Goal: Task Accomplishment & Management: Manage account settings

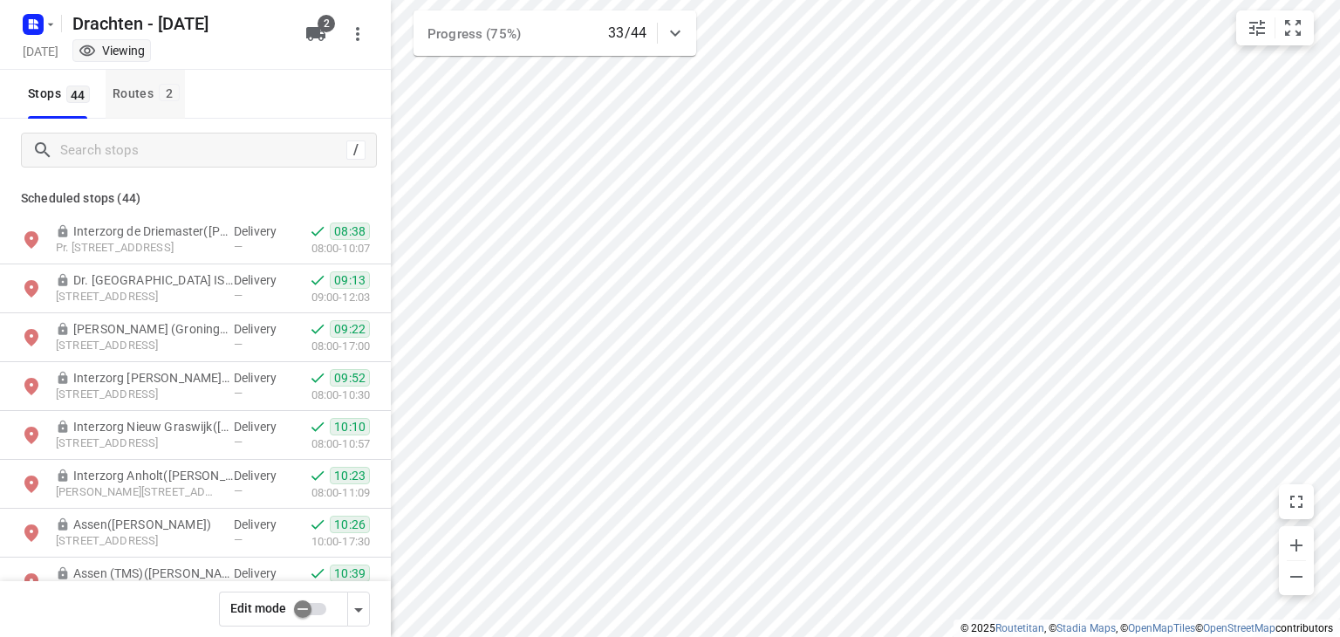
click at [123, 87] on div "Routes 2" at bounding box center [149, 94] width 72 height 22
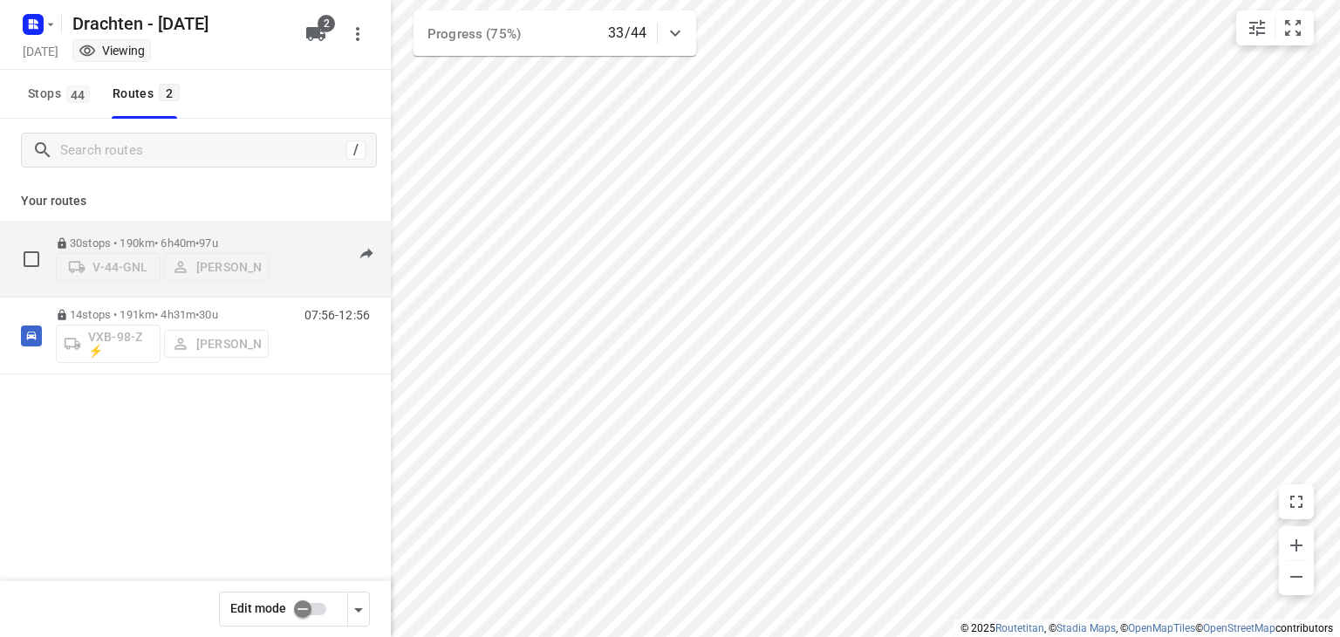
click at [181, 236] on p "30 stops • 190km • 6h40m • 97u" at bounding box center [162, 242] width 213 height 13
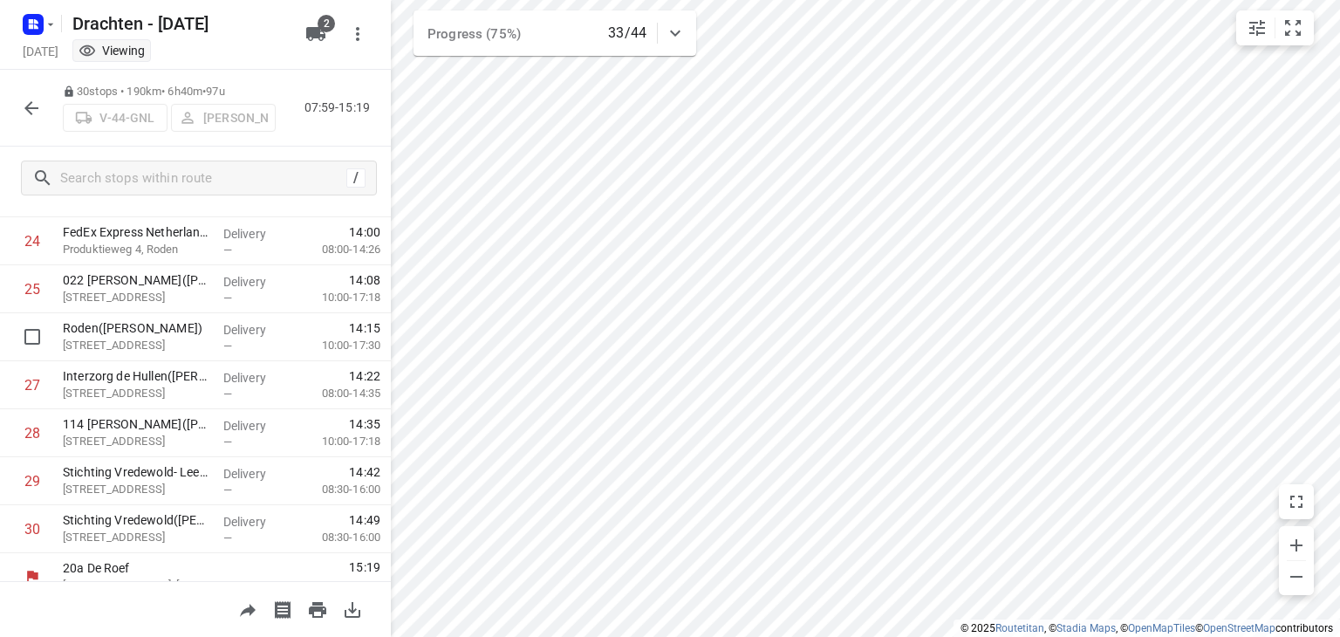
scroll to position [1203, 0]
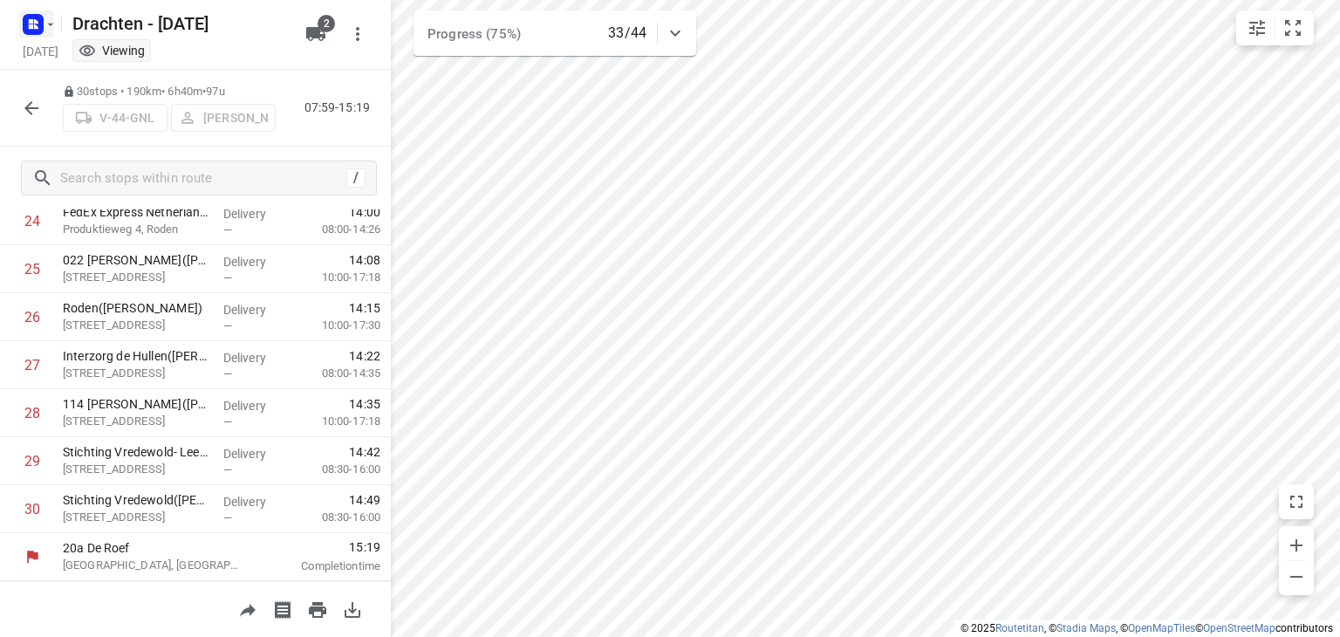
click at [33, 22] on rect "button" at bounding box center [33, 24] width 21 height 21
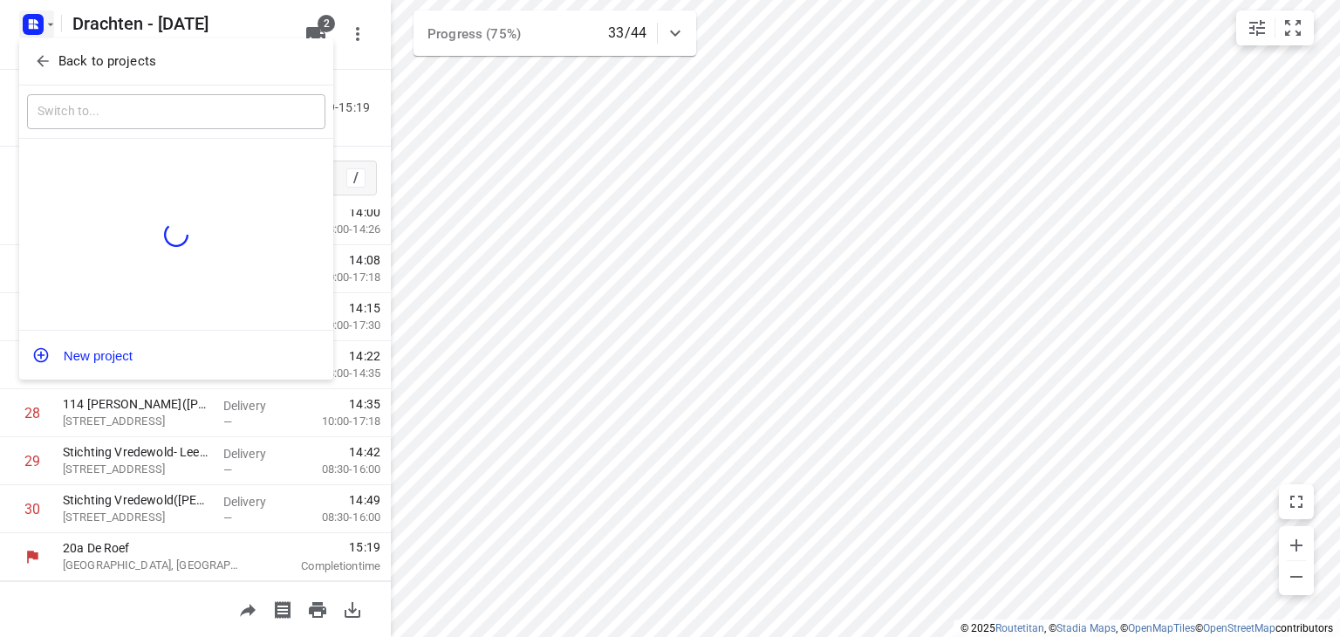
click at [87, 57] on p "Back to projects" at bounding box center [107, 61] width 98 height 20
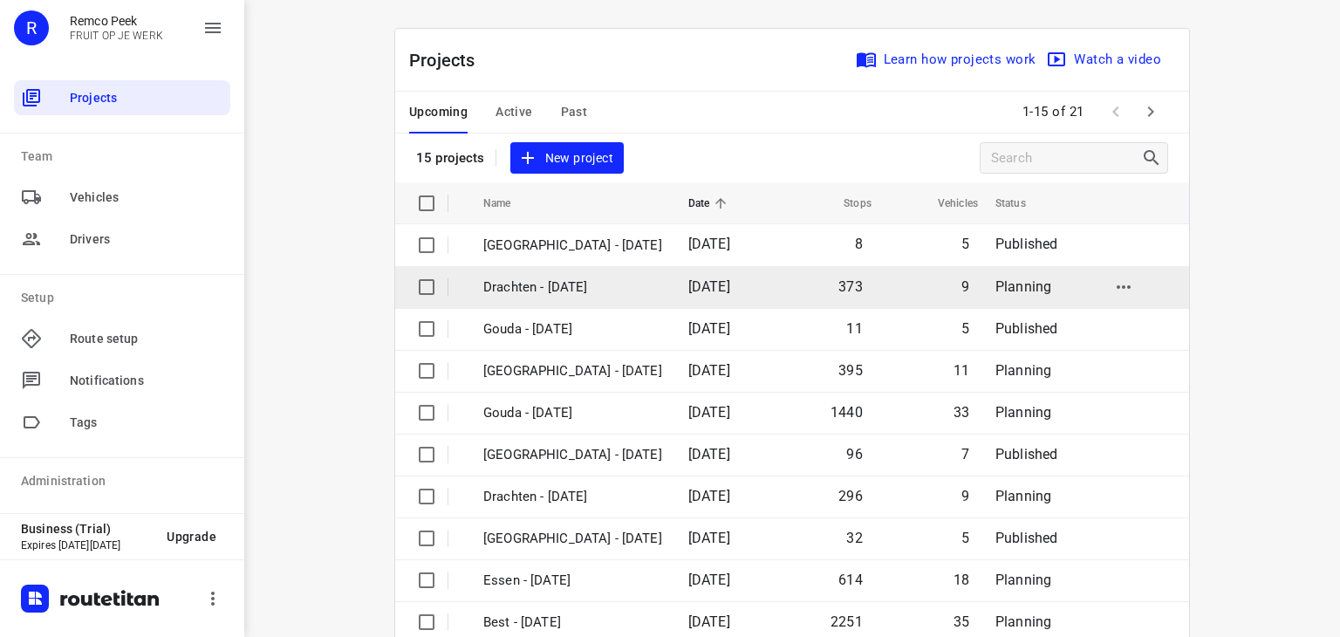
click at [521, 285] on p "Drachten - [DATE]" at bounding box center [572, 287] width 179 height 20
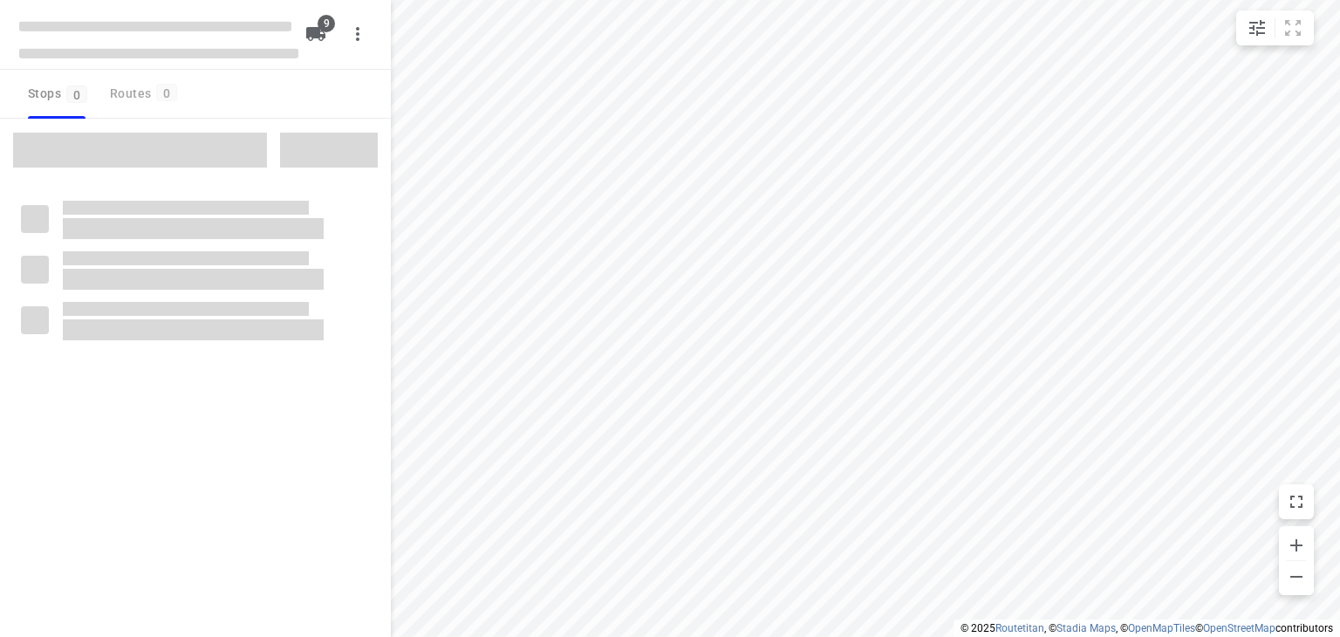
checkbox input "true"
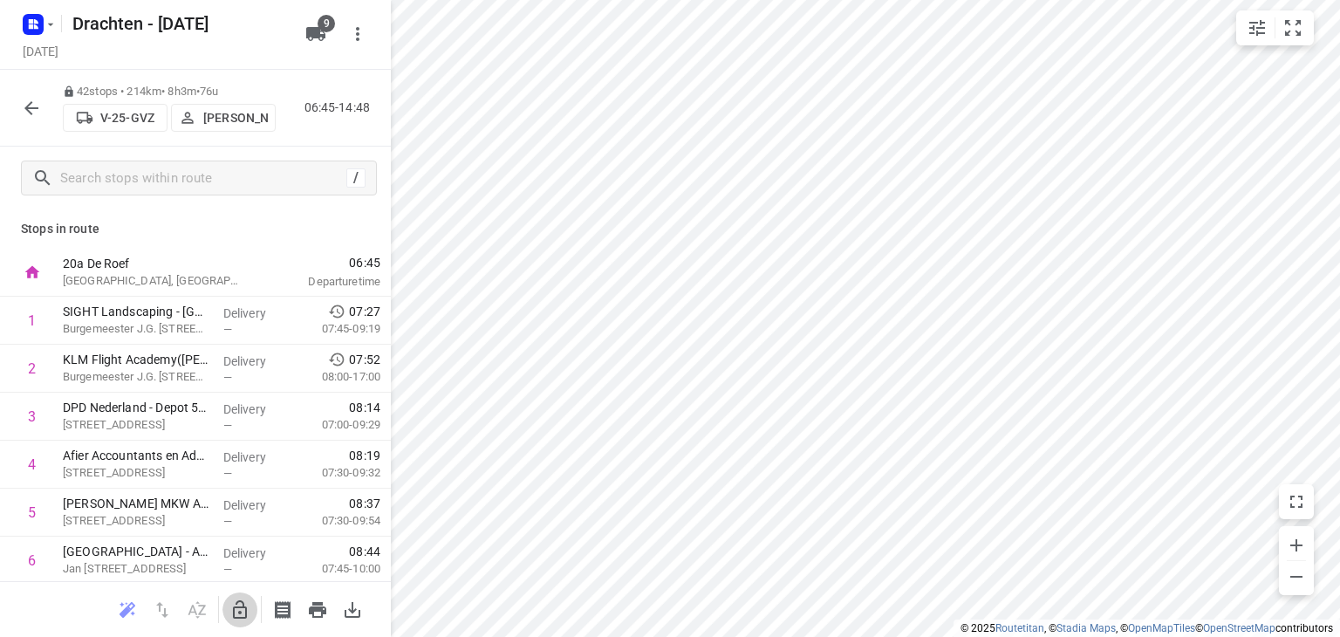
click at [234, 608] on icon "button" at bounding box center [240, 609] width 14 height 18
click at [237, 611] on icon "button" at bounding box center [239, 609] width 21 height 21
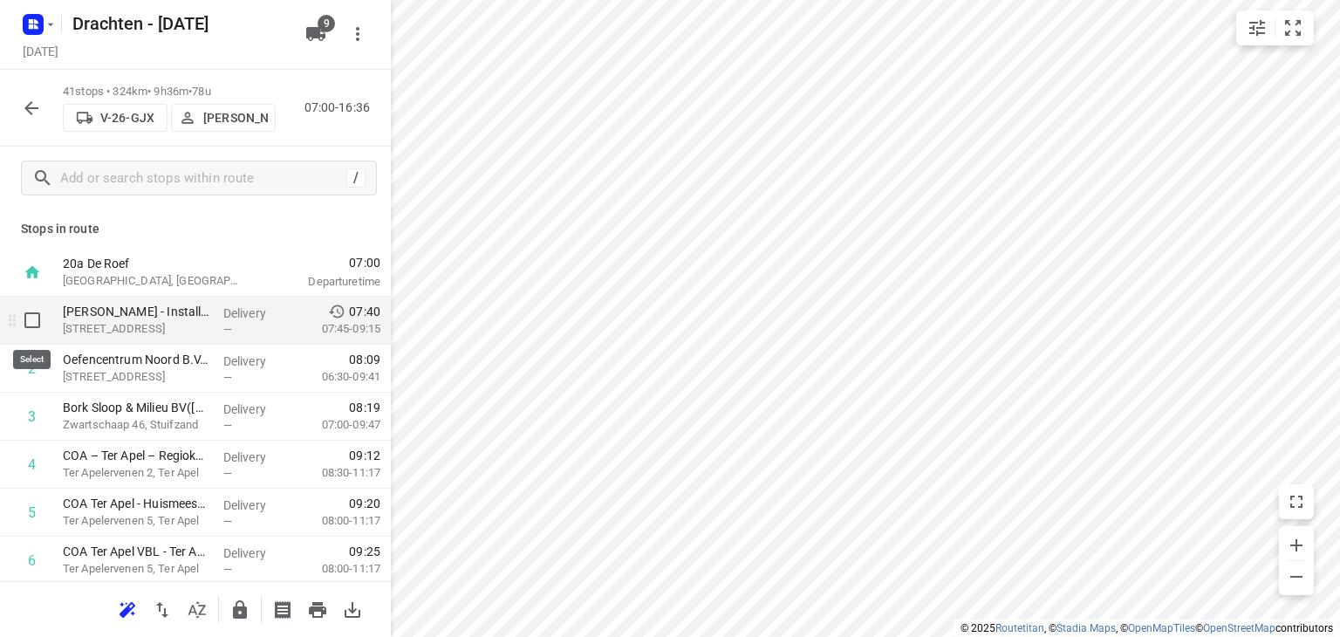
click at [28, 326] on input "checkbox" at bounding box center [32, 320] width 35 height 35
checkbox input "true"
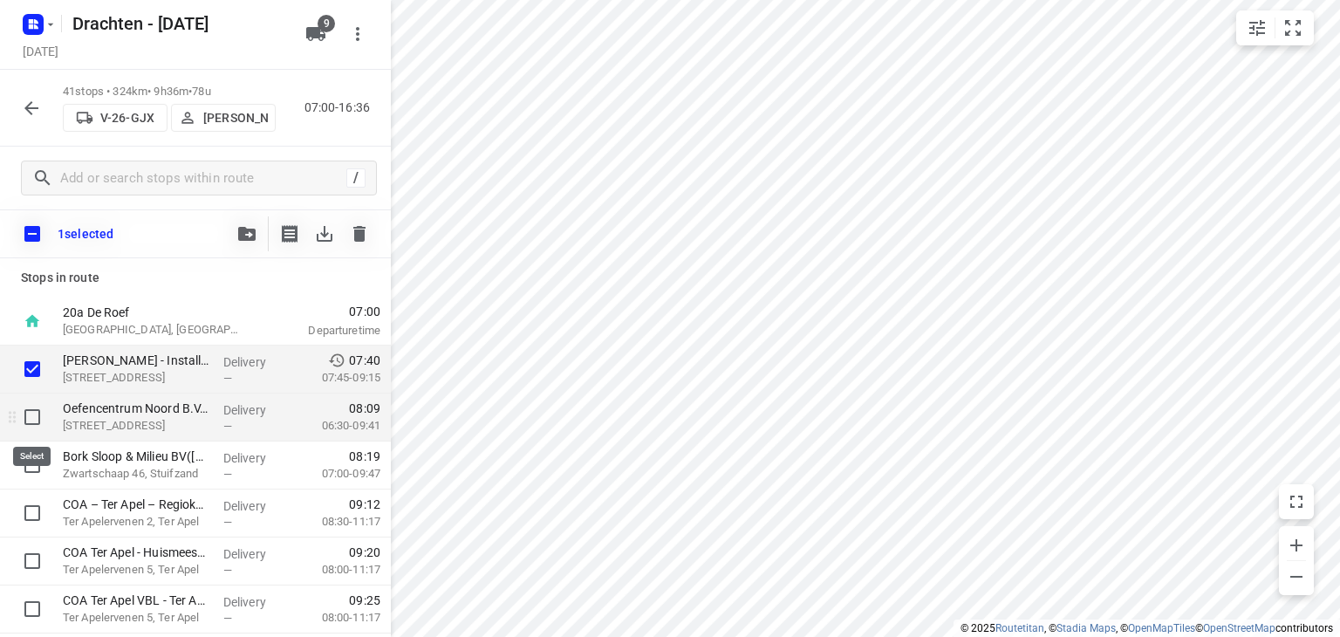
click at [35, 410] on input "checkbox" at bounding box center [32, 417] width 35 height 35
checkbox input "true"
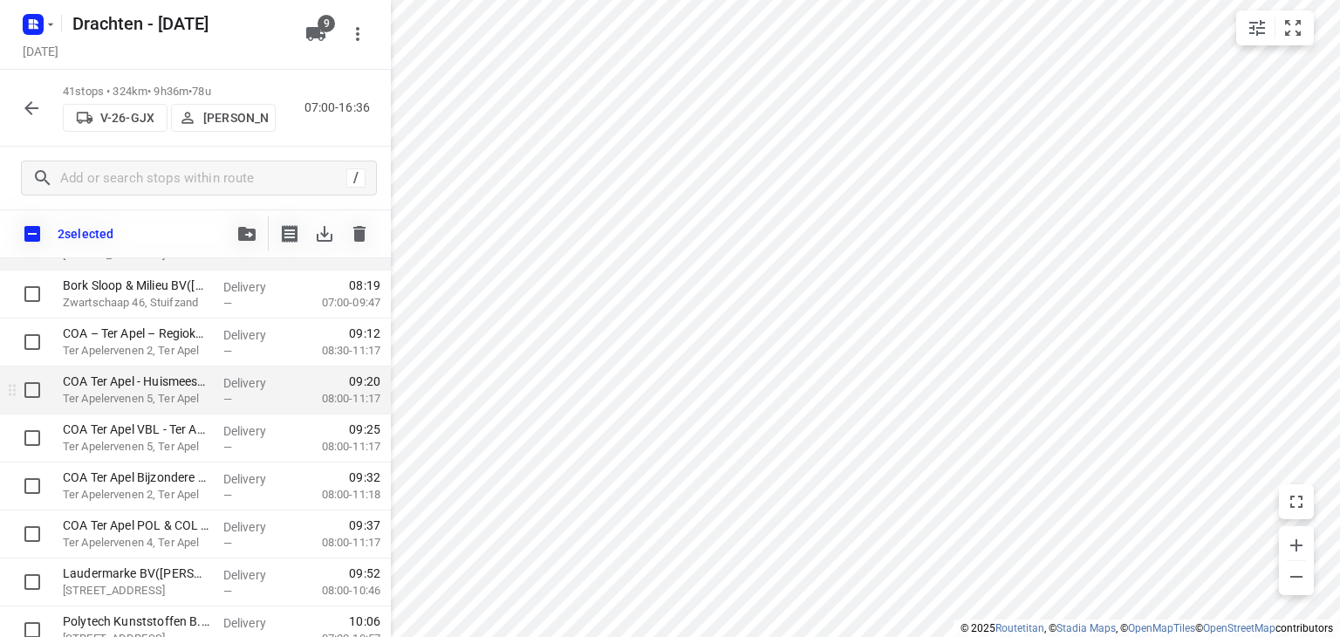
scroll to position [175, 0]
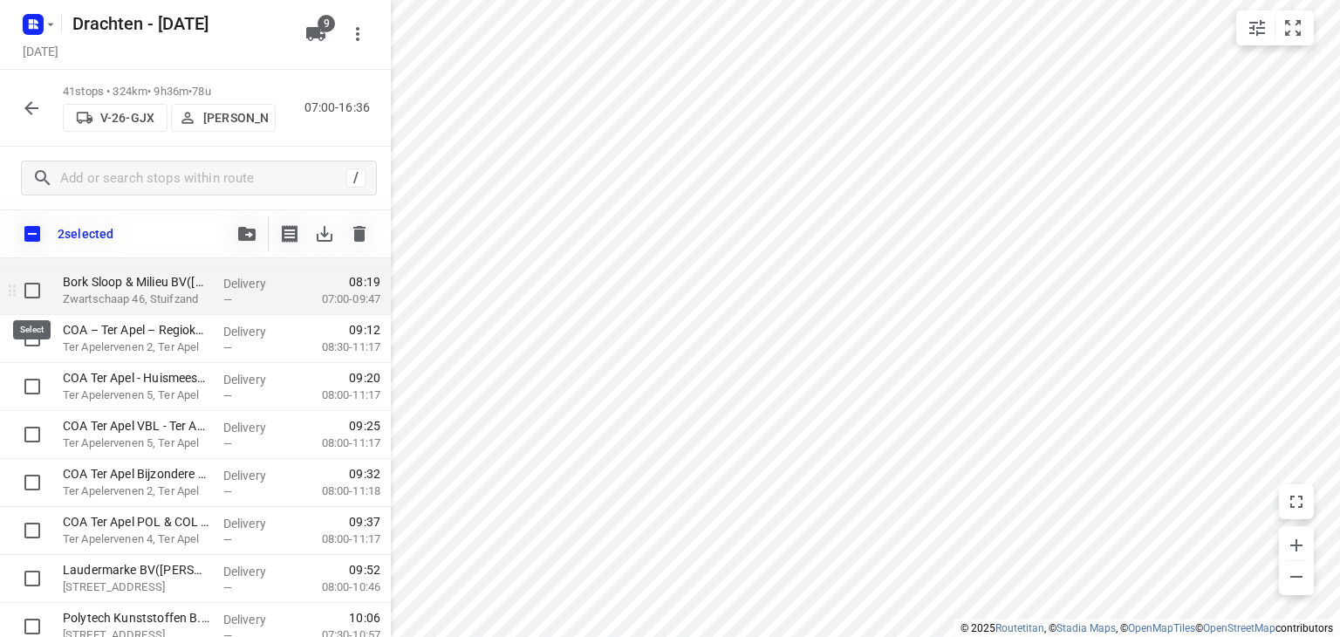
click at [33, 293] on input "checkbox" at bounding box center [32, 290] width 35 height 35
checkbox input "true"
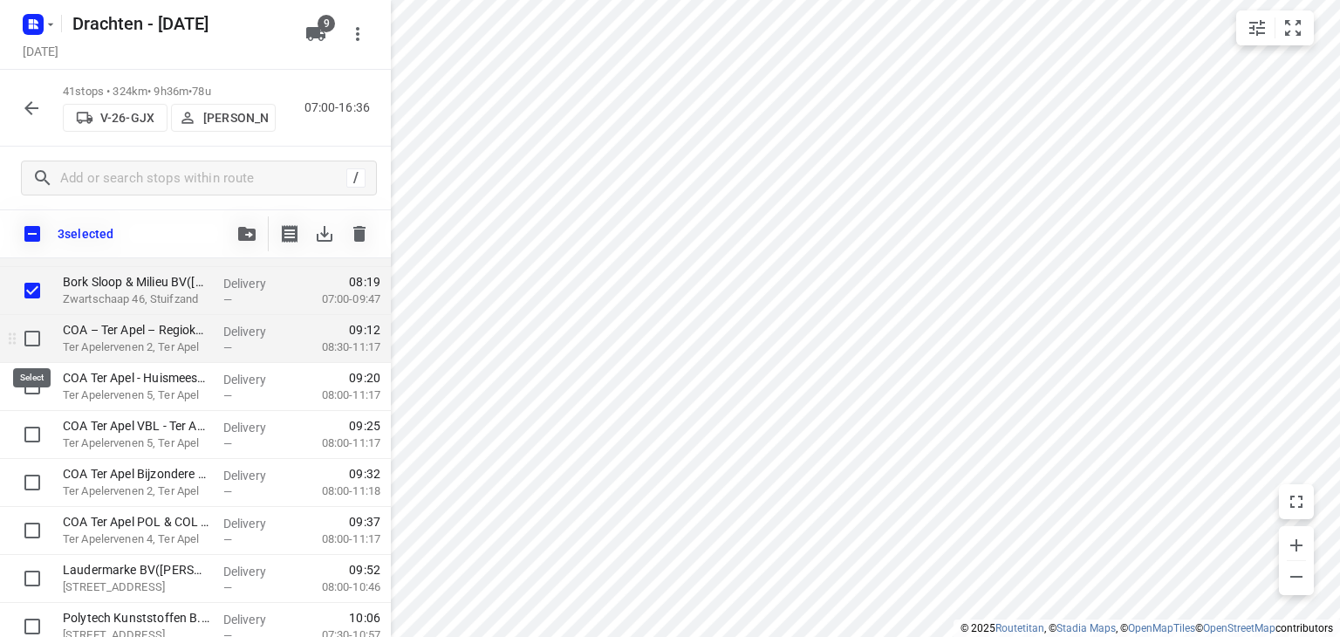
click at [32, 339] on input "checkbox" at bounding box center [32, 338] width 35 height 35
checkbox input "true"
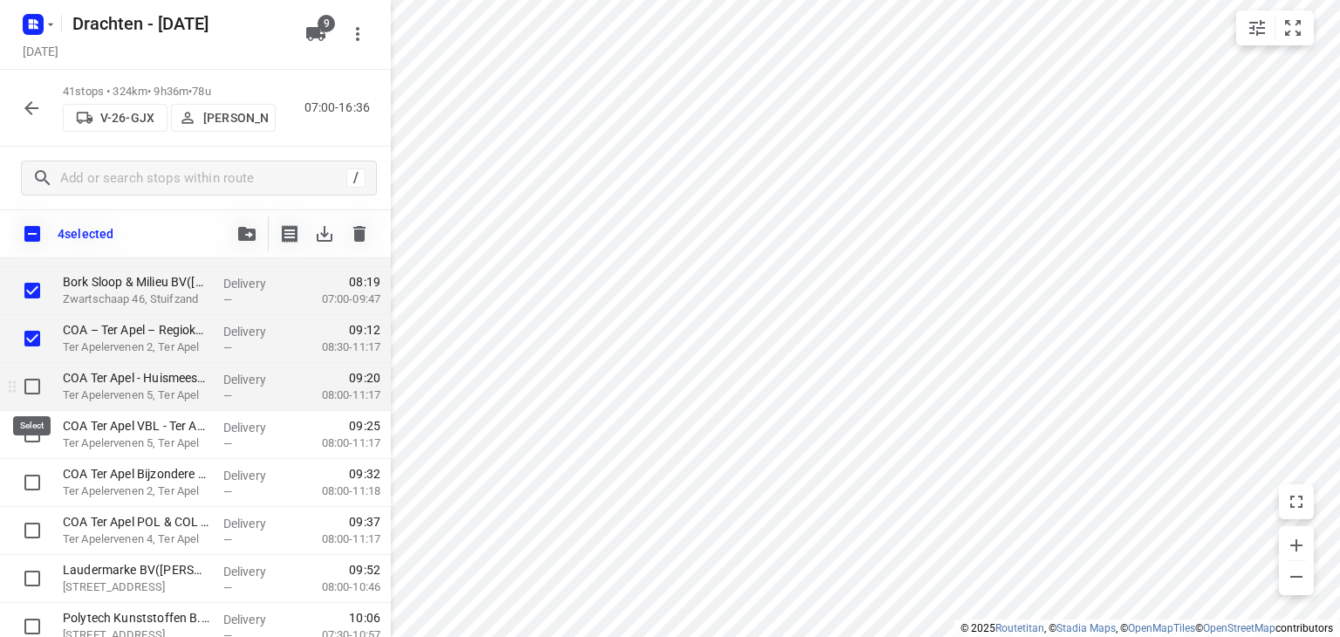
click at [34, 377] on input "checkbox" at bounding box center [32, 386] width 35 height 35
checkbox input "true"
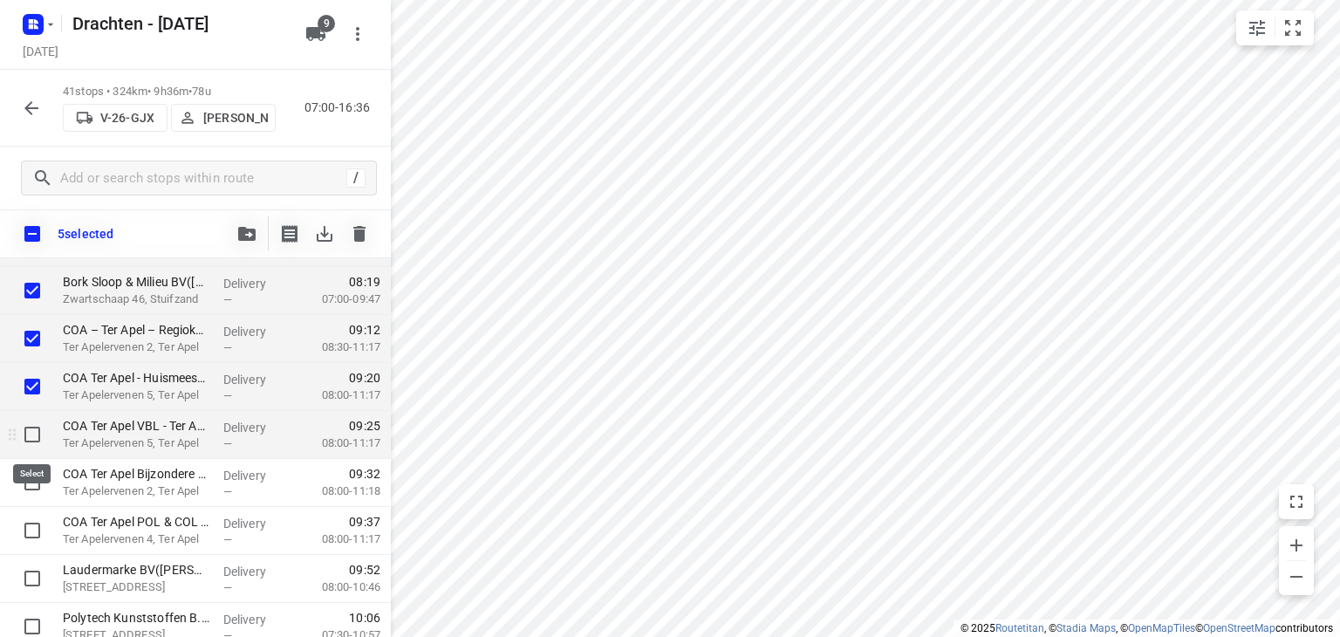
click at [36, 438] on input "checkbox" at bounding box center [32, 434] width 35 height 35
checkbox input "true"
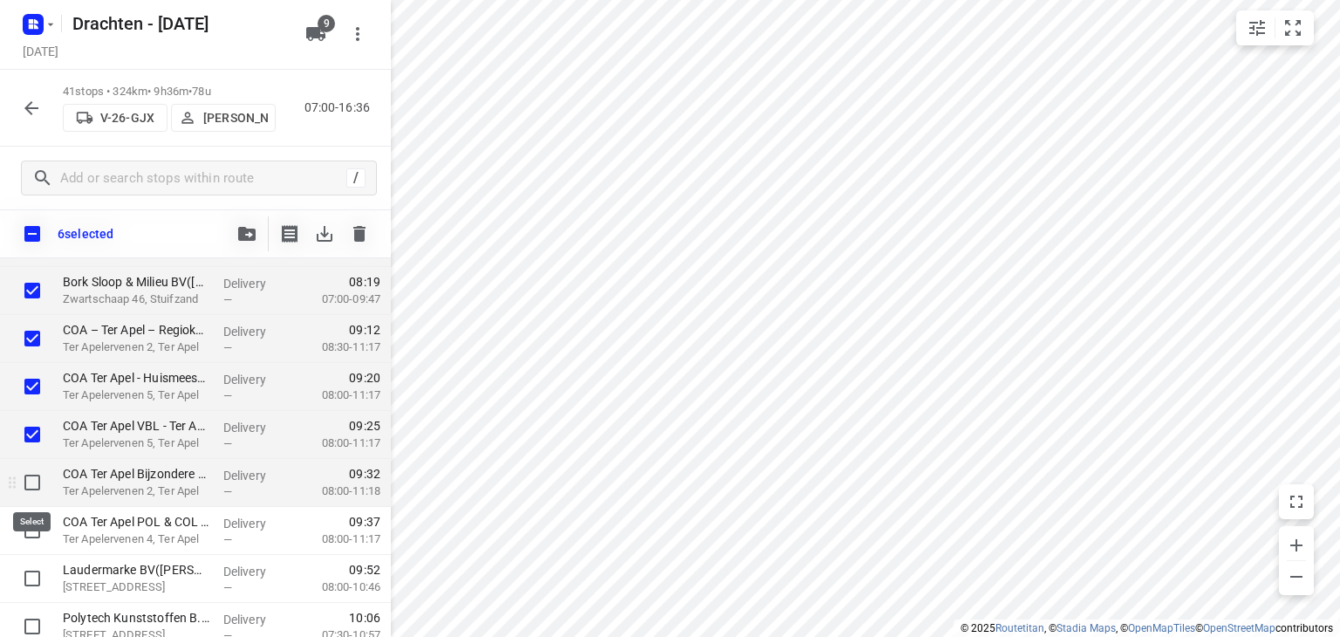
click at [38, 481] on input "checkbox" at bounding box center [32, 482] width 35 height 35
checkbox input "true"
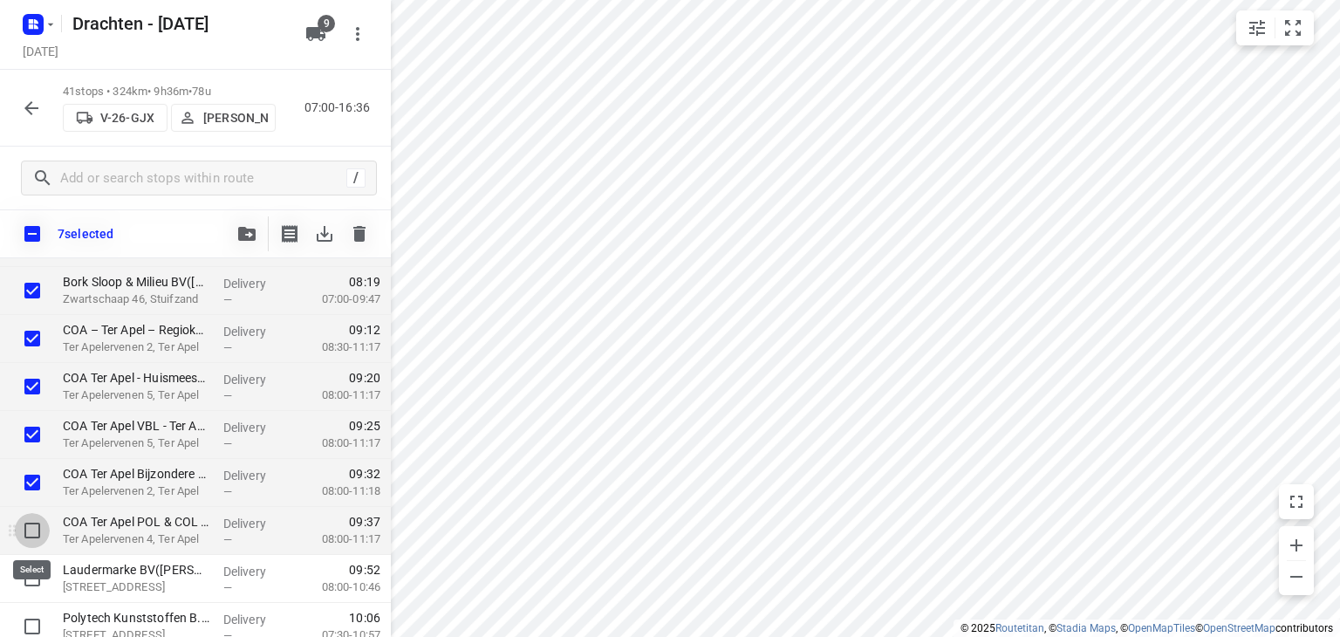
click at [33, 530] on input "checkbox" at bounding box center [32, 530] width 35 height 35
checkbox input "true"
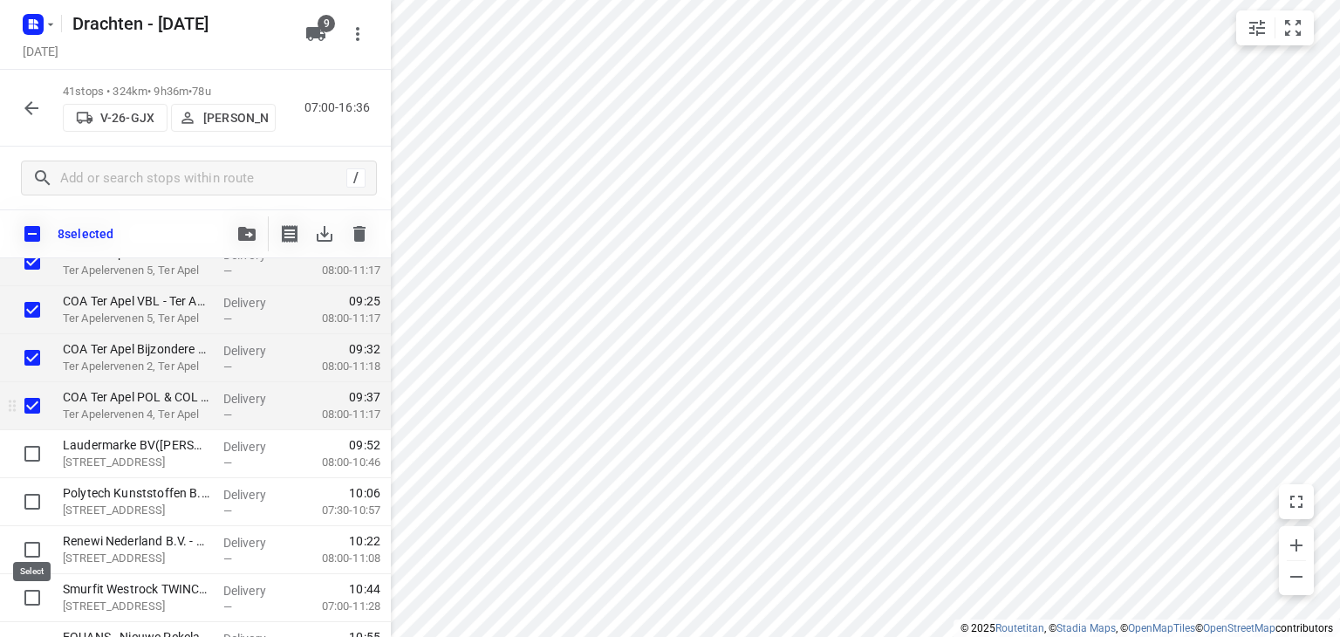
scroll to position [349, 0]
click at [33, 400] on input "checkbox" at bounding box center [32, 404] width 35 height 35
checkbox input "true"
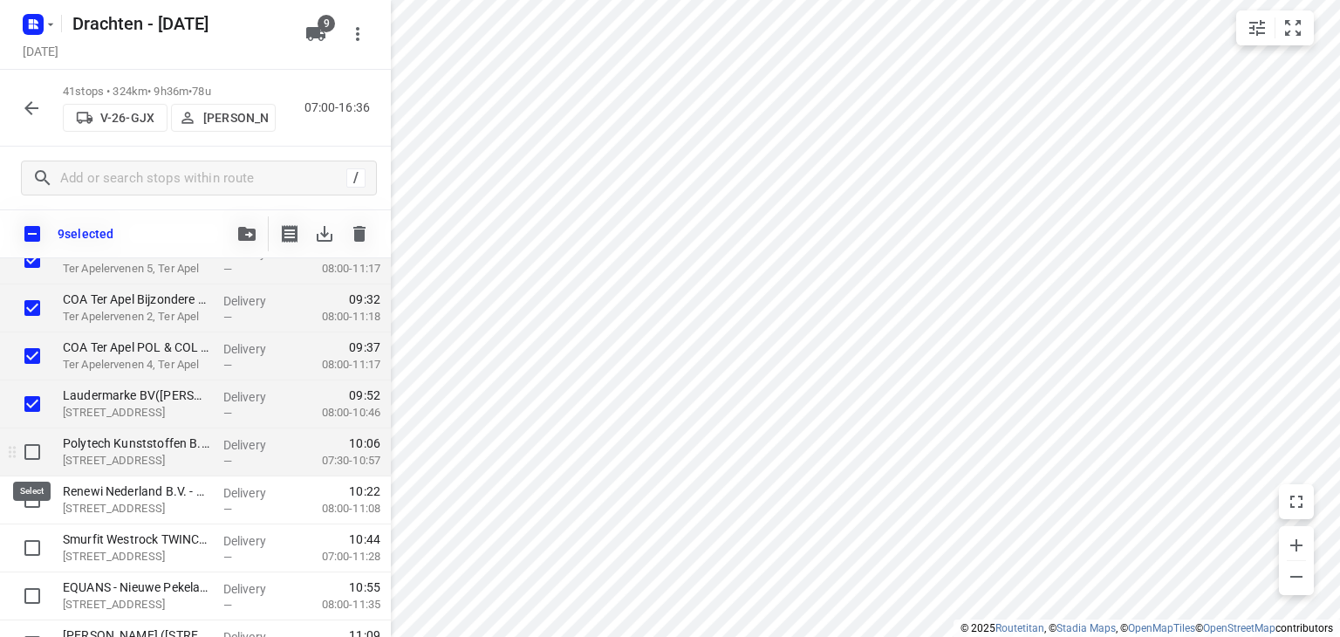
click at [26, 458] on input "checkbox" at bounding box center [32, 452] width 35 height 35
checkbox input "true"
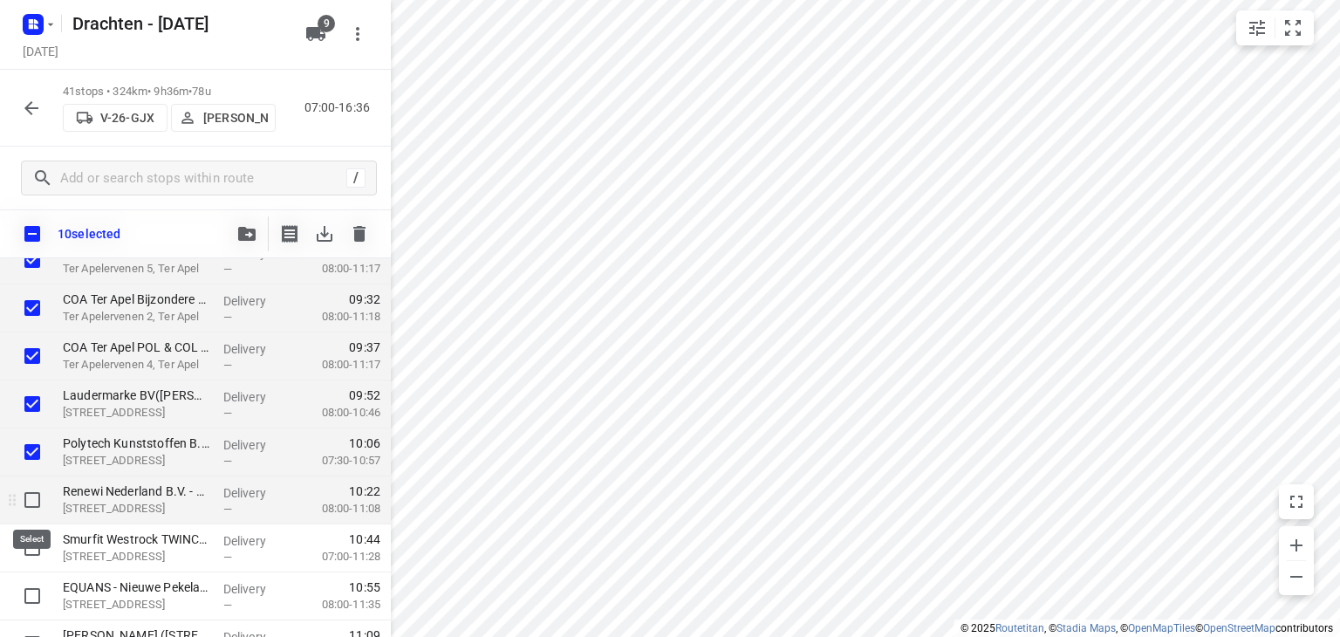
click at [28, 489] on input "checkbox" at bounding box center [32, 499] width 35 height 35
checkbox input "true"
click at [232, 234] on button "button" at bounding box center [246, 233] width 35 height 35
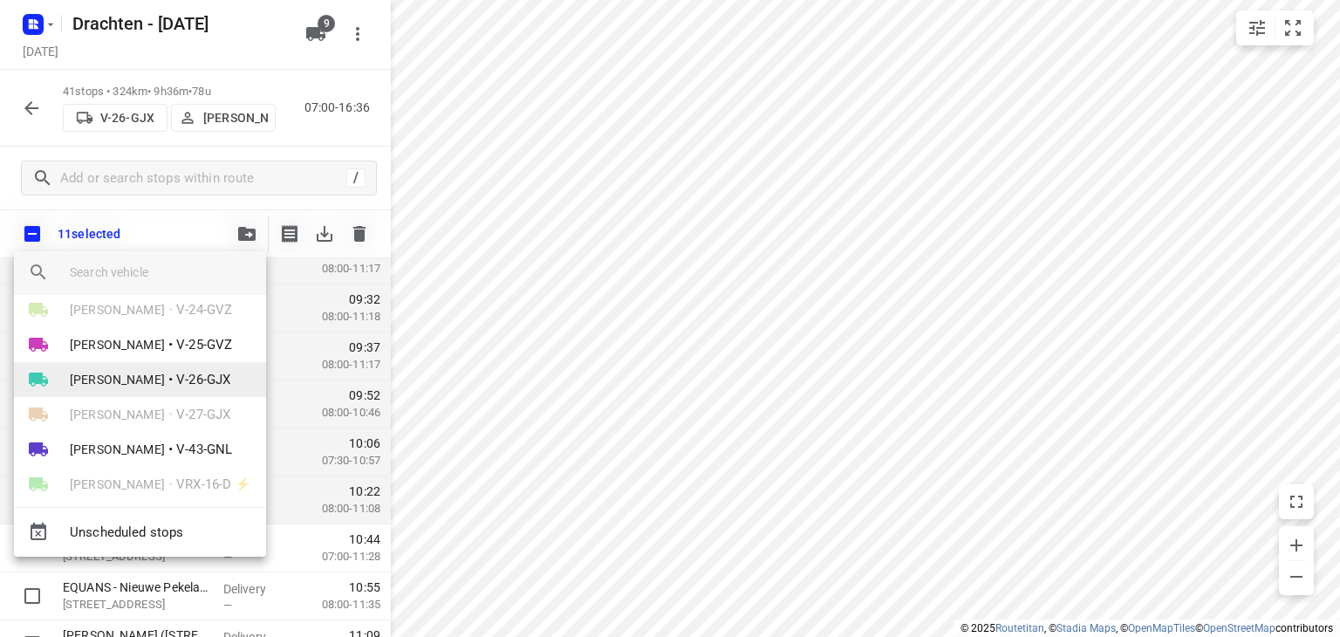
scroll to position [87, 0]
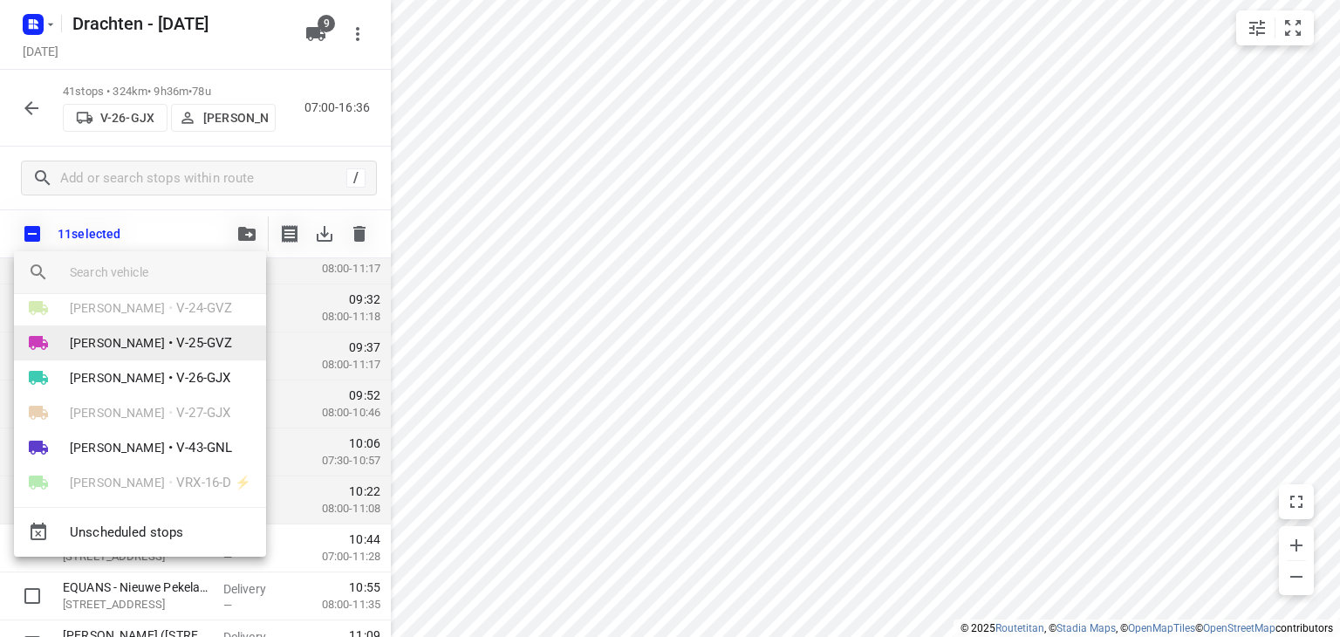
click at [158, 352] on li "Dirk van den Berg • V-25-GVZ" at bounding box center [140, 342] width 252 height 35
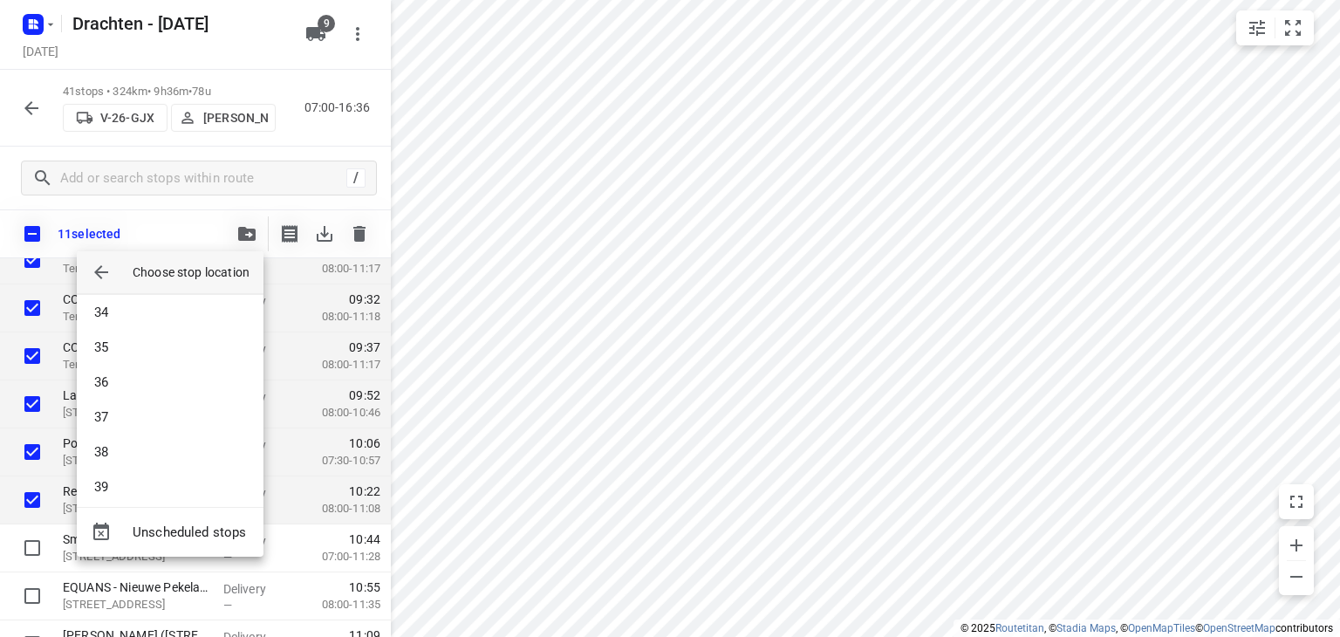
scroll to position [1273, 0]
click at [138, 481] on li "42" at bounding box center [170, 476] width 187 height 35
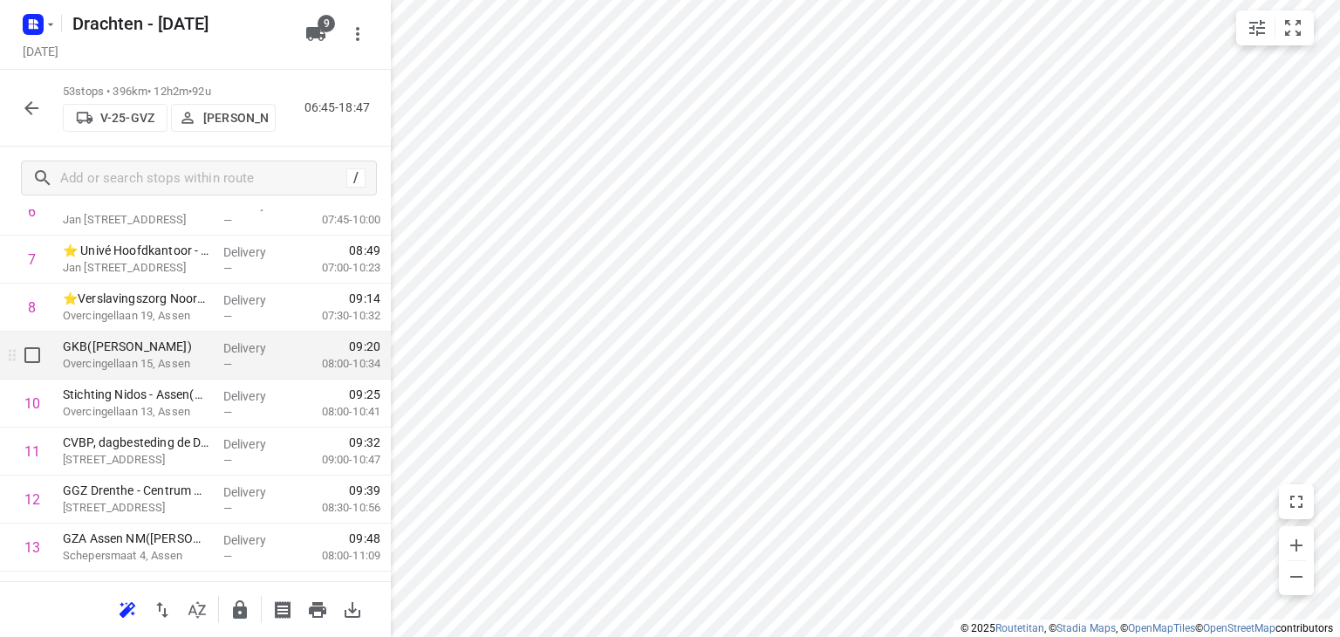
scroll to position [0, 0]
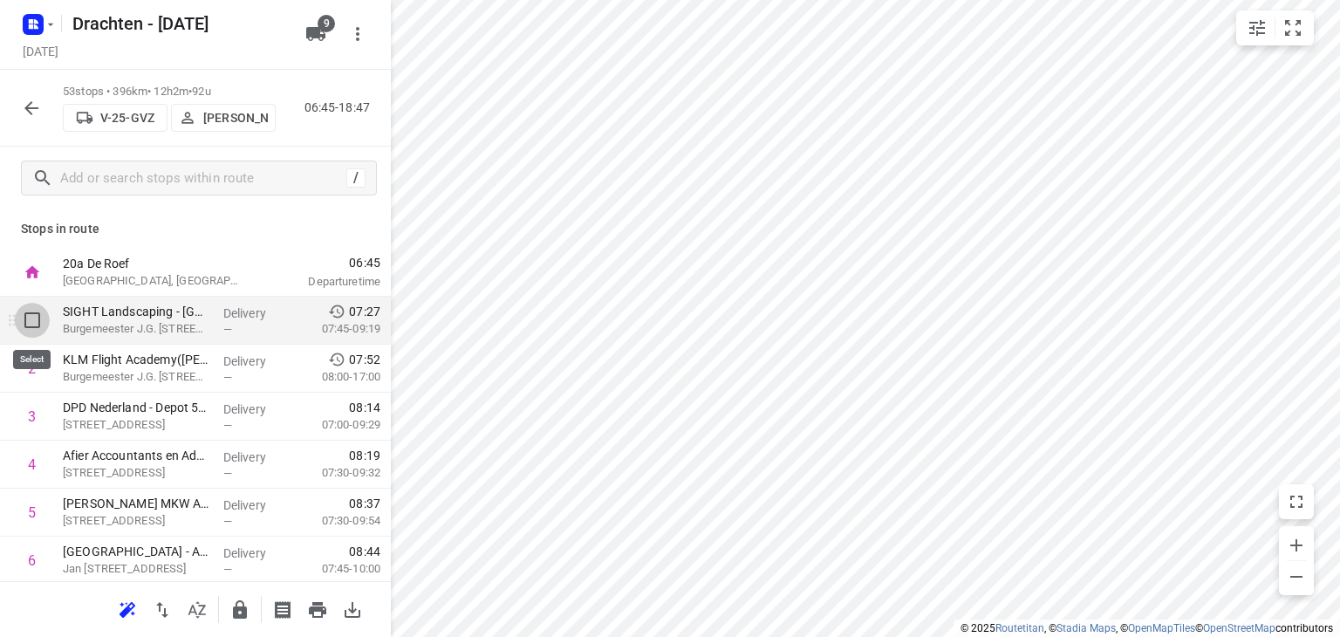
click at [33, 326] on input "checkbox" at bounding box center [32, 320] width 35 height 35
checkbox input "true"
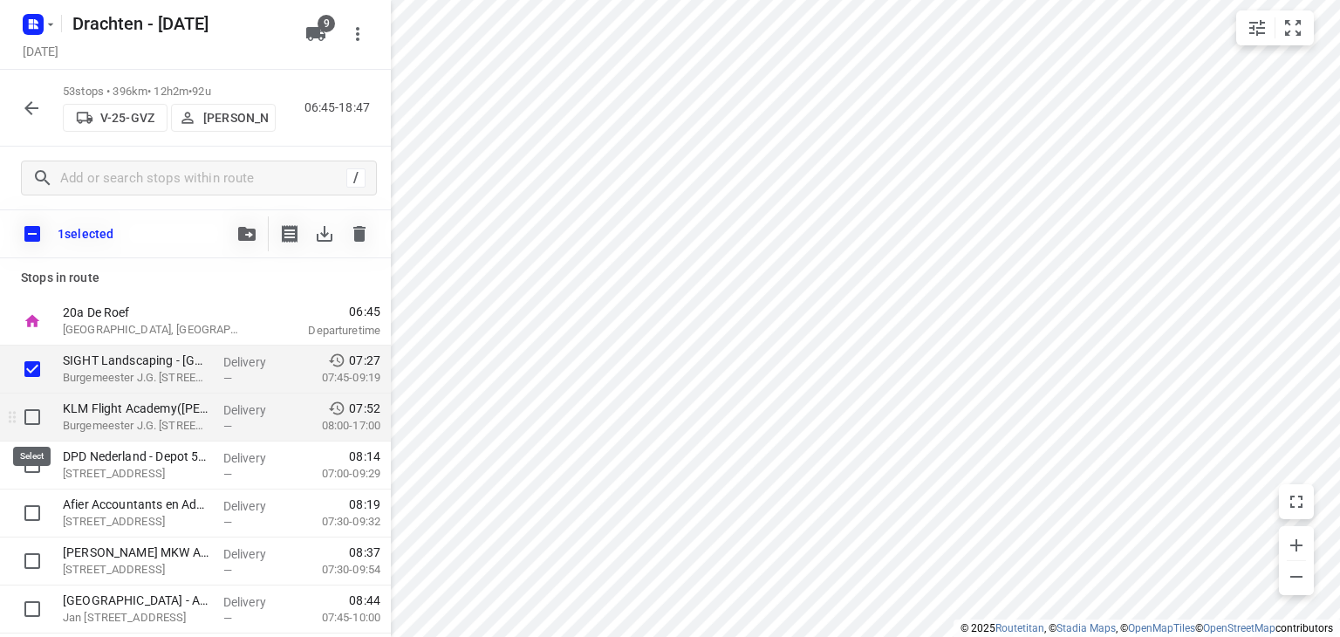
click at [23, 428] on input "checkbox" at bounding box center [32, 417] width 35 height 35
checkbox input "true"
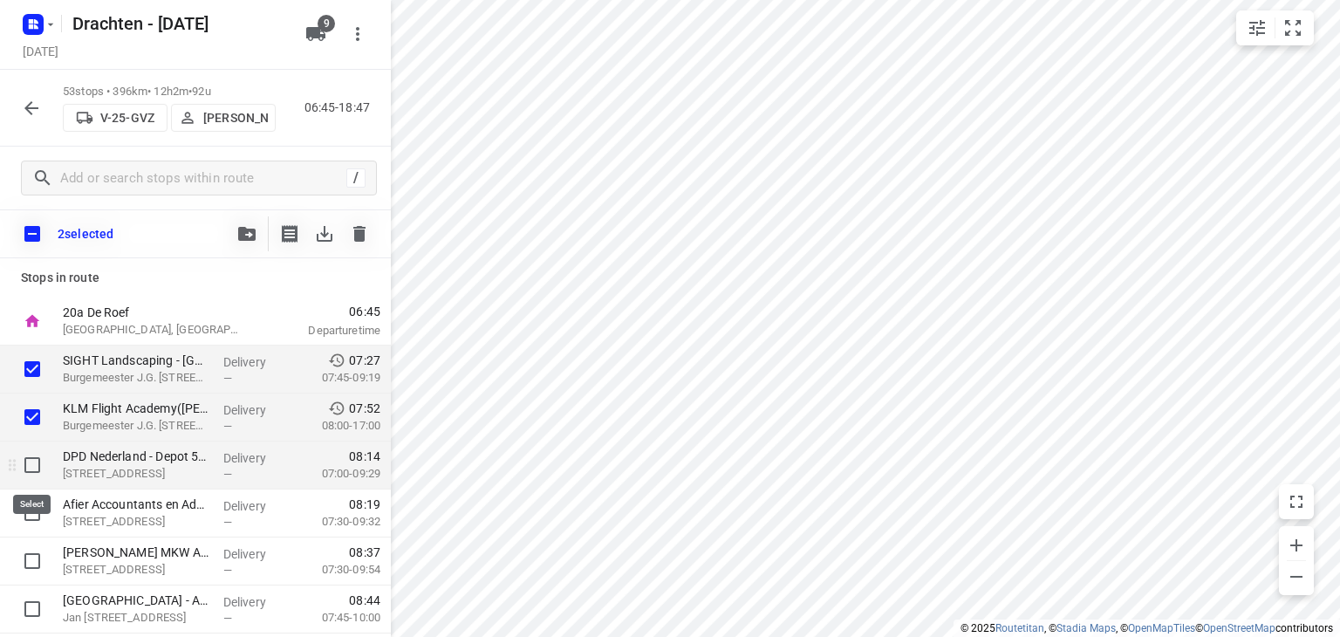
click at [28, 465] on input "checkbox" at bounding box center [32, 465] width 35 height 35
checkbox input "true"
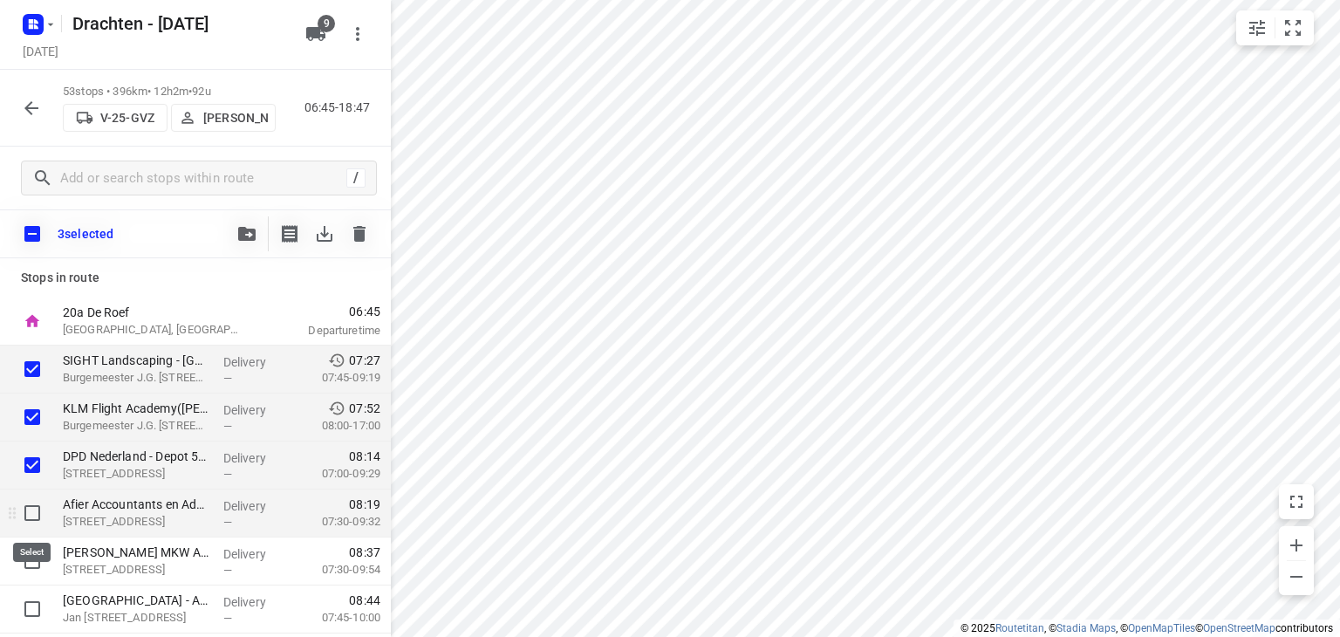
click at [30, 509] on input "checkbox" at bounding box center [32, 513] width 35 height 35
checkbox input "true"
click at [239, 233] on icon "button" at bounding box center [246, 234] width 17 height 14
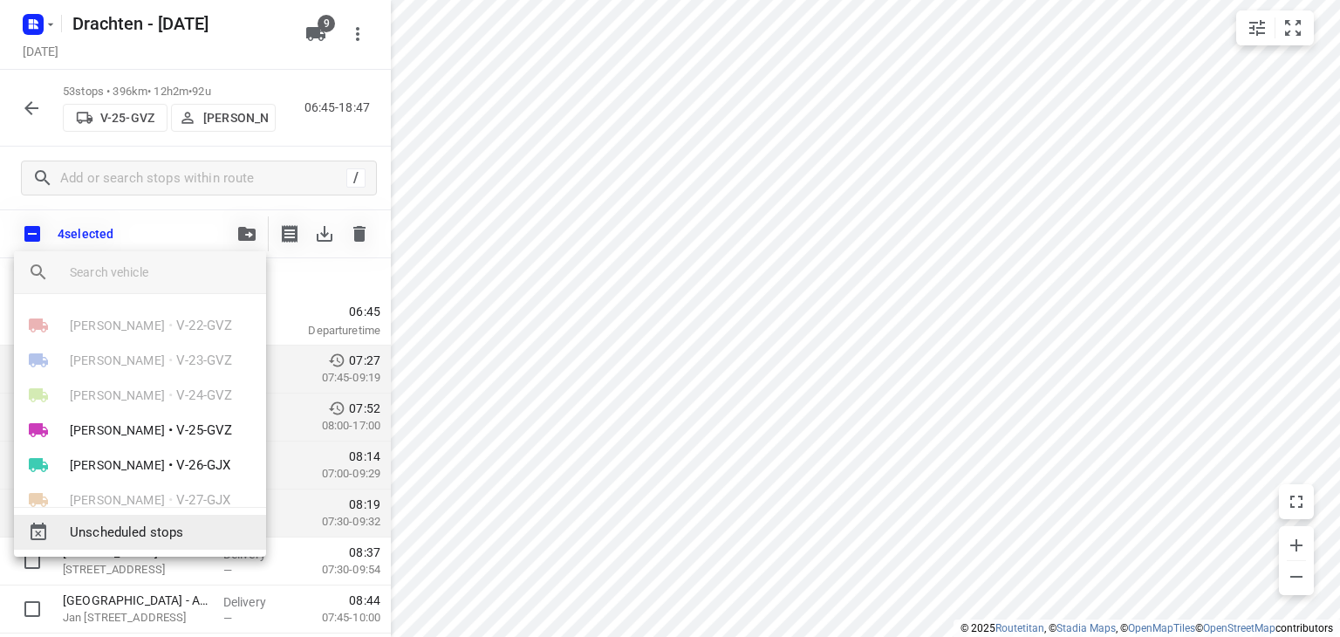
click at [116, 525] on span "Unscheduled stops" at bounding box center [161, 533] width 182 height 20
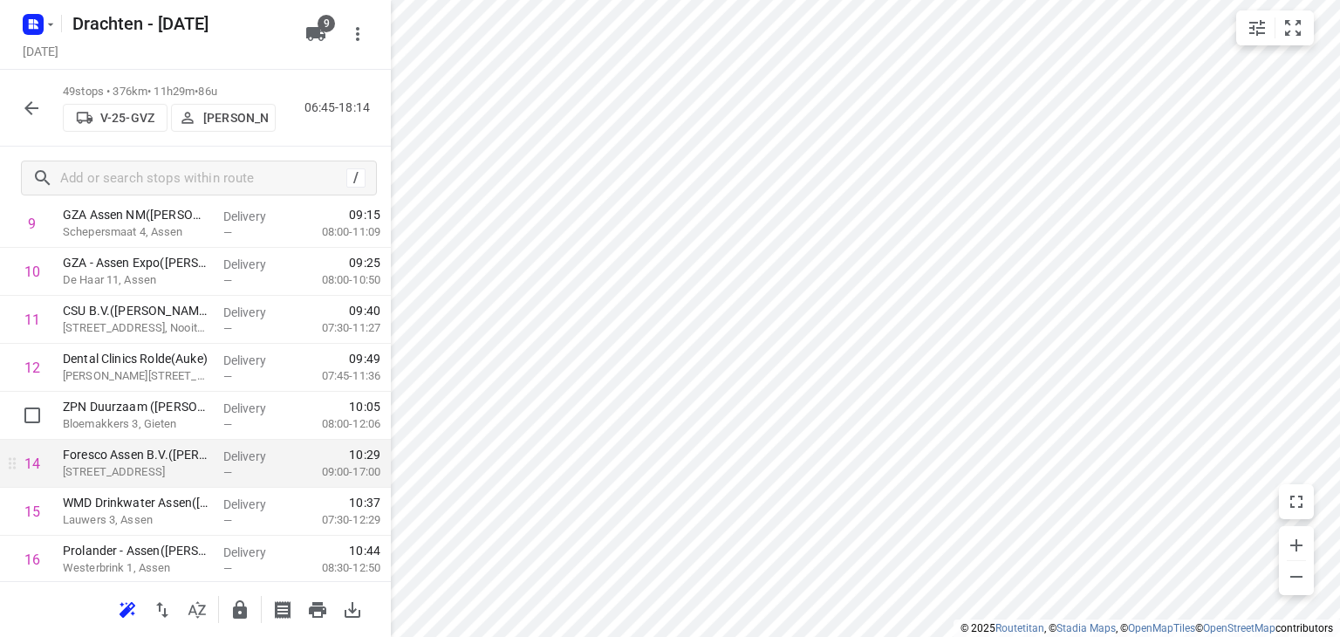
scroll to position [524, 0]
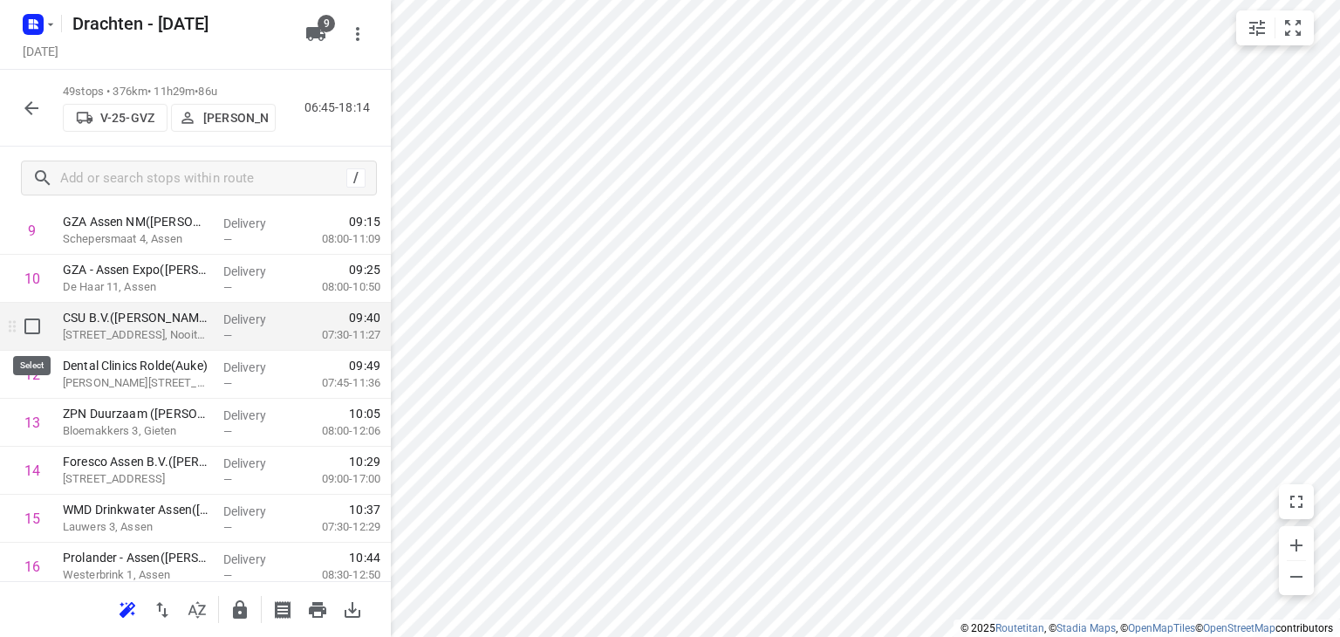
click at [35, 328] on input "checkbox" at bounding box center [32, 326] width 35 height 35
checkbox input "true"
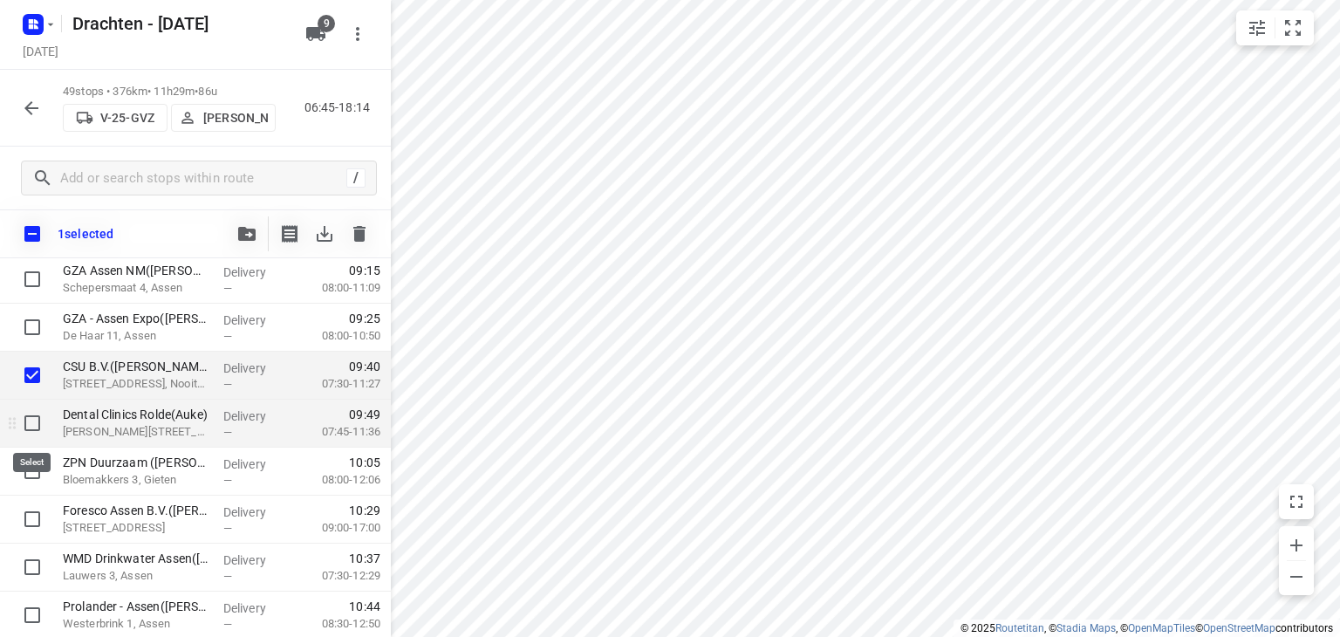
click at [22, 427] on input "checkbox" at bounding box center [32, 423] width 35 height 35
checkbox input "true"
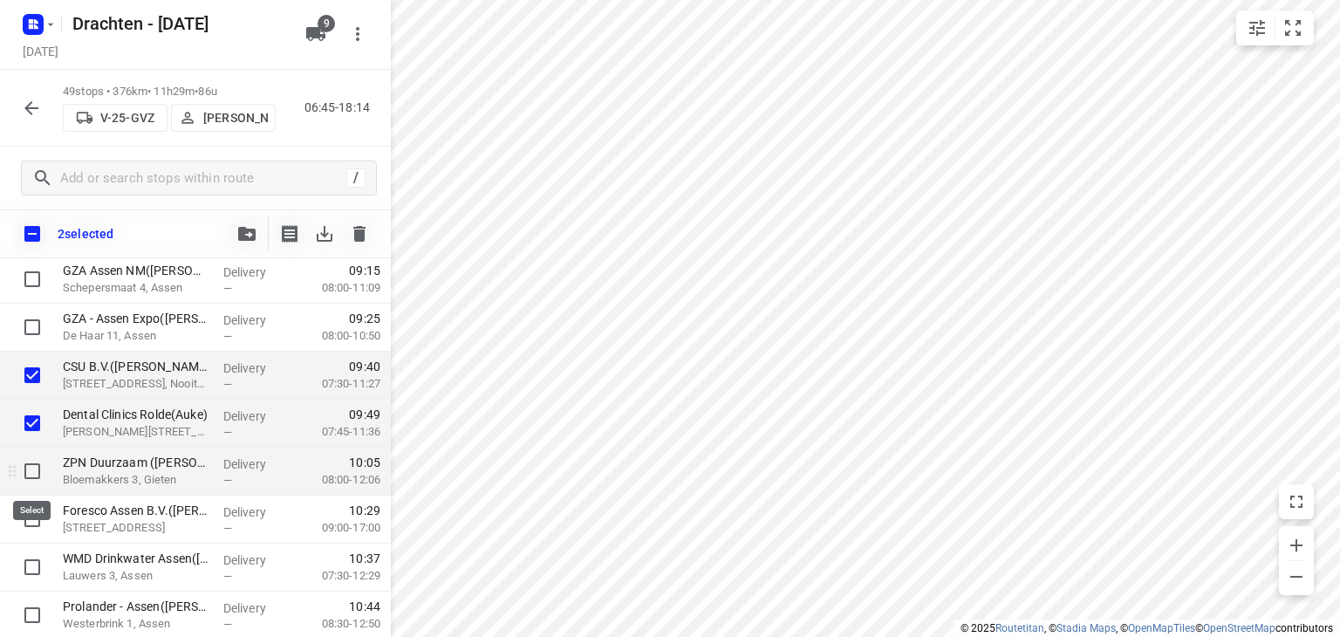
click at [31, 485] on input "checkbox" at bounding box center [32, 471] width 35 height 35
checkbox input "true"
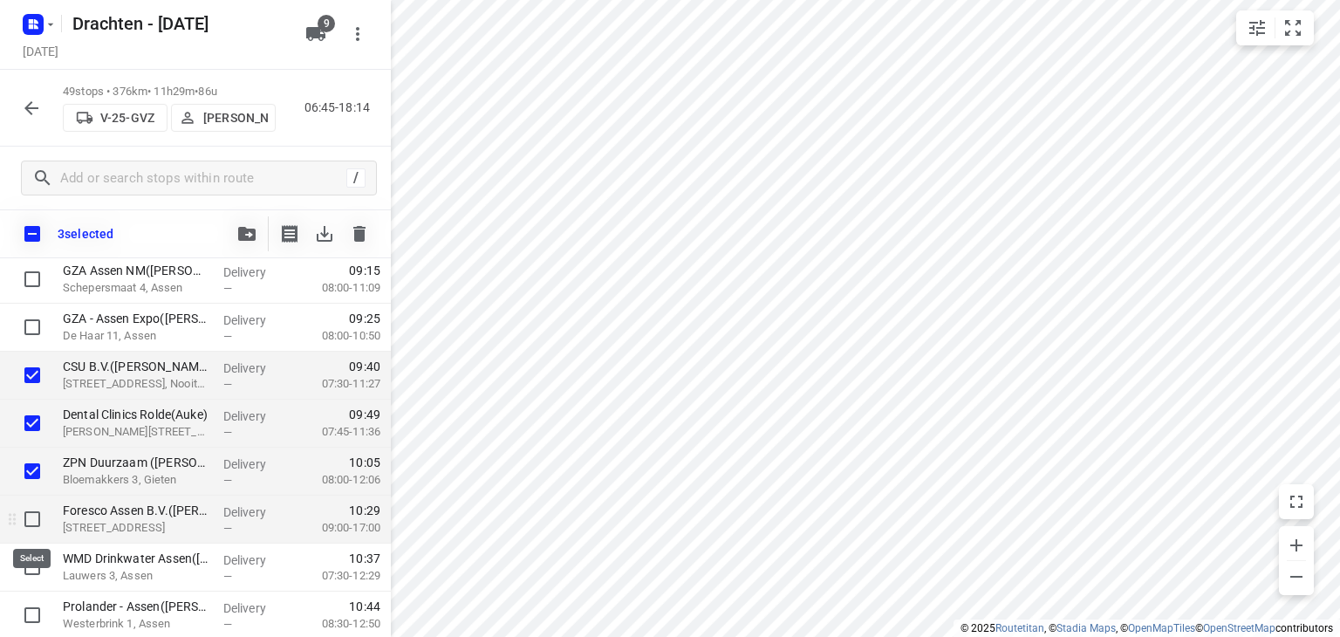
click at [30, 522] on input "checkbox" at bounding box center [32, 519] width 35 height 35
click at [31, 508] on input "checkbox" at bounding box center [32, 519] width 35 height 35
checkbox input "false"
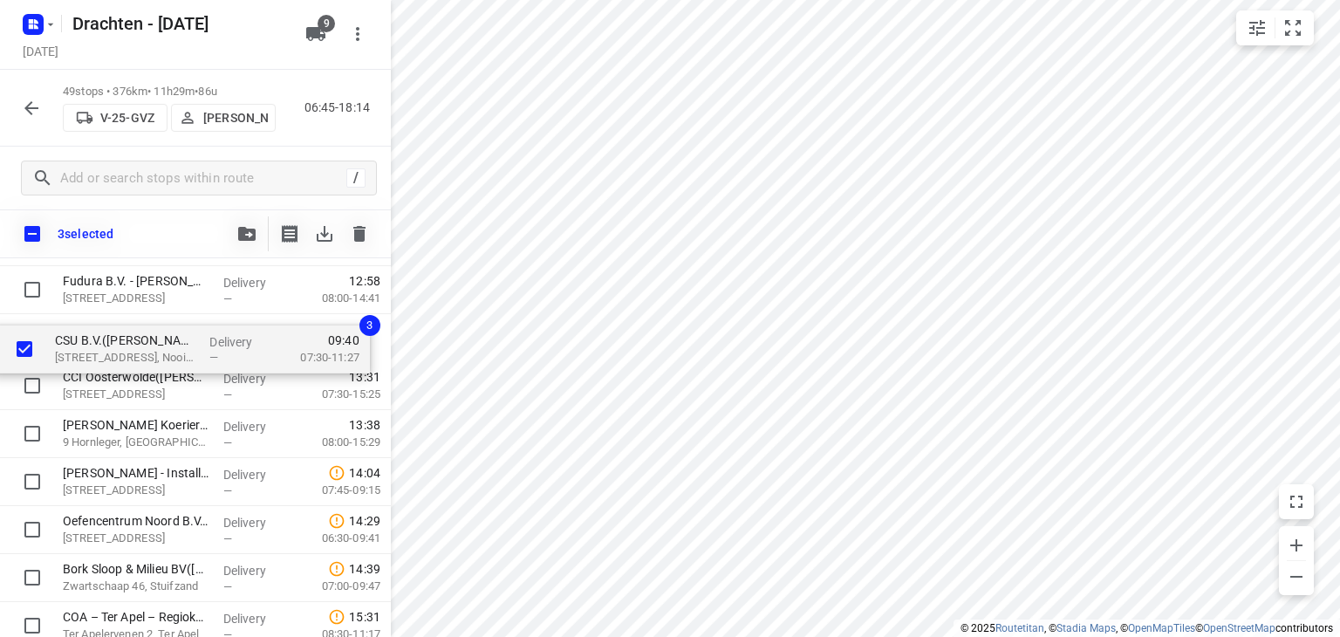
scroll to position [1702, 0]
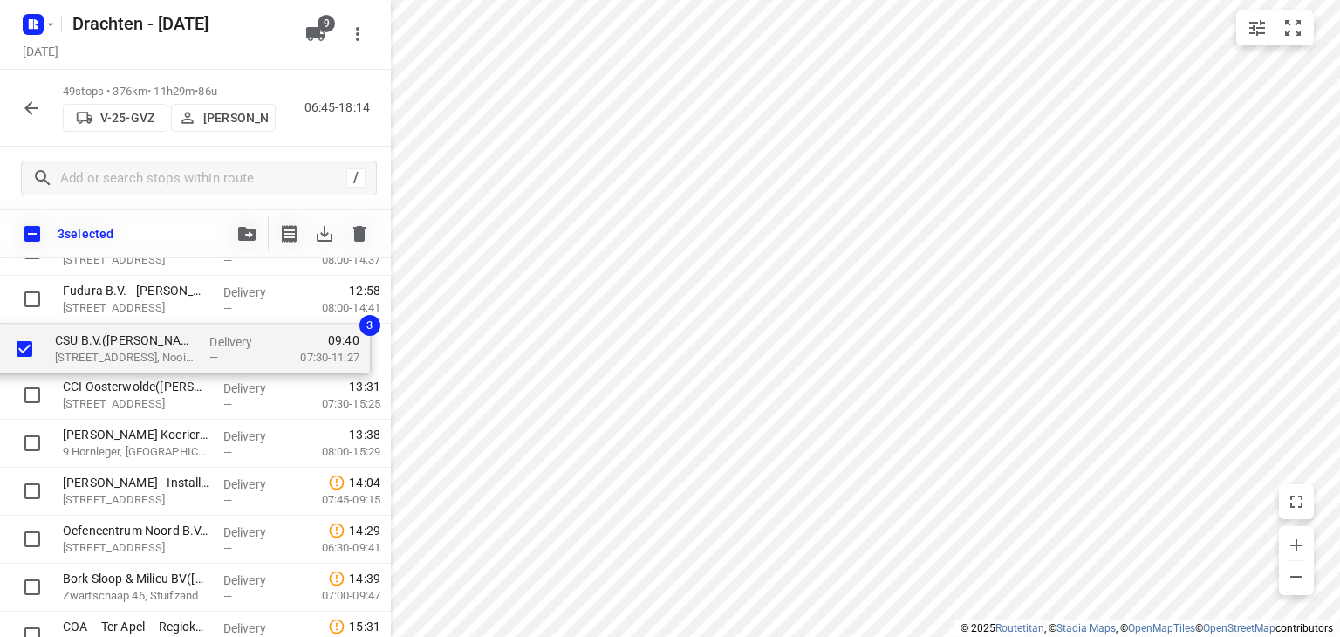
drag, startPoint x: 181, startPoint y: 387, endPoint x: 173, endPoint y: 367, distance: 20.7
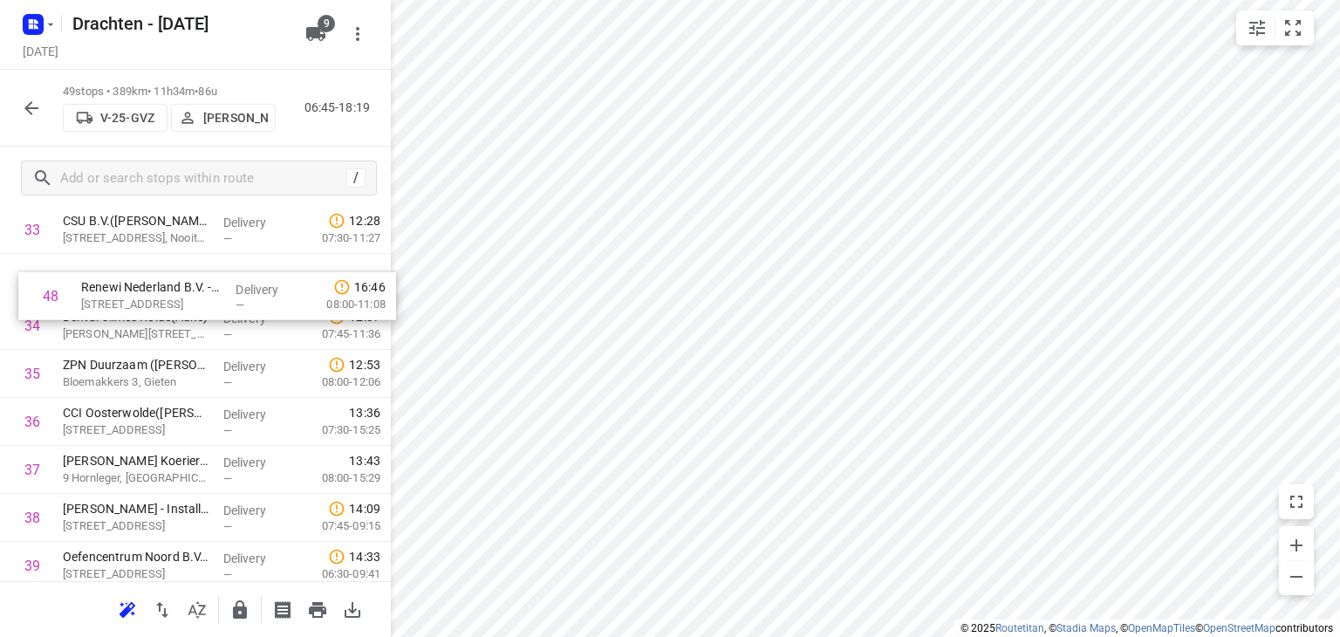
scroll to position [1657, 0]
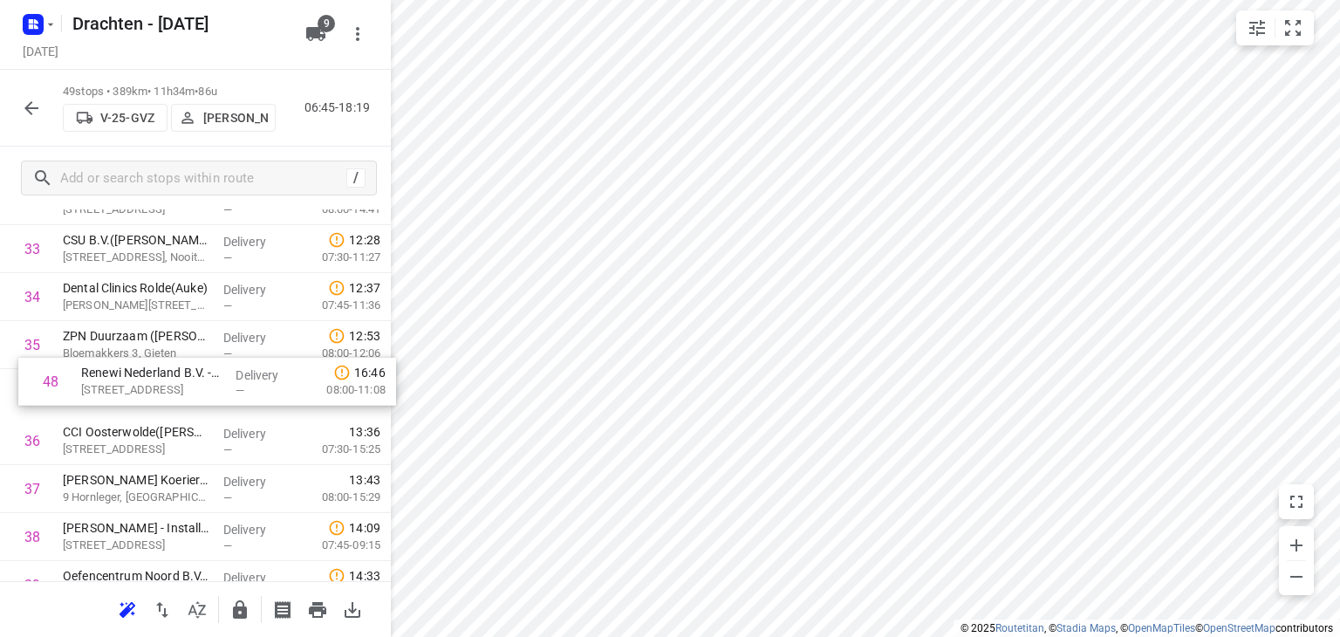
drag, startPoint x: 205, startPoint y: 473, endPoint x: 223, endPoint y: 387, distance: 87.4
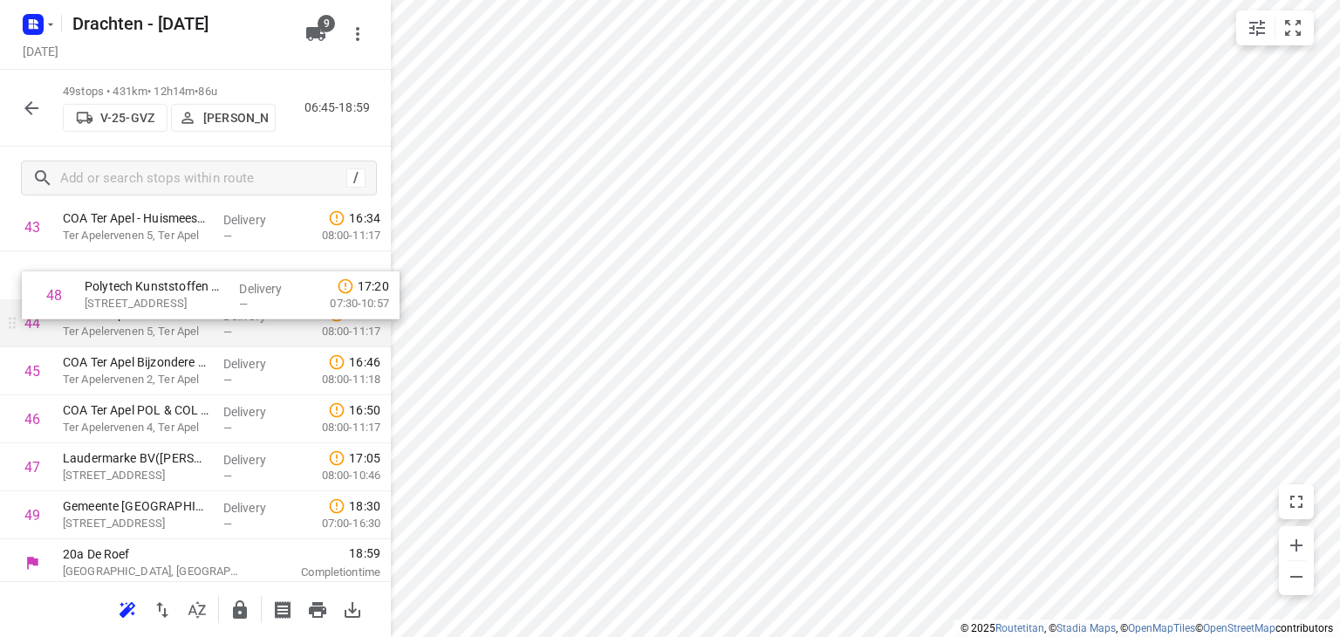
drag, startPoint x: 210, startPoint y: 471, endPoint x: 234, endPoint y: 297, distance: 176.1
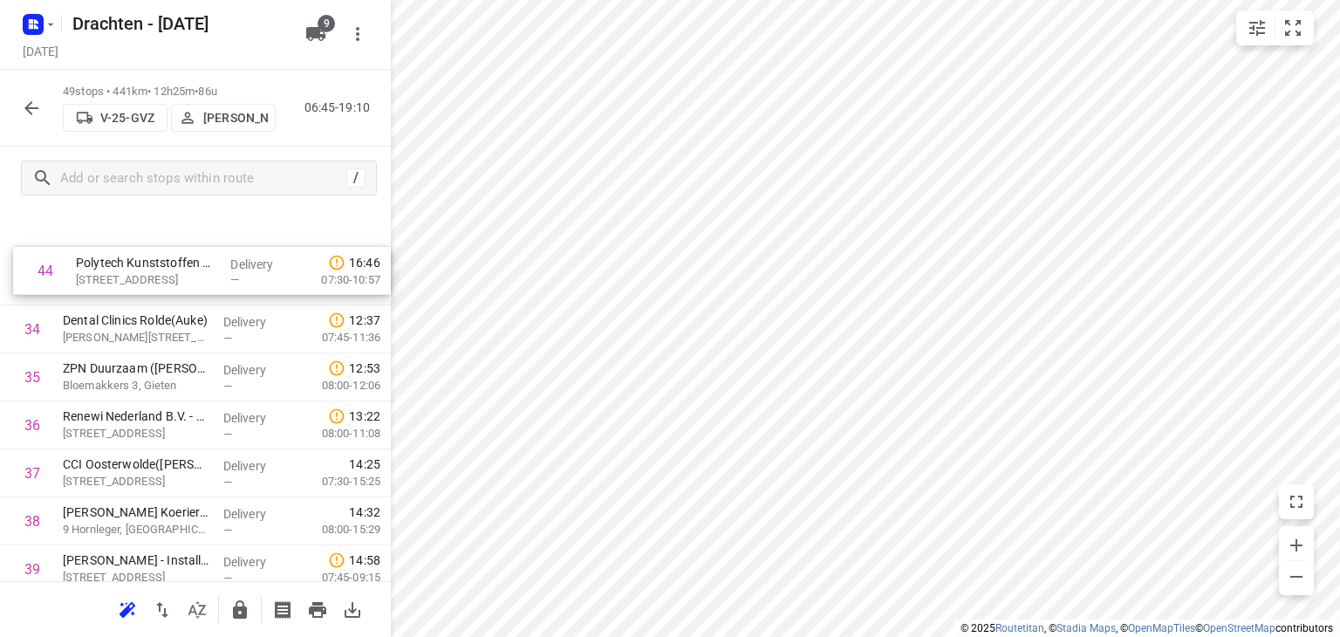
scroll to position [1630, 0]
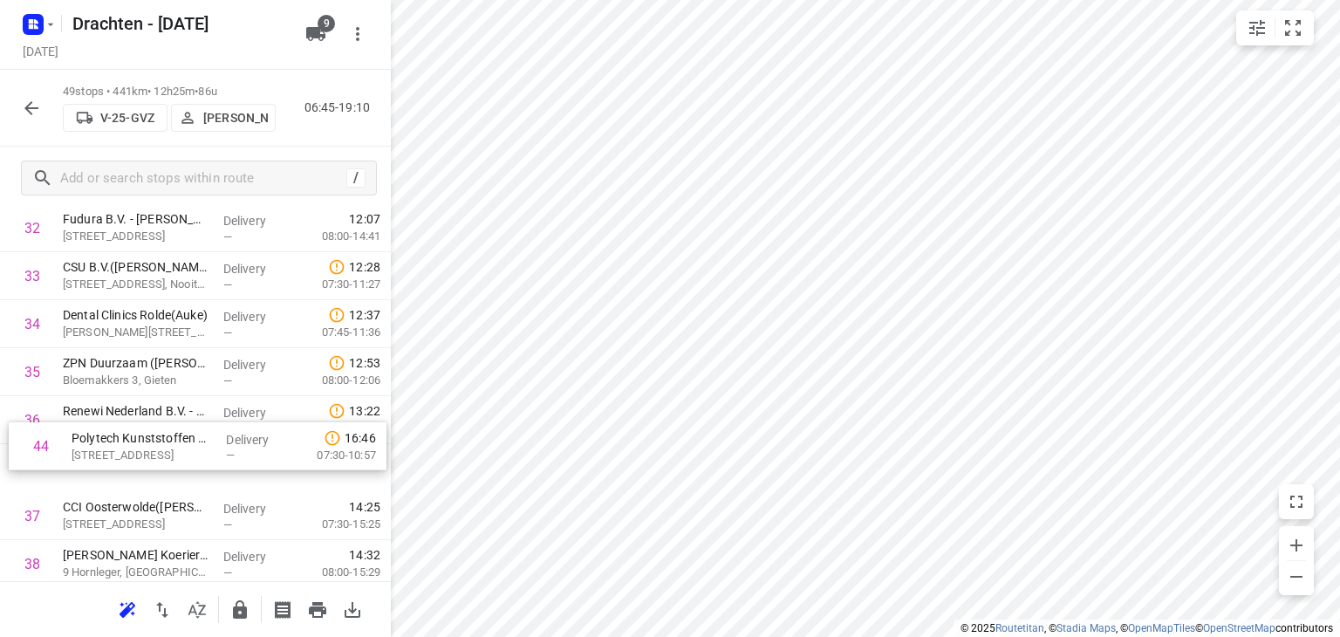
drag, startPoint x: 199, startPoint y: 290, endPoint x: 208, endPoint y: 461, distance: 171.2
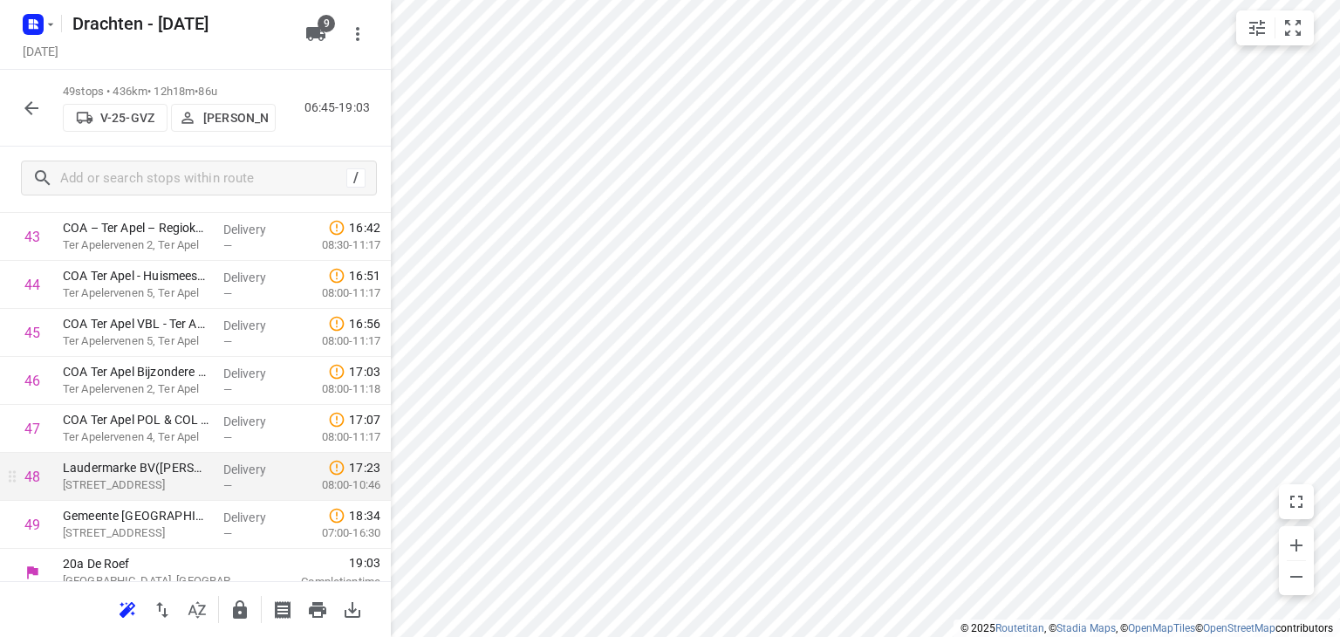
scroll to position [2153, 0]
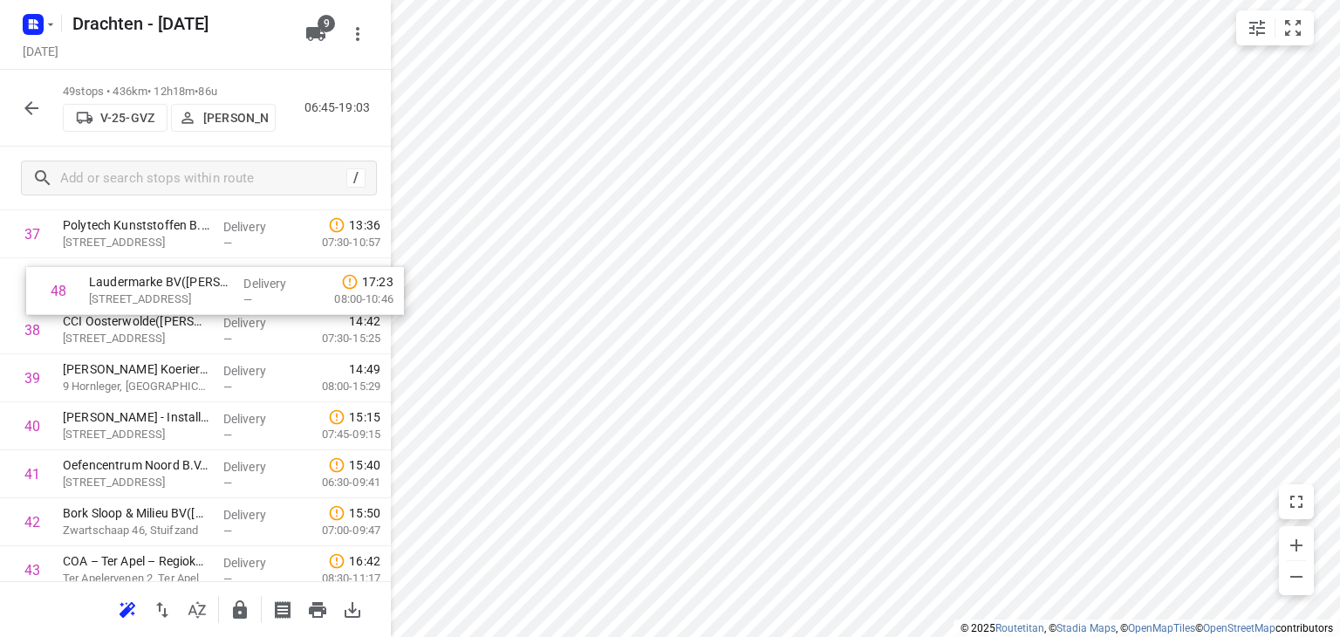
drag, startPoint x: 183, startPoint y: 482, endPoint x: 208, endPoint y: 294, distance: 189.2
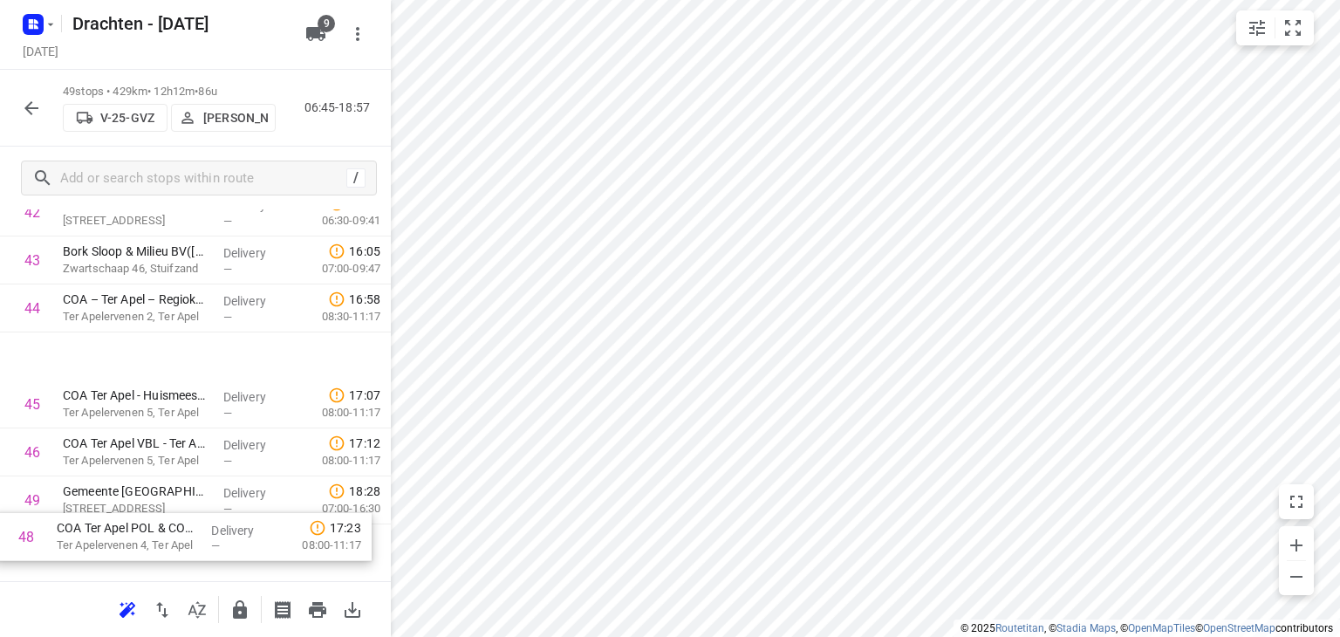
scroll to position [2165, 0]
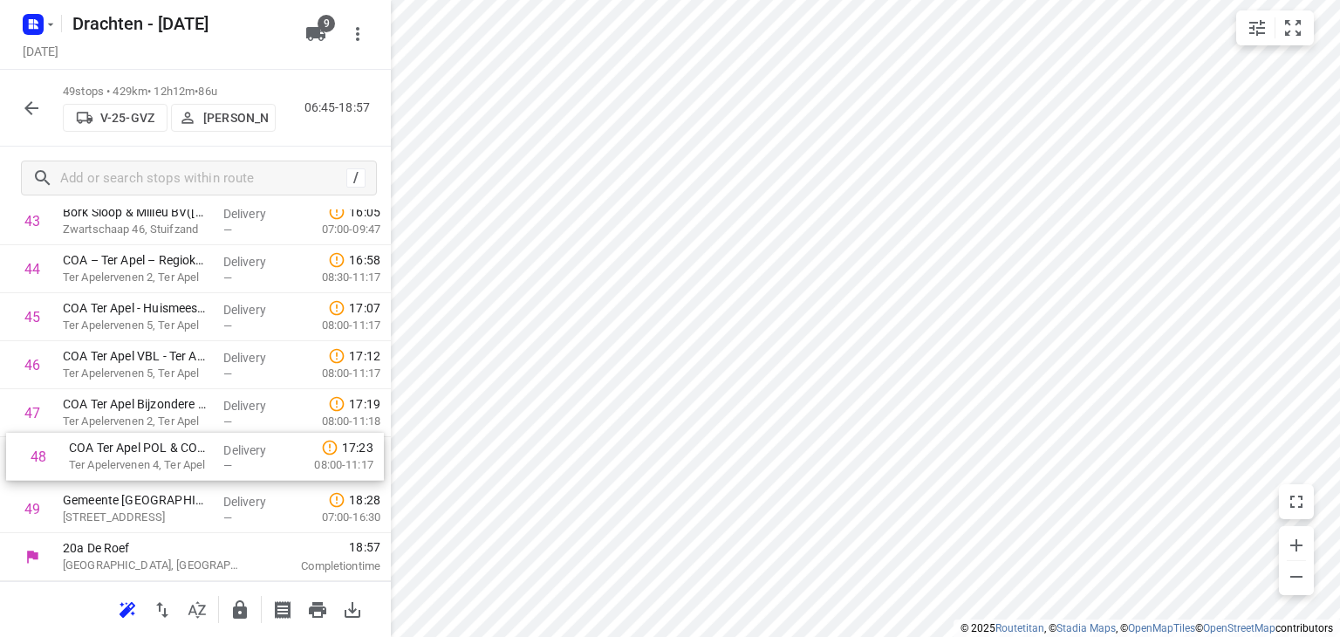
drag, startPoint x: 186, startPoint y: 467, endPoint x: 192, endPoint y: 458, distance: 10.7
click at [38, 462] on input "checkbox" at bounding box center [32, 460] width 35 height 35
checkbox input "true"
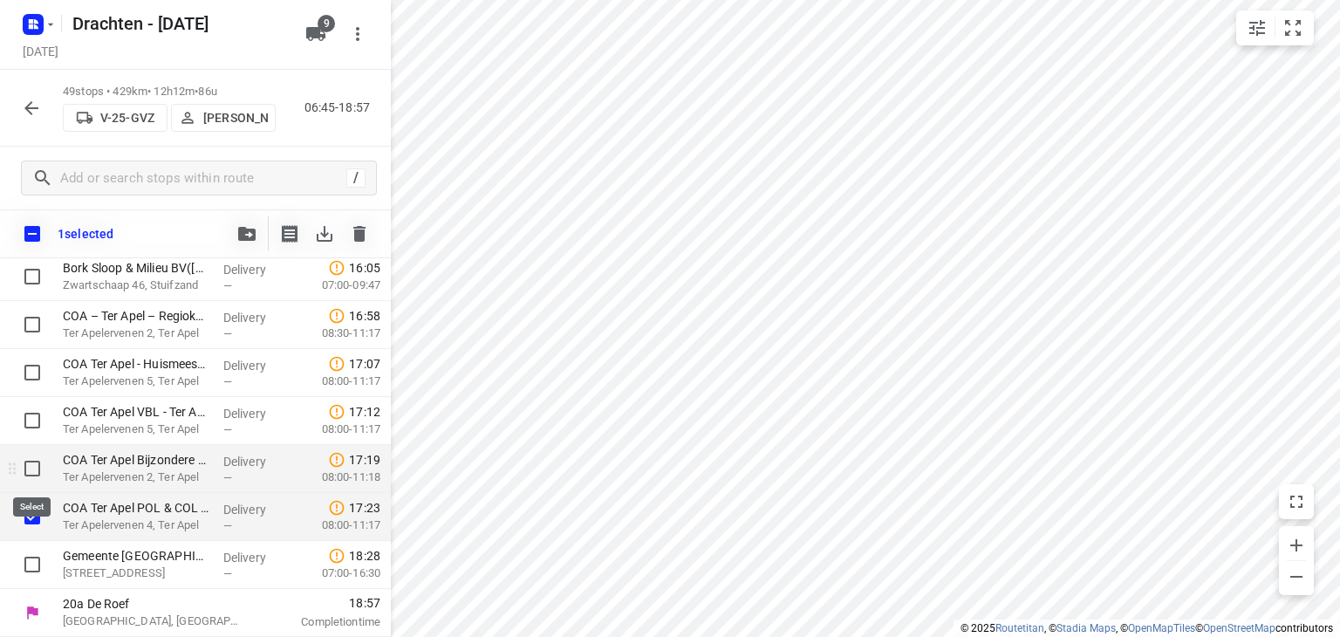
click at [37, 463] on input "checkbox" at bounding box center [32, 468] width 35 height 35
checkbox input "true"
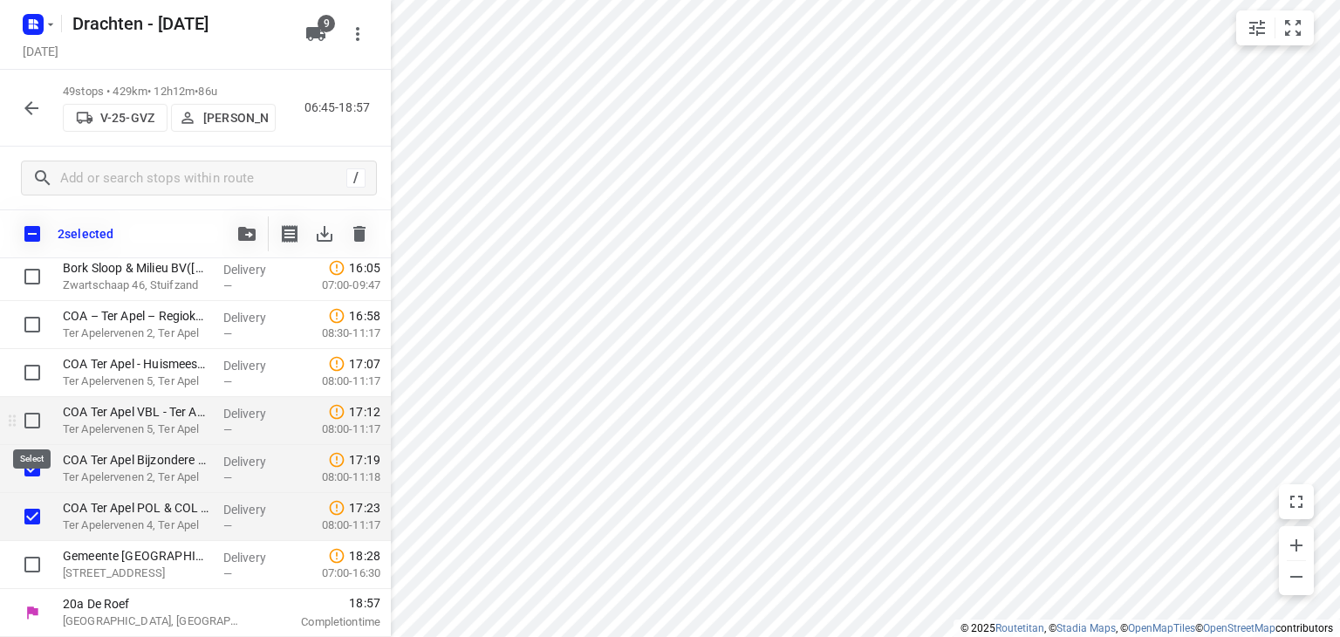
click at [31, 425] on input "checkbox" at bounding box center [32, 420] width 35 height 35
checkbox input "true"
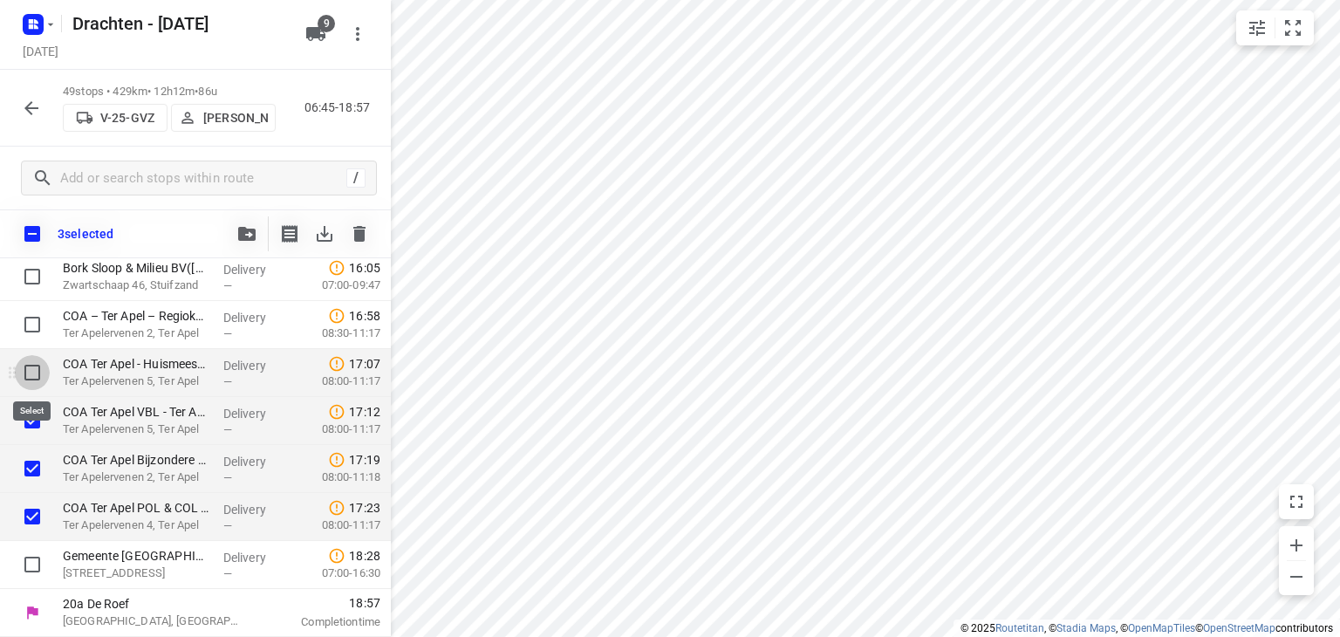
click at [36, 377] on input "checkbox" at bounding box center [32, 372] width 35 height 35
checkbox input "true"
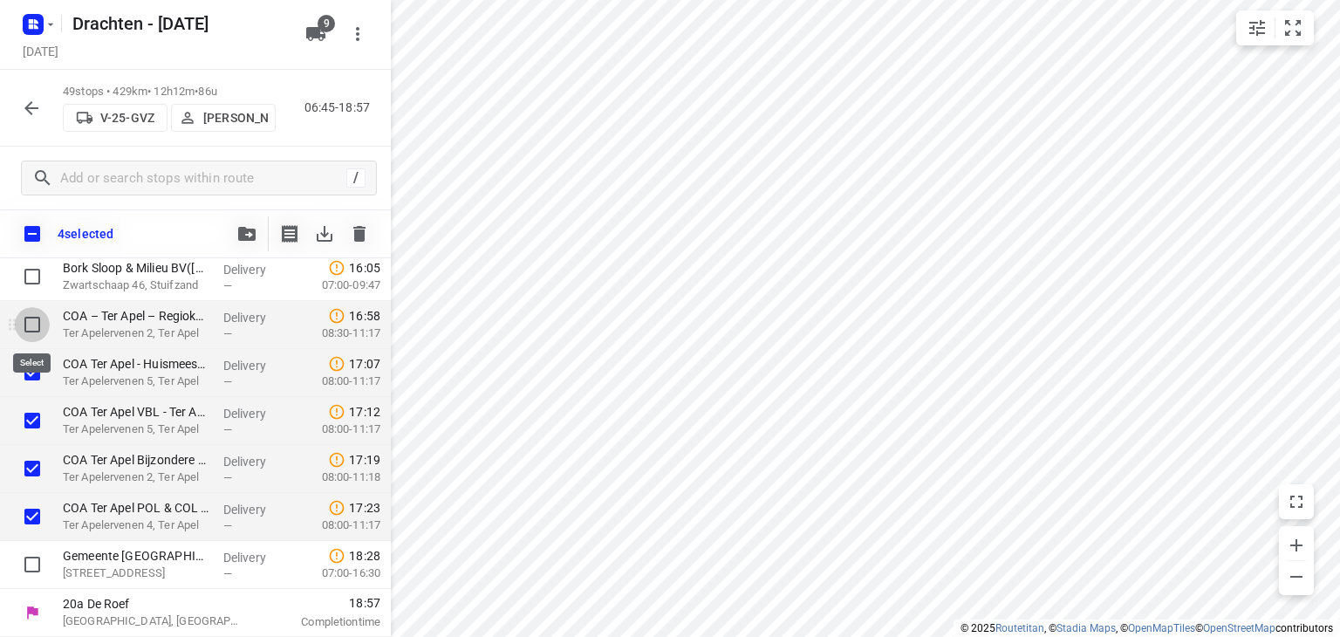
click at [32, 327] on input "checkbox" at bounding box center [32, 324] width 35 height 35
checkbox input "true"
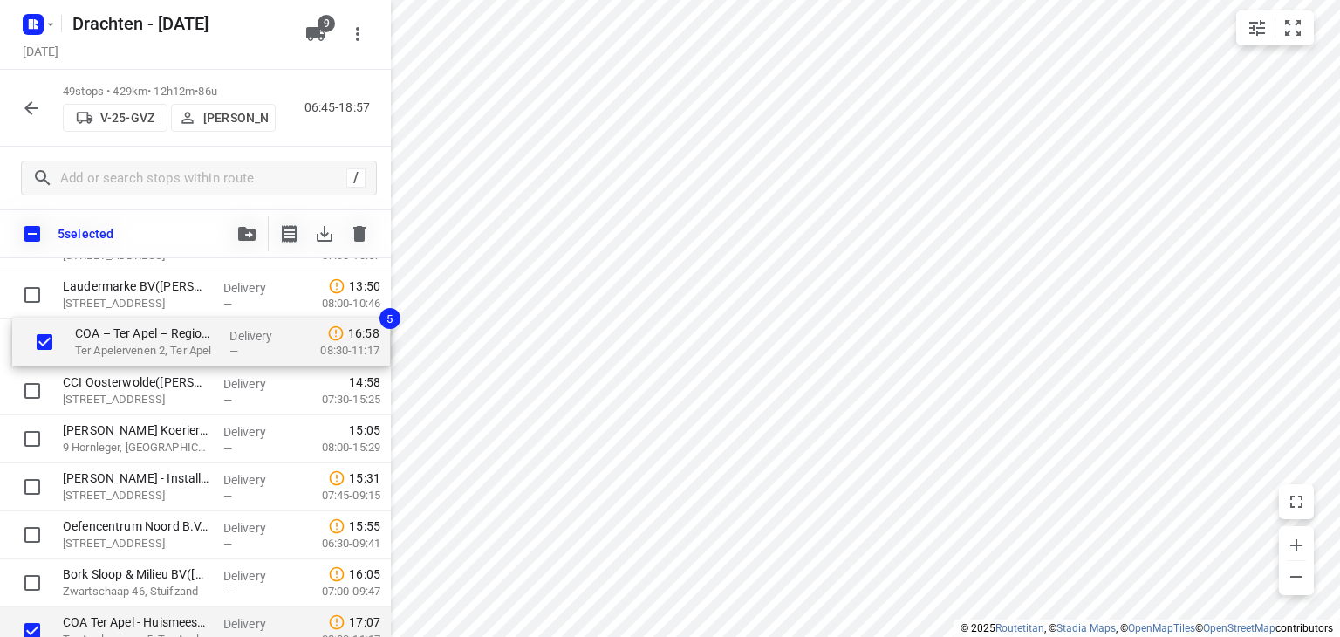
scroll to position [1892, 0]
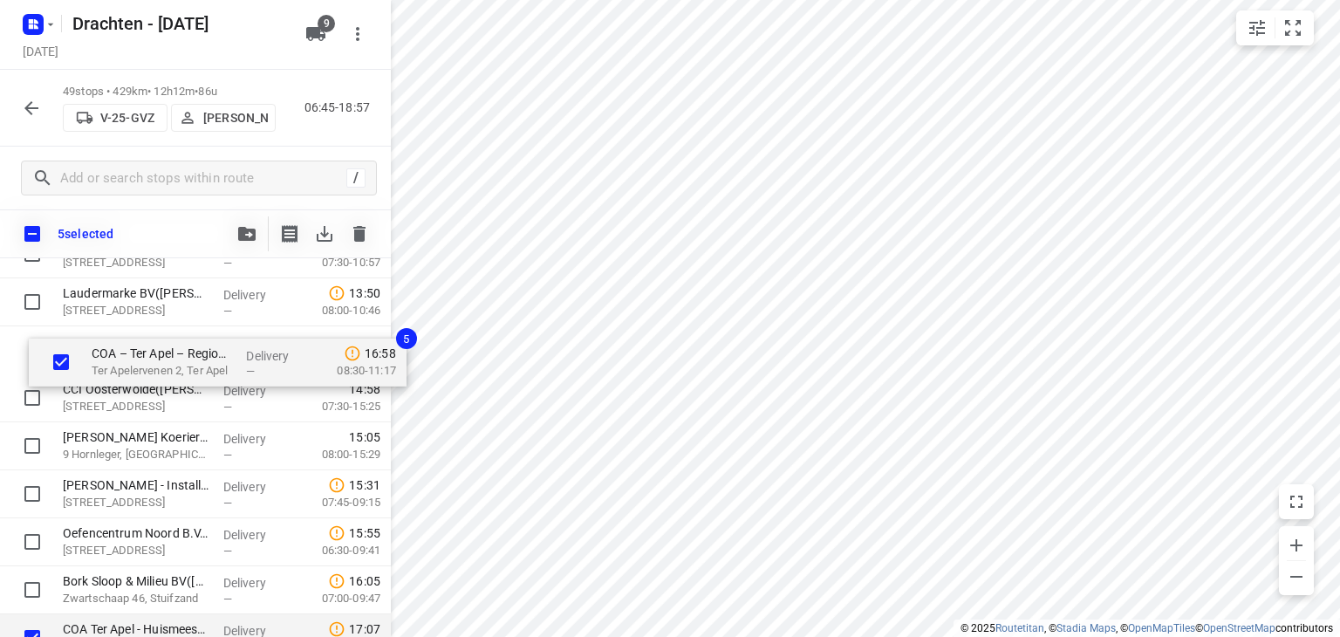
drag, startPoint x: 131, startPoint y: 509, endPoint x: 160, endPoint y: 368, distance: 143.4
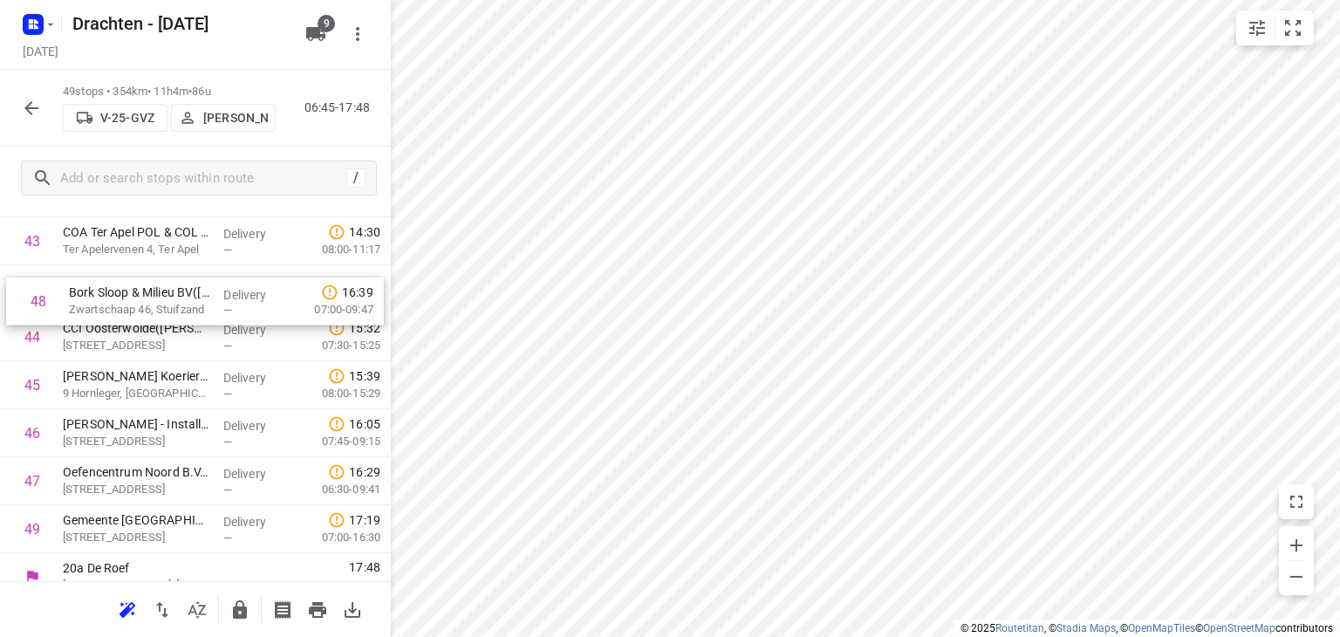
scroll to position [2134, 0]
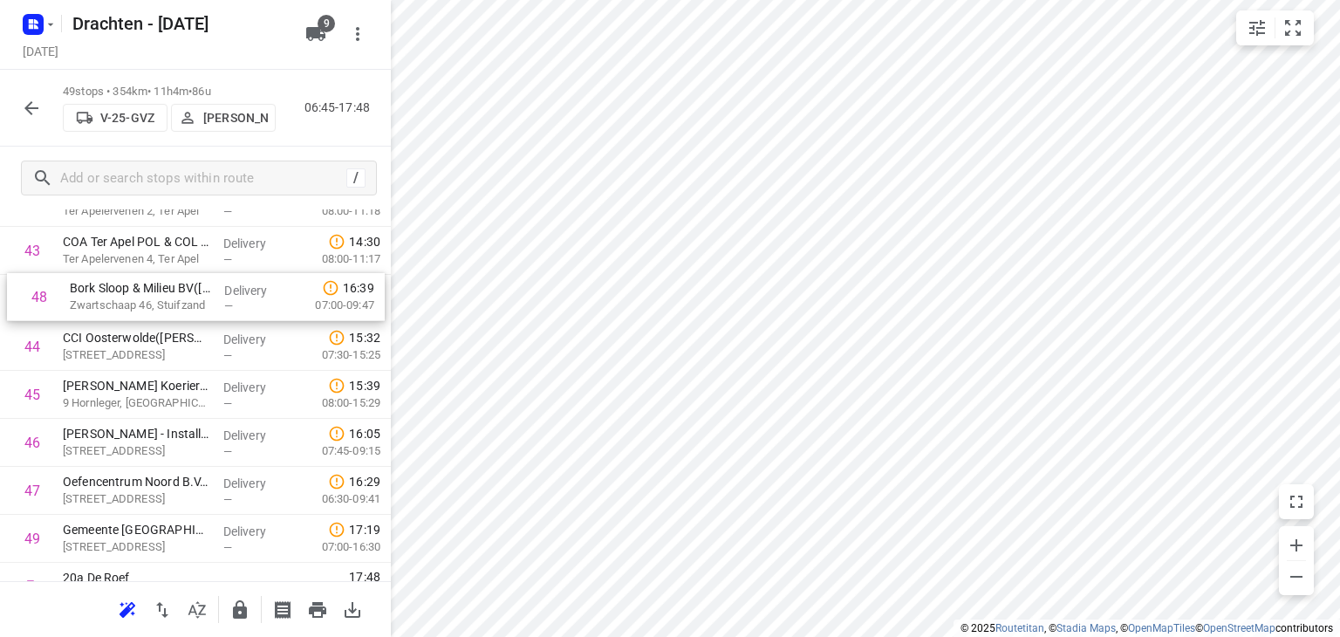
drag, startPoint x: 200, startPoint y: 473, endPoint x: 207, endPoint y: 293, distance: 179.9
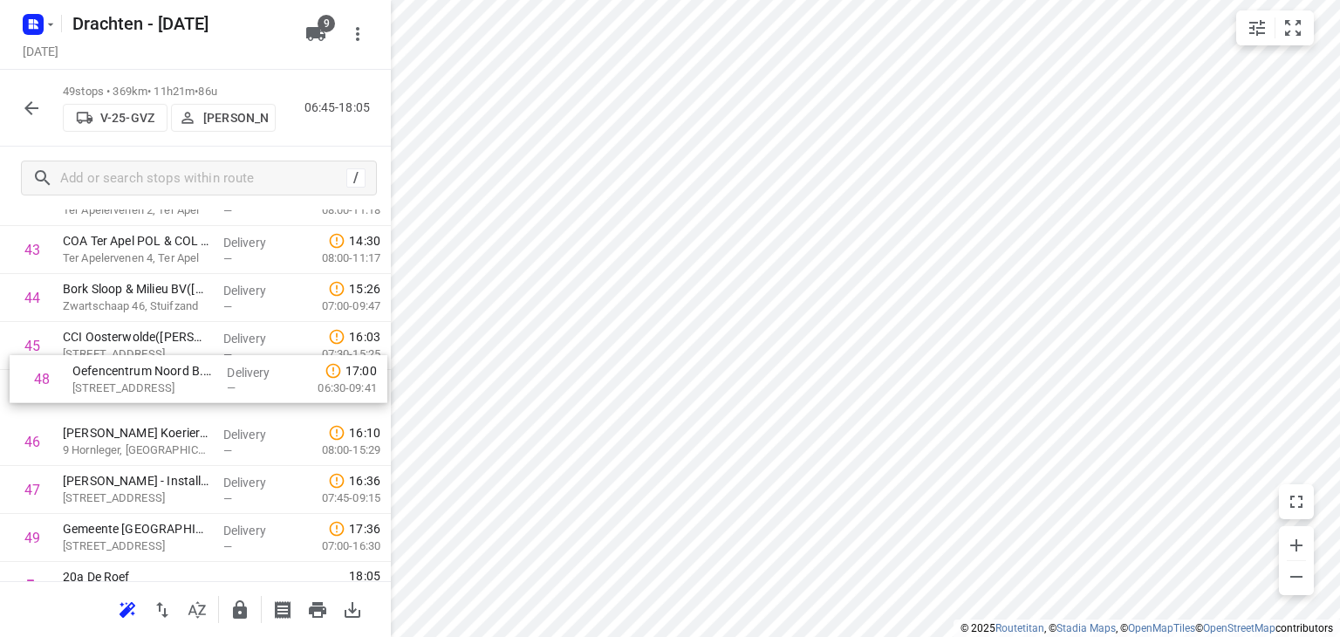
drag, startPoint x: 175, startPoint y: 501, endPoint x: 187, endPoint y: 357, distance: 144.5
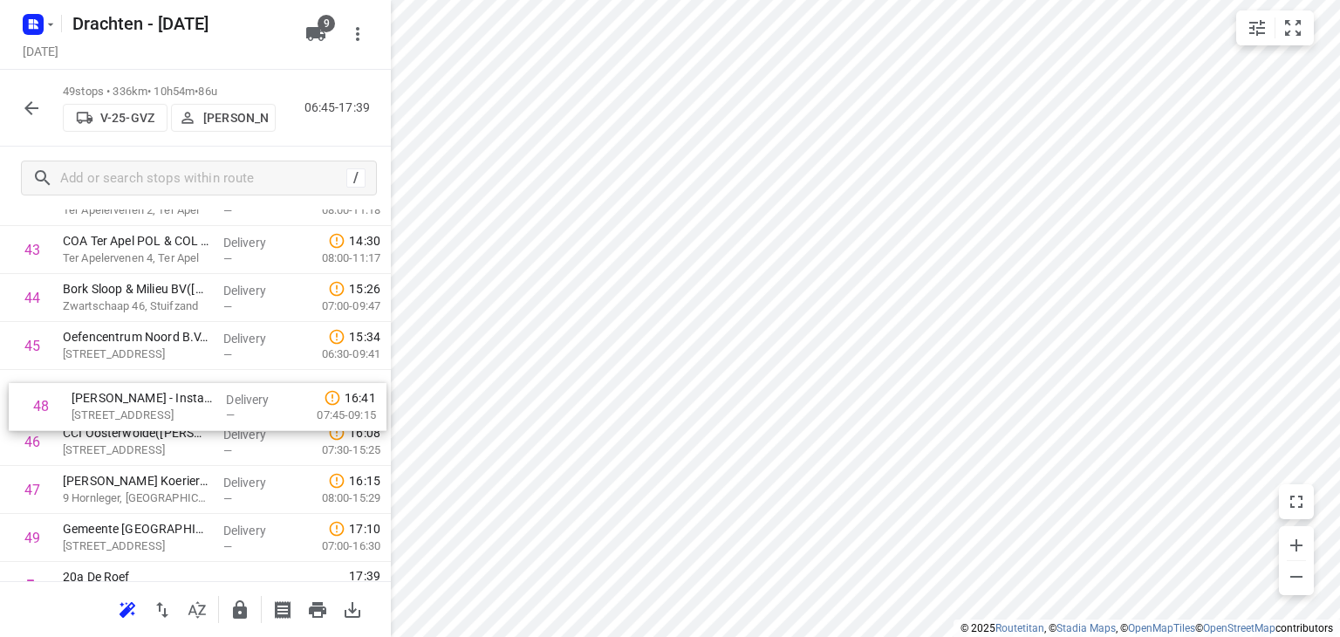
drag, startPoint x: 195, startPoint y: 489, endPoint x: 201, endPoint y: 390, distance: 99.6
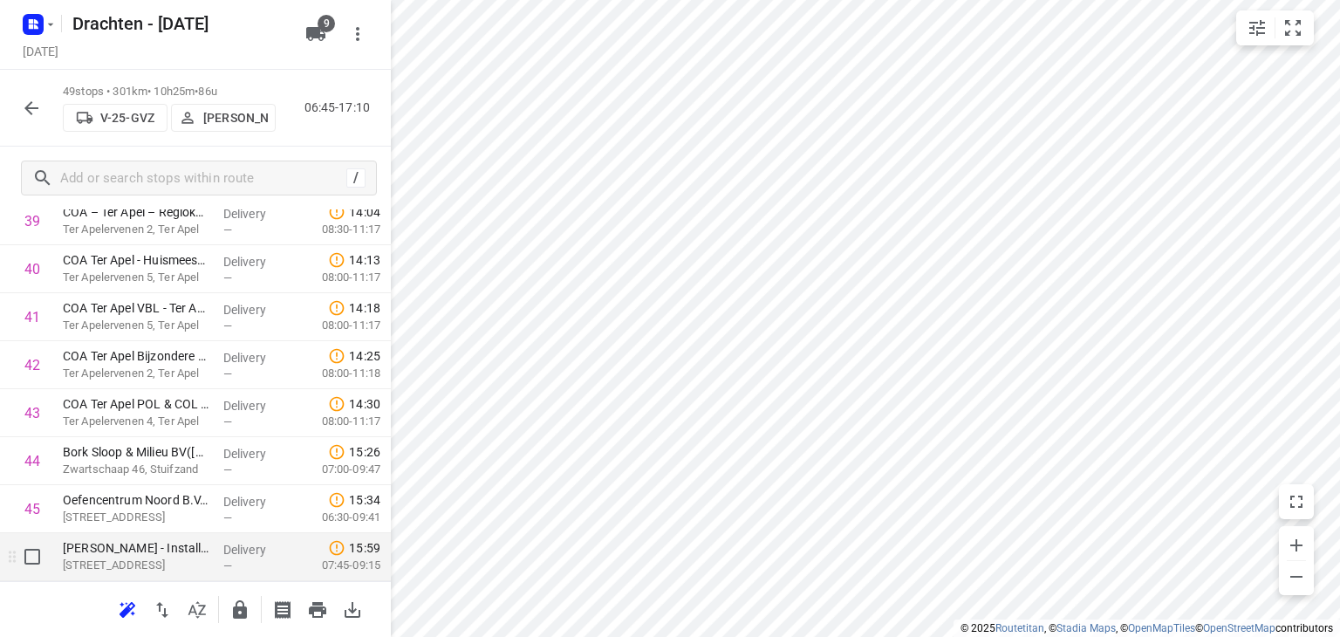
scroll to position [2160, 0]
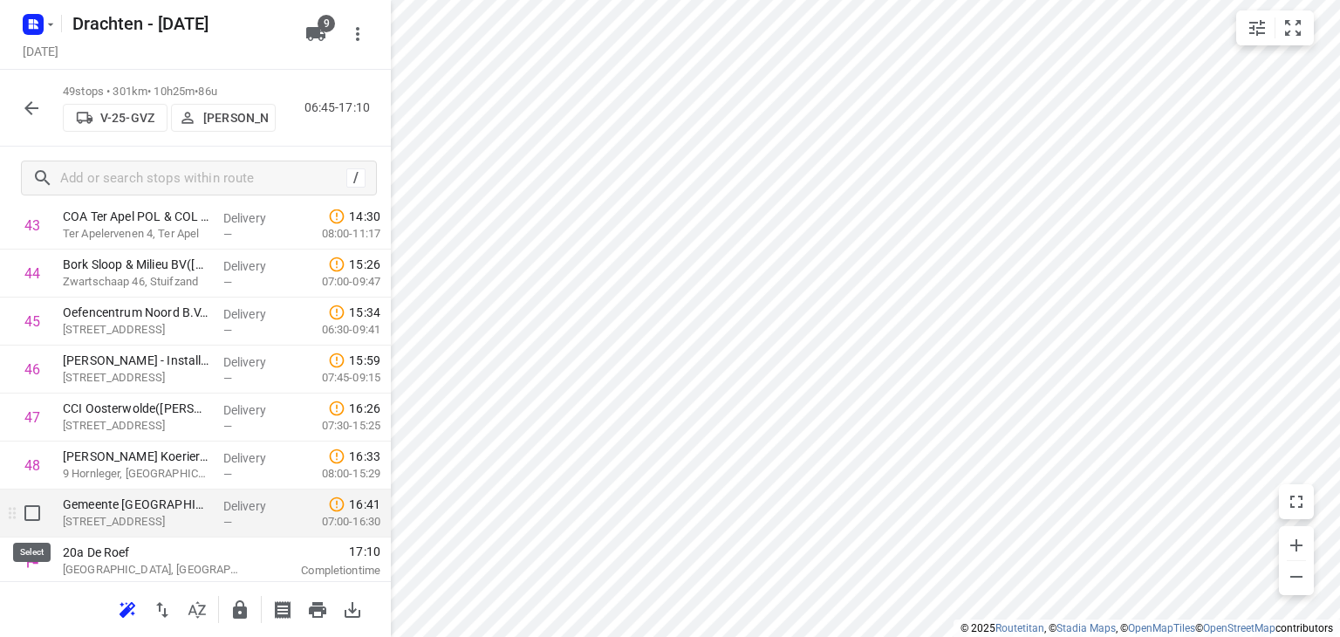
click at [37, 513] on input "checkbox" at bounding box center [32, 513] width 35 height 35
checkbox input "true"
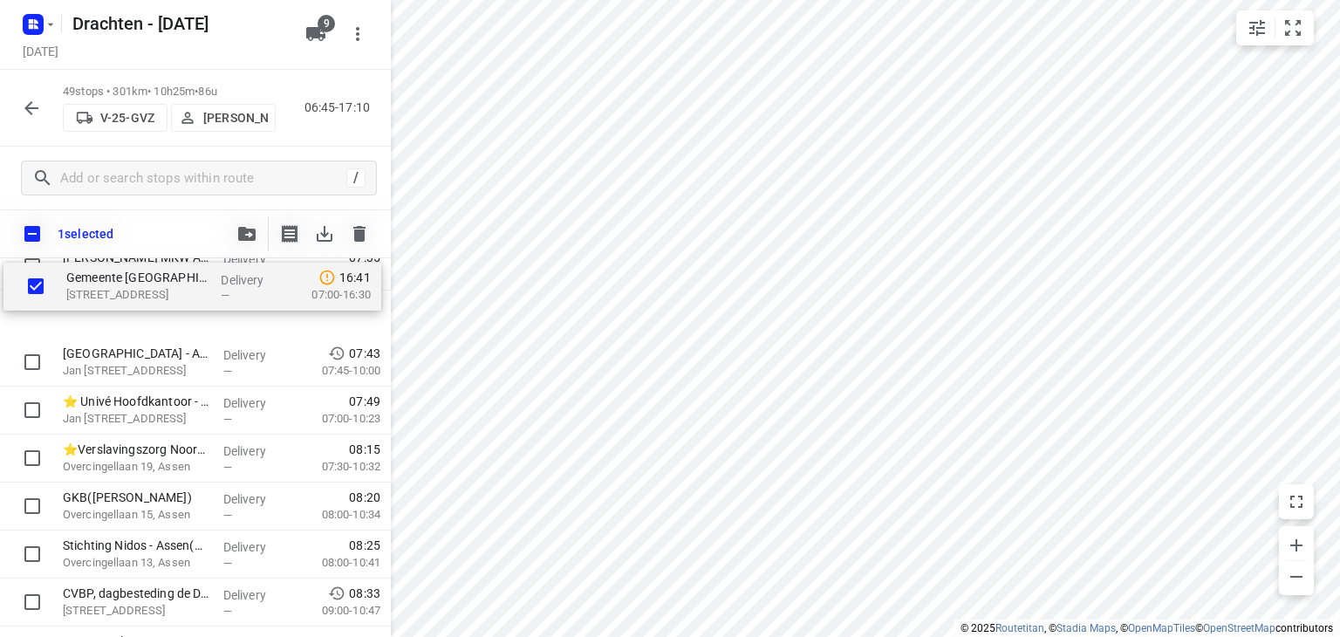
scroll to position [0, 0]
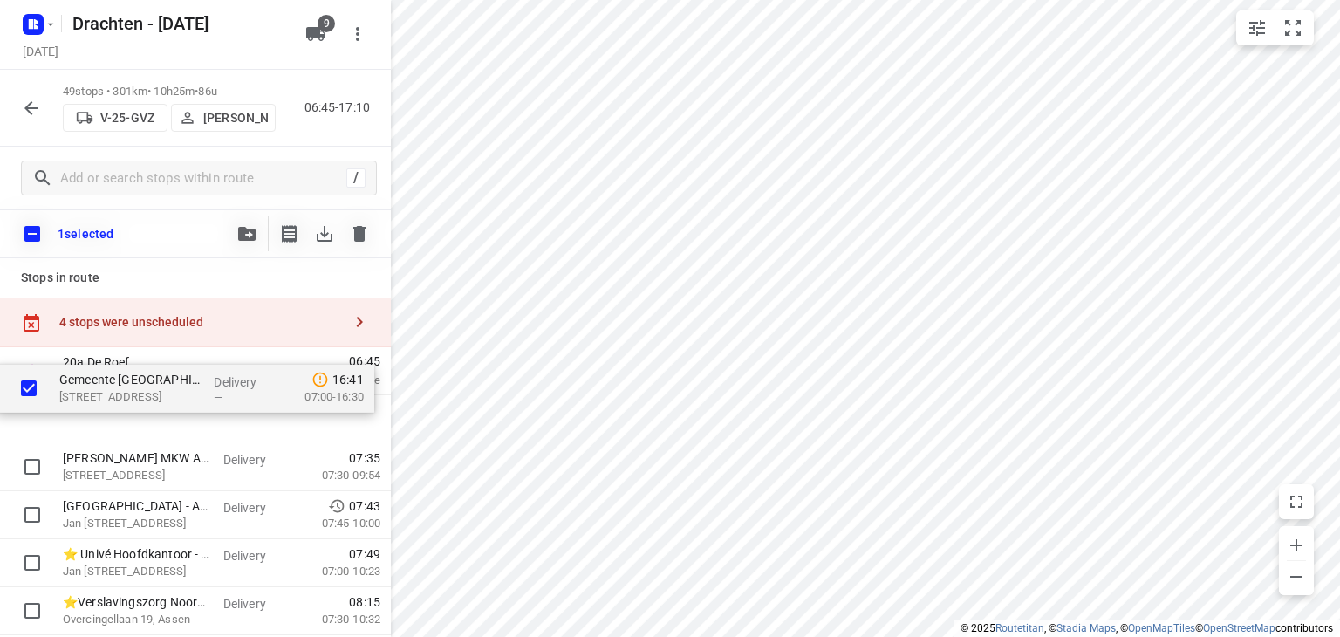
drag, startPoint x: 140, startPoint y: 573, endPoint x: 139, endPoint y: 399, distance: 174.5
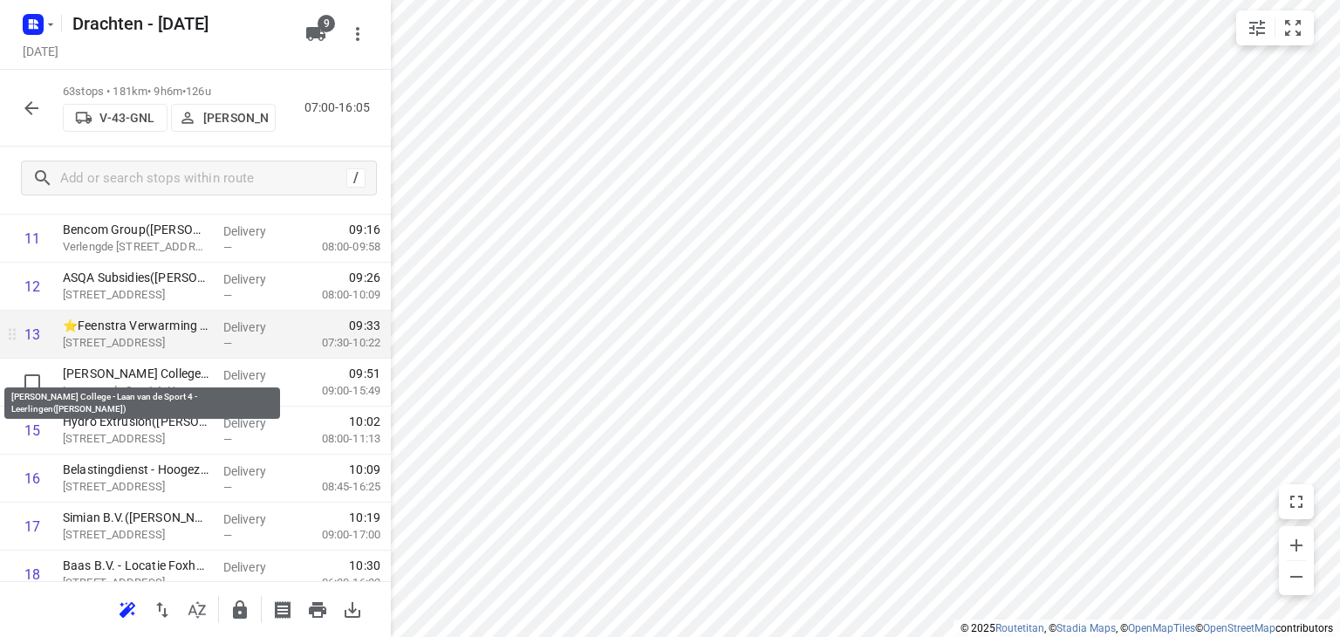
scroll to position [611, 0]
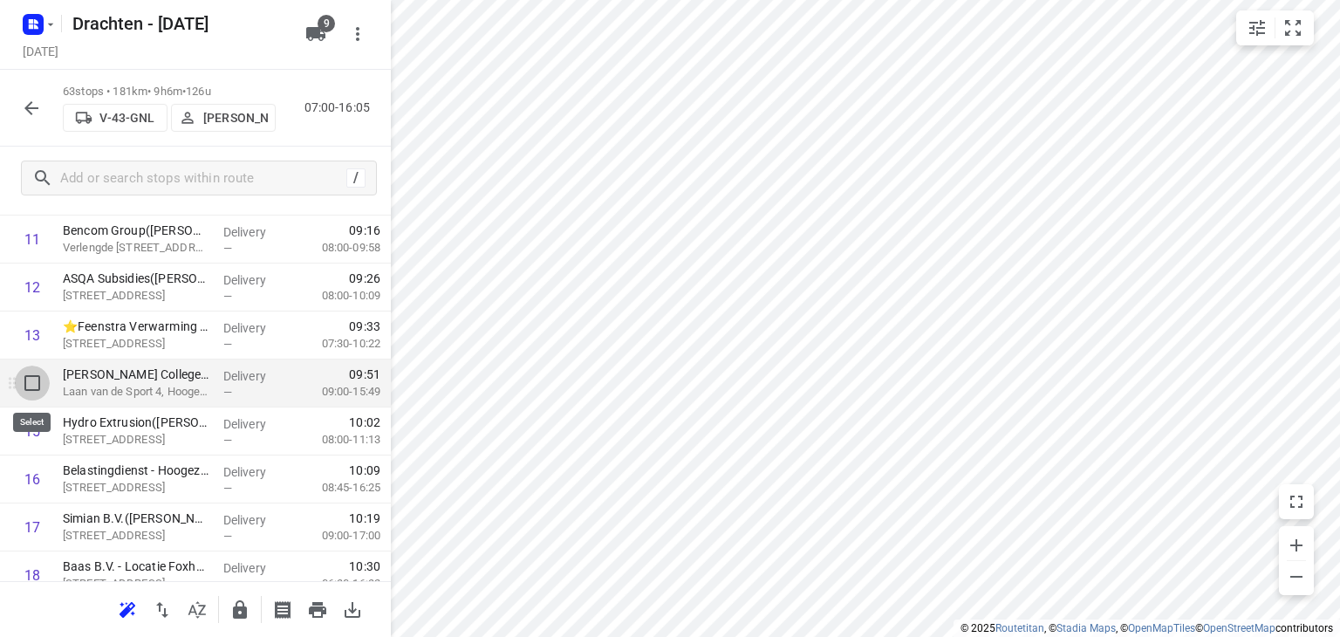
click at [37, 385] on input "checkbox" at bounding box center [32, 383] width 35 height 35
checkbox input "true"
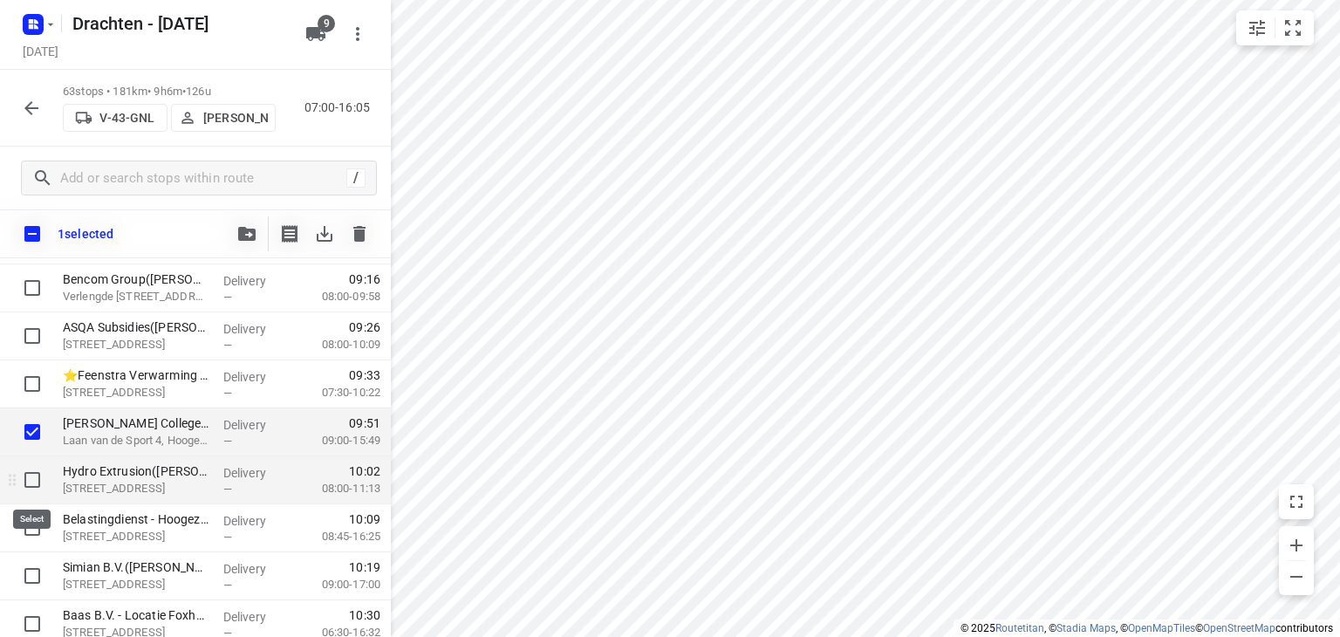
click at [34, 473] on input "checkbox" at bounding box center [32, 479] width 35 height 35
checkbox input "true"
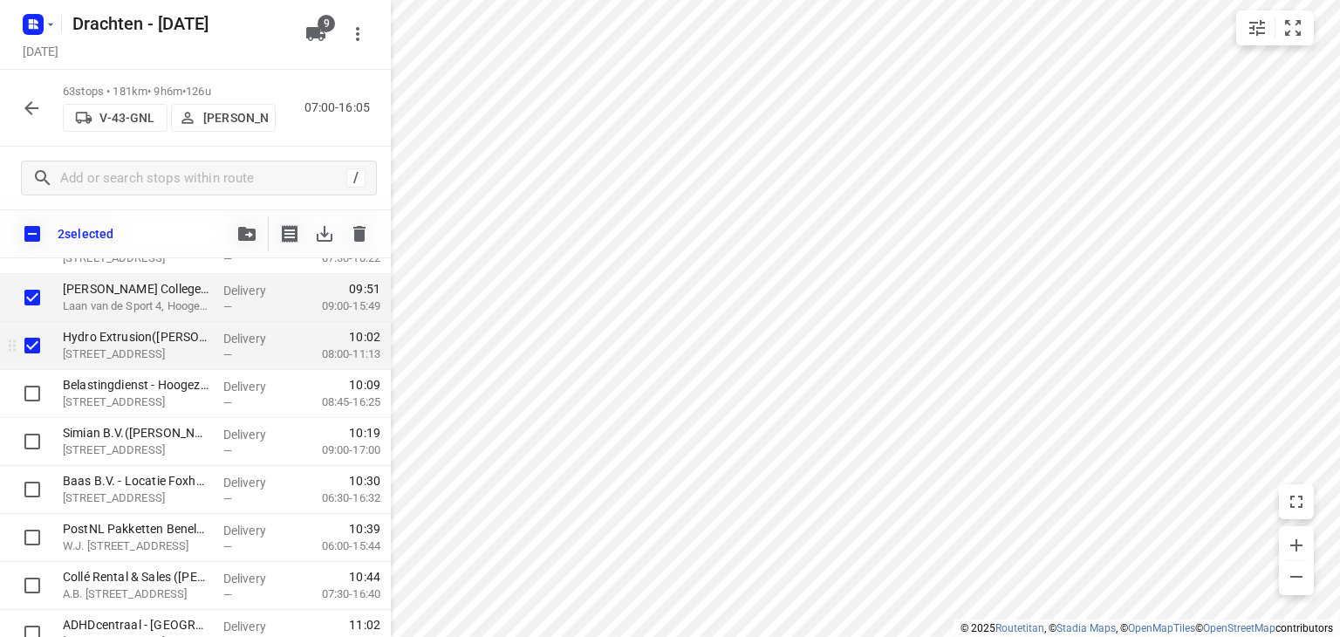
scroll to position [785, 0]
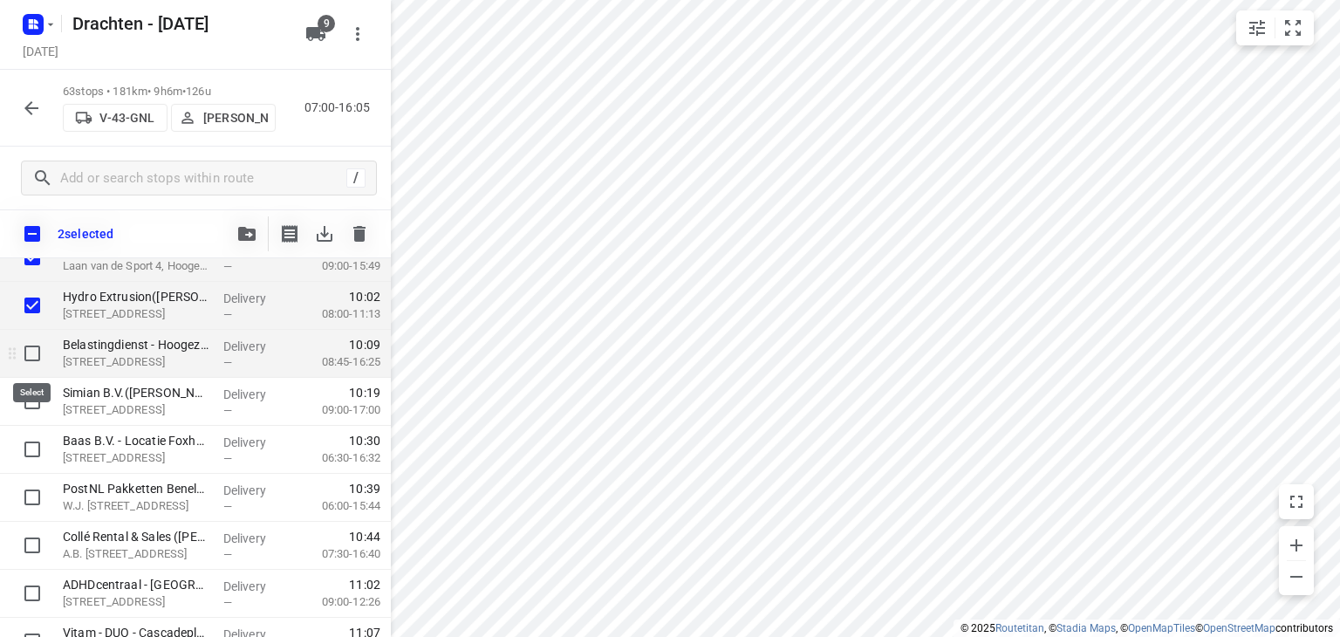
click at [35, 359] on input "checkbox" at bounding box center [32, 353] width 35 height 35
checkbox input "true"
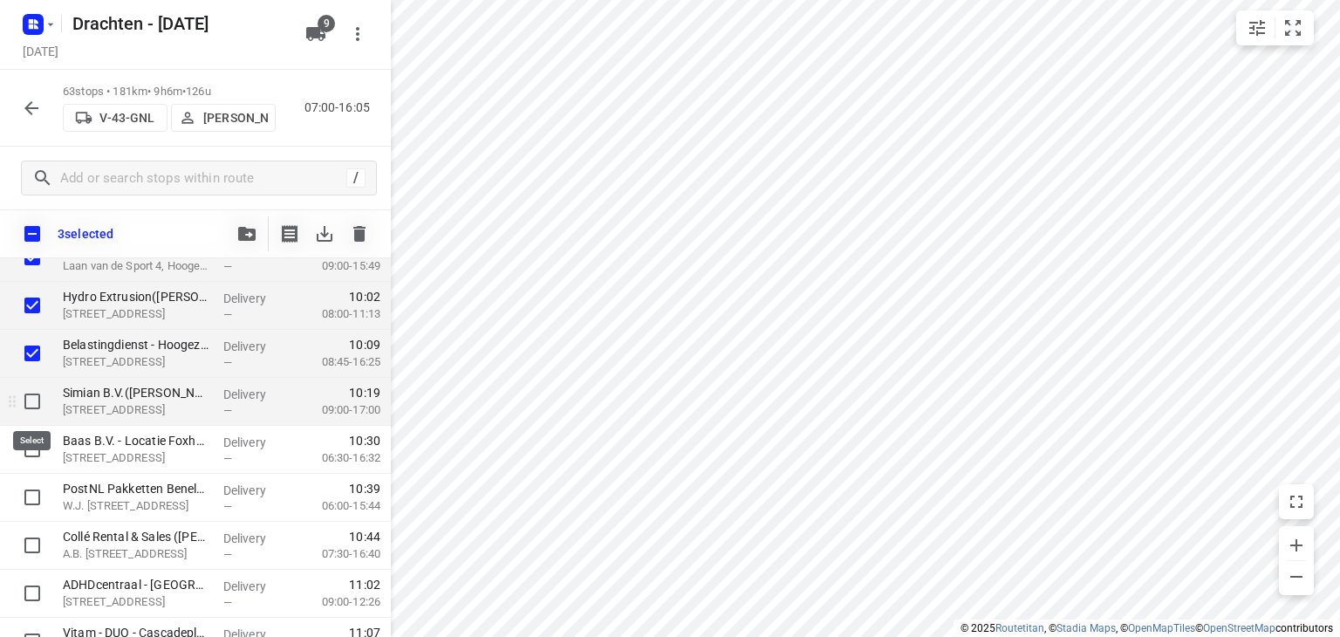
click at [41, 399] on input "checkbox" at bounding box center [32, 401] width 35 height 35
checkbox input "true"
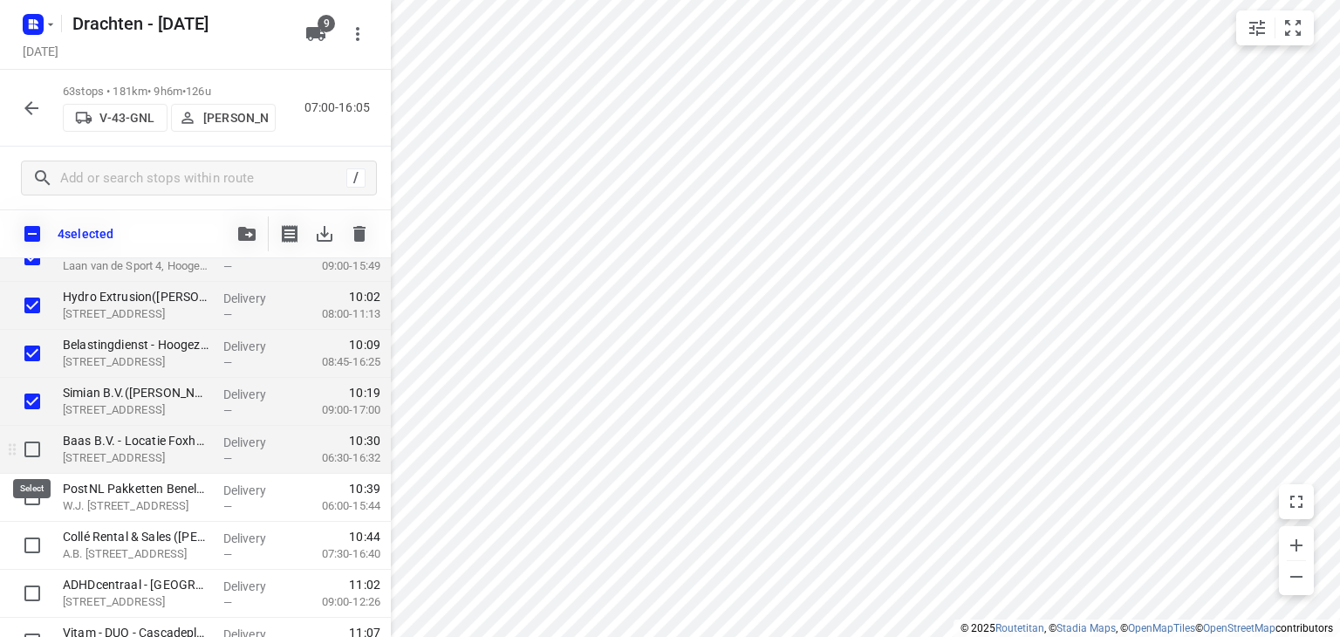
click at [29, 444] on input "checkbox" at bounding box center [32, 449] width 35 height 35
checkbox input "true"
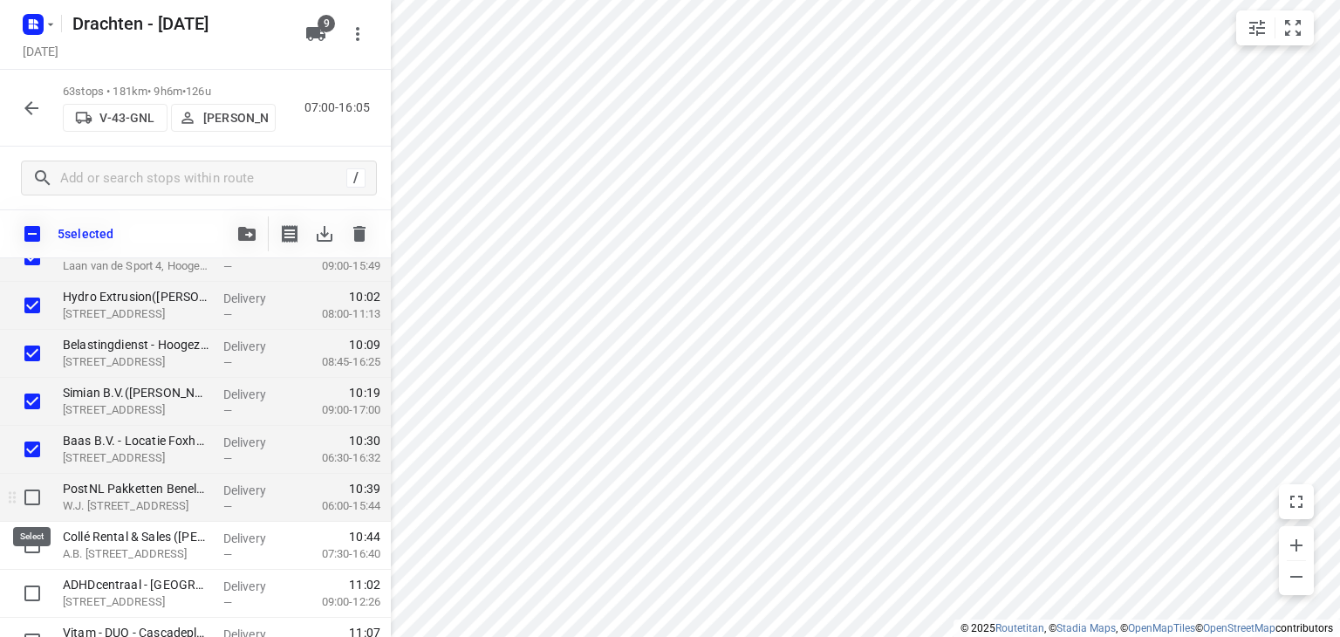
click at [31, 498] on input "checkbox" at bounding box center [32, 497] width 35 height 35
checkbox input "true"
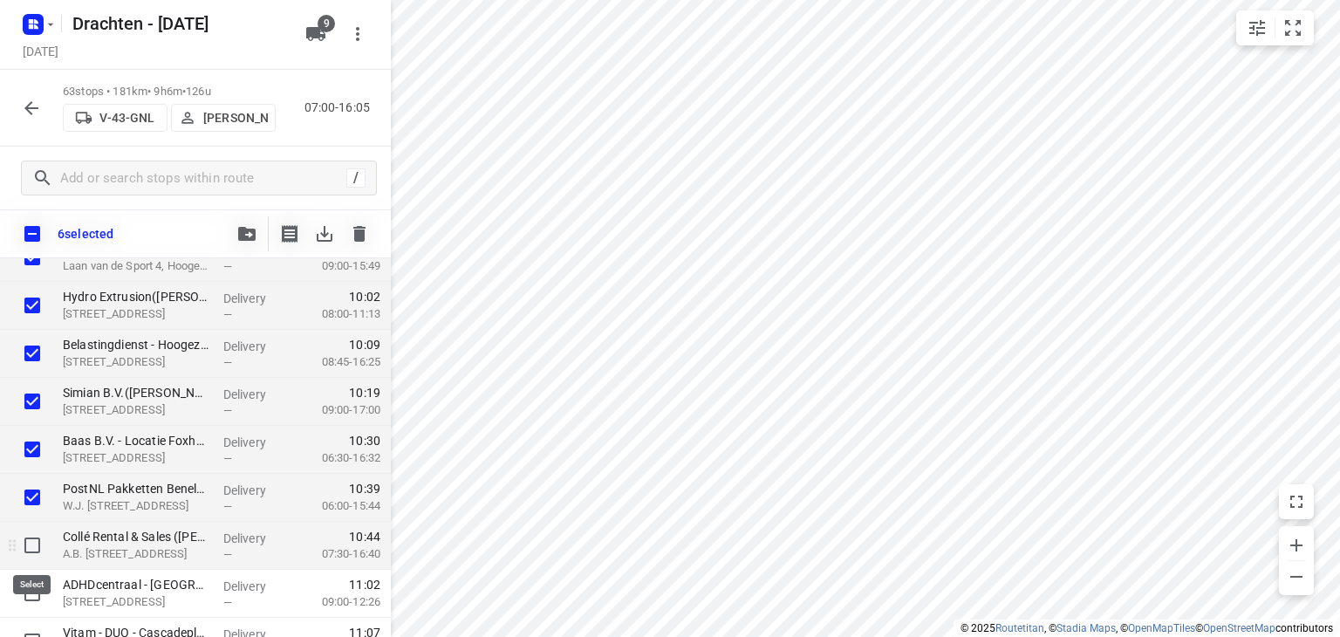
click at [36, 539] on input "checkbox" at bounding box center [32, 545] width 35 height 35
checkbox input "true"
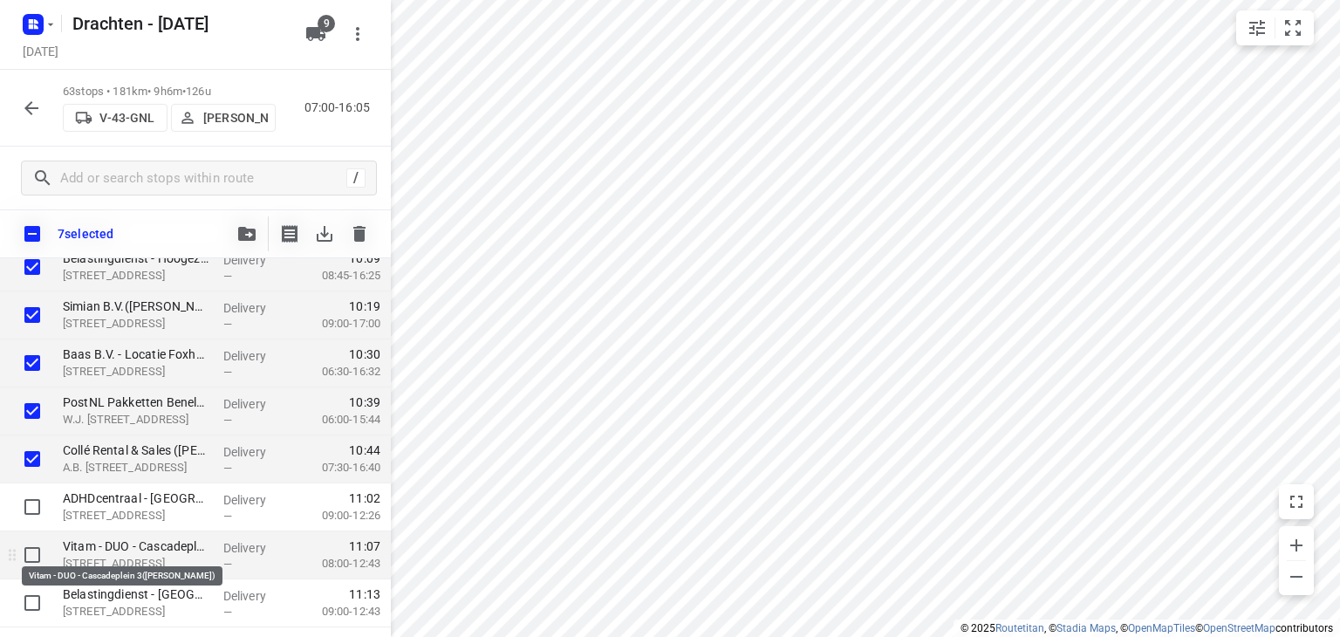
scroll to position [873, 0]
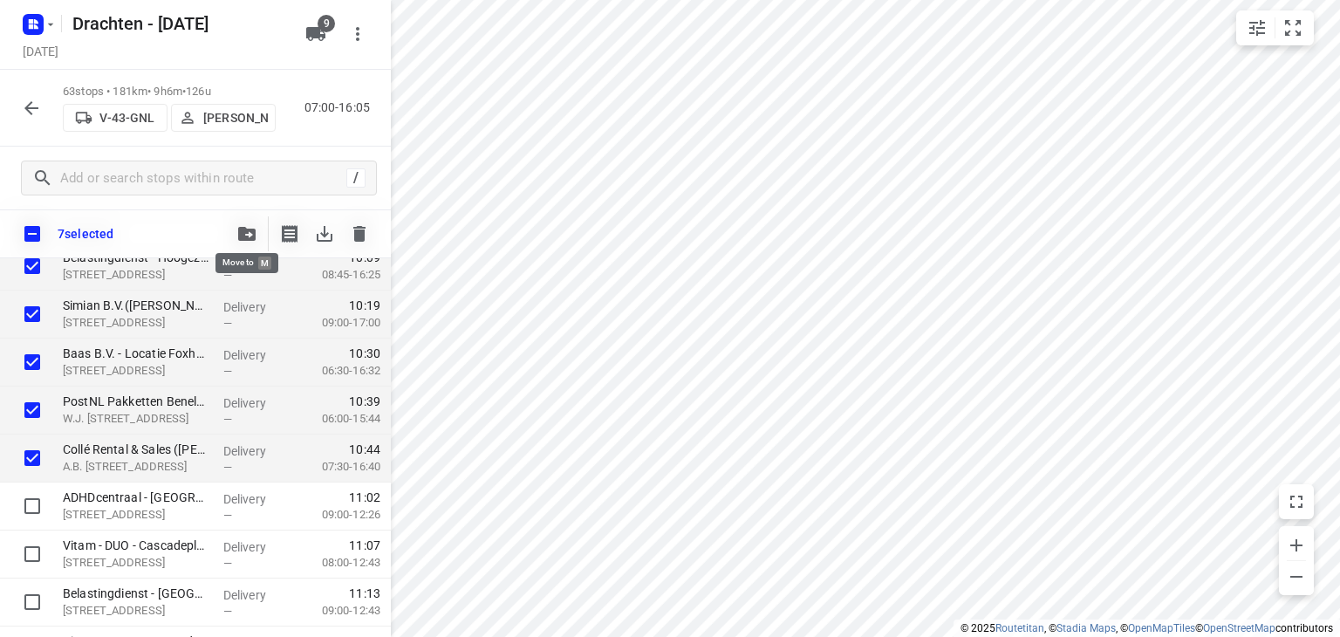
click at [240, 234] on icon "button" at bounding box center [246, 234] width 17 height 14
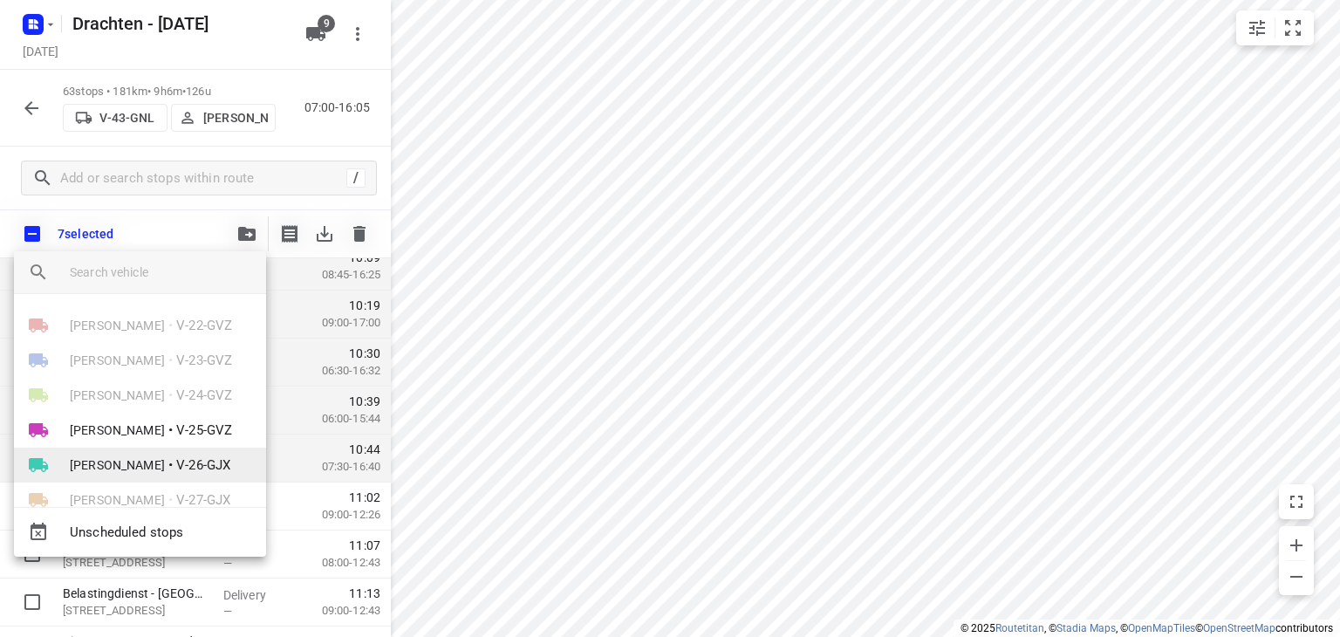
click at [176, 456] on span "V-26-GJX" at bounding box center [203, 465] width 54 height 20
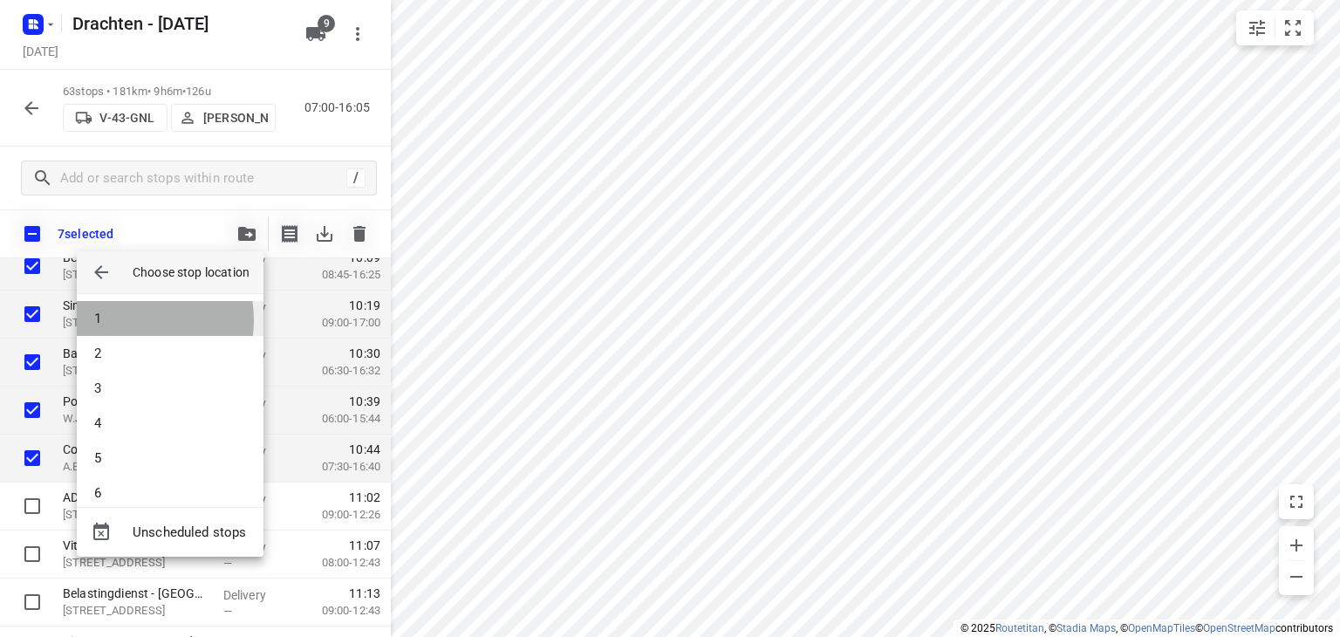
click at [127, 321] on li "1" at bounding box center [170, 318] width 187 height 35
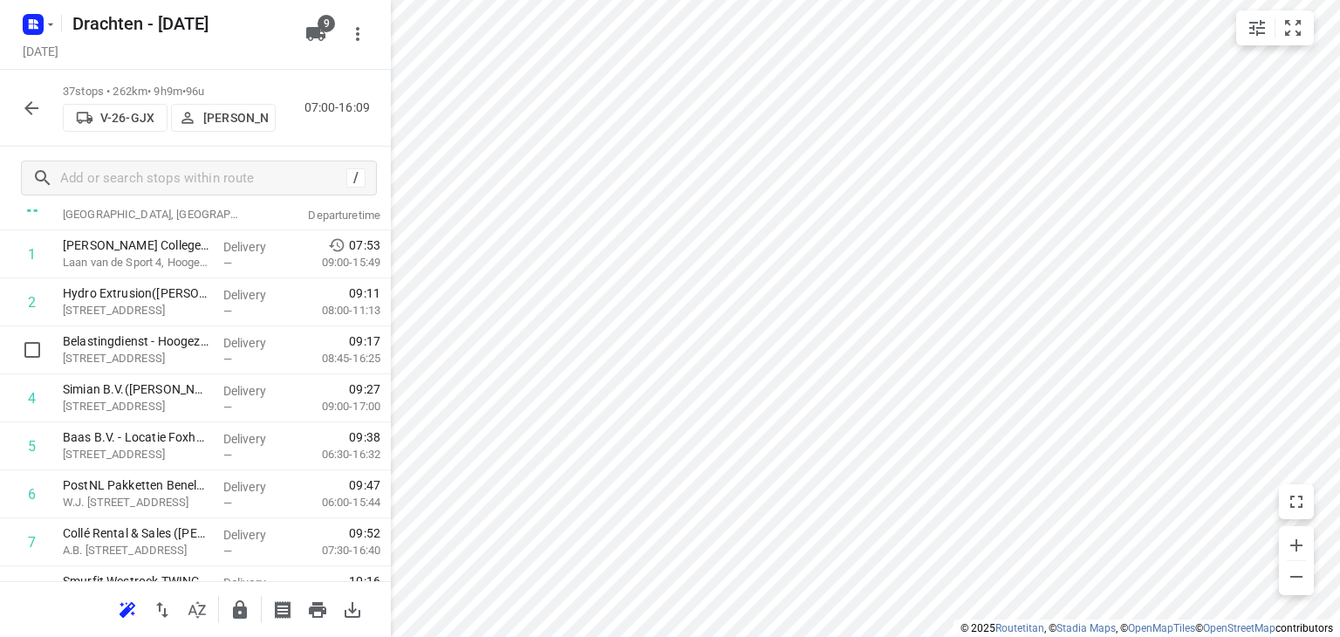
scroll to position [106, 0]
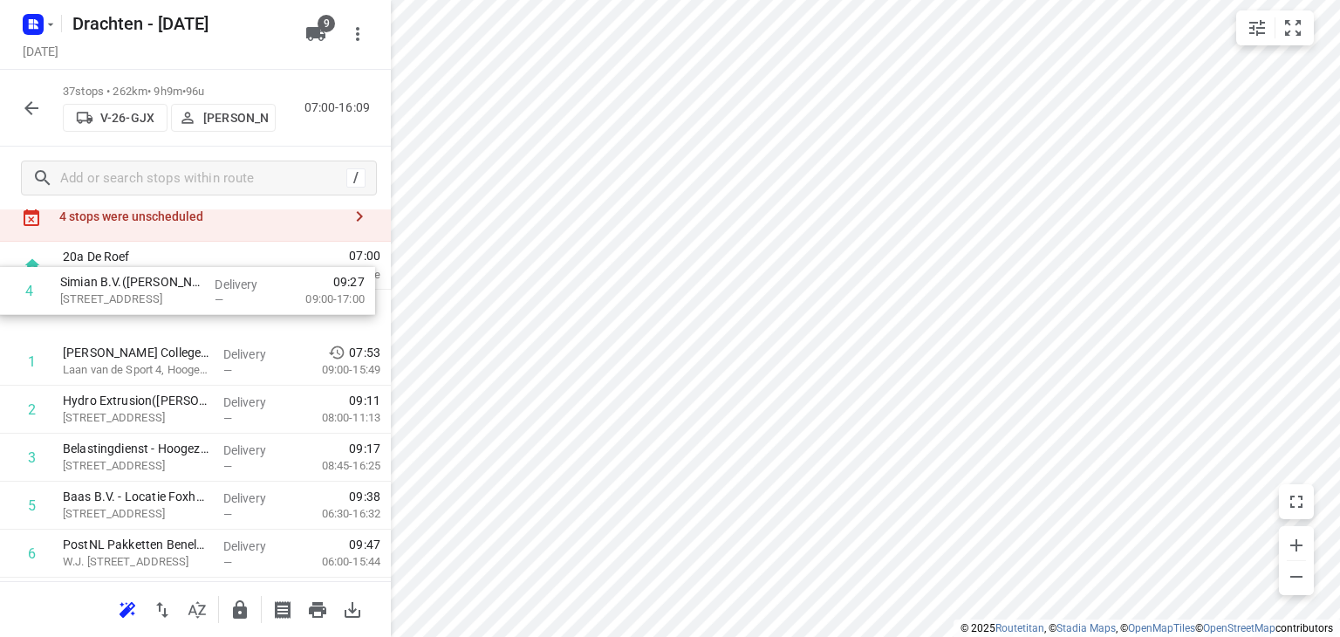
drag, startPoint x: 197, startPoint y: 422, endPoint x: 195, endPoint y: 288, distance: 134.4
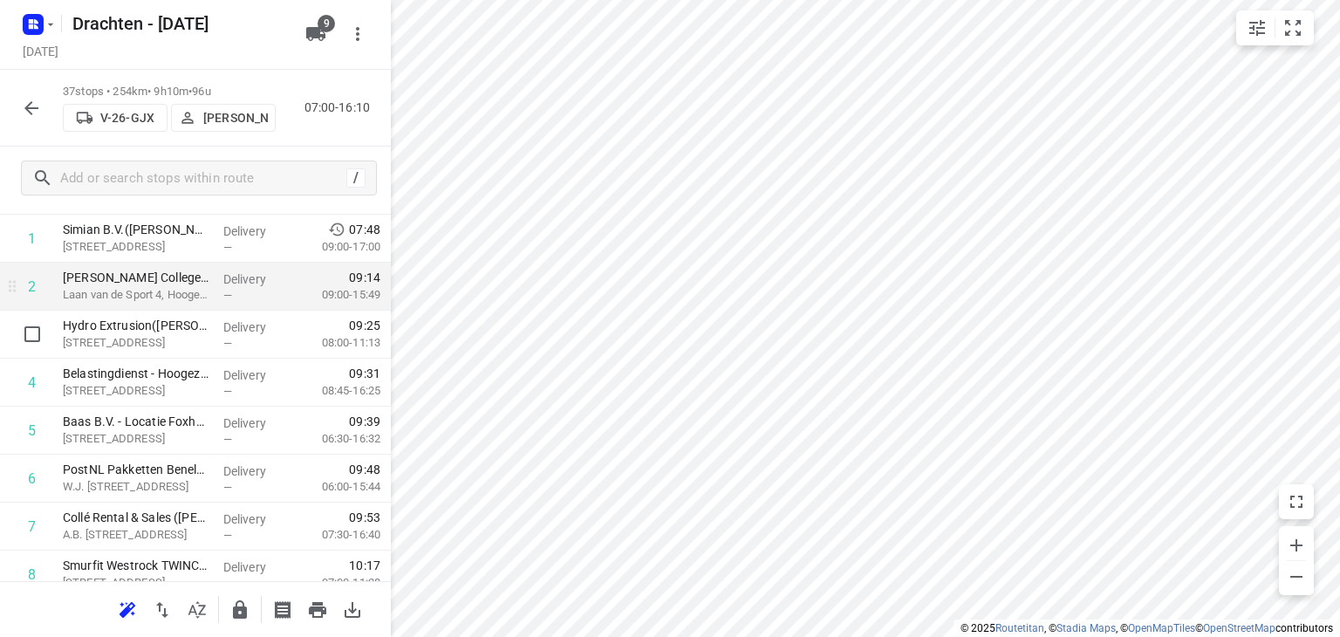
scroll to position [136, 0]
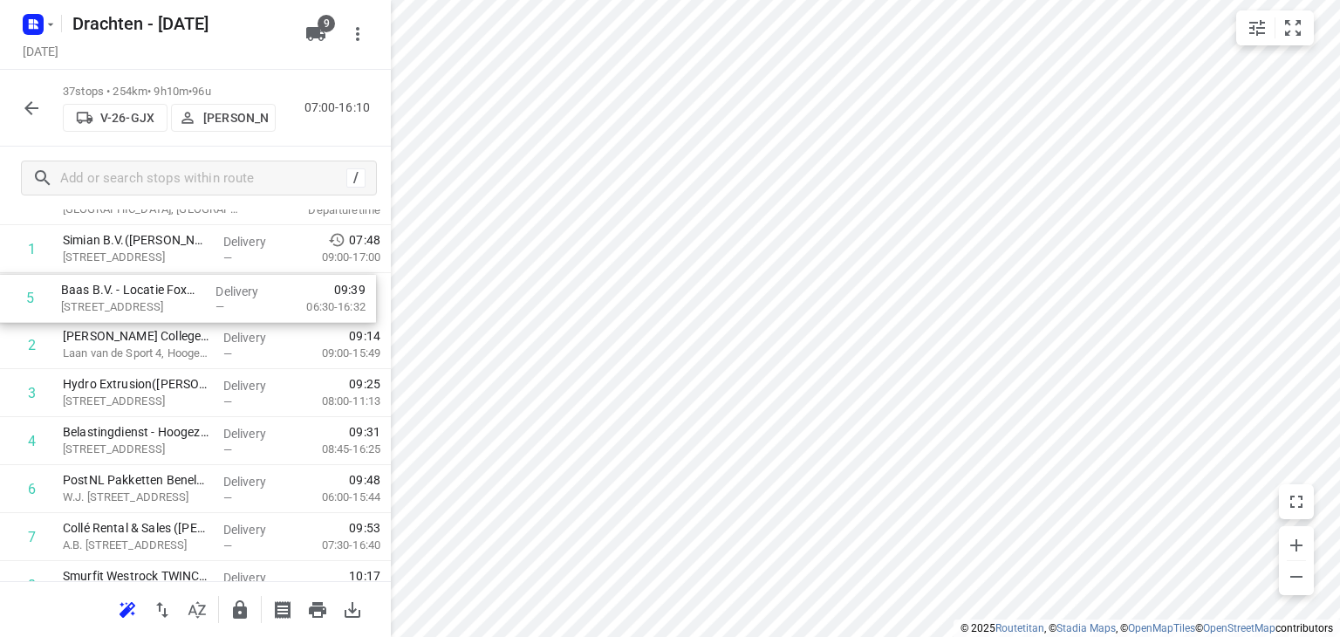
drag, startPoint x: 173, startPoint y: 419, endPoint x: 171, endPoint y: 284, distance: 134.4
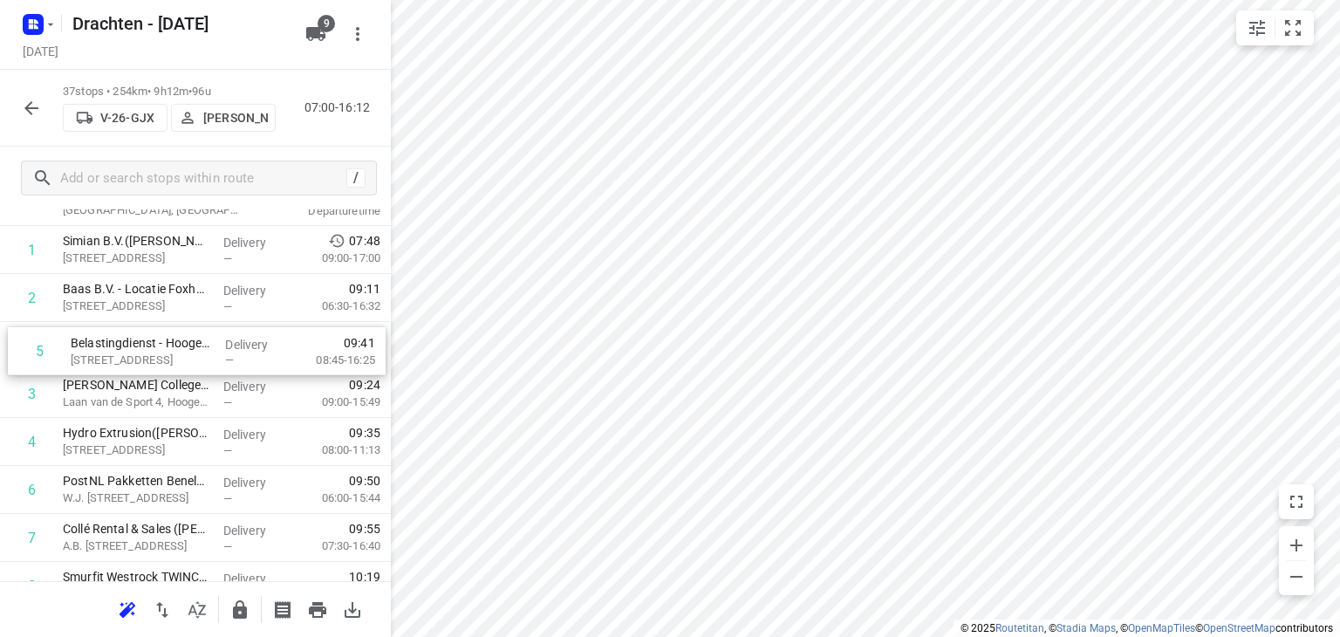
drag, startPoint x: 174, startPoint y: 448, endPoint x: 181, endPoint y: 350, distance: 98.0
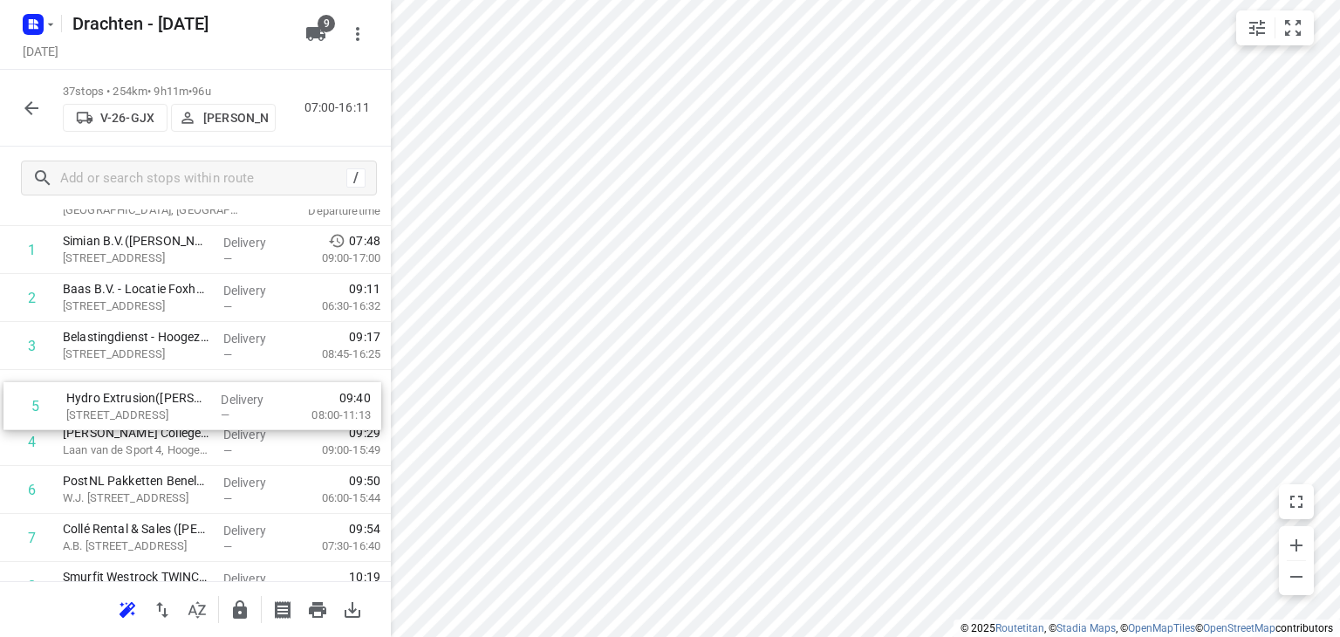
drag, startPoint x: 161, startPoint y: 442, endPoint x: 164, endPoint y: 399, distance: 43.8
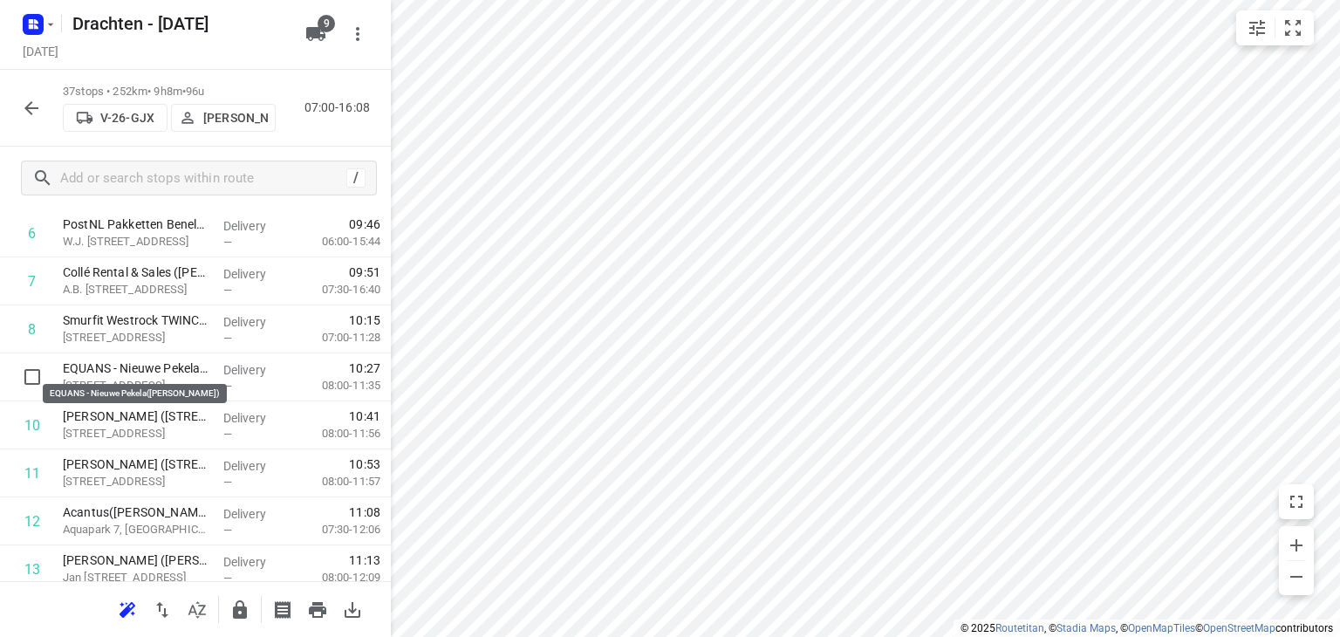
scroll to position [382, 0]
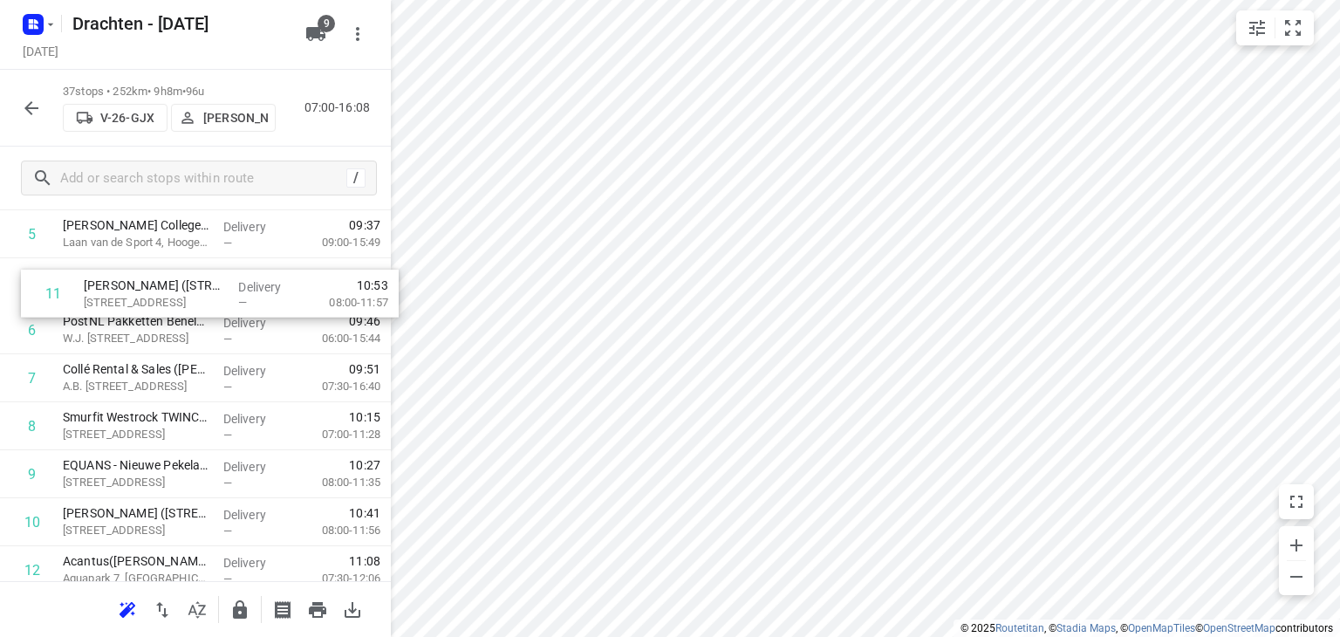
drag, startPoint x: 128, startPoint y: 469, endPoint x: 149, endPoint y: 291, distance: 179.2
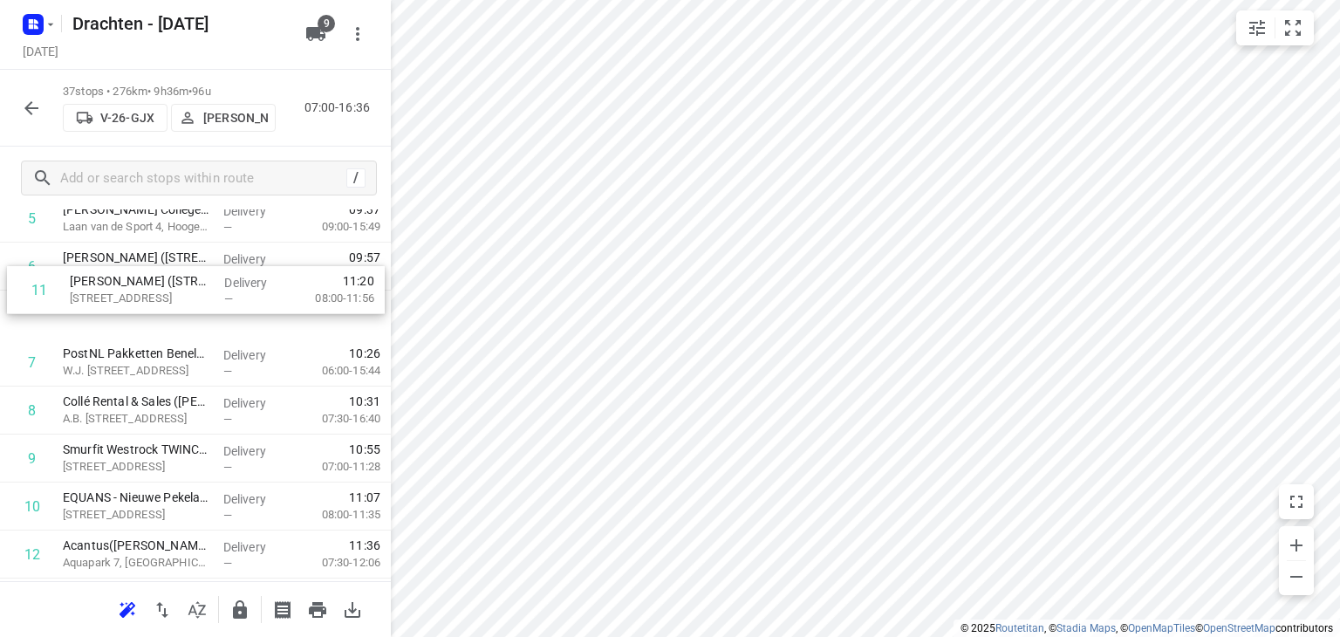
scroll to position [344, 0]
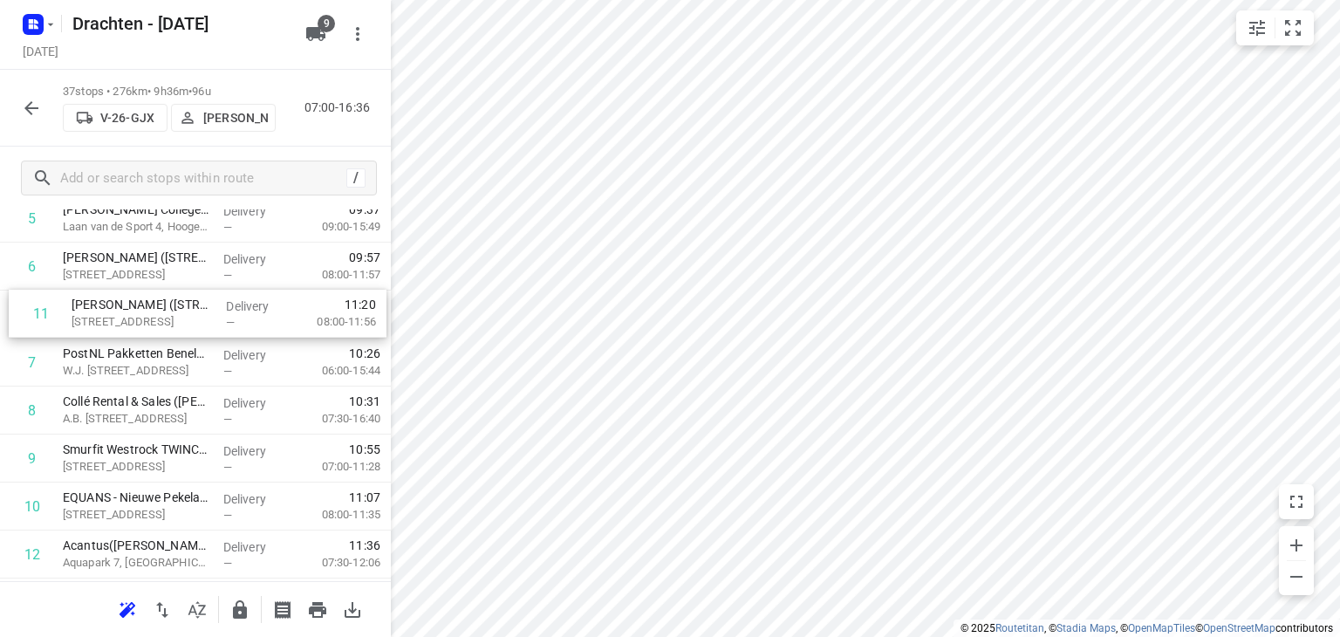
drag, startPoint x: 181, startPoint y: 353, endPoint x: 190, endPoint y: 311, distance: 42.8
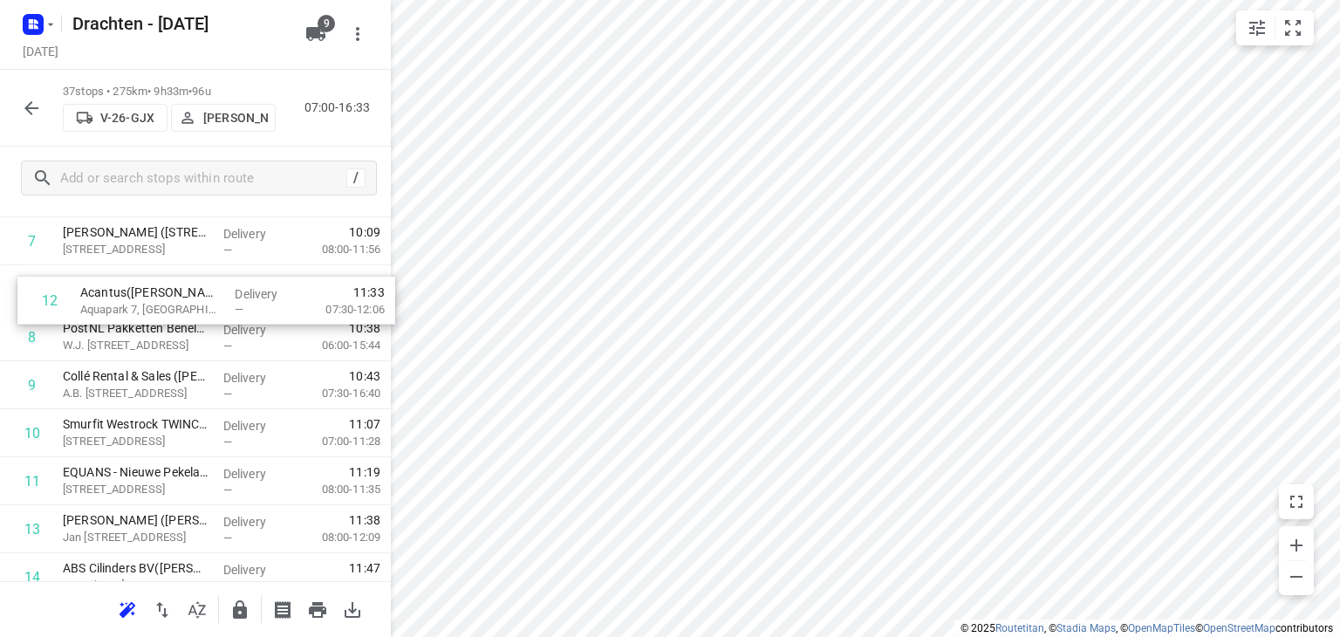
scroll to position [408, 0]
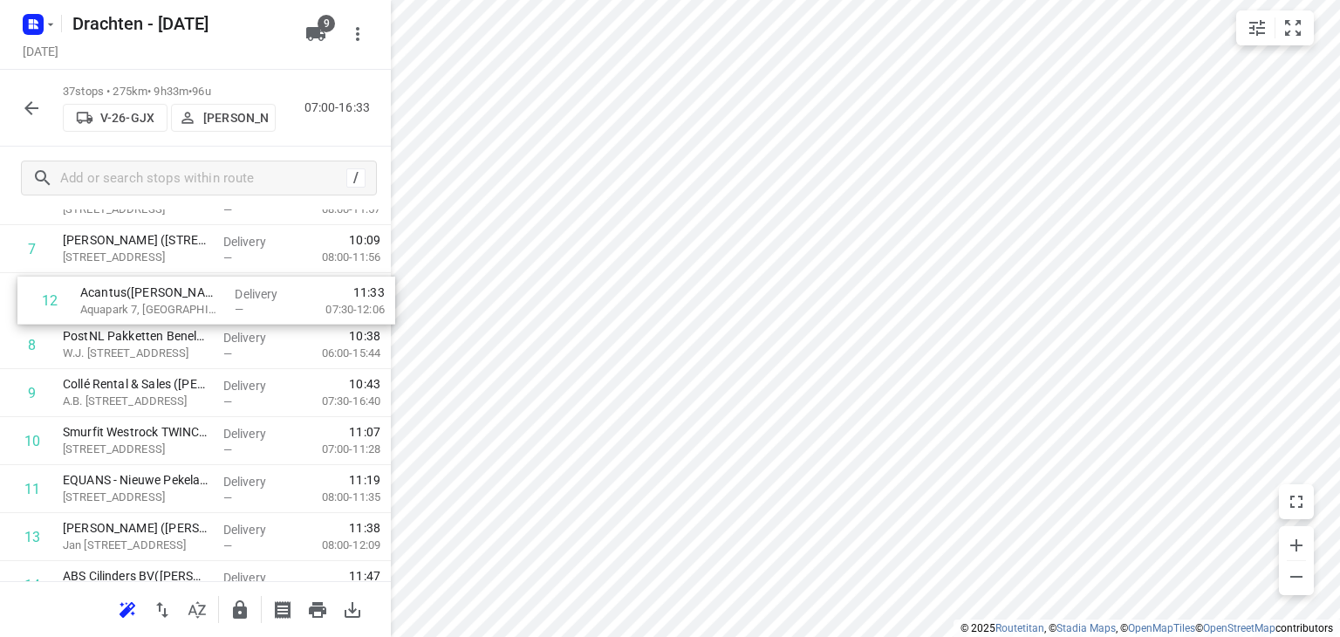
drag, startPoint x: 166, startPoint y: 464, endPoint x: 185, endPoint y: 289, distance: 176.4
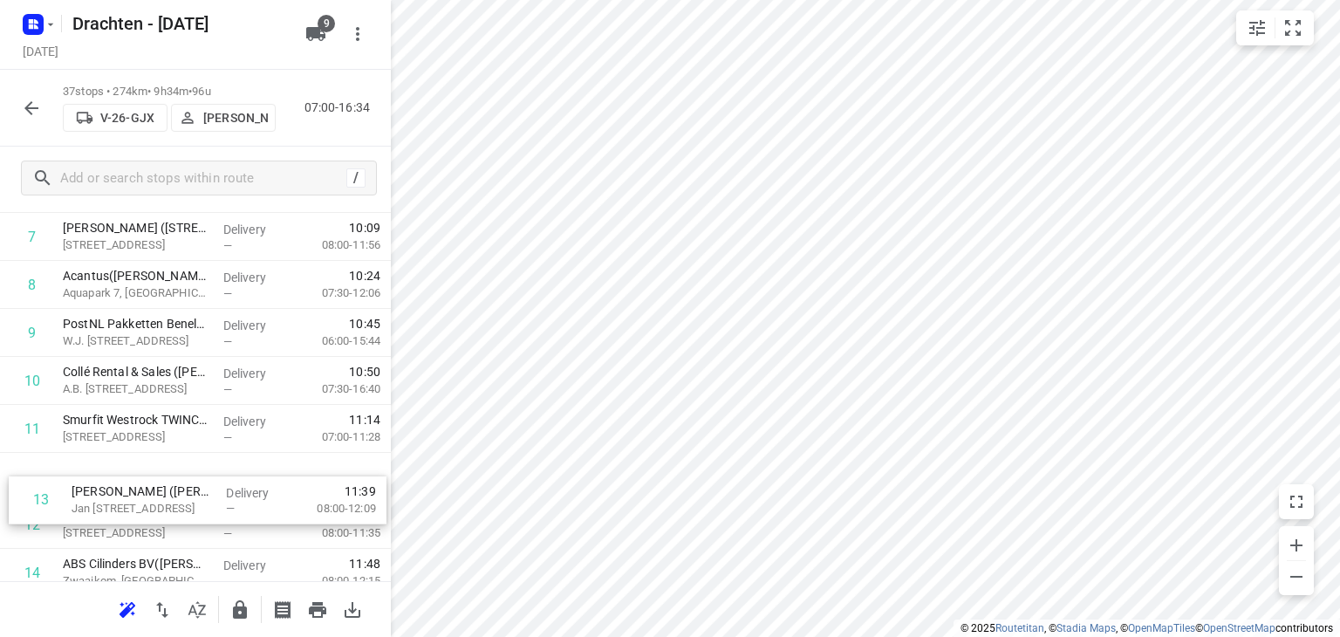
scroll to position [426, 0]
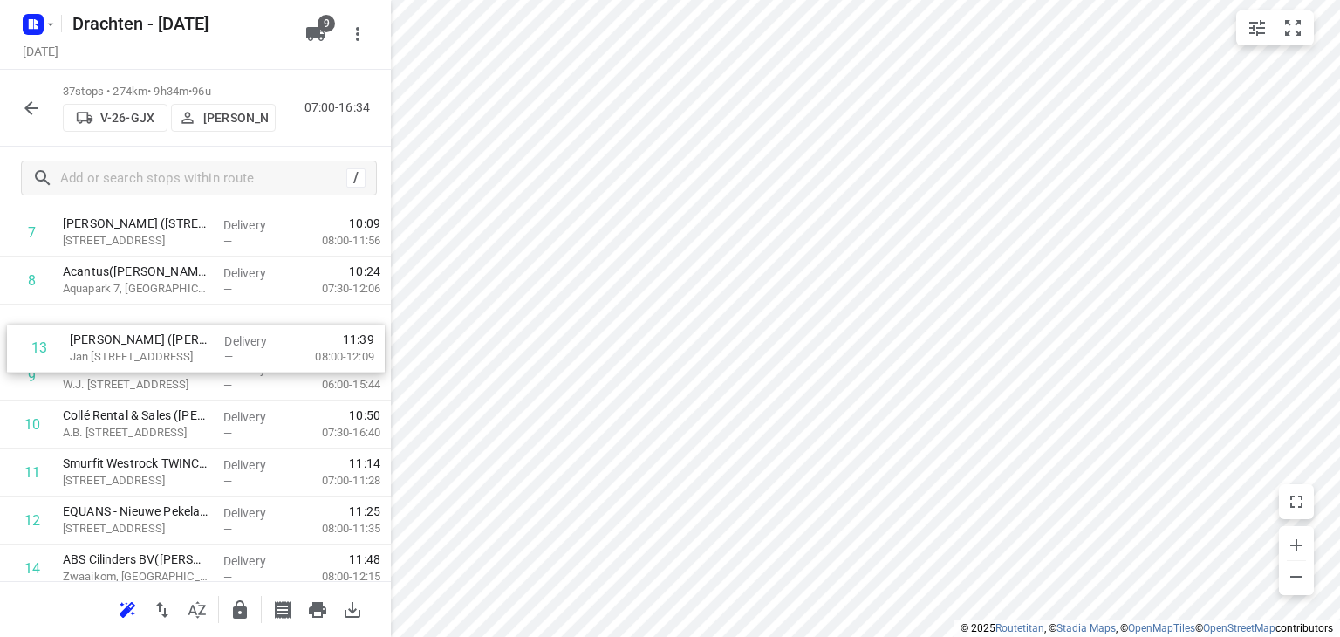
drag, startPoint x: 178, startPoint y: 530, endPoint x: 188, endPoint y: 328, distance: 201.8
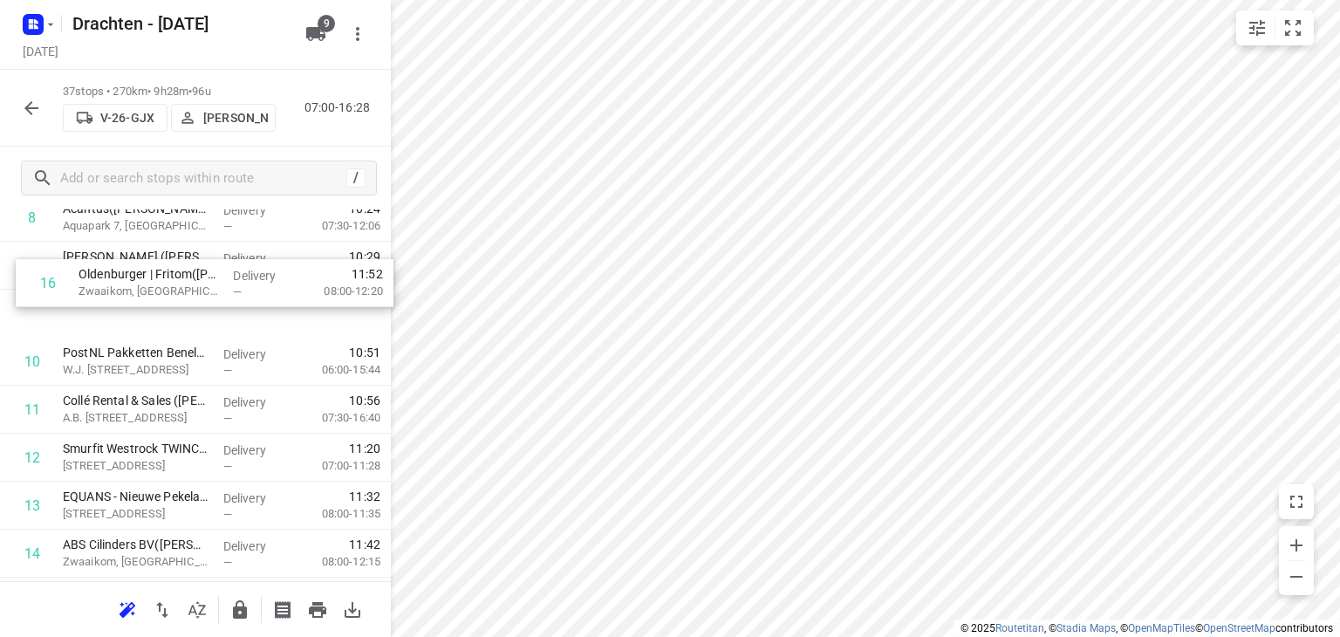
scroll to position [487, 0]
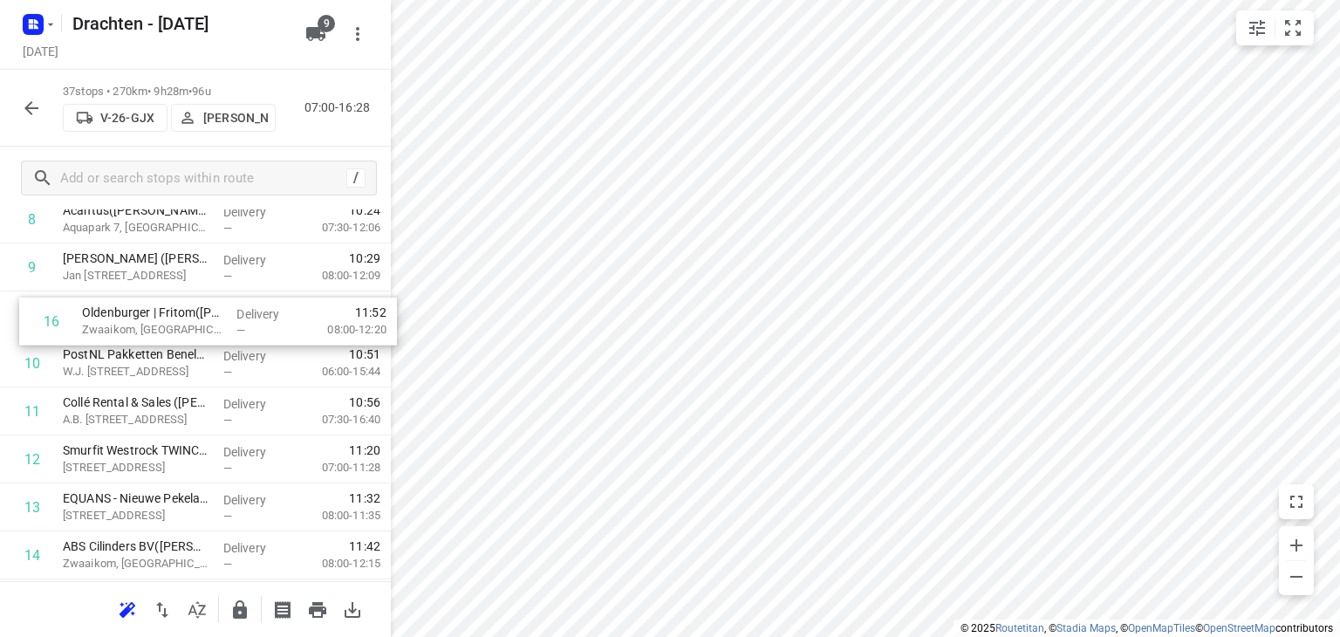
drag, startPoint x: 175, startPoint y: 508, endPoint x: 195, endPoint y: 332, distance: 176.4
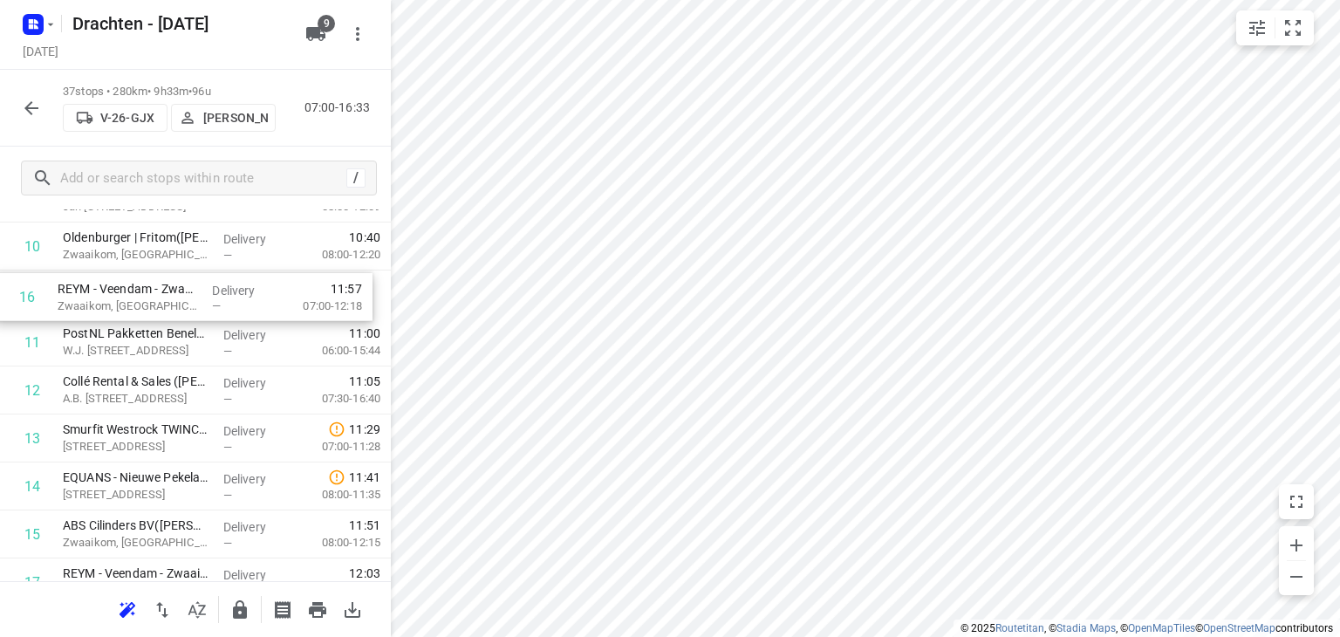
scroll to position [548, 0]
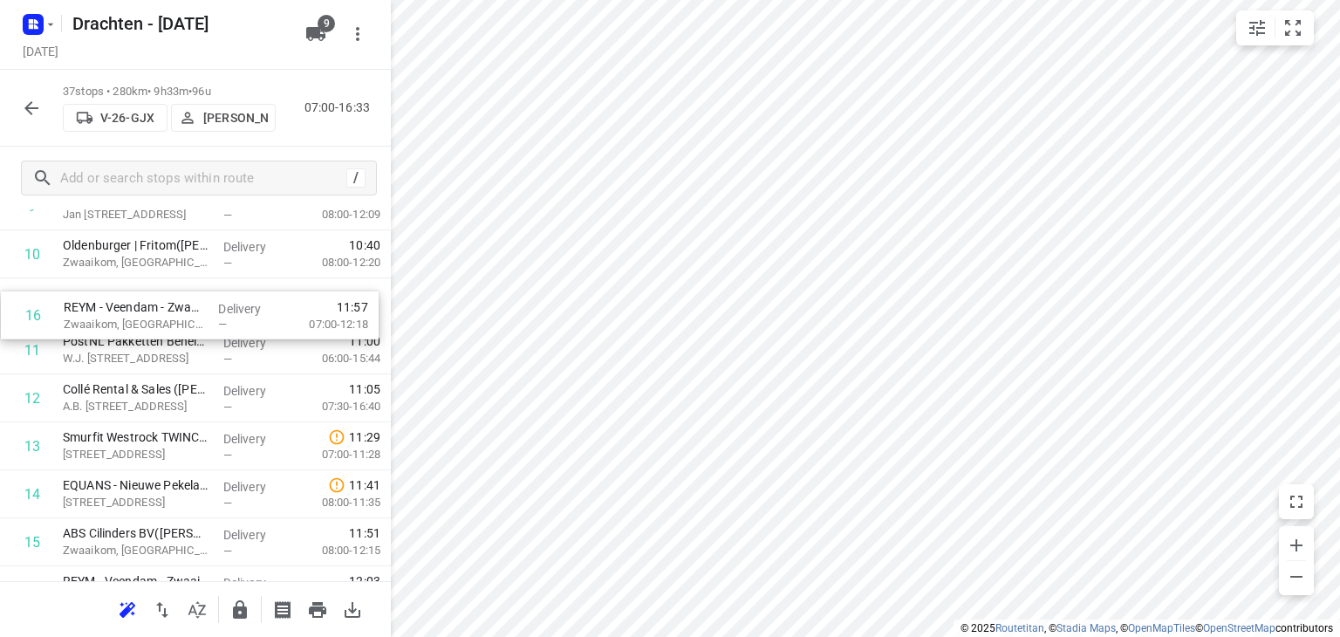
drag, startPoint x: 190, startPoint y: 517, endPoint x: 191, endPoint y: 312, distance: 205.0
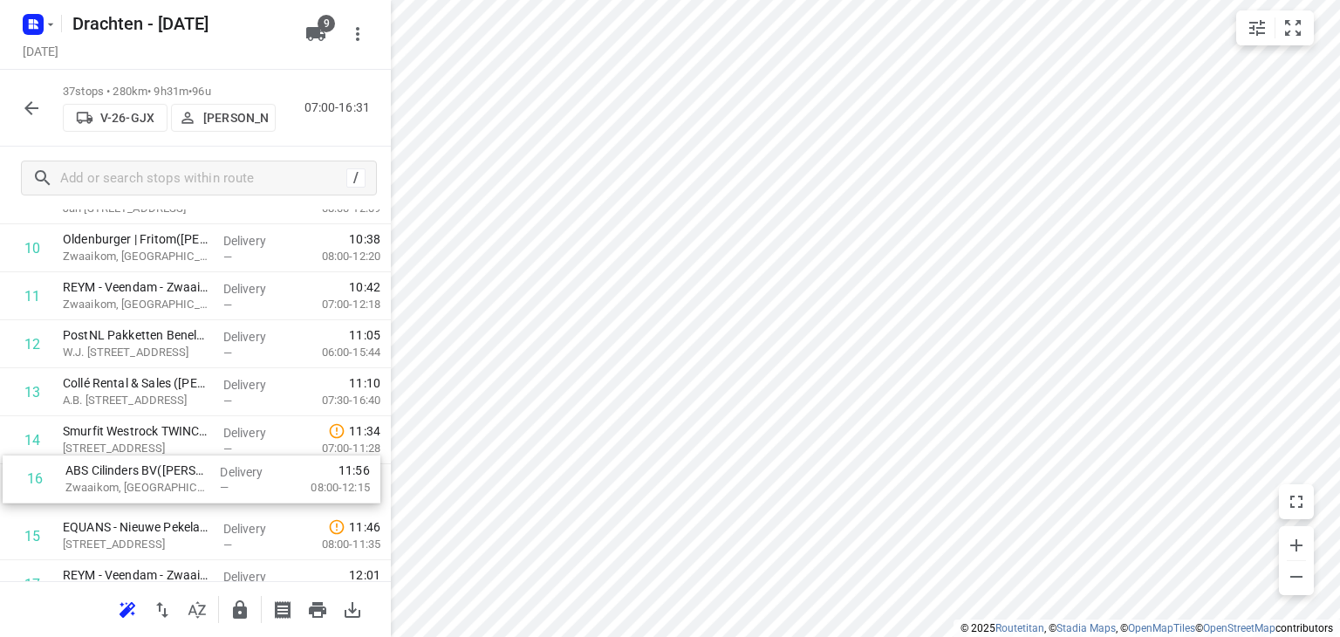
scroll to position [559, 0]
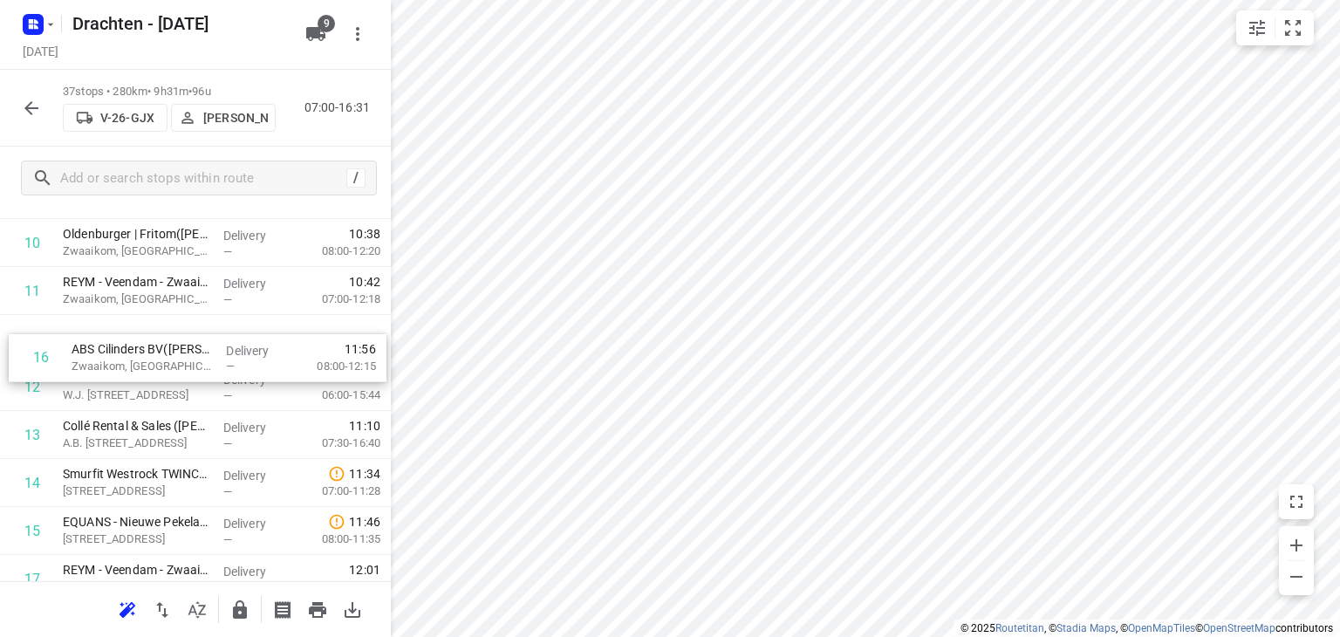
drag, startPoint x: 172, startPoint y: 537, endPoint x: 181, endPoint y: 346, distance: 190.4
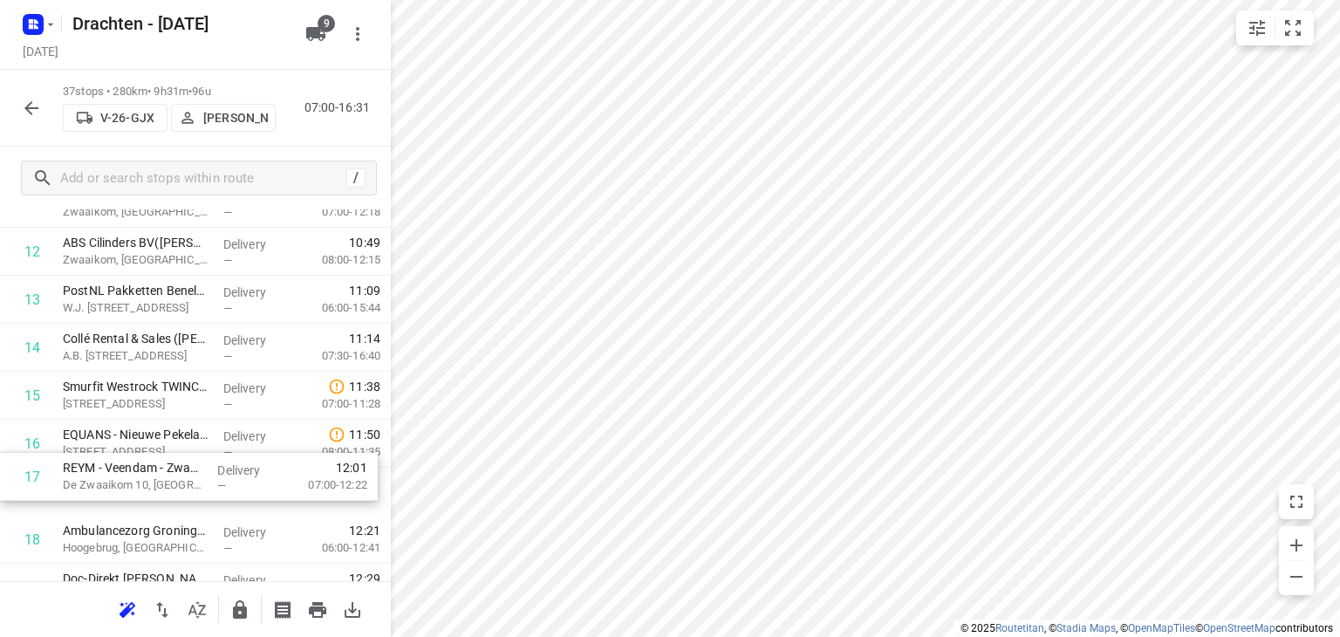
scroll to position [647, 0]
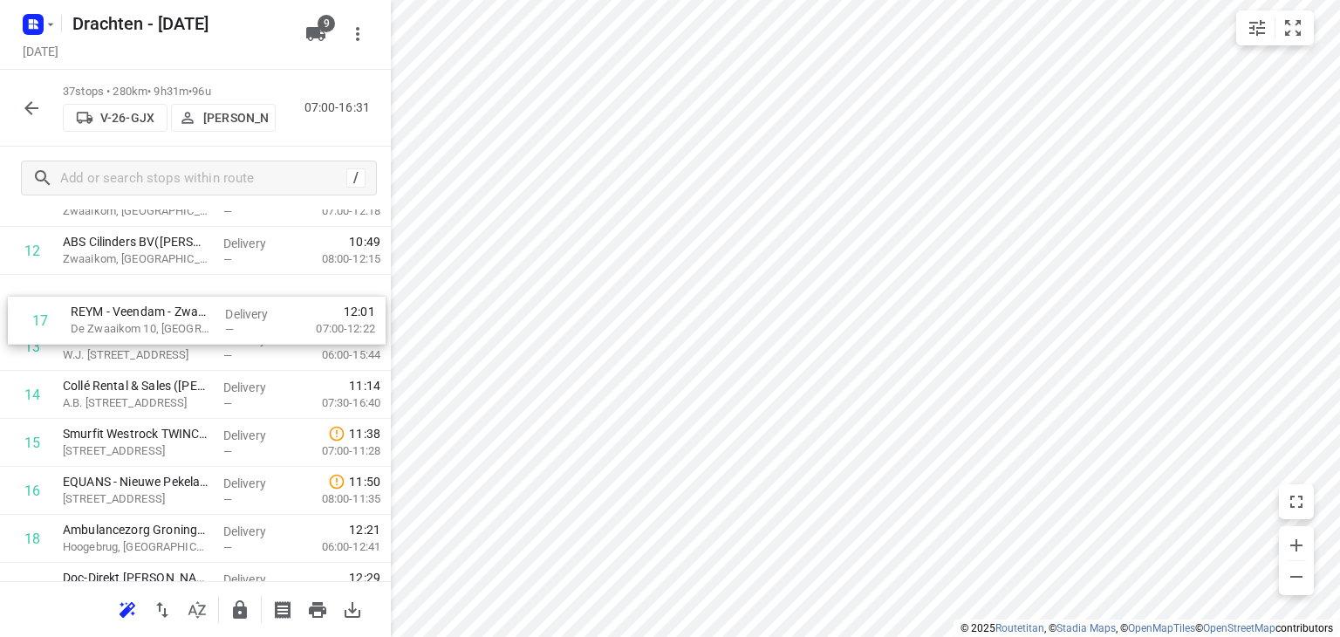
drag, startPoint x: 171, startPoint y: 490, endPoint x: 181, endPoint y: 313, distance: 177.4
click at [181, 313] on div "1 Simian B.V.(Jeanet Kleine) Madepolderweg 7a, Westerbroek Delivery — 07:48 09:…" at bounding box center [195, 587] width 391 height 1776
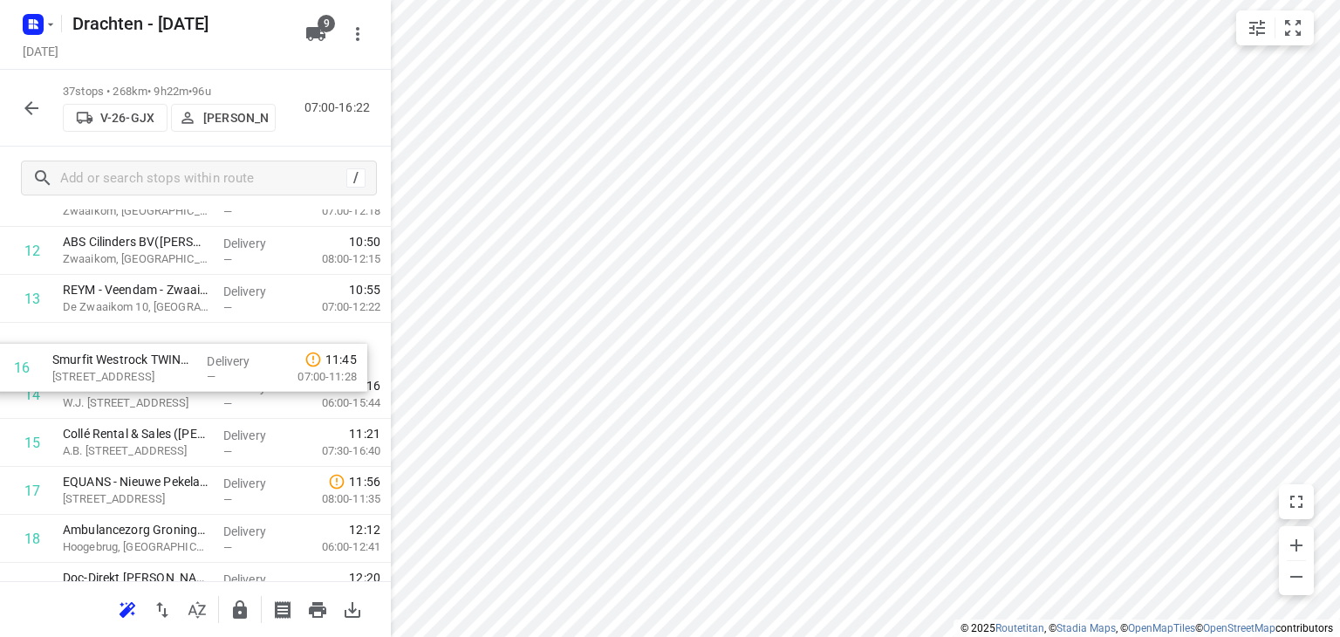
drag, startPoint x: 192, startPoint y: 448, endPoint x: 178, endPoint y: 366, distance: 84.1
click at [178, 366] on div "1 Simian B.V.(Jeanet Kleine) Madepolderweg 7a, Westerbroek Delivery — 07:48 09:…" at bounding box center [195, 587] width 391 height 1776
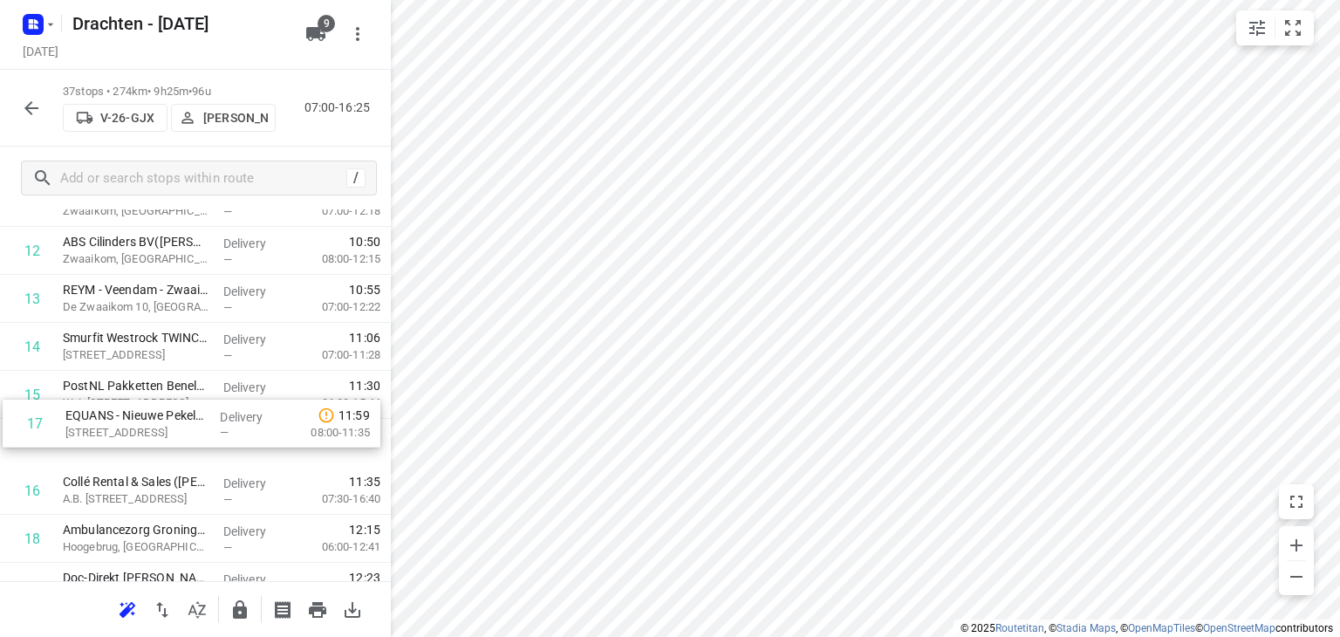
drag, startPoint x: 214, startPoint y: 492, endPoint x: 223, endPoint y: 393, distance: 99.1
click at [223, 393] on div "1 Simian B.V.(Jeanet Kleine) Madepolderweg 7a, Westerbroek Delivery — 07:48 09:…" at bounding box center [195, 587] width 391 height 1776
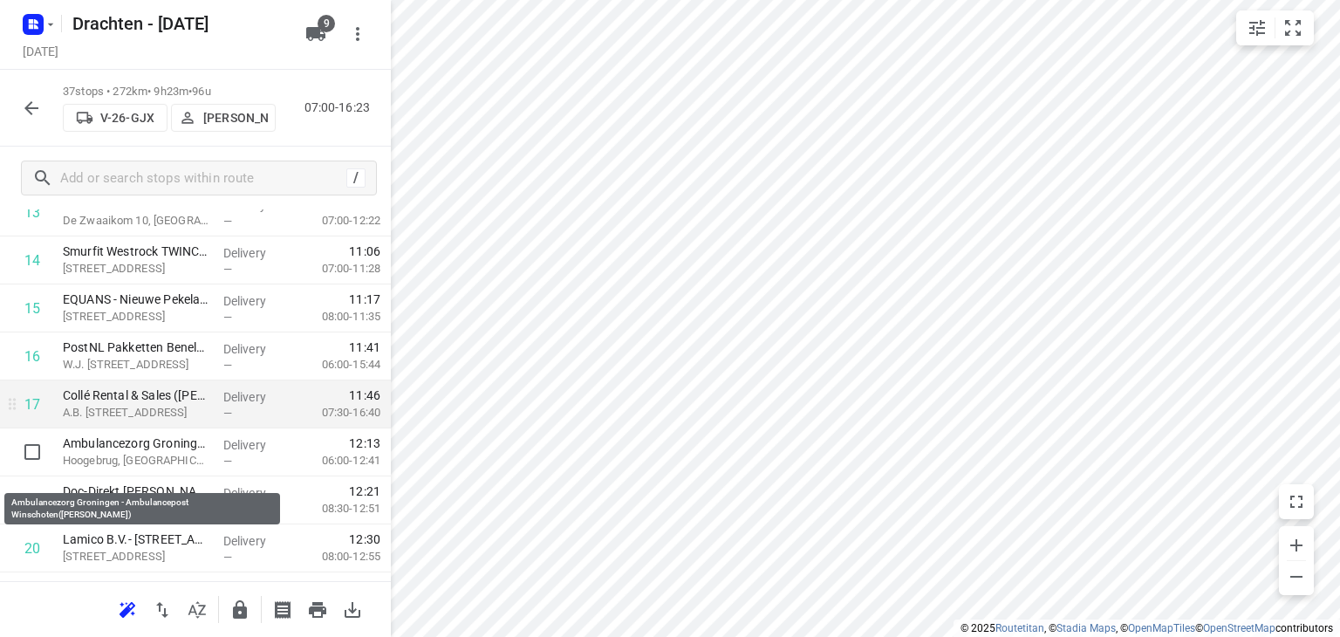
scroll to position [735, 0]
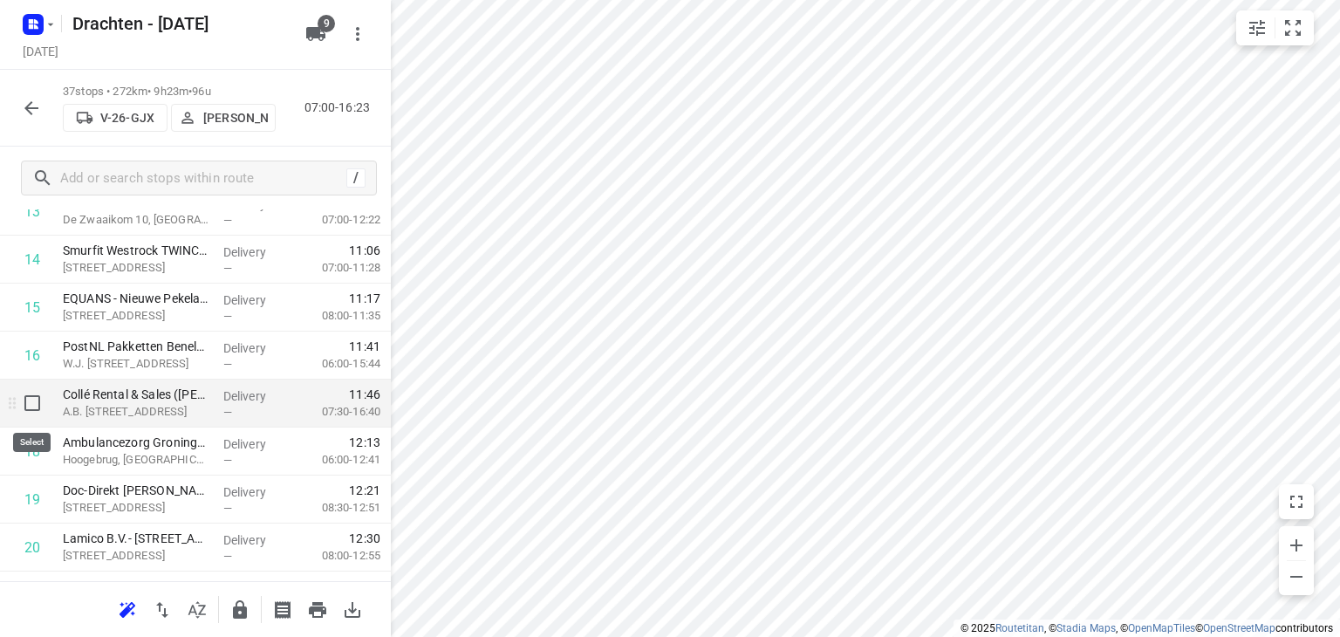
click at [25, 402] on input "checkbox" at bounding box center [32, 403] width 35 height 35
checkbox input "true"
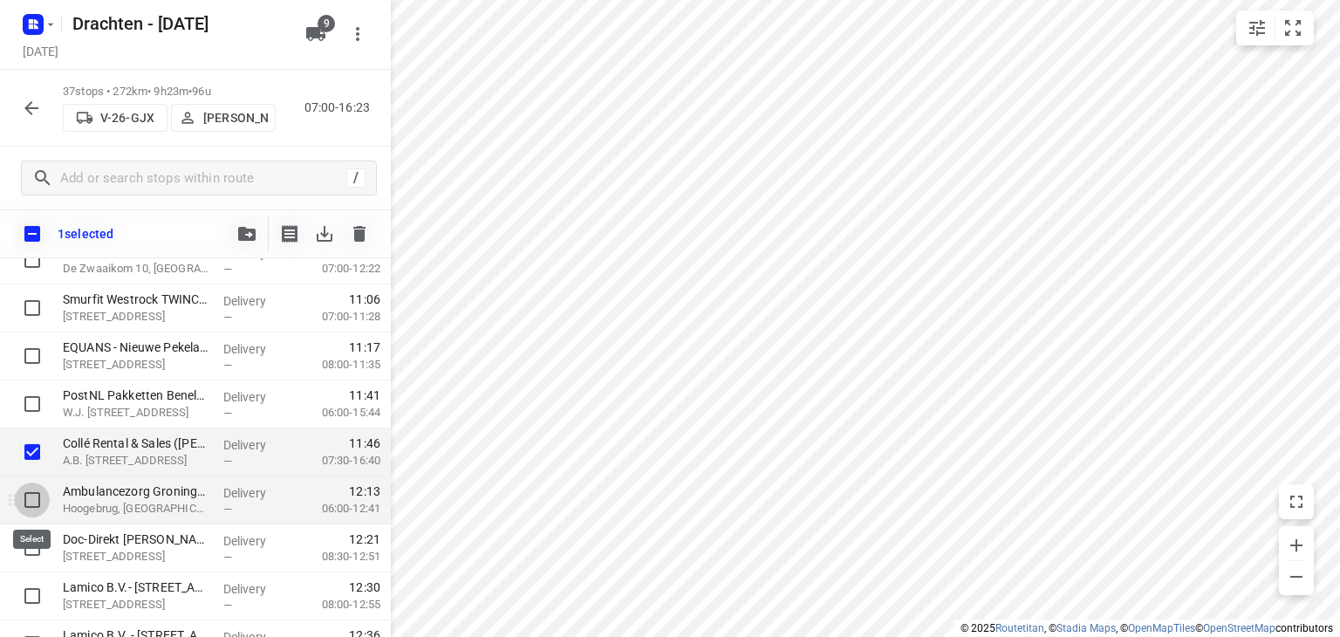
click at [31, 492] on input "checkbox" at bounding box center [32, 499] width 35 height 35
checkbox input "true"
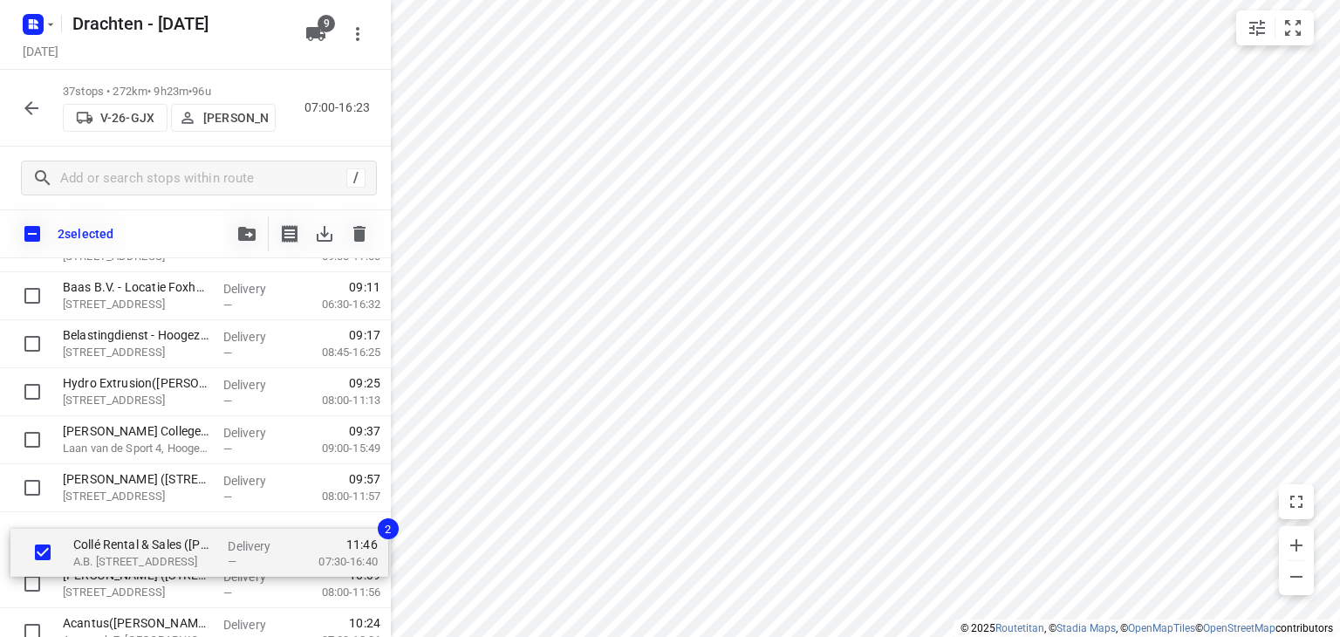
scroll to position [179, 0]
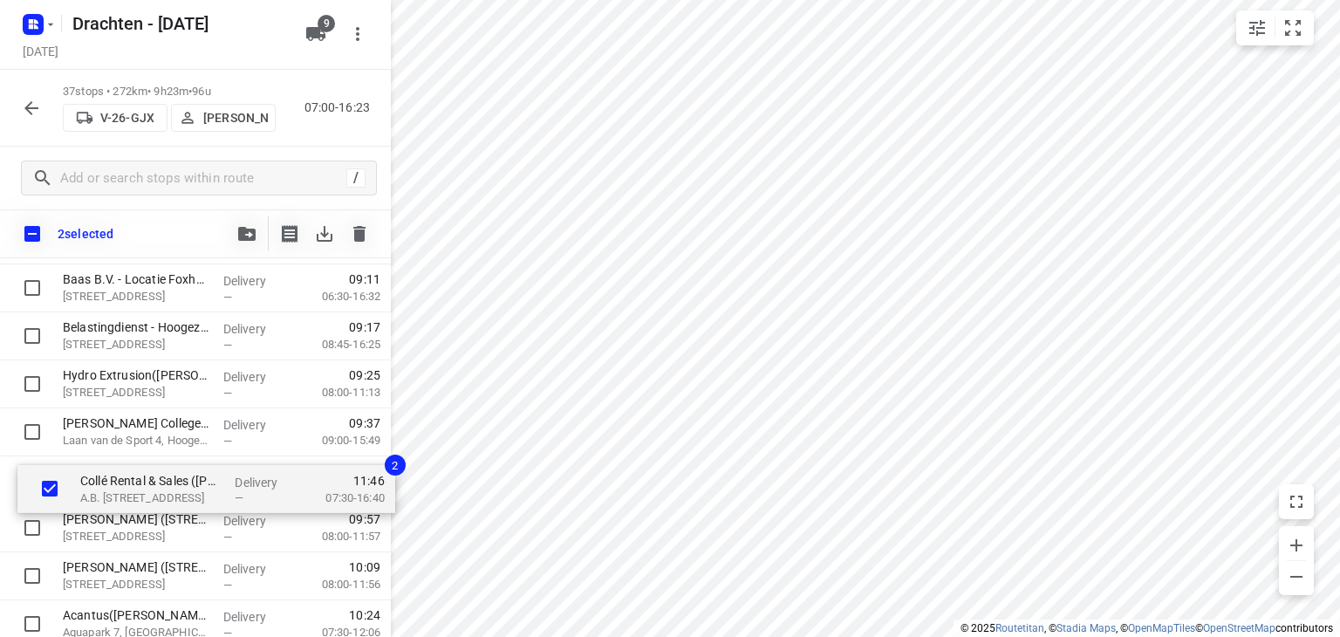
drag, startPoint x: 63, startPoint y: 467, endPoint x: 84, endPoint y: 494, distance: 34.2
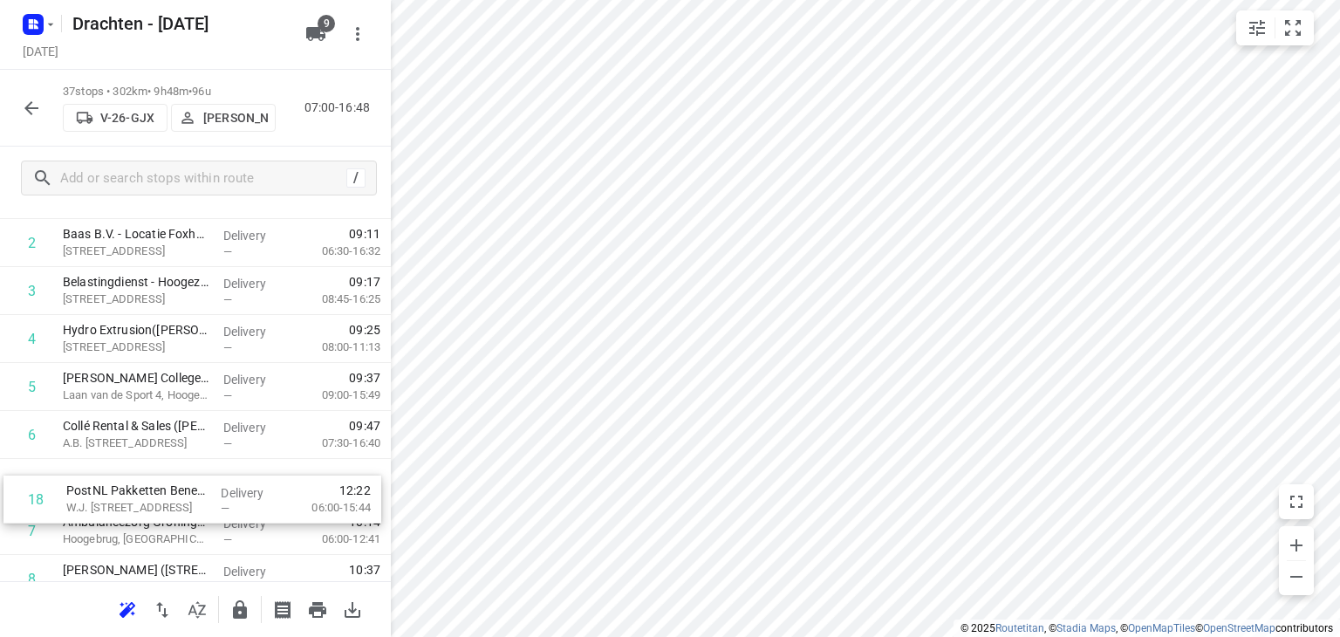
scroll to position [176, 0]
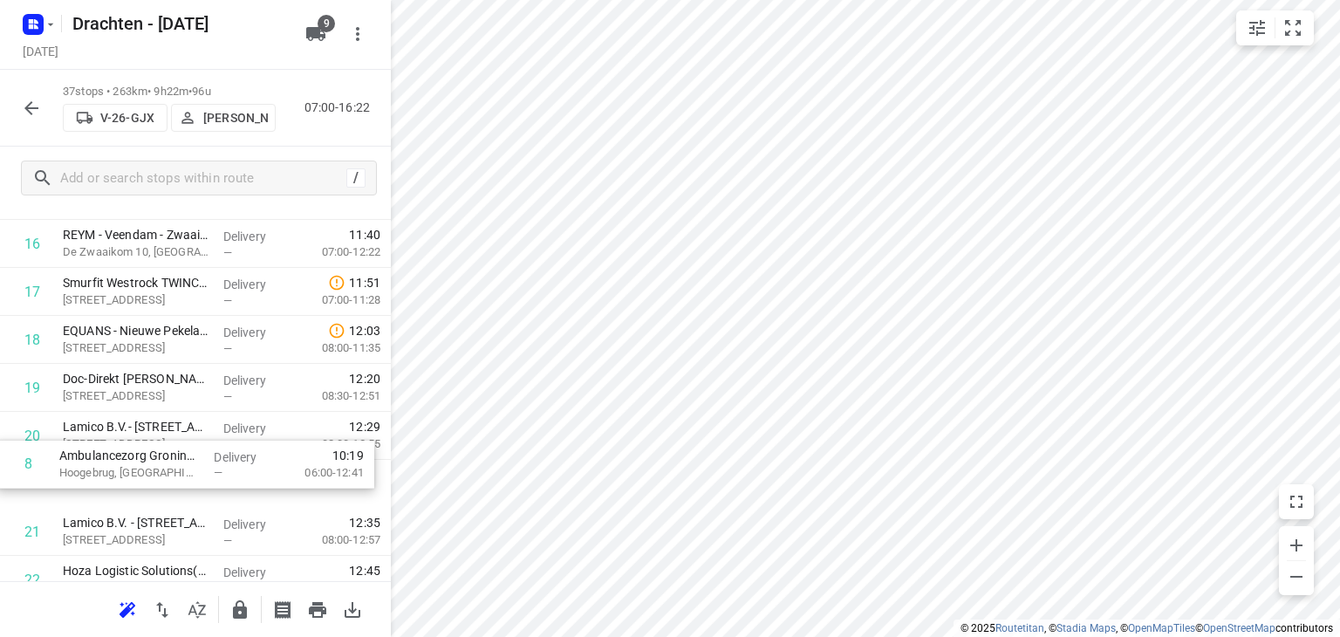
scroll to position [800, 0]
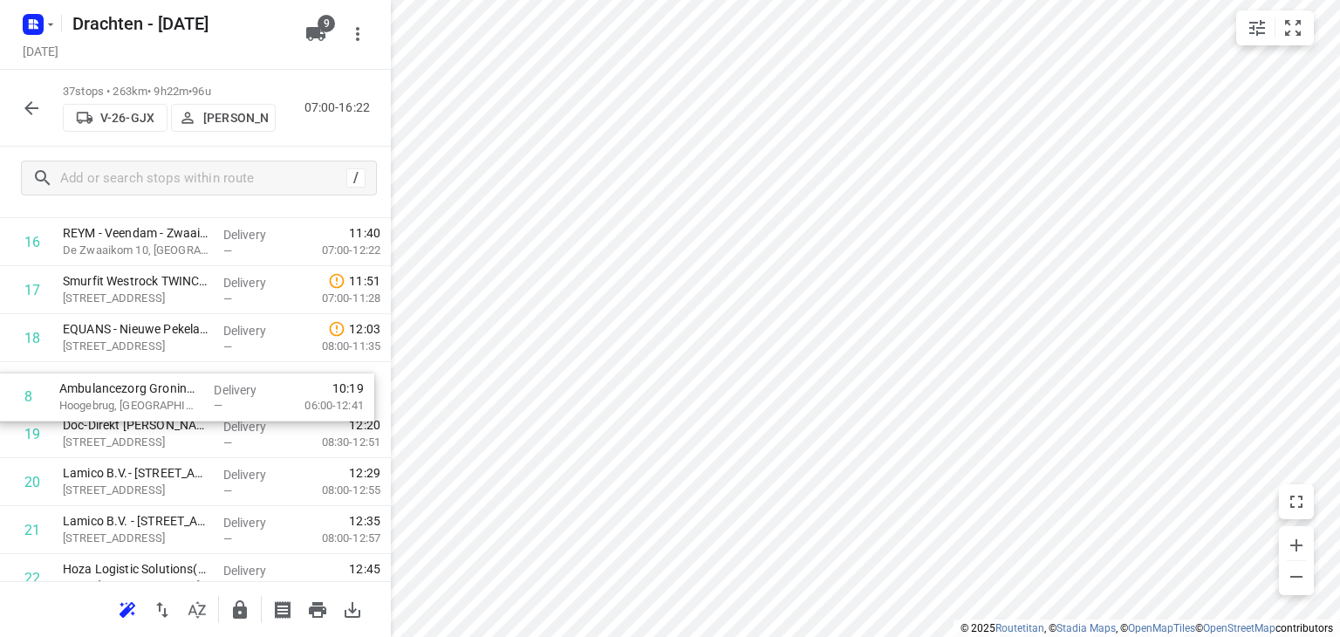
drag, startPoint x: 175, startPoint y: 427, endPoint x: 171, endPoint y: 376, distance: 50.7
click at [171, 376] on div "1 Simian B.V.(Jeanet Kleine) Madepolderweg 7a, Westerbroek Delivery — 07:48 09:…" at bounding box center [195, 434] width 391 height 1776
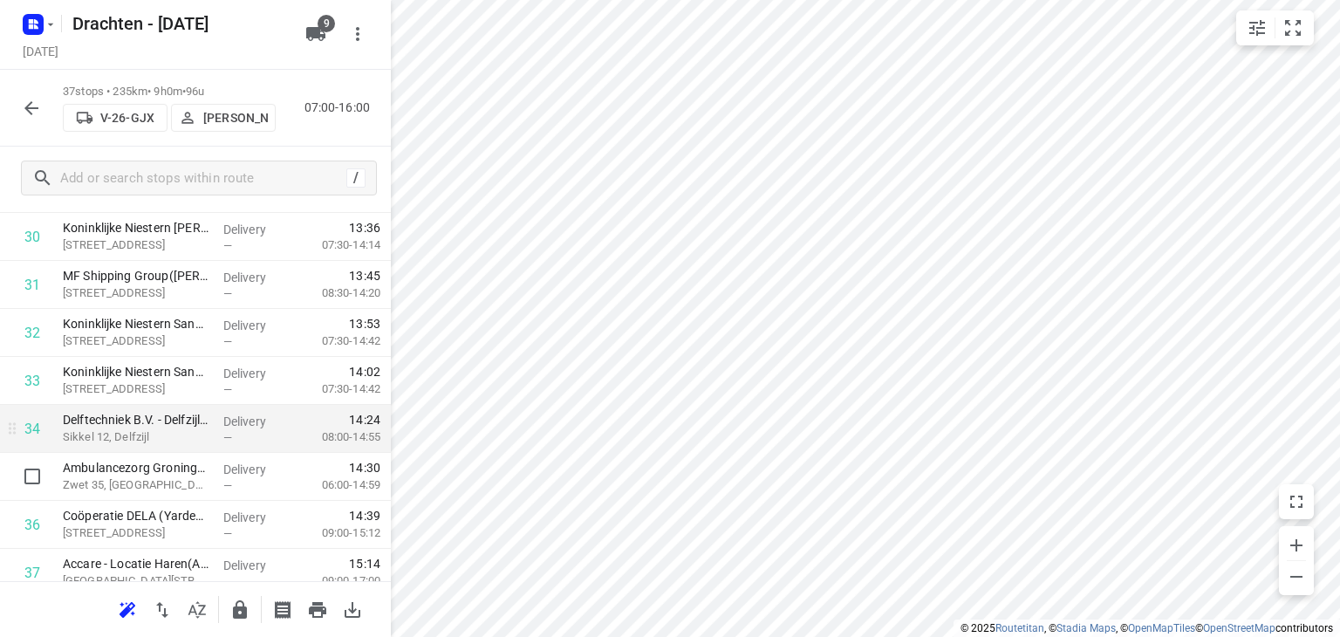
scroll to position [1589, 0]
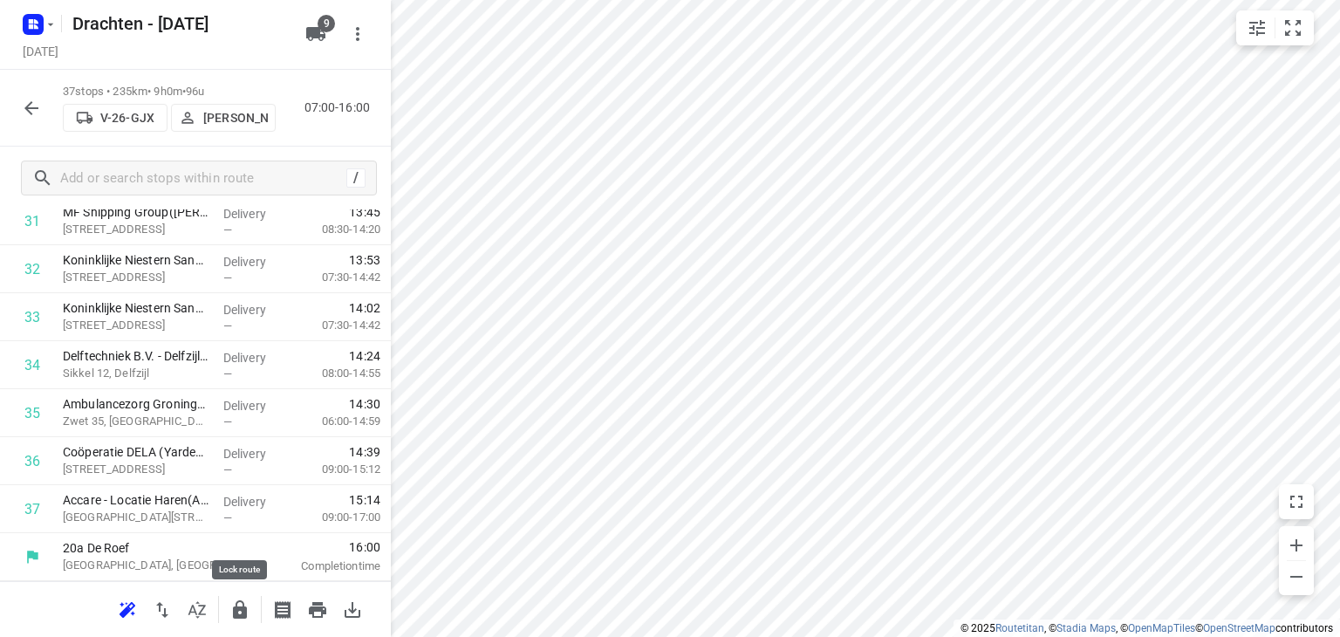
click at [244, 608] on icon "button" at bounding box center [240, 609] width 14 height 18
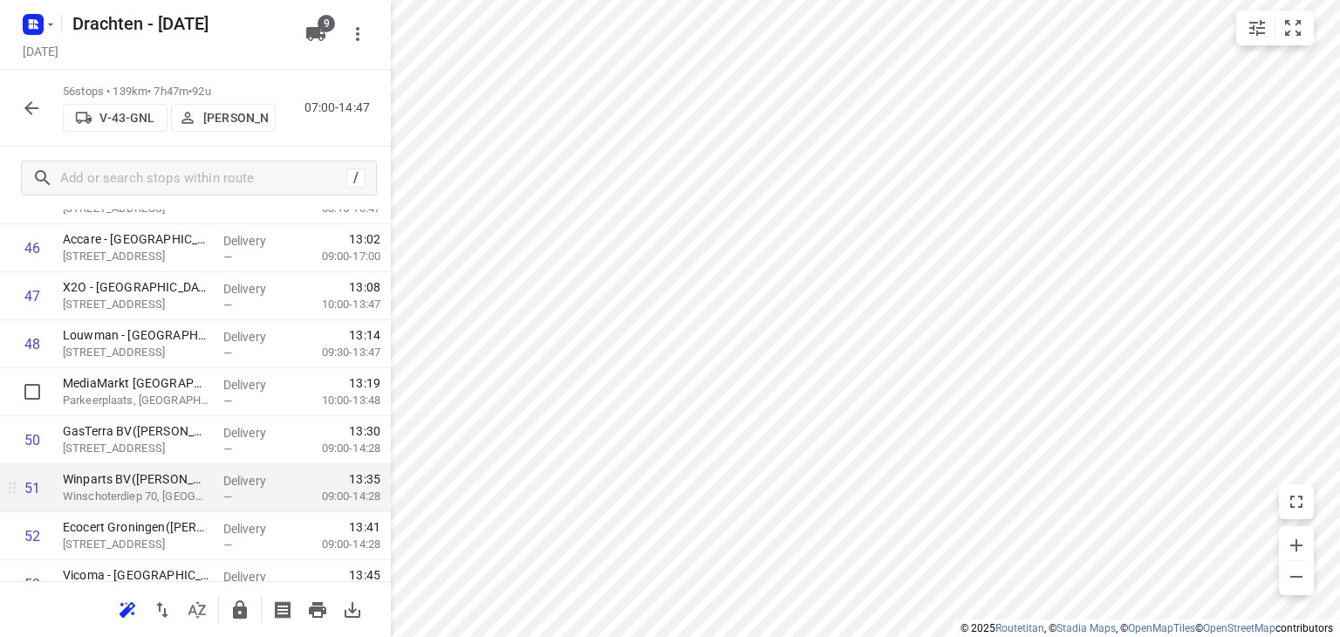
scroll to position [2239, 0]
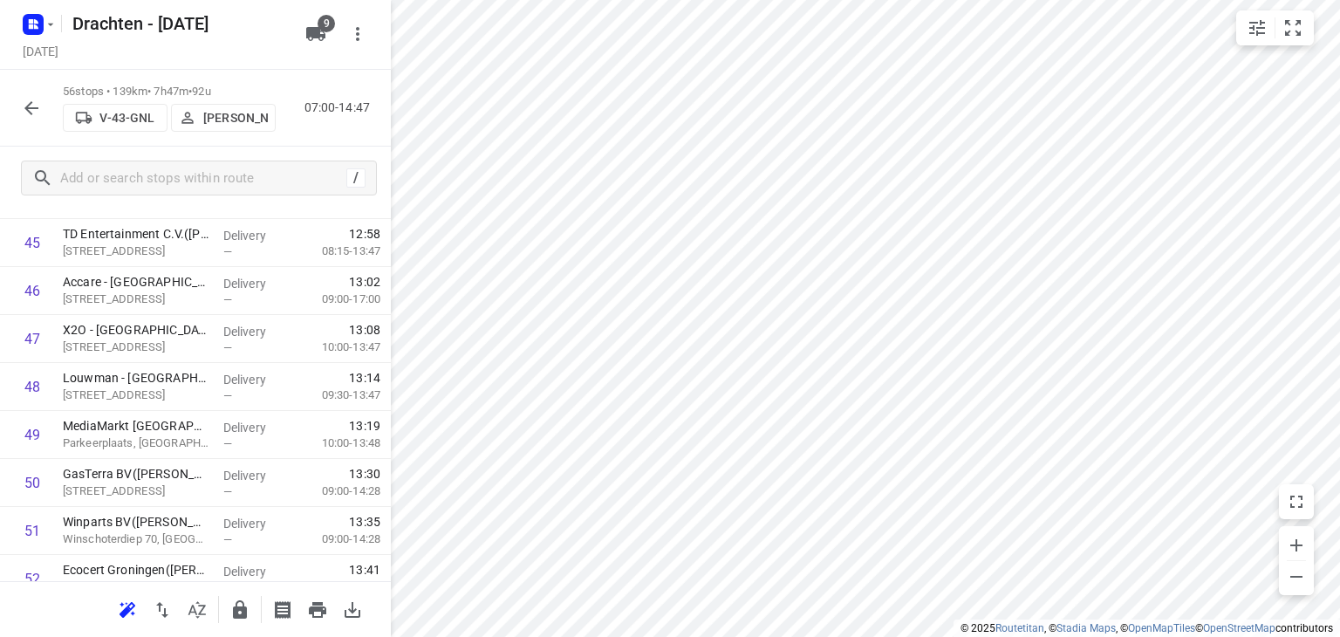
click at [43, 114] on button "button" at bounding box center [31, 108] width 35 height 35
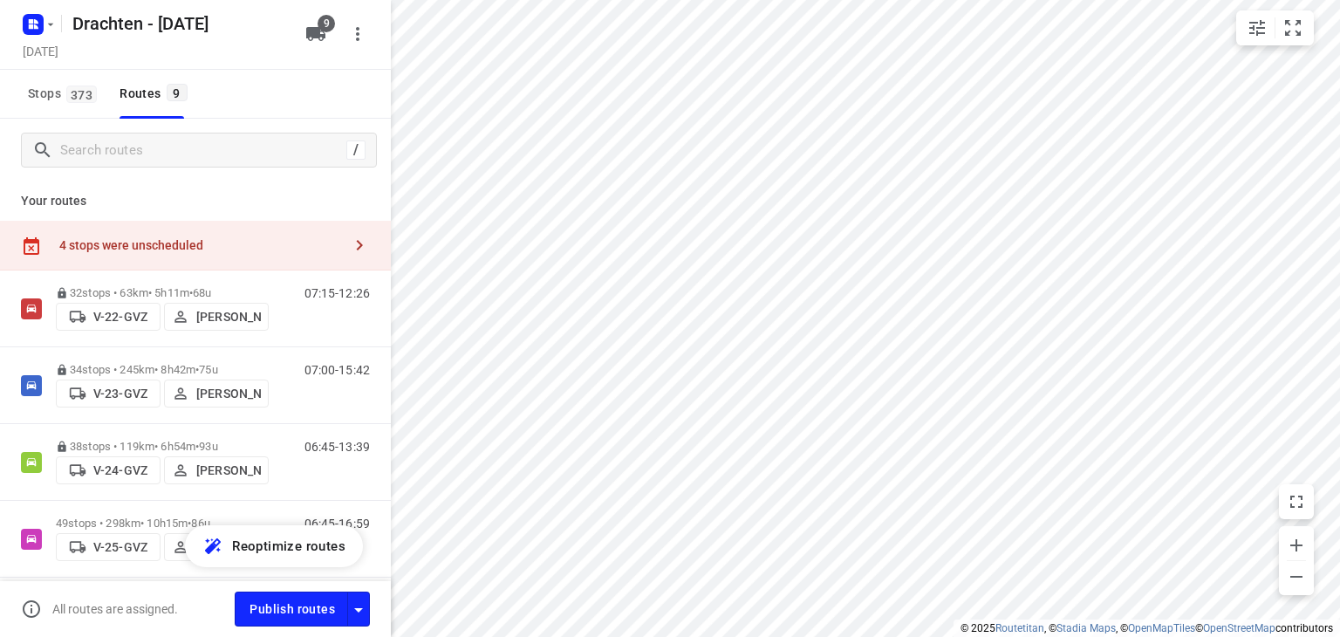
click at [293, 249] on div "4 stops were unscheduled" at bounding box center [200, 245] width 283 height 14
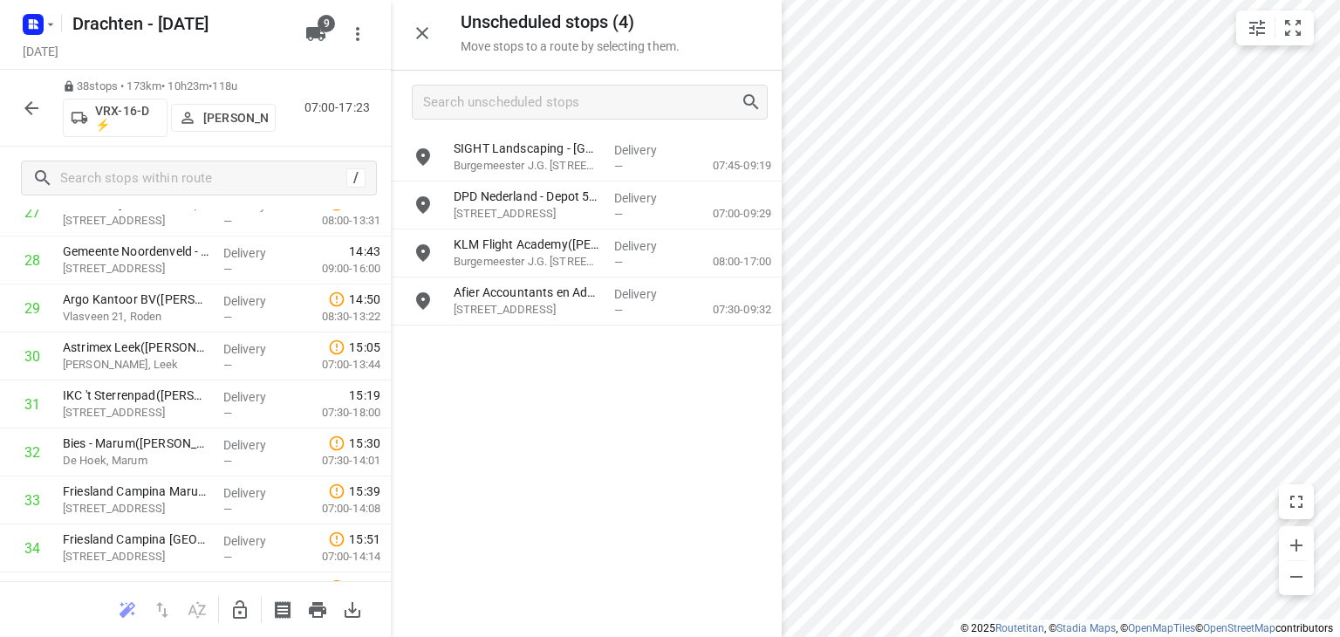
scroll to position [1637, 0]
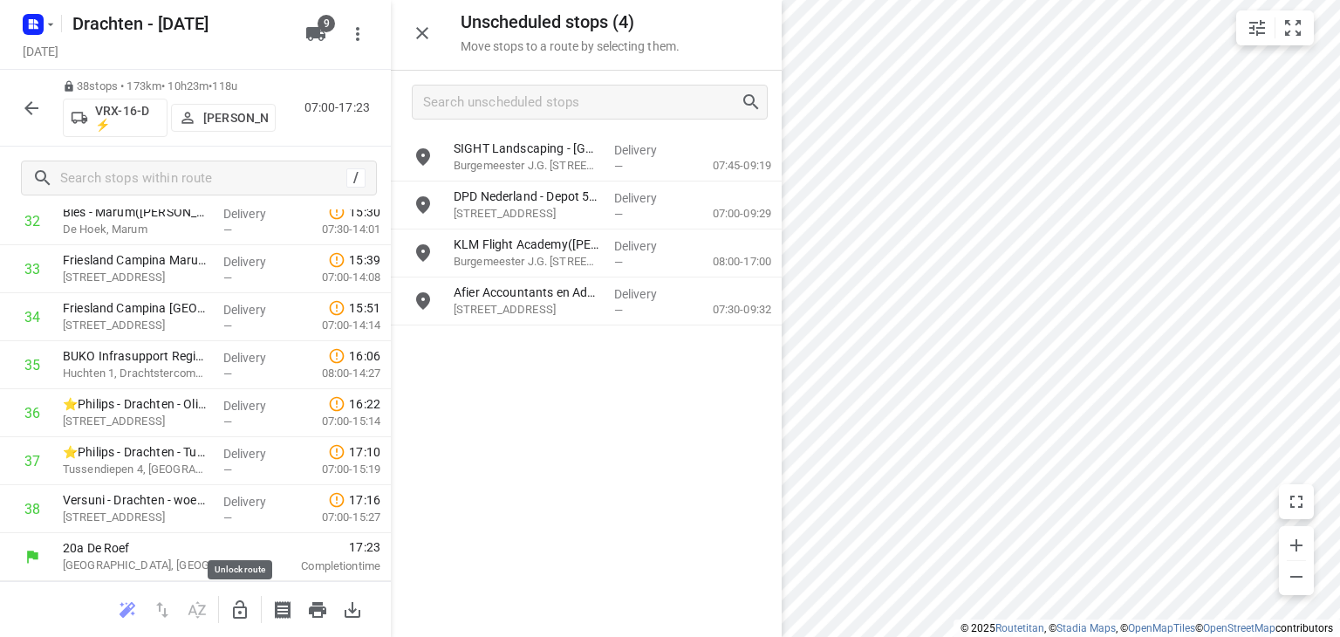
click at [229, 613] on icon "button" at bounding box center [239, 609] width 21 height 21
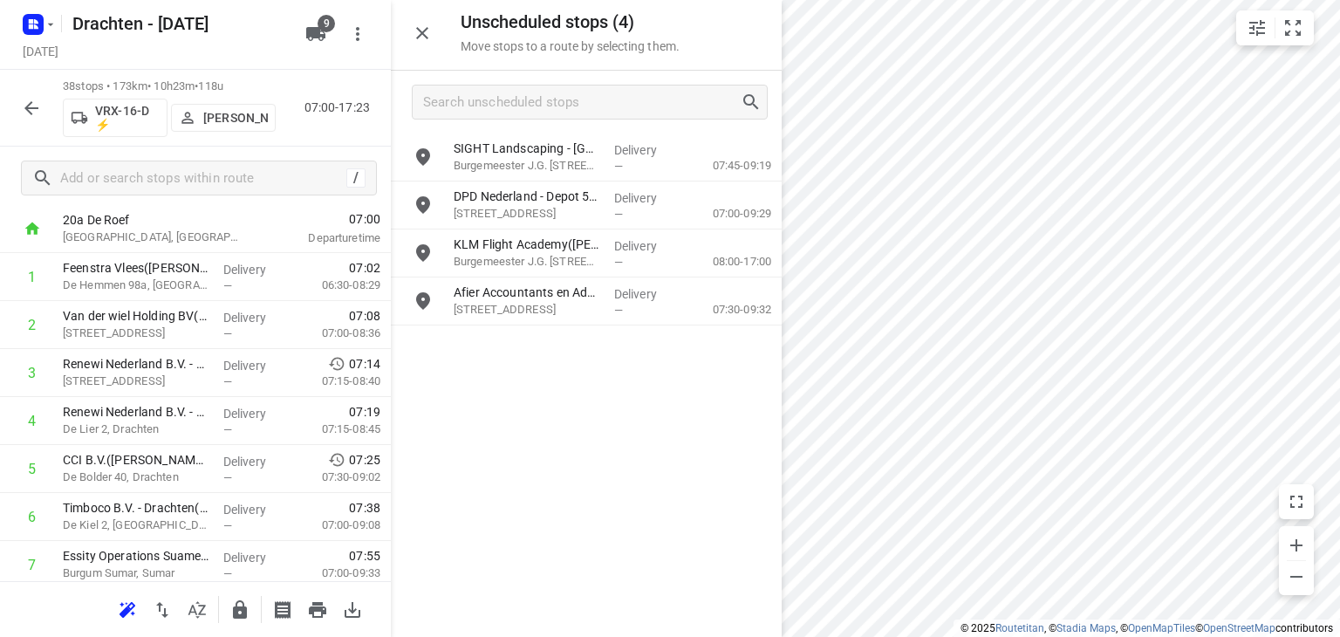
scroll to position [0, 0]
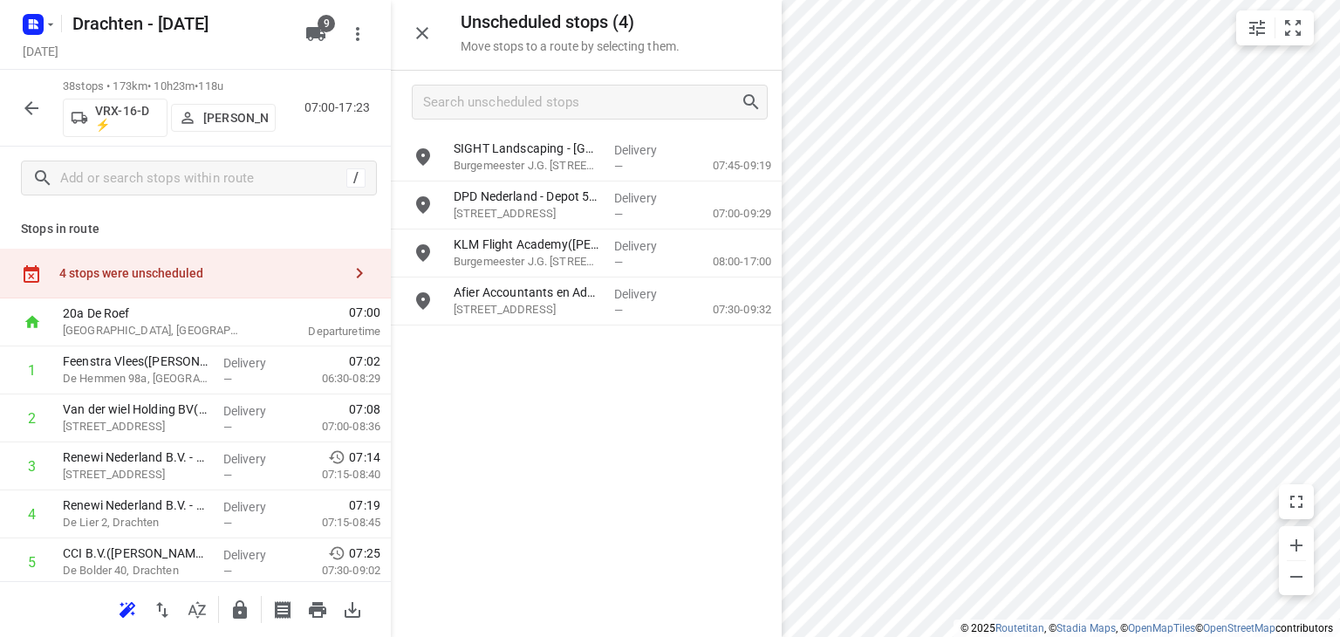
click at [205, 271] on div "4 stops were unscheduled" at bounding box center [200, 273] width 283 height 14
click at [94, 280] on div "4 stops were unscheduled" at bounding box center [200, 273] width 283 height 14
click at [35, 252] on div "4 stops were unscheduled" at bounding box center [195, 274] width 391 height 50
click at [87, 262] on div "4 stops were unscheduled" at bounding box center [195, 274] width 391 height 50
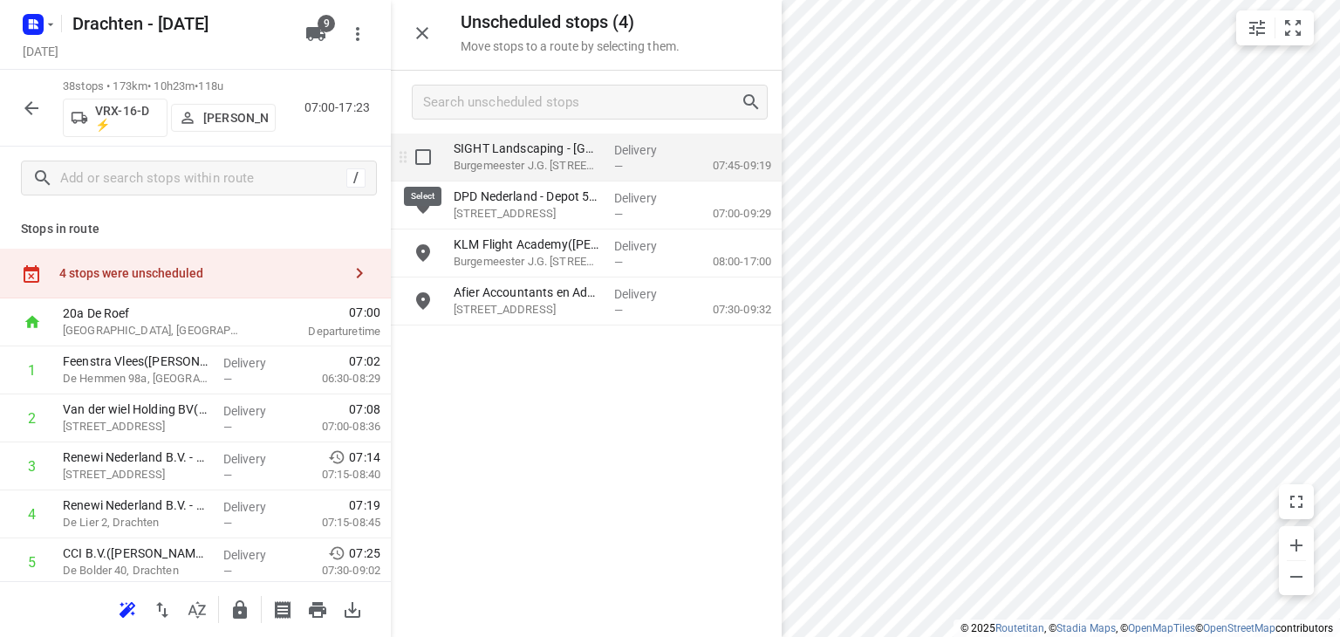
click at [430, 148] on input "grid" at bounding box center [423, 157] width 35 height 35
checkbox input "true"
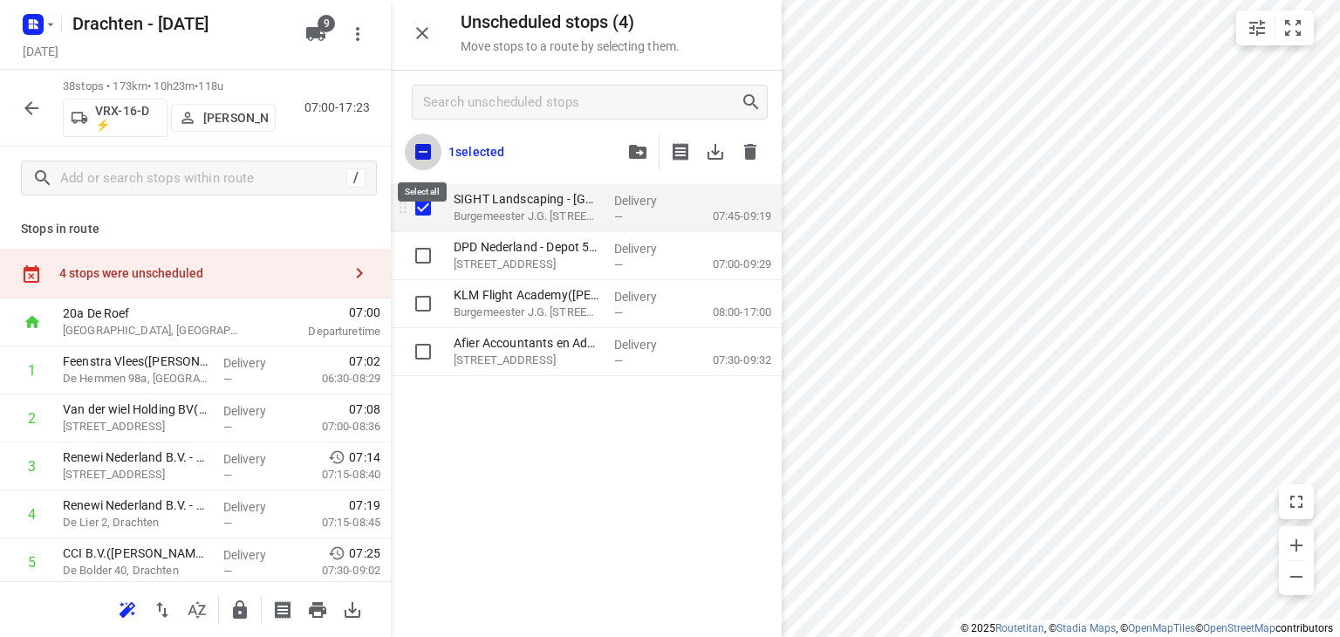
click at [430, 148] on input "checkbox" at bounding box center [423, 151] width 37 height 37
checkbox input "true"
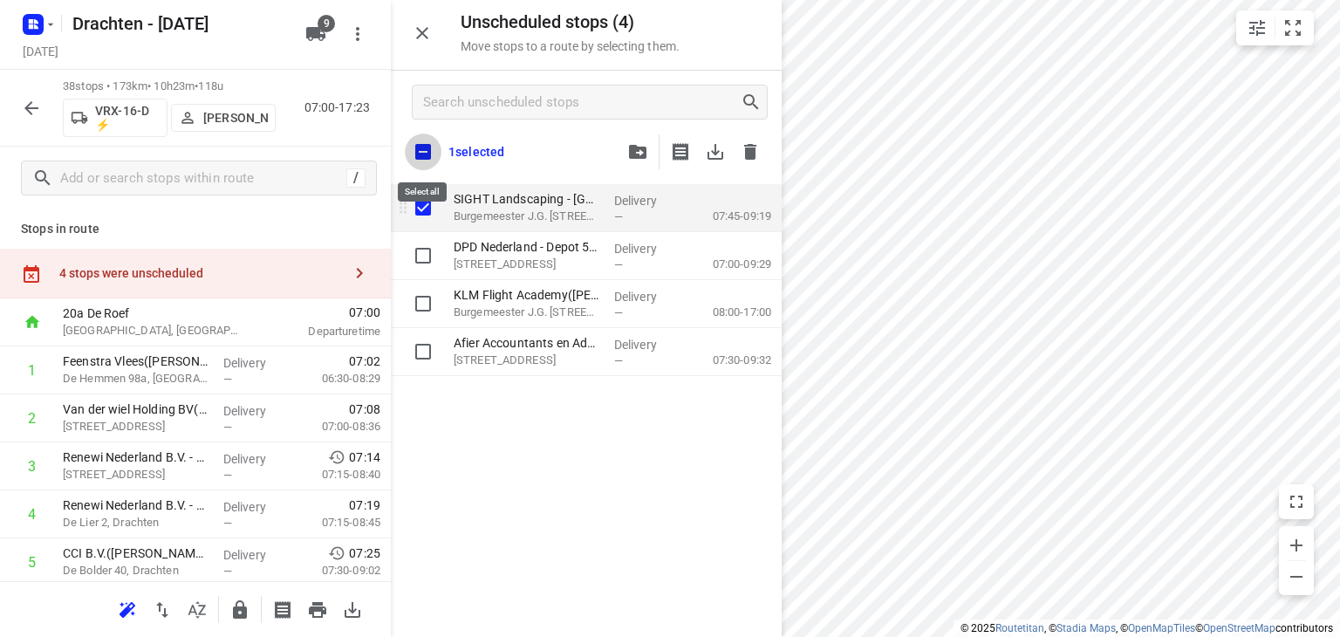
checkbox input "true"
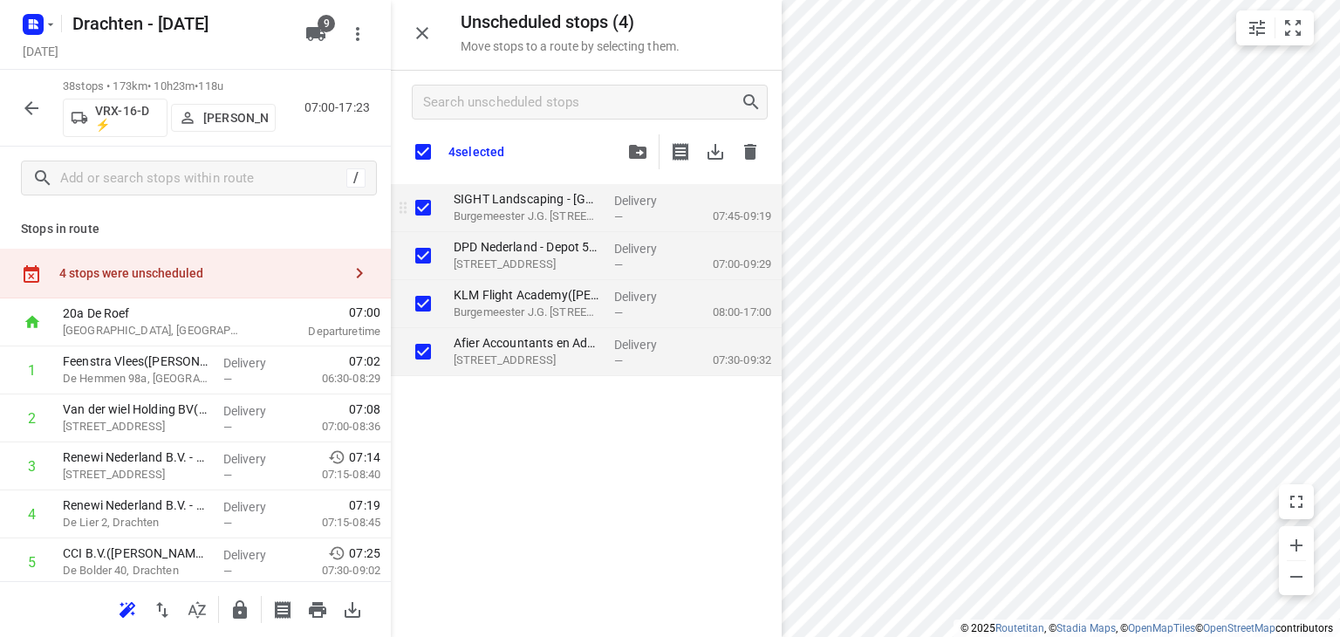
checkbox input "true"
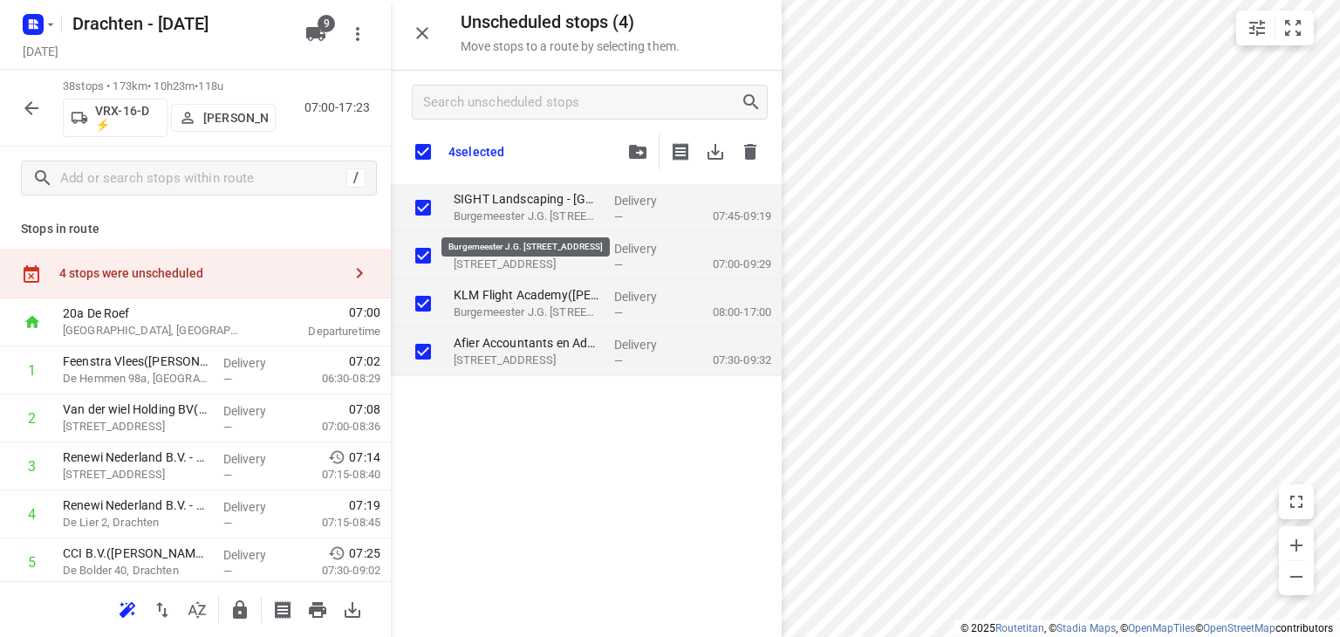
checkbox input "true"
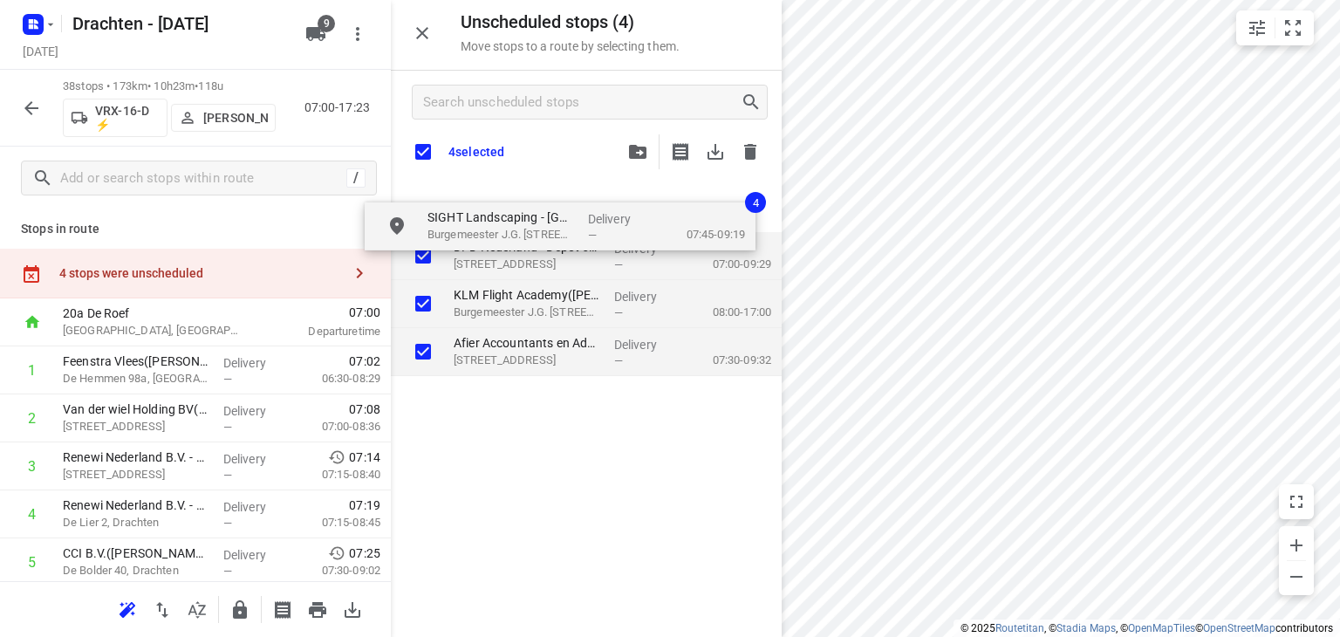
checkbox input "true"
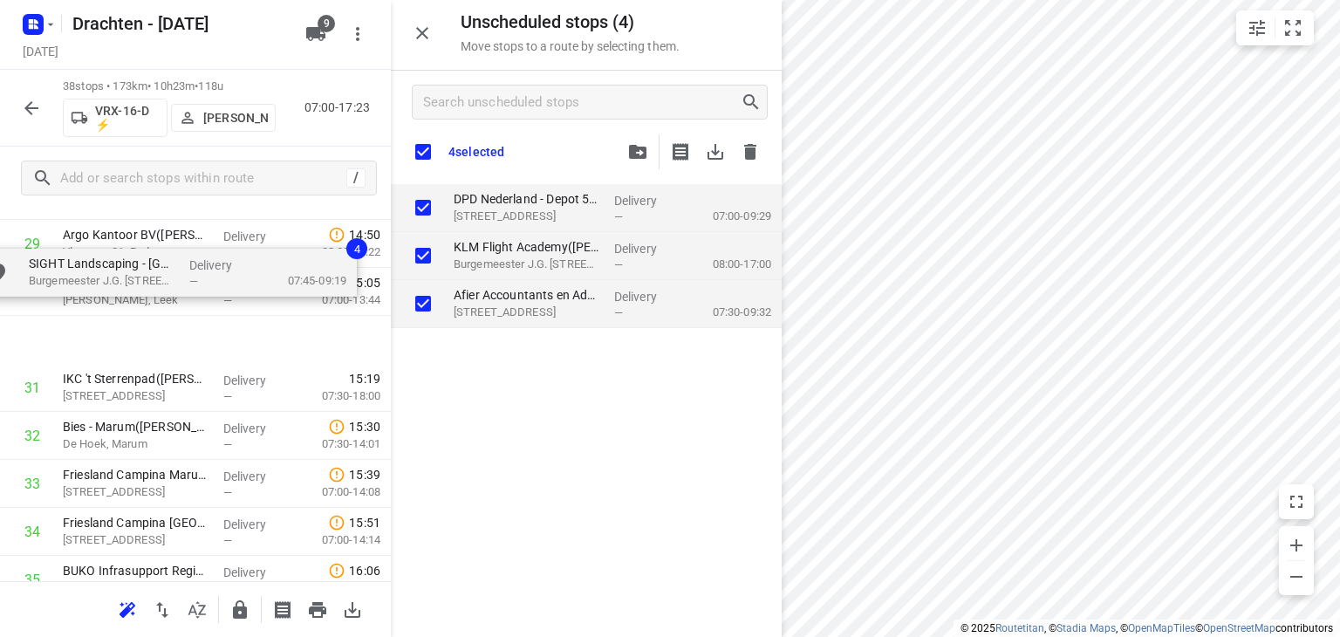
scroll to position [1468, 0]
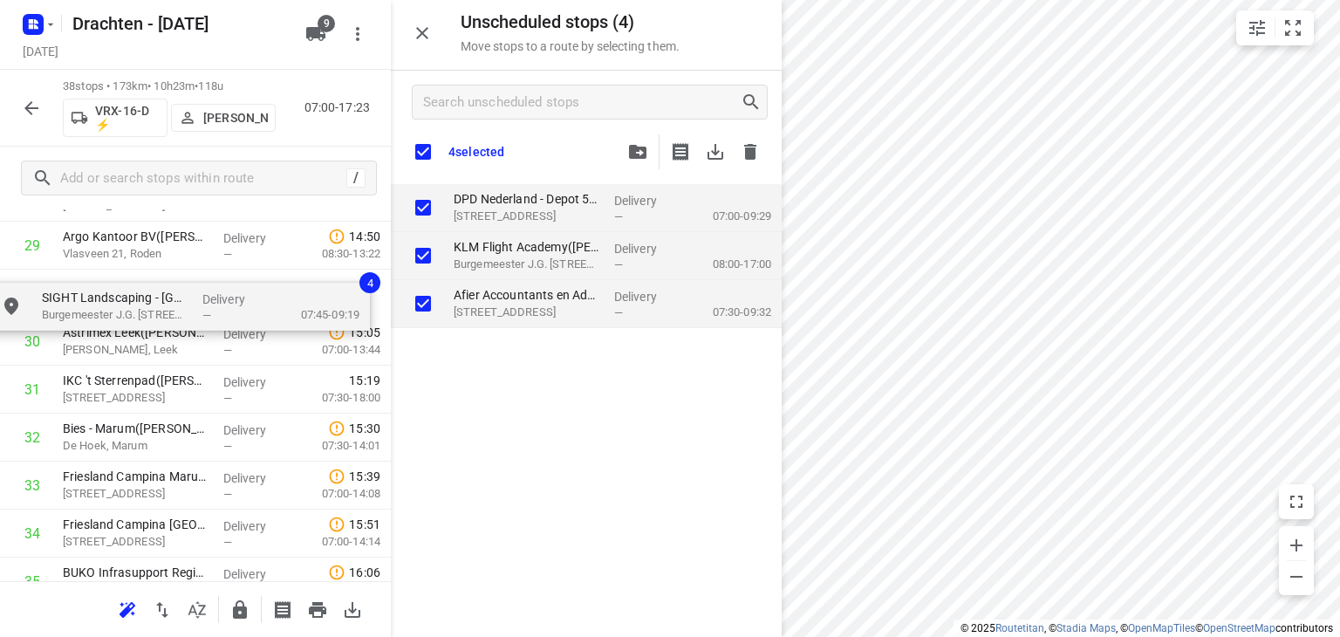
drag, startPoint x: 547, startPoint y: 215, endPoint x: 130, endPoint y: 319, distance: 430.0
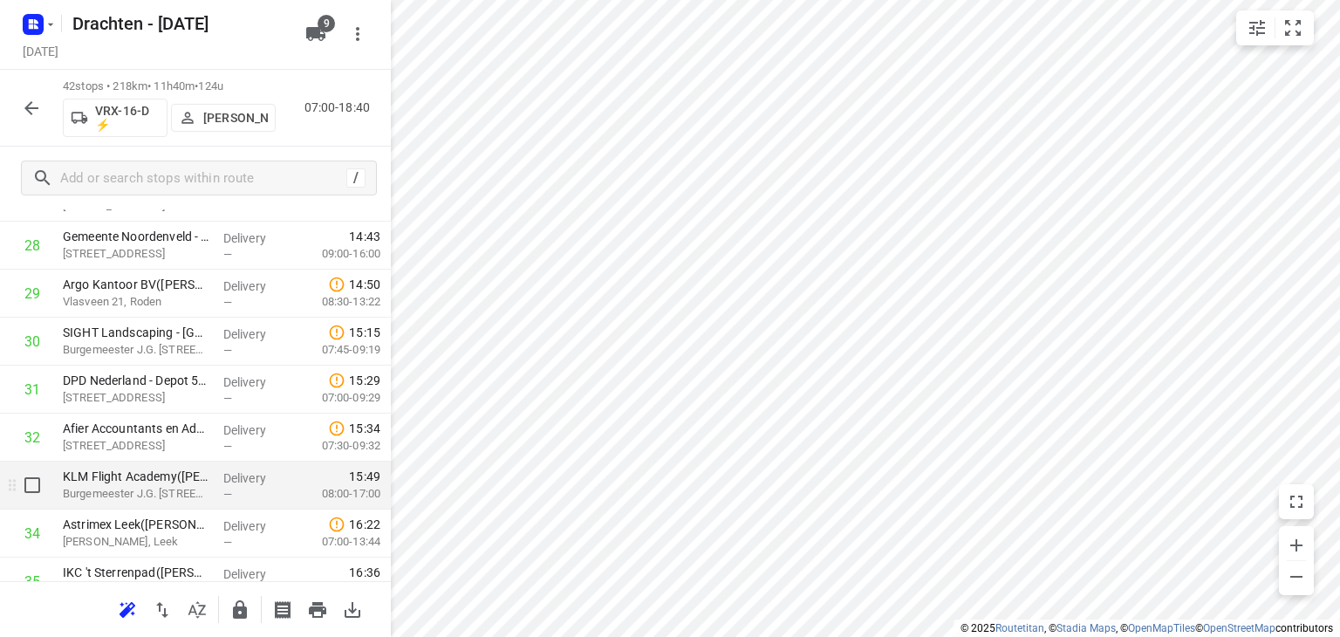
scroll to position [1294, 0]
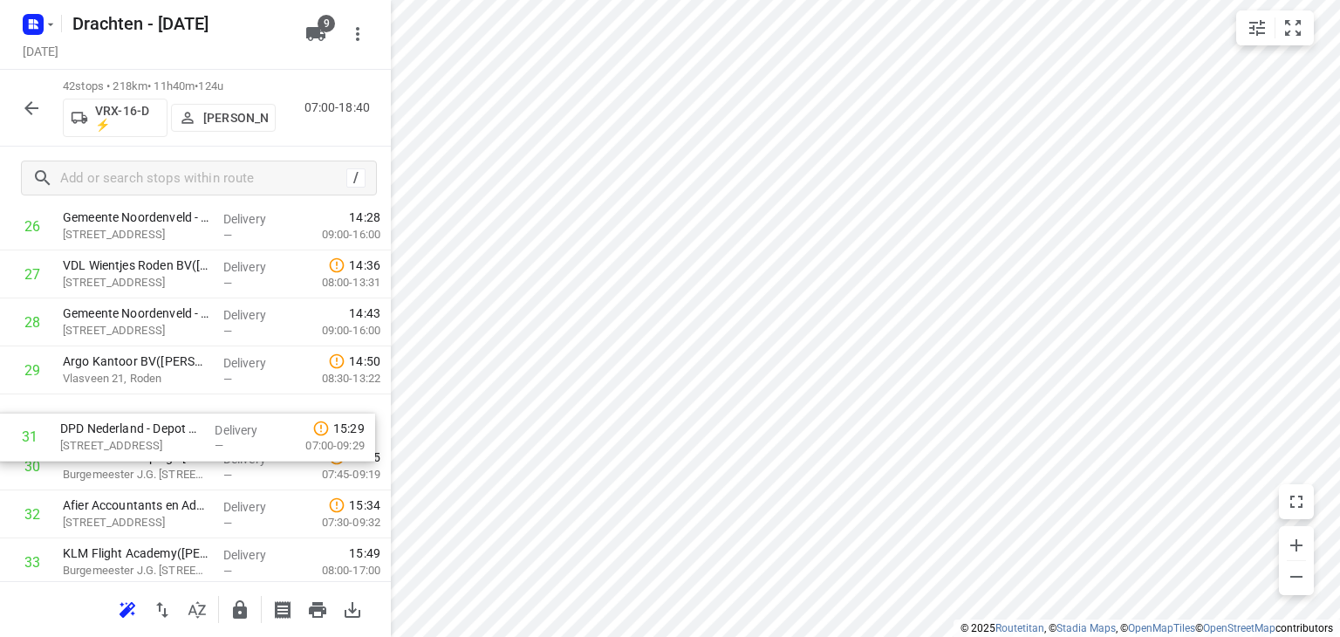
drag, startPoint x: 190, startPoint y: 464, endPoint x: 188, endPoint y: 425, distance: 39.3
click at [187, 426] on div "1 Feenstra Vlees(Dirk Jan Feenstra) De Hemmen 98a, Drachten Delivery — 07:02 06…" at bounding box center [195, 10] width 391 height 2015
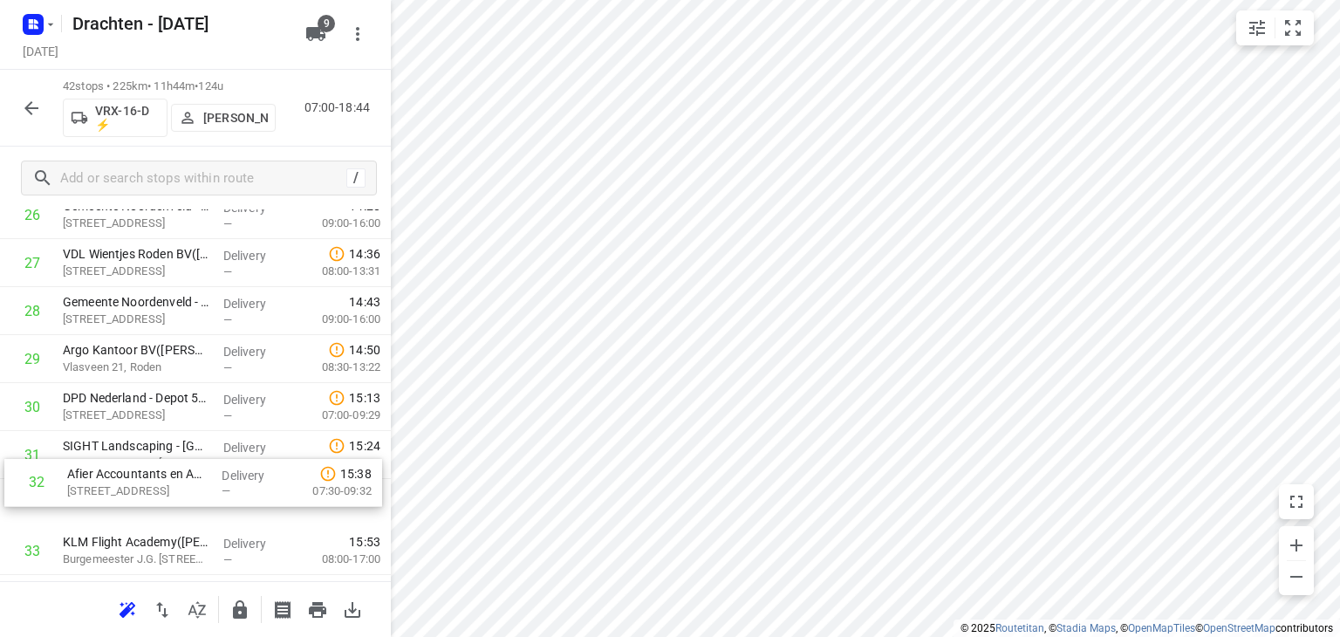
scroll to position [1307, 0]
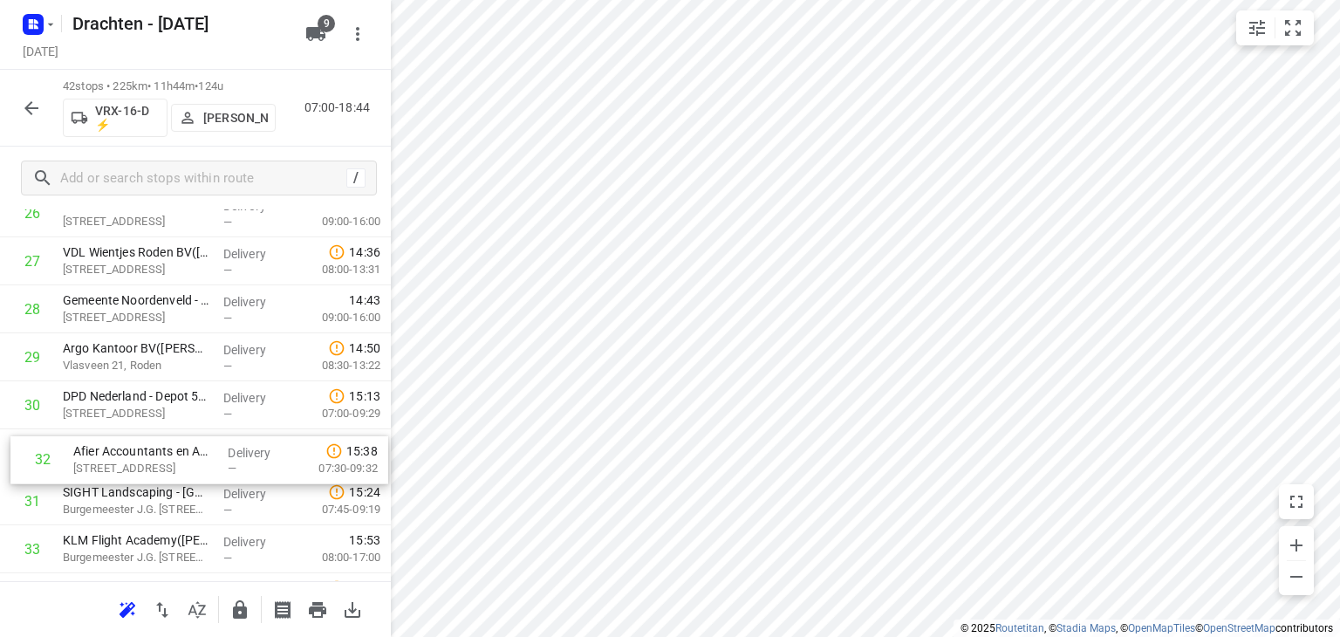
drag, startPoint x: 169, startPoint y: 511, endPoint x: 178, endPoint y: 453, distance: 59.1
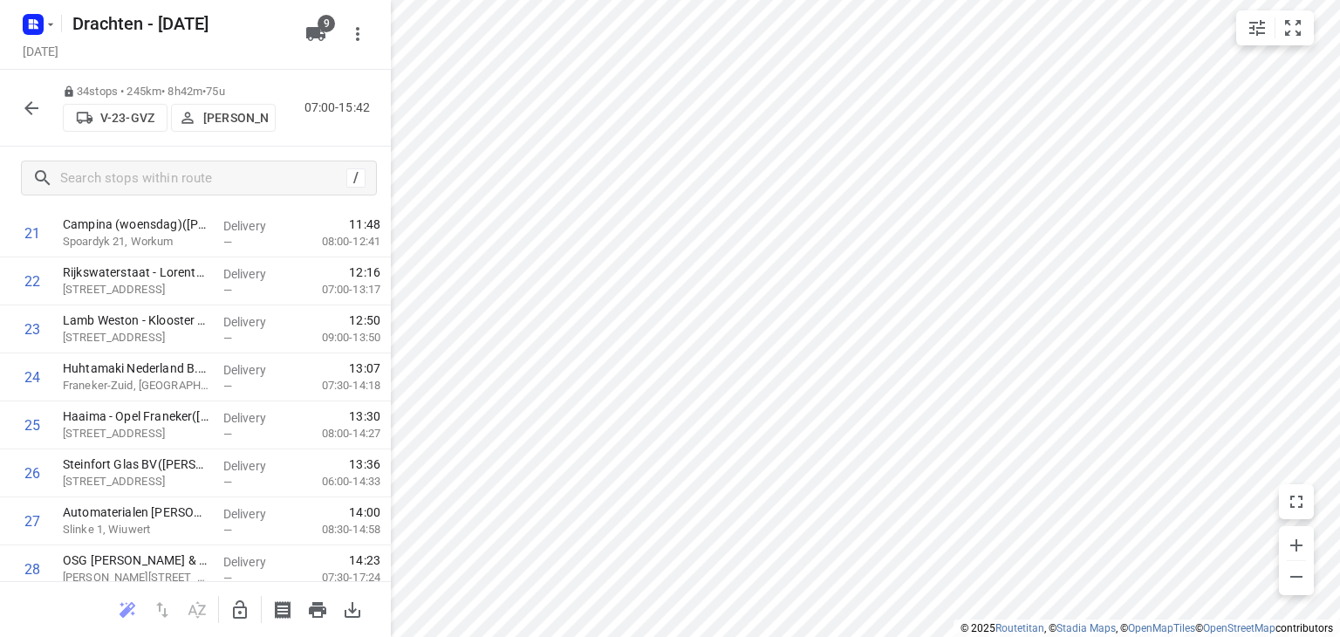
scroll to position [1395, 0]
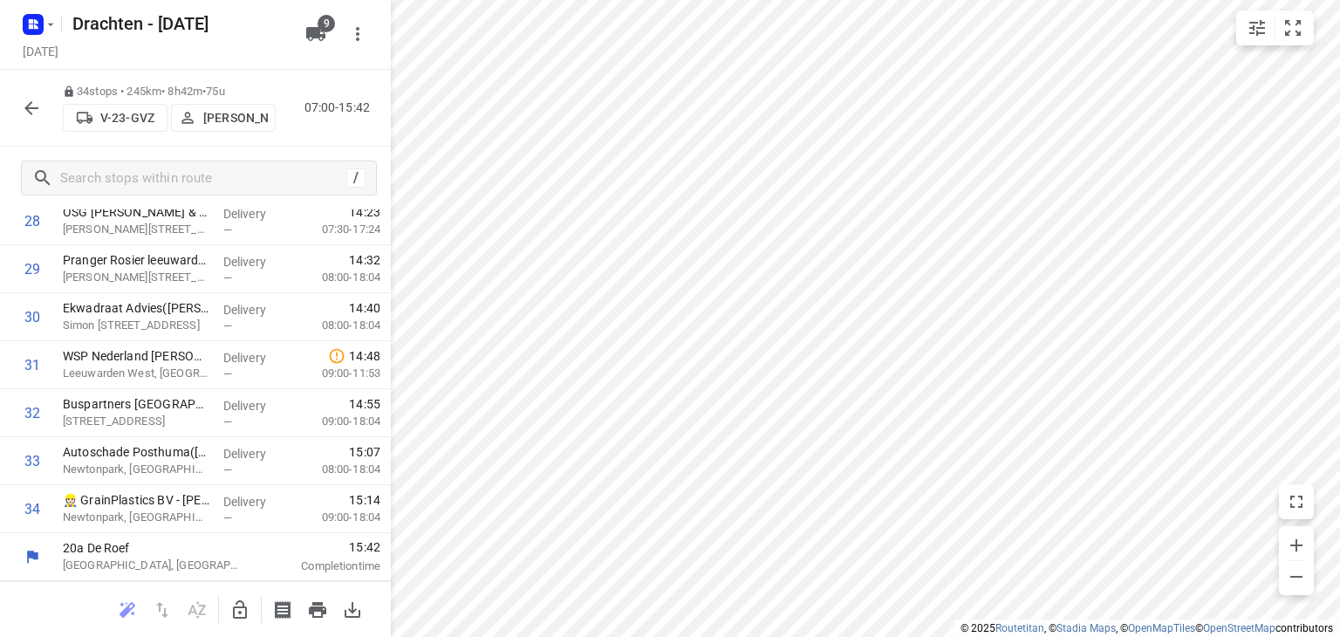
click at [30, 106] on icon "button" at bounding box center [31, 108] width 14 height 14
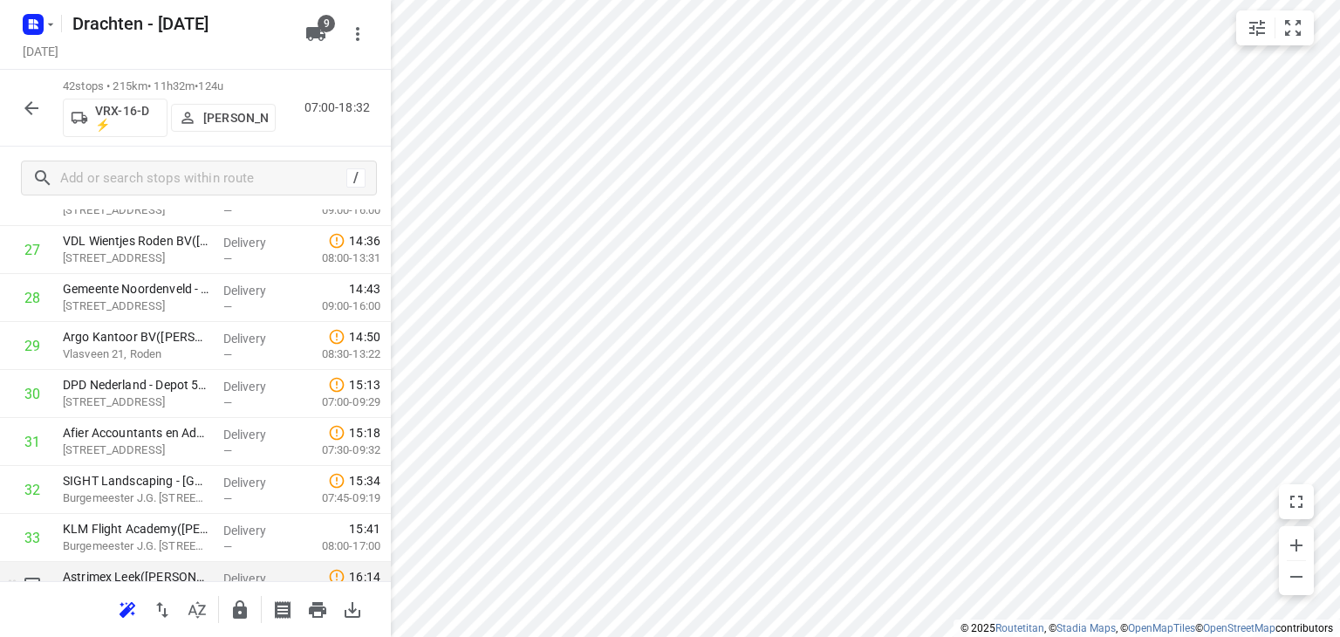
scroll to position [1343, 0]
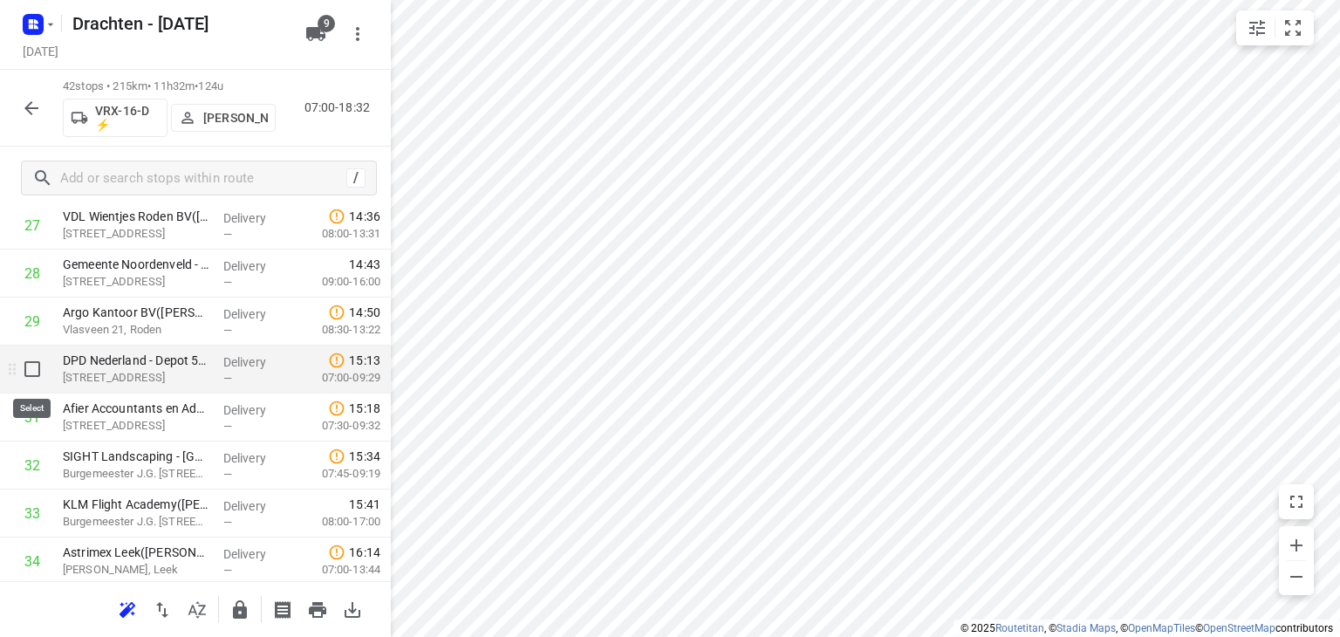
click at [43, 371] on input "checkbox" at bounding box center [32, 369] width 35 height 35
checkbox input "true"
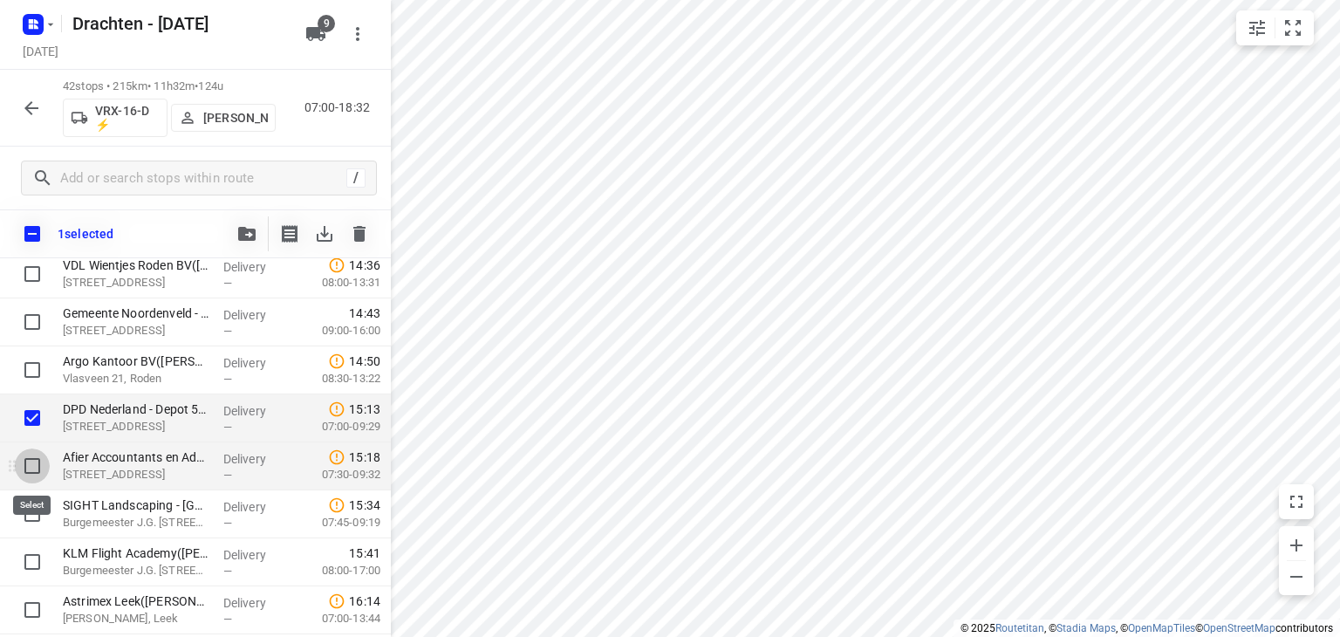
click at [34, 472] on input "checkbox" at bounding box center [32, 465] width 35 height 35
checkbox input "true"
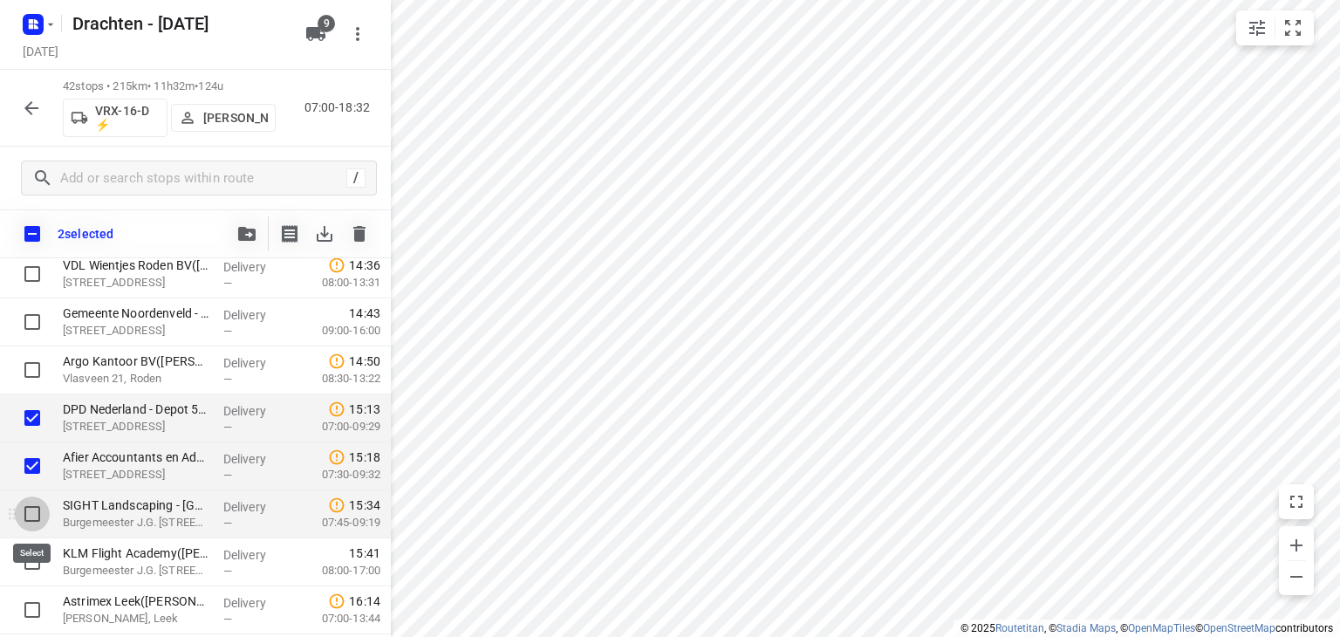
click at [31, 504] on input "checkbox" at bounding box center [32, 513] width 35 height 35
checkbox input "true"
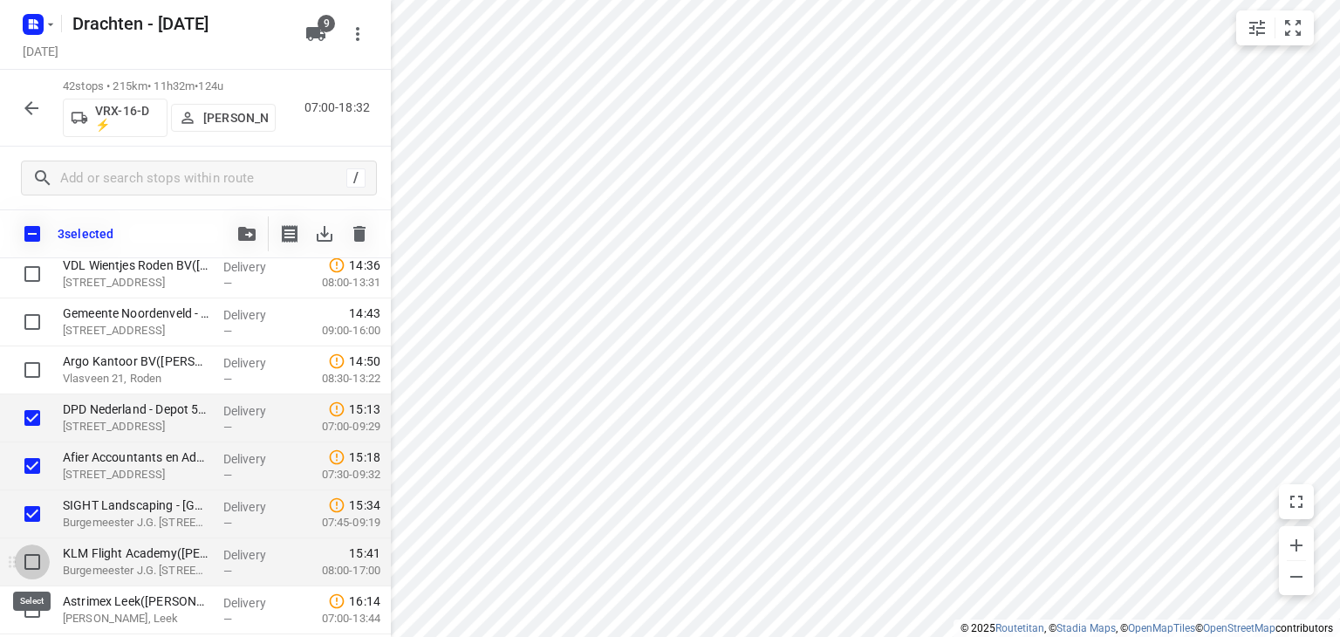
click at [38, 563] on input "checkbox" at bounding box center [32, 561] width 35 height 35
checkbox input "true"
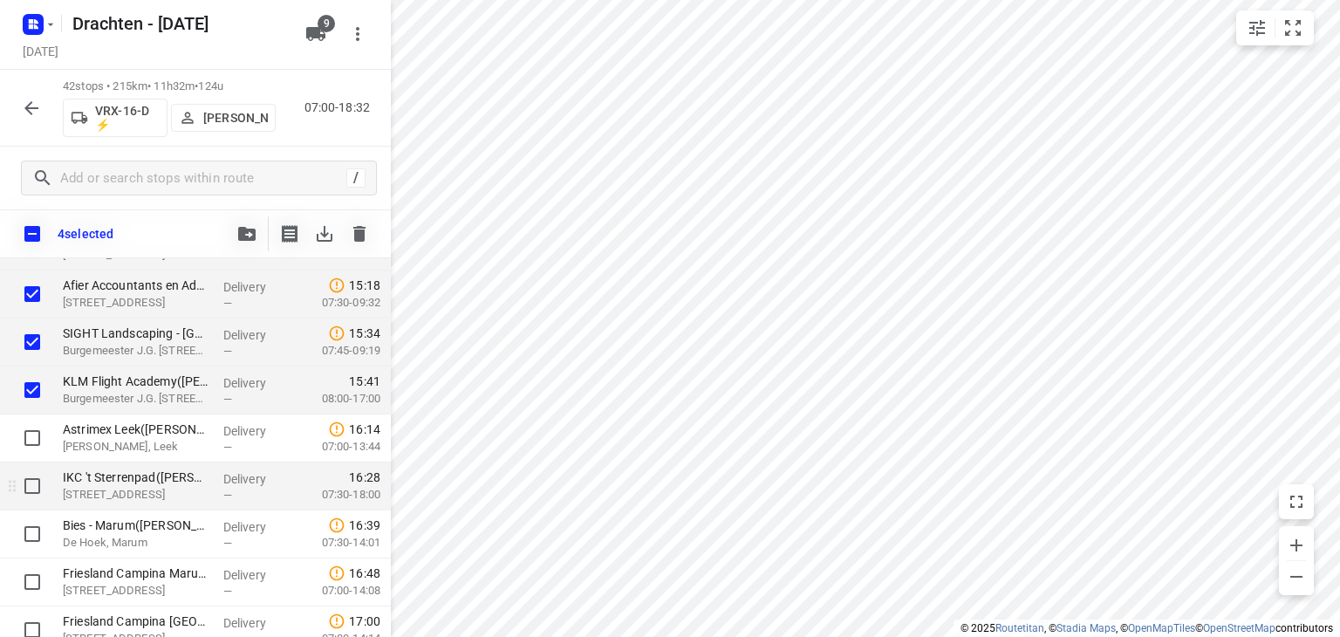
scroll to position [1517, 0]
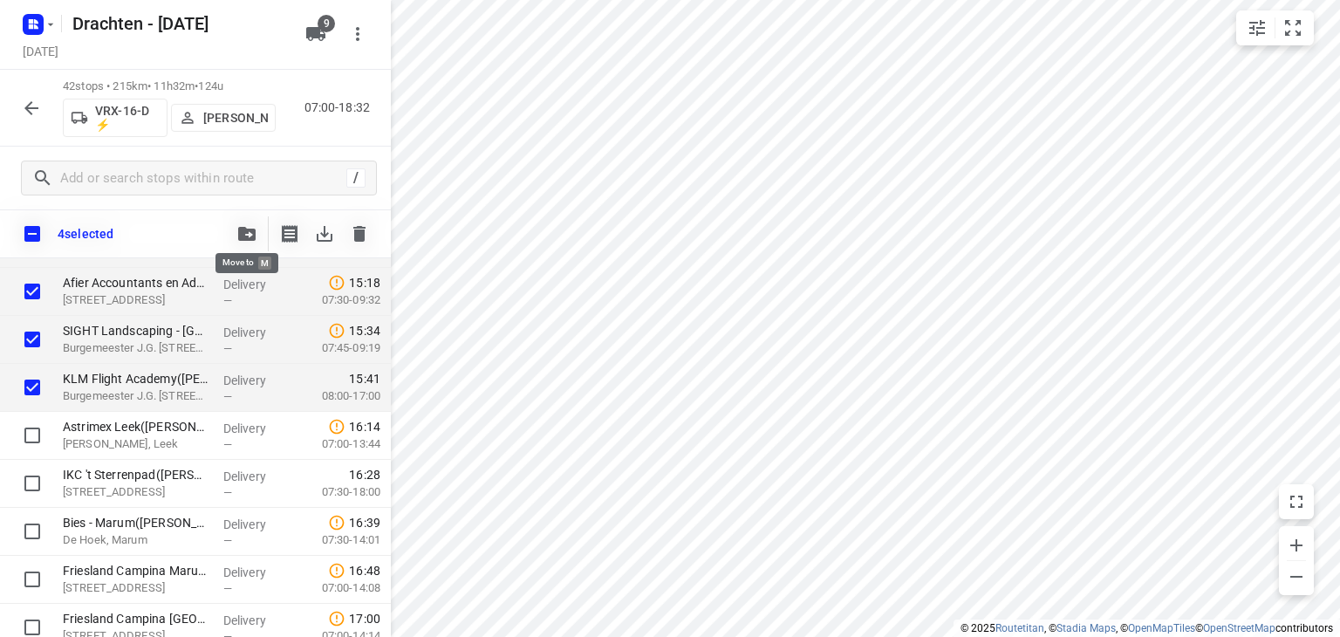
click at [244, 237] on icon "button" at bounding box center [246, 234] width 17 height 14
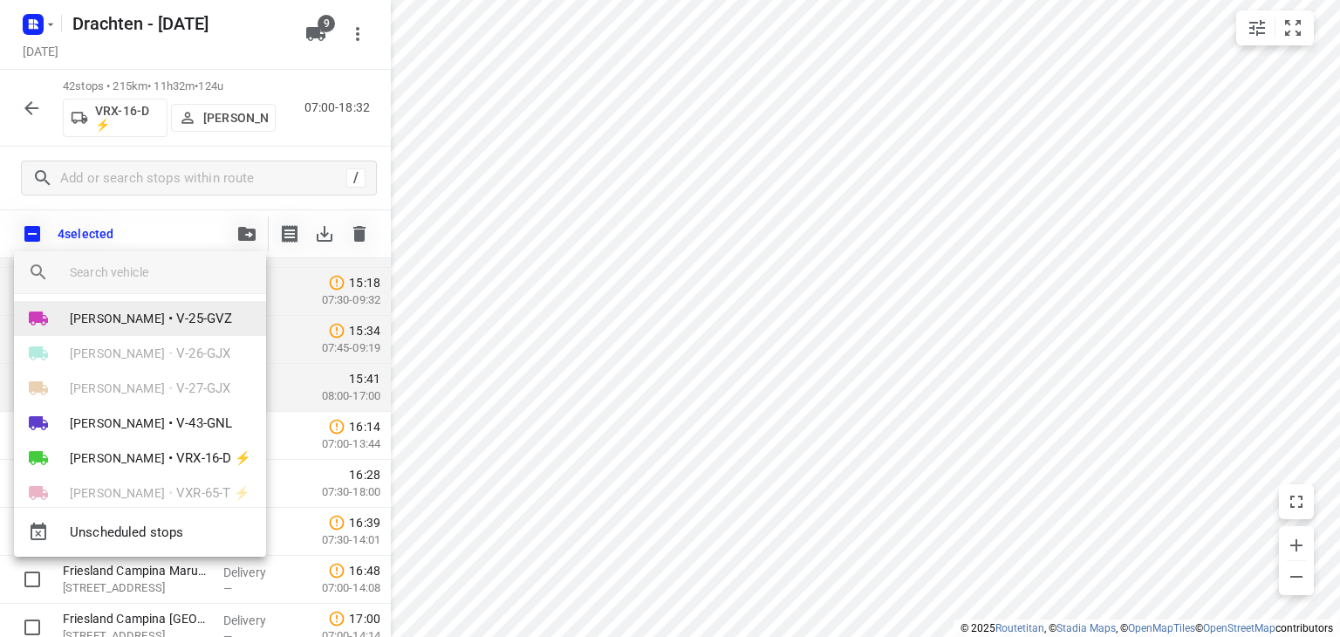
scroll to position [135, 0]
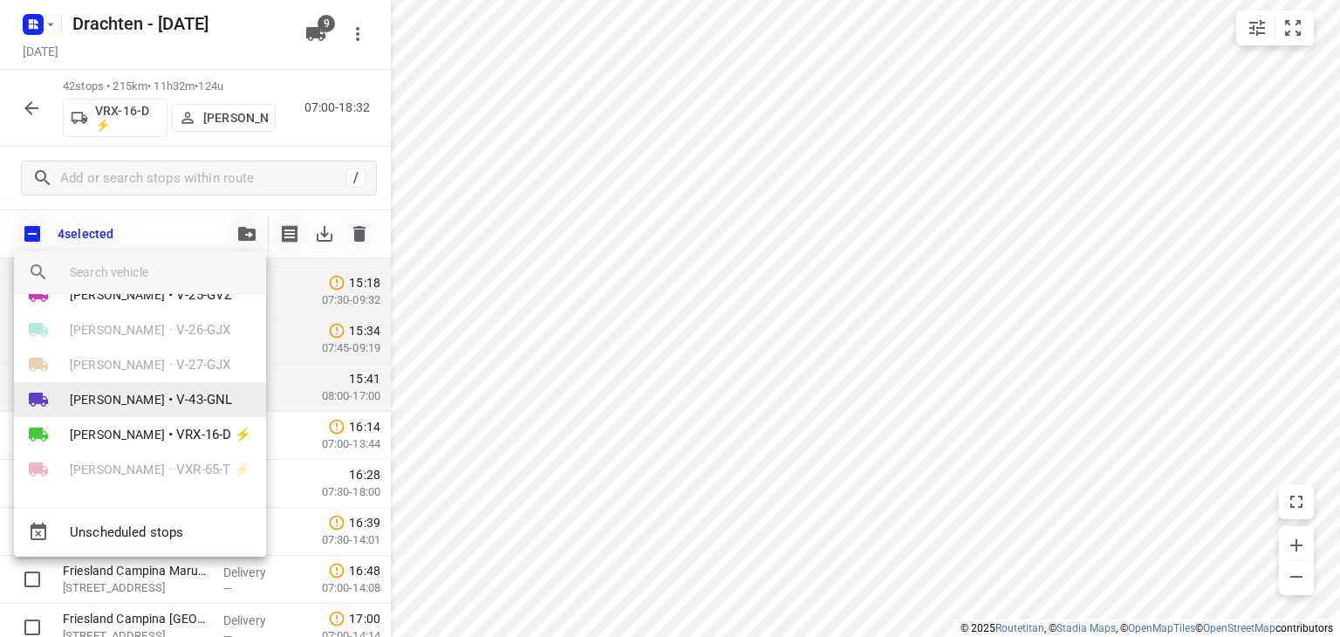
click at [176, 402] on span "V-43-GNL" at bounding box center [204, 400] width 56 height 20
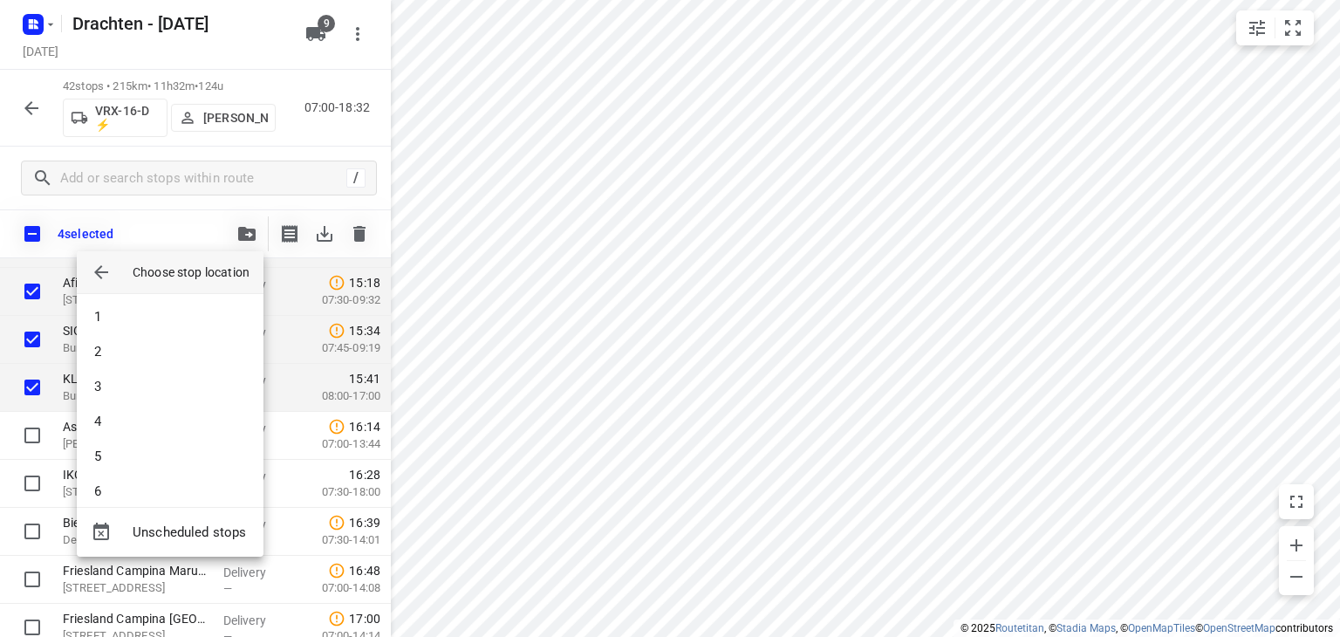
scroll to position [0, 0]
click at [159, 316] on li "1" at bounding box center [170, 318] width 187 height 35
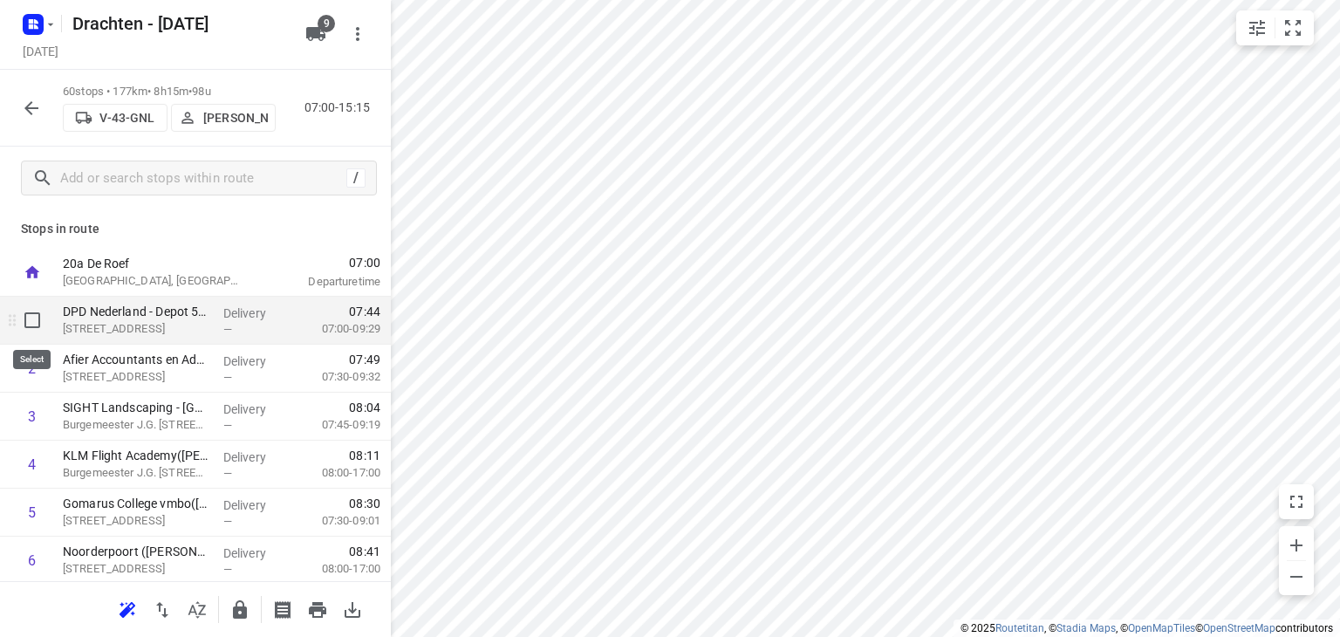
click at [38, 322] on input "checkbox" at bounding box center [32, 320] width 35 height 35
checkbox input "true"
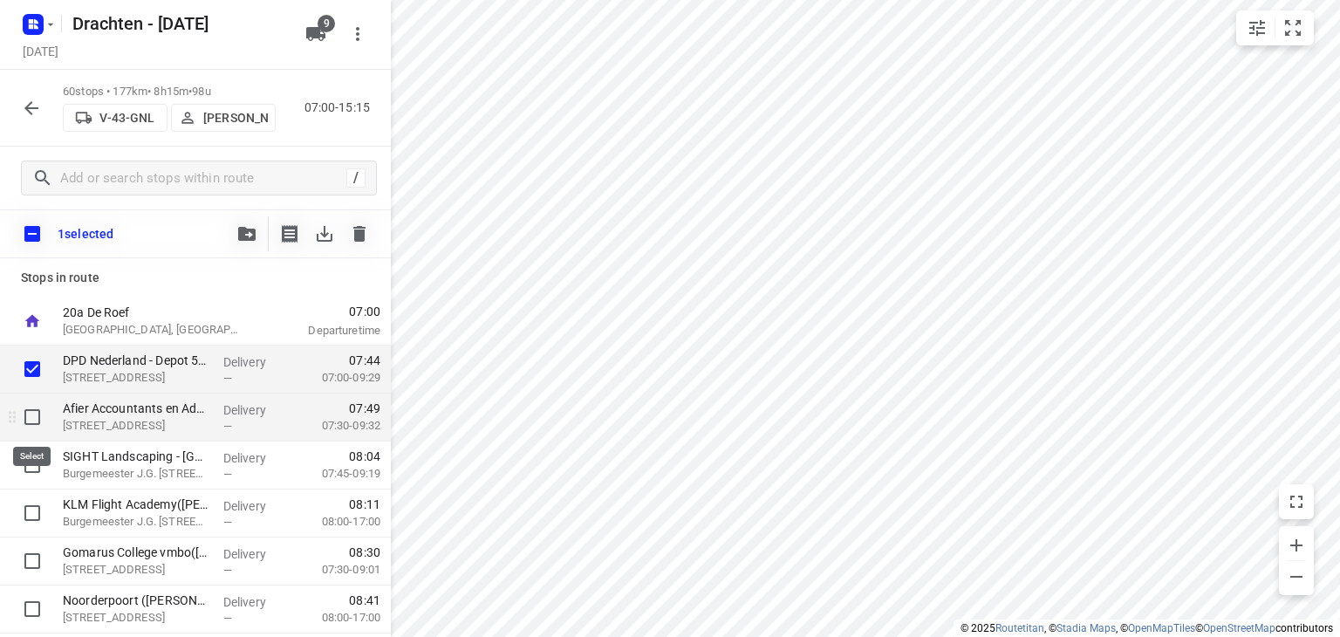
click at [36, 411] on input "checkbox" at bounding box center [32, 417] width 35 height 35
checkbox input "true"
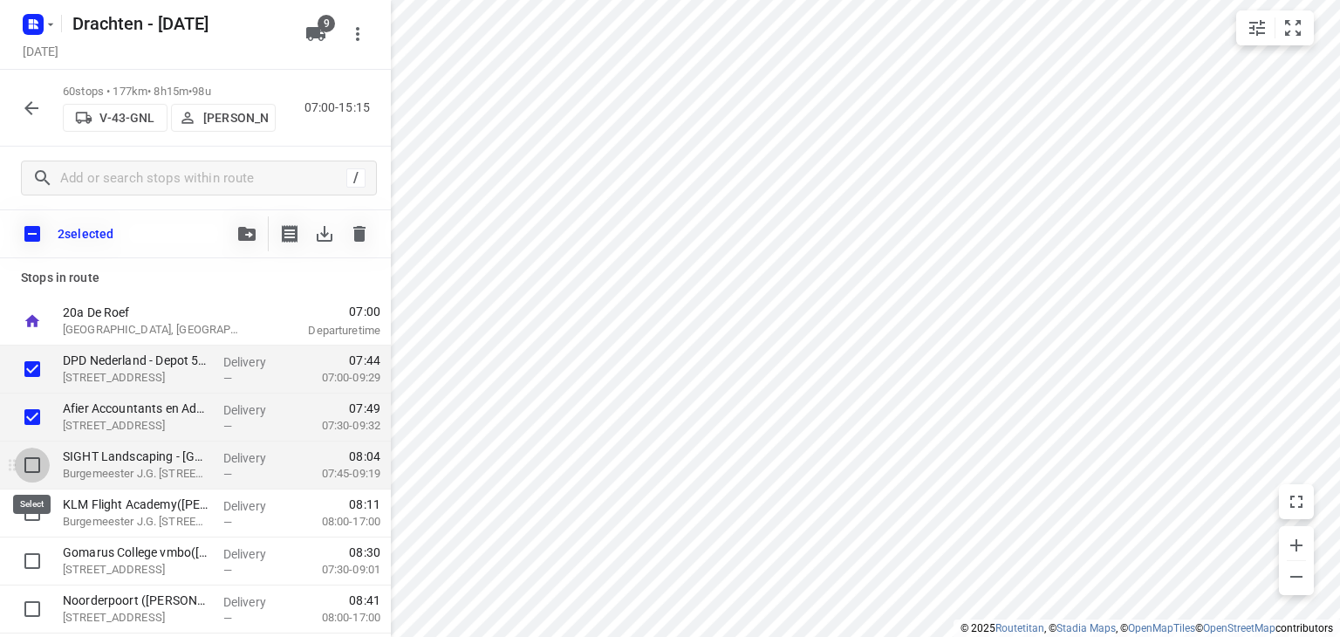
click at [31, 465] on input "checkbox" at bounding box center [32, 465] width 35 height 35
checkbox input "true"
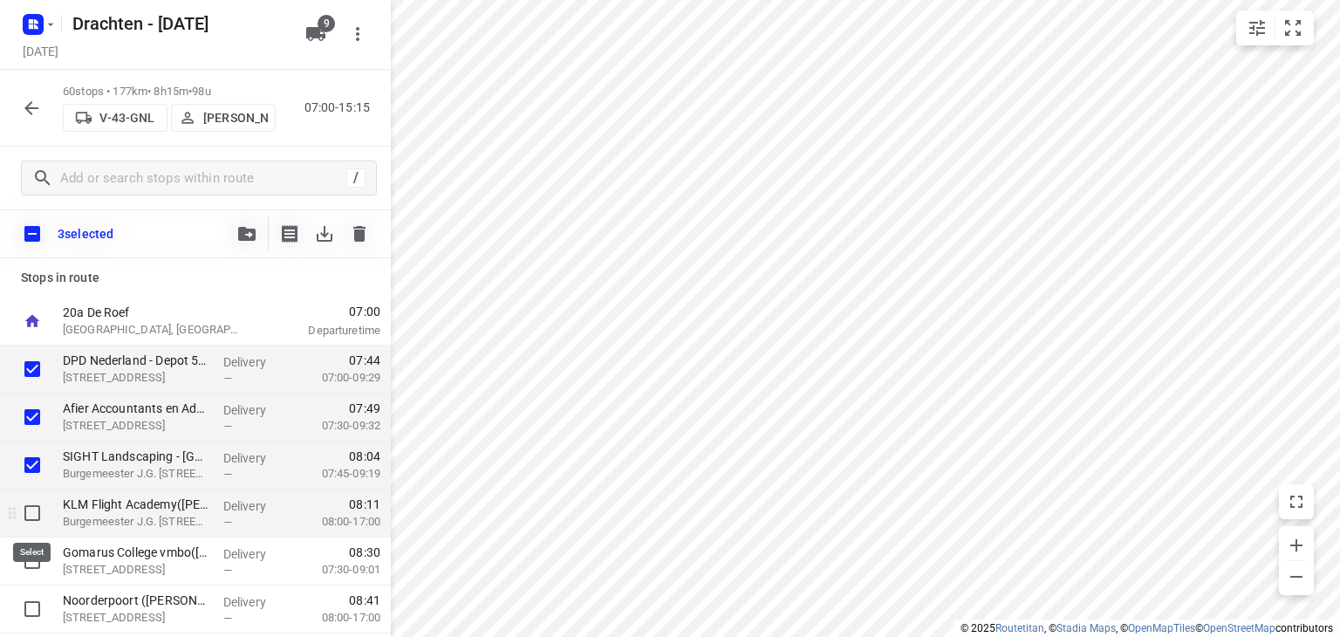
click at [31, 497] on input "checkbox" at bounding box center [32, 513] width 35 height 35
checkbox input "true"
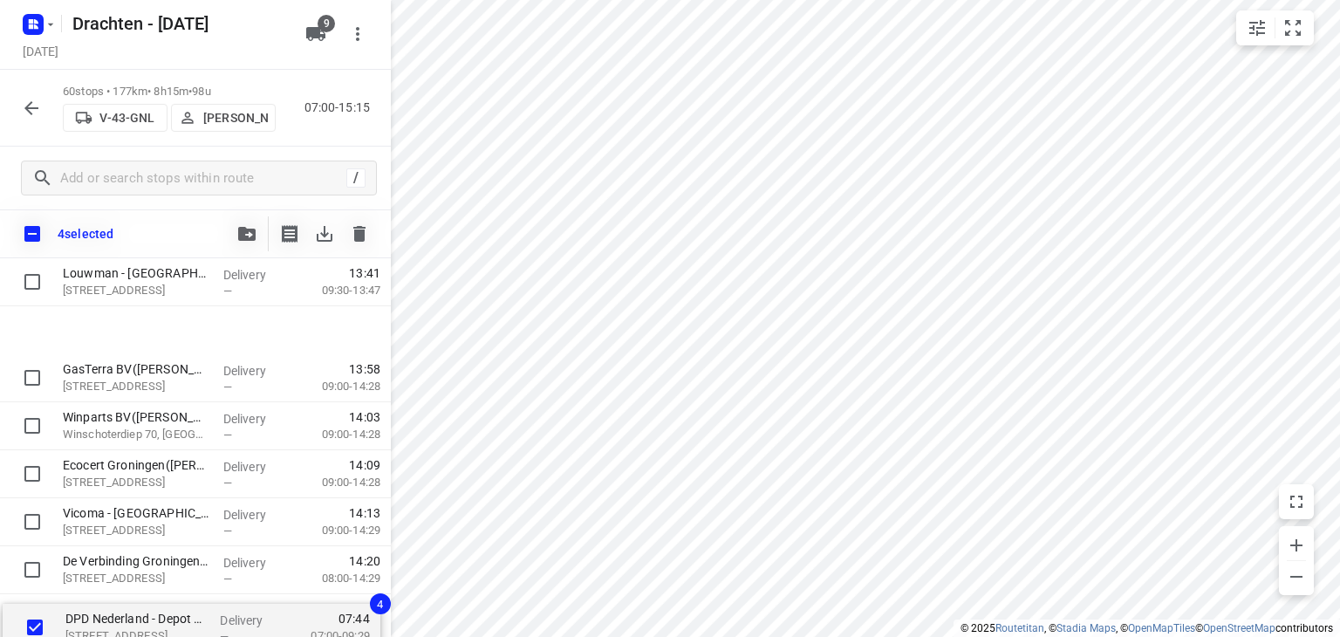
scroll to position [2636, 0]
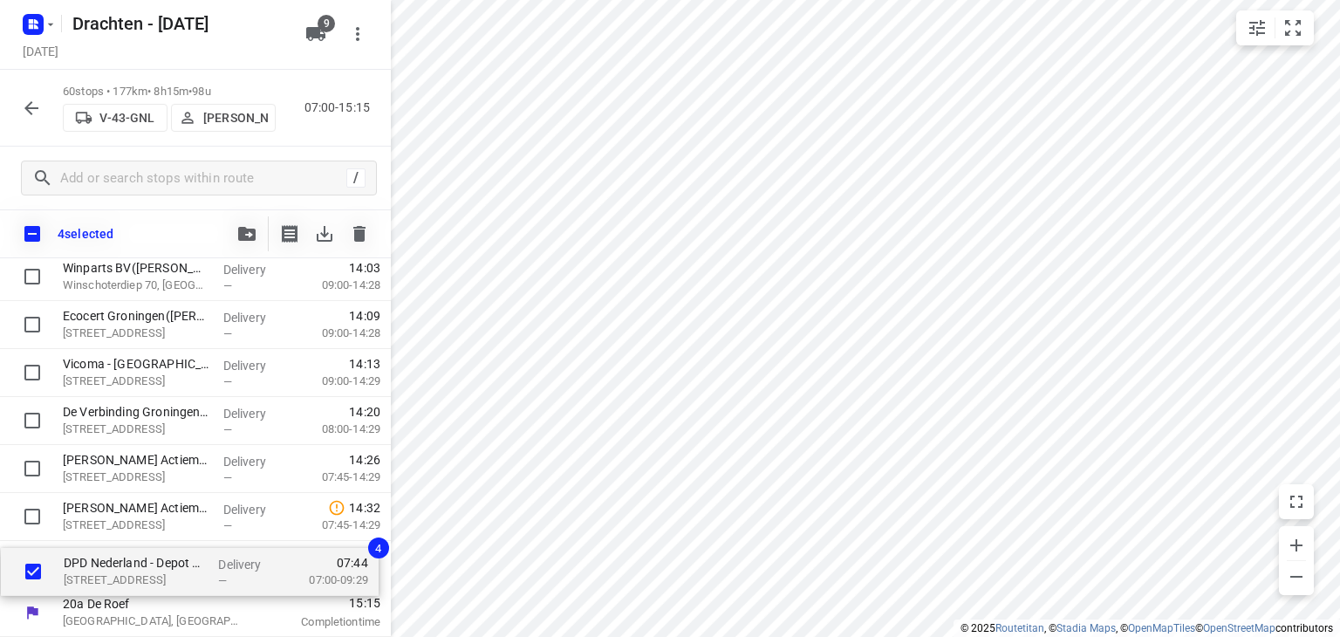
drag, startPoint x: 181, startPoint y: 378, endPoint x: 184, endPoint y: 598, distance: 219.9
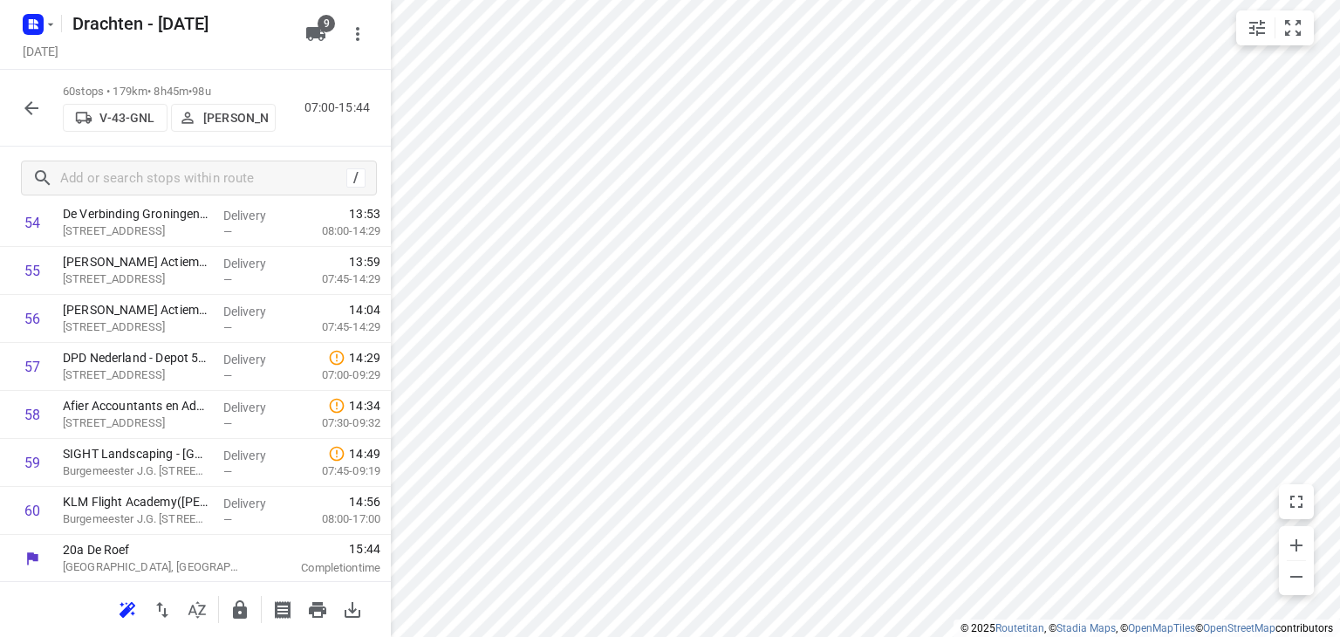
scroll to position [2643, 0]
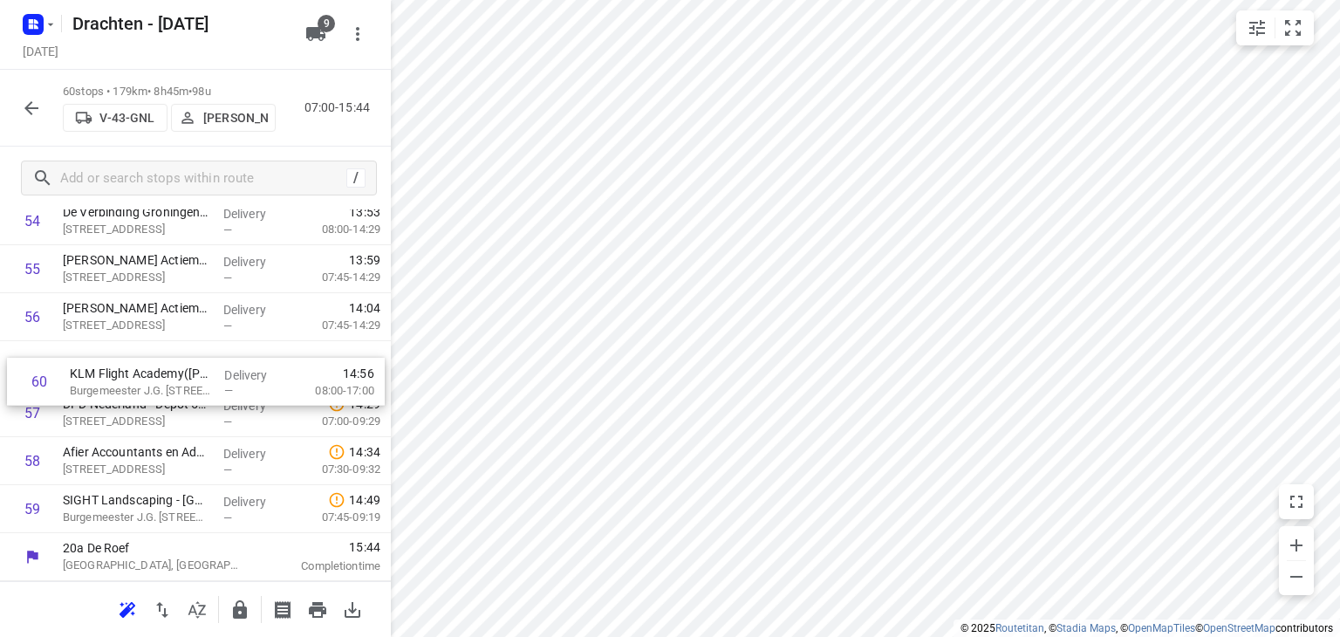
drag, startPoint x: 194, startPoint y: 510, endPoint x: 200, endPoint y: 373, distance: 138.0
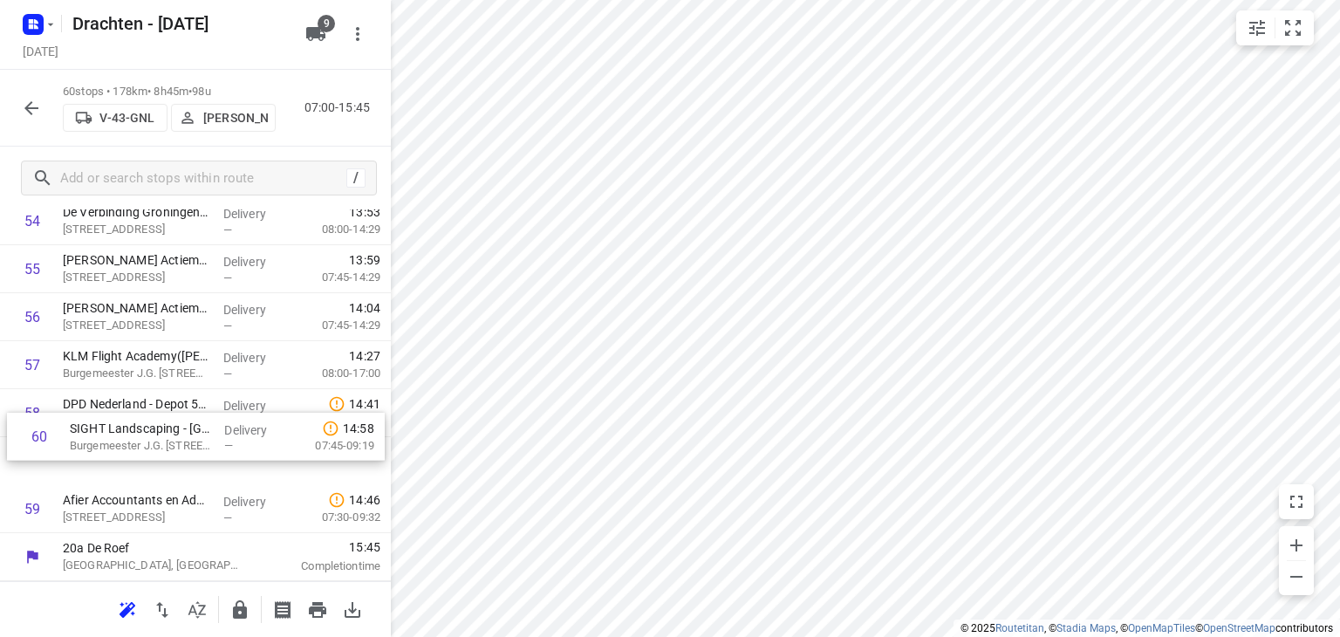
drag, startPoint x: 185, startPoint y: 512, endPoint x: 194, endPoint y: 414, distance: 98.1
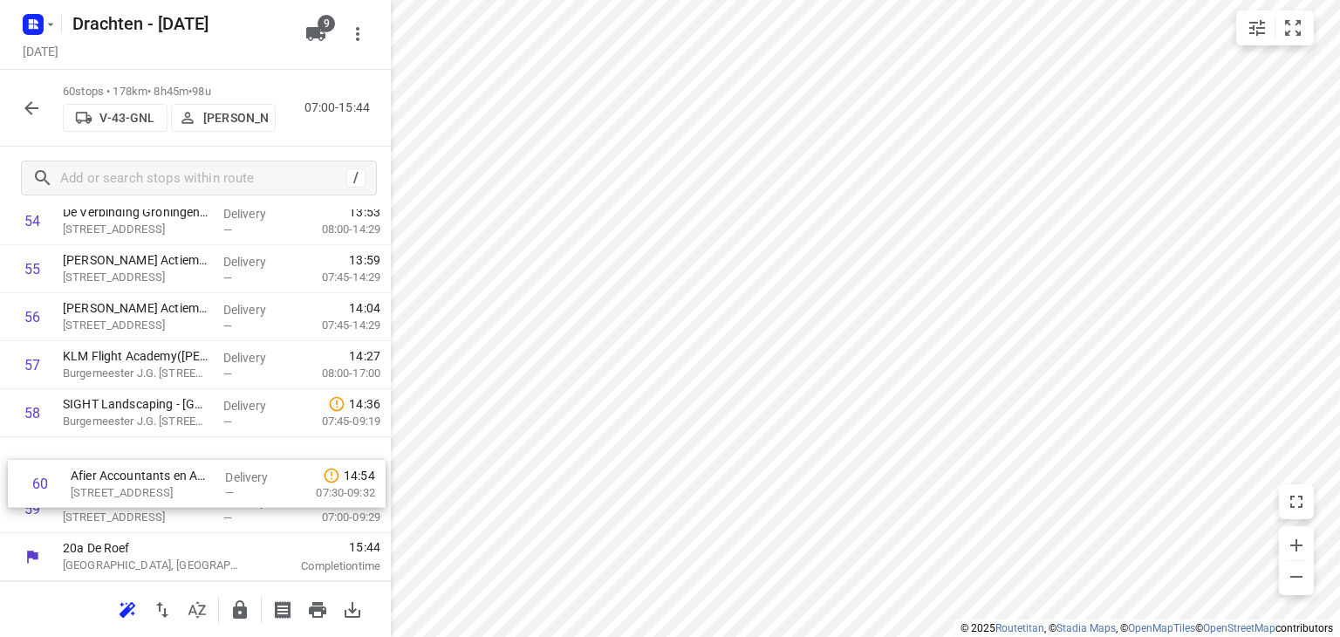
drag, startPoint x: 180, startPoint y: 517, endPoint x: 191, endPoint y: 469, distance: 49.3
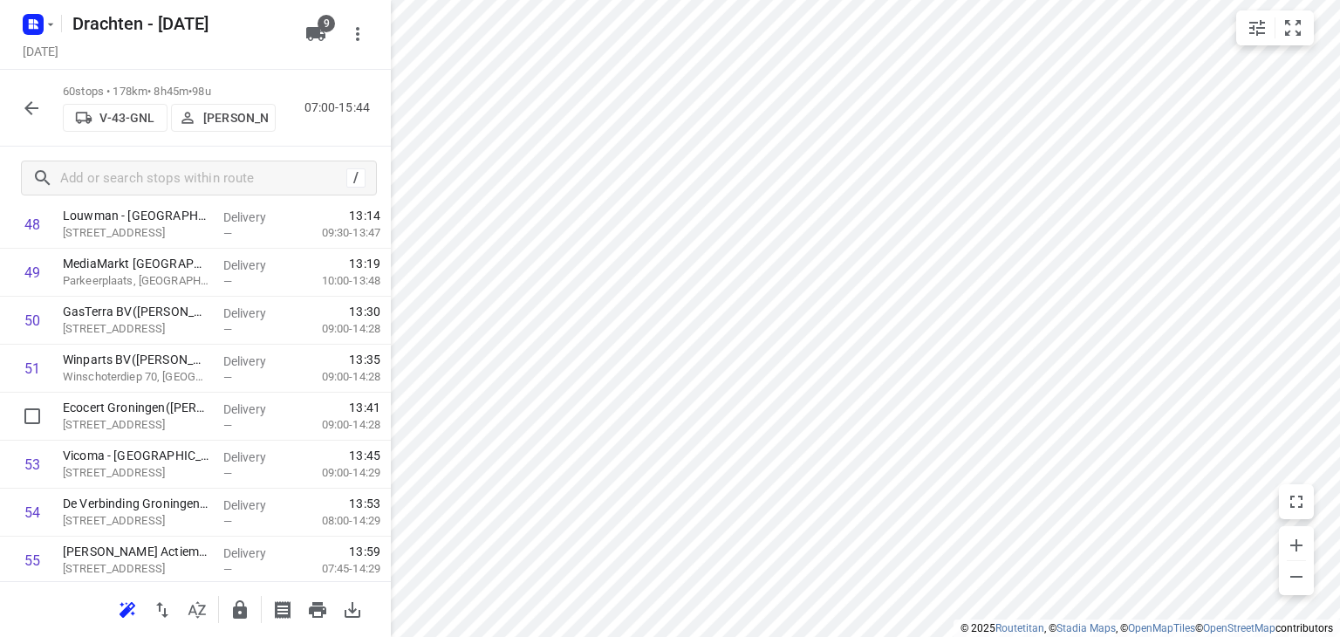
scroll to position [2356, 0]
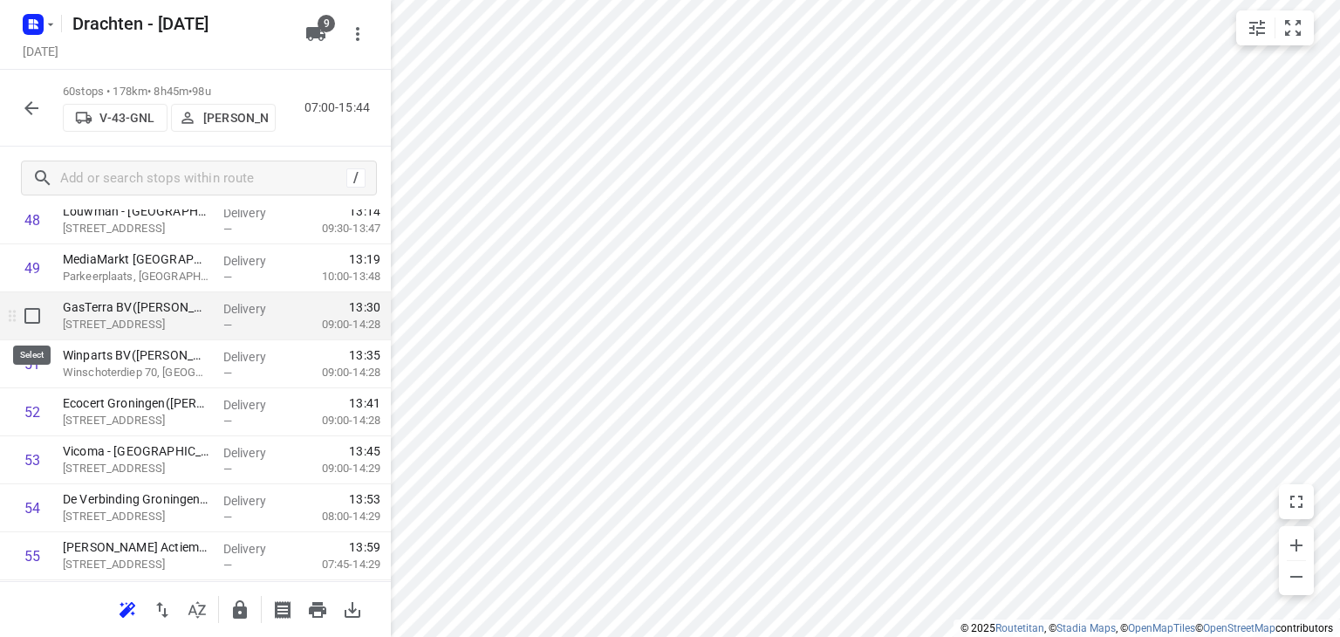
click at [36, 318] on input "checkbox" at bounding box center [32, 315] width 35 height 35
checkbox input "true"
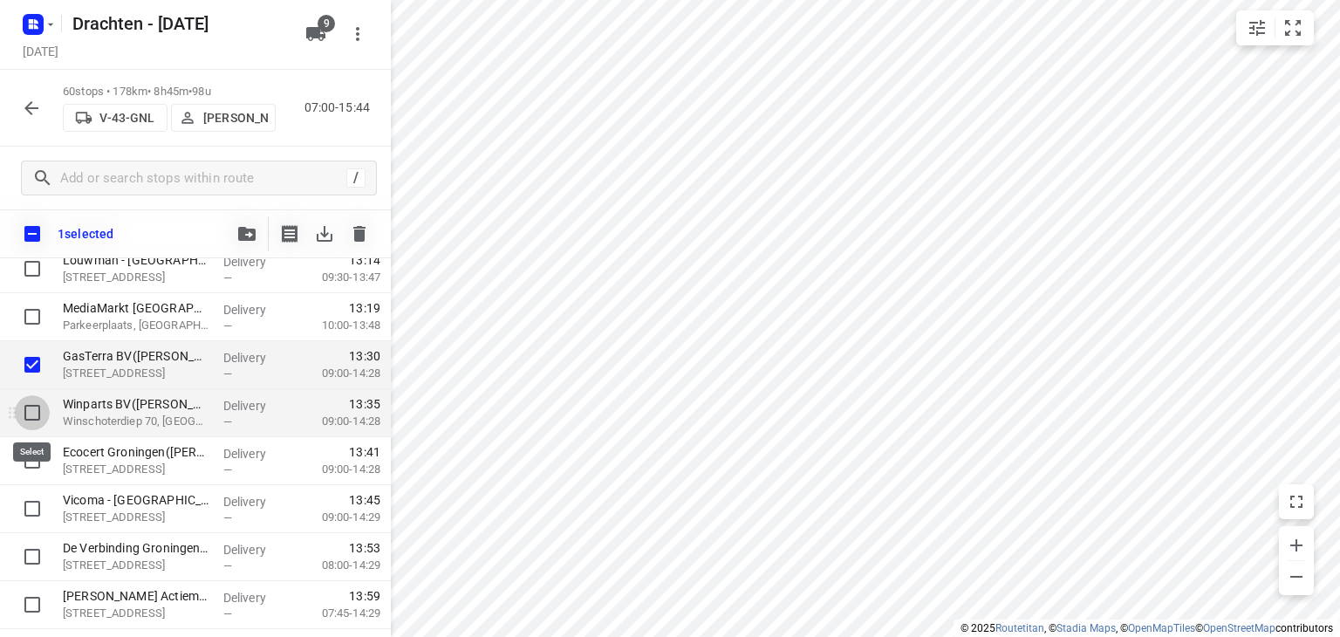
click at [25, 416] on input "checkbox" at bounding box center [32, 412] width 35 height 35
checkbox input "true"
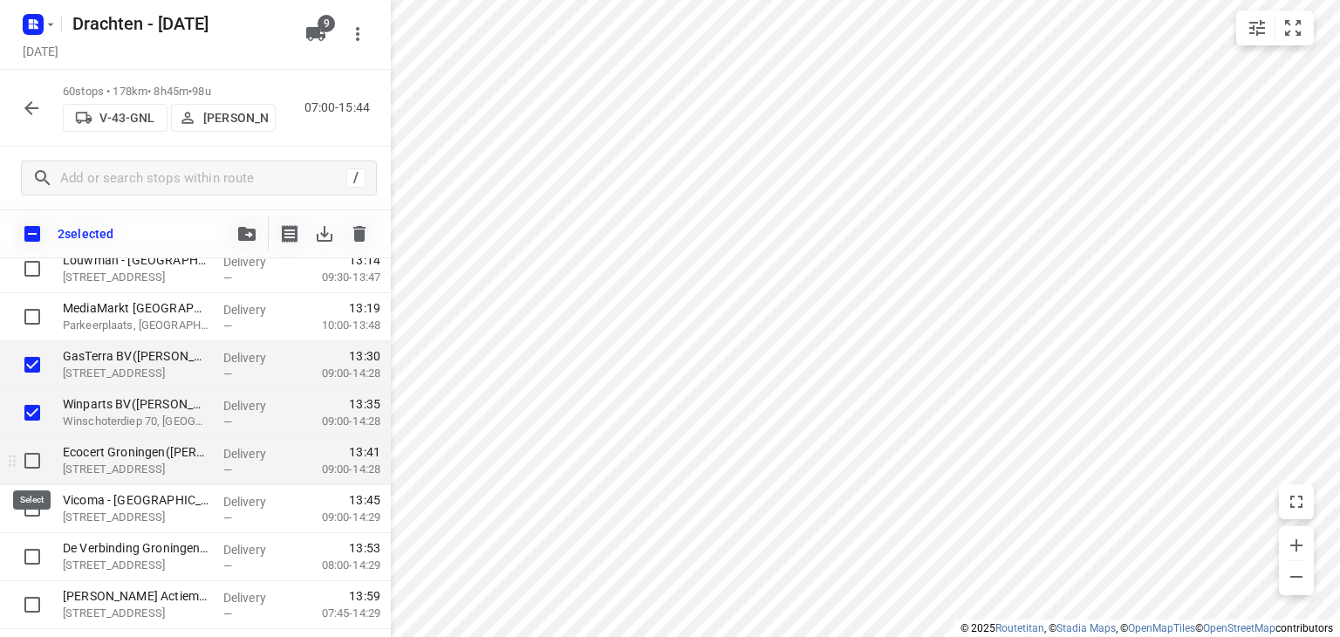
click at [42, 464] on input "checkbox" at bounding box center [32, 460] width 35 height 35
checkbox input "true"
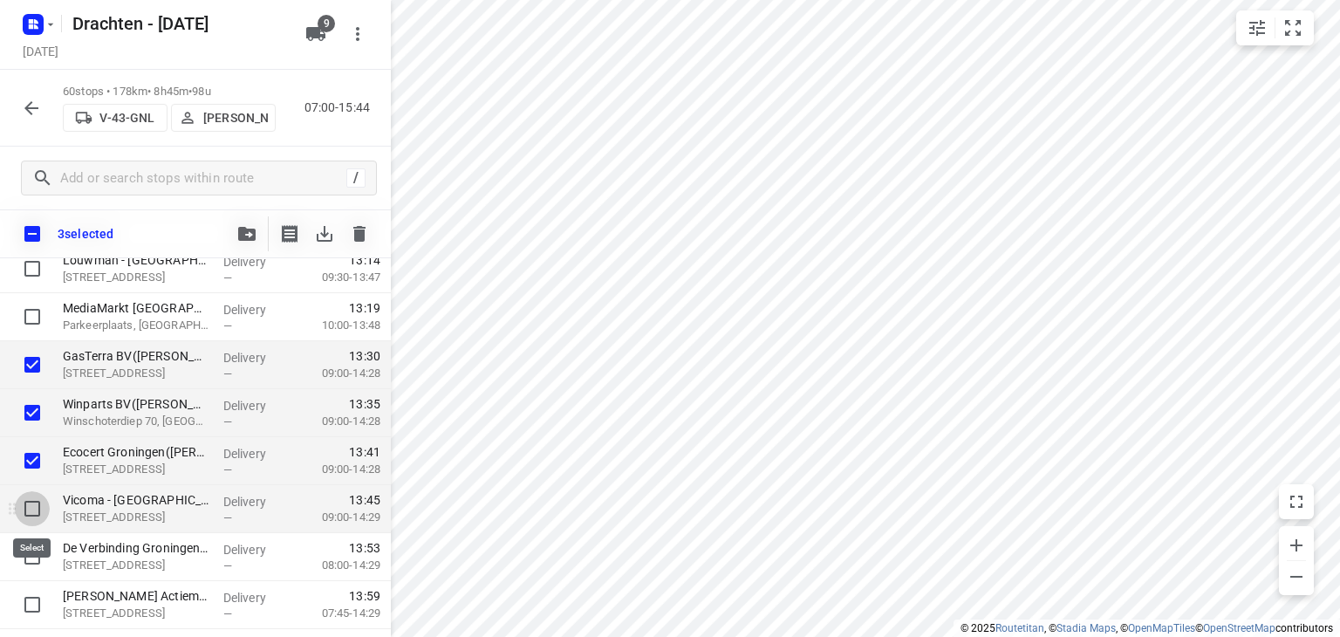
click at [45, 508] on input "checkbox" at bounding box center [32, 508] width 35 height 35
checkbox input "true"
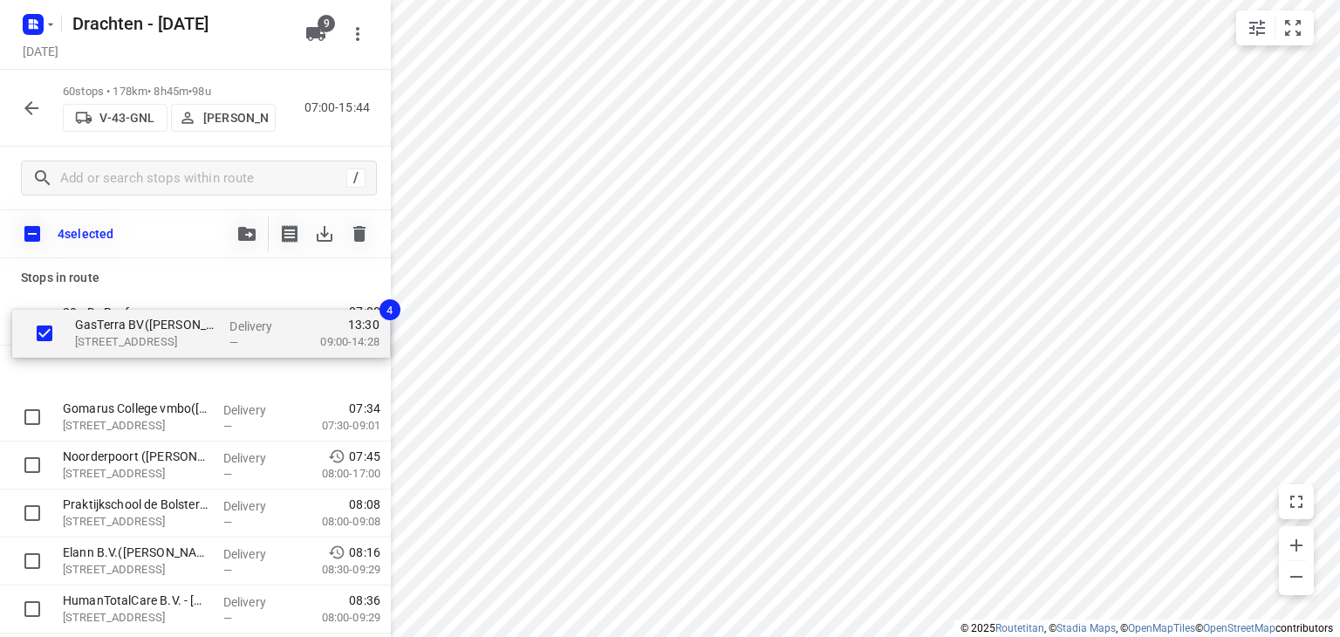
scroll to position [0, 0]
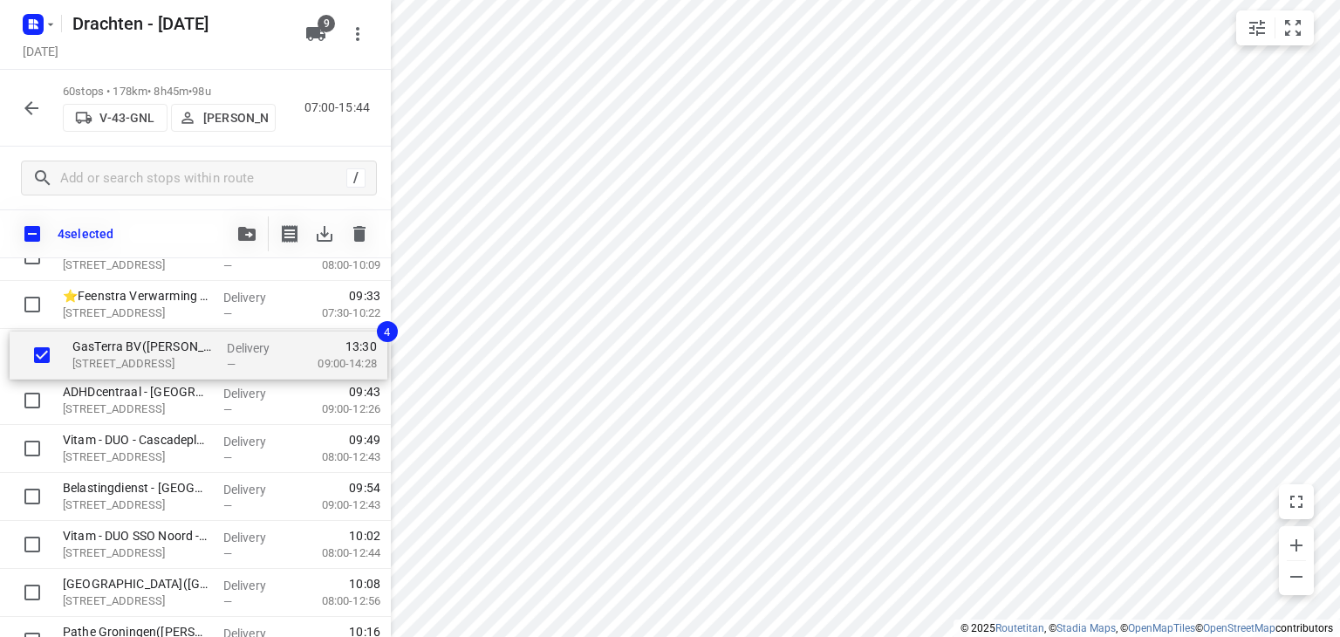
drag, startPoint x: 106, startPoint y: 380, endPoint x: 115, endPoint y: 362, distance: 19.9
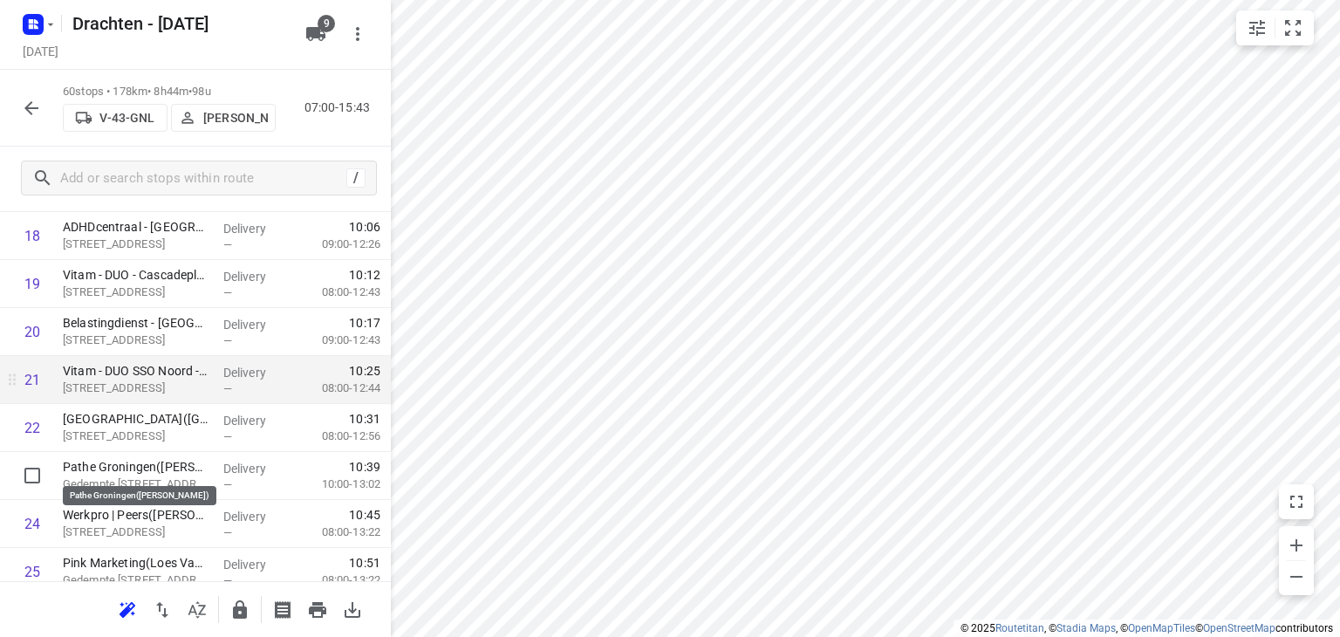
scroll to position [902, 0]
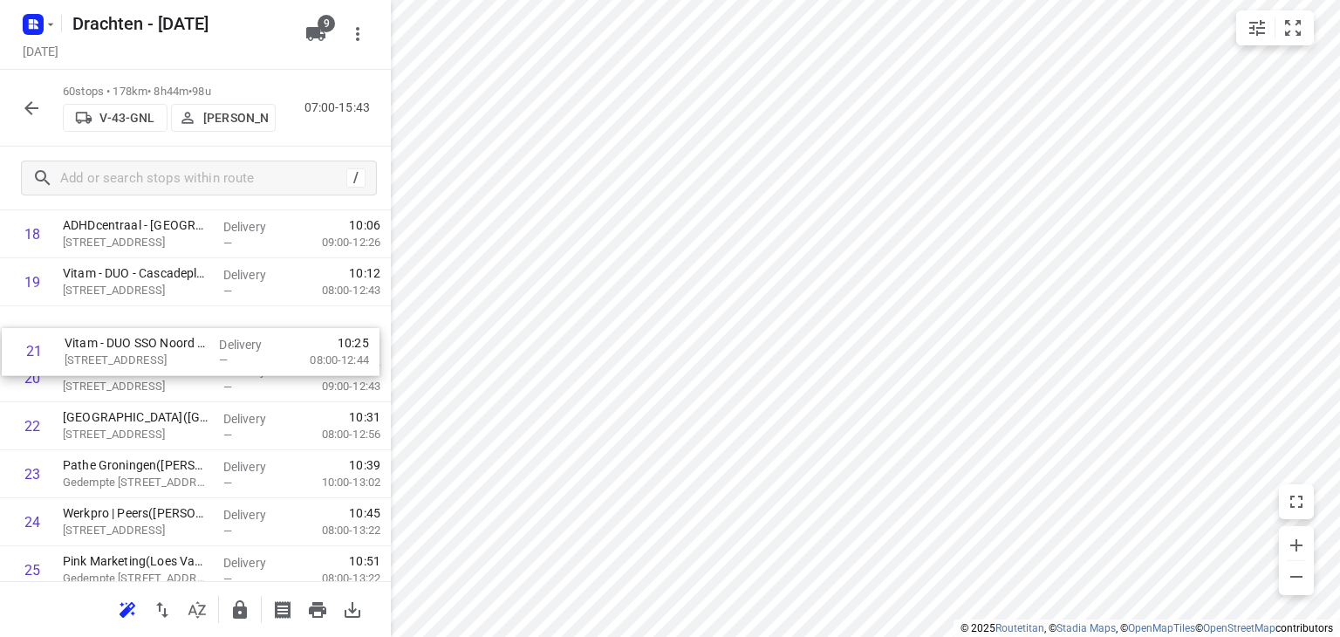
drag, startPoint x: 222, startPoint y: 388, endPoint x: 223, endPoint y: 357, distance: 31.5
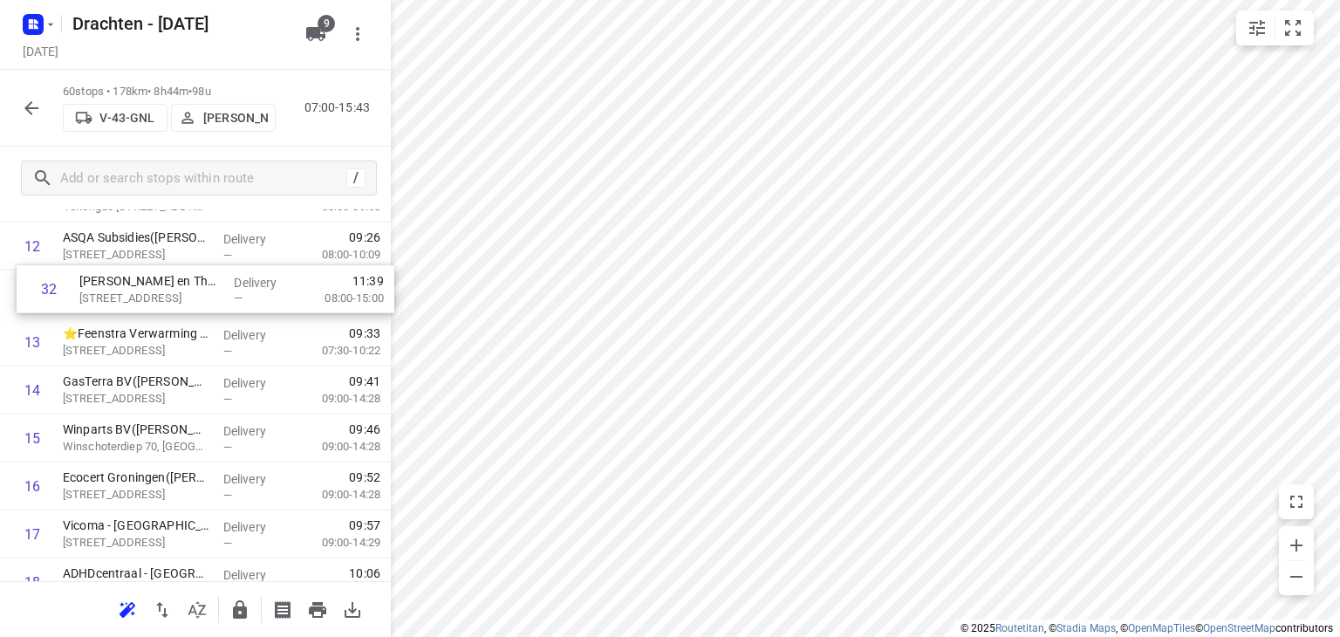
scroll to position [589, 0]
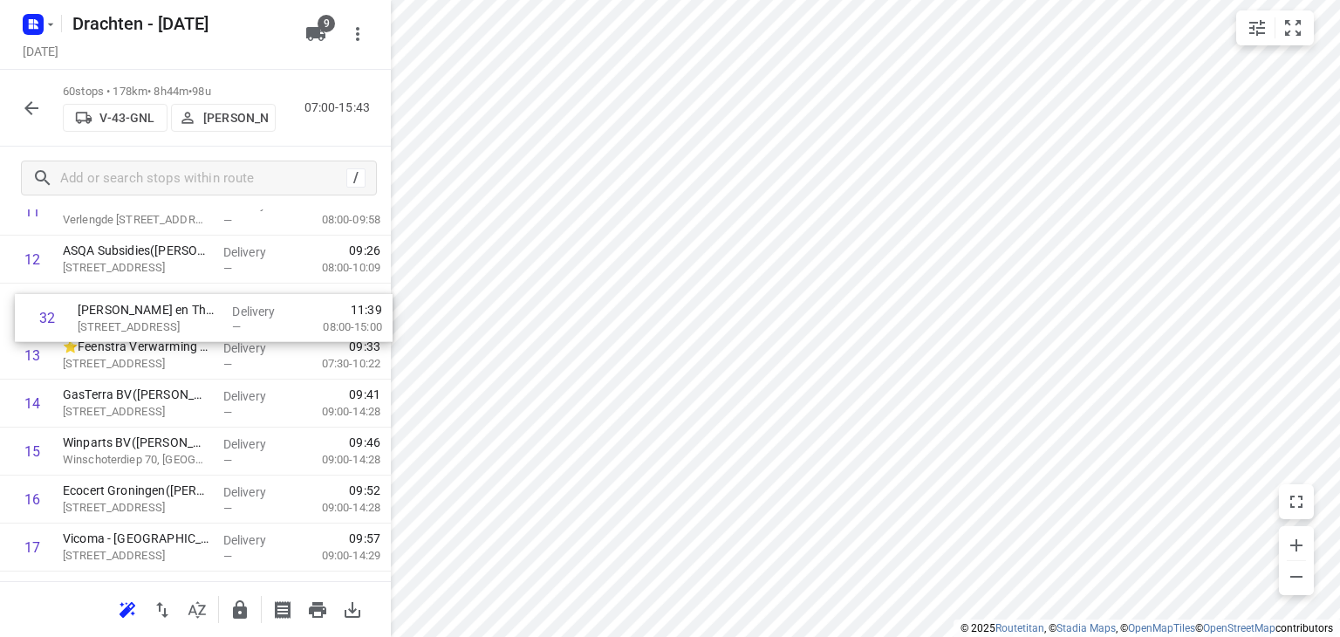
drag, startPoint x: 215, startPoint y: 386, endPoint x: 231, endPoint y: 313, distance: 74.3
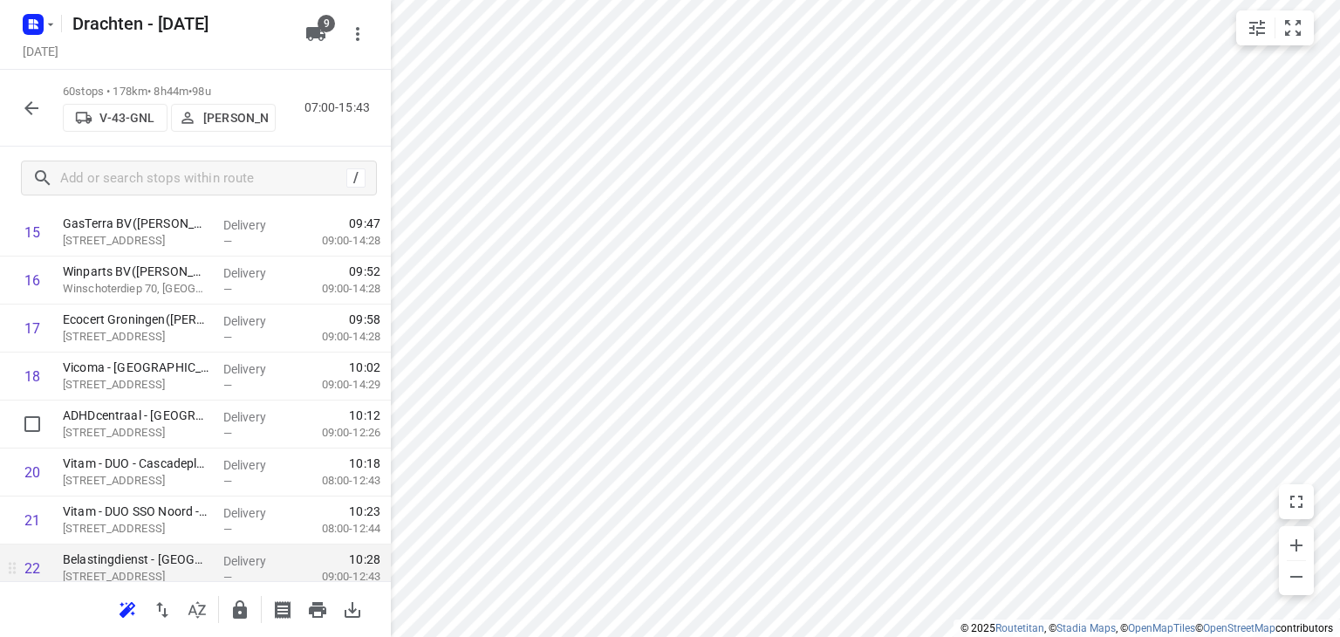
scroll to position [763, 0]
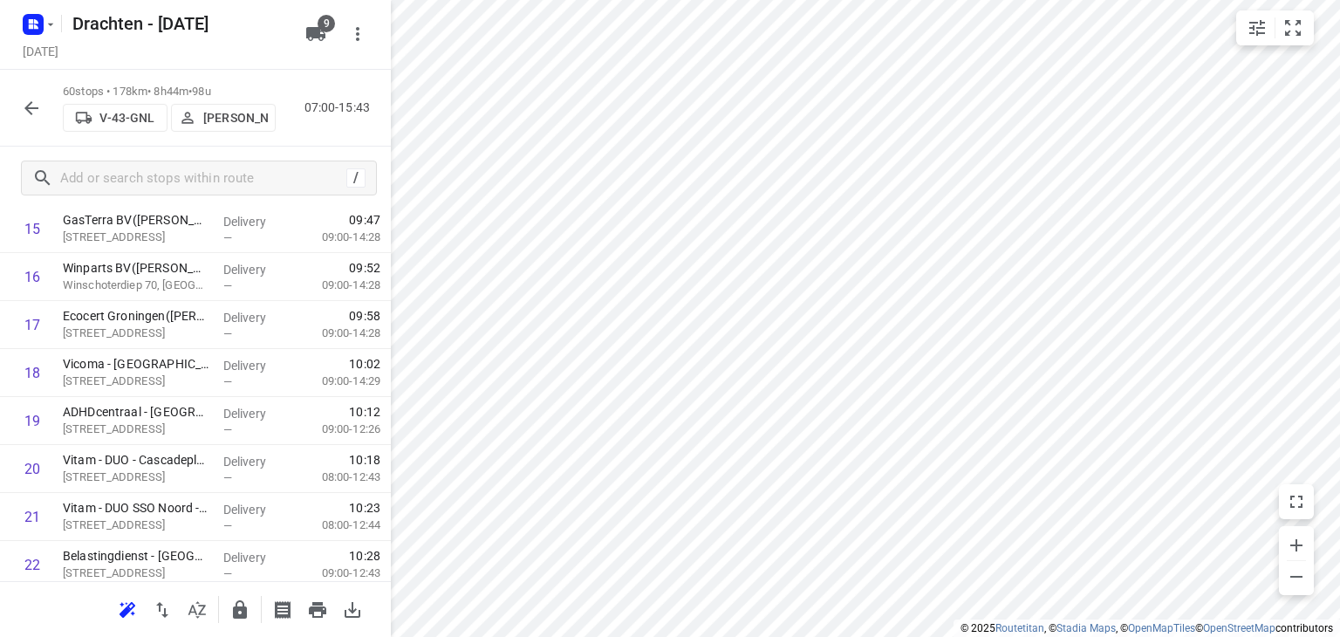
click at [238, 601] on icon "button" at bounding box center [240, 609] width 14 height 18
click at [28, 113] on icon "button" at bounding box center [31, 108] width 21 height 21
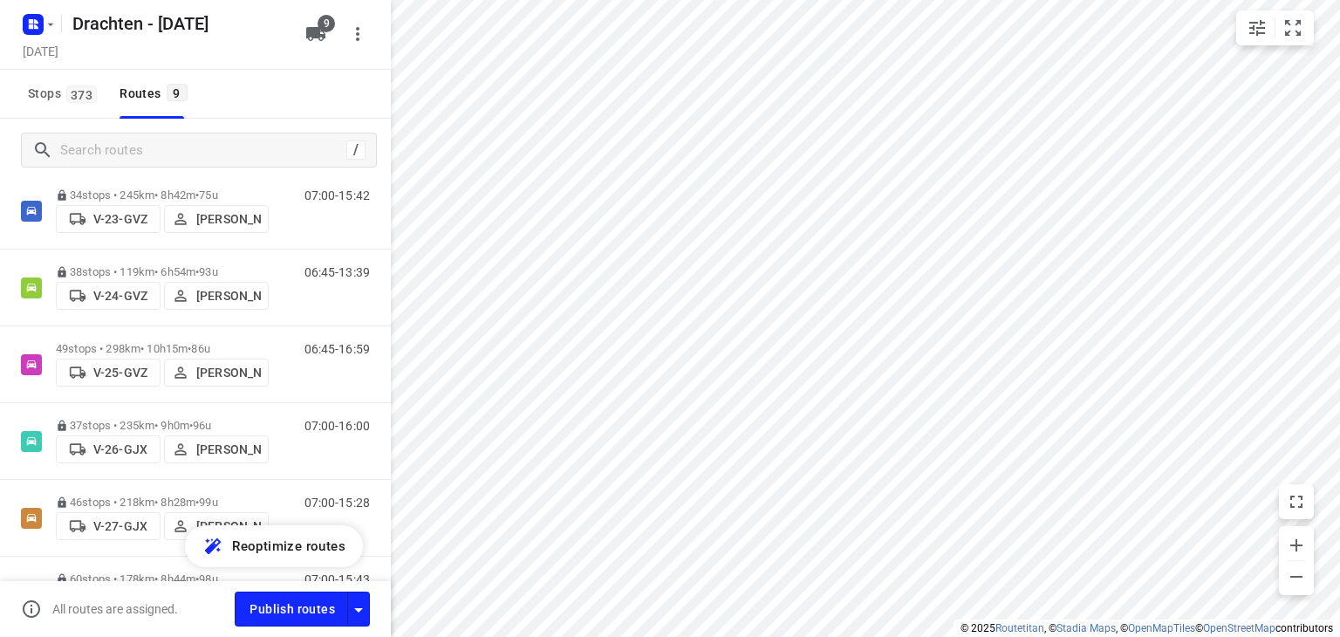
scroll to position [175, 0]
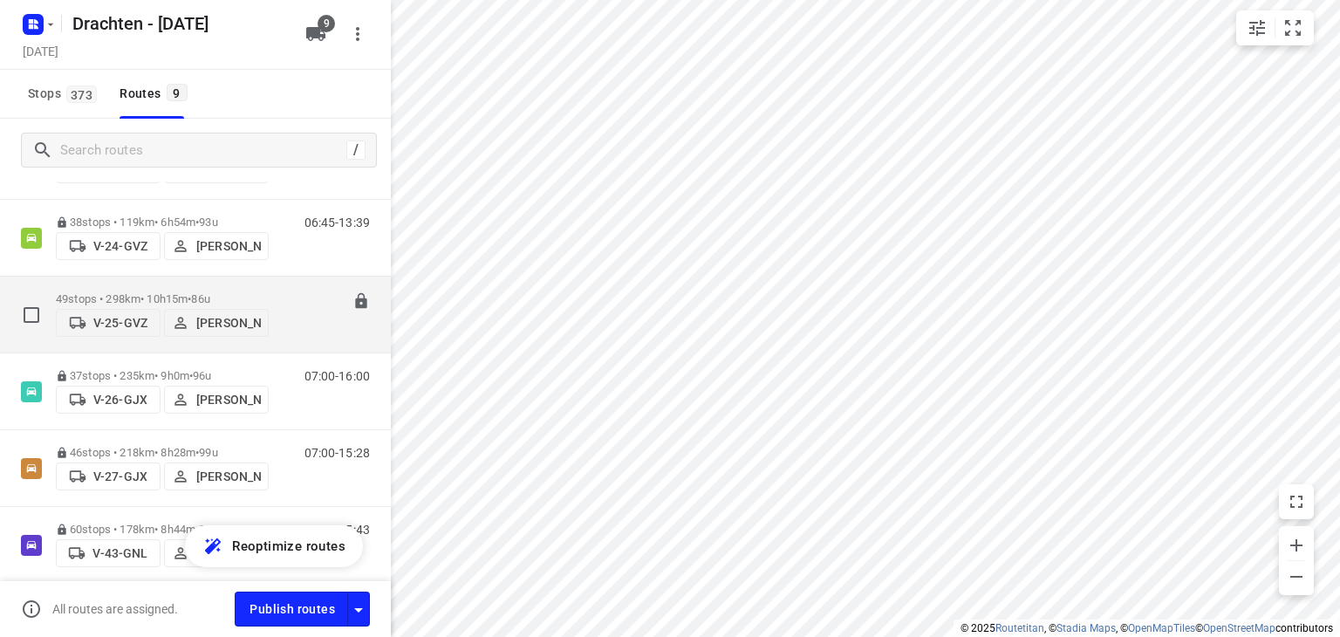
click at [209, 292] on span "86u" at bounding box center [200, 298] width 18 height 13
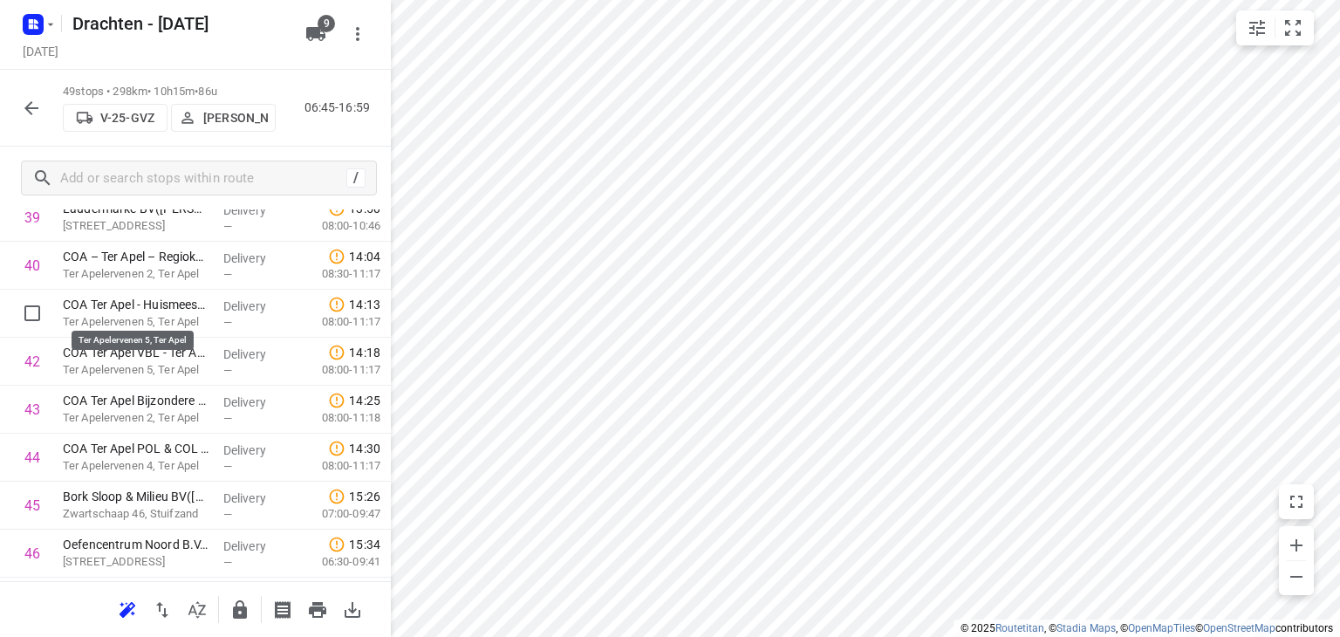
scroll to position [2007, 0]
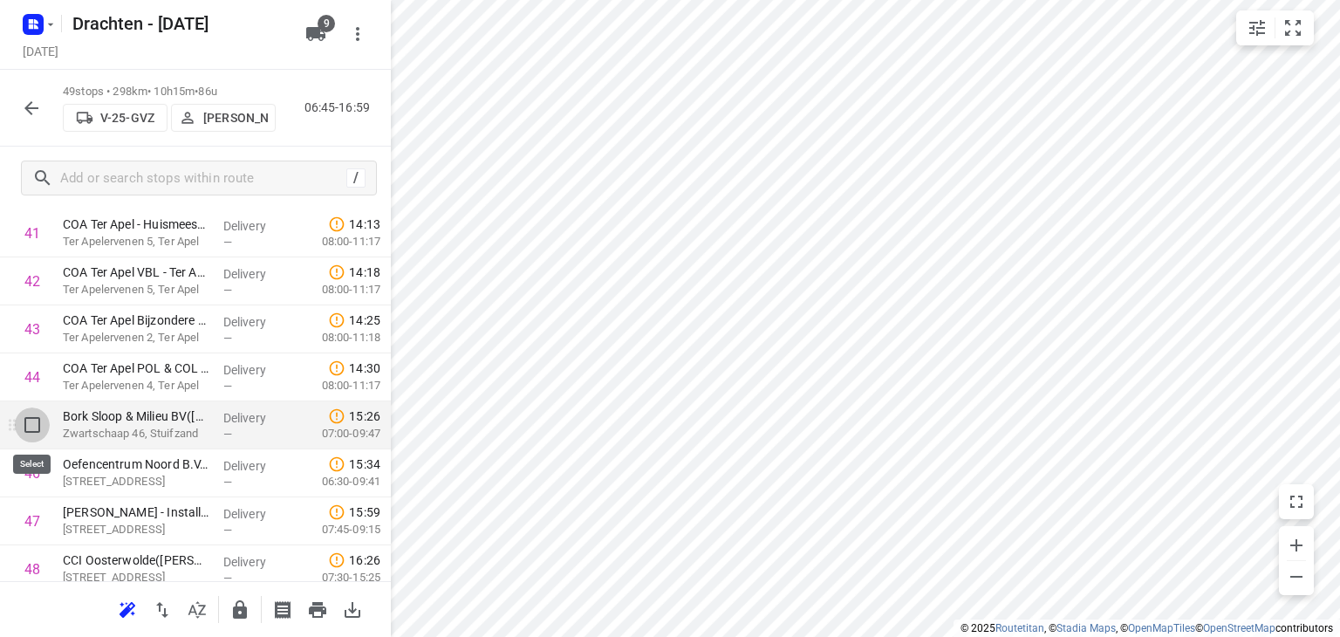
click at [32, 437] on input "checkbox" at bounding box center [32, 424] width 35 height 35
checkbox input "true"
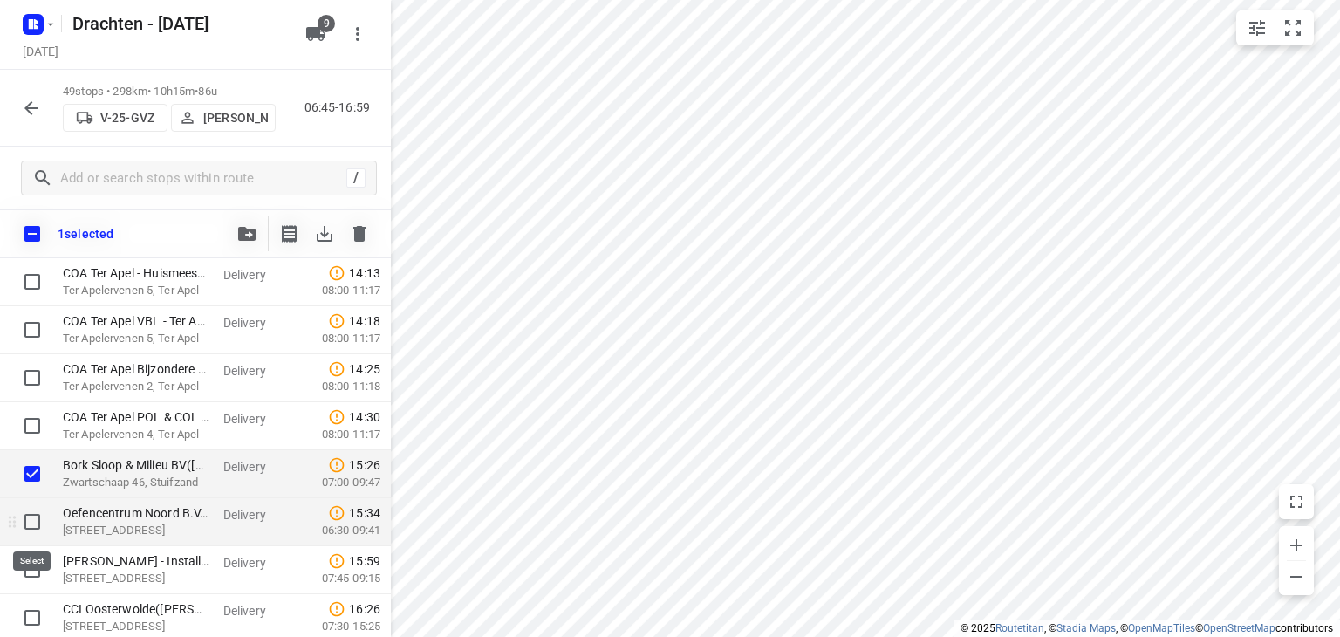
click at [35, 521] on input "checkbox" at bounding box center [32, 521] width 35 height 35
checkbox input "true"
click at [236, 229] on span "button" at bounding box center [246, 234] width 21 height 14
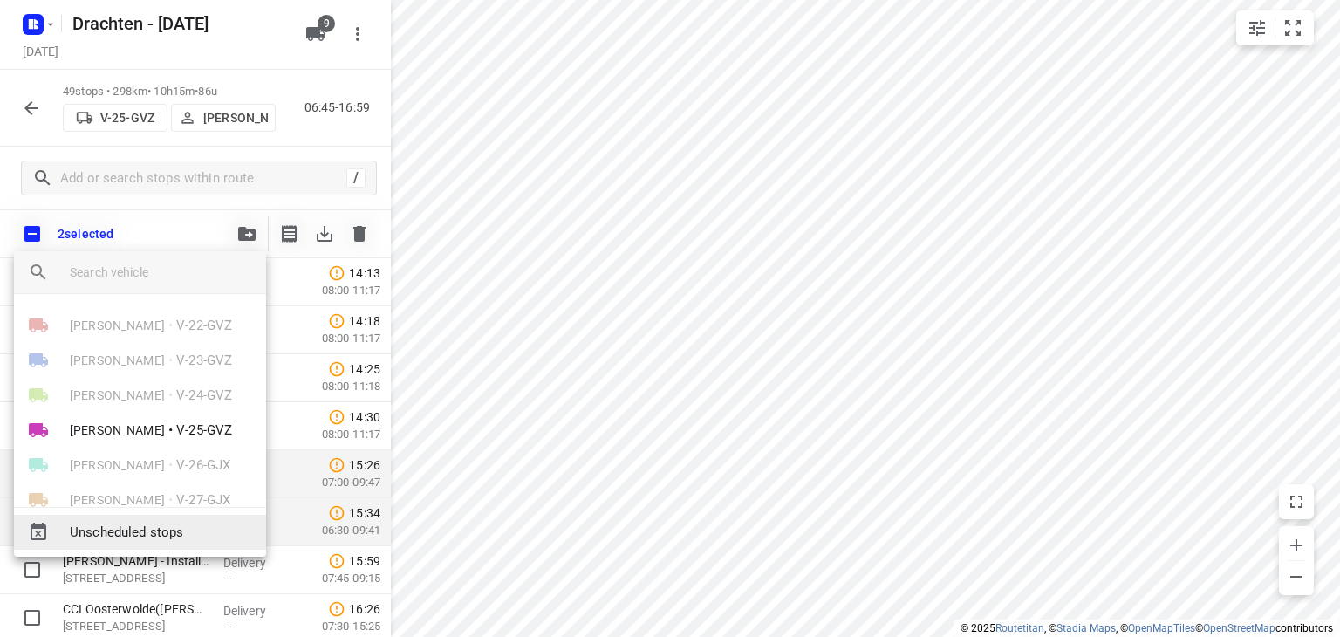
click at [147, 524] on span "Unscheduled stops" at bounding box center [161, 533] width 182 height 20
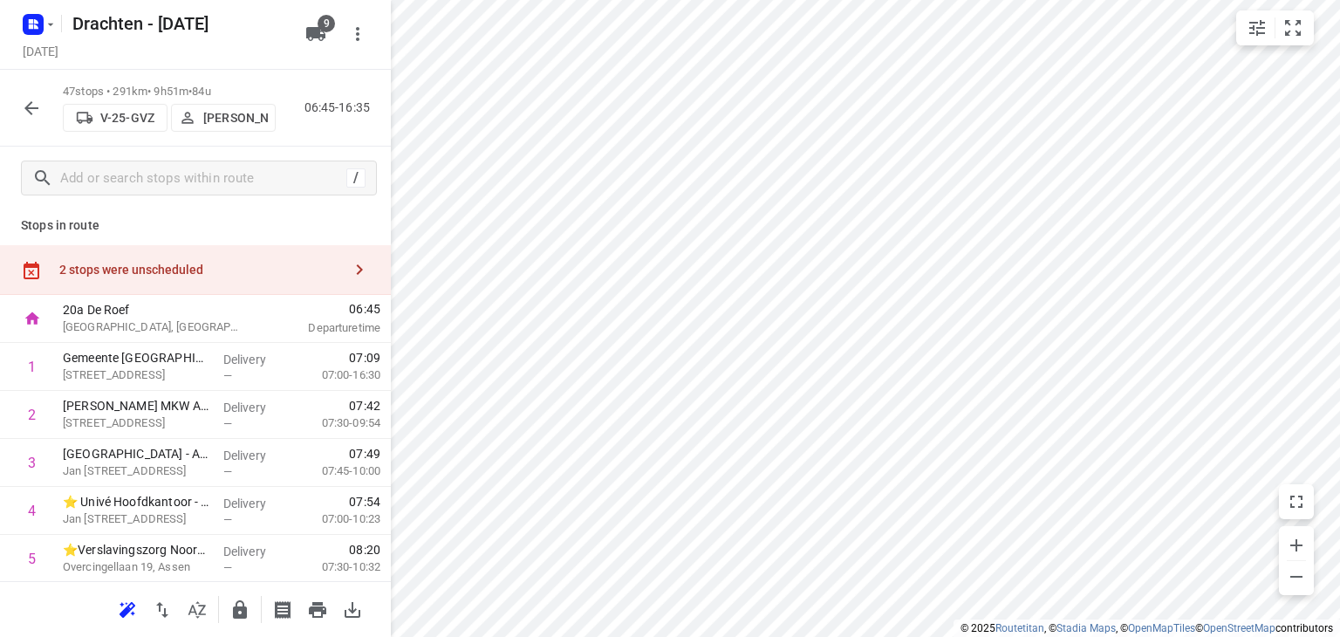
scroll to position [0, 0]
click at [259, 266] on div "2 stops were unscheduled" at bounding box center [200, 273] width 283 height 14
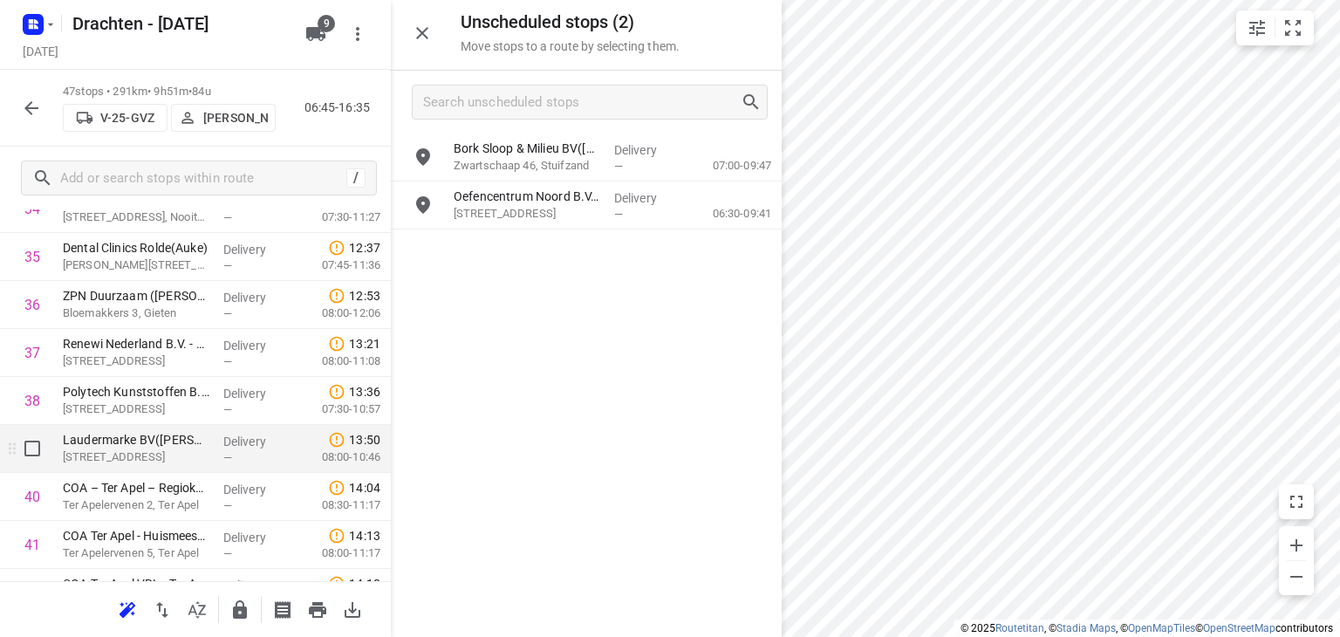
scroll to position [2069, 0]
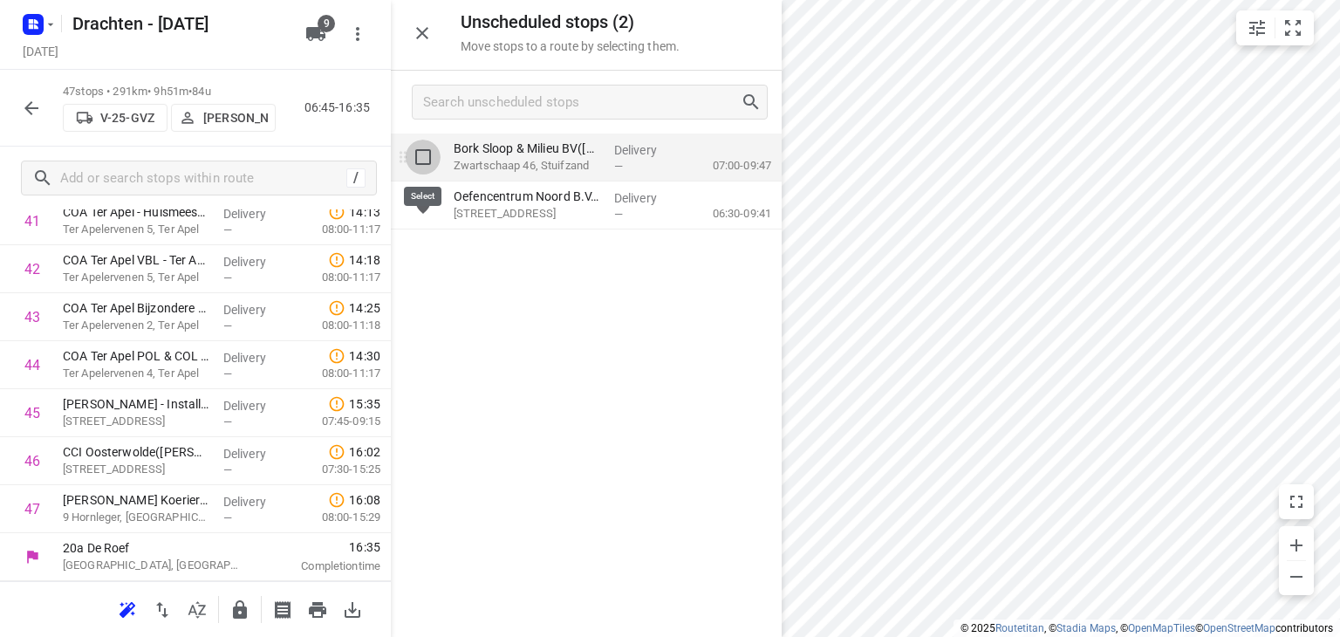
click at [423, 147] on input "grid" at bounding box center [423, 157] width 35 height 35
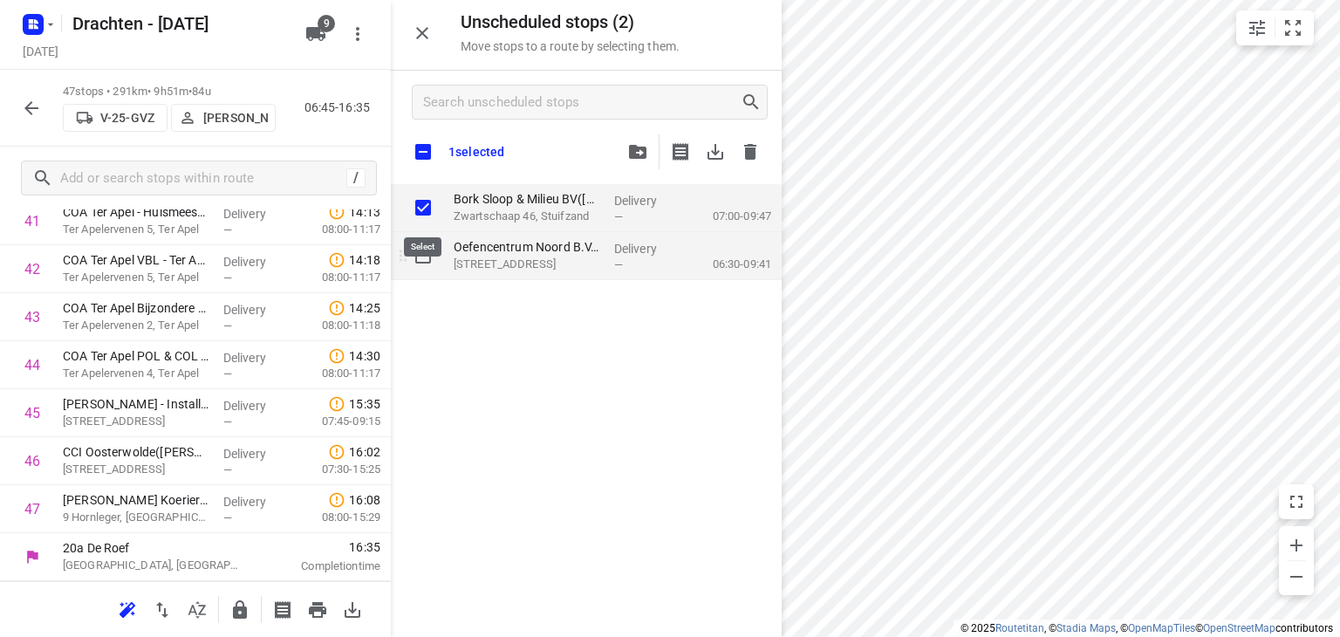
checkbox input "true"
click at [439, 247] on input "grid" at bounding box center [423, 255] width 35 height 35
checkbox input "true"
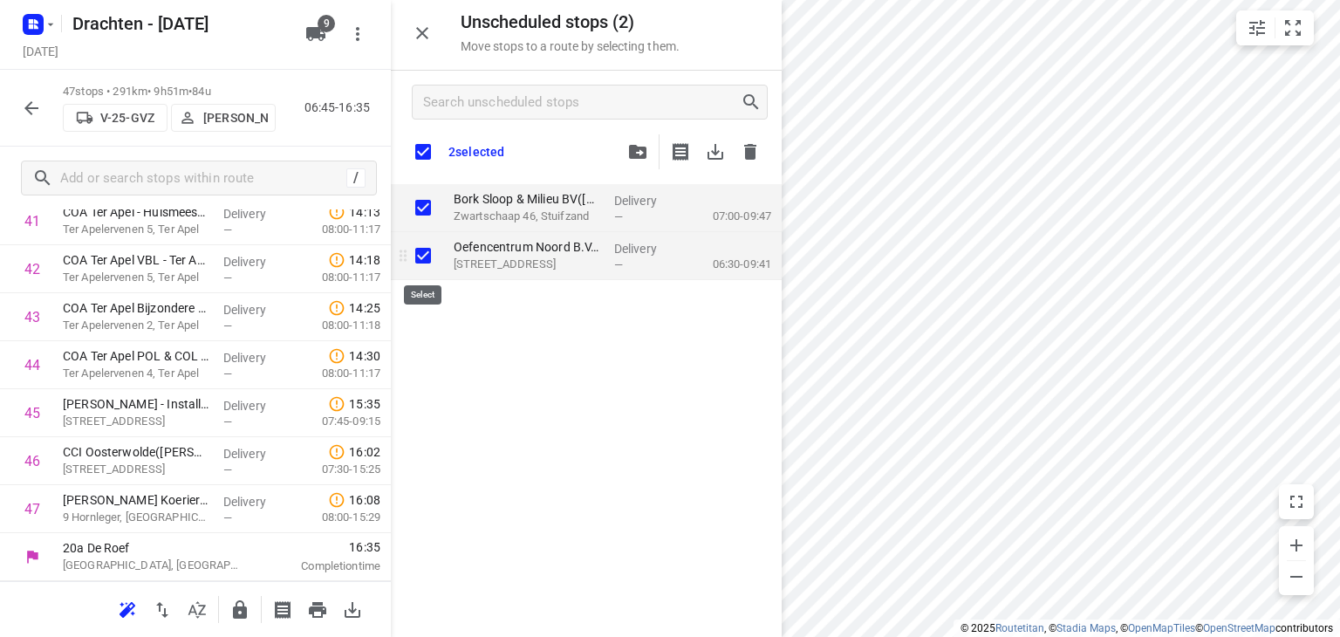
checkbox input "true"
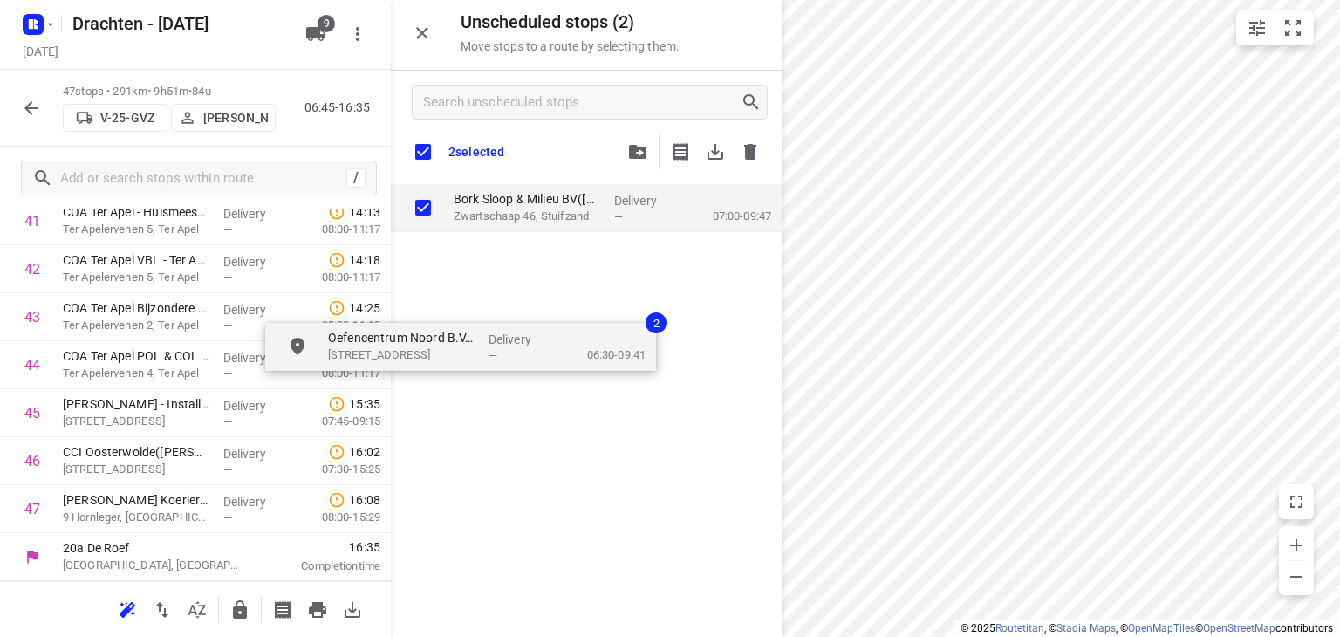
checkbox input "true"
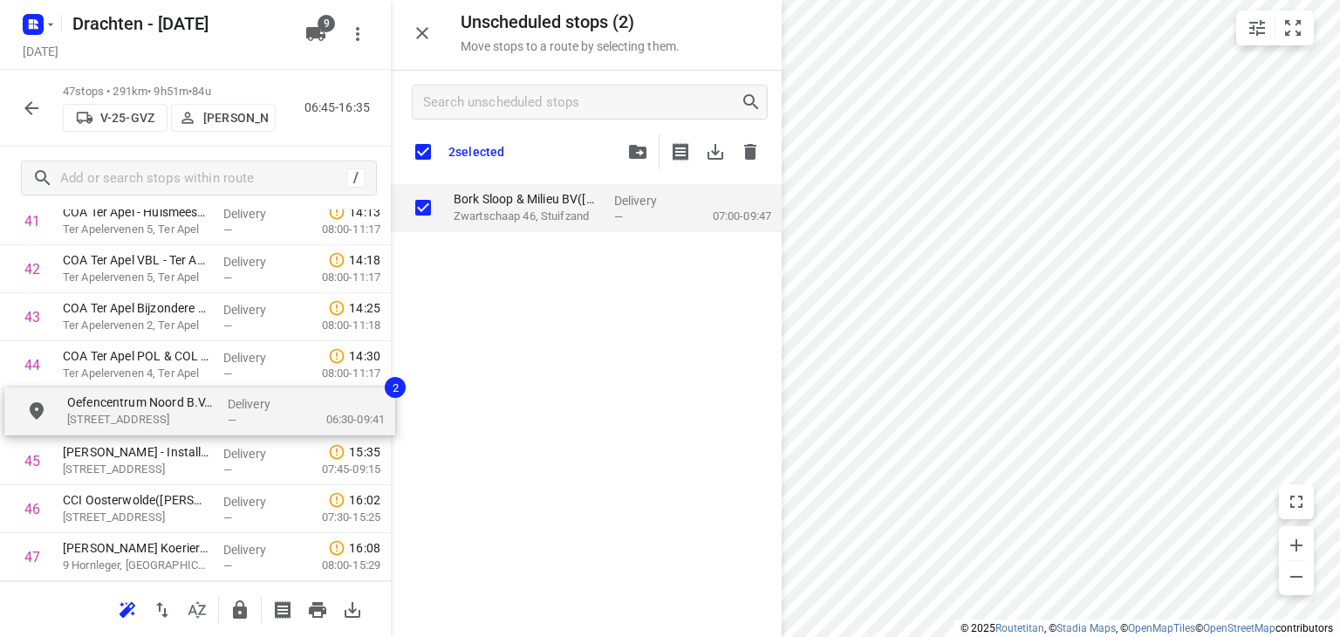
drag, startPoint x: 482, startPoint y: 232, endPoint x: 91, endPoint y: 393, distance: 422.9
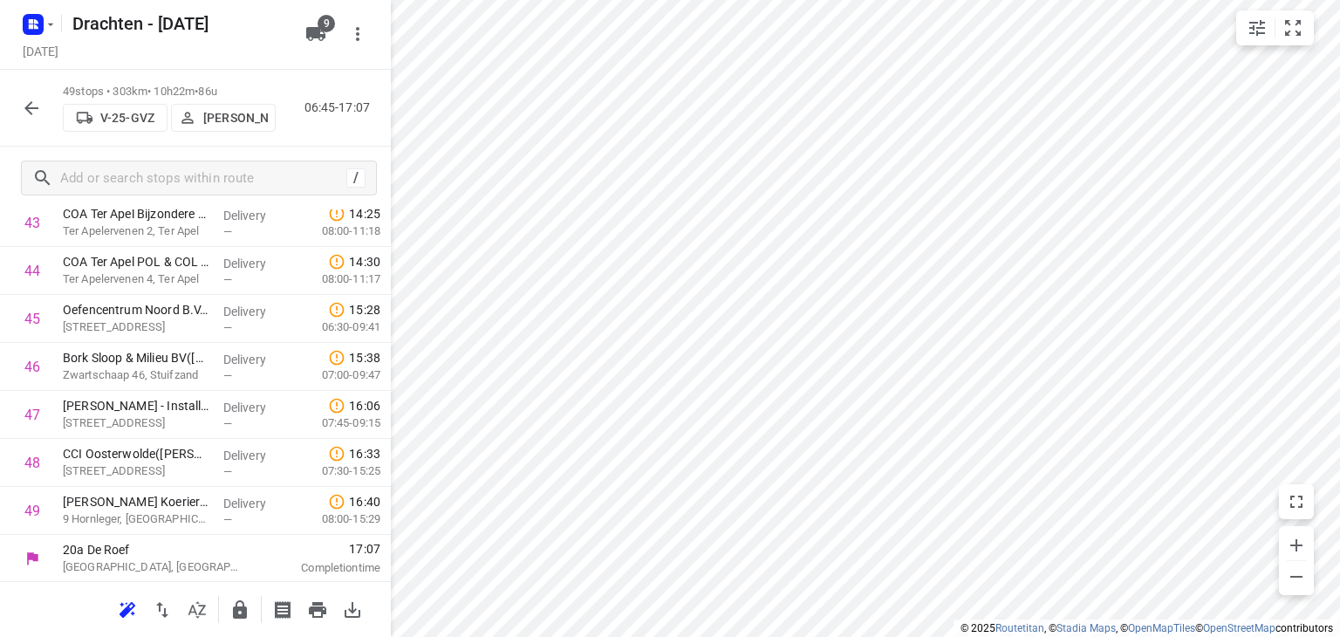
scroll to position [2115, 0]
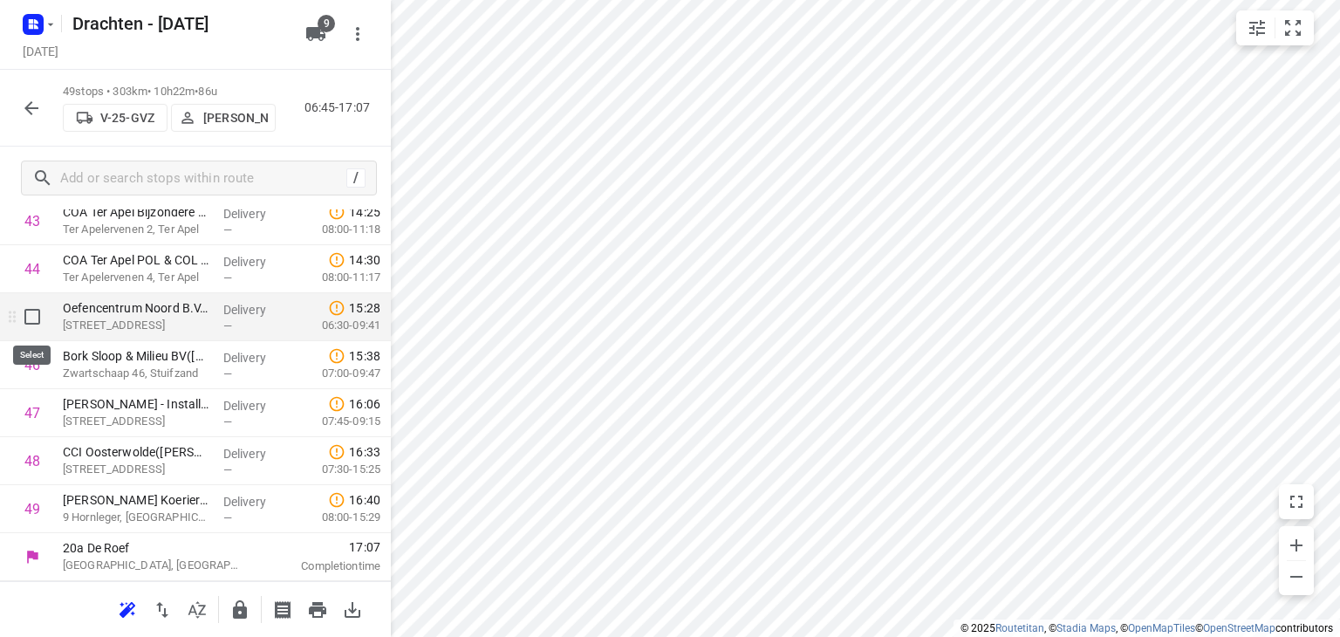
click at [35, 319] on input "checkbox" at bounding box center [32, 316] width 35 height 35
checkbox input "true"
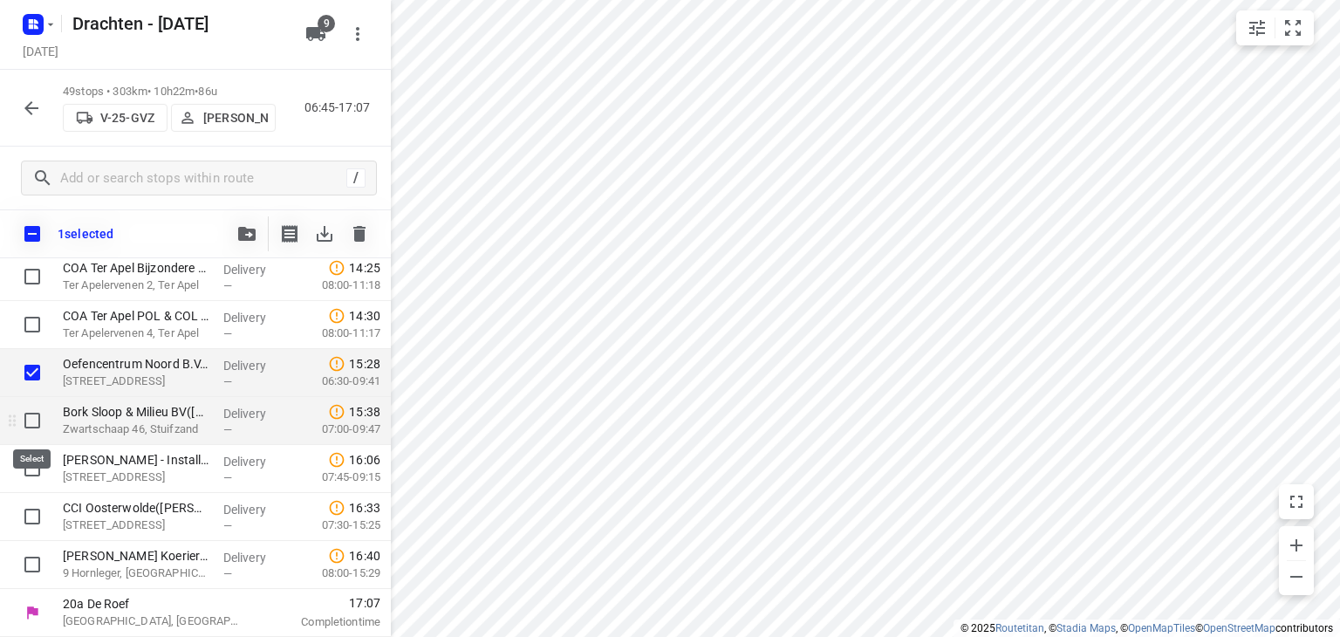
click at [24, 423] on input "checkbox" at bounding box center [32, 420] width 35 height 35
checkbox input "true"
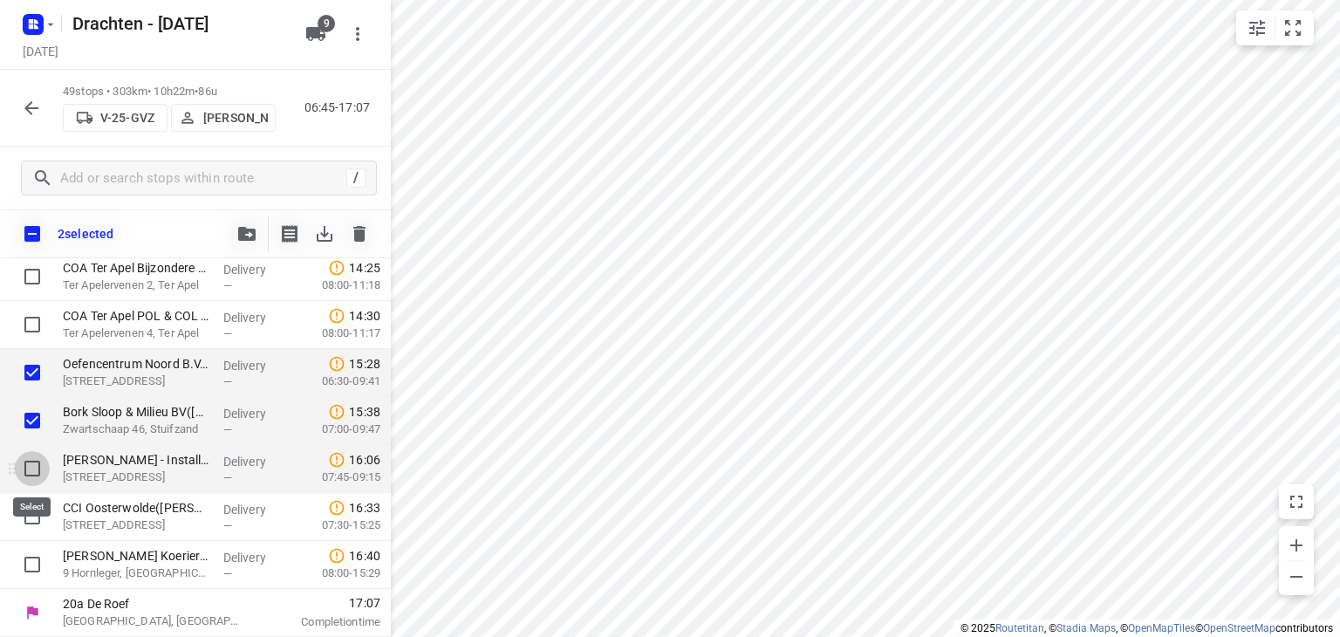
click at [35, 468] on input "checkbox" at bounding box center [32, 468] width 35 height 35
checkbox input "true"
click at [242, 232] on icon "button" at bounding box center [246, 234] width 17 height 14
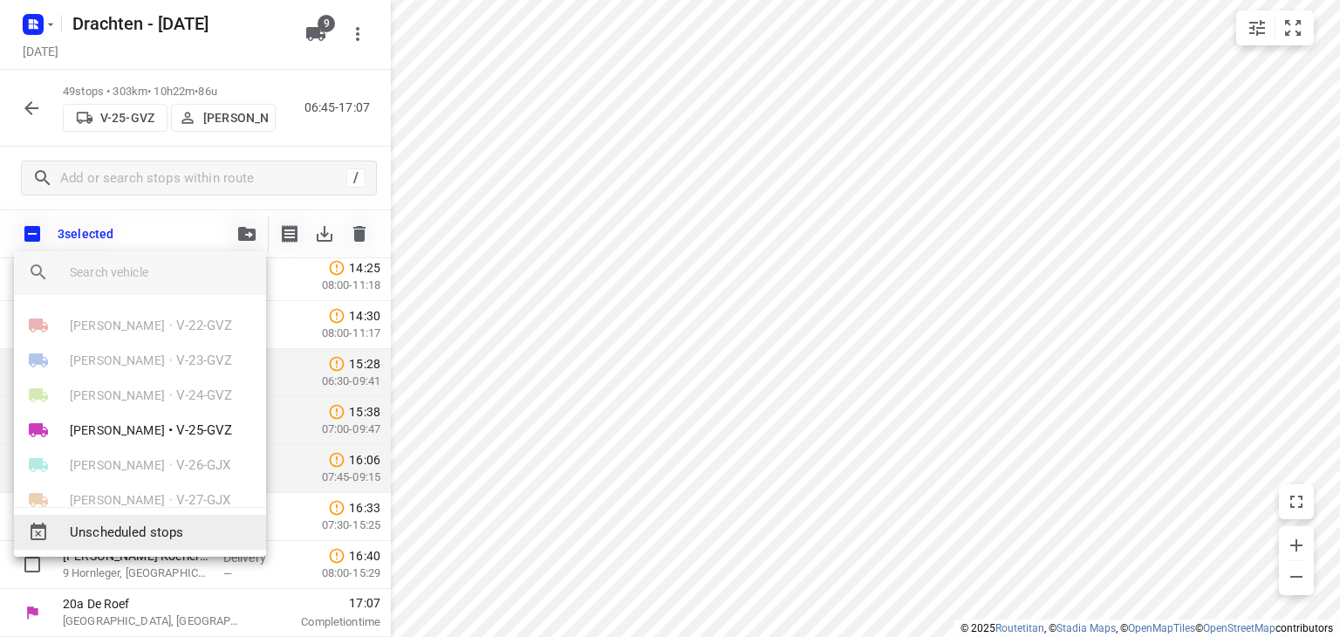
click at [115, 535] on span "Unscheduled stops" at bounding box center [161, 533] width 182 height 20
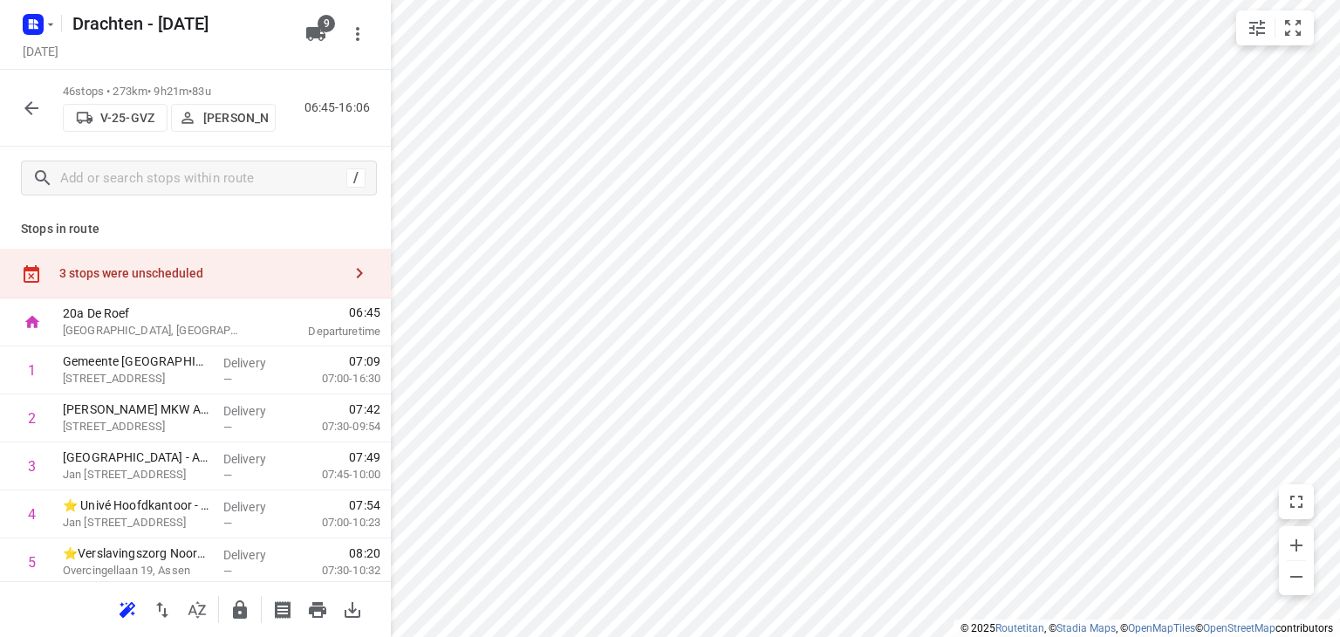
scroll to position [0, 0]
click at [196, 263] on div "3 stops were unscheduled" at bounding box center [195, 274] width 391 height 50
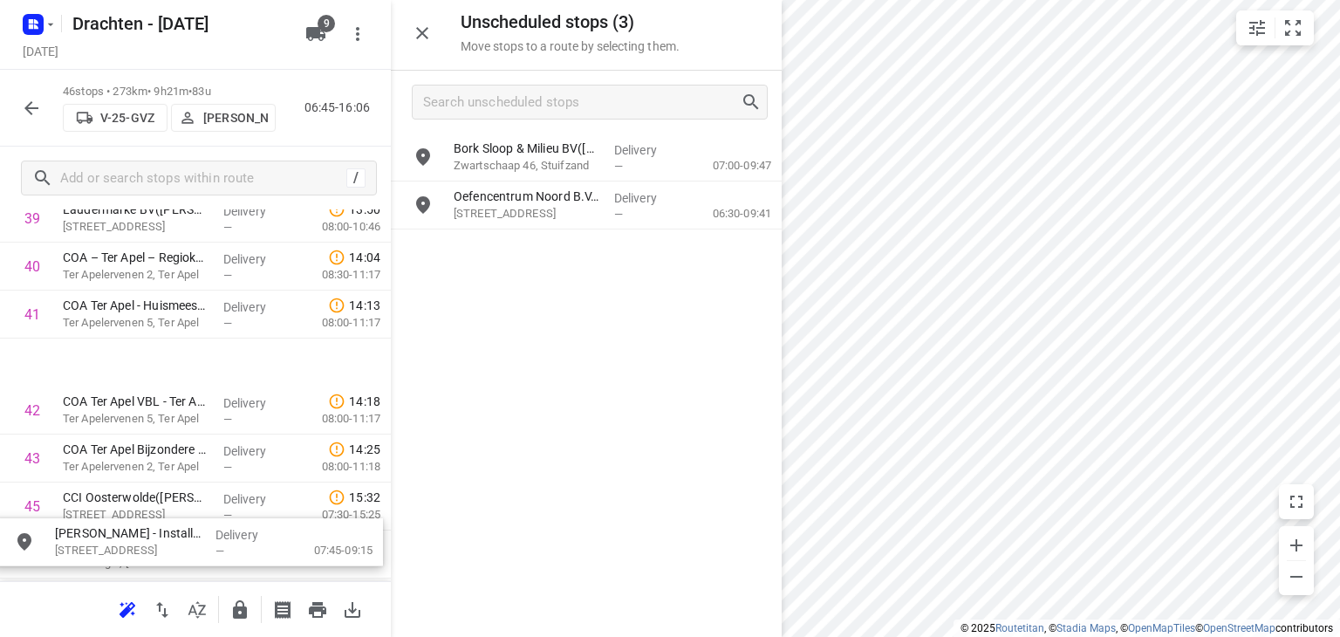
scroll to position [2069, 0]
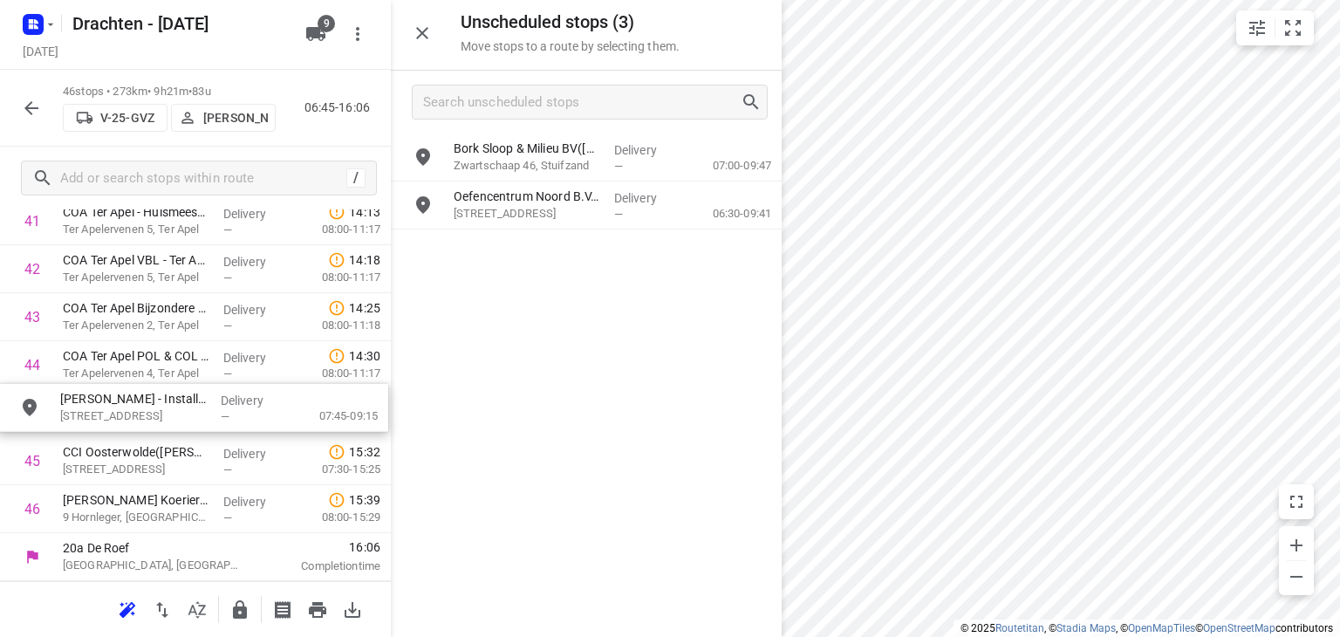
drag, startPoint x: 611, startPoint y: 257, endPoint x: 210, endPoint y: 417, distance: 431.5
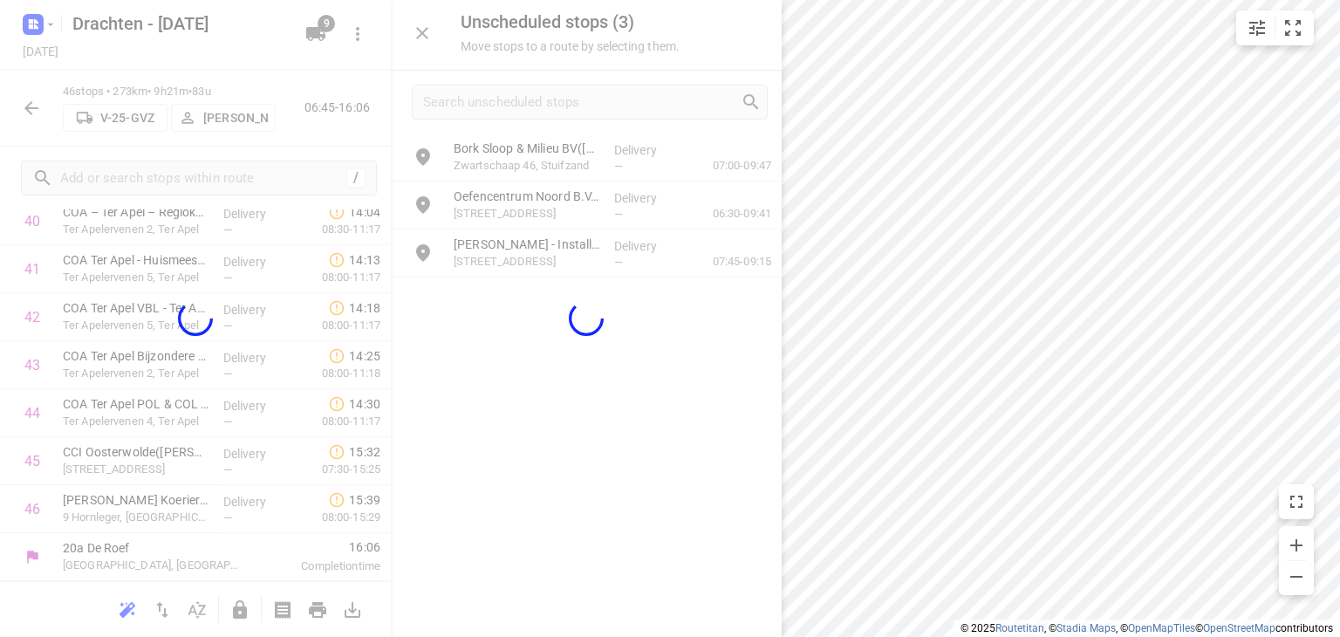
scroll to position [2021, 0]
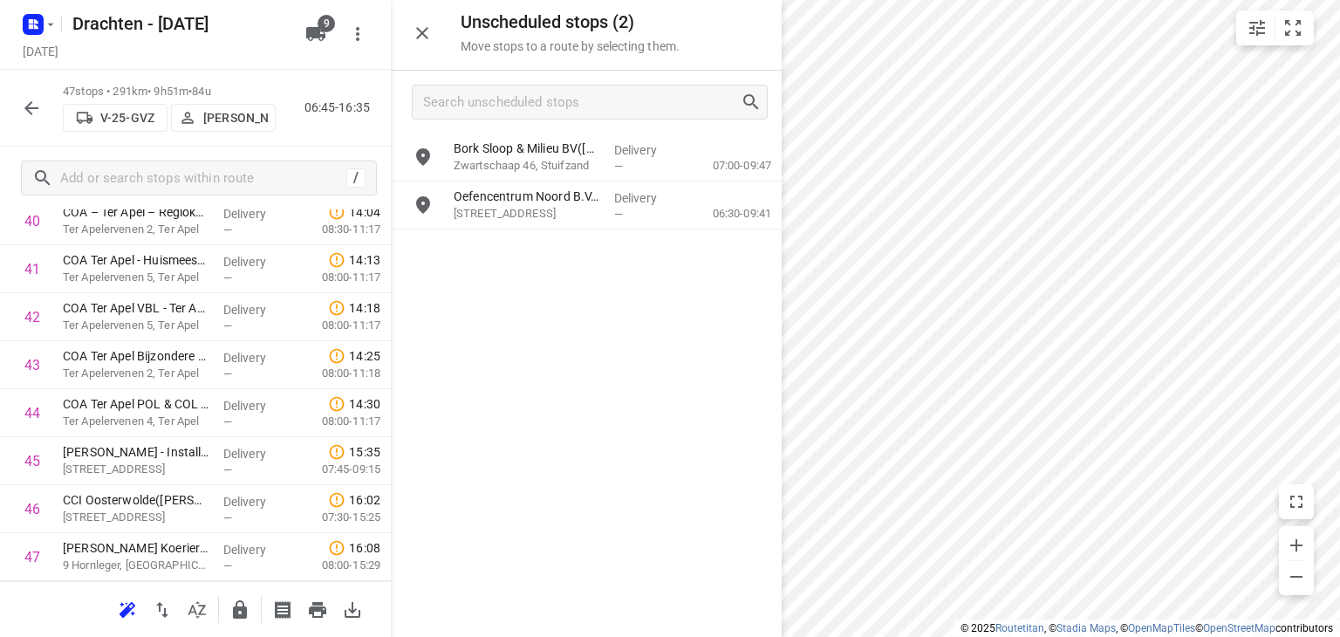
click at [45, 95] on div at bounding box center [31, 108] width 35 height 35
click at [38, 99] on icon "button" at bounding box center [31, 108] width 21 height 21
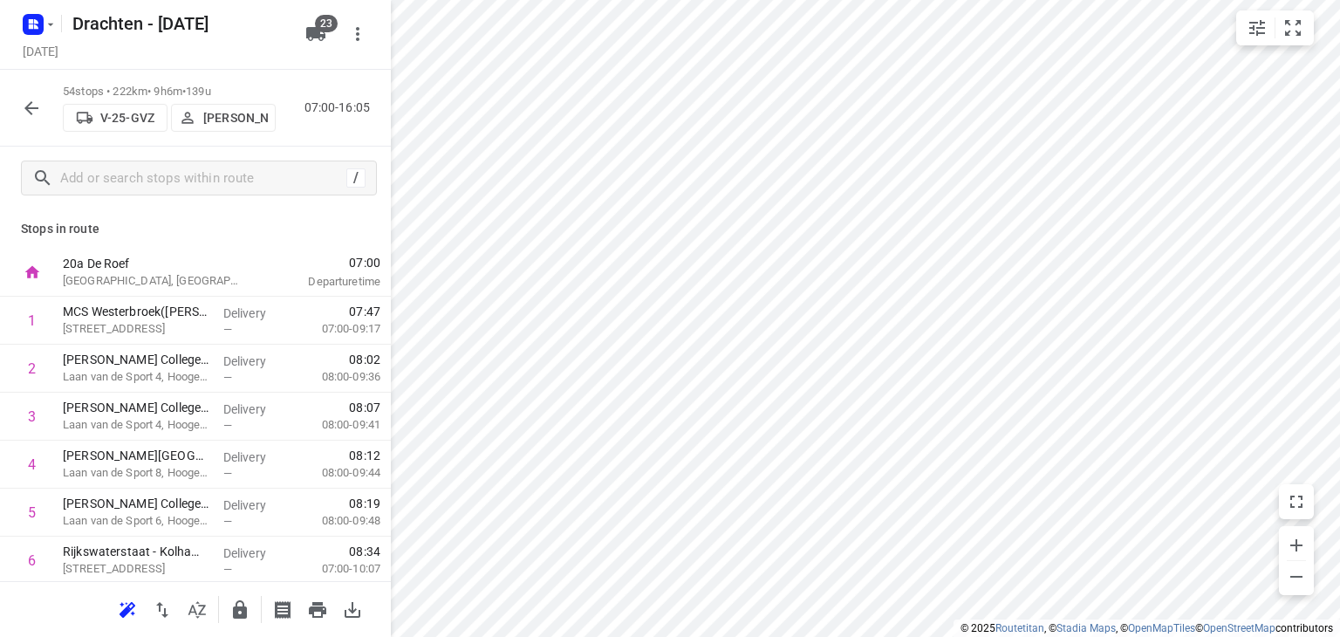
click at [31, 116] on icon "button" at bounding box center [31, 108] width 21 height 21
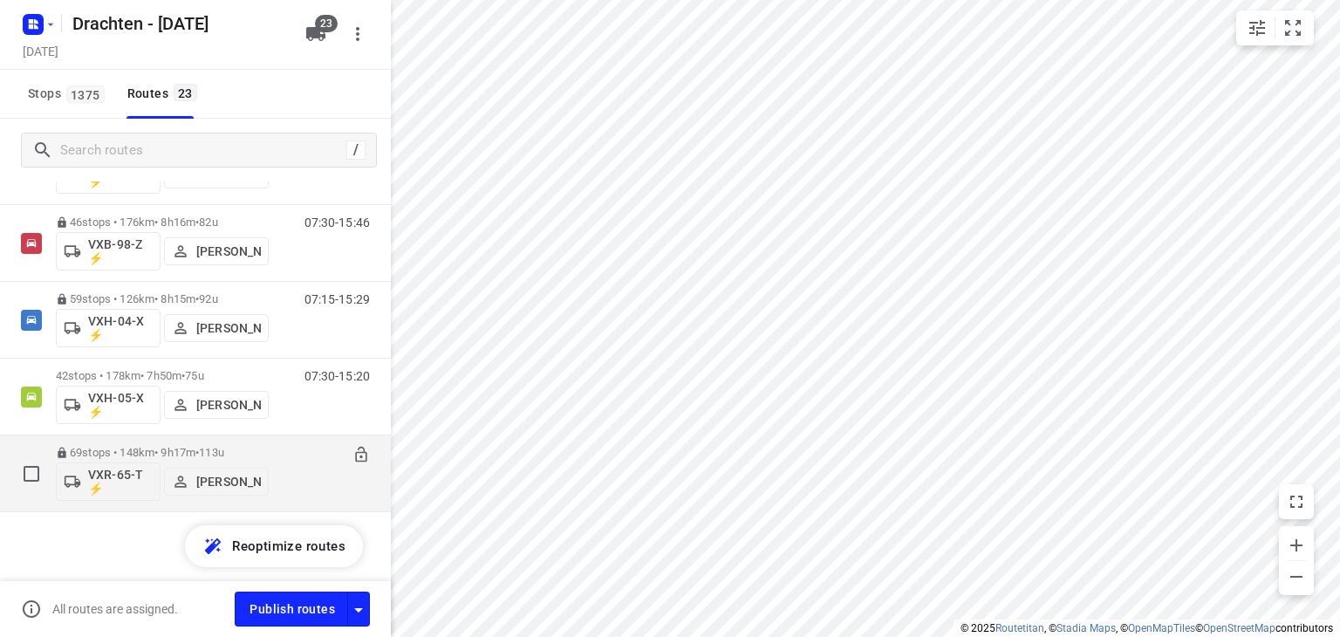
scroll to position [1475, 0]
click at [178, 448] on p "69 stops • 148km • 9h17m • 113u" at bounding box center [162, 451] width 213 height 13
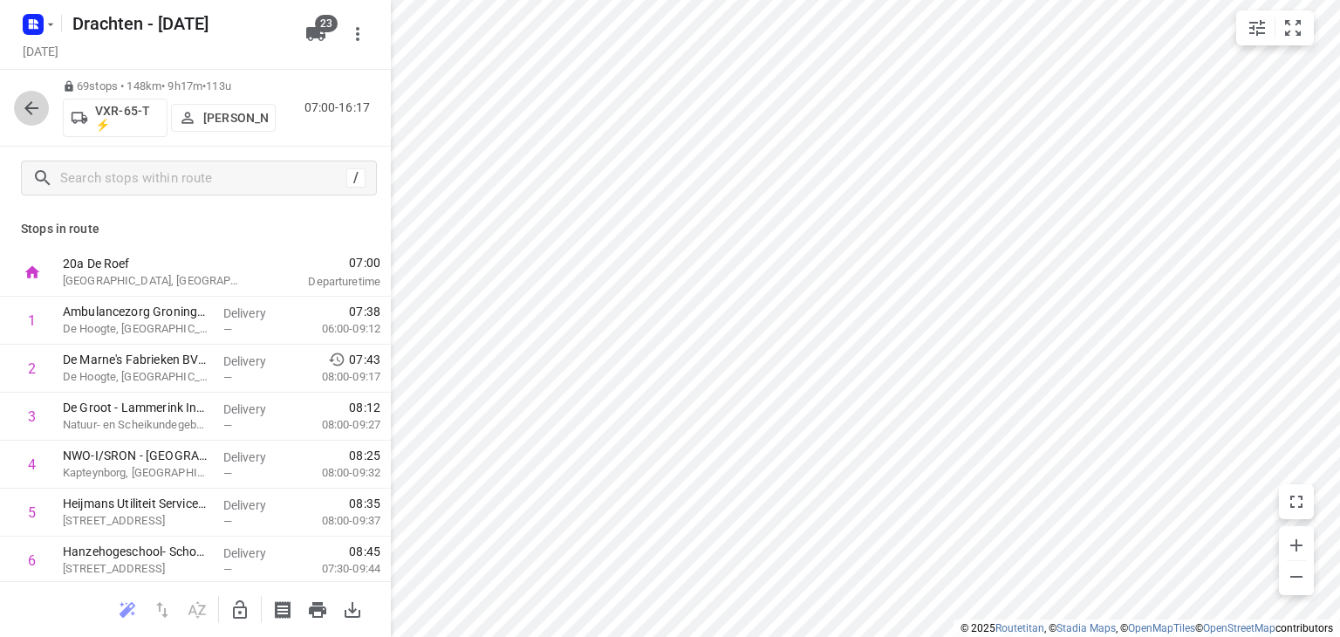
click at [32, 106] on icon "button" at bounding box center [31, 108] width 21 height 21
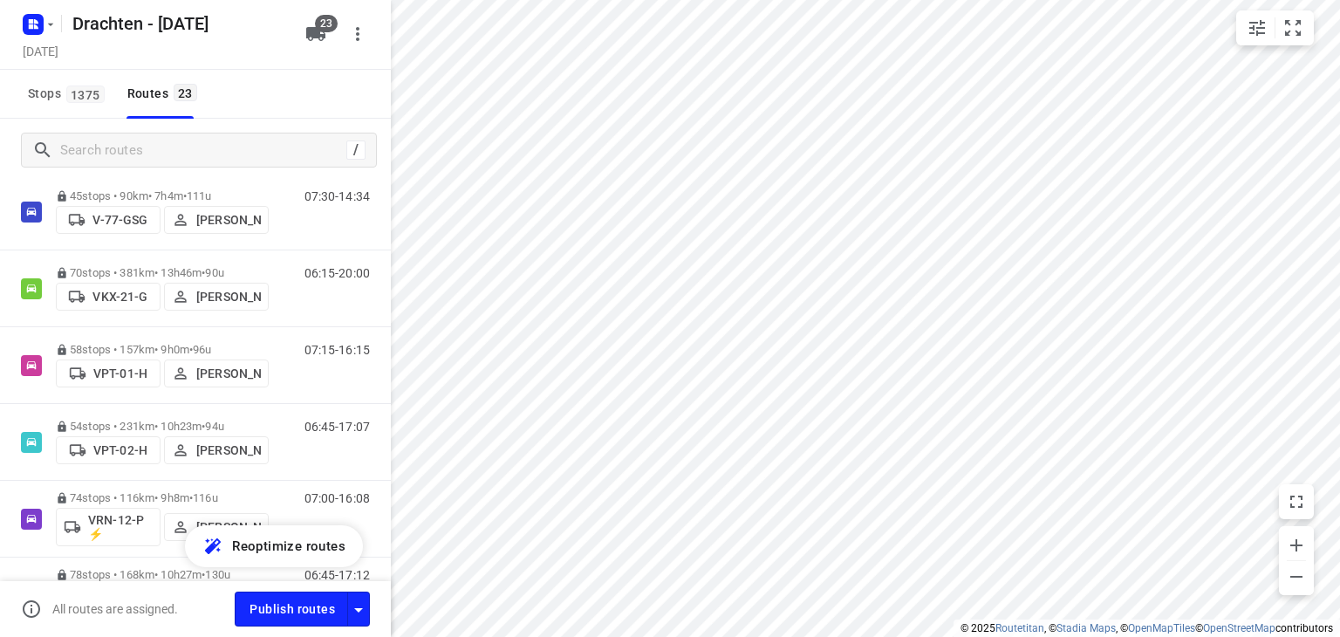
scroll to position [1047, 0]
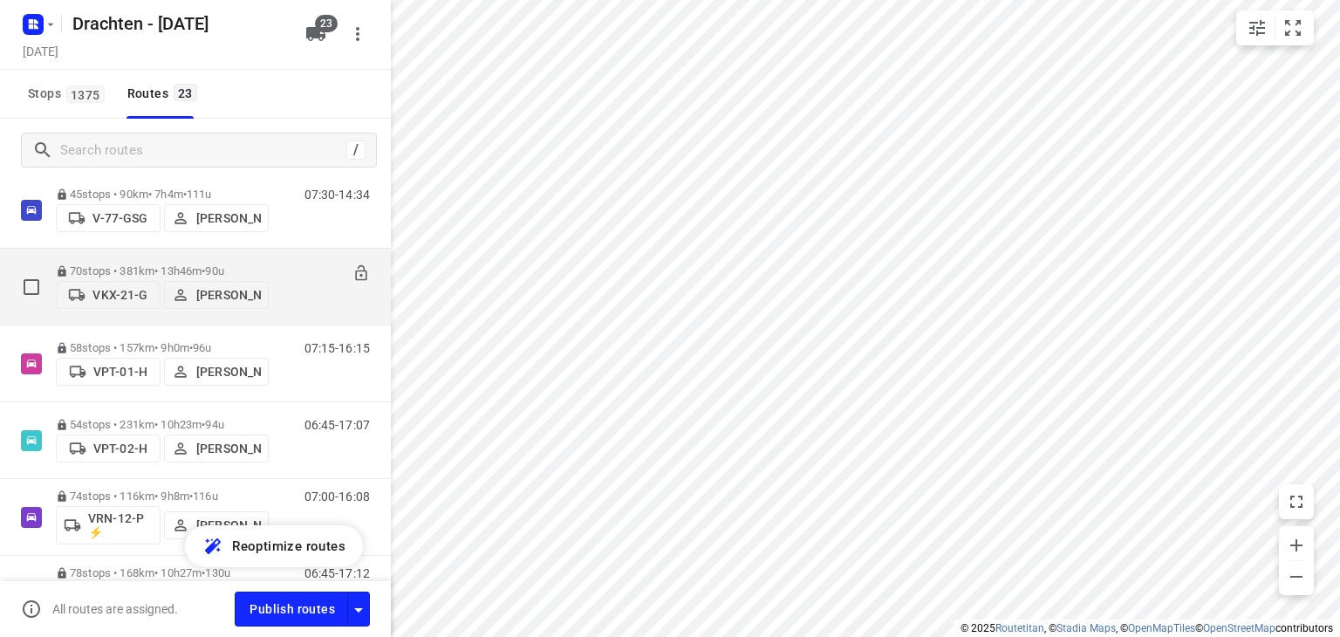
click at [223, 264] on span "90u" at bounding box center [214, 270] width 18 height 13
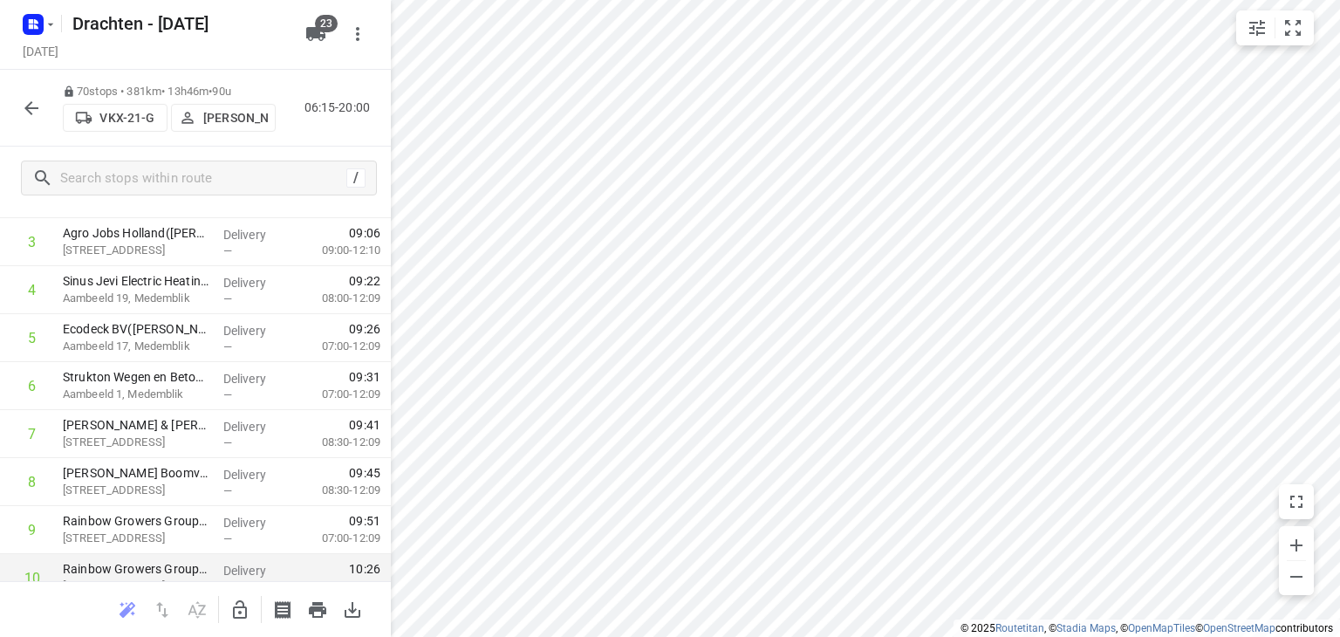
scroll to position [0, 0]
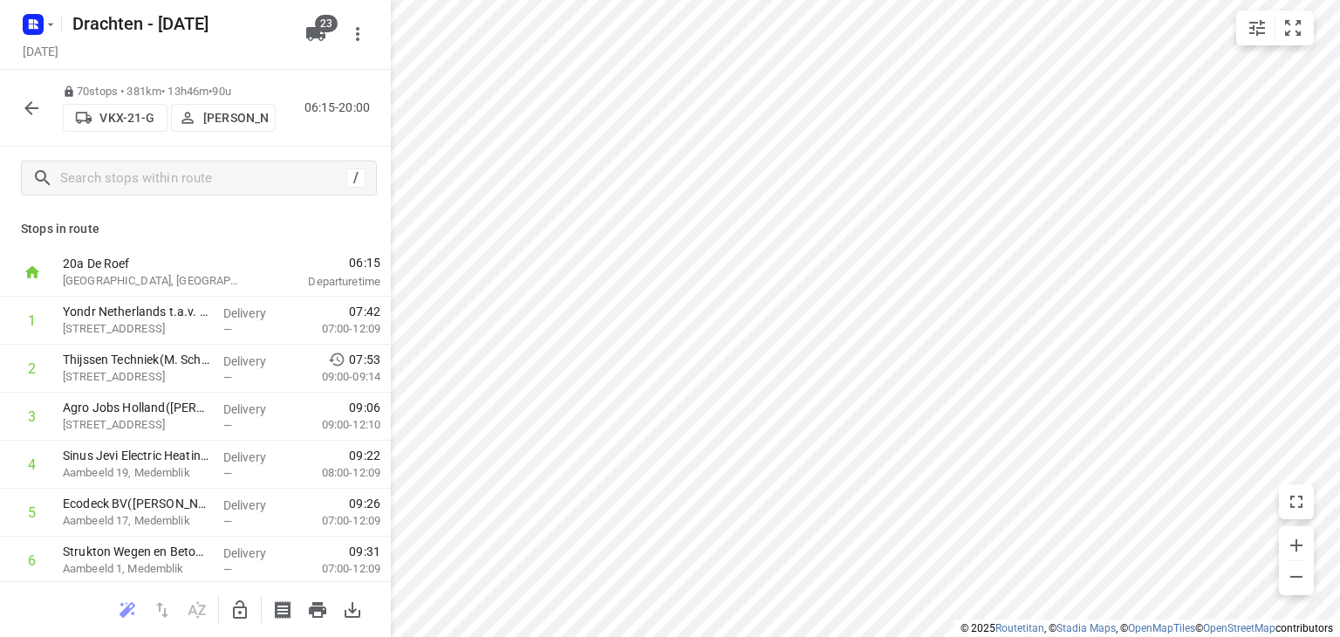
click at [17, 109] on button "button" at bounding box center [31, 108] width 35 height 35
click at [38, 120] on button "button" at bounding box center [31, 108] width 35 height 35
click at [233, 601] on icon "button" at bounding box center [239, 609] width 21 height 21
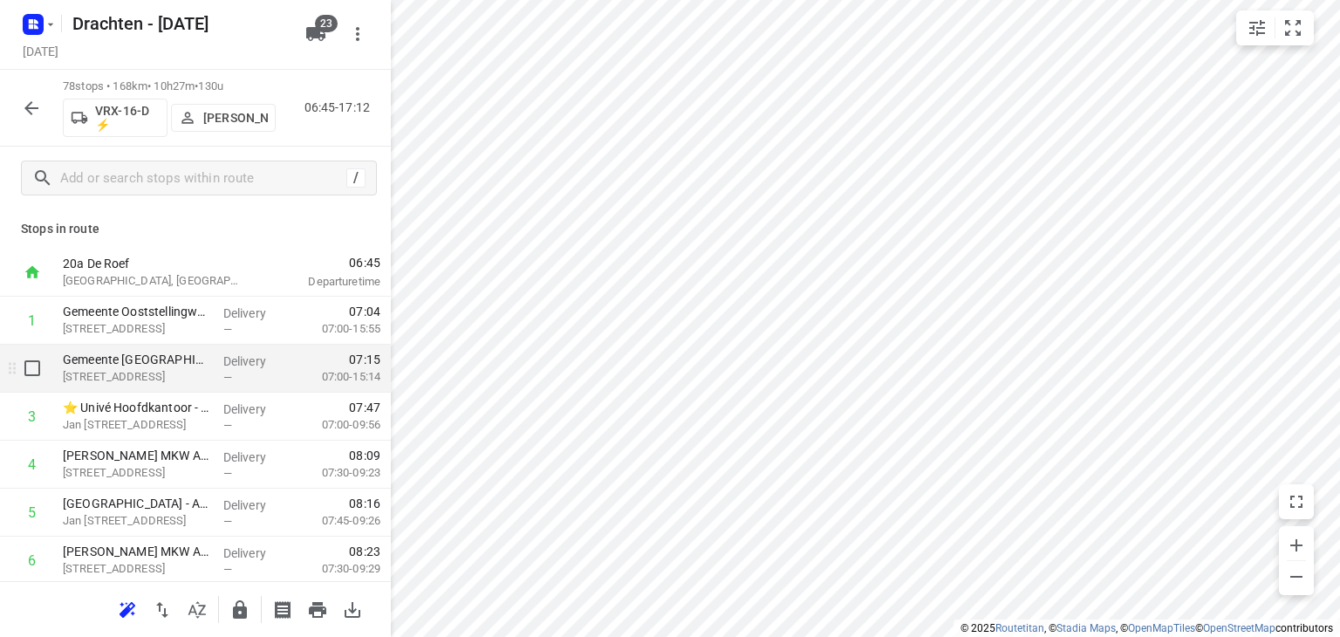
click at [132, 370] on p "[STREET_ADDRESS]" at bounding box center [136, 376] width 147 height 17
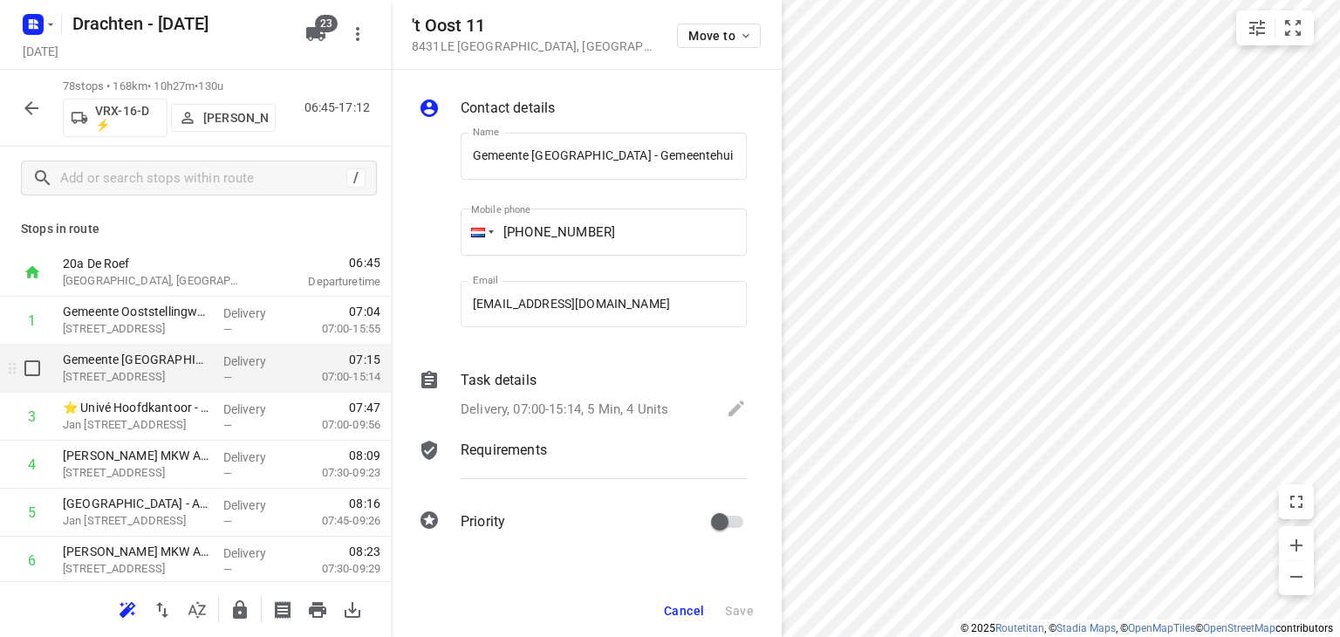
scroll to position [0, 68]
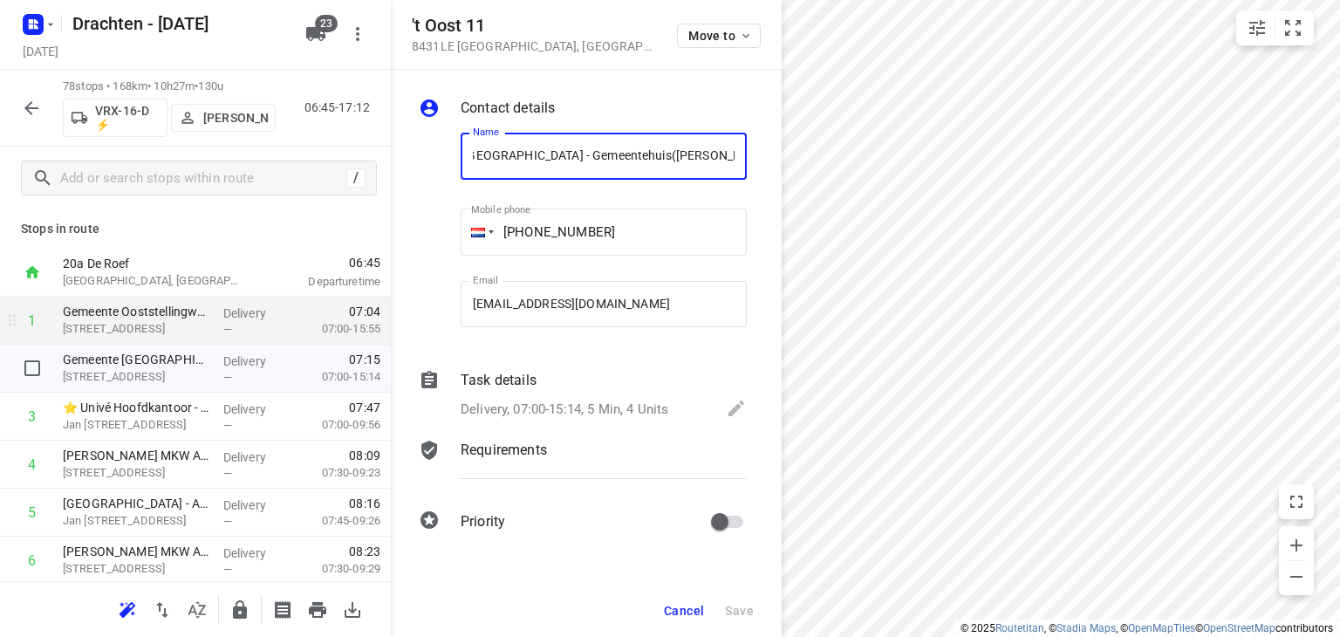
click at [132, 336] on p "[STREET_ADDRESS]" at bounding box center [136, 328] width 147 height 17
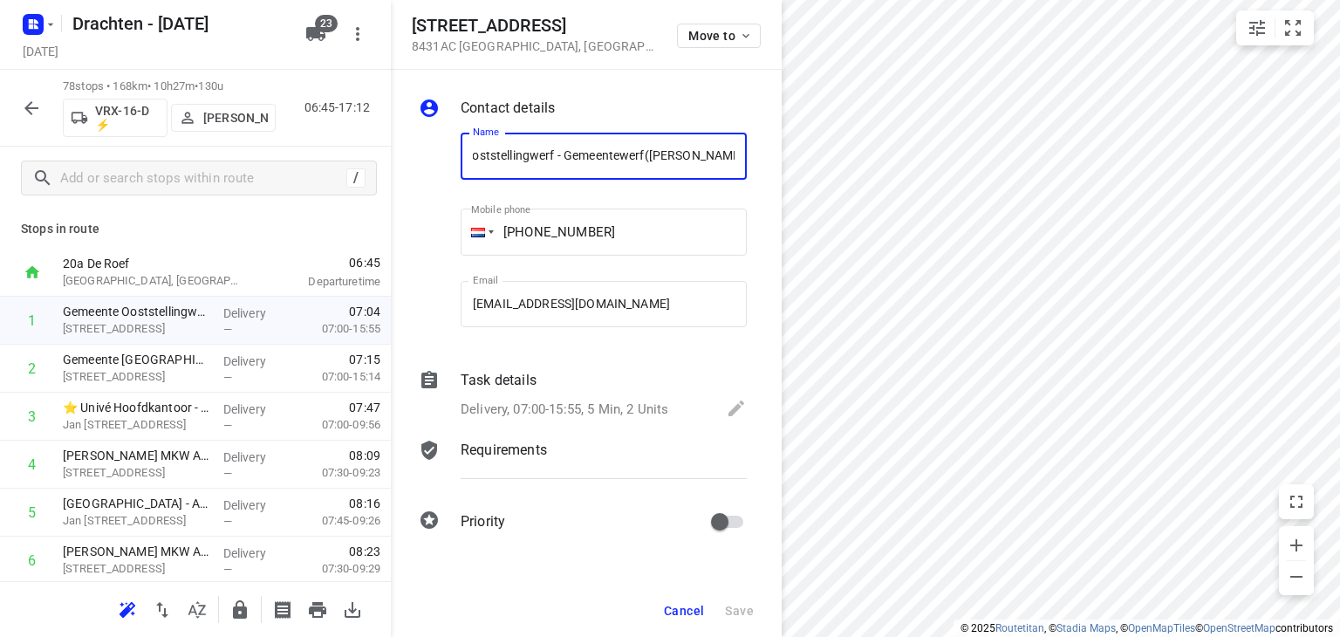
scroll to position [0, 0]
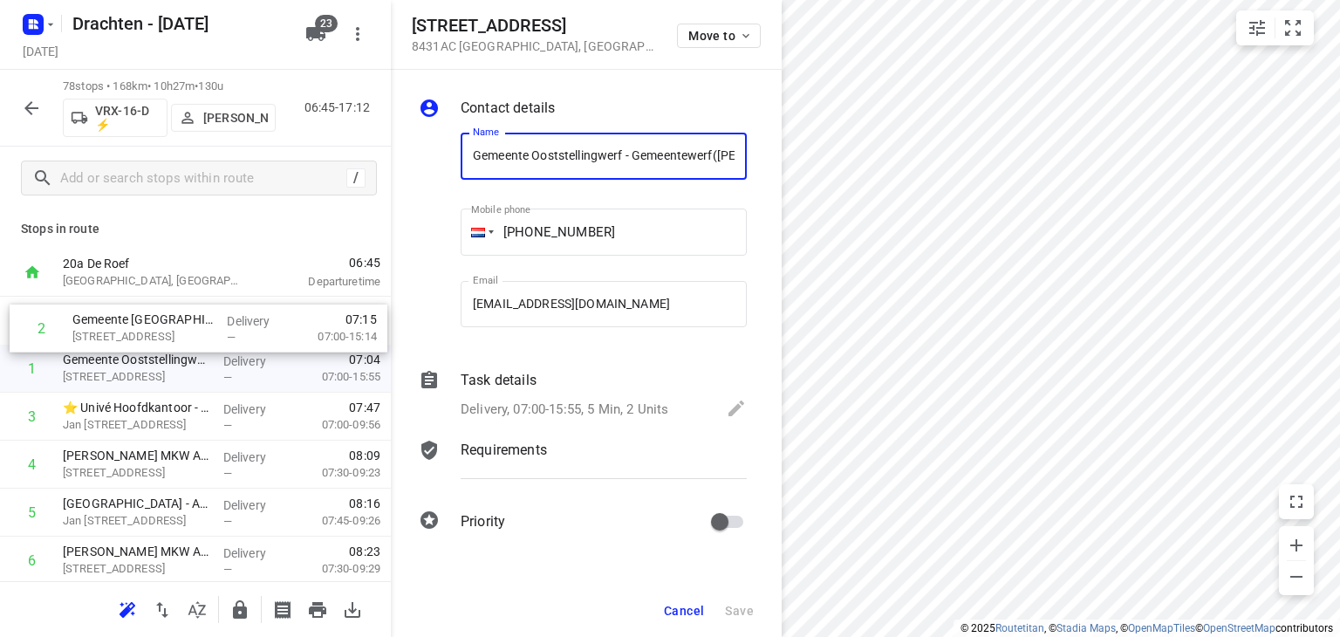
drag, startPoint x: 175, startPoint y: 378, endPoint x: 186, endPoint y: 332, distance: 47.4
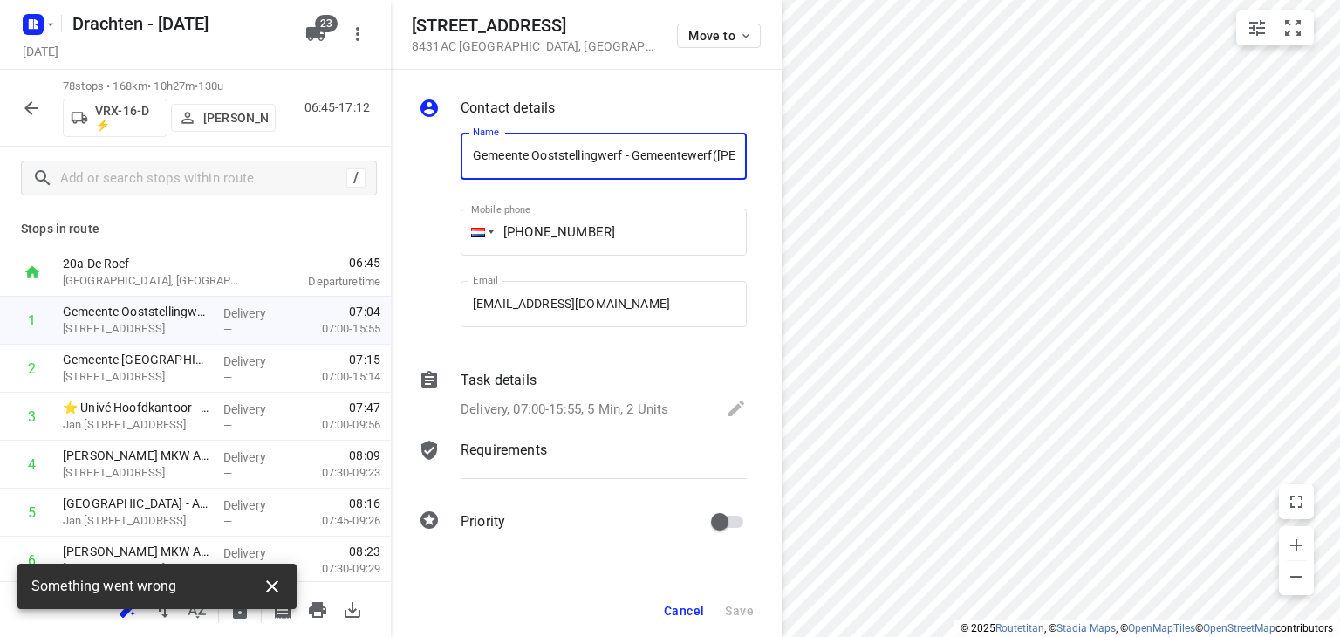
click at [264, 587] on icon "button" at bounding box center [272, 586] width 21 height 21
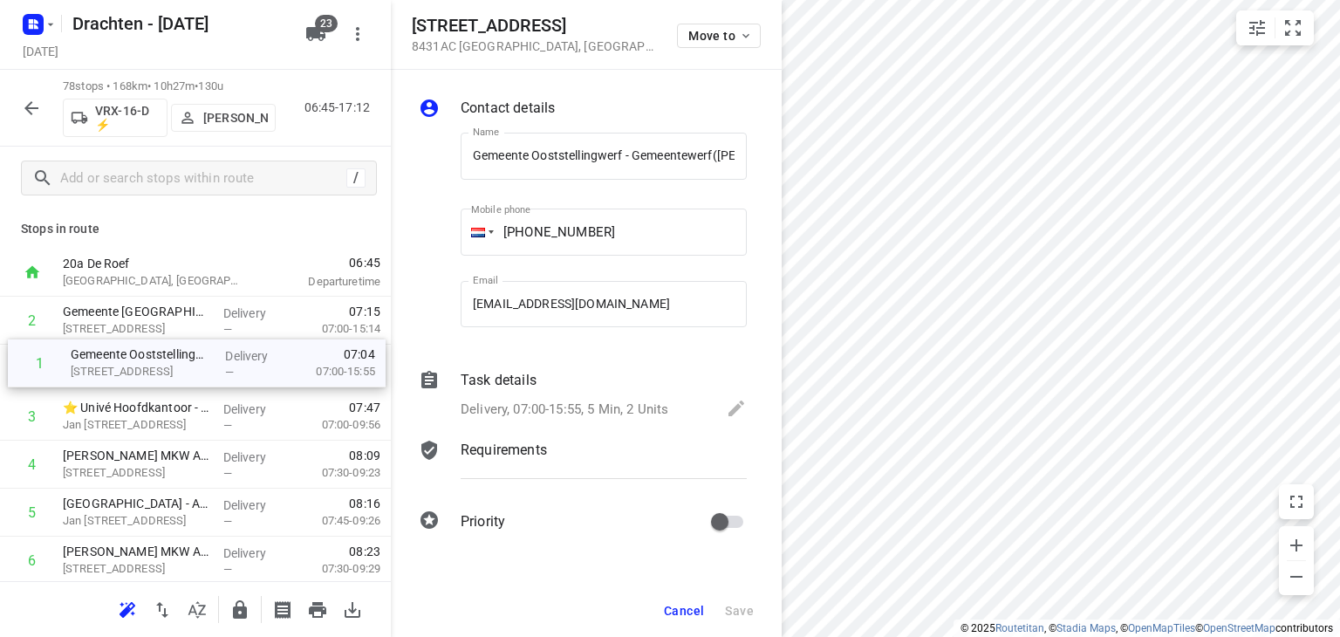
drag, startPoint x: 196, startPoint y: 320, endPoint x: 205, endPoint y: 367, distance: 47.9
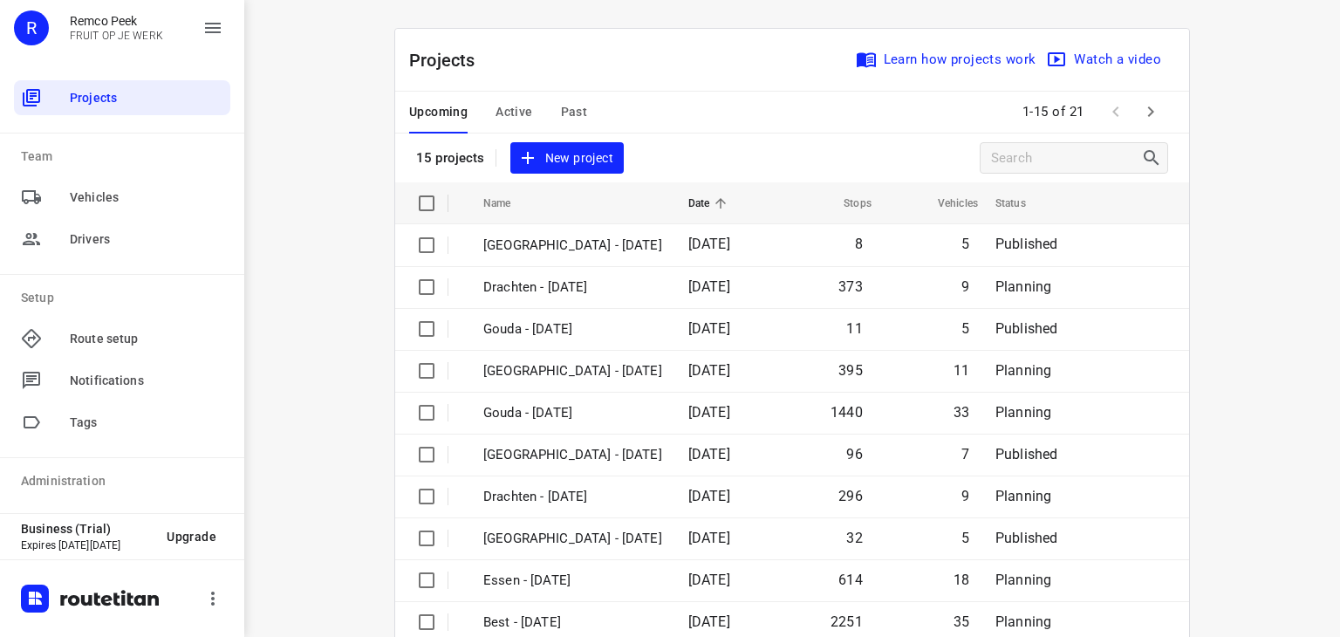
click at [568, 113] on span "Past" at bounding box center [574, 112] width 27 height 22
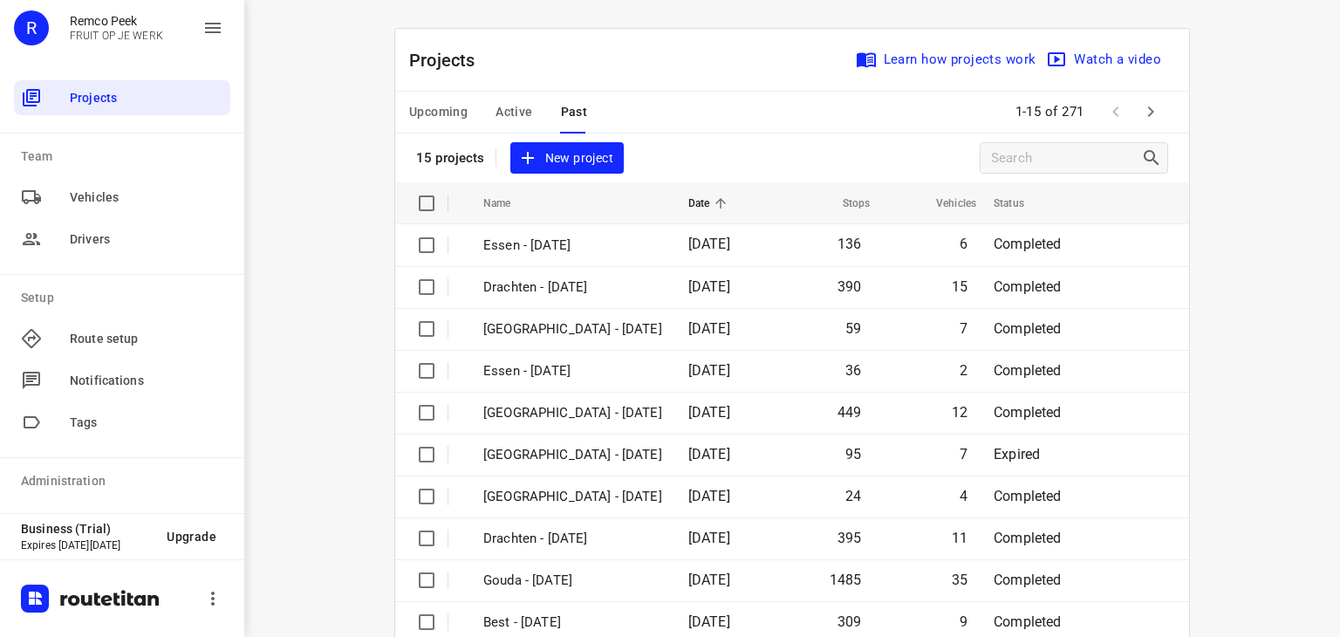
click at [524, 103] on span "Active" at bounding box center [514, 112] width 37 height 22
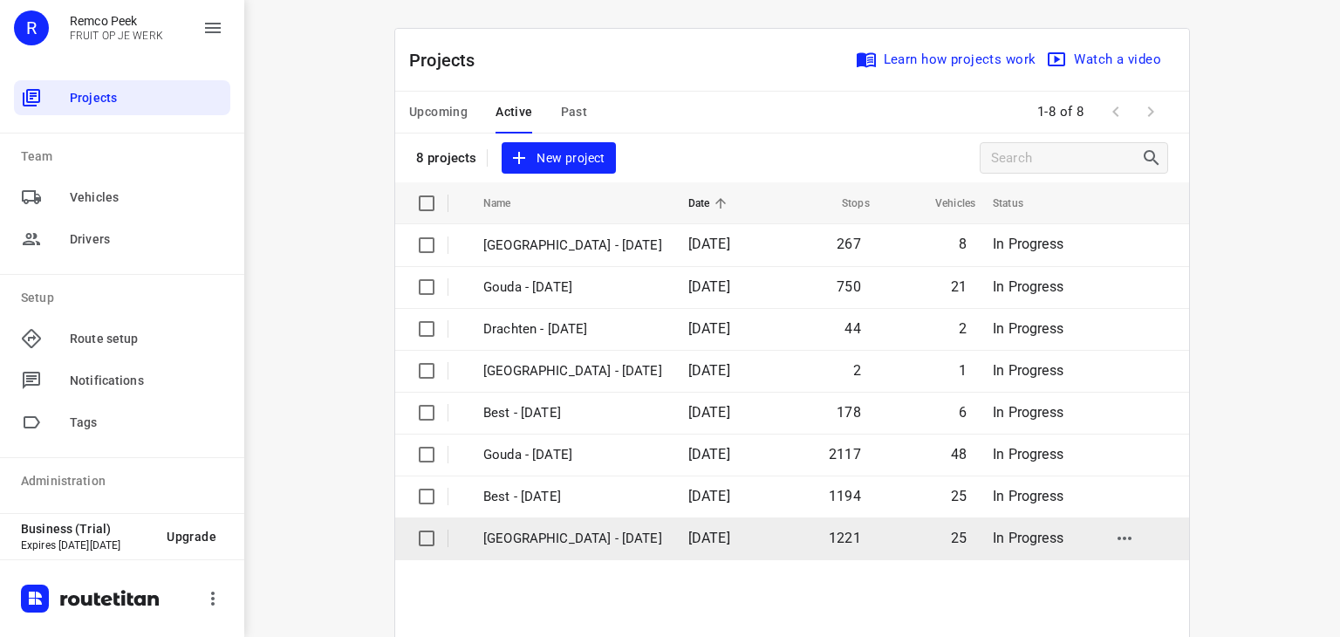
click at [548, 538] on p "Zwolle - Wednesday" at bounding box center [572, 539] width 179 height 20
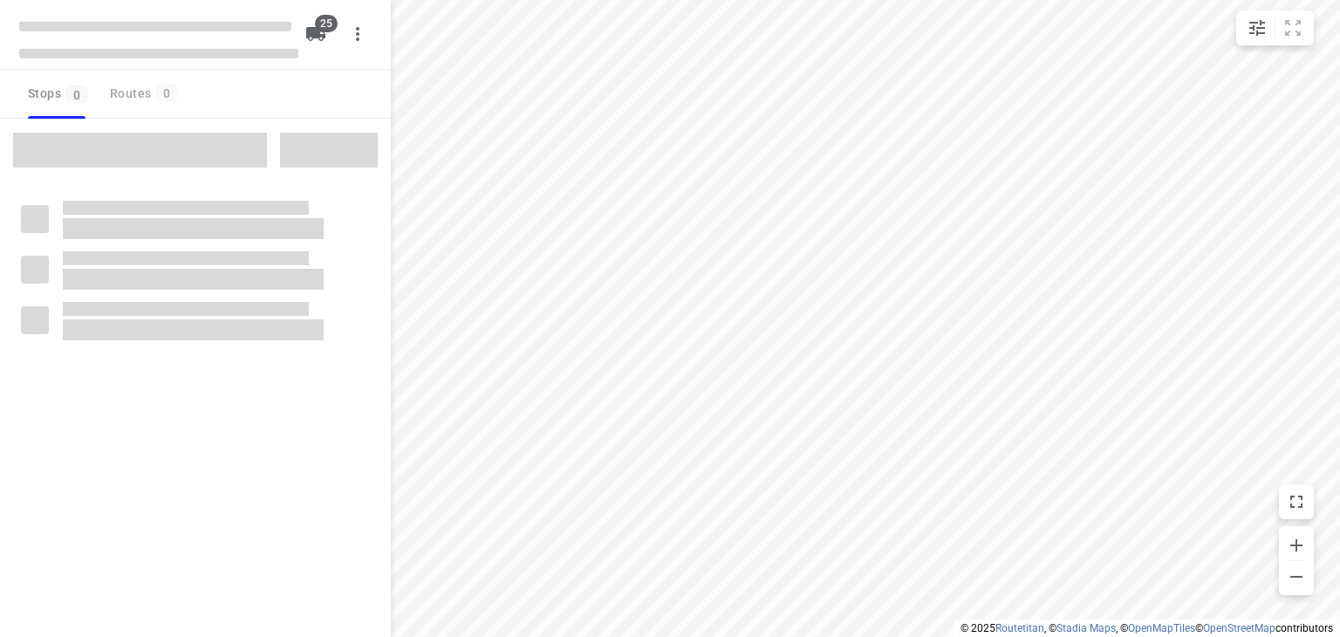
checkbox input "true"
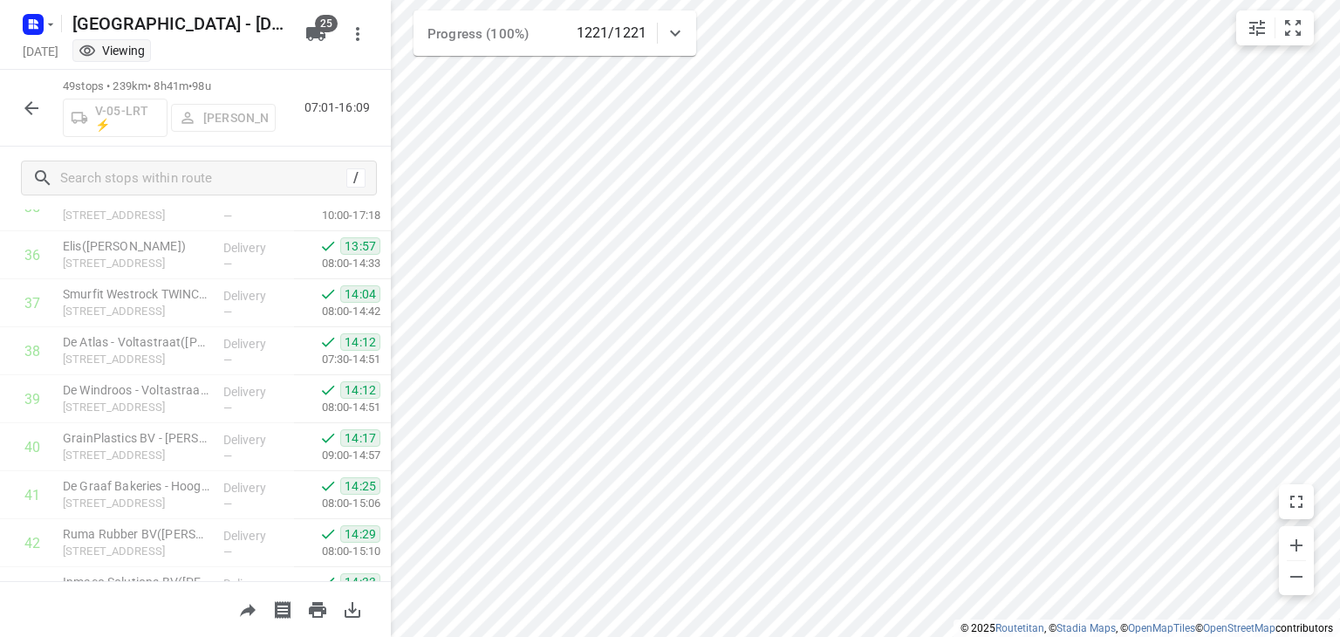
scroll to position [2115, 0]
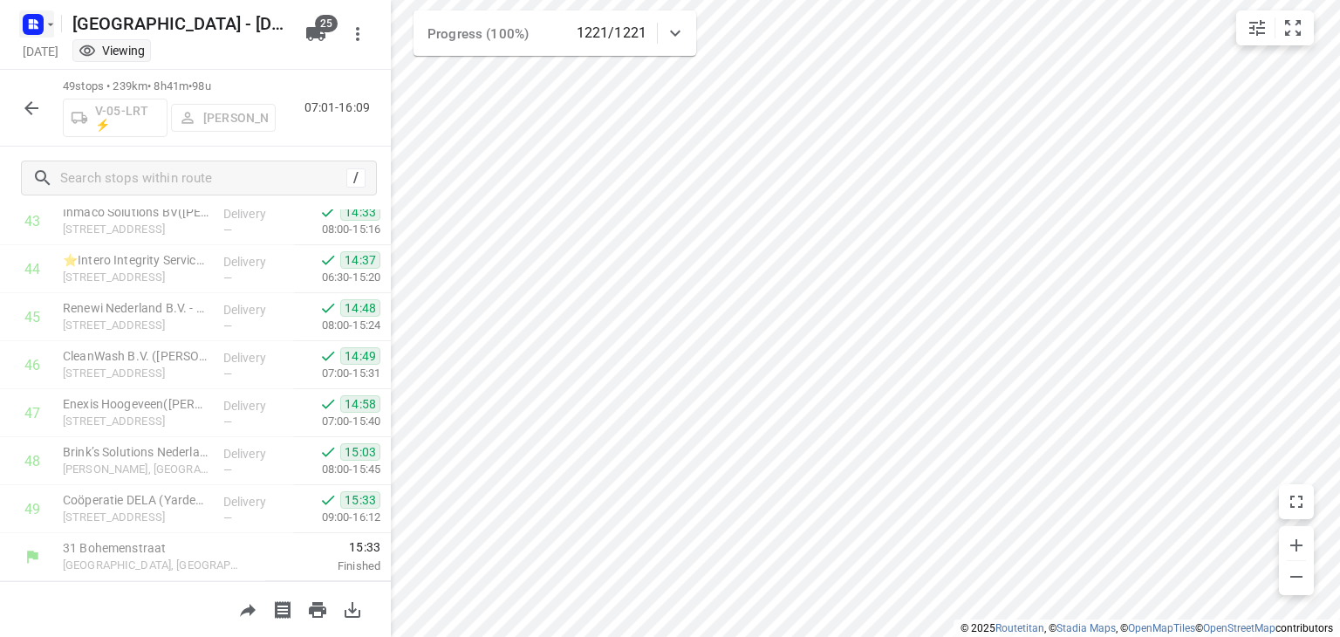
click at [45, 25] on icon "button" at bounding box center [51, 24] width 14 height 14
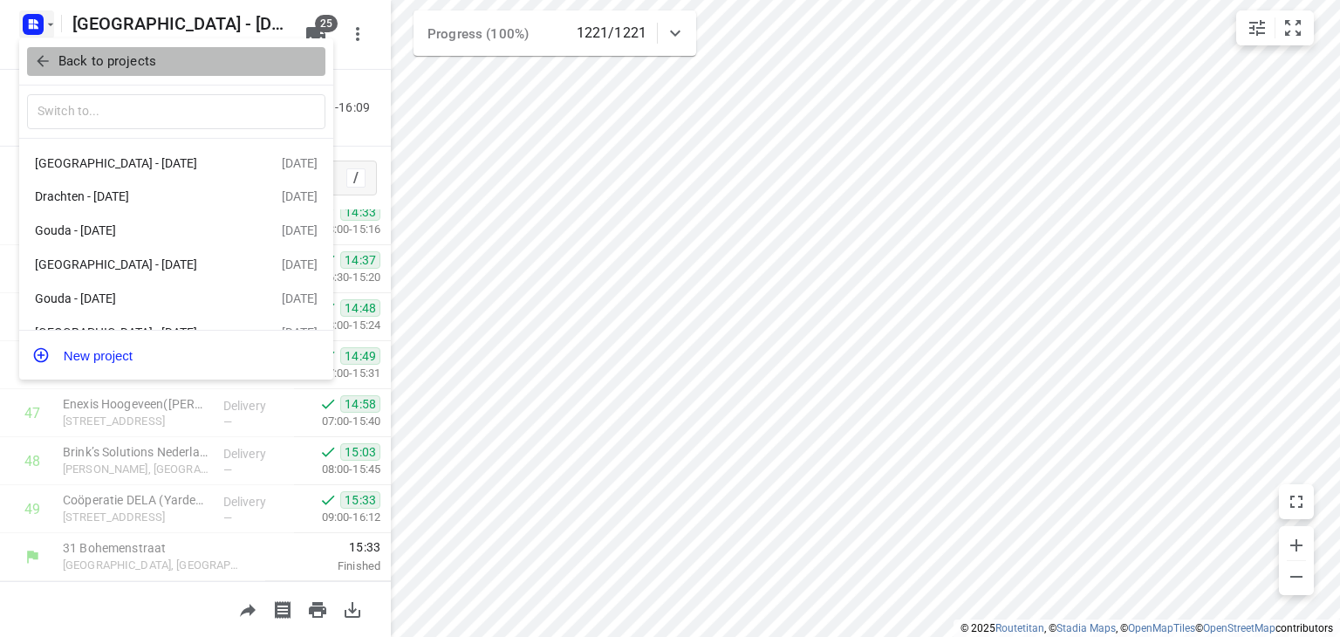
click at [101, 70] on p "Back to projects" at bounding box center [107, 61] width 98 height 20
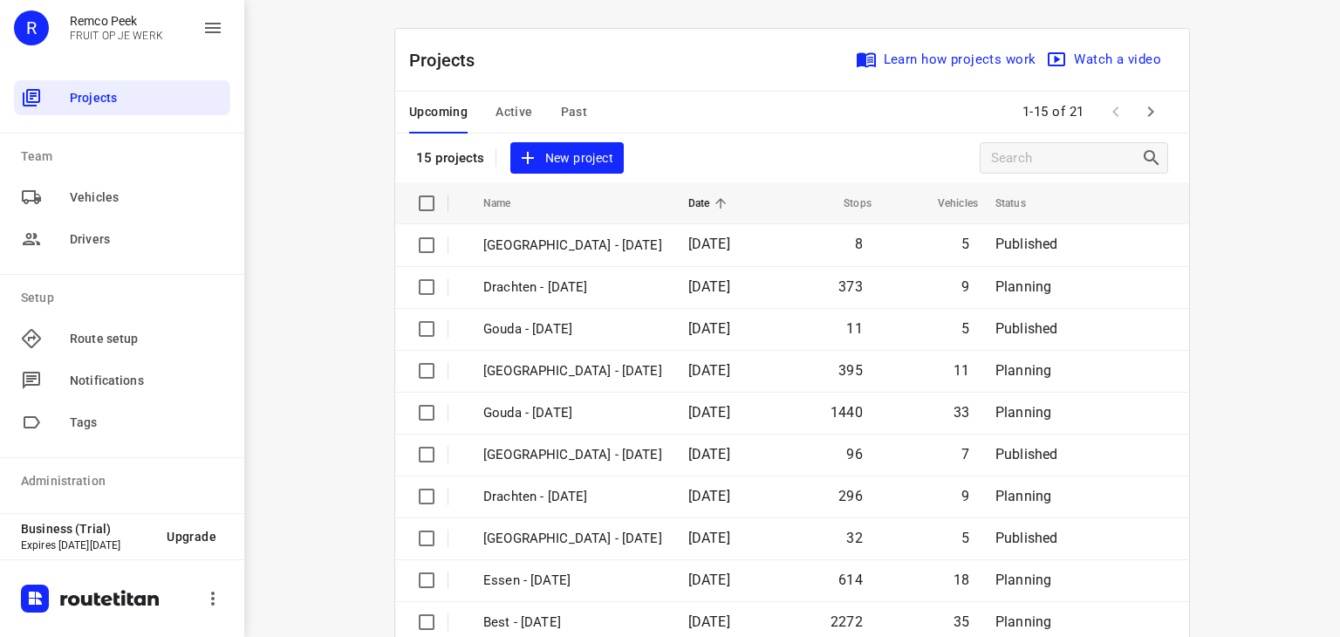
click at [562, 114] on span "Past" at bounding box center [574, 112] width 27 height 22
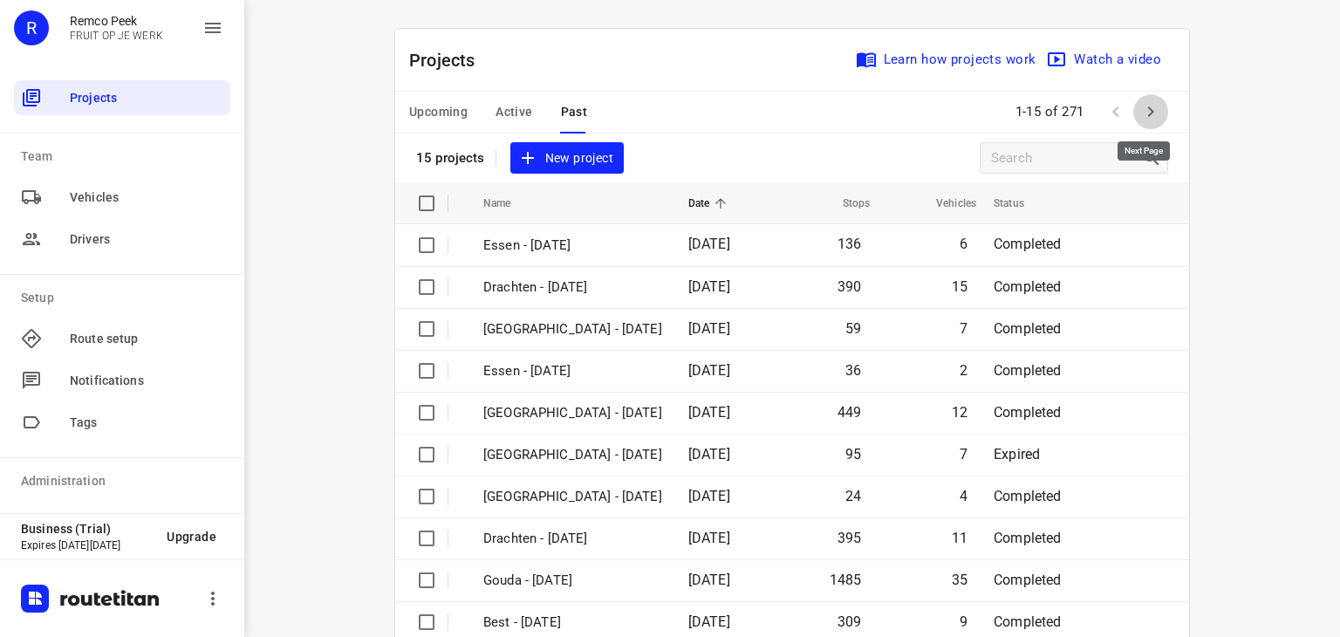
click at [1140, 116] on icon "button" at bounding box center [1150, 111] width 21 height 21
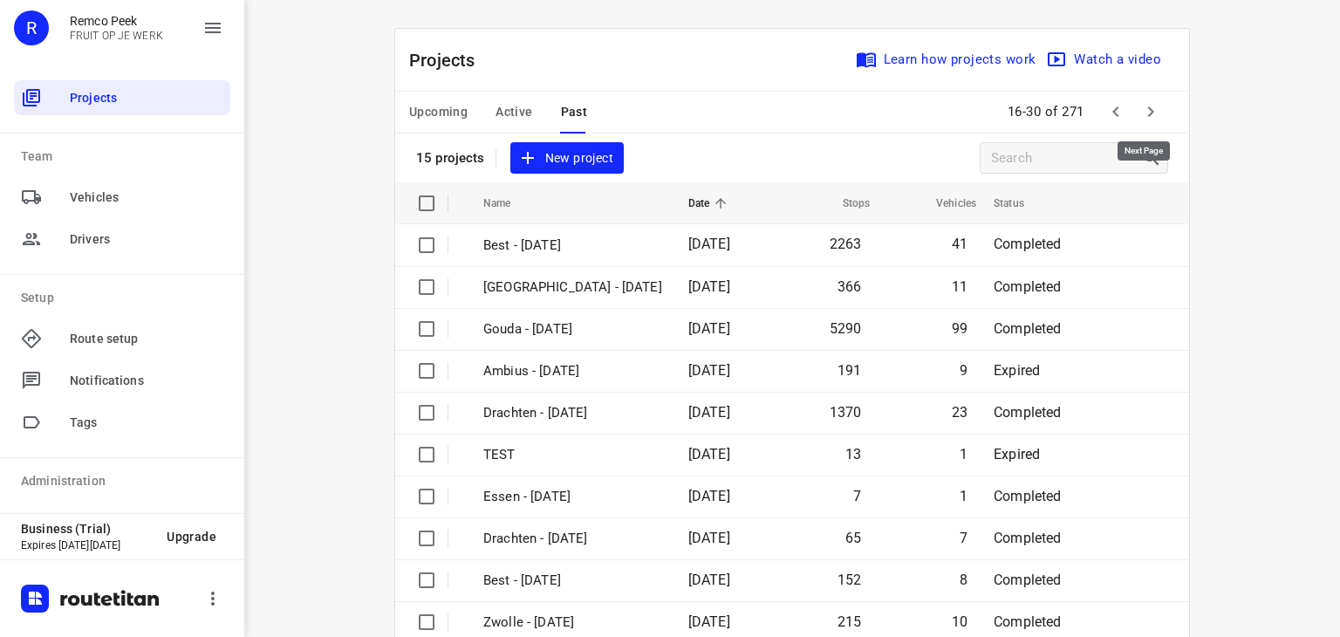
click at [1140, 116] on icon "button" at bounding box center [1150, 111] width 21 height 21
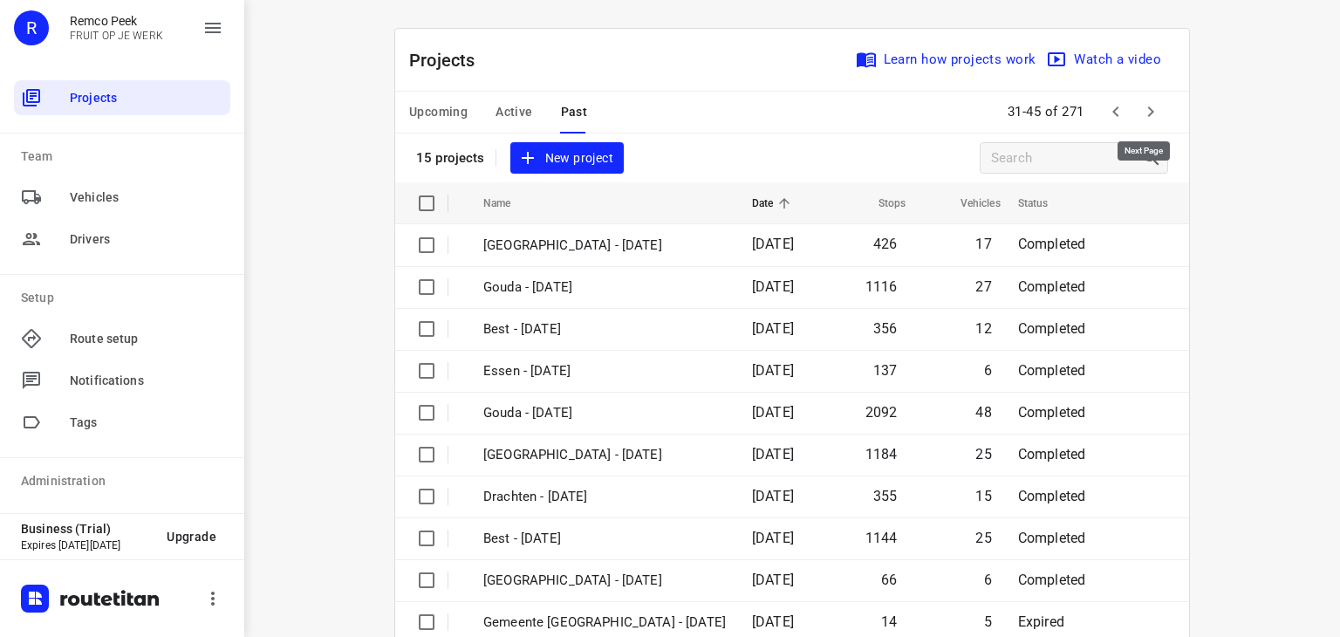
click at [1140, 116] on icon "button" at bounding box center [1150, 111] width 21 height 21
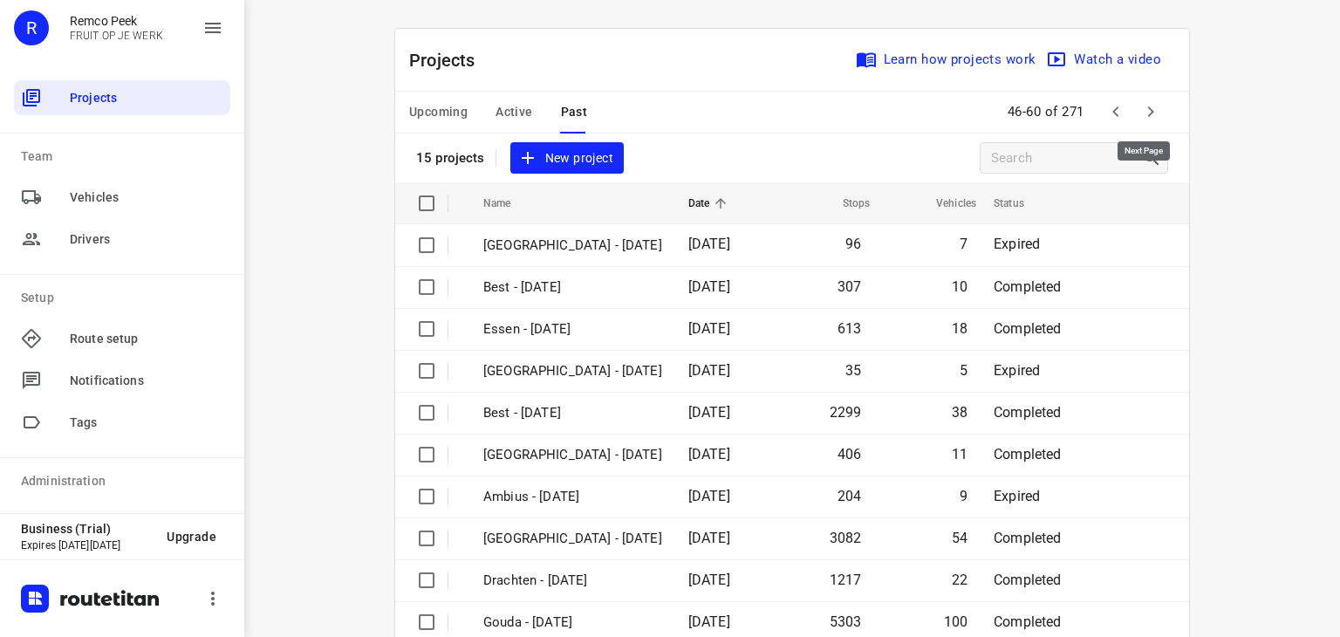
click at [1140, 116] on icon "button" at bounding box center [1150, 111] width 21 height 21
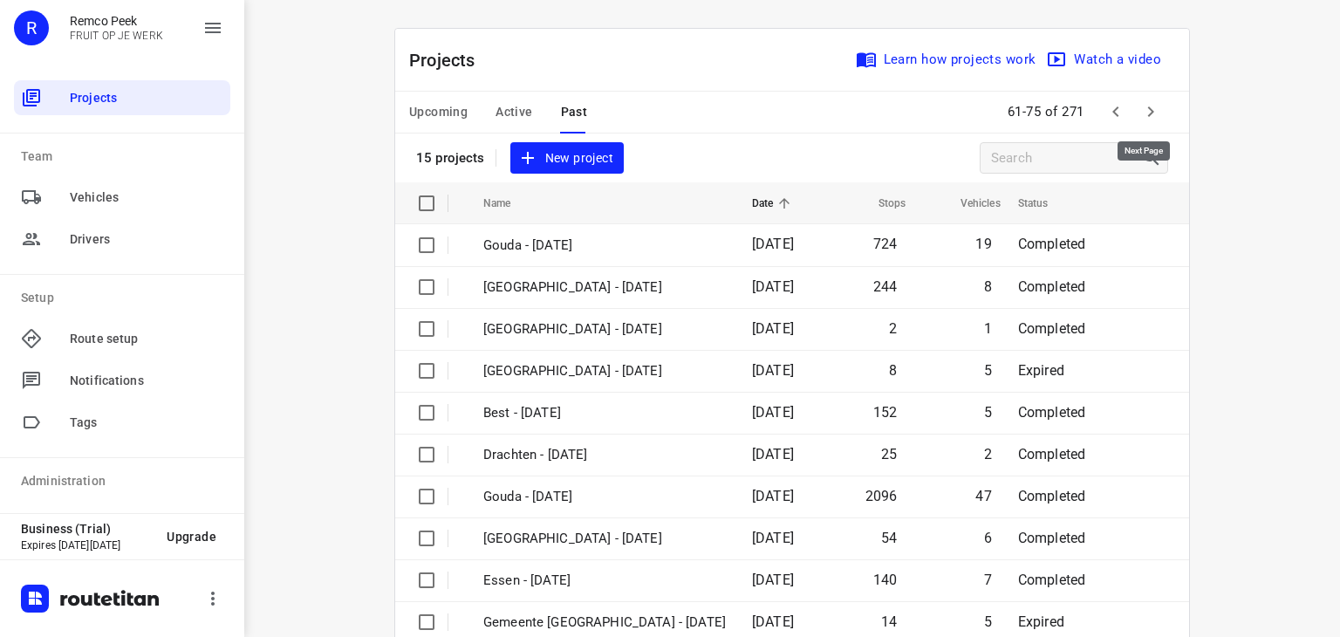
click at [1140, 116] on icon "button" at bounding box center [1150, 111] width 21 height 21
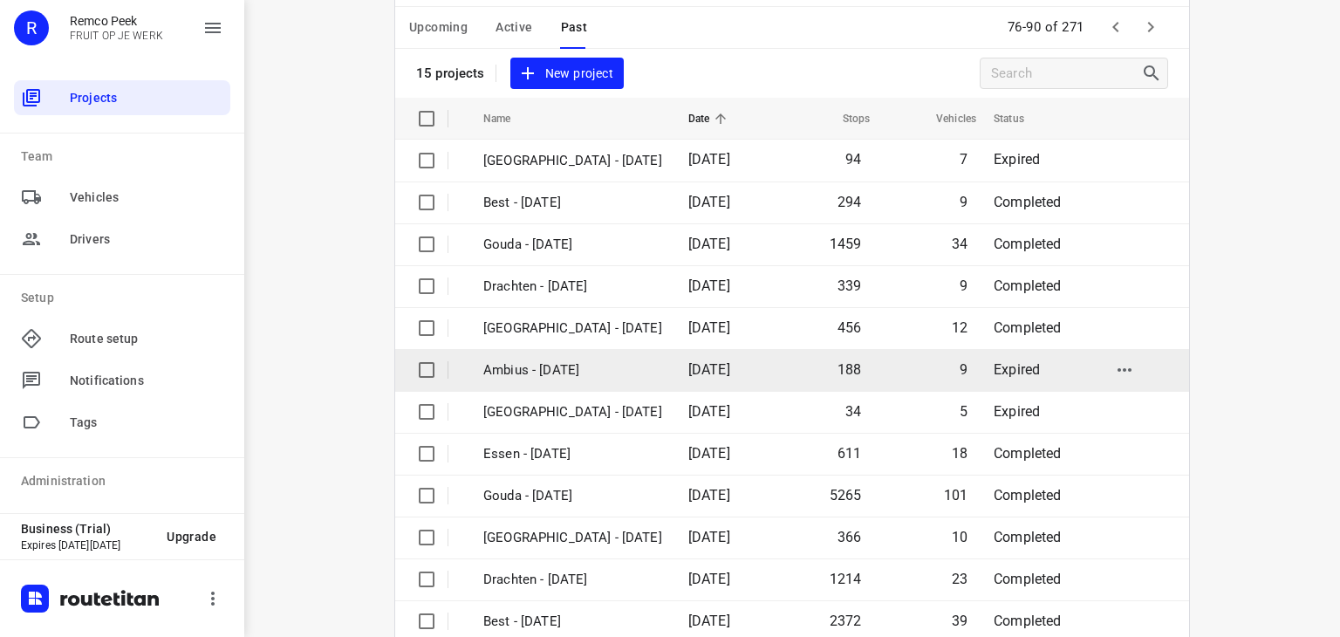
scroll to position [87, 0]
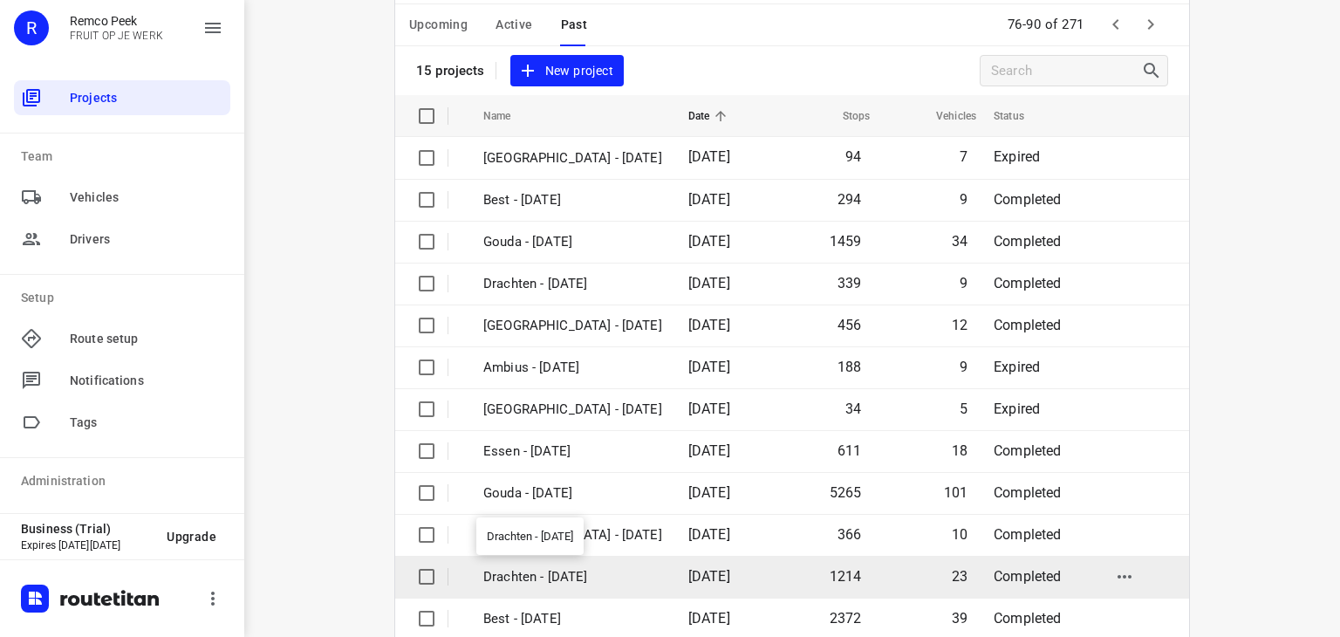
click at [559, 568] on p "Drachten - [DATE]" at bounding box center [572, 577] width 179 height 20
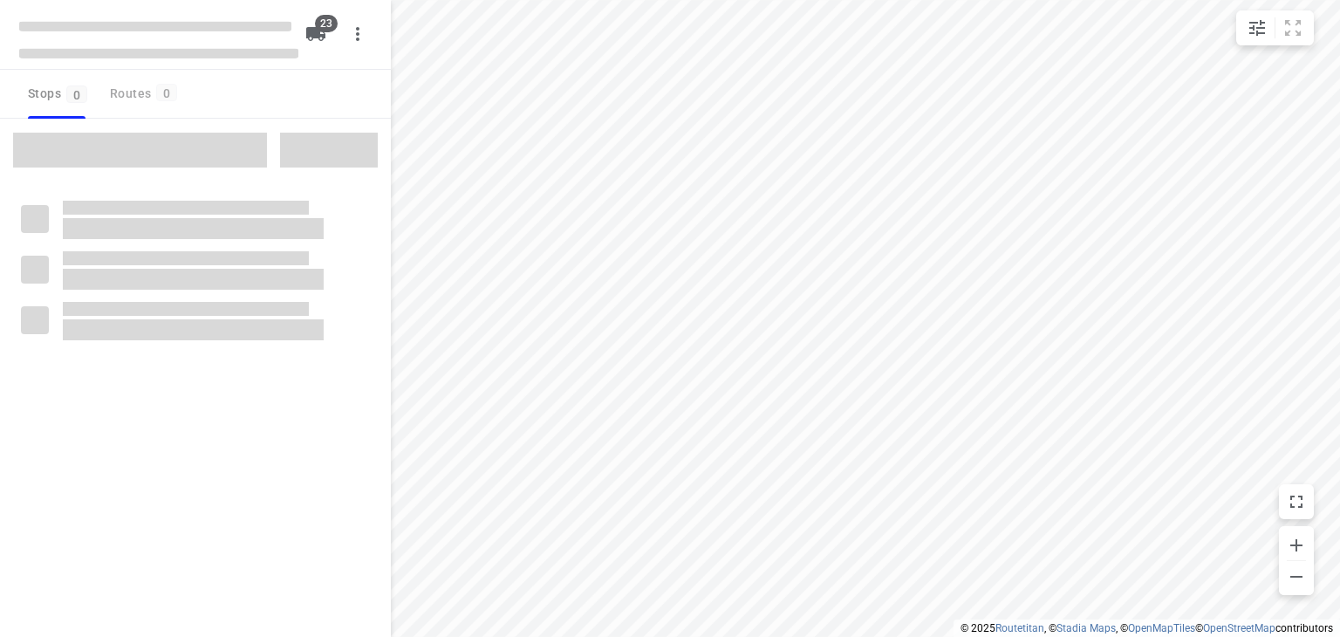
checkbox input "true"
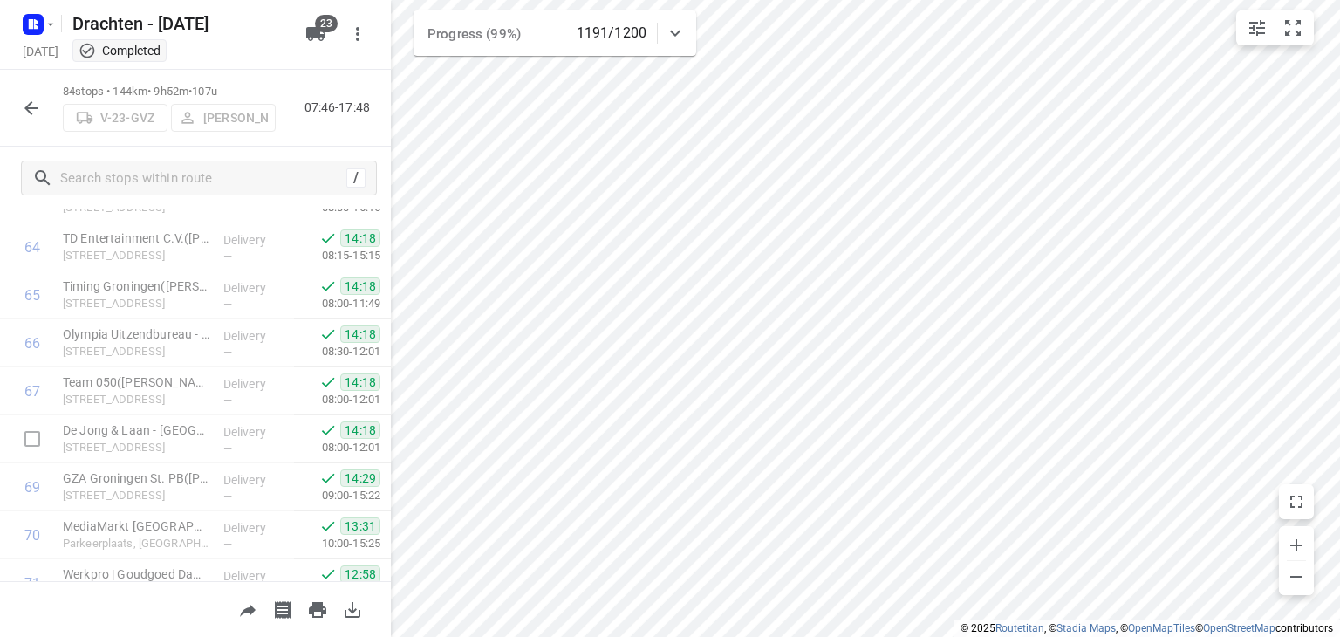
scroll to position [3408, 0]
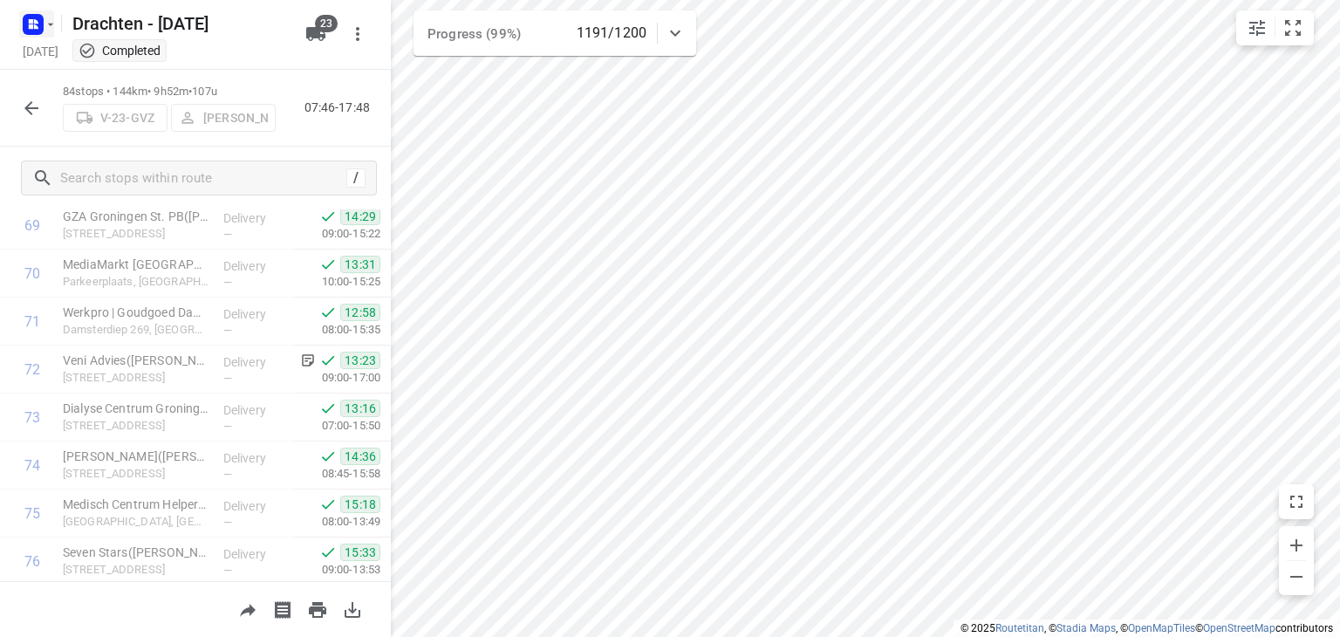
click at [36, 30] on rect "button" at bounding box center [33, 24] width 21 height 21
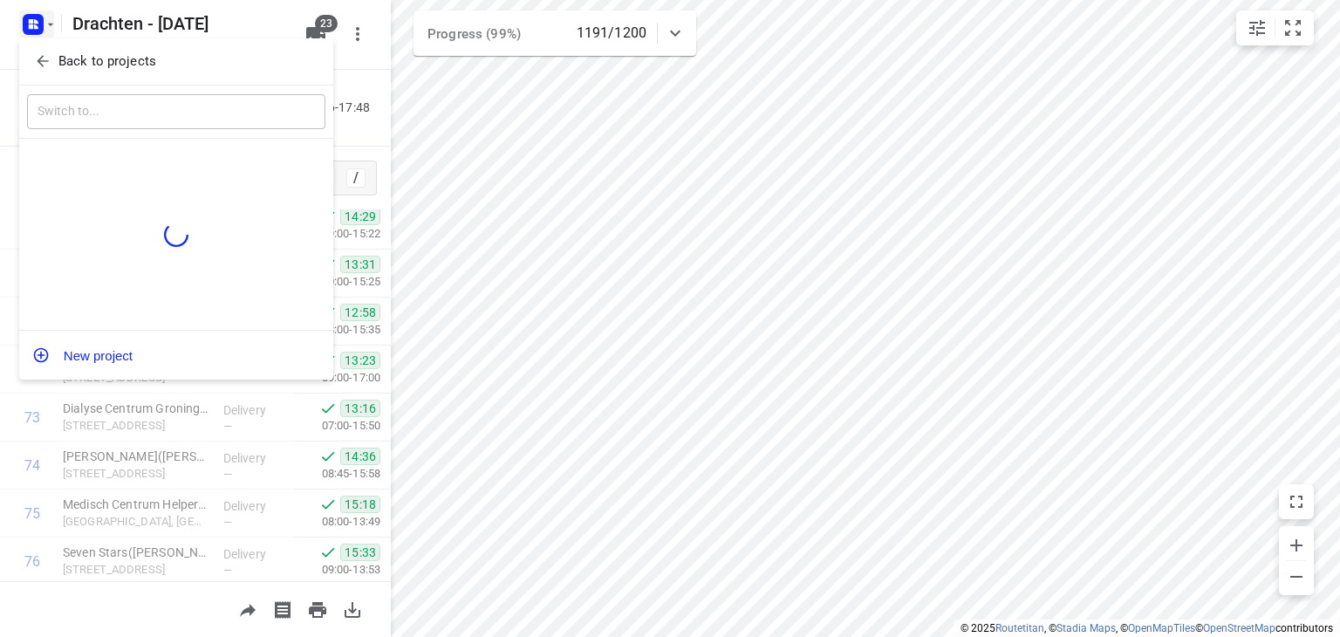
click at [84, 48] on button "Back to projects" at bounding box center [176, 61] width 298 height 29
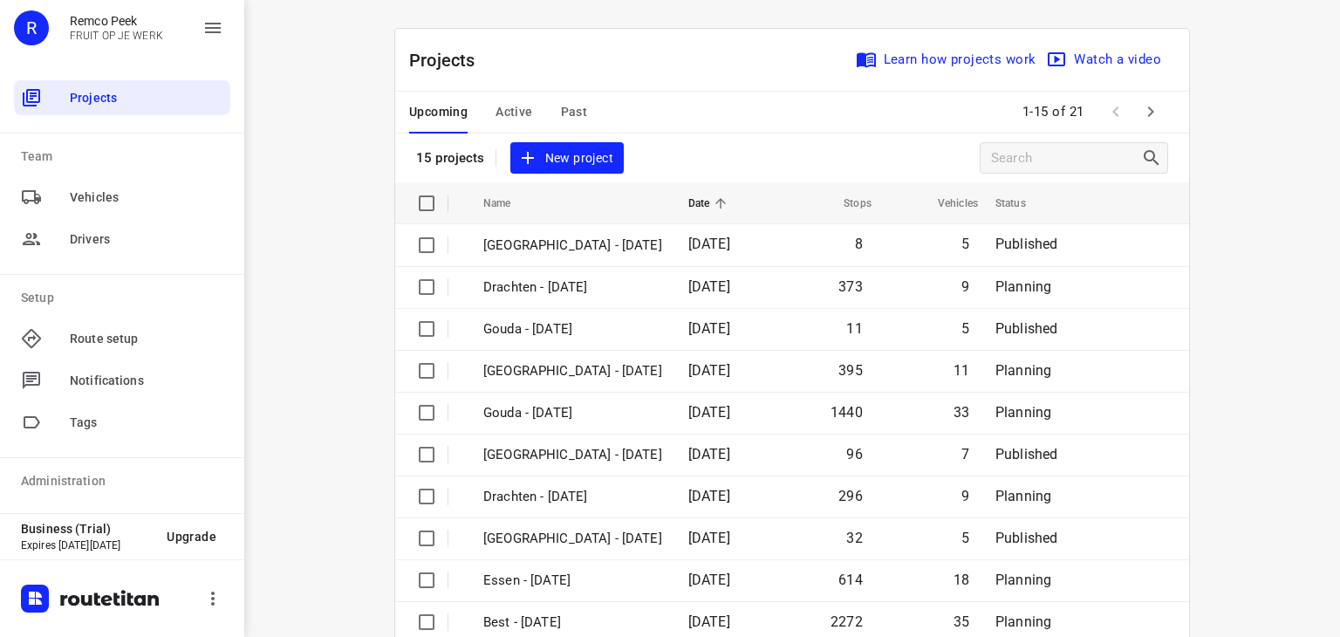
click at [561, 117] on span "Past" at bounding box center [574, 112] width 27 height 22
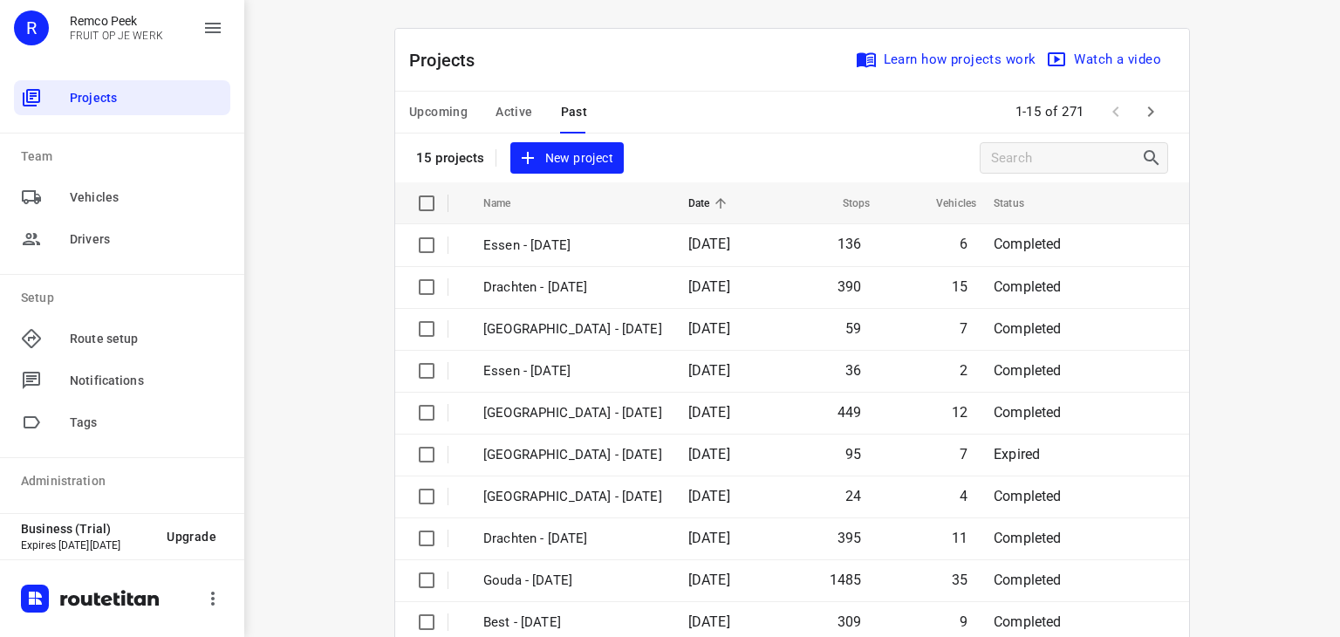
click at [1124, 102] on span at bounding box center [1115, 111] width 35 height 35
click at [1133, 103] on button "button" at bounding box center [1150, 111] width 35 height 35
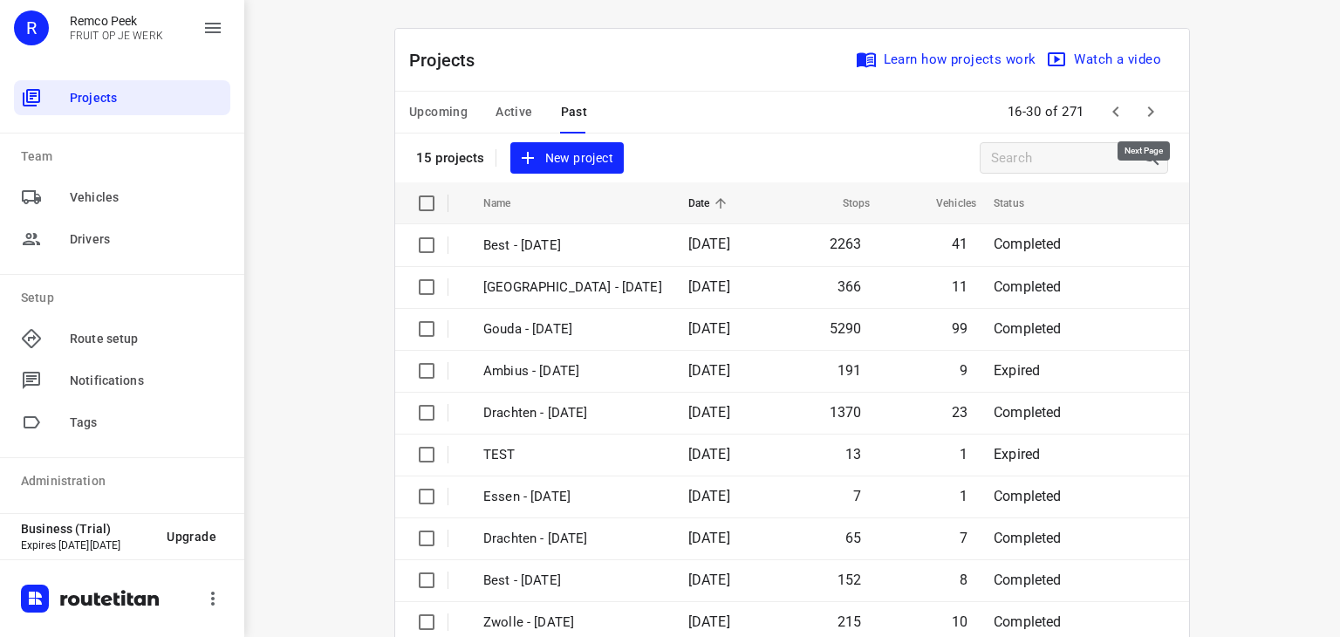
click at [1133, 108] on button "button" at bounding box center [1150, 111] width 35 height 35
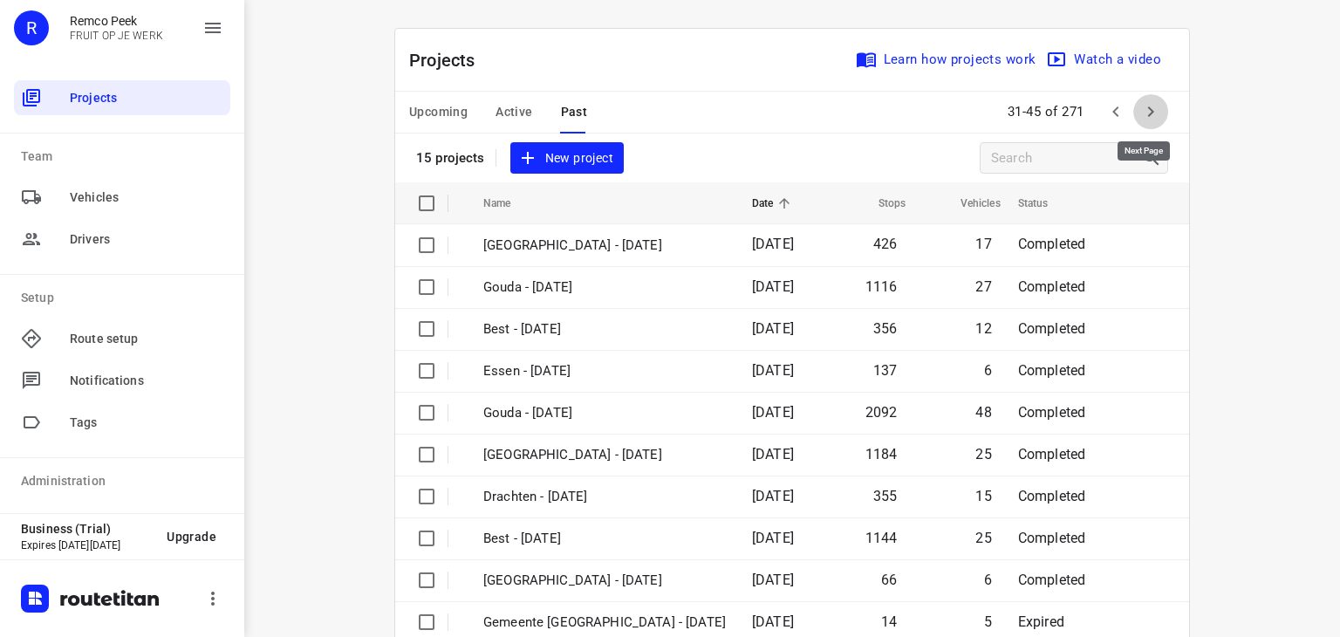
click at [1133, 108] on button "button" at bounding box center [1150, 111] width 35 height 35
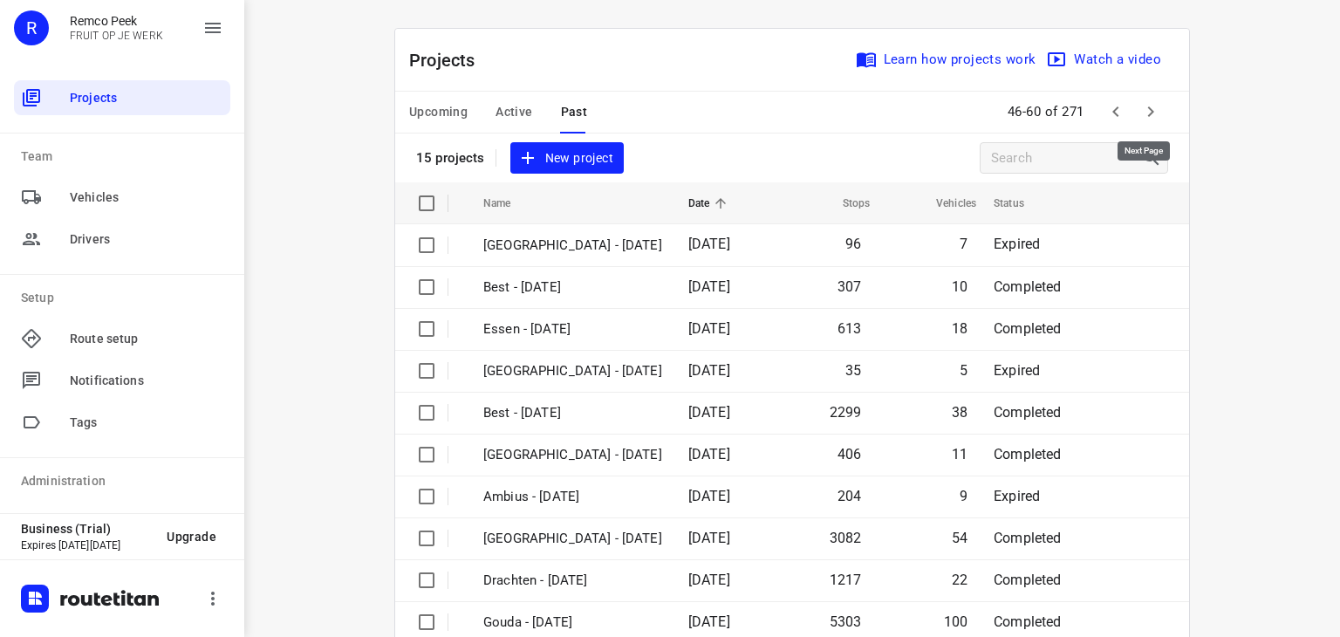
click at [1133, 108] on button "button" at bounding box center [1150, 111] width 35 height 35
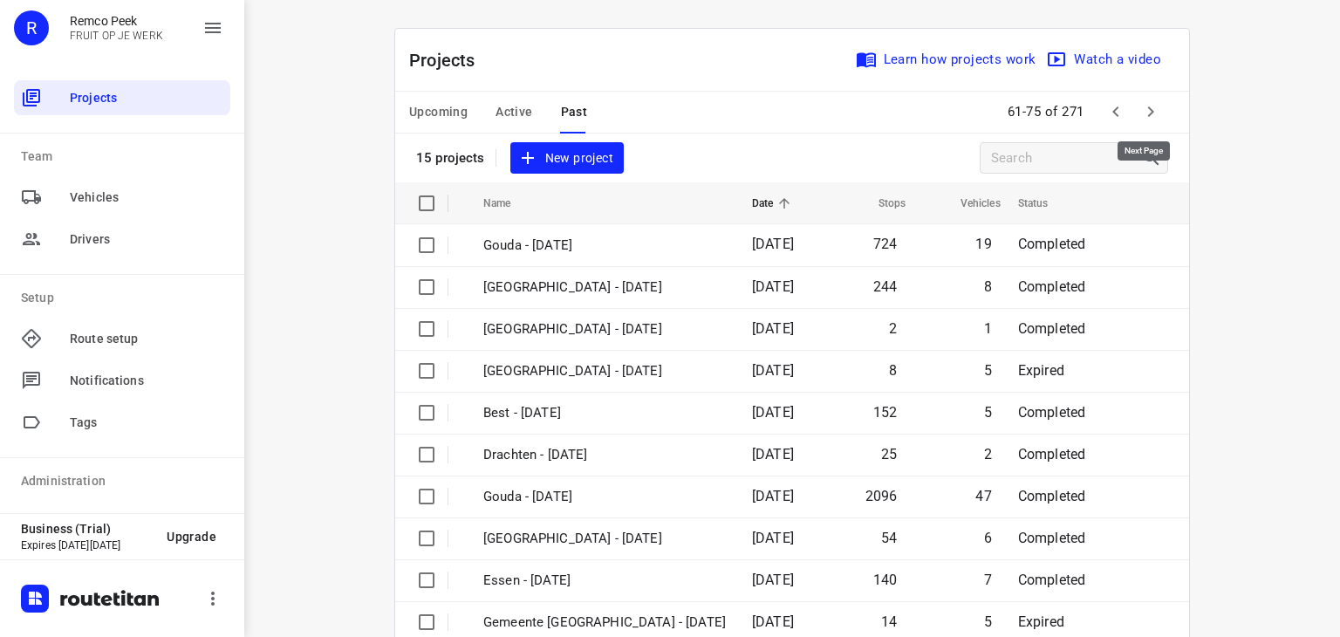
click at [1133, 108] on button "button" at bounding box center [1150, 111] width 35 height 35
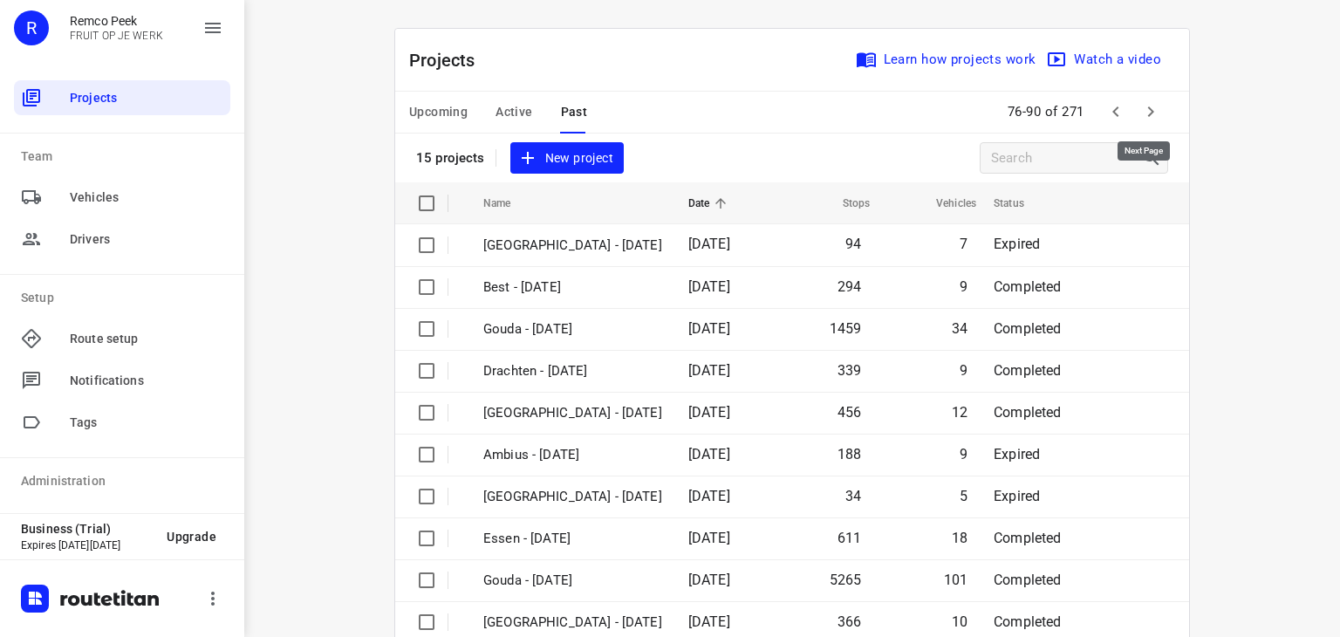
click at [1133, 108] on button "button" at bounding box center [1150, 111] width 35 height 35
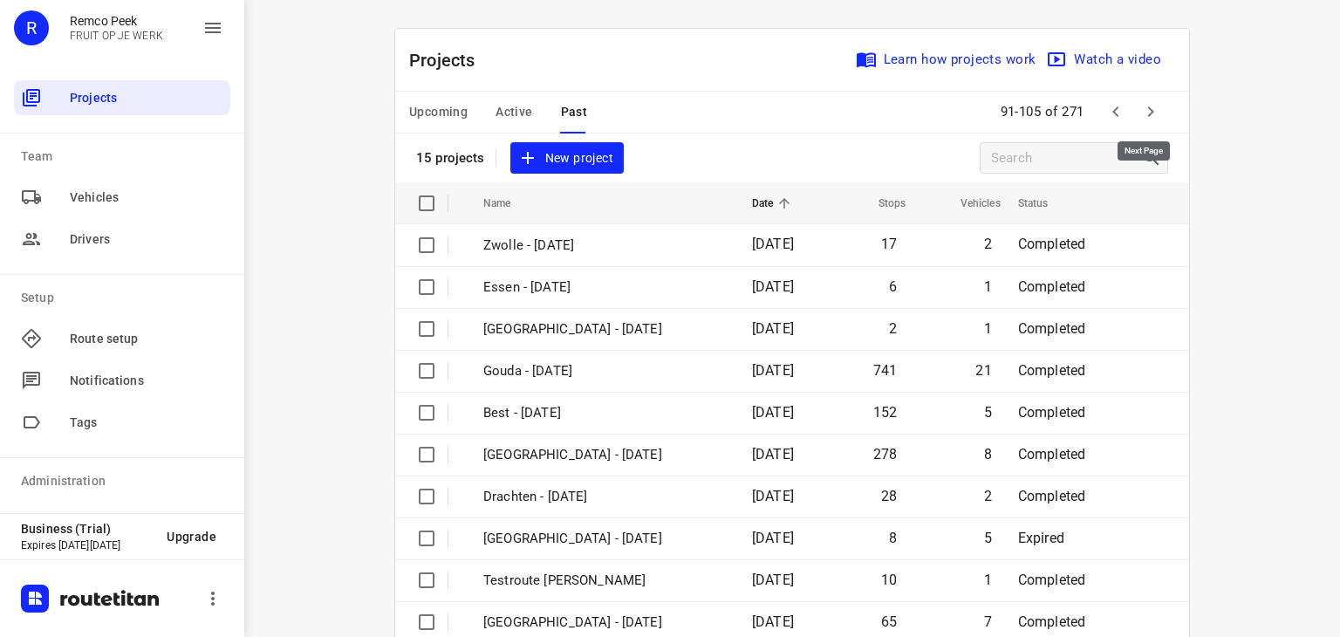
click at [1133, 108] on button "button" at bounding box center [1150, 111] width 35 height 35
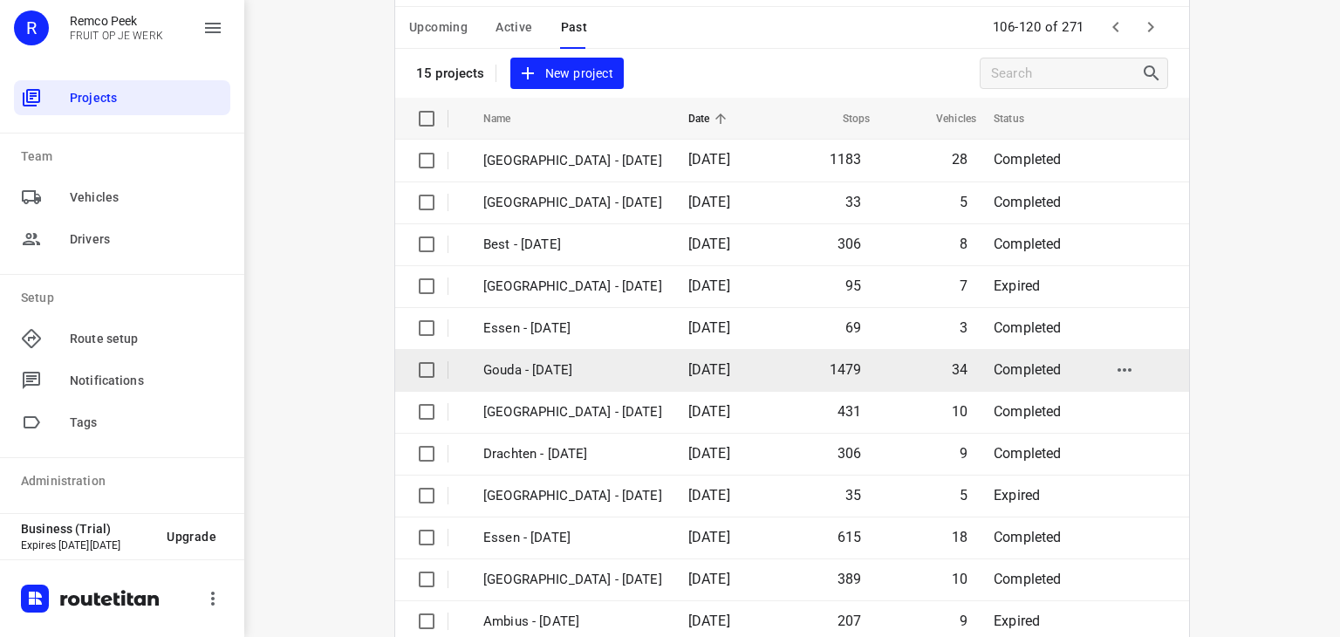
scroll to position [87, 0]
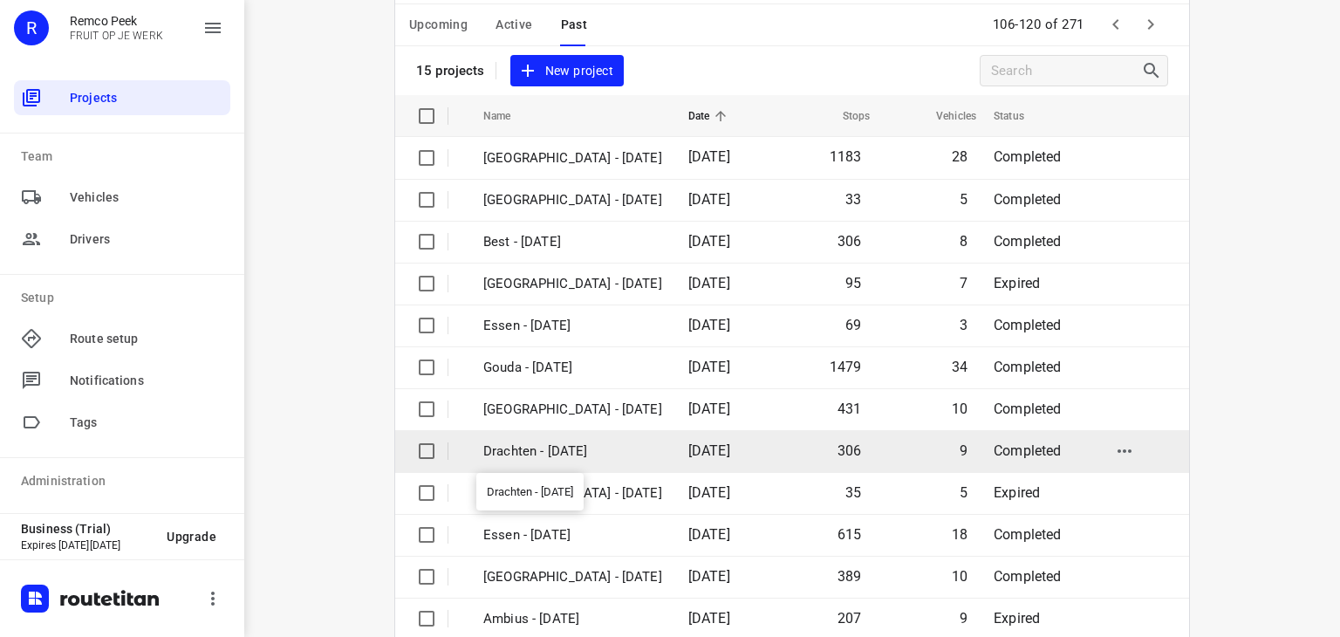
click at [550, 451] on p "Drachten - [DATE]" at bounding box center [572, 451] width 179 height 20
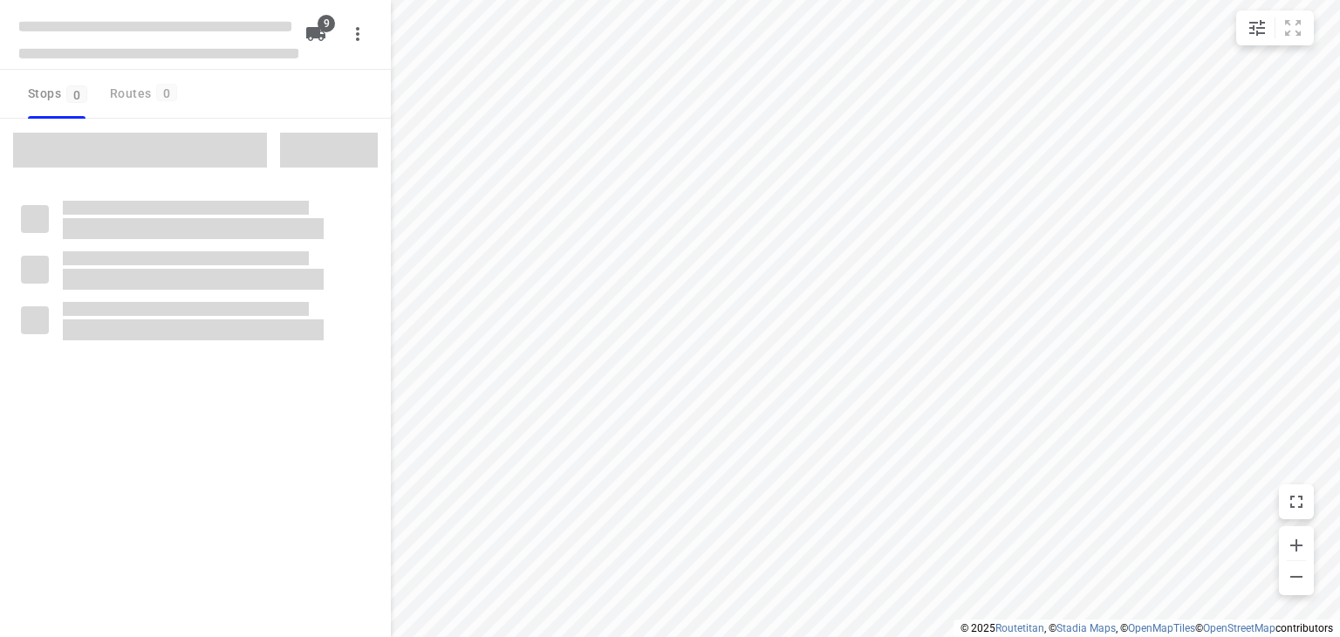
checkbox input "true"
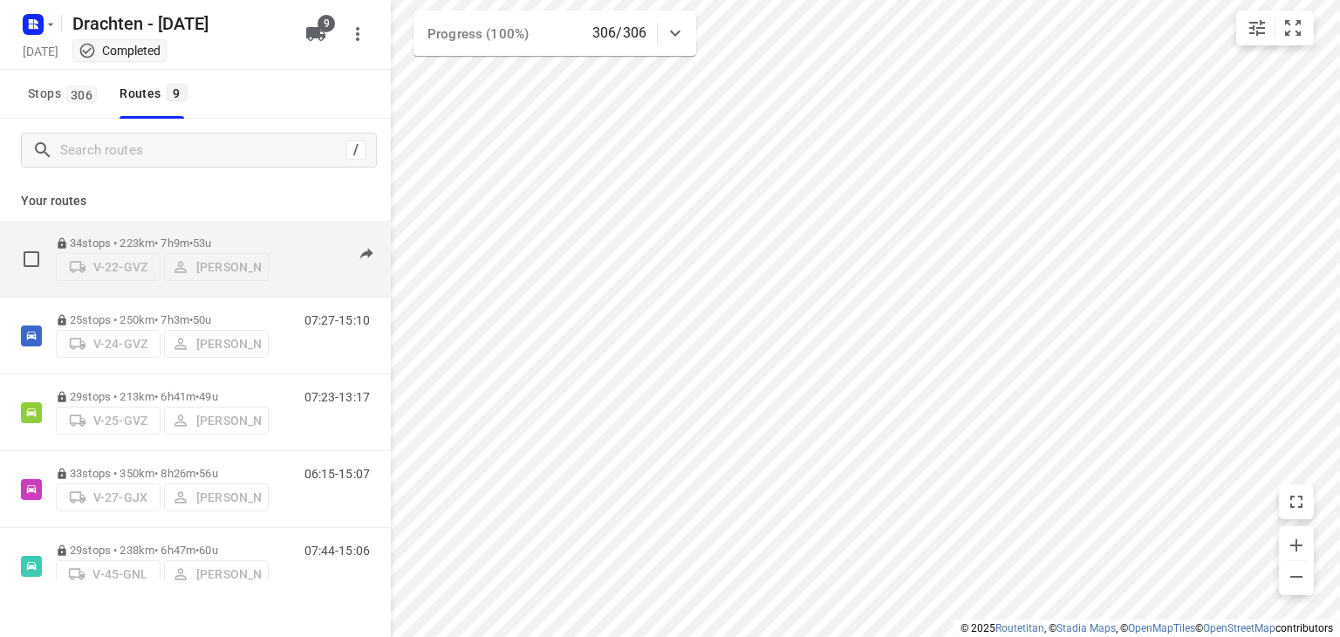
click at [193, 236] on span "•" at bounding box center [190, 242] width 3 height 13
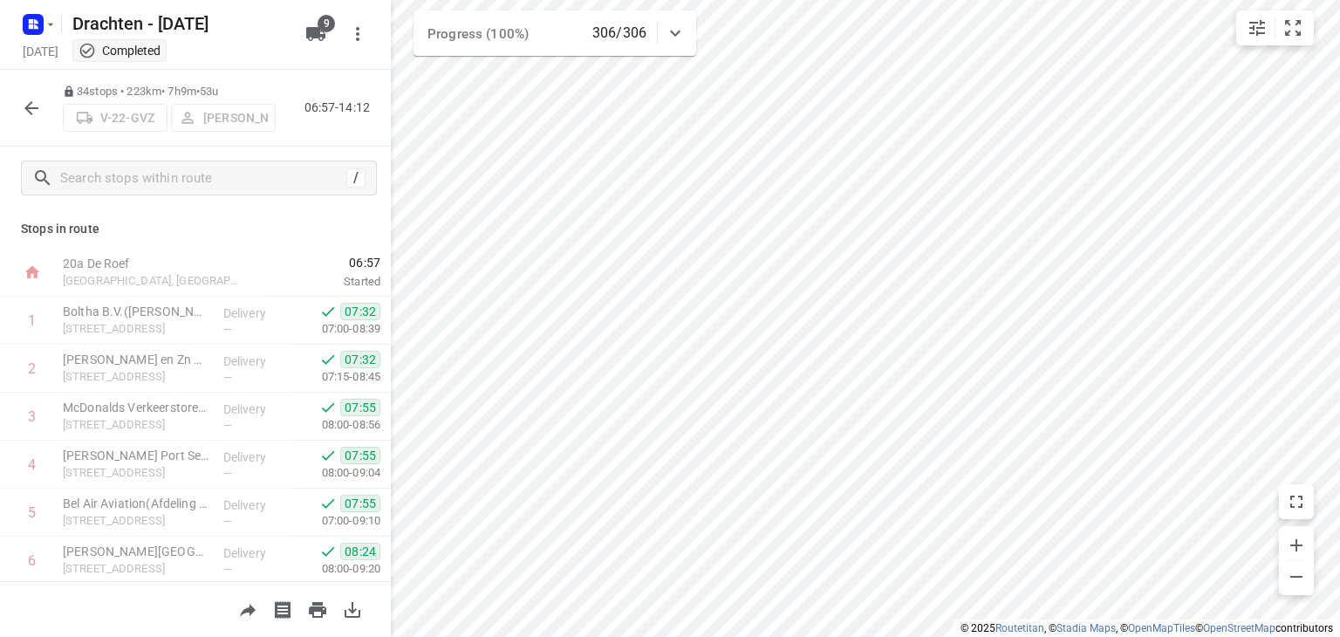
click at [8, 113] on div "34 stops • 223km • 7h9m • 53u V-22-GVZ Benny van der Woude 06:57-14:12" at bounding box center [195, 108] width 391 height 77
click at [23, 108] on icon "button" at bounding box center [31, 108] width 21 height 21
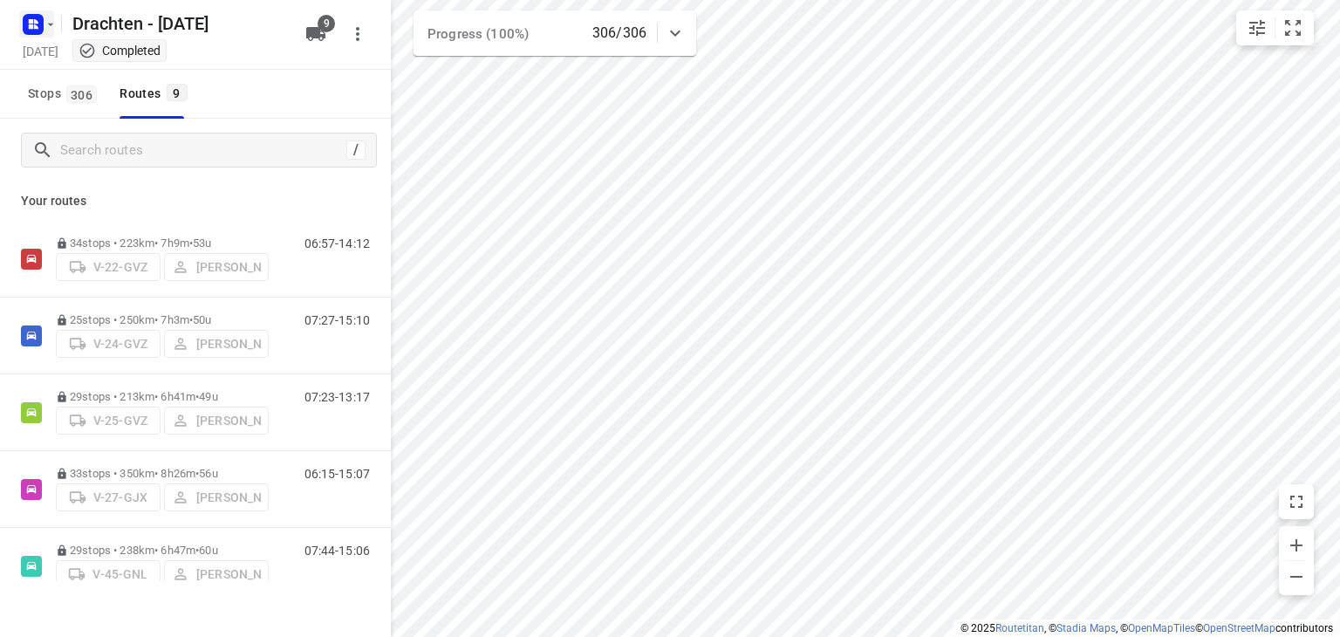
click at [42, 23] on rect "button" at bounding box center [33, 24] width 21 height 21
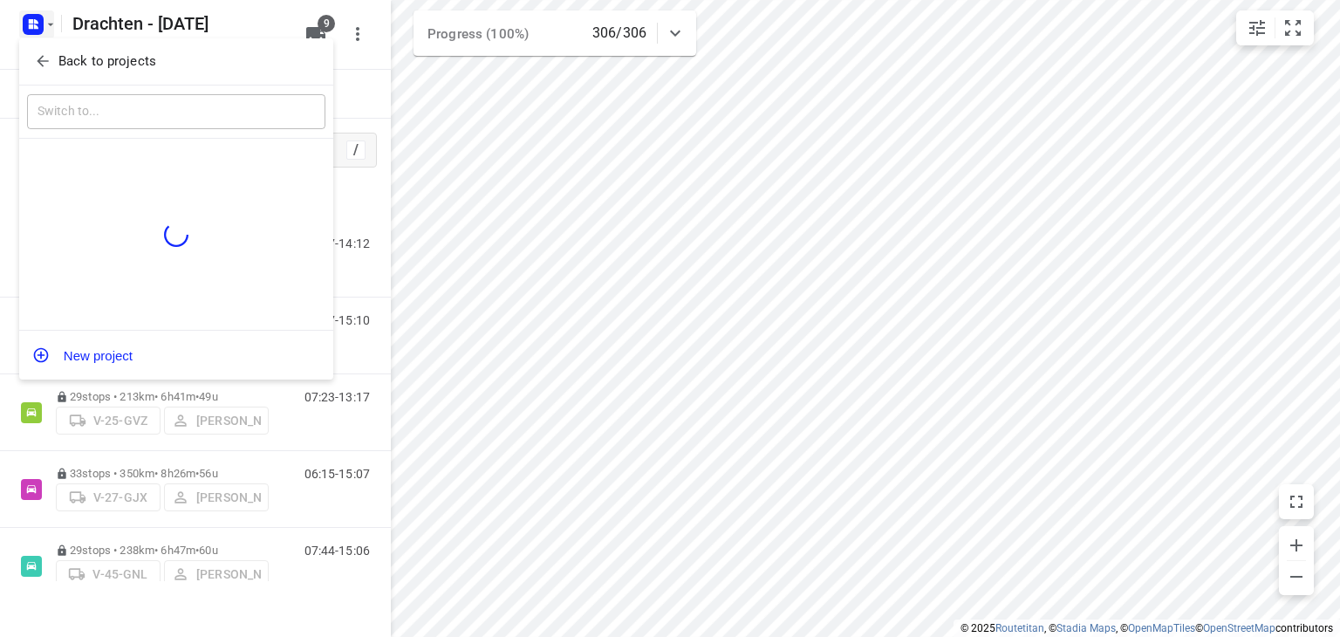
click at [106, 65] on p "Back to projects" at bounding box center [107, 61] width 98 height 20
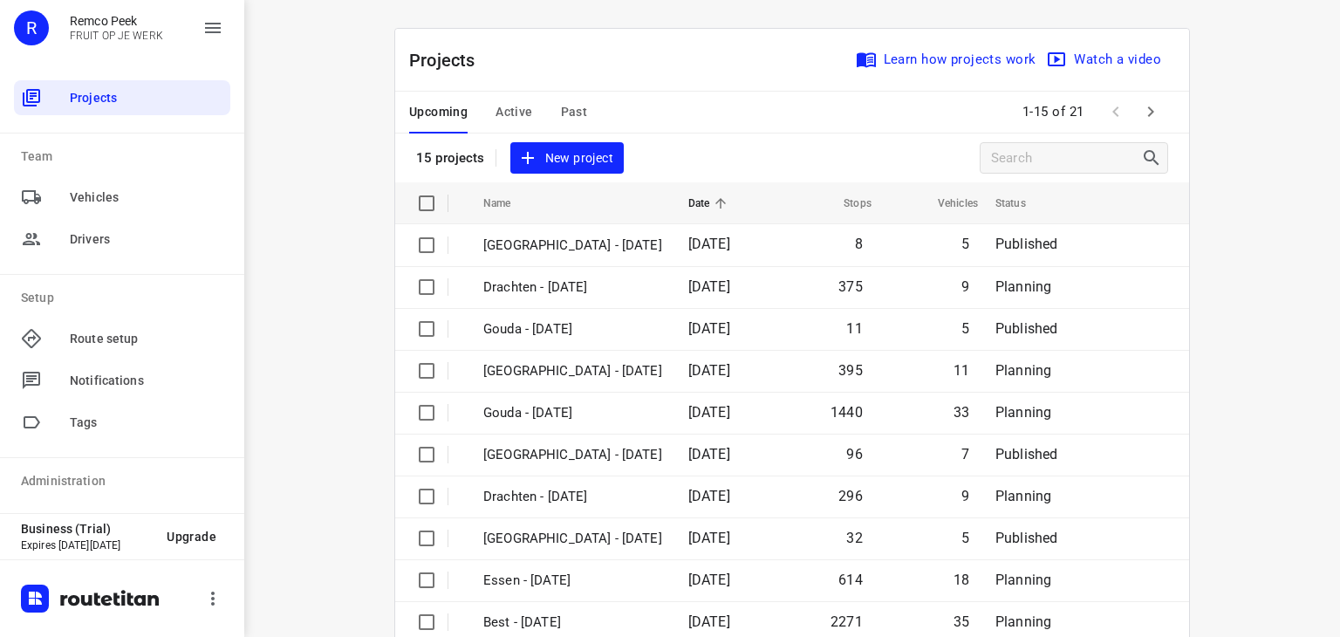
click at [565, 109] on span "Past" at bounding box center [574, 112] width 27 height 22
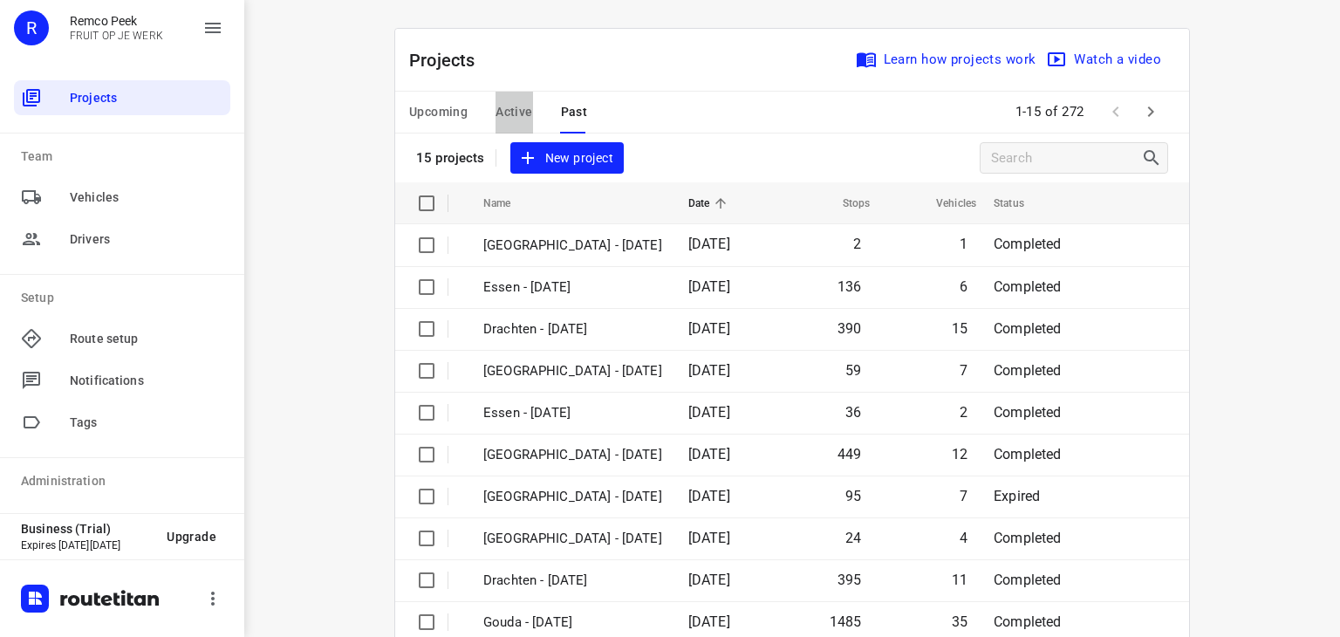
click at [514, 113] on span "Active" at bounding box center [514, 112] width 37 height 22
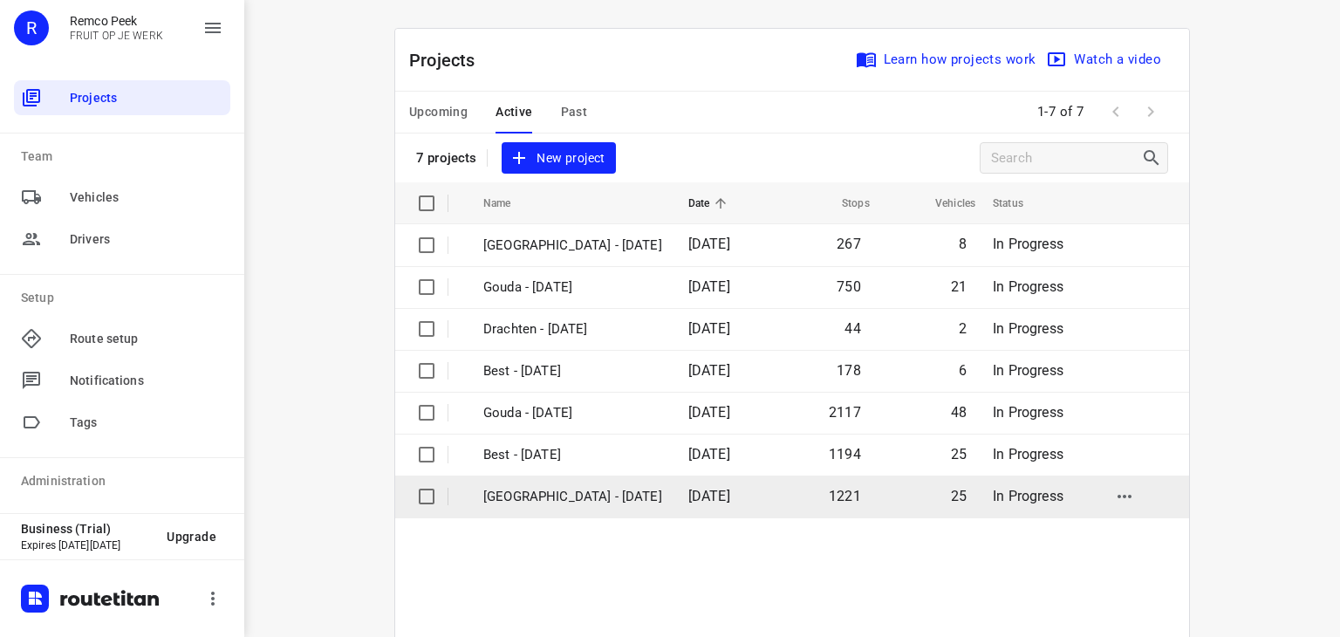
click at [514, 485] on td "Zwolle - Wednesday" at bounding box center [570, 497] width 209 height 42
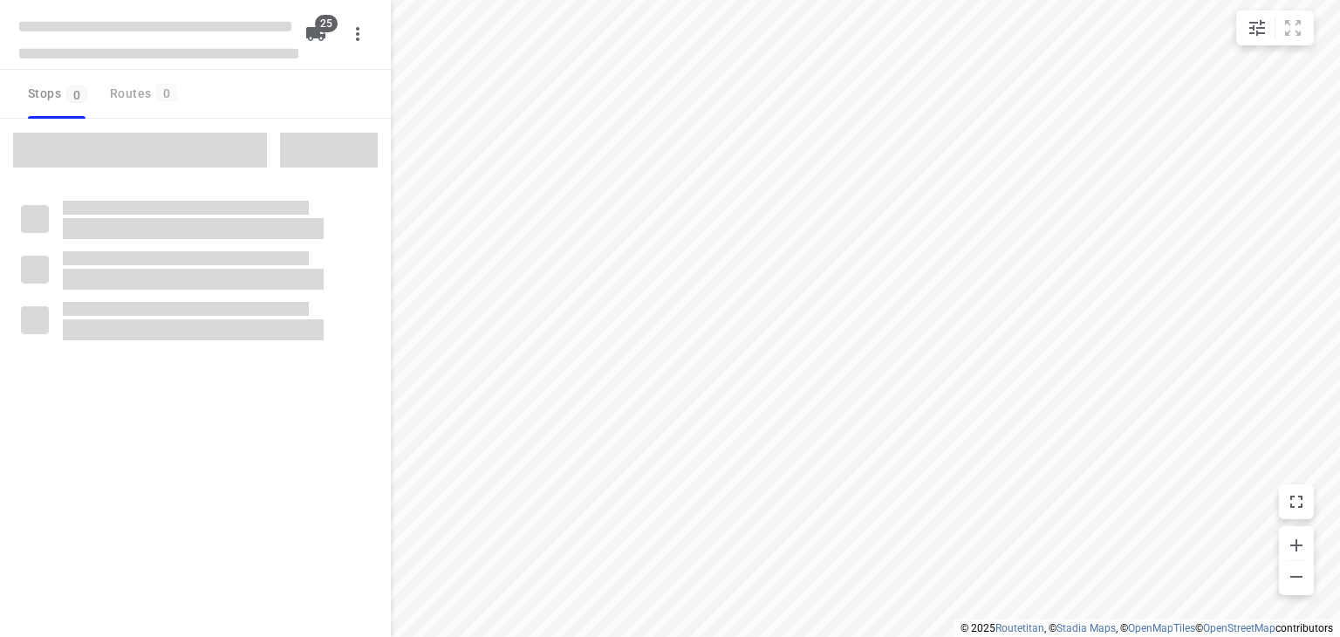
checkbox input "true"
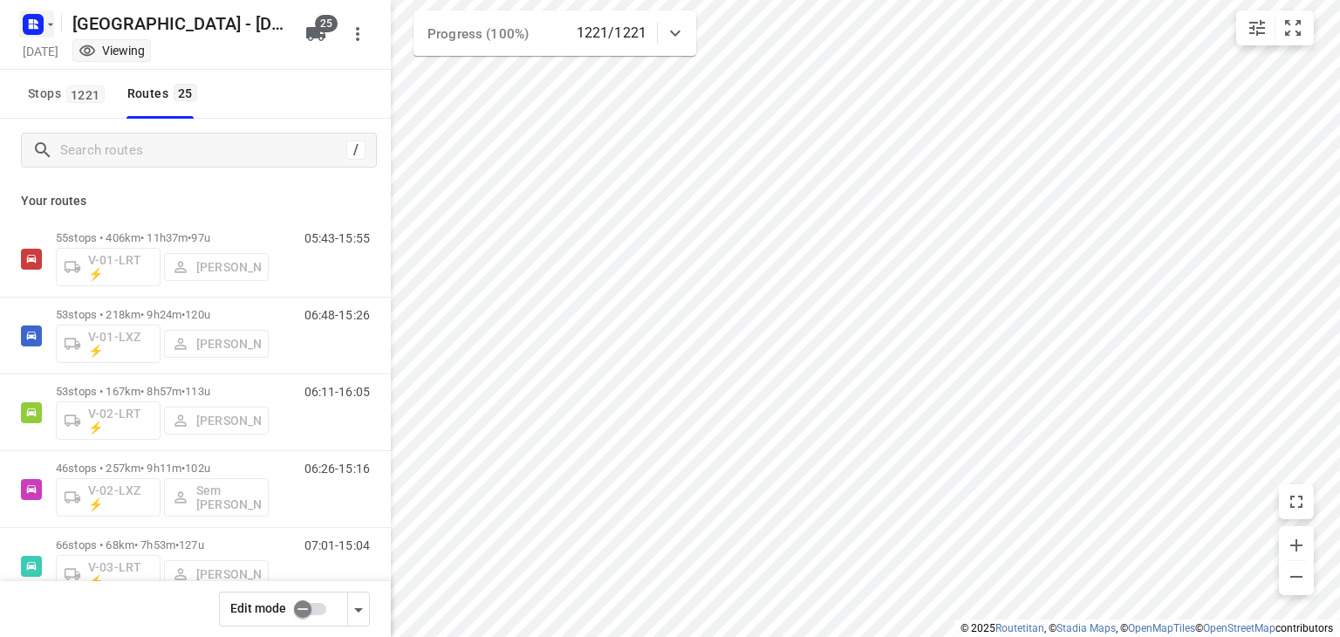
click at [42, 25] on rect "button" at bounding box center [33, 24] width 21 height 21
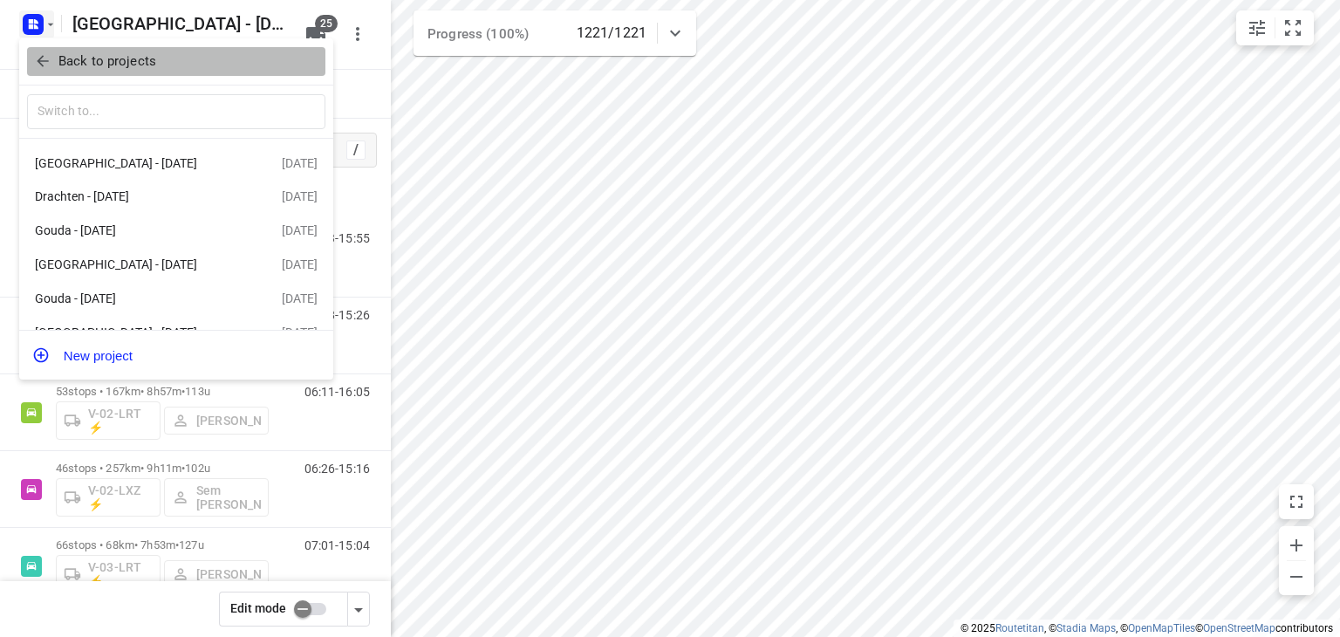
click at [100, 67] on p "Back to projects" at bounding box center [107, 61] width 98 height 20
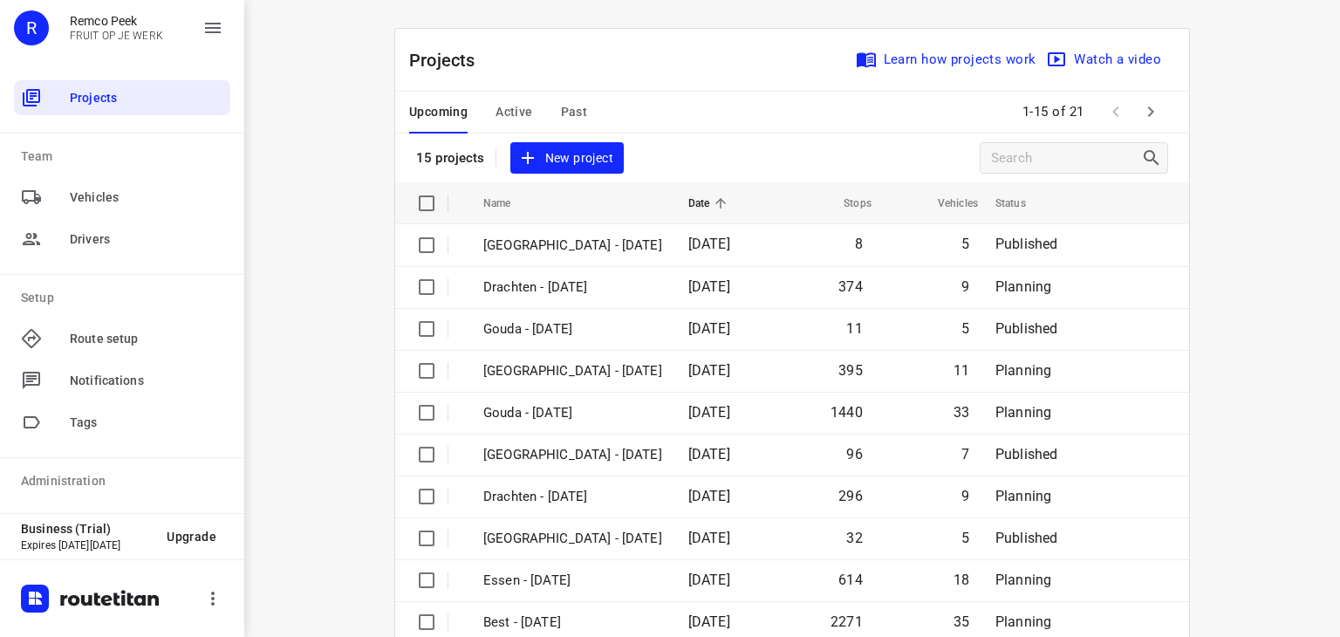
click at [508, 117] on span "Active" at bounding box center [514, 112] width 37 height 22
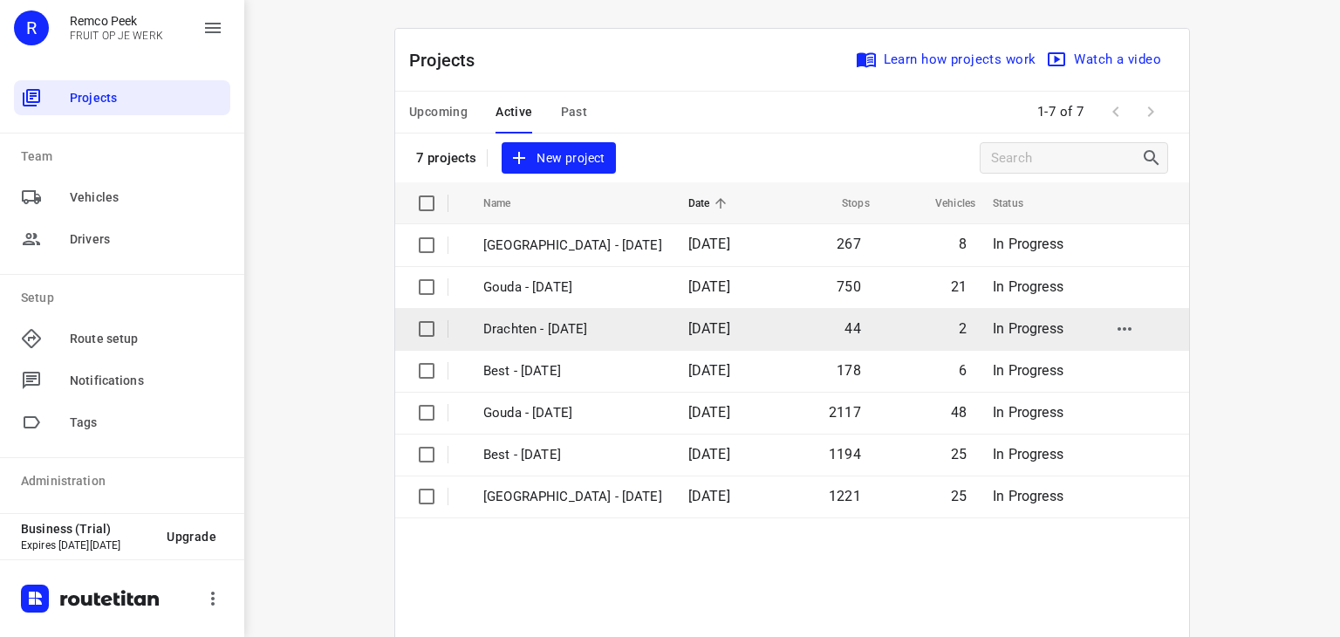
click at [524, 328] on p "Drachten - [DATE]" at bounding box center [572, 329] width 179 height 20
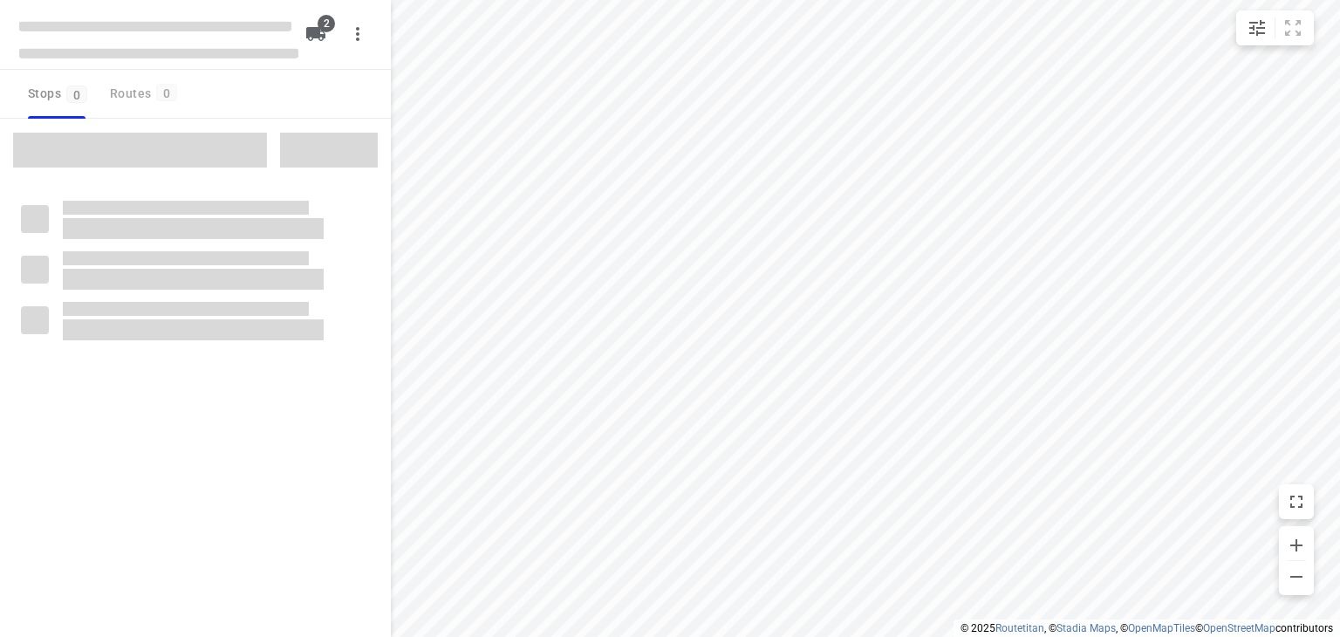
checkbox input "true"
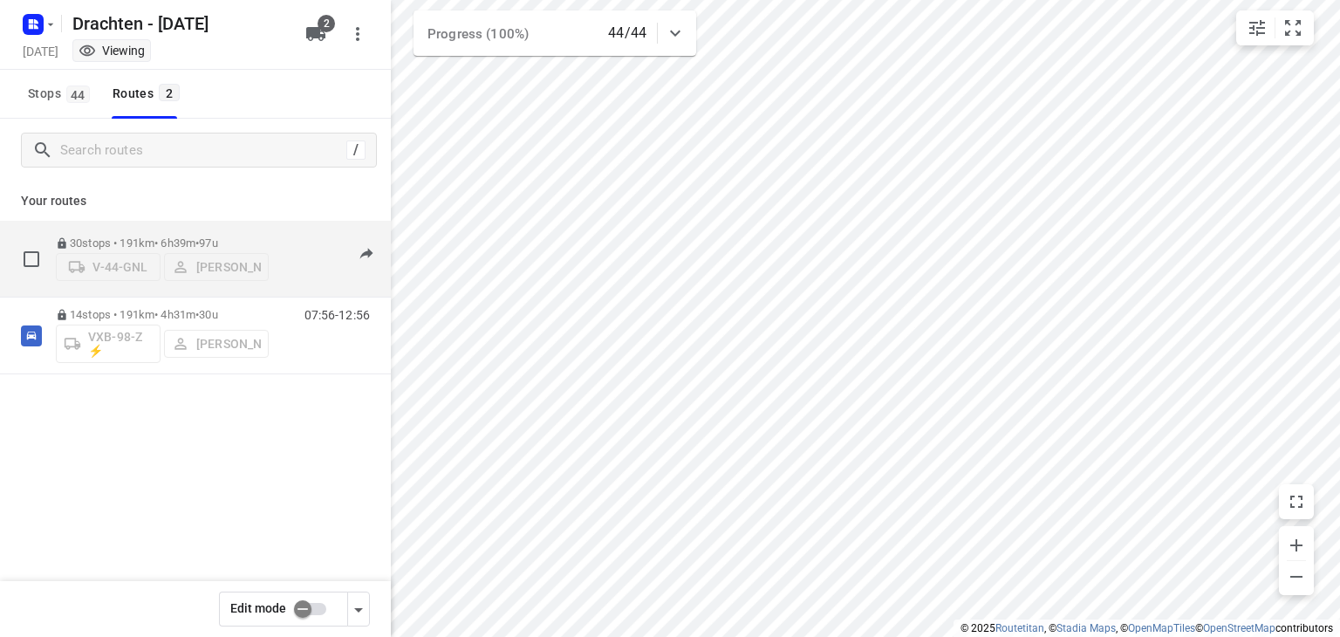
click at [217, 237] on span "97u" at bounding box center [208, 242] width 18 height 13
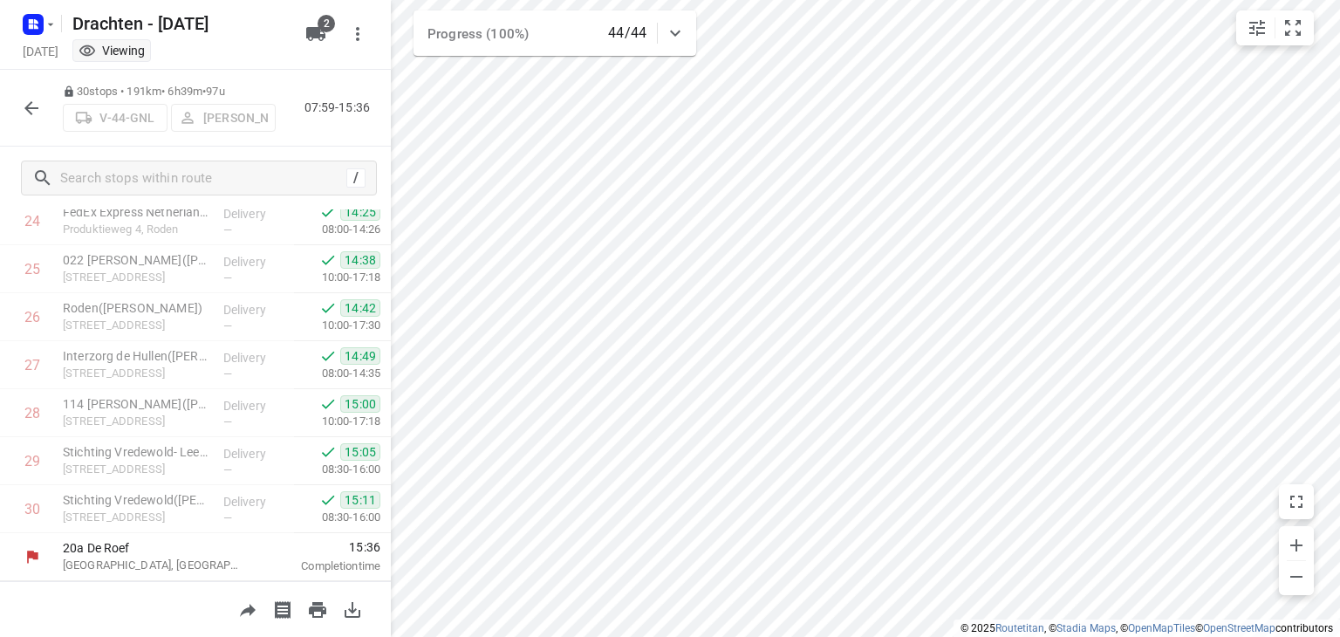
scroll to position [435, 0]
click at [52, 30] on icon "button" at bounding box center [51, 24] width 14 height 14
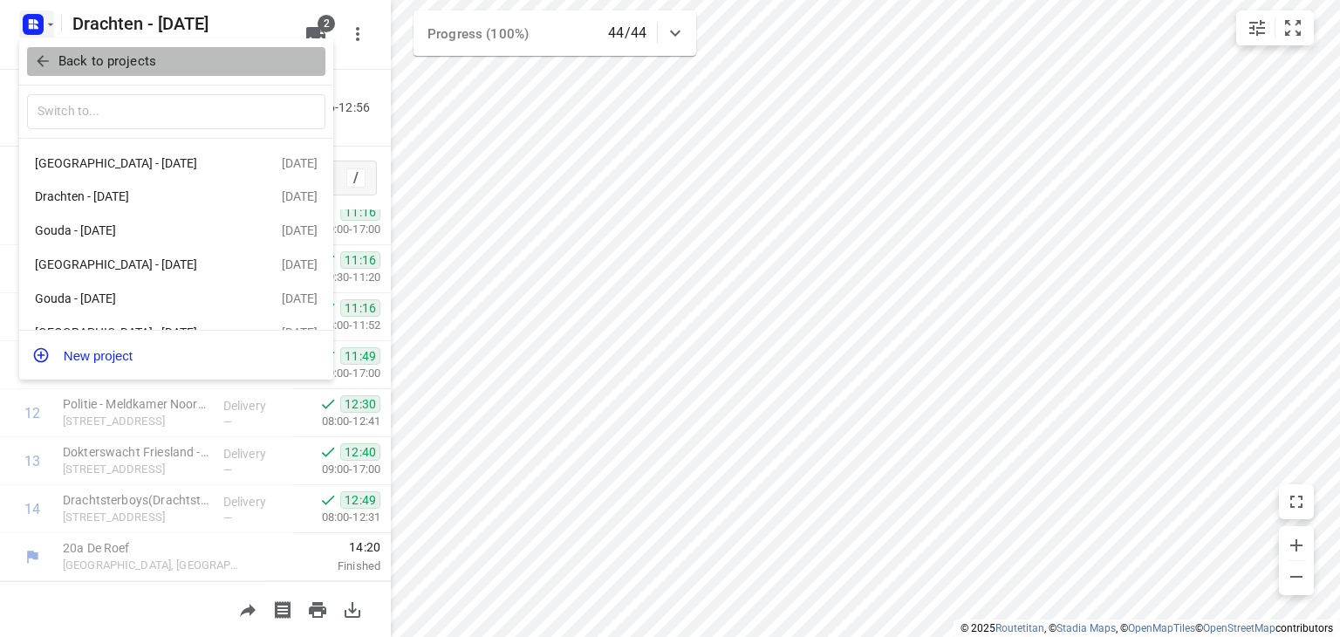
click at [81, 57] on p "Back to projects" at bounding box center [107, 61] width 98 height 20
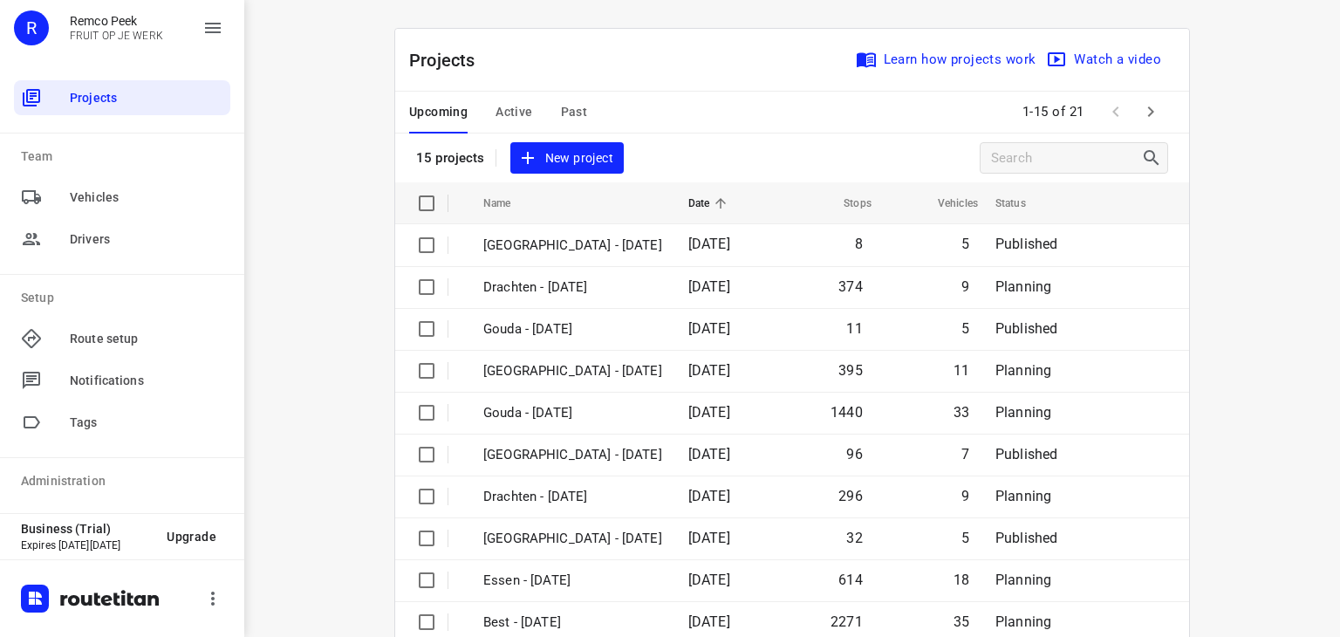
click at [496, 107] on span "Active" at bounding box center [514, 112] width 37 height 22
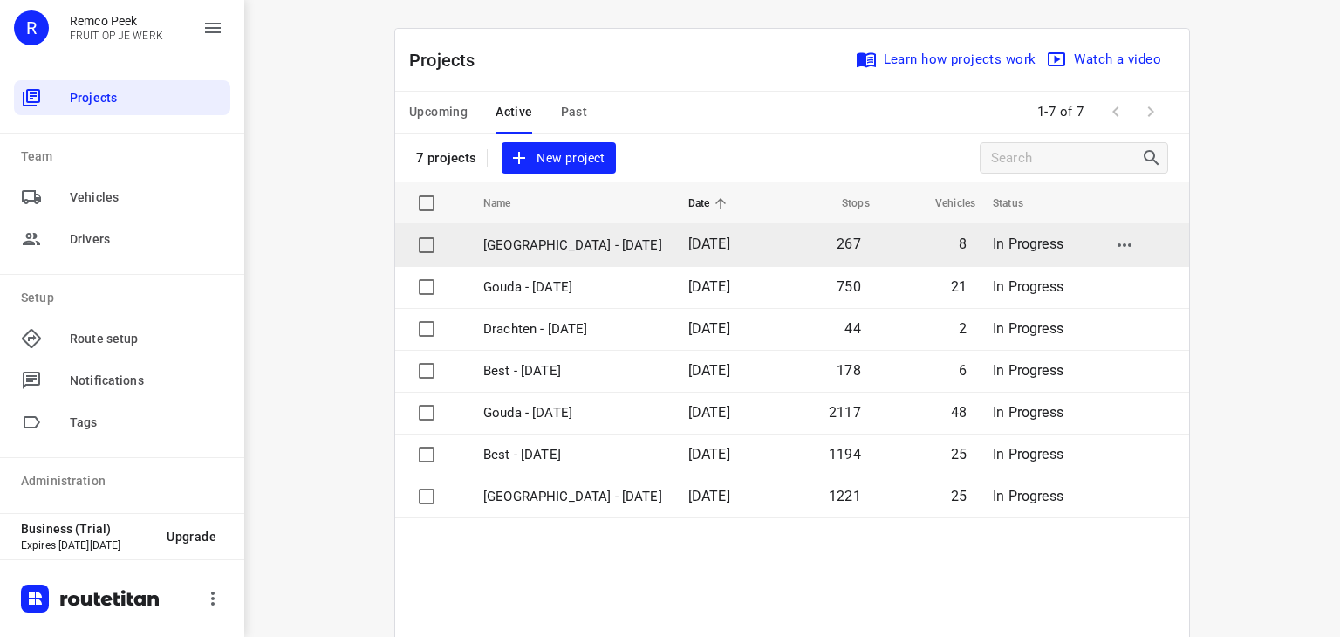
click at [517, 253] on p "Zwolle - Thursday" at bounding box center [572, 246] width 179 height 20
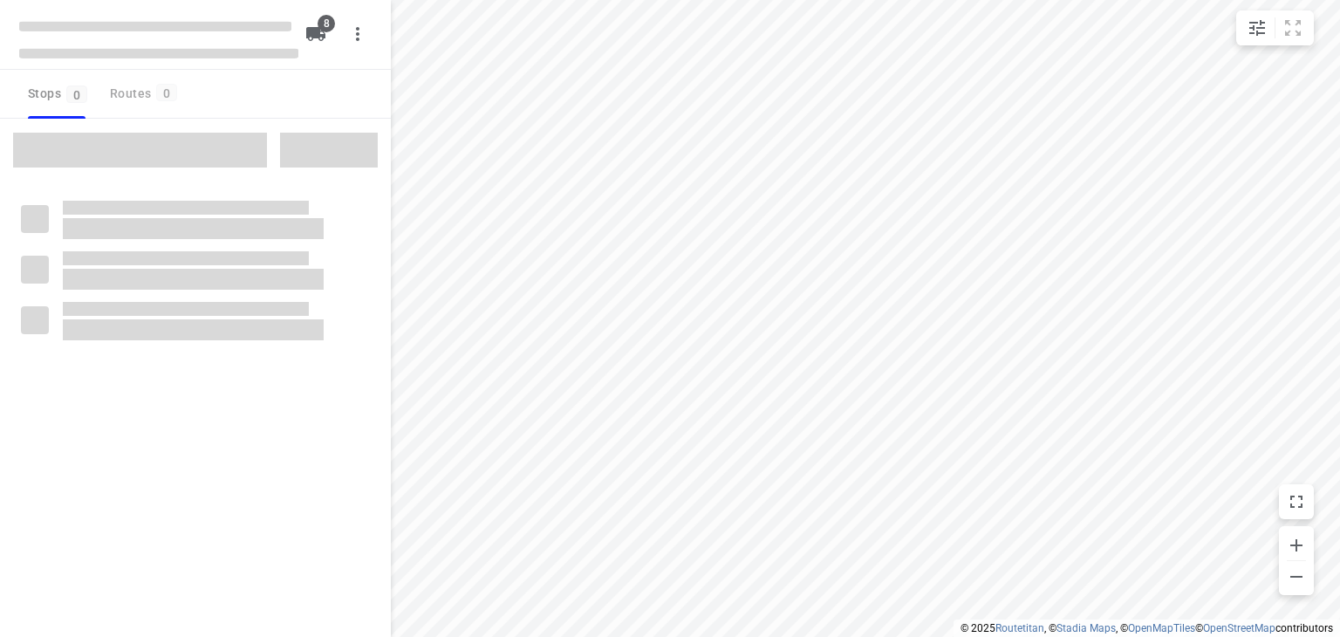
checkbox input "true"
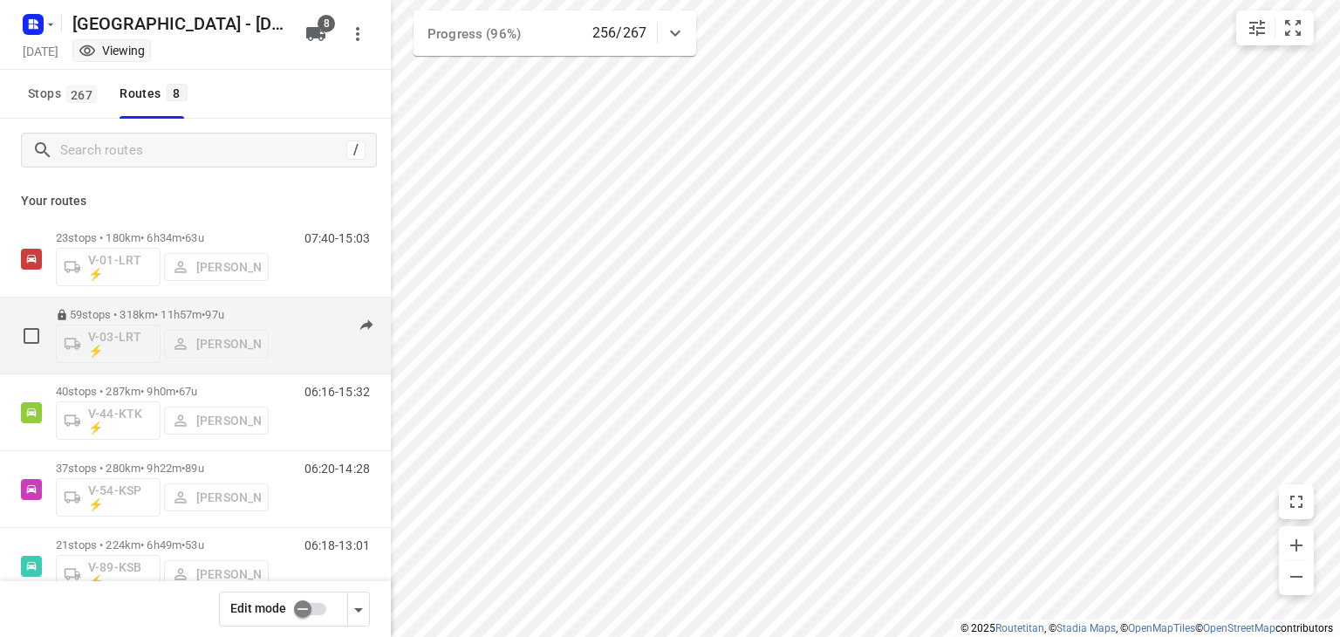
click at [223, 308] on span "97u" at bounding box center [214, 314] width 18 height 13
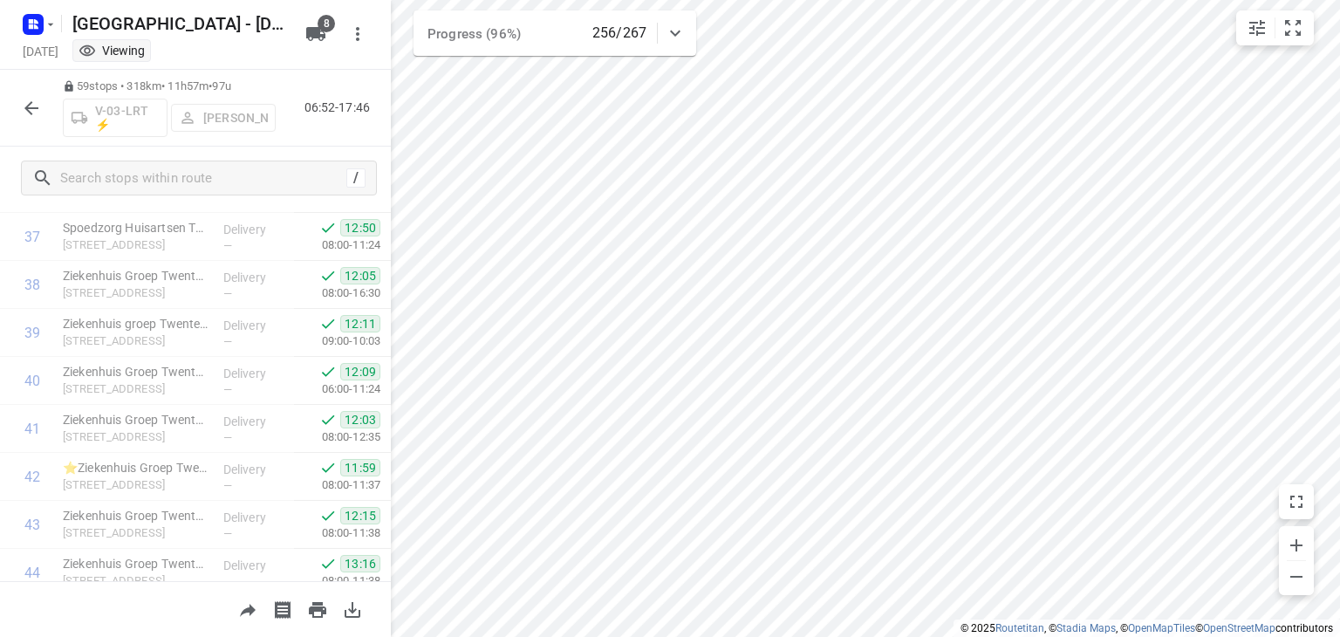
scroll to position [2181, 0]
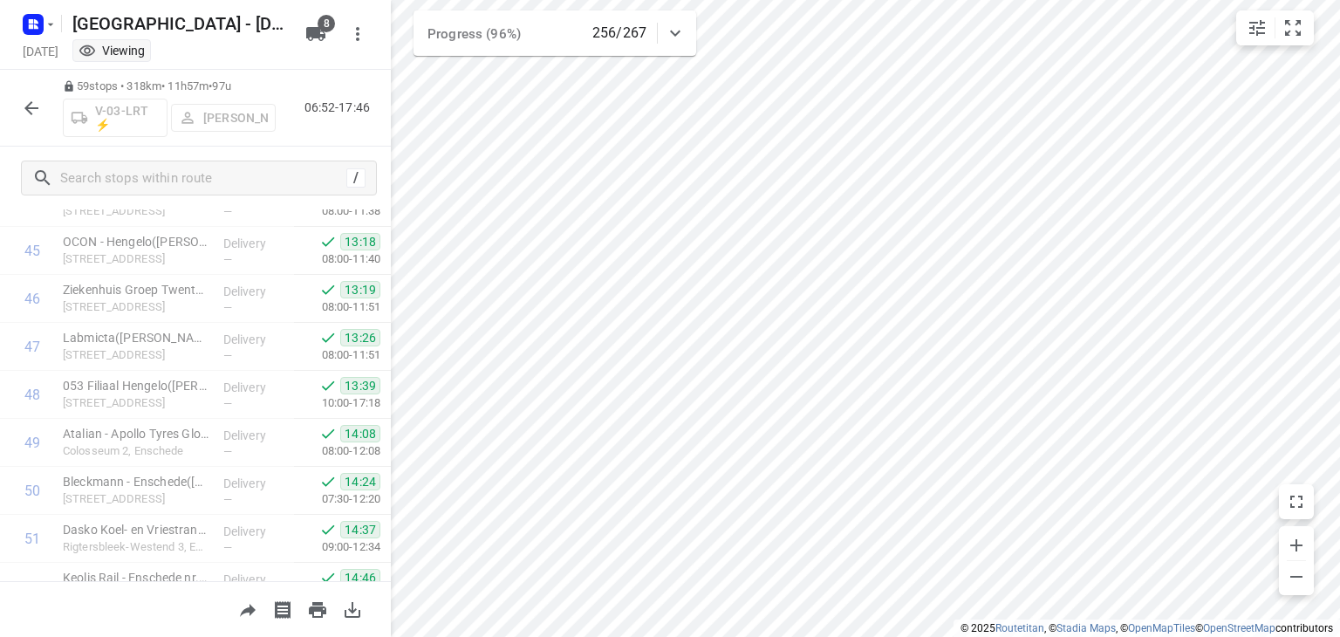
click at [37, 102] on icon "button" at bounding box center [31, 108] width 21 height 21
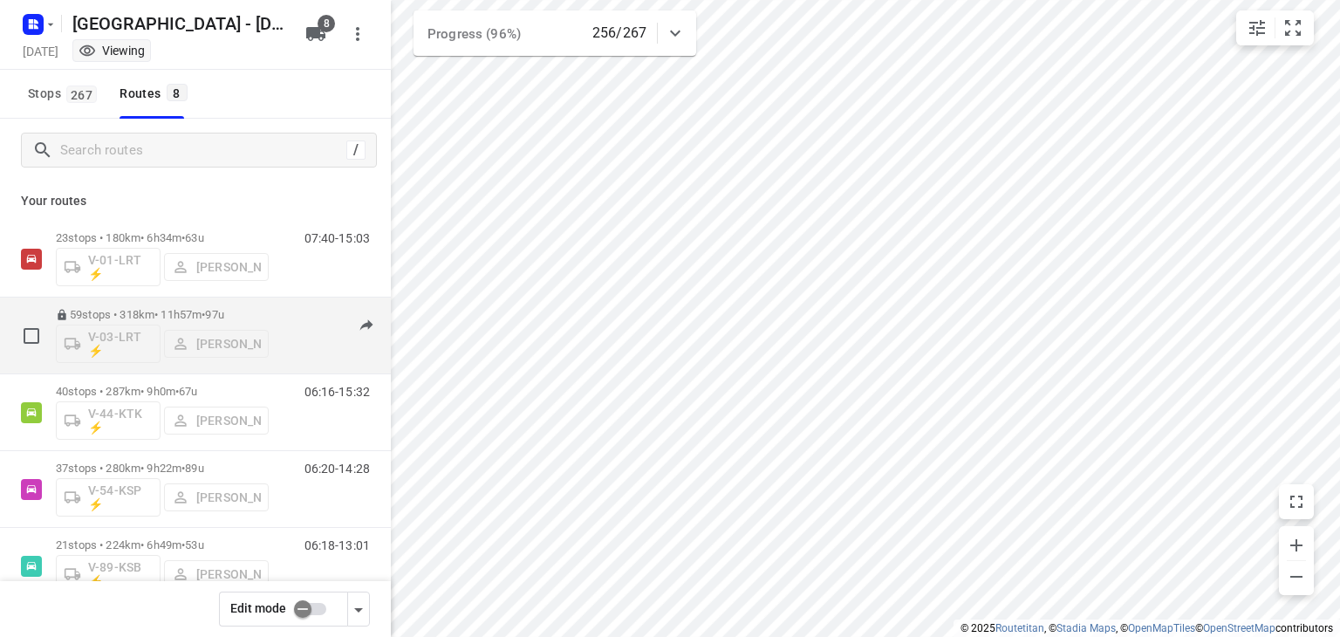
click at [212, 302] on div "59 stops • 318km • 11h57m • 97u V-03-LRT ⚡ Raymond Blom" at bounding box center [162, 335] width 213 height 72
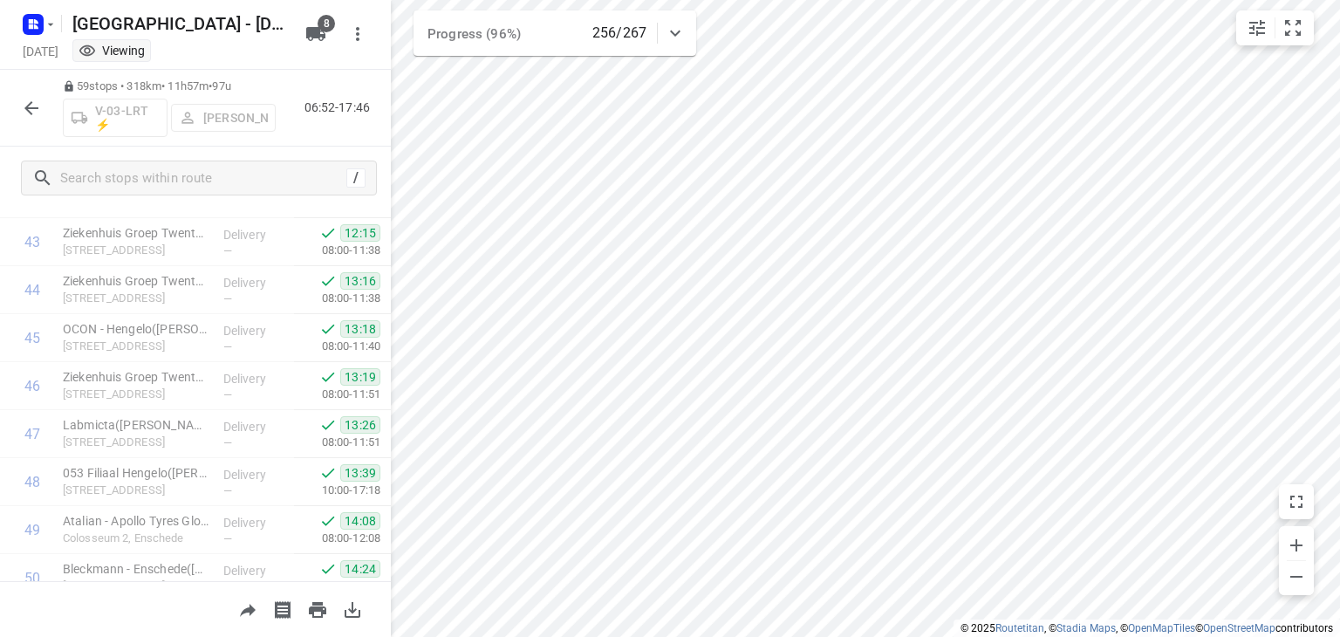
scroll to position [2595, 0]
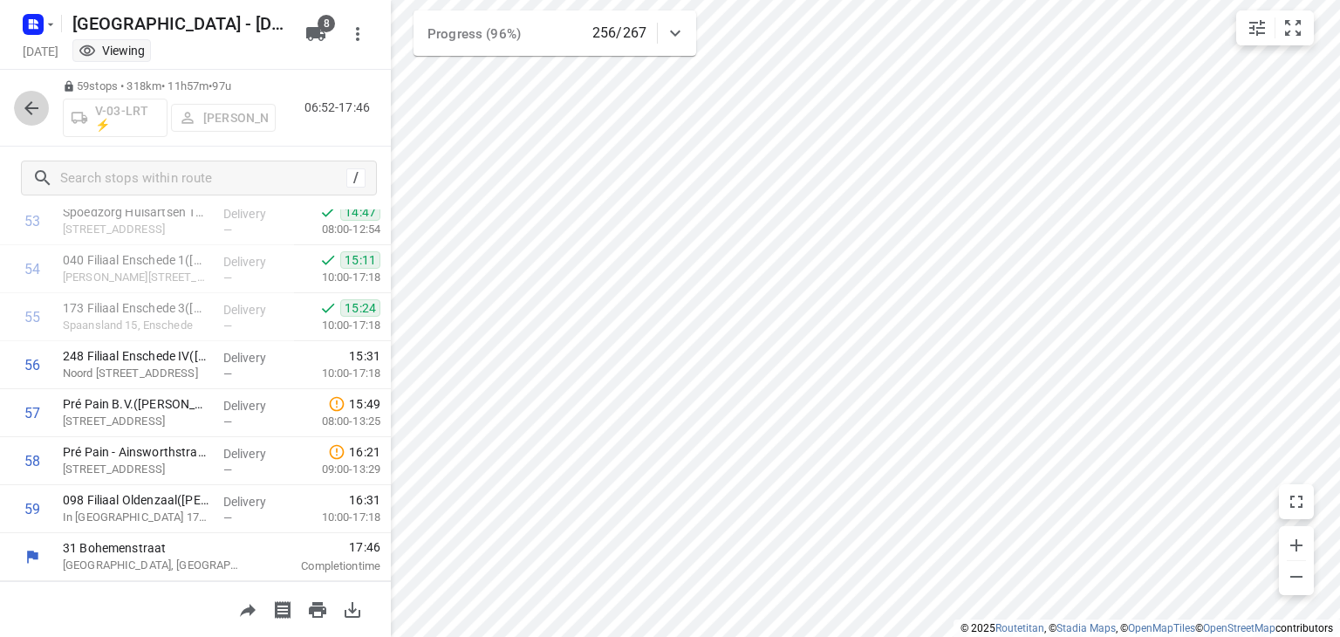
click at [24, 111] on icon "button" at bounding box center [31, 108] width 21 height 21
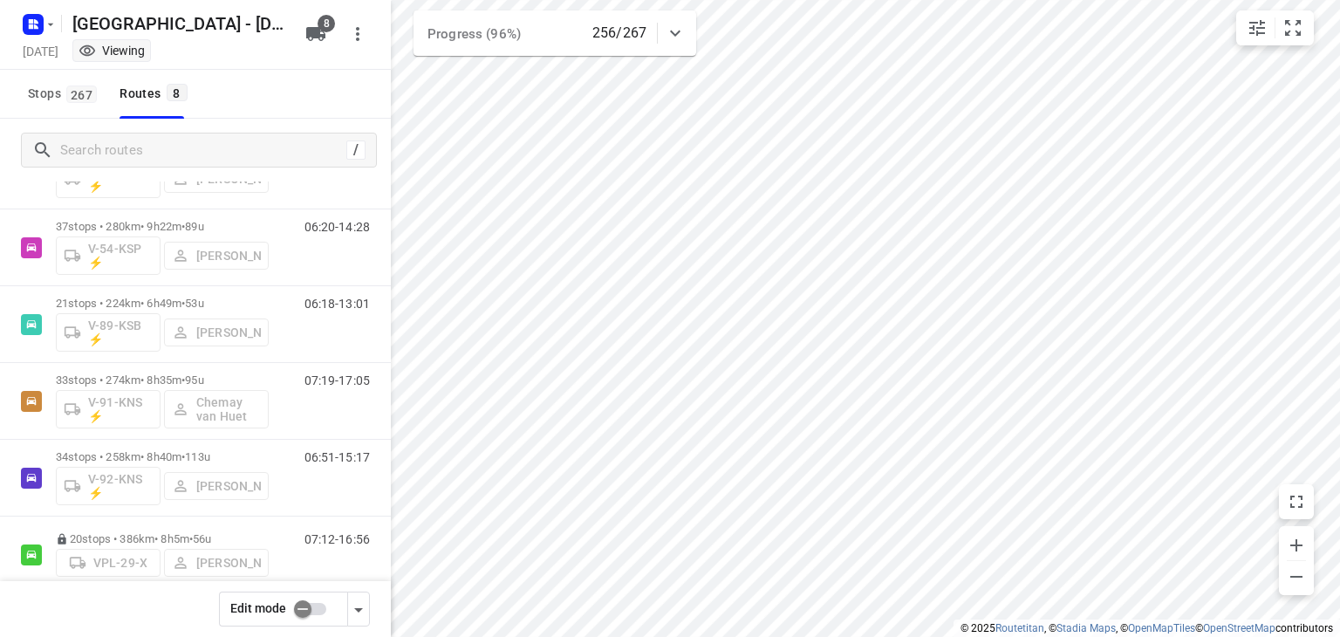
scroll to position [271, 0]
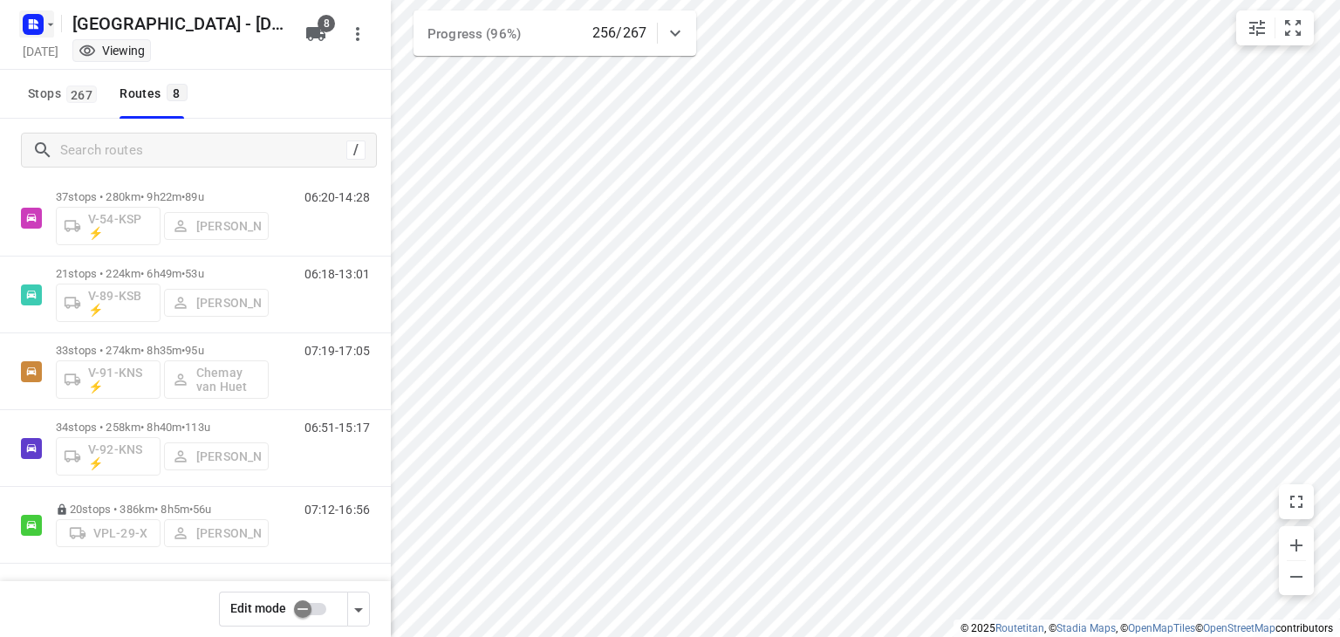
click at [43, 33] on icon "button" at bounding box center [33, 24] width 28 height 28
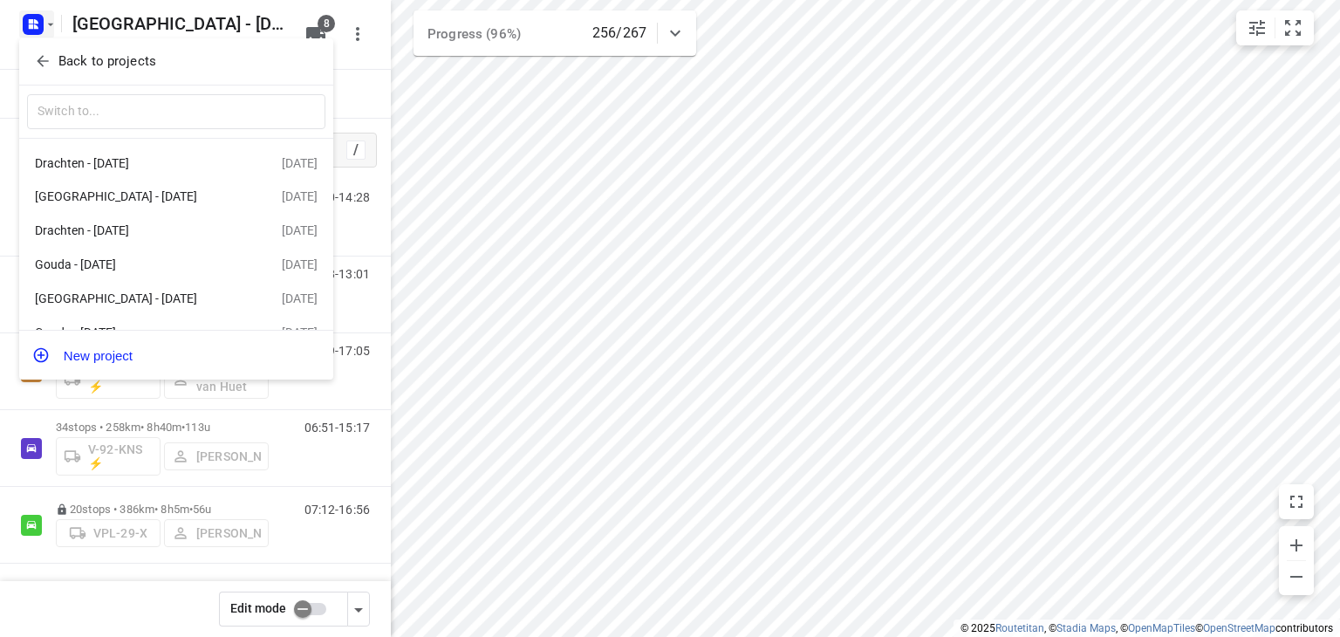
click at [105, 65] on p "Back to projects" at bounding box center [107, 61] width 98 height 20
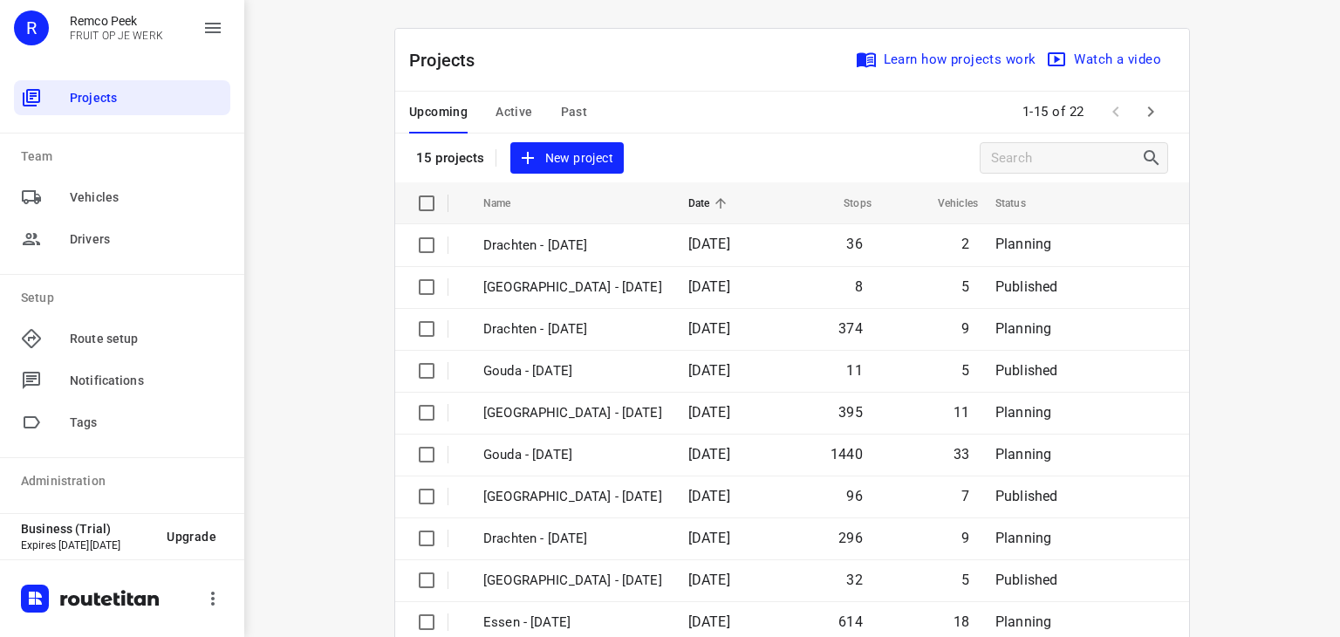
click at [496, 105] on span "Active" at bounding box center [514, 112] width 37 height 22
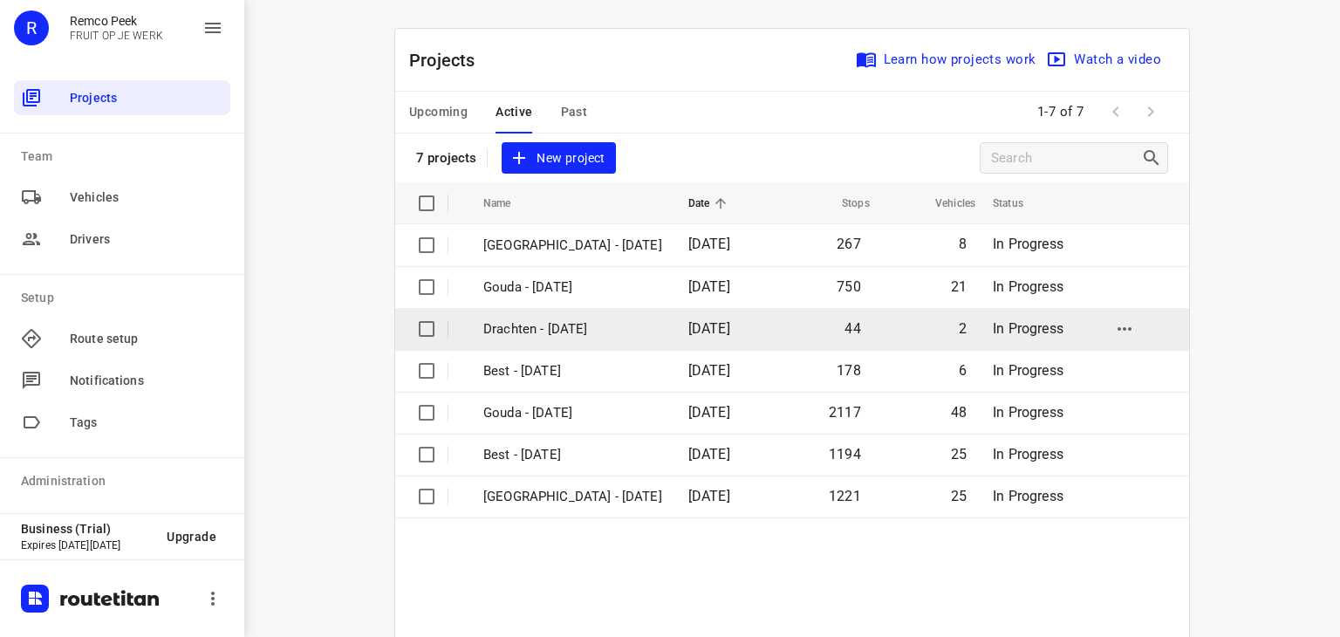
click at [533, 336] on p "Drachten - [DATE]" at bounding box center [572, 329] width 179 height 20
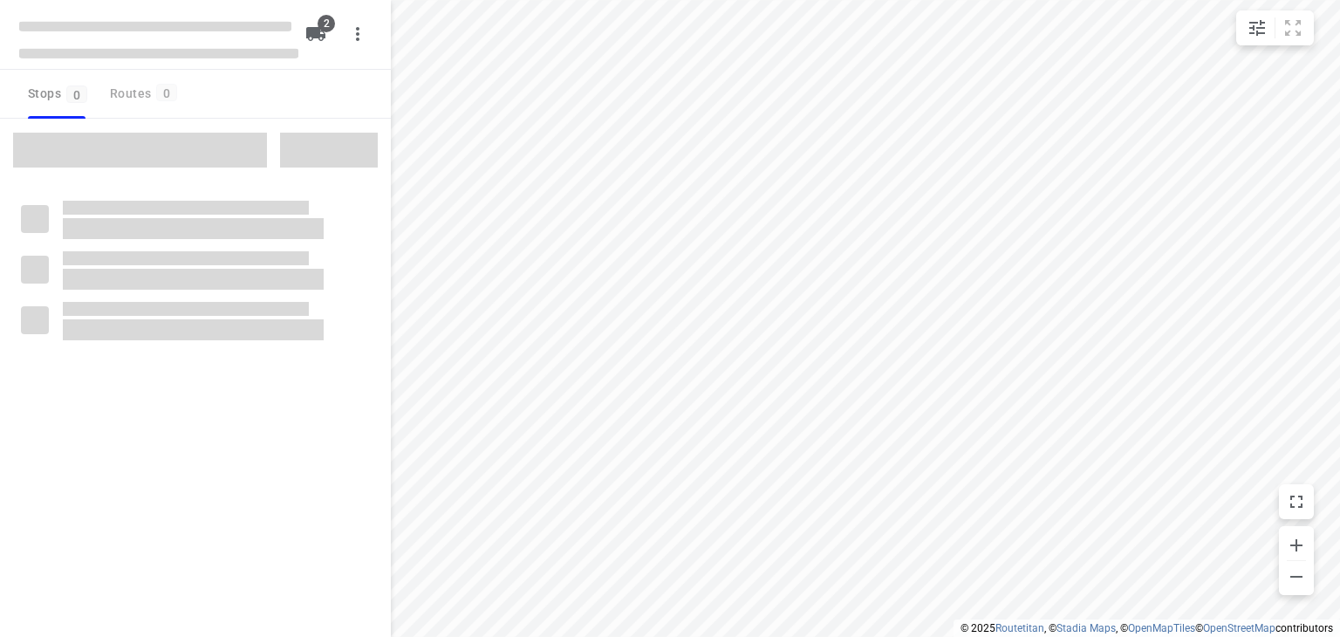
checkbox input "true"
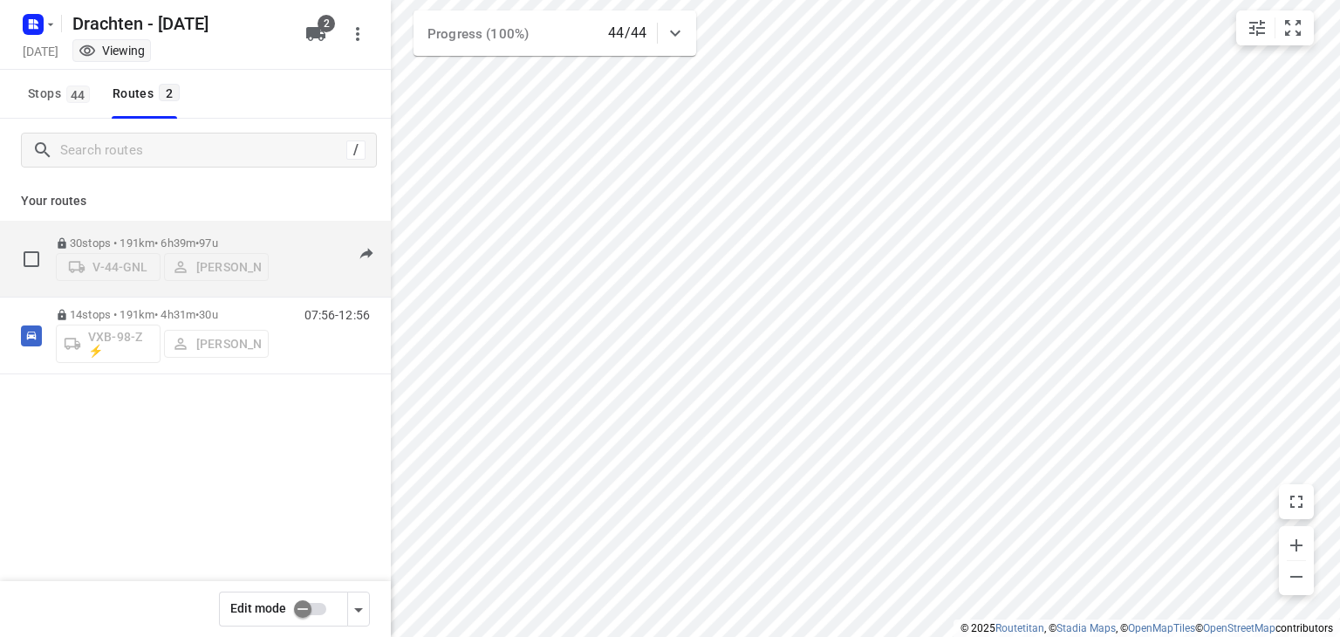
click at [217, 236] on span "97u" at bounding box center [208, 242] width 18 height 13
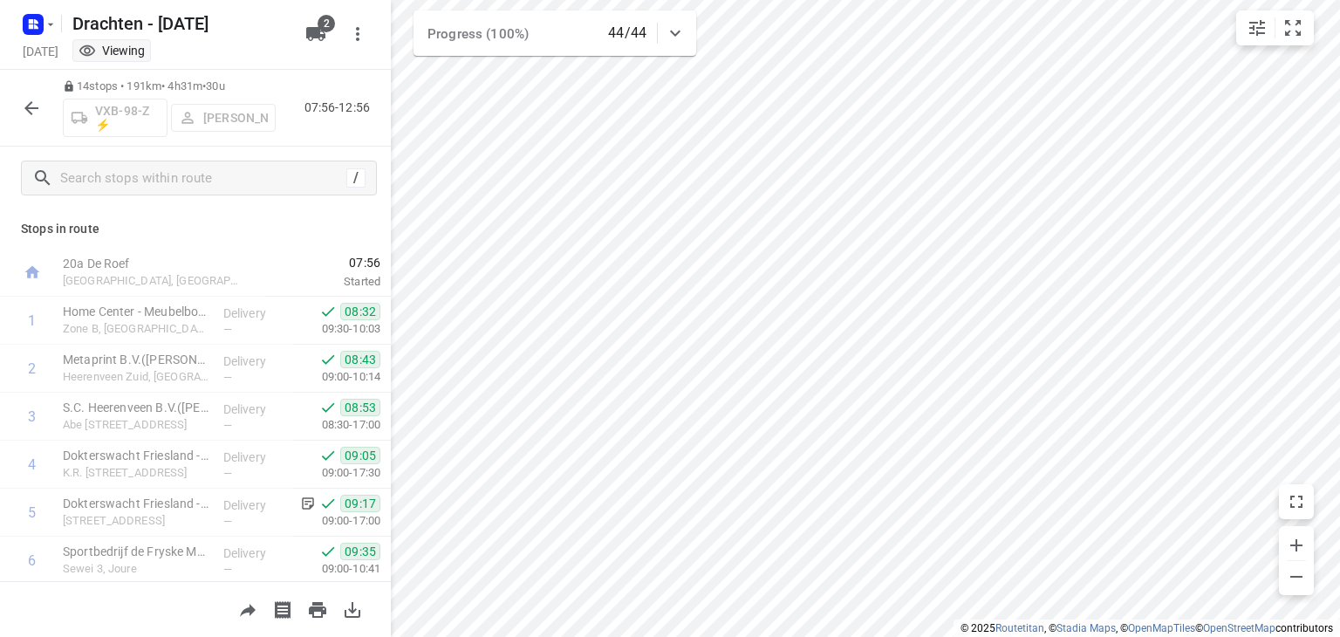
click at [38, 123] on button "button" at bounding box center [31, 108] width 35 height 35
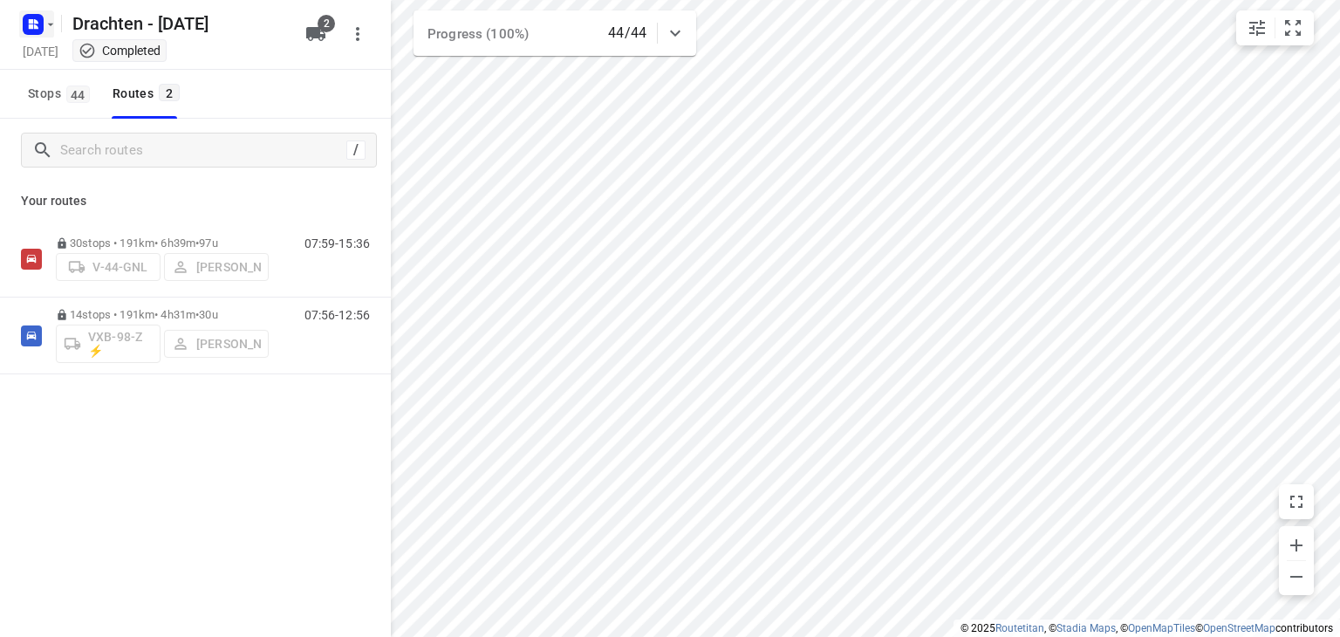
click at [46, 22] on icon "button" at bounding box center [51, 24] width 14 height 14
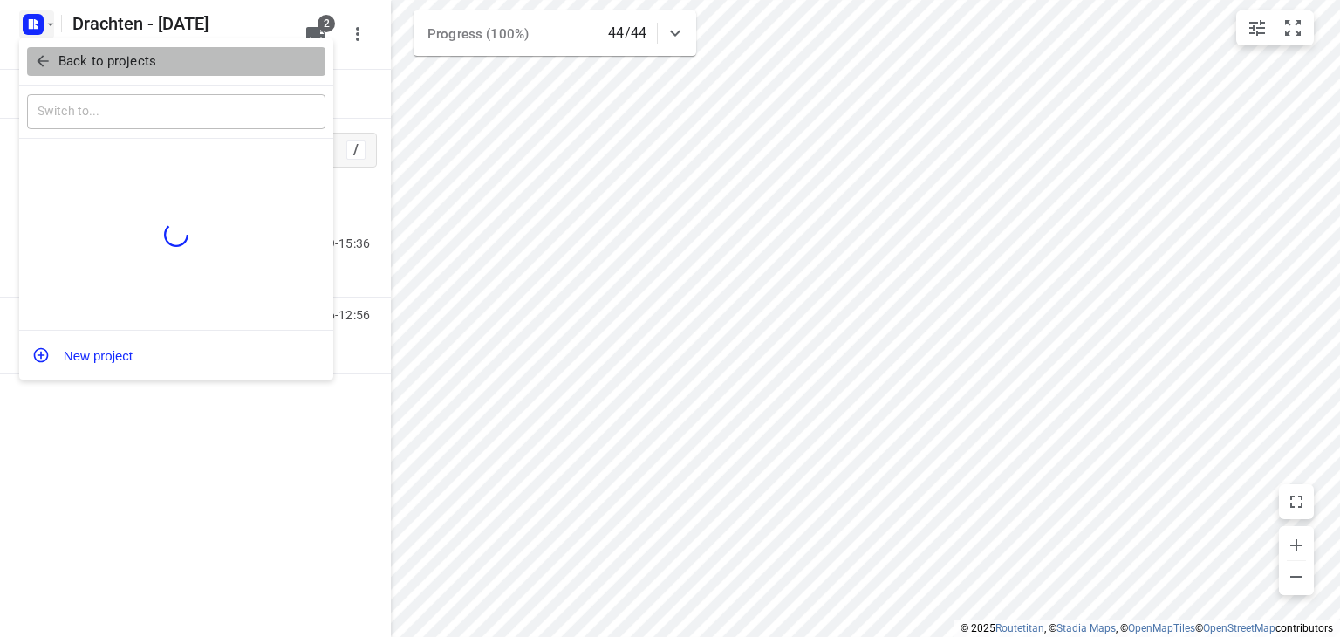
click at [92, 58] on p "Back to projects" at bounding box center [107, 61] width 98 height 20
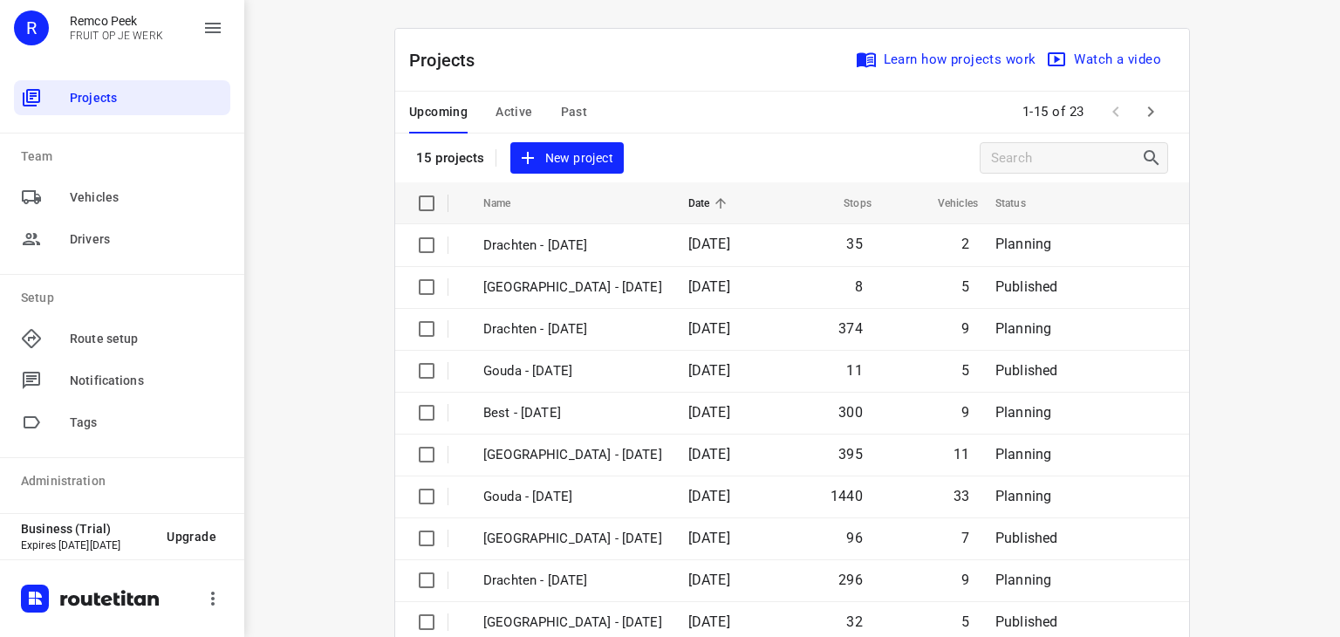
click at [561, 116] on span "Past" at bounding box center [574, 112] width 27 height 22
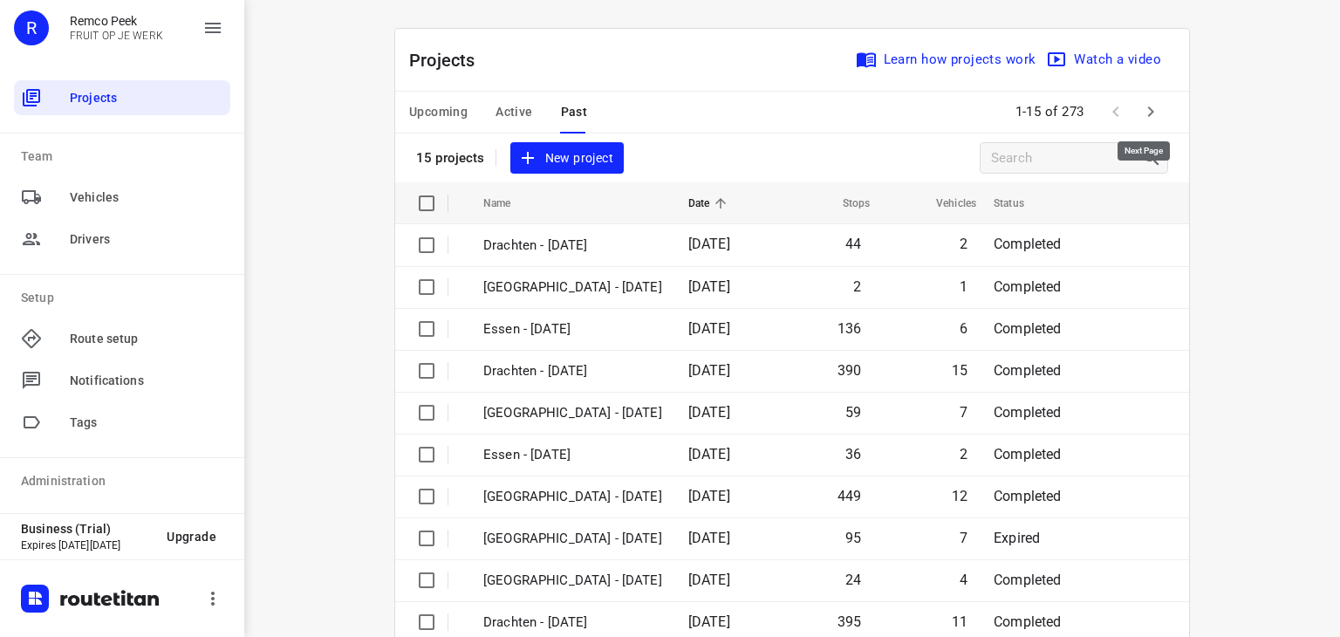
click at [1145, 106] on icon "button" at bounding box center [1150, 111] width 21 height 21
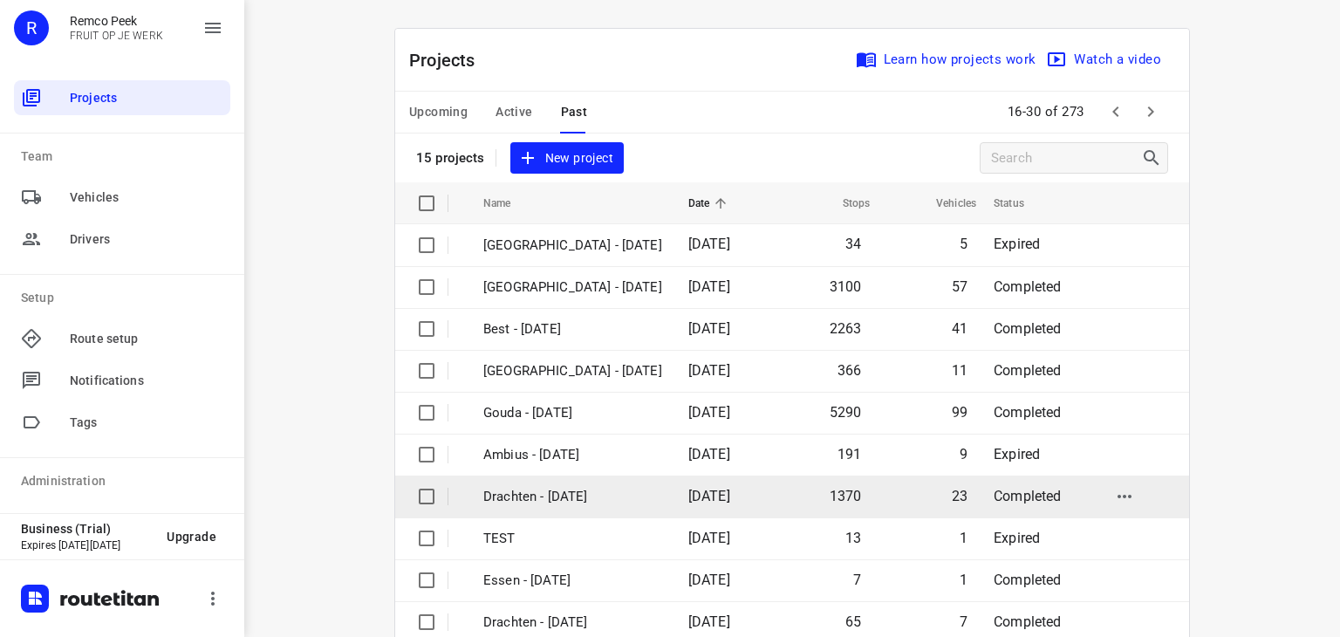
click at [537, 484] on td "Drachten - [DATE]" at bounding box center [570, 497] width 209 height 42
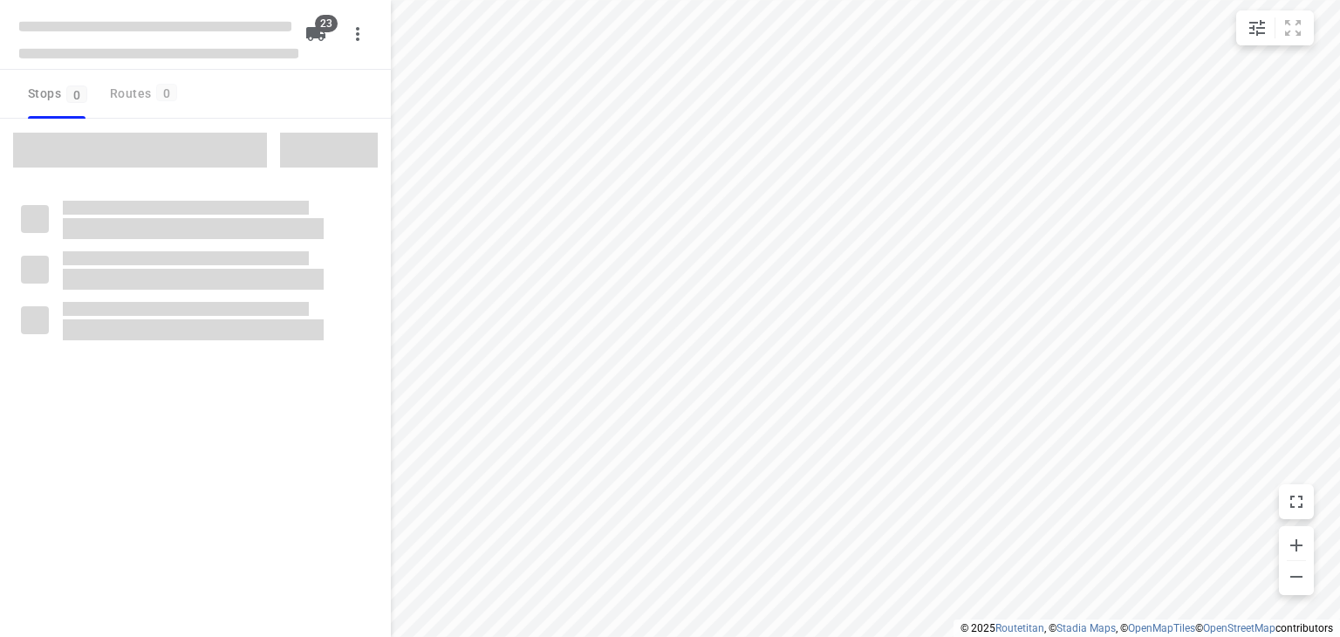
checkbox input "true"
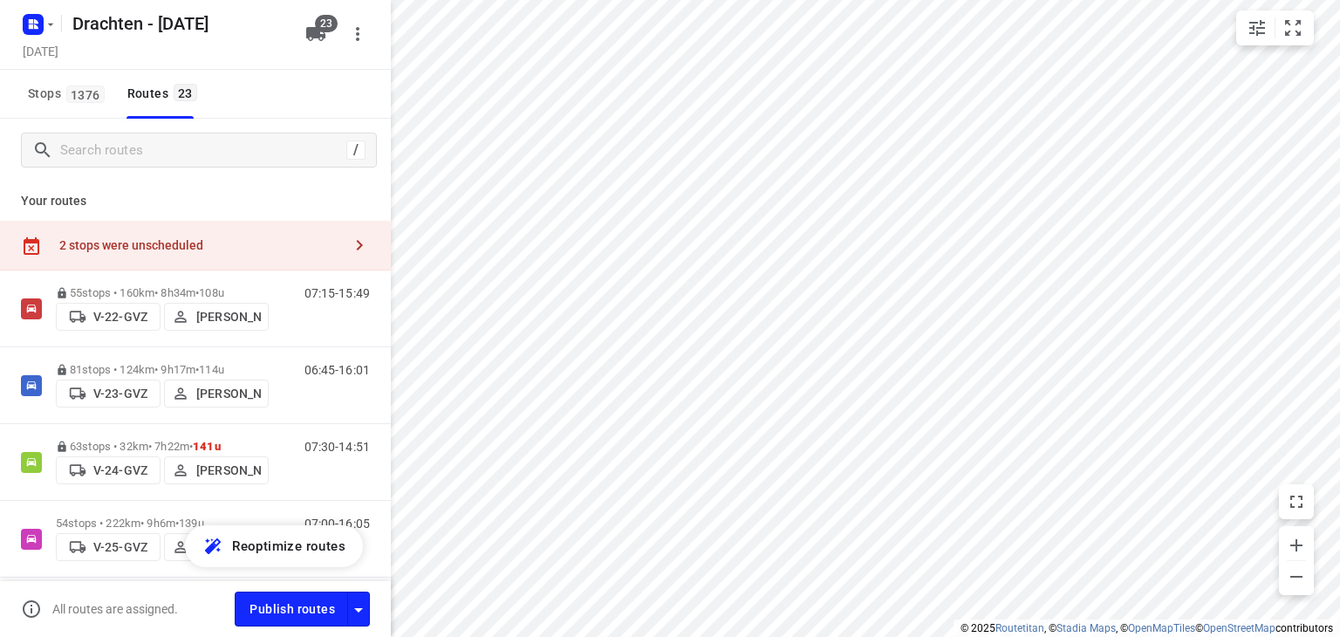
click at [292, 222] on div "2 stops were unscheduled" at bounding box center [195, 246] width 391 height 50
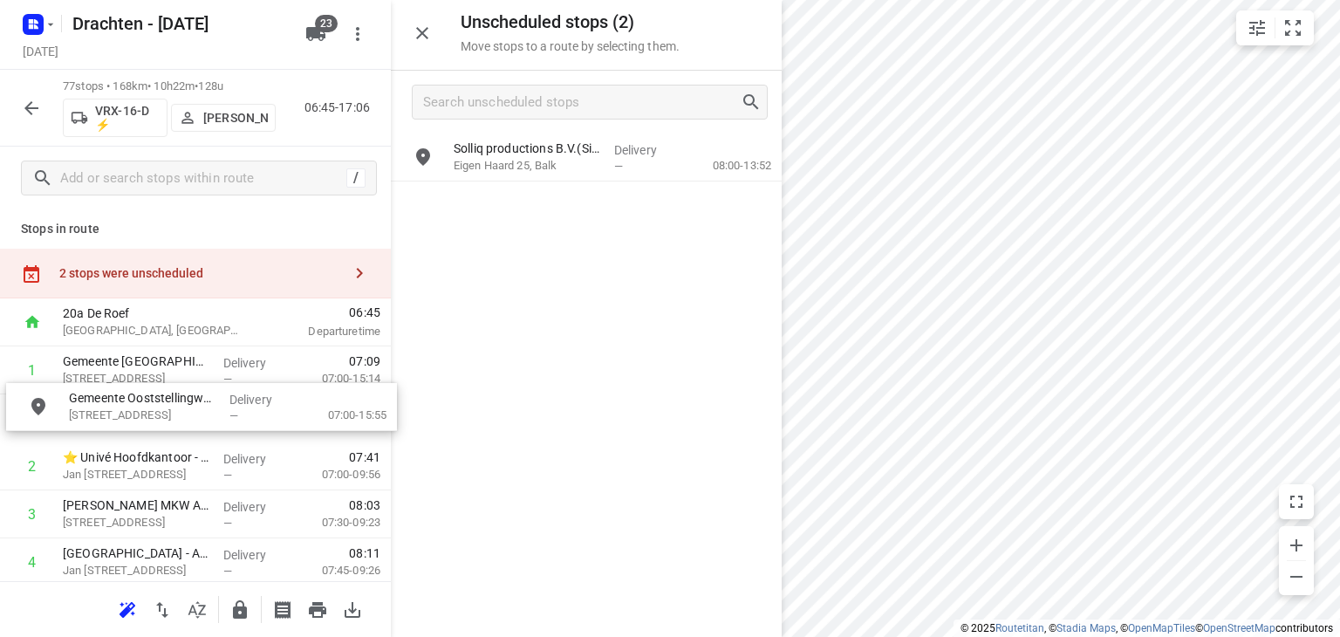
drag, startPoint x: 548, startPoint y: 200, endPoint x: 161, endPoint y: 408, distance: 440.0
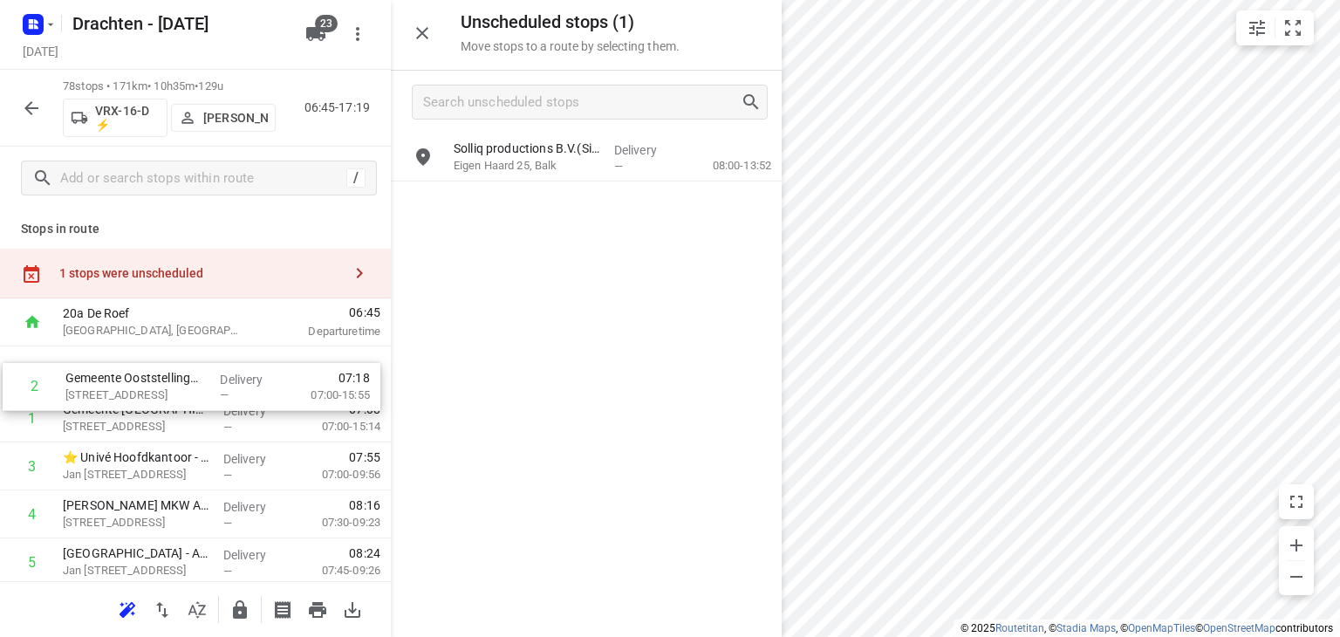
drag, startPoint x: 161, startPoint y: 428, endPoint x: 165, endPoint y: 388, distance: 40.4
drag, startPoint x: 191, startPoint y: 421, endPoint x: 202, endPoint y: 380, distance: 41.7
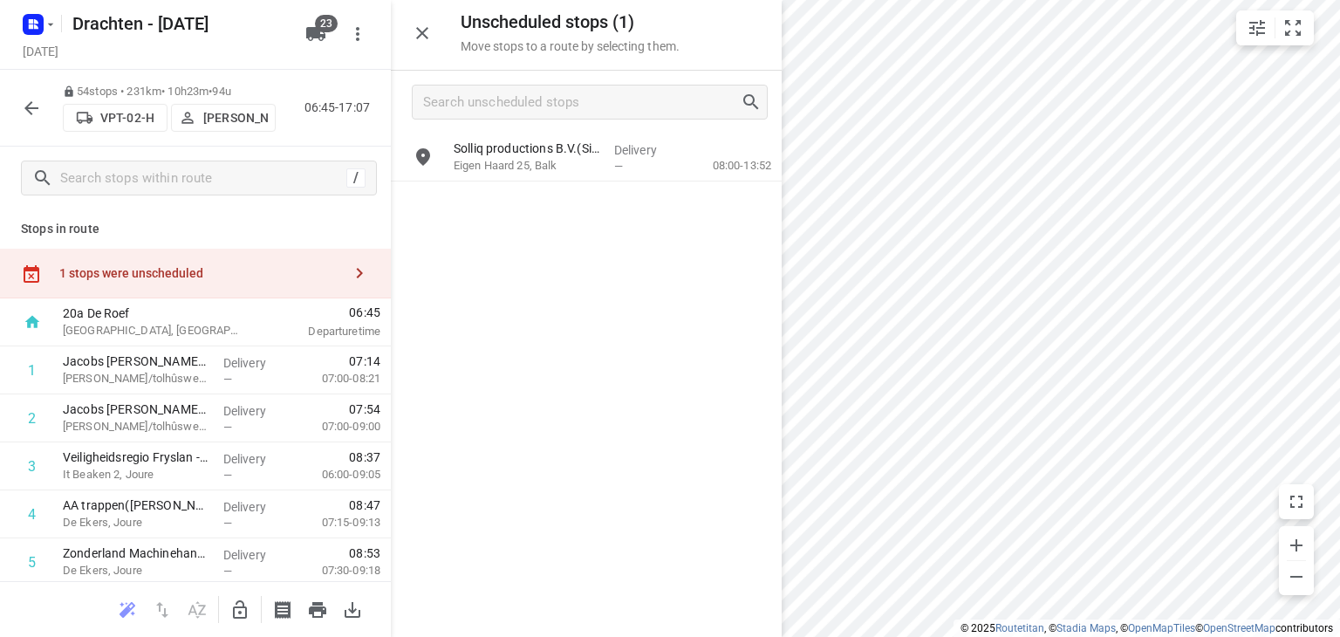
click at [243, 606] on icon "button" at bounding box center [240, 609] width 14 height 18
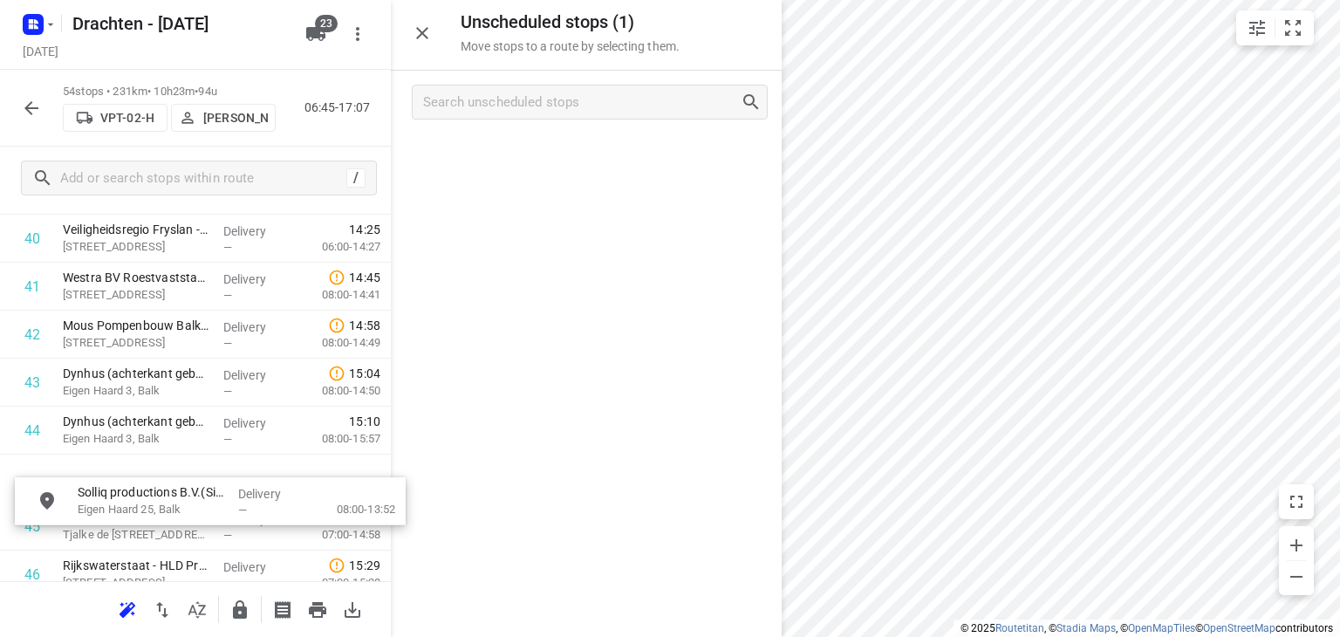
scroll to position [2005, 0]
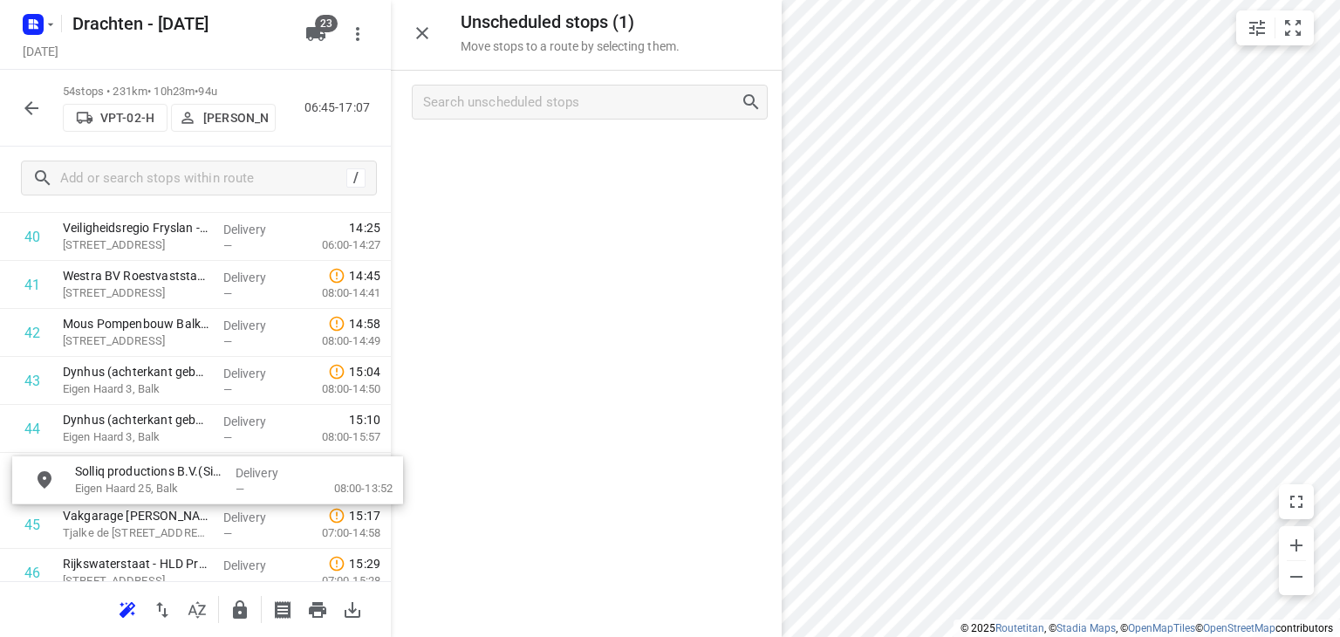
drag, startPoint x: 582, startPoint y: 175, endPoint x: 199, endPoint y: 503, distance: 503.8
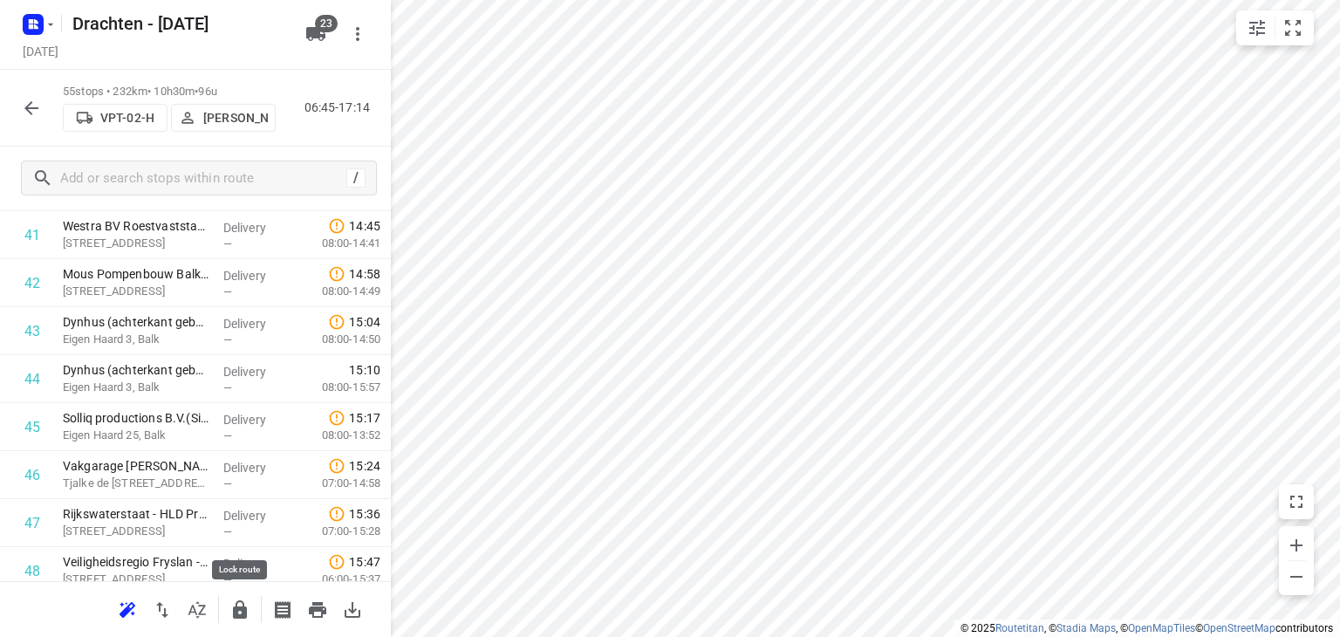
click at [248, 622] on button "button" at bounding box center [239, 609] width 35 height 35
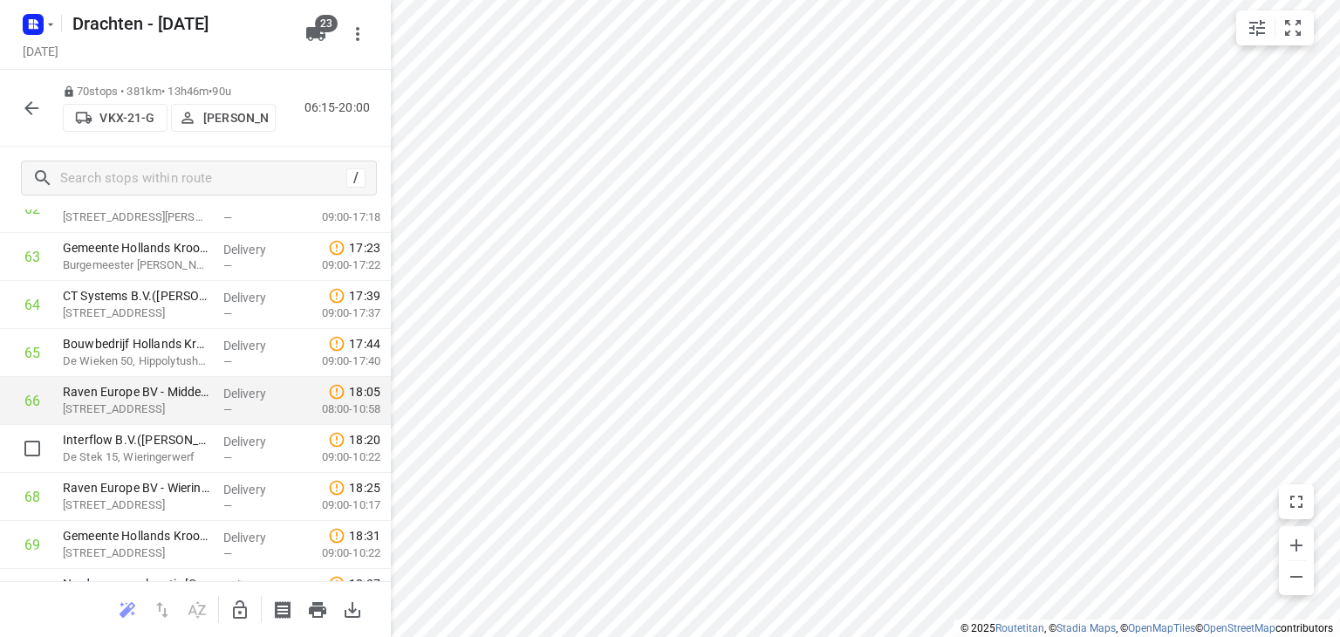
scroll to position [3035, 0]
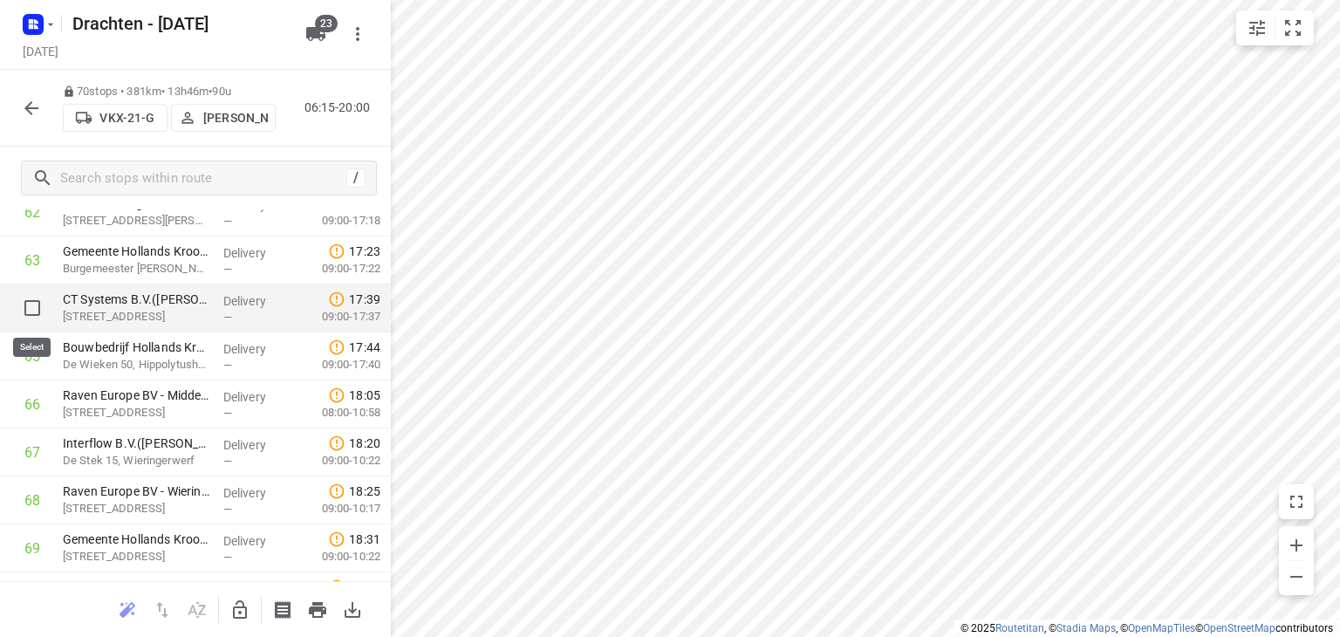
click at [35, 310] on input "checkbox" at bounding box center [32, 308] width 35 height 35
checkbox input "true"
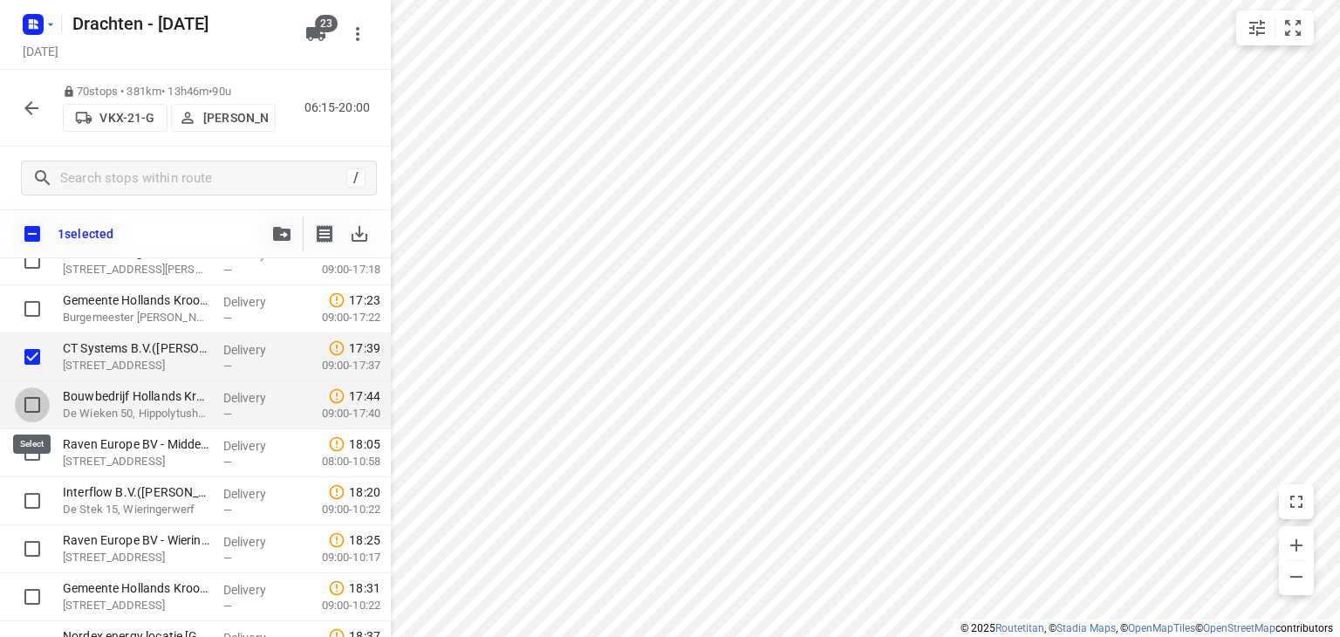
click at [32, 407] on input "checkbox" at bounding box center [32, 404] width 35 height 35
checkbox input "true"
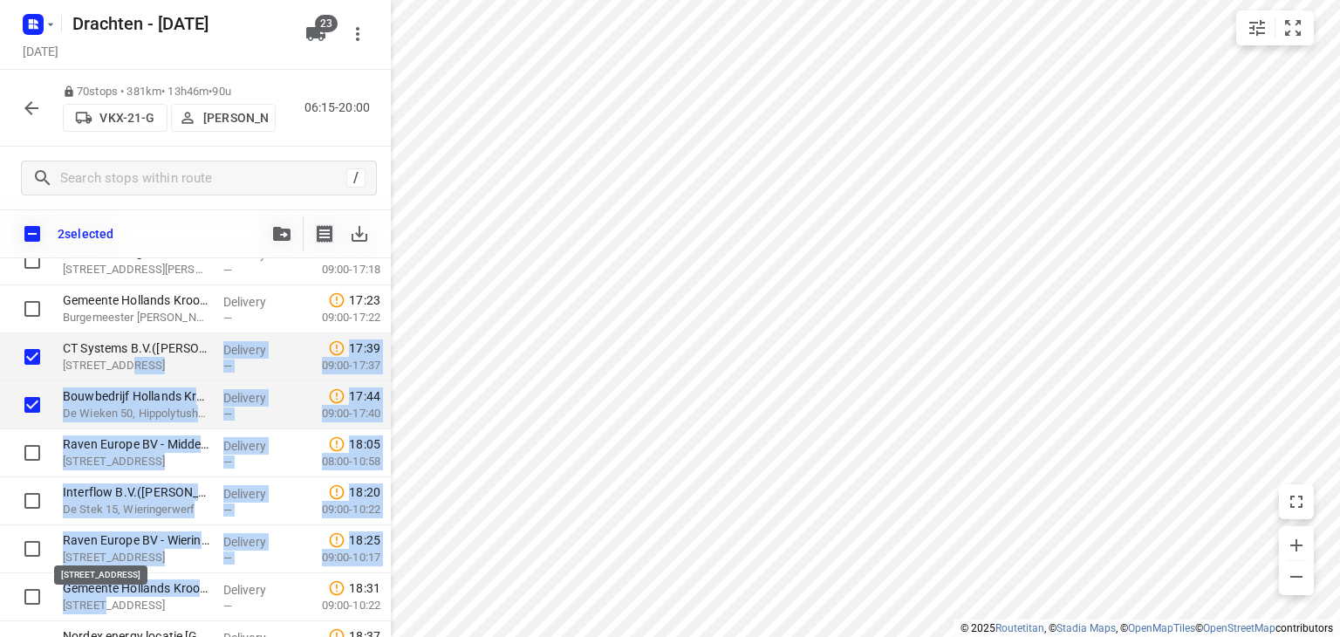
drag, startPoint x: 126, startPoint y: 359, endPoint x: 125, endPoint y: 428, distance: 68.9
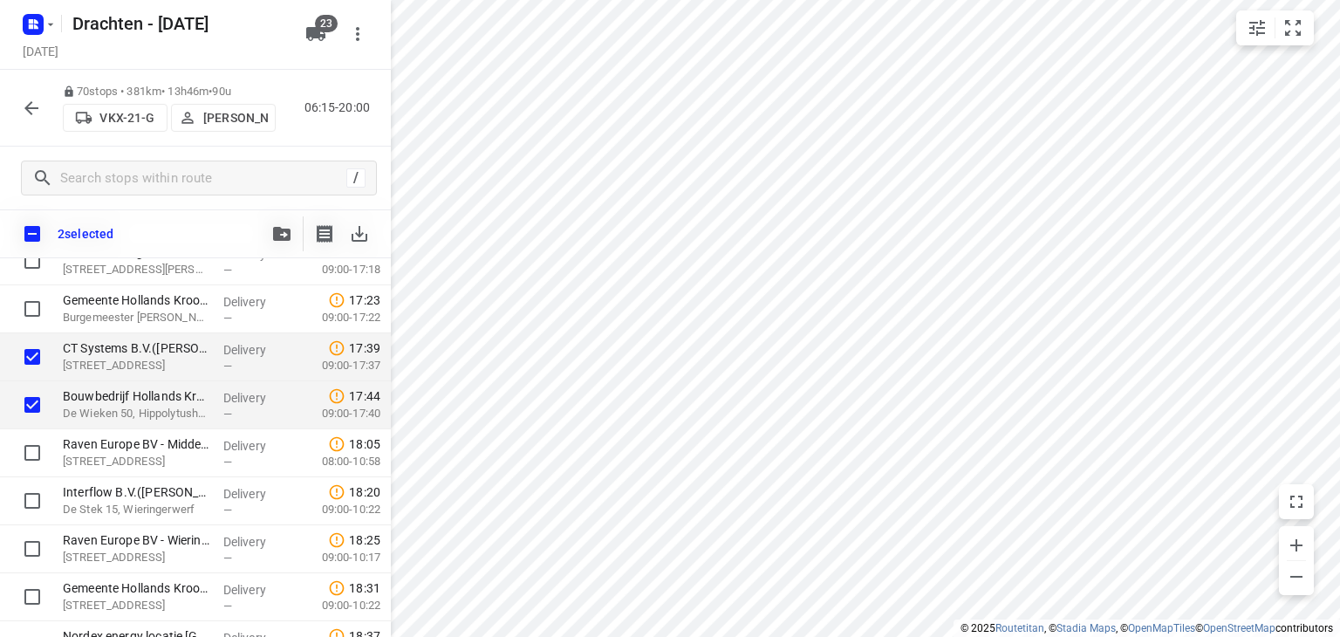
click at [154, 150] on div "/" at bounding box center [195, 178] width 391 height 63
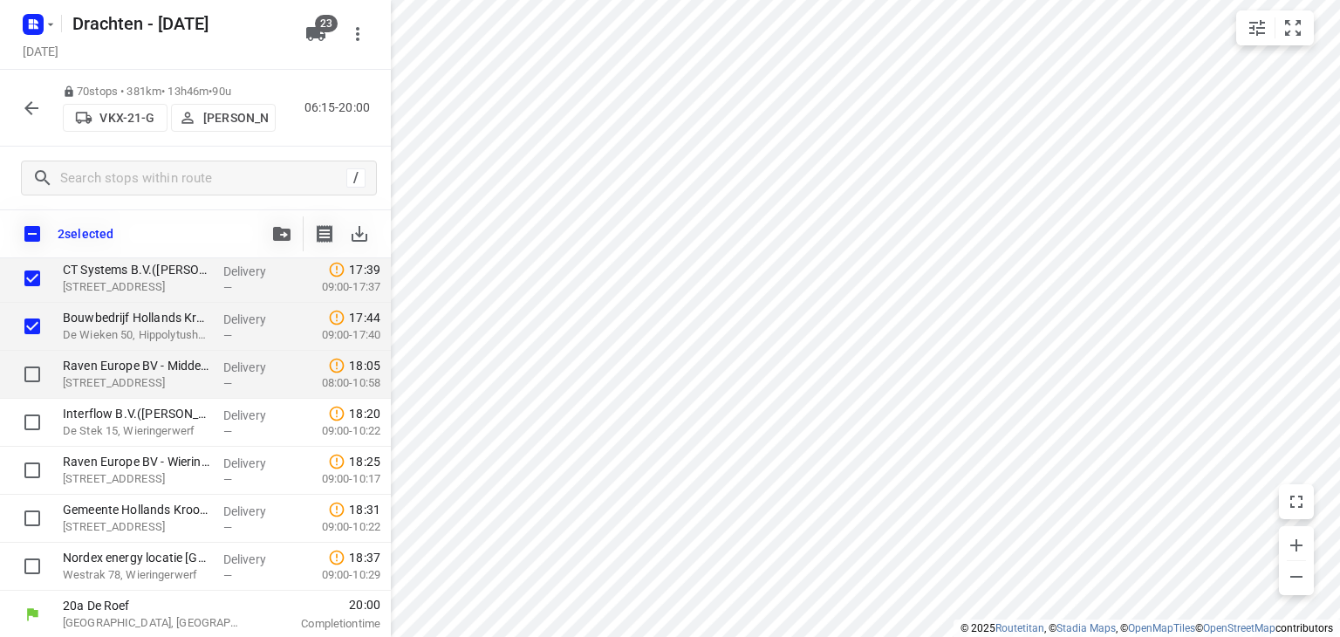
scroll to position [3116, 0]
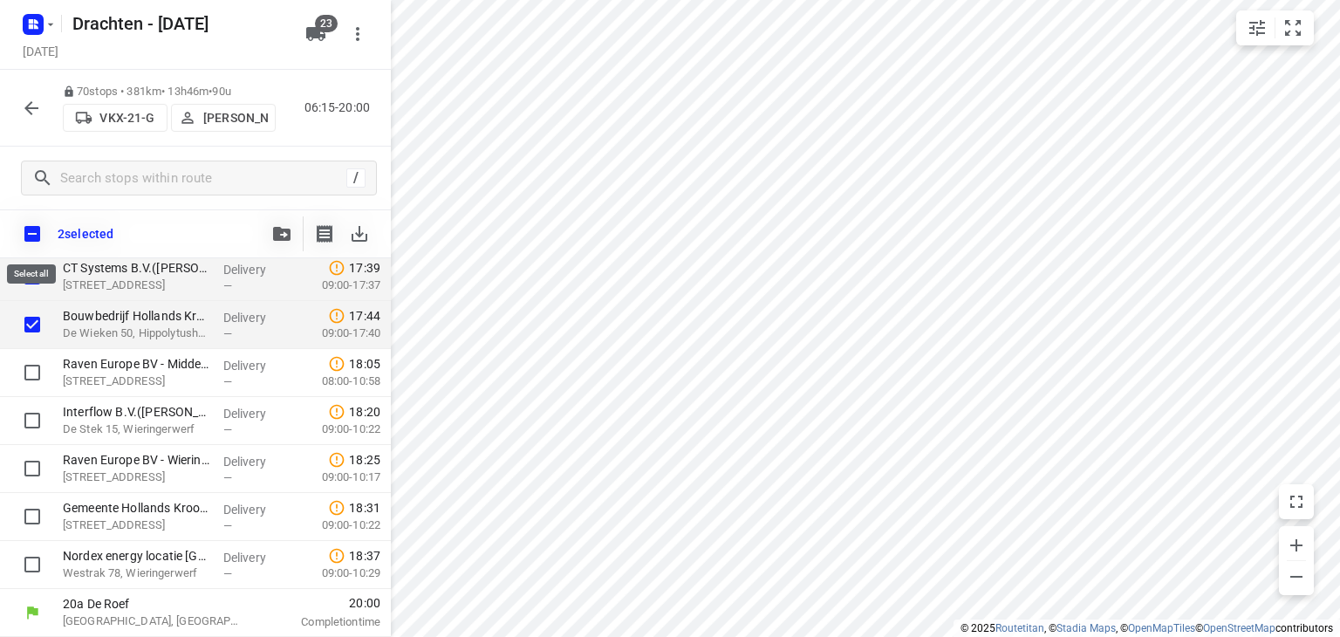
click at [42, 224] on input "checkbox" at bounding box center [32, 234] width 37 height 37
checkbox input "true"
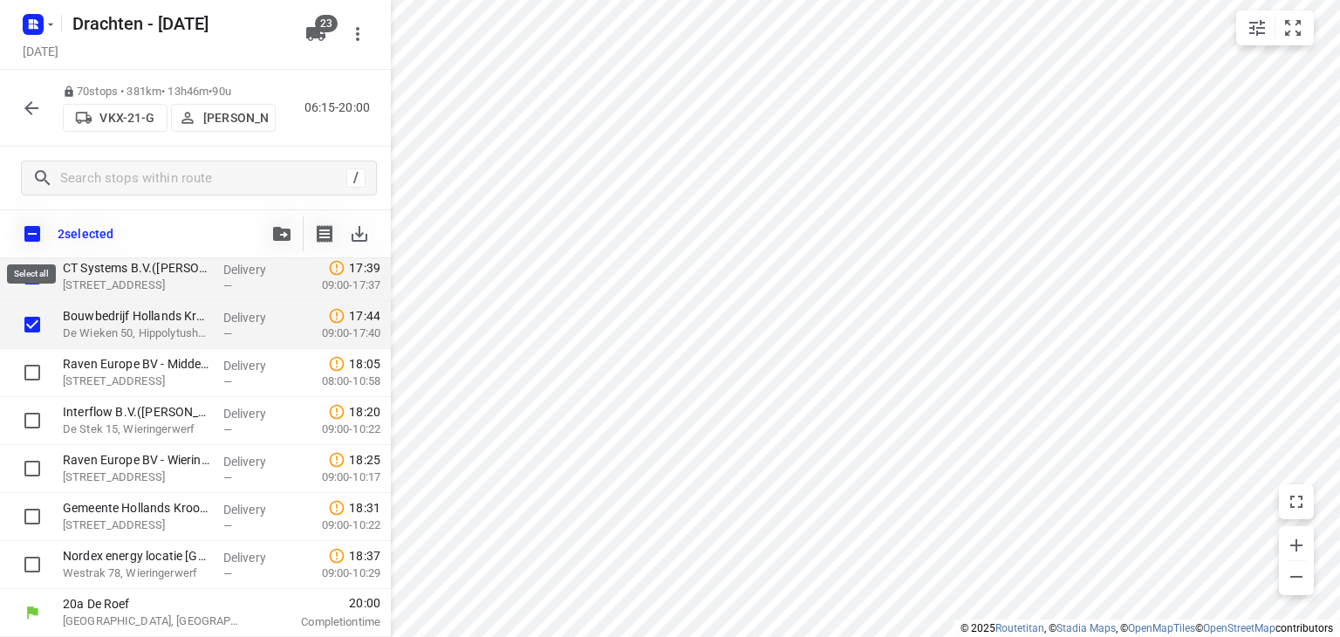
checkbox input "true"
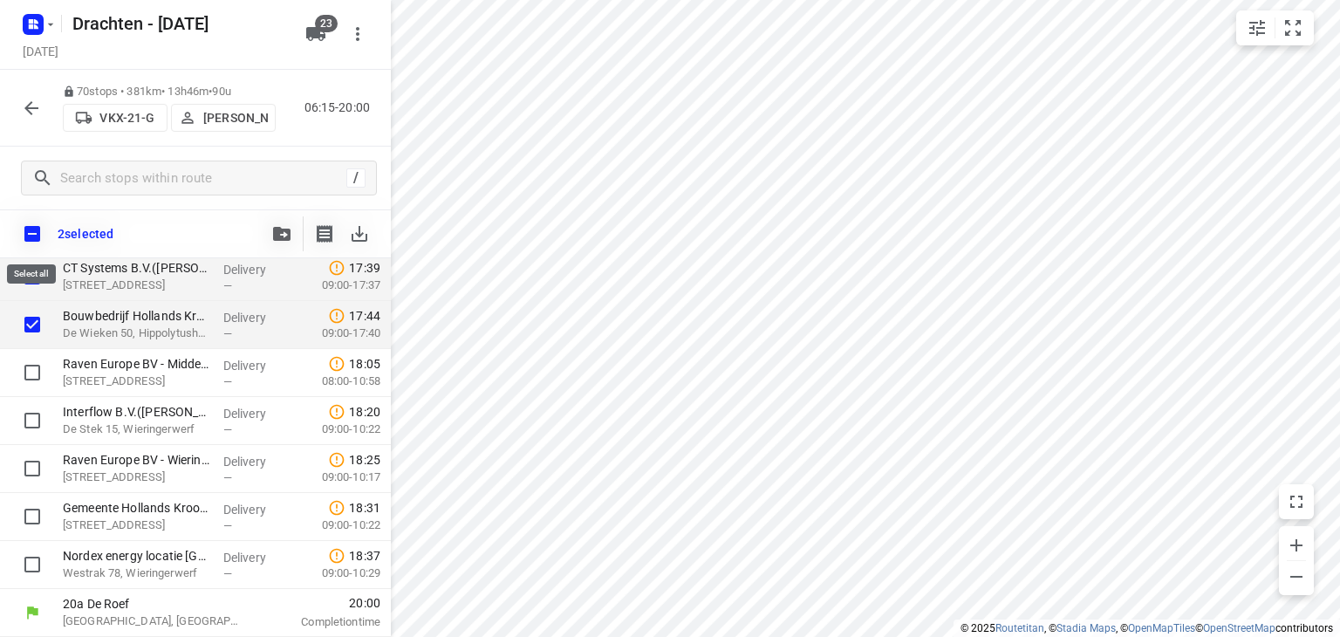
checkbox input "true"
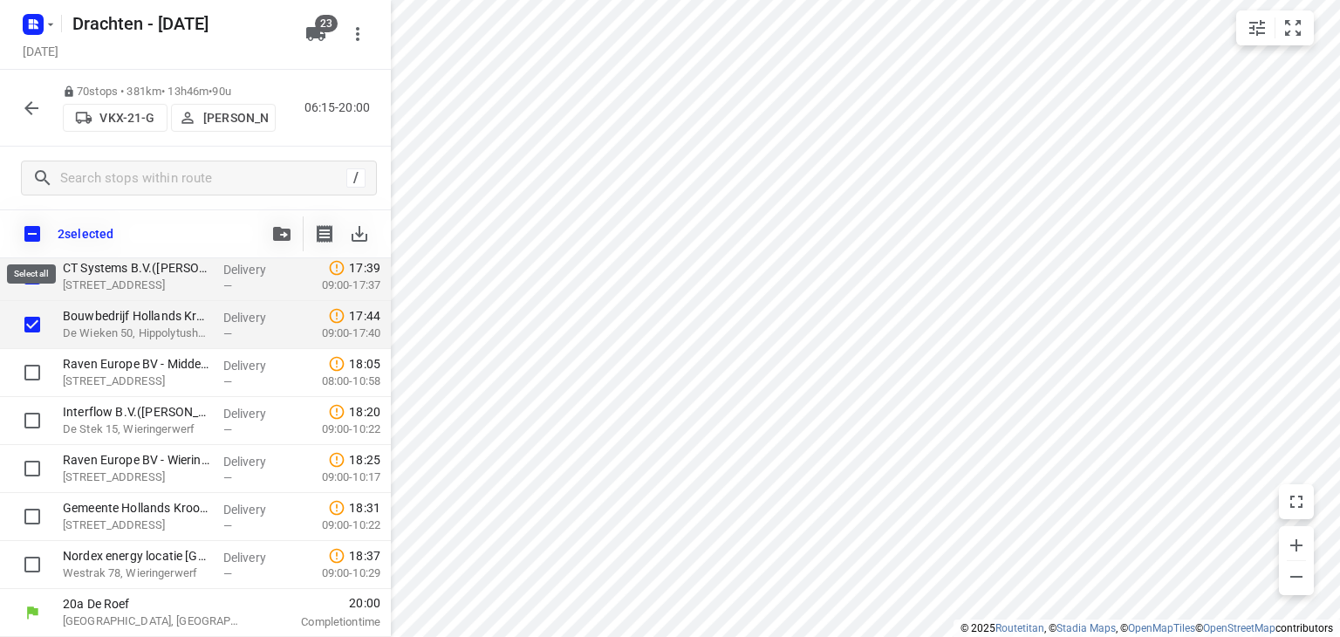
checkbox input "true"
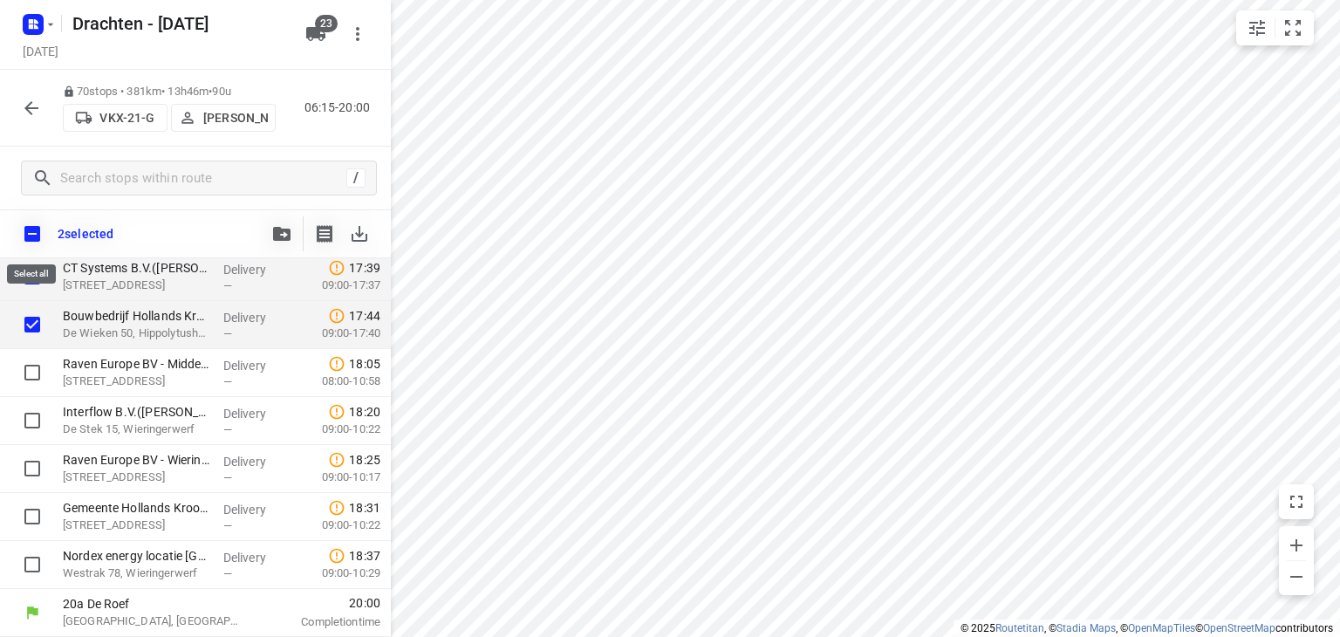
checkbox input "true"
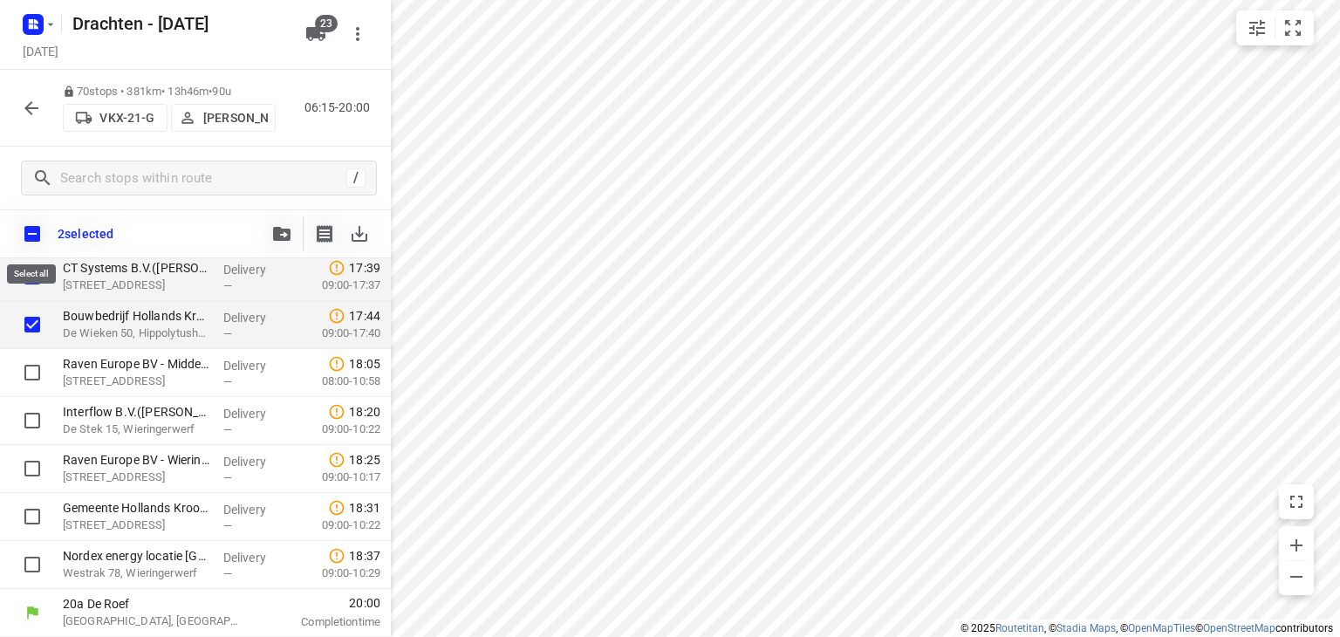
checkbox input "true"
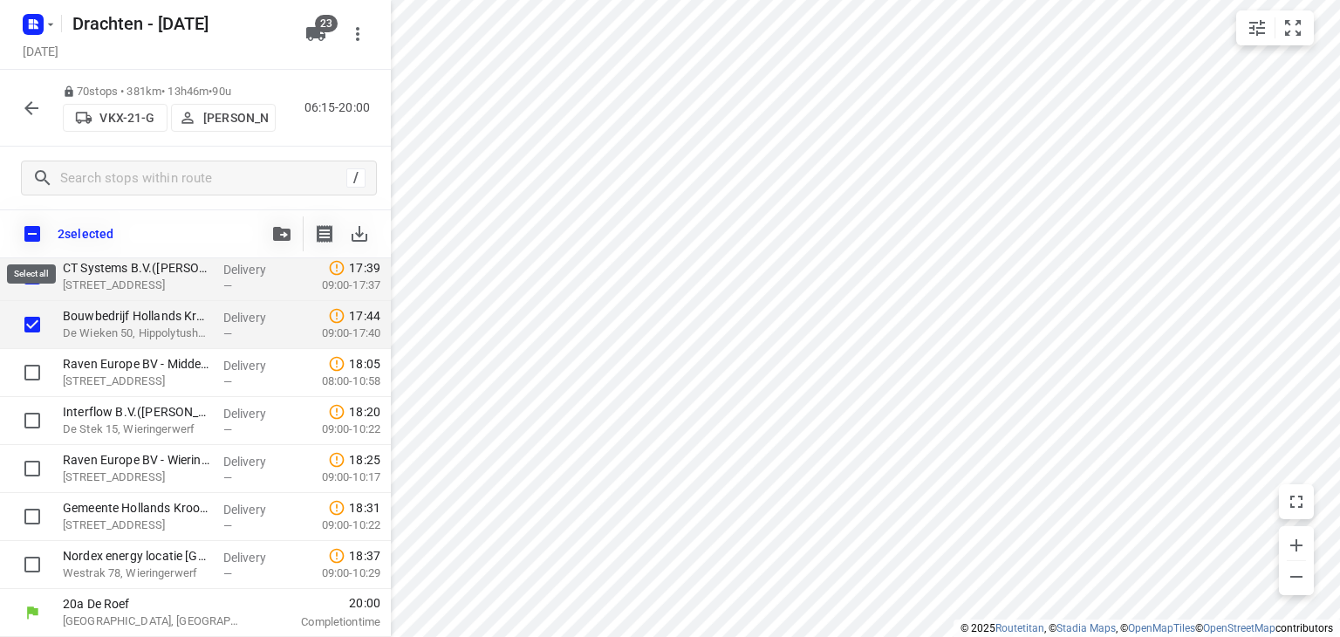
checkbox input "true"
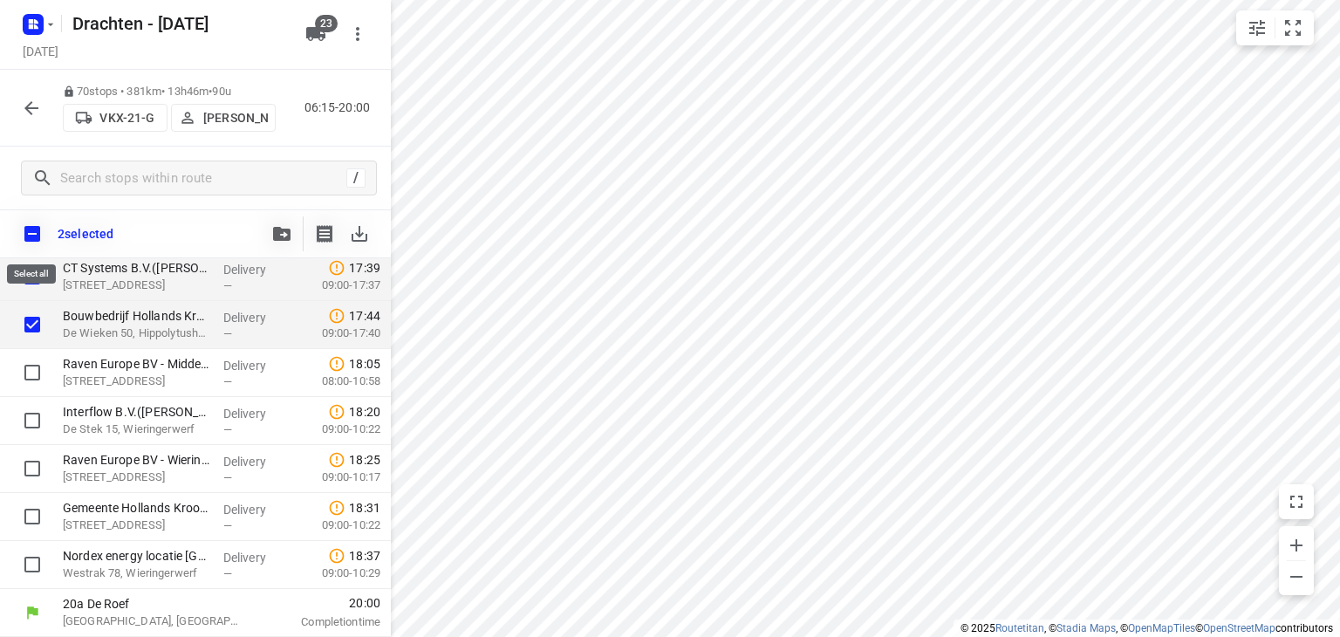
checkbox input "true"
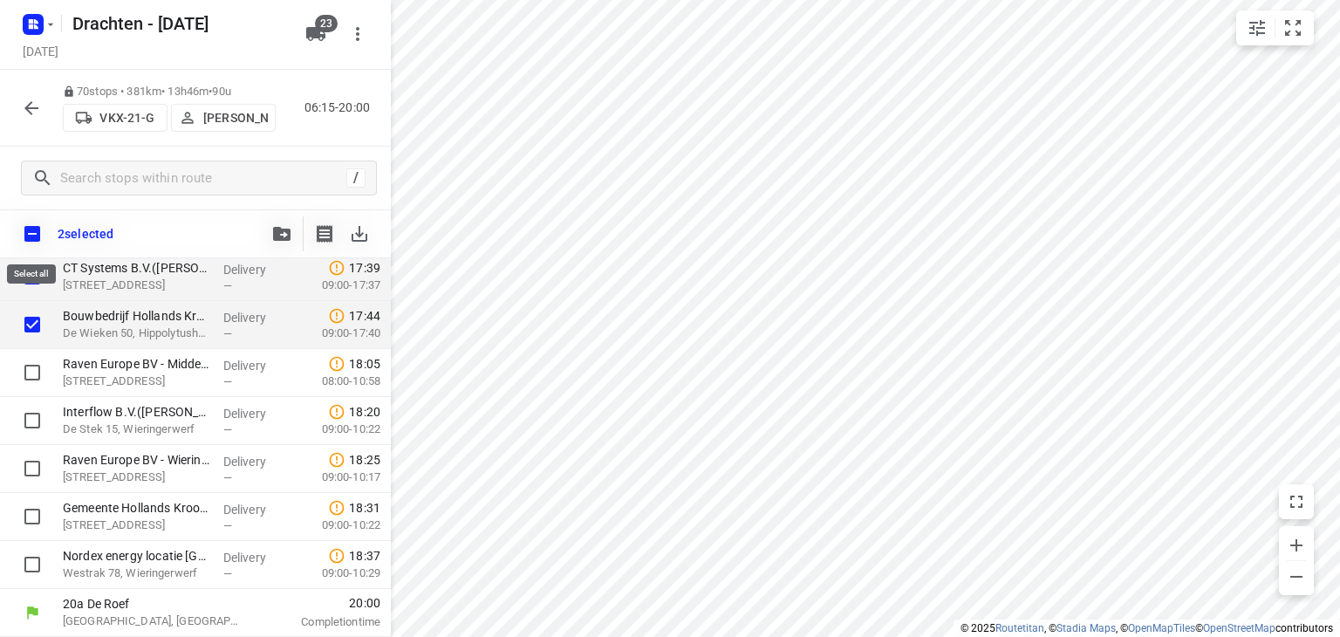
checkbox input "true"
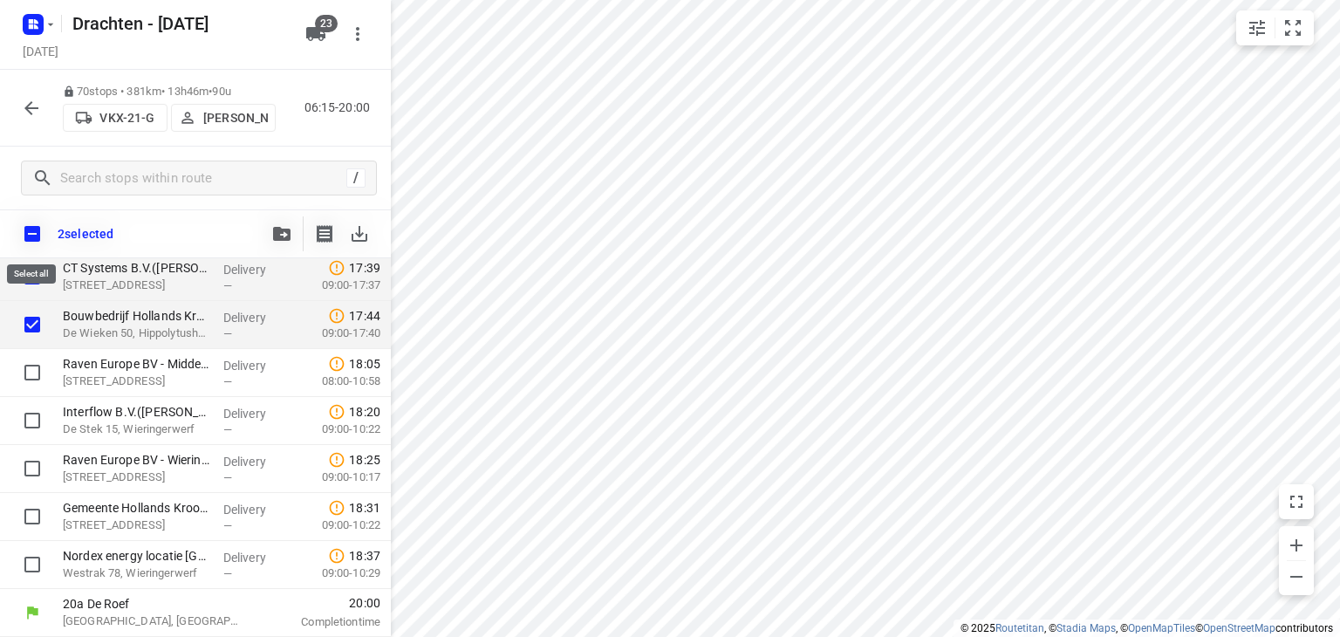
checkbox input "true"
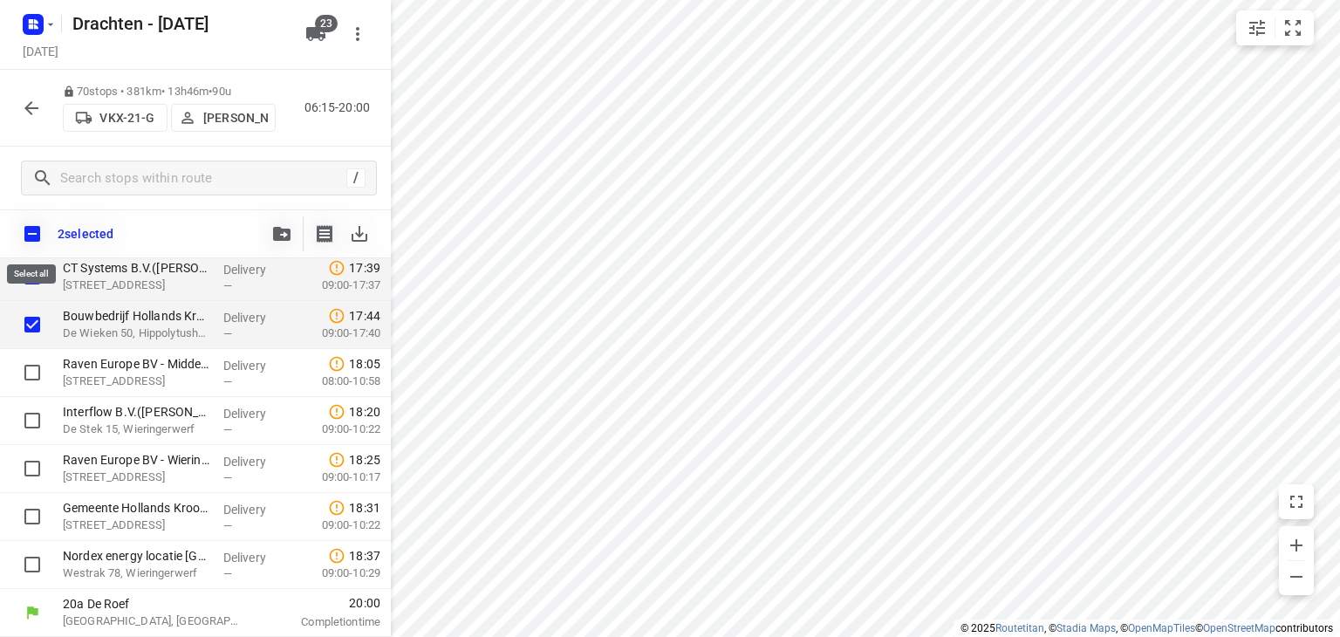
checkbox input "true"
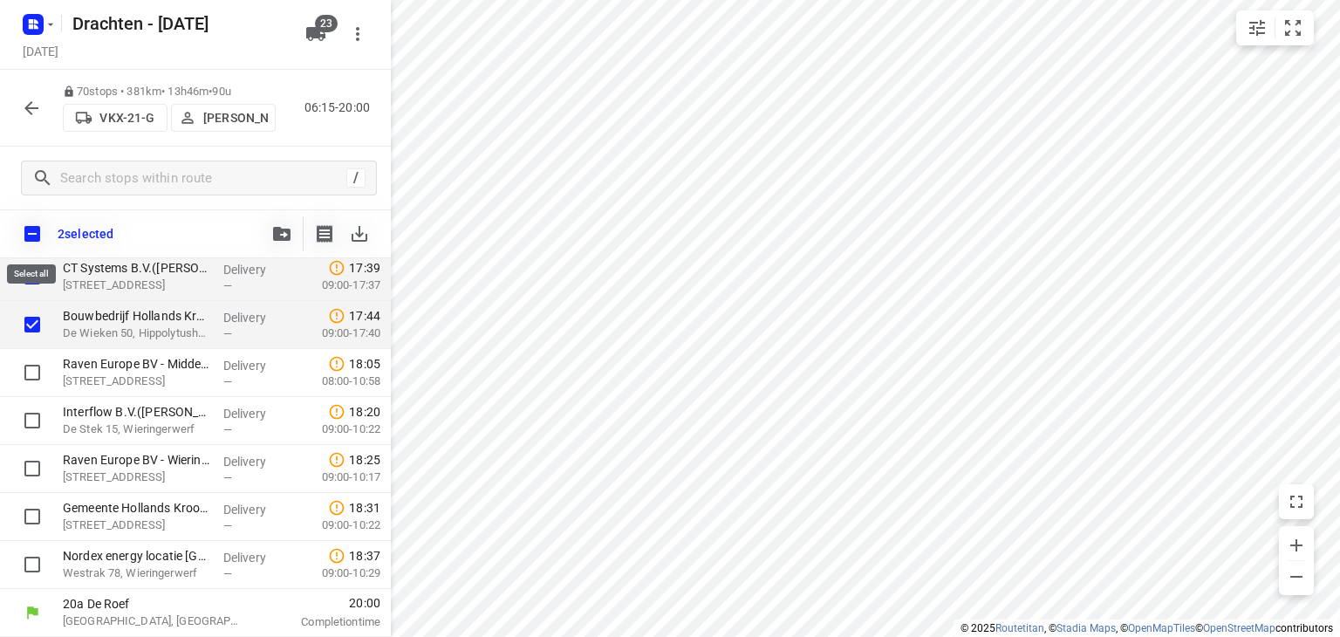
checkbox input "true"
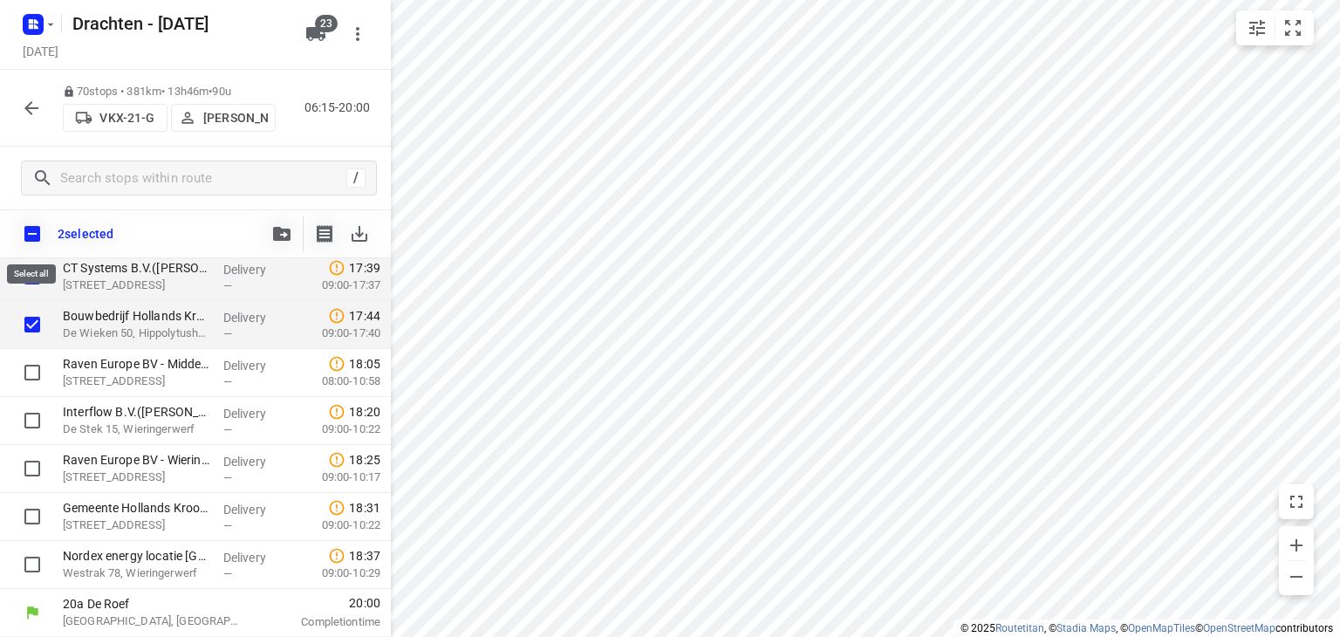
checkbox input "true"
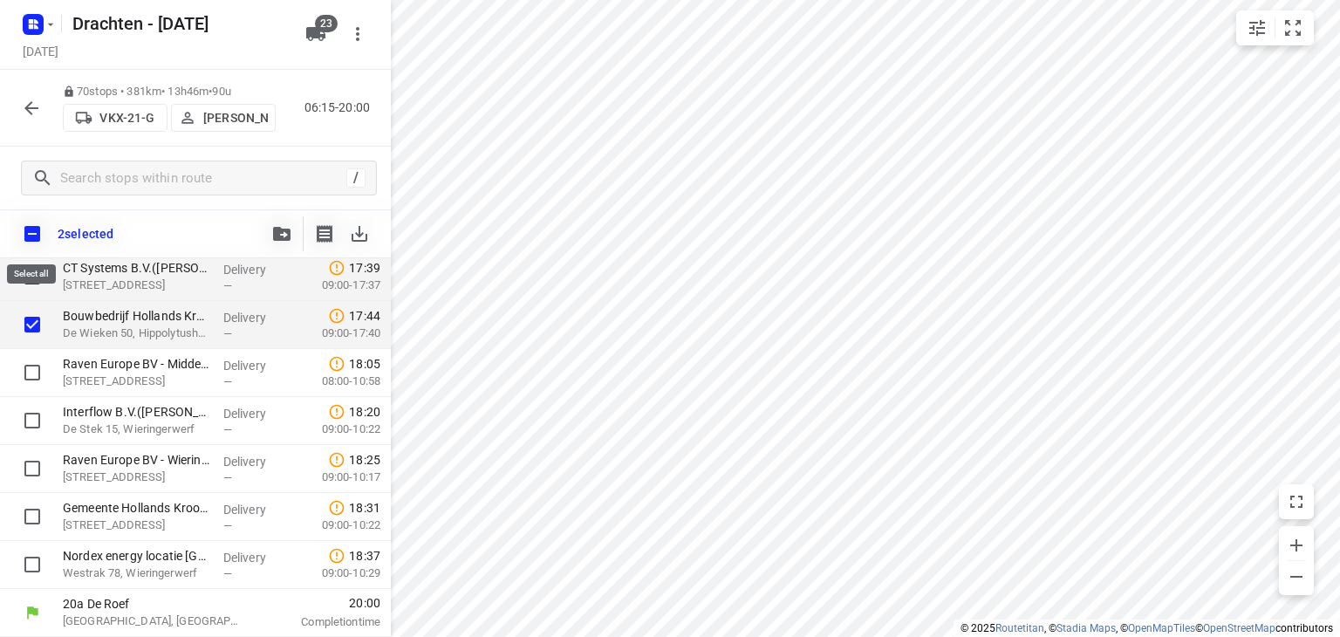
checkbox input "true"
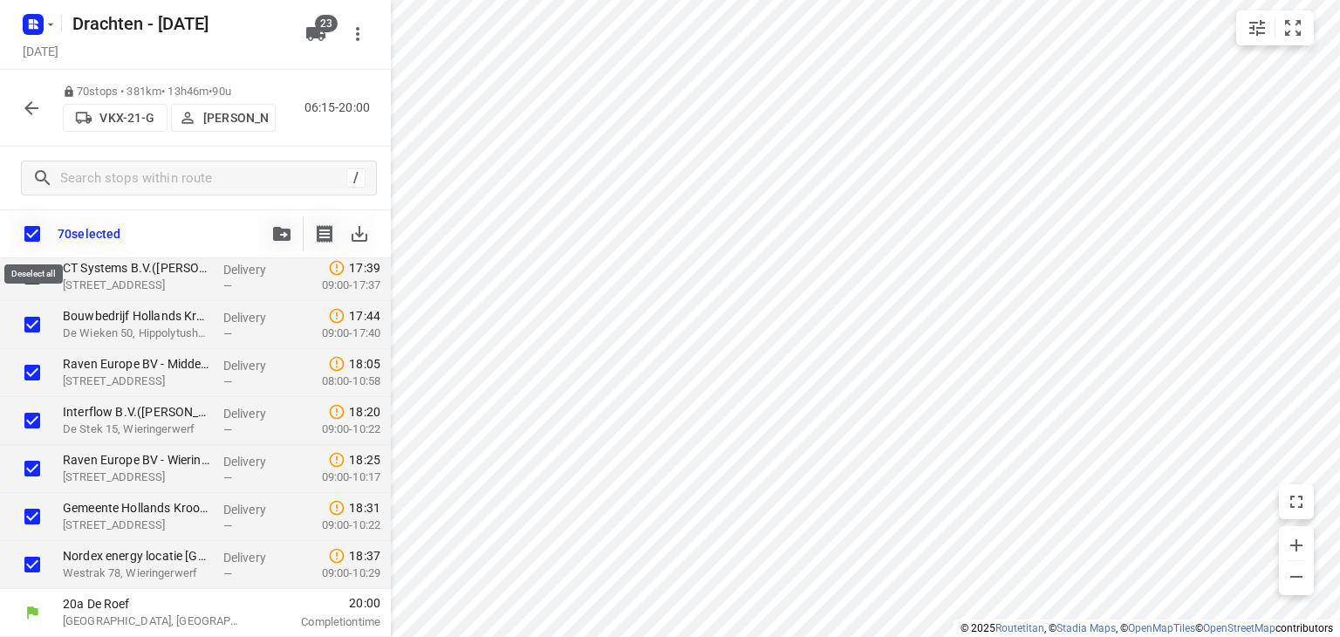
click at [42, 224] on input "checkbox" at bounding box center [32, 234] width 37 height 37
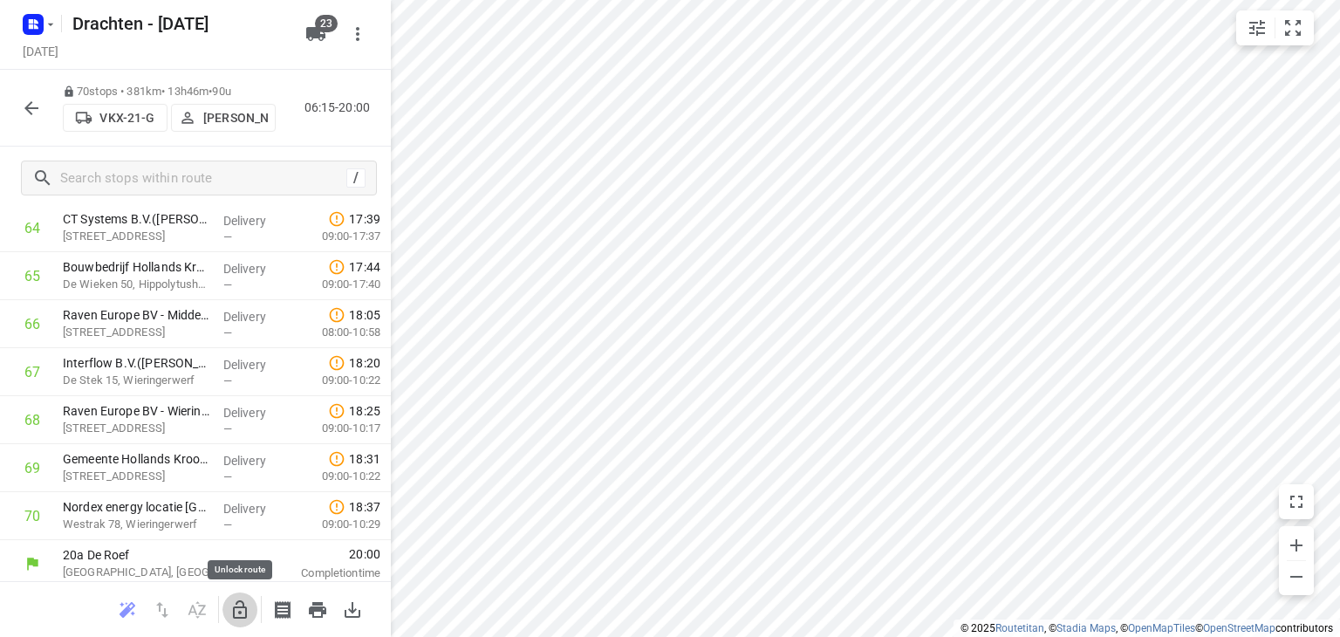
click at [224, 607] on button "button" at bounding box center [239, 609] width 35 height 35
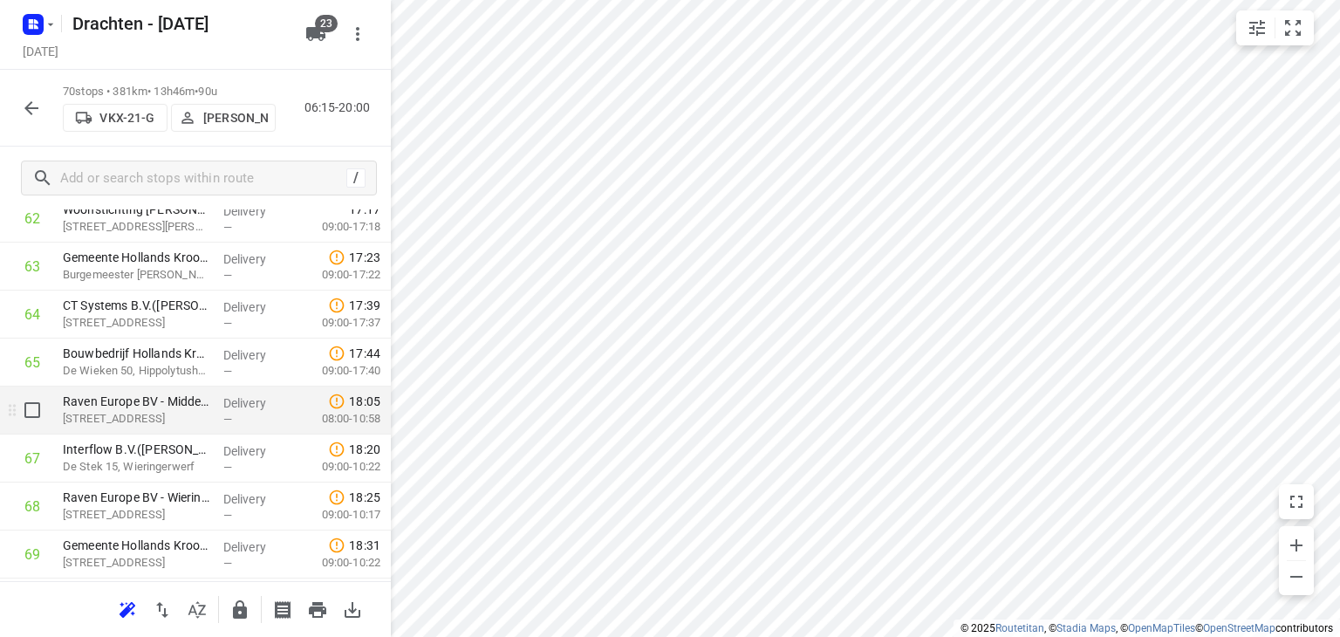
scroll to position [3028, 0]
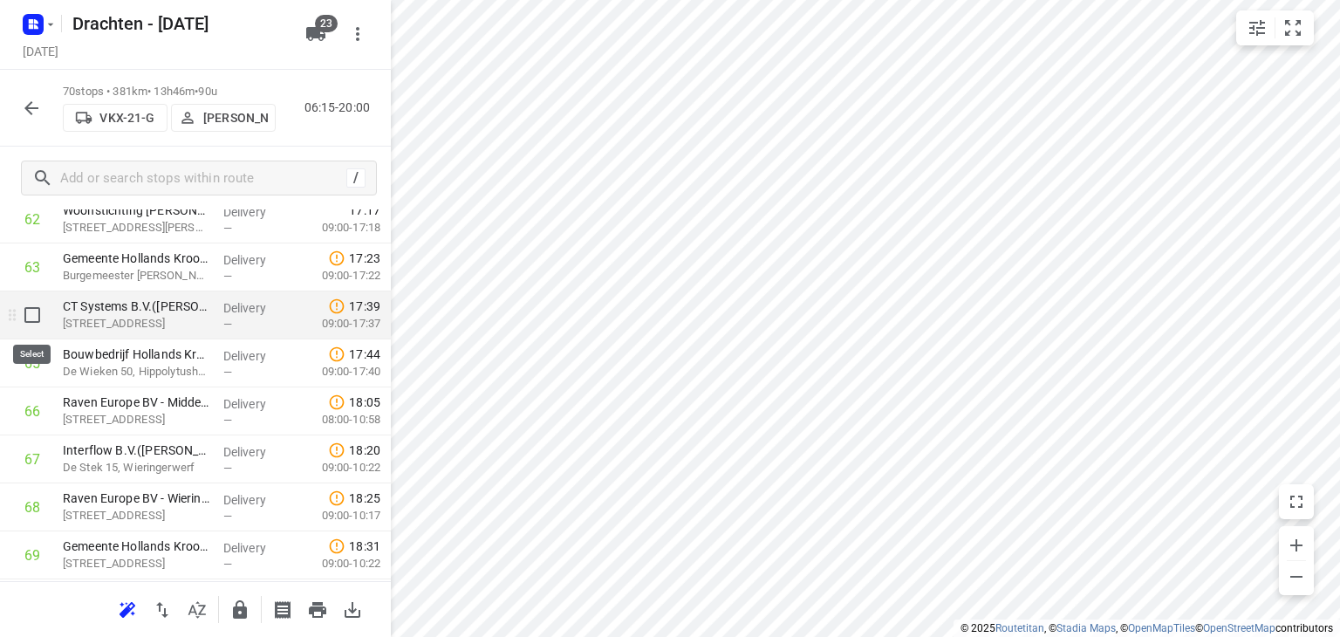
click at [41, 318] on input "checkbox" at bounding box center [32, 315] width 35 height 35
checkbox input "true"
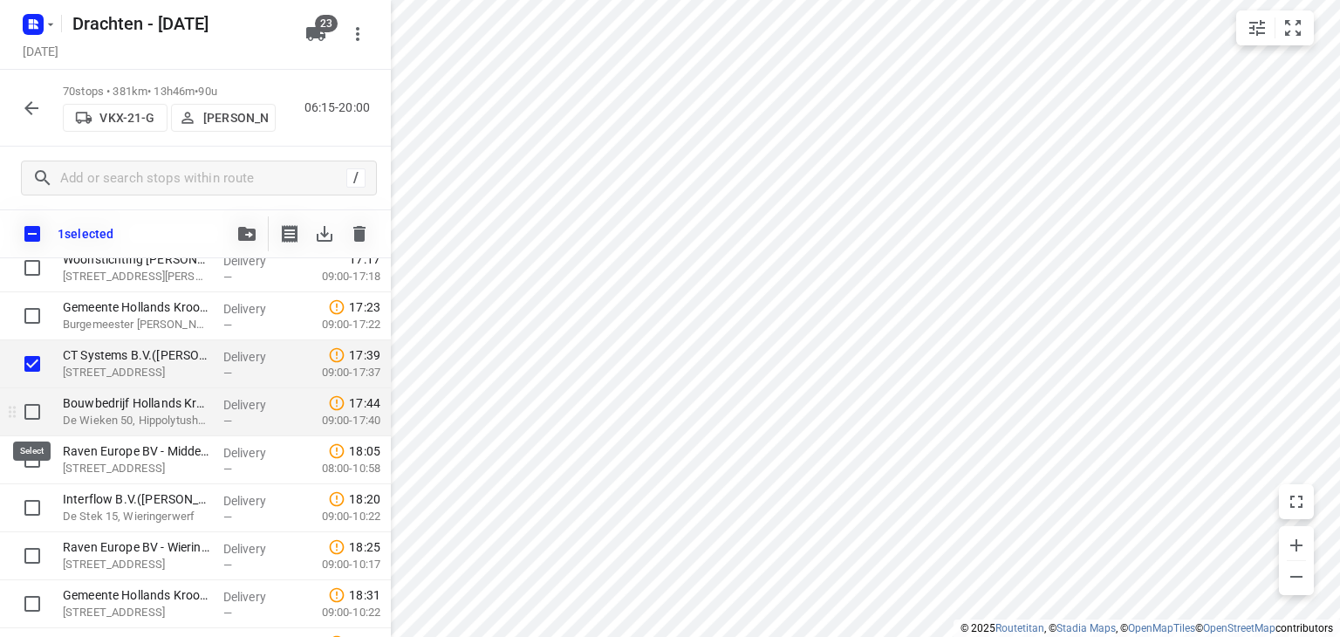
click at [42, 417] on input "checkbox" at bounding box center [32, 411] width 35 height 35
checkbox input "true"
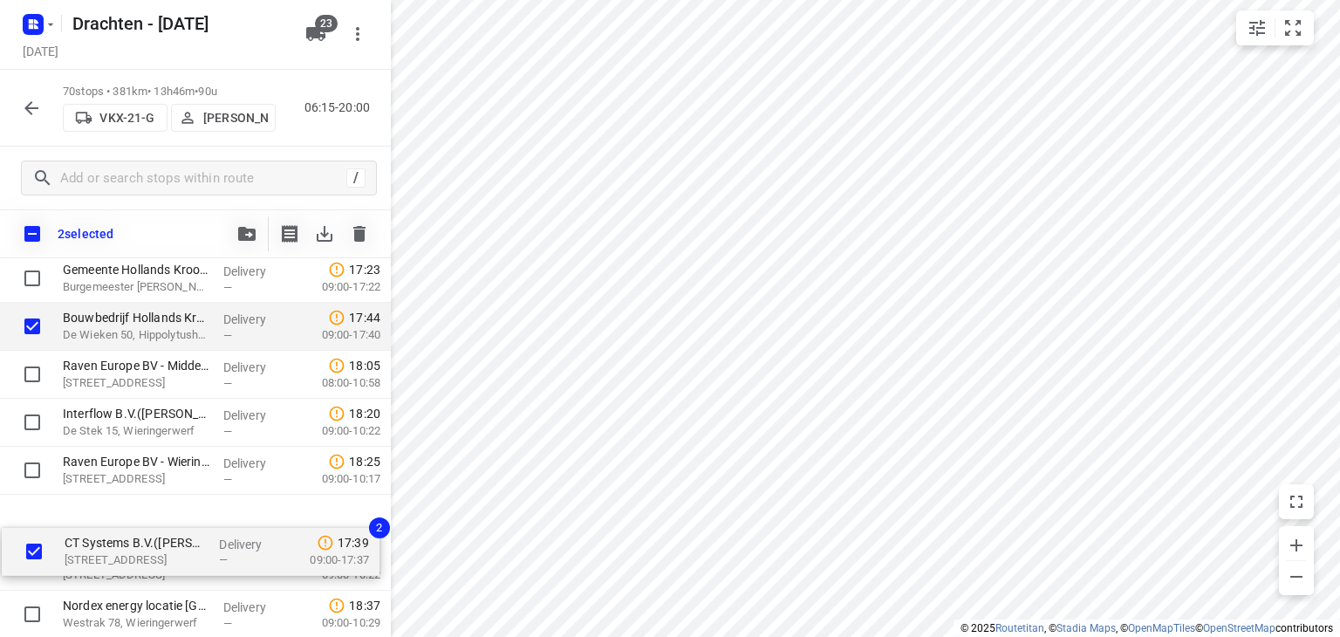
scroll to position [3116, 0]
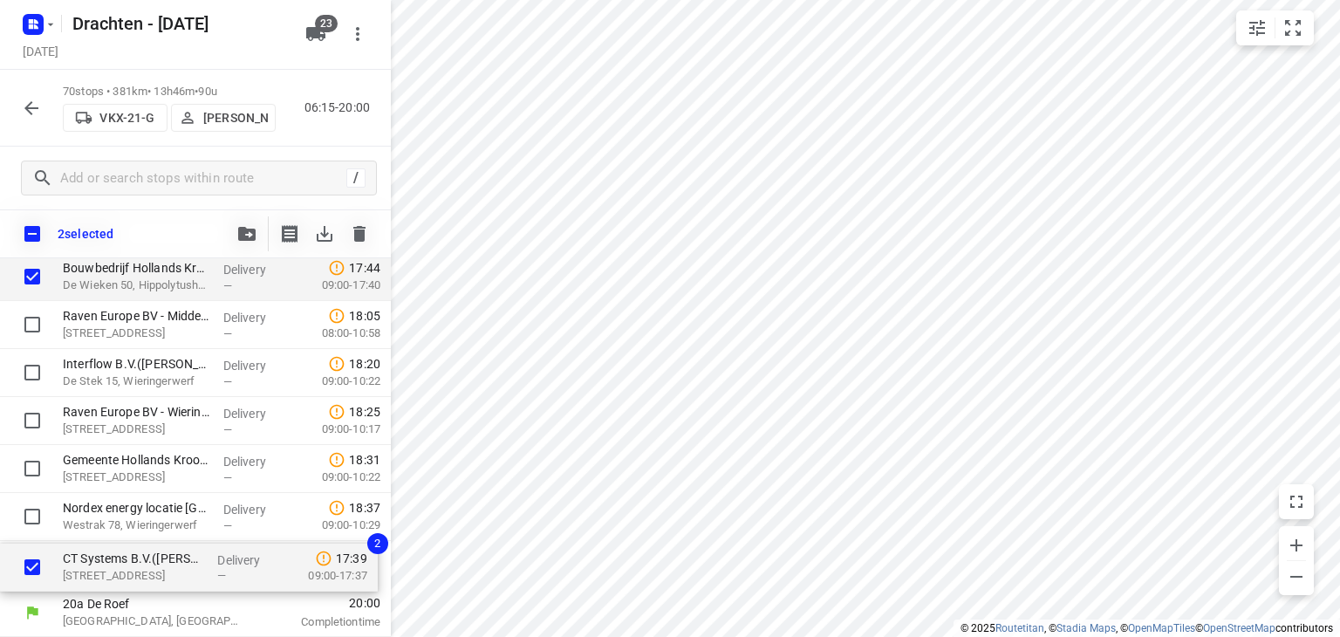
drag, startPoint x: 102, startPoint y: 390, endPoint x: 101, endPoint y: 573, distance: 183.2
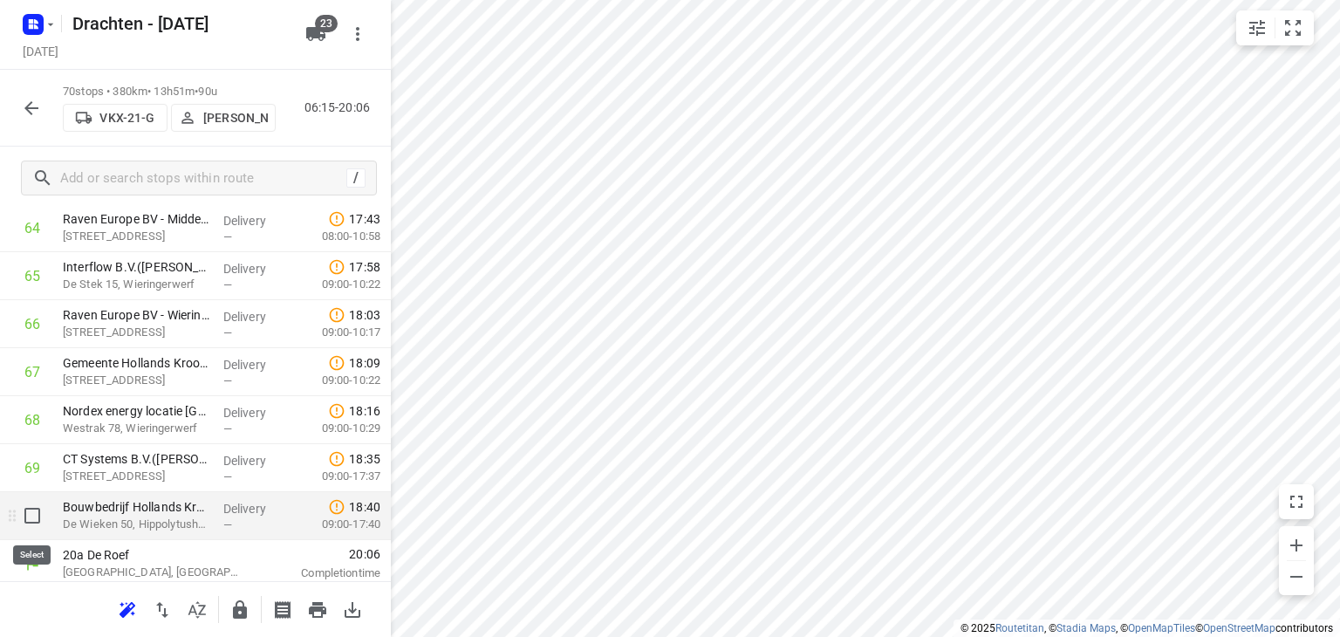
click at [41, 524] on input "checkbox" at bounding box center [32, 515] width 35 height 35
checkbox input "true"
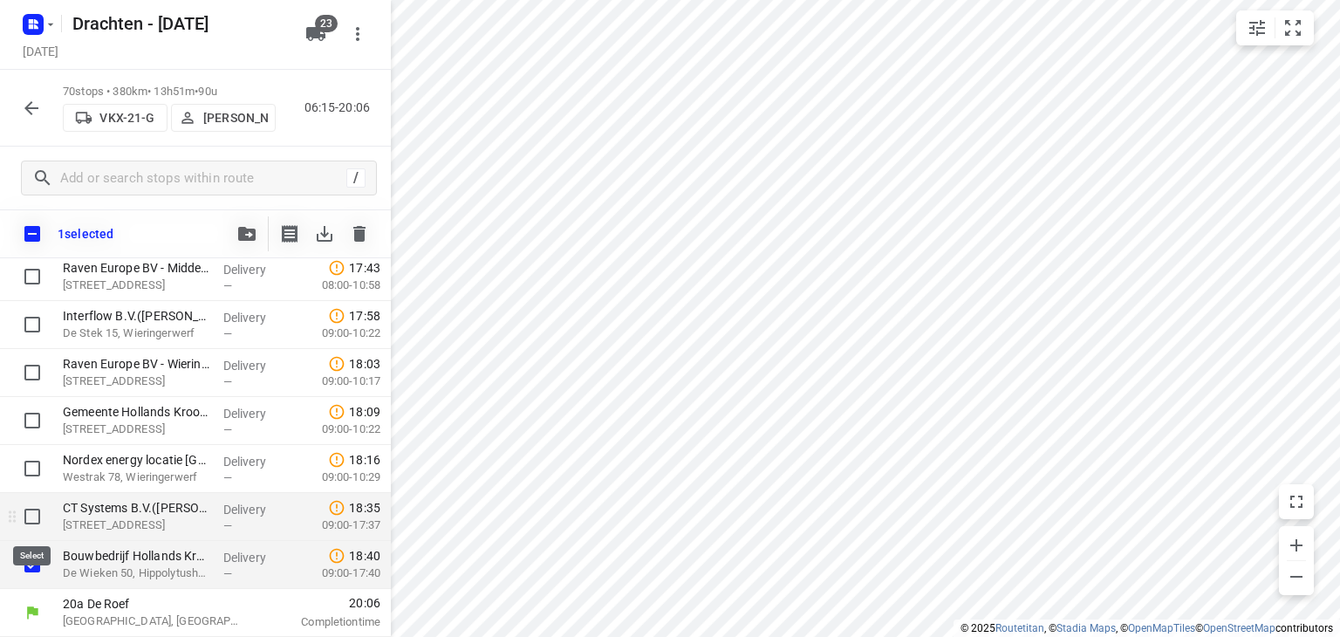
click at [31, 503] on input "checkbox" at bounding box center [32, 516] width 35 height 35
checkbox input "true"
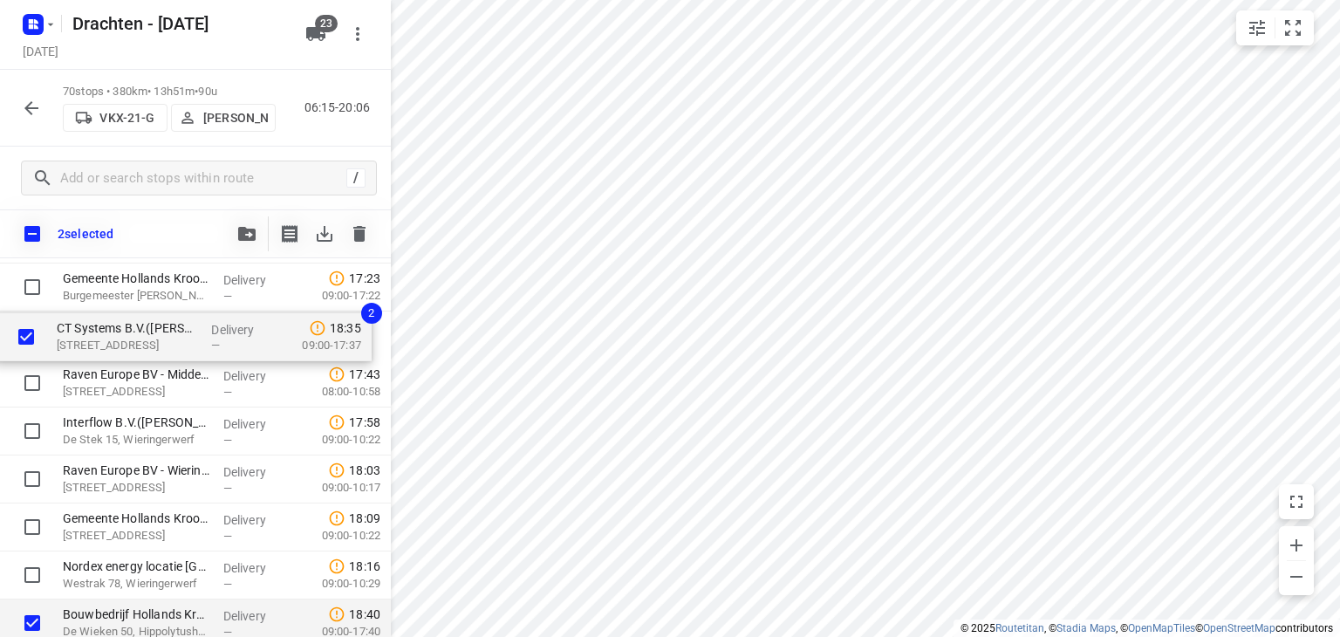
drag, startPoint x: 199, startPoint y: 528, endPoint x: 193, endPoint y: 342, distance: 185.9
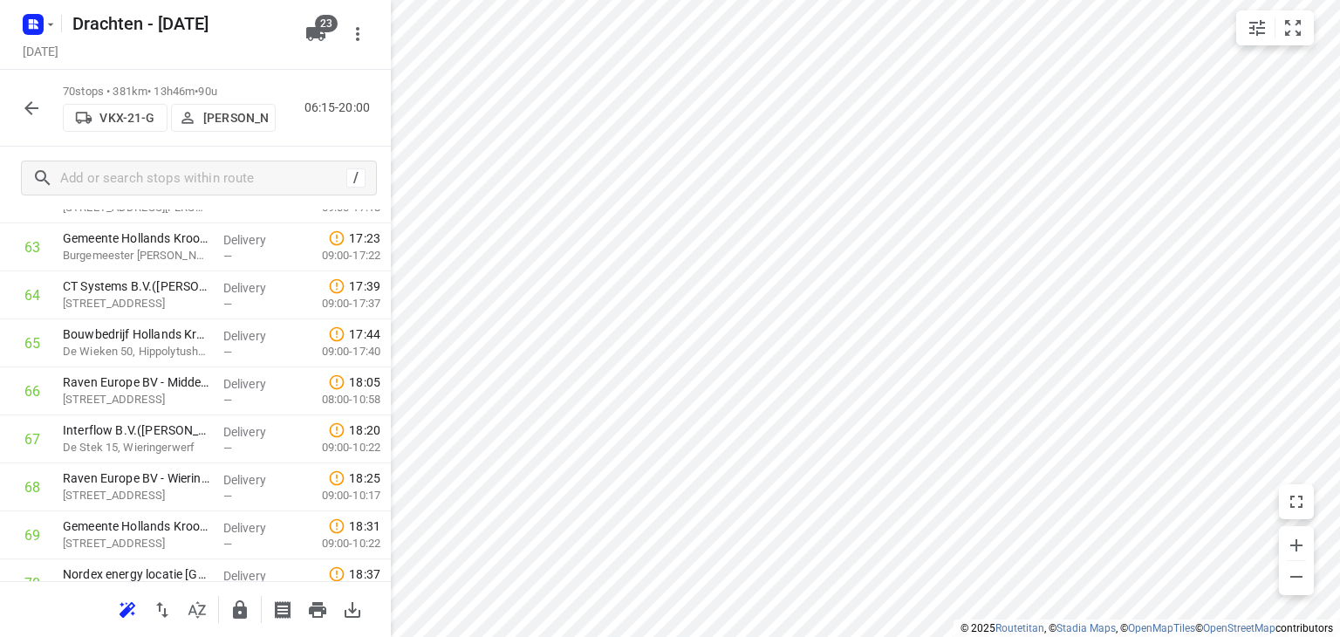
click at [241, 606] on icon "button" at bounding box center [240, 609] width 14 height 18
click at [23, 120] on button "button" at bounding box center [31, 108] width 35 height 35
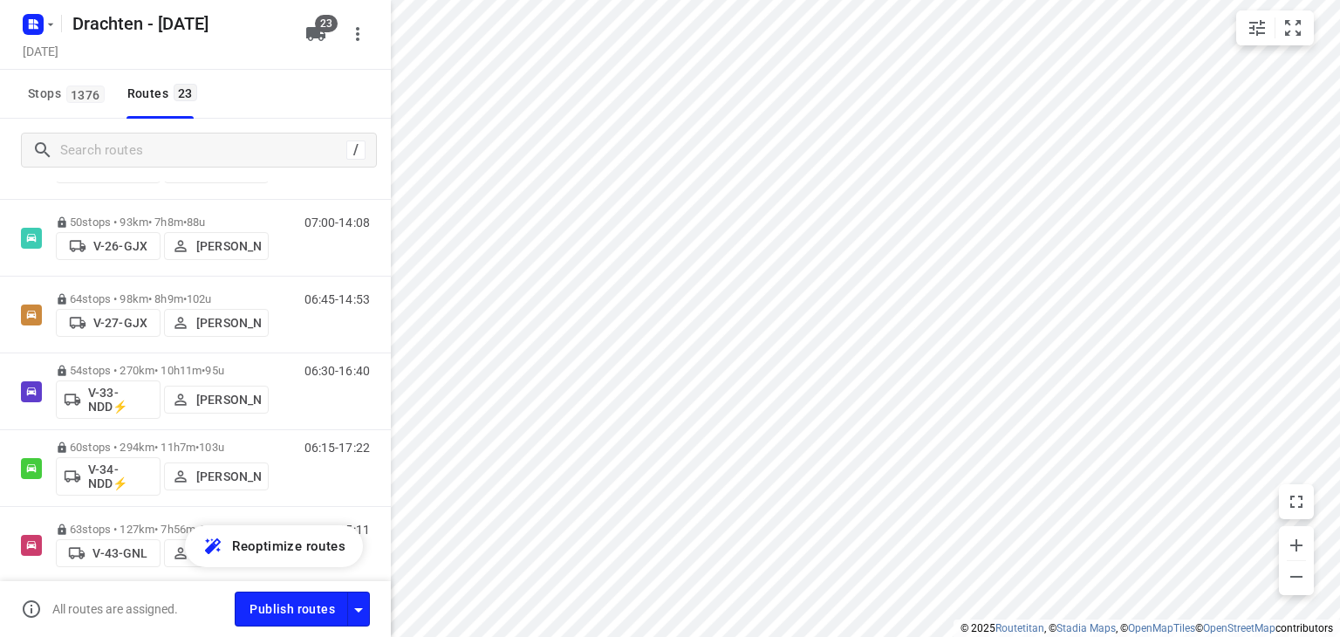
scroll to position [0, 0]
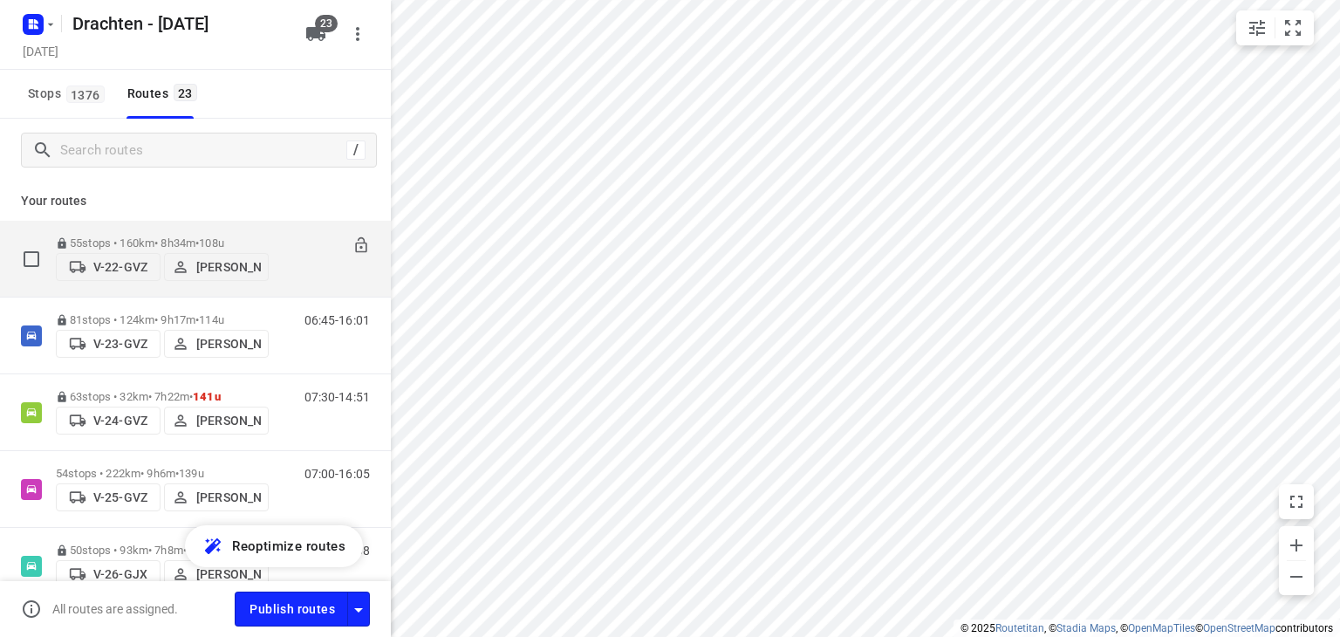
click at [204, 228] on div "55 stops • 160km • 8h34m • 108u V-22-GVZ Jelle Veenstra" at bounding box center [162, 259] width 213 height 62
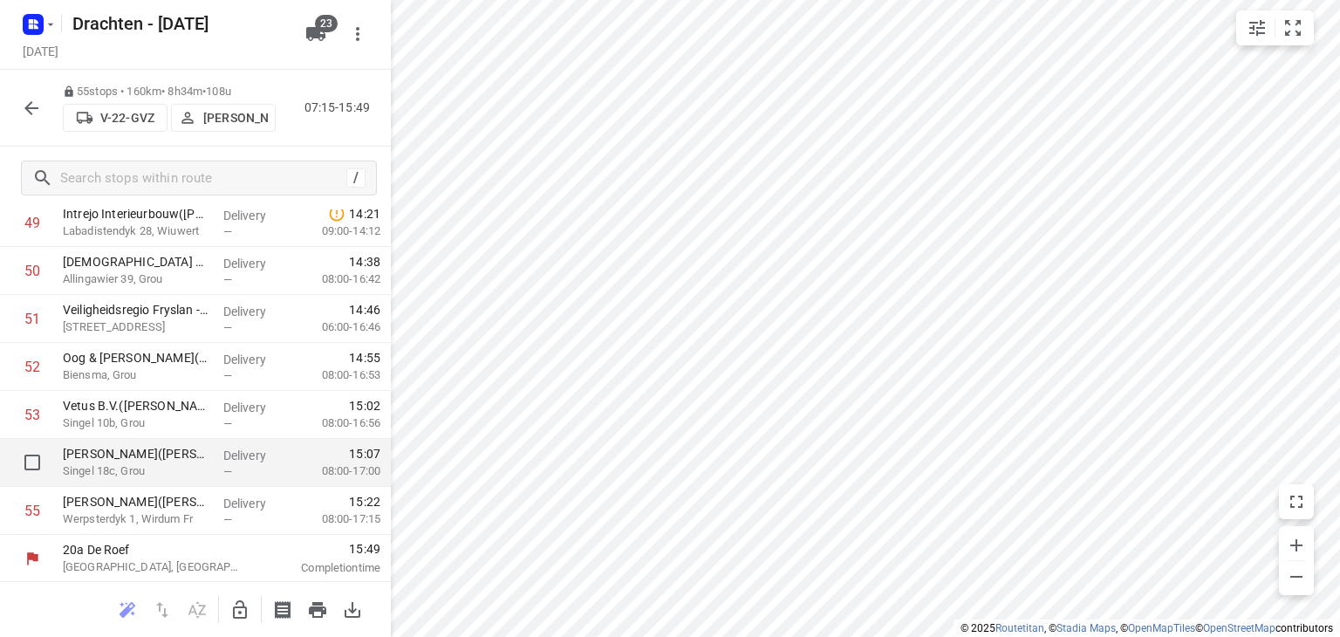
scroll to position [2403, 0]
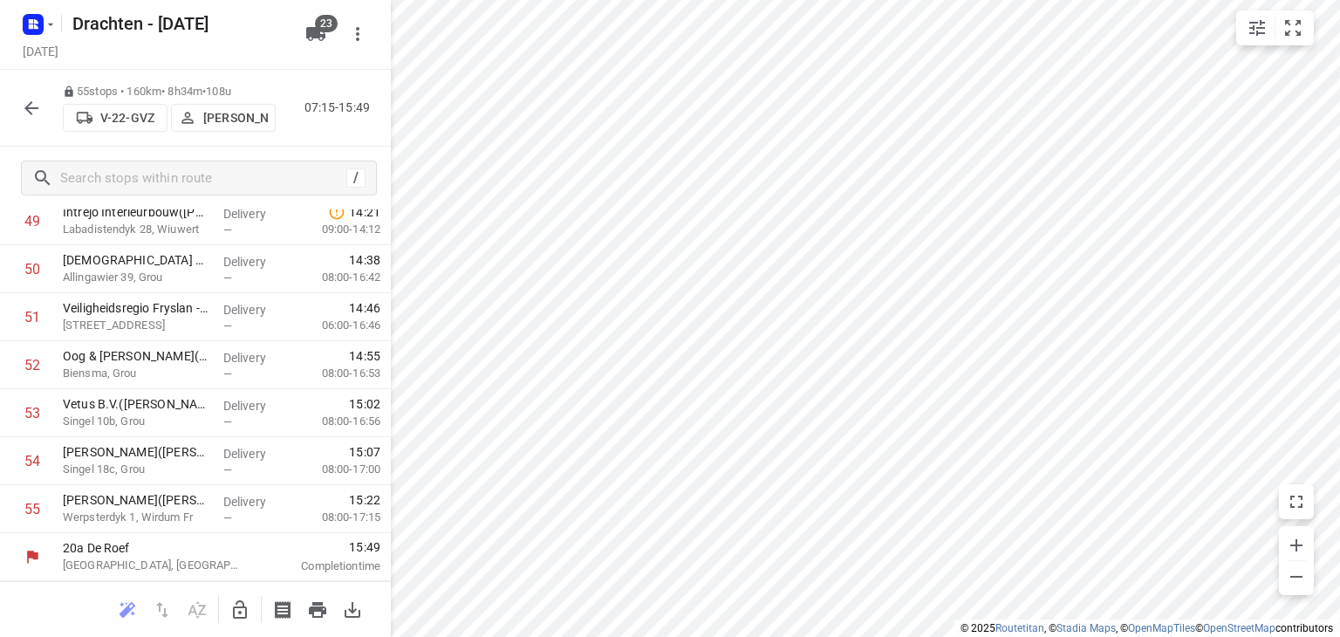
click at [35, 113] on icon "button" at bounding box center [31, 108] width 21 height 21
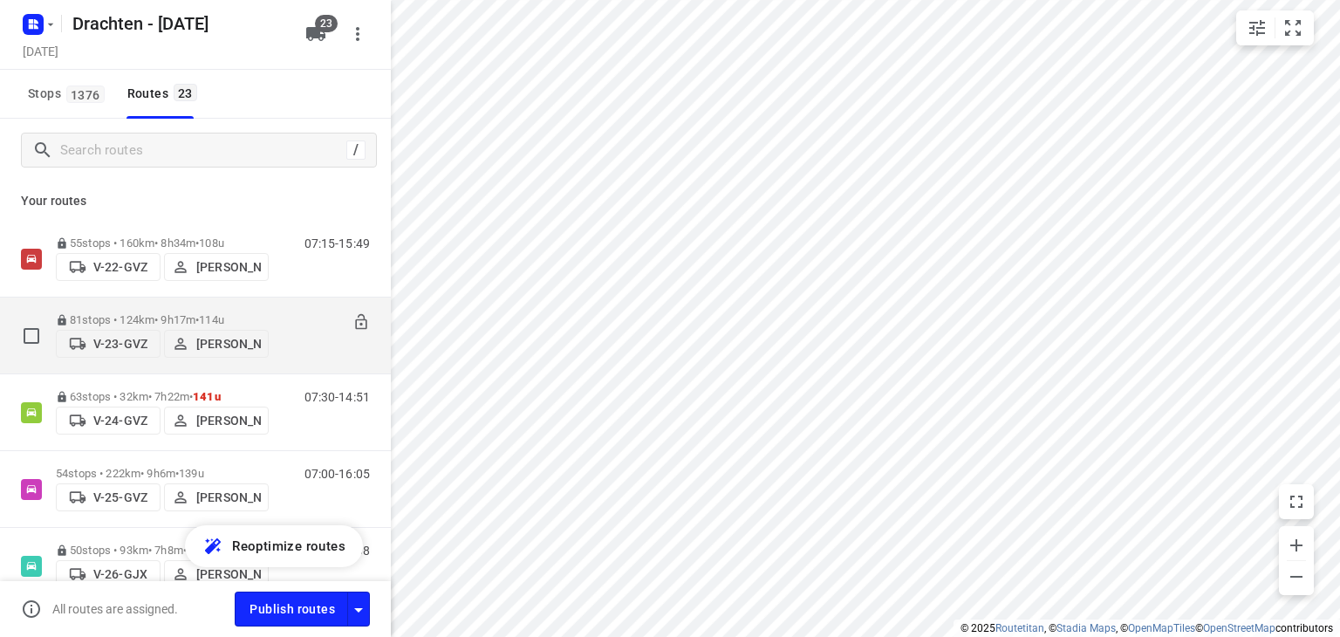
click at [182, 313] on p "81 stops • 124km • 9h17m • 114u" at bounding box center [162, 319] width 213 height 13
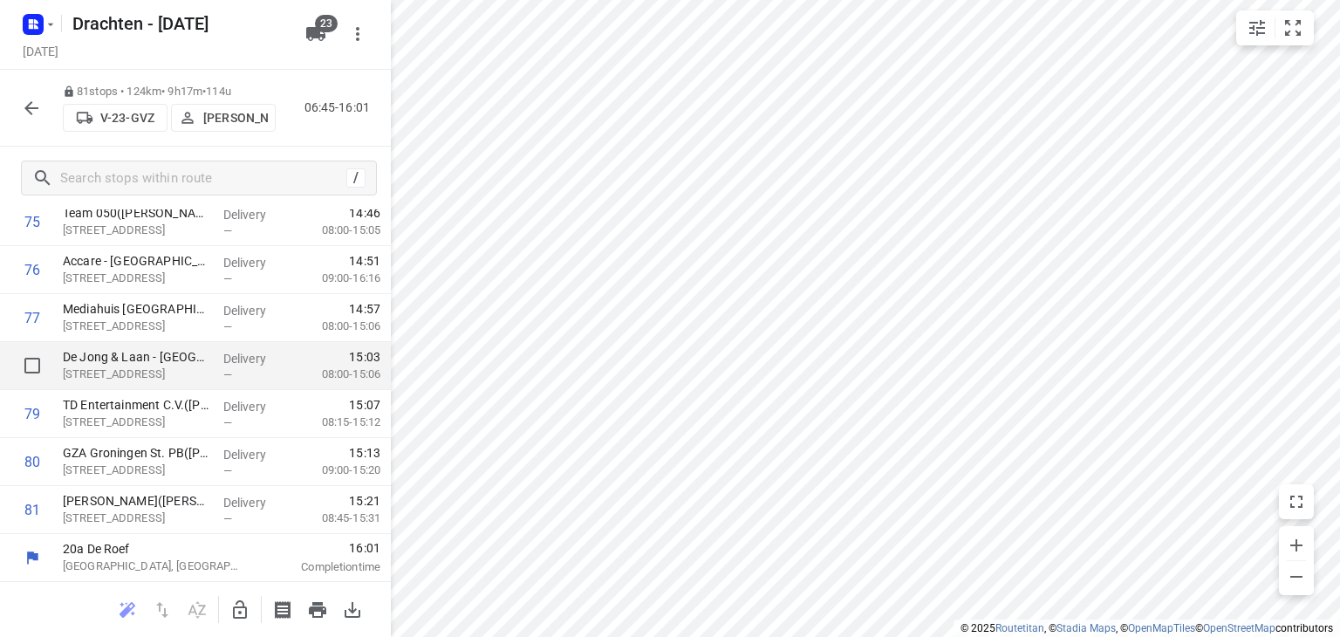
scroll to position [3651, 0]
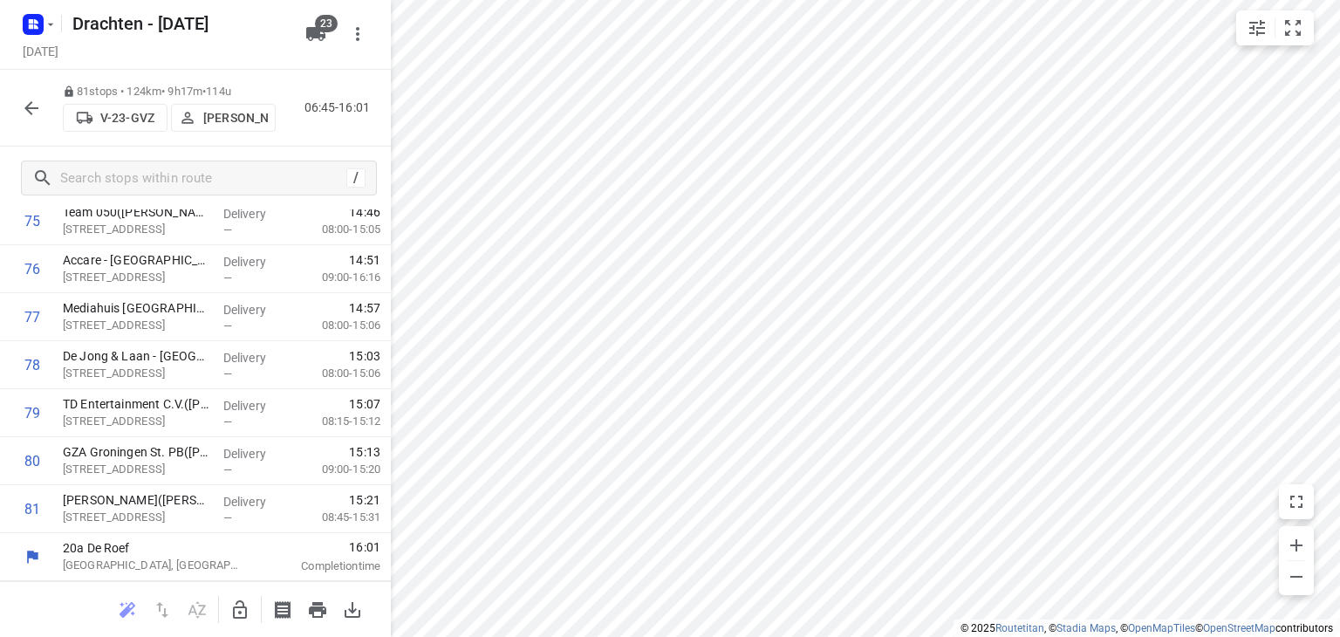
click at [29, 108] on icon "button" at bounding box center [31, 108] width 14 height 14
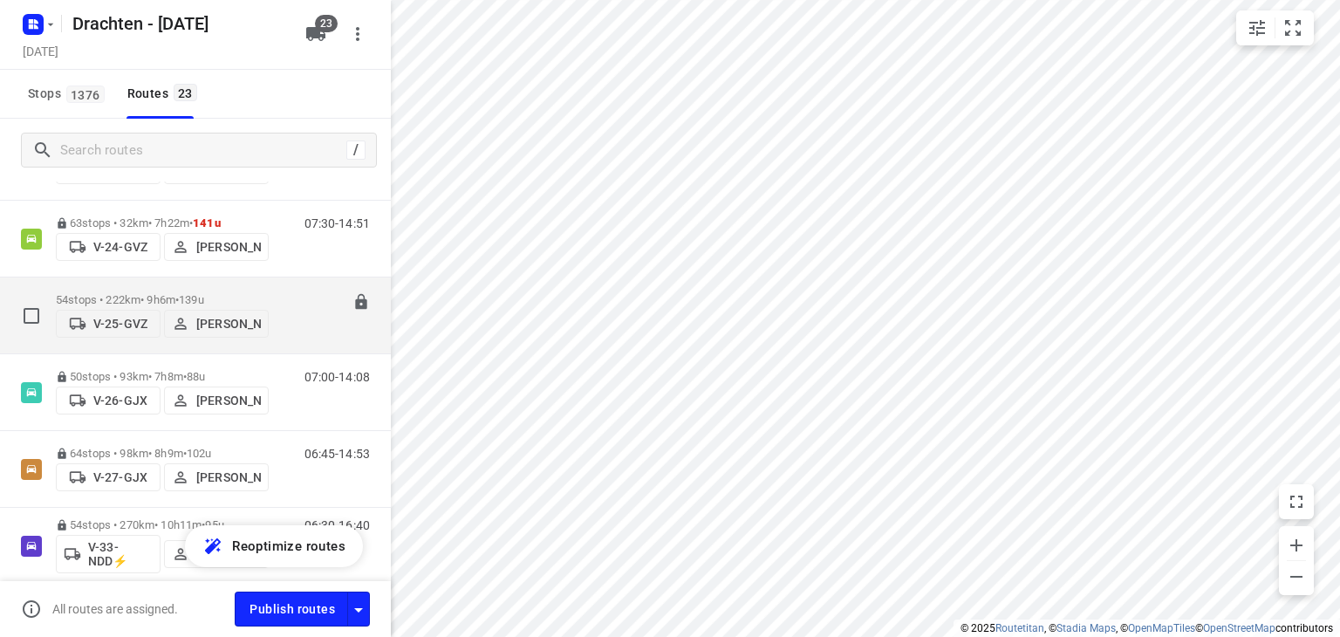
scroll to position [175, 0]
click at [165, 292] on p "54 stops • 222km • 9h6m • 139u" at bounding box center [162, 298] width 213 height 13
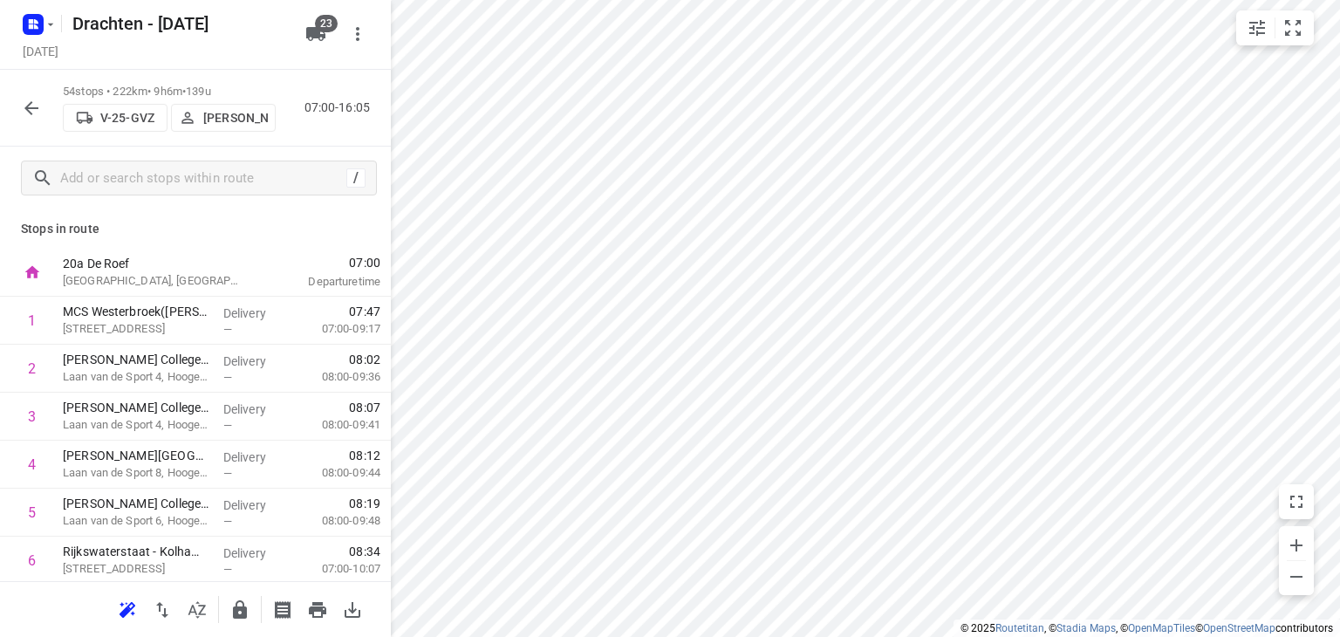
click at [43, 105] on button "button" at bounding box center [31, 108] width 35 height 35
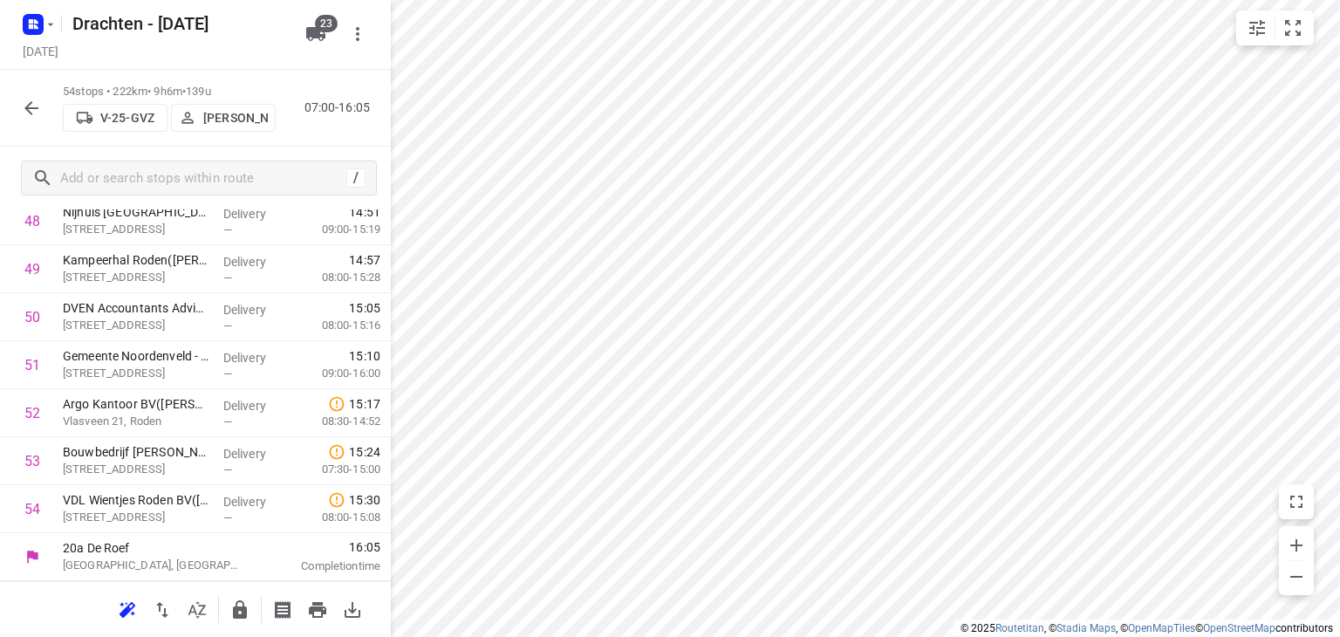
scroll to position [2355, 0]
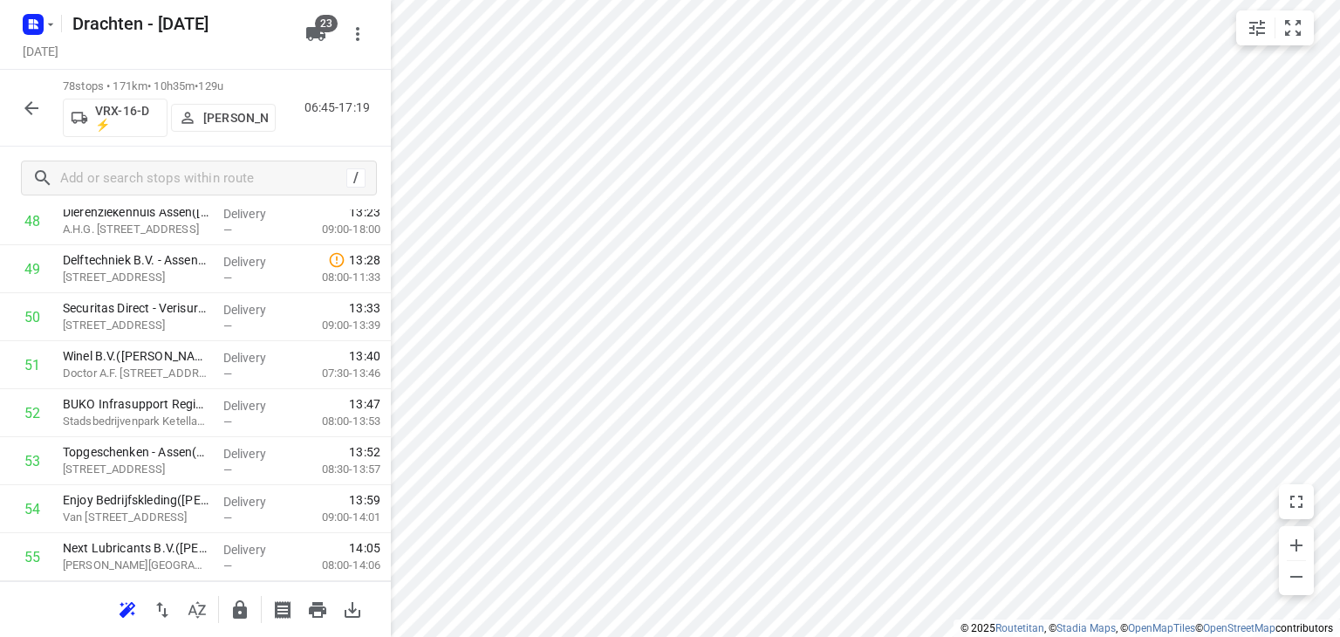
click at [24, 105] on icon "button" at bounding box center [31, 108] width 21 height 21
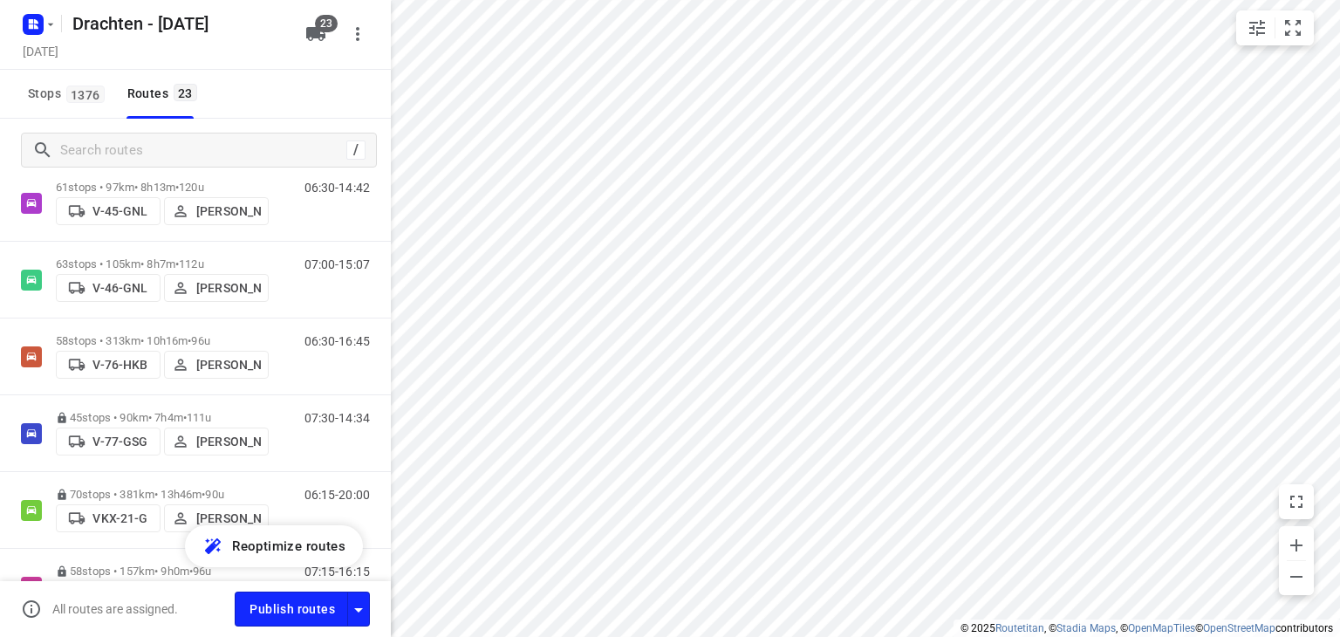
scroll to position [873, 0]
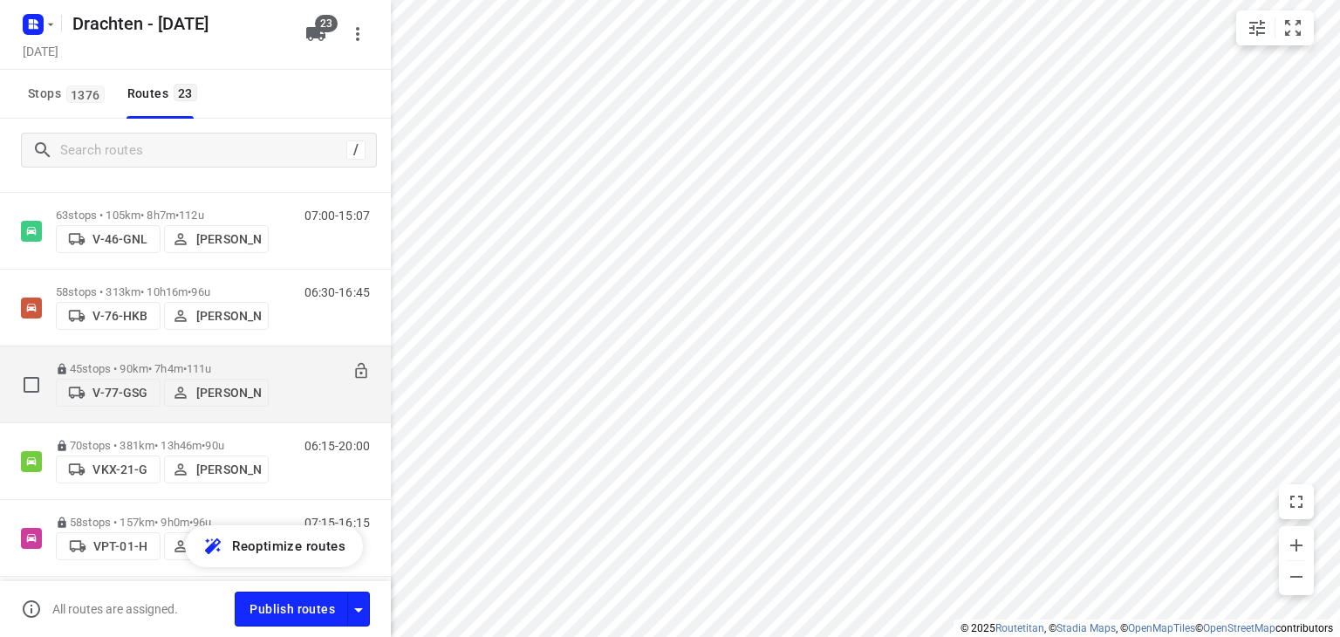
click at [269, 353] on div "45 stops • 90km • 7h4m • 111u V-77-GSG Harm Jongsma 07:30-14:34" at bounding box center [223, 384] width 335 height 62
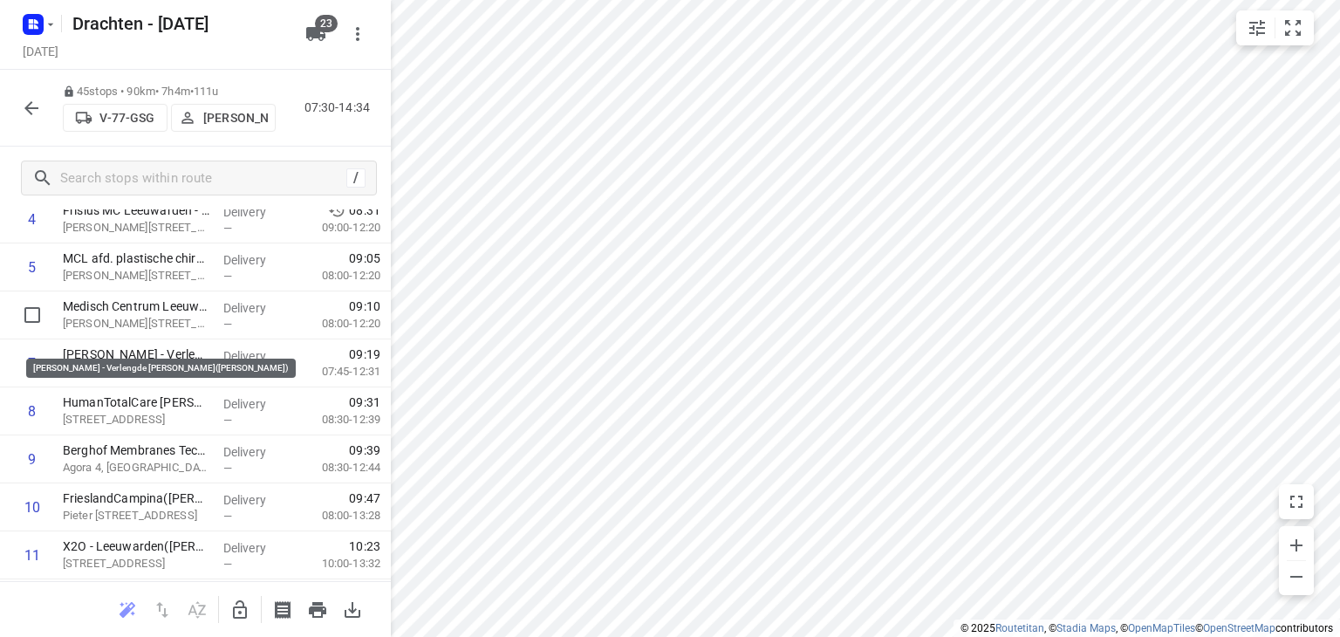
scroll to position [262, 0]
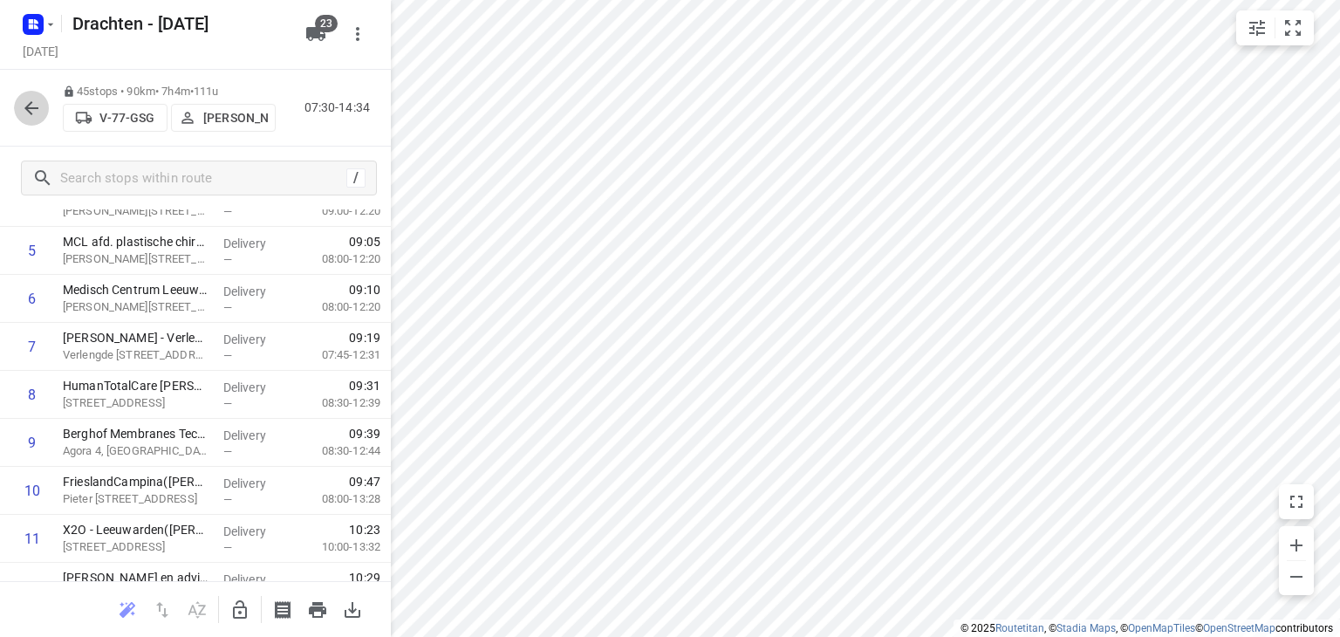
click at [27, 113] on icon "button" at bounding box center [31, 108] width 21 height 21
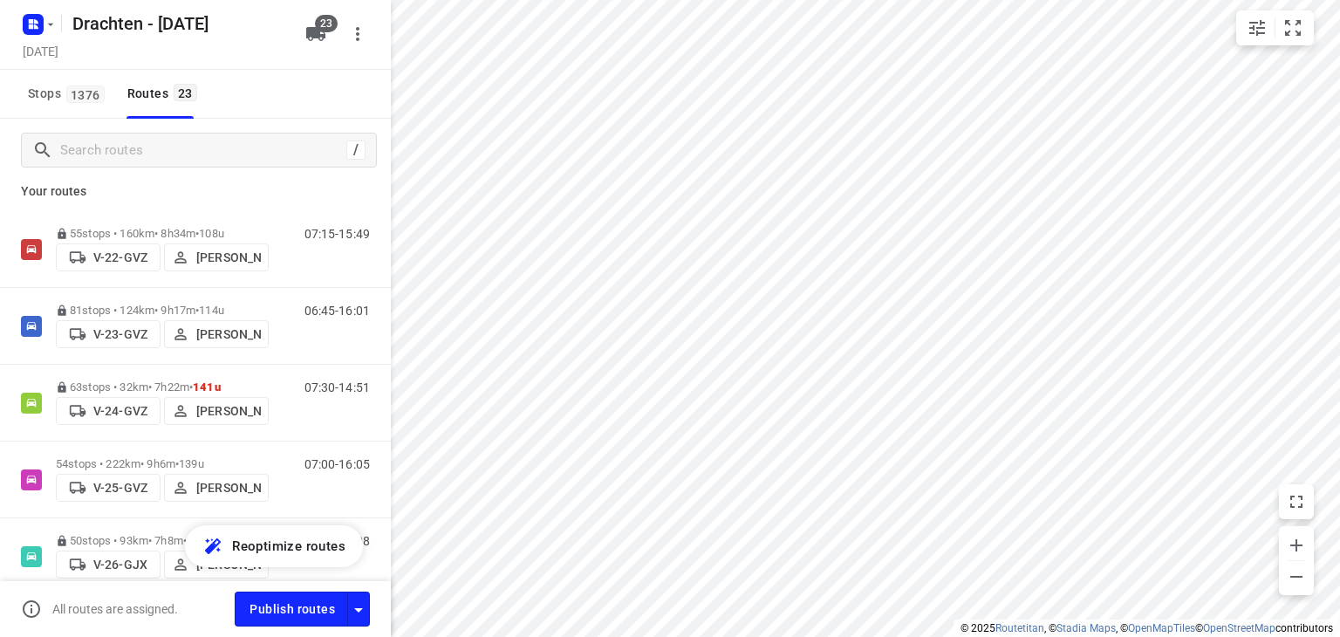
scroll to position [0, 0]
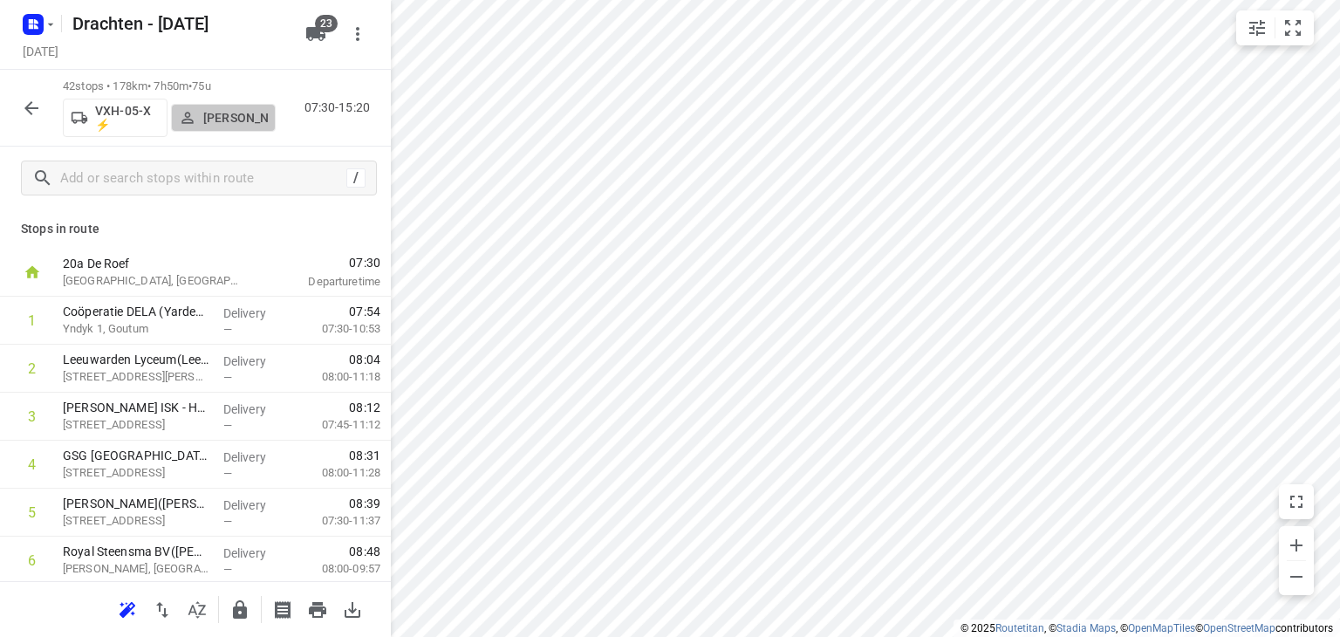
click at [220, 113] on p "Ruben Kommerie" at bounding box center [235, 118] width 65 height 14
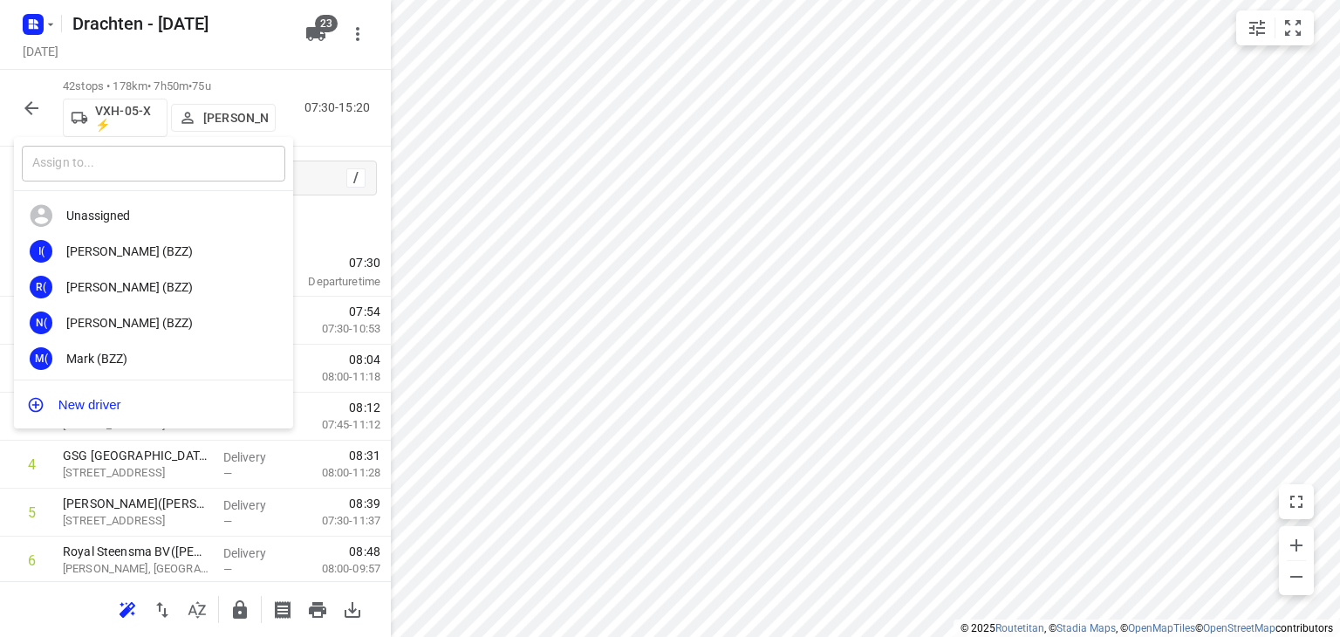
click at [209, 167] on input "text" at bounding box center [153, 164] width 263 height 36
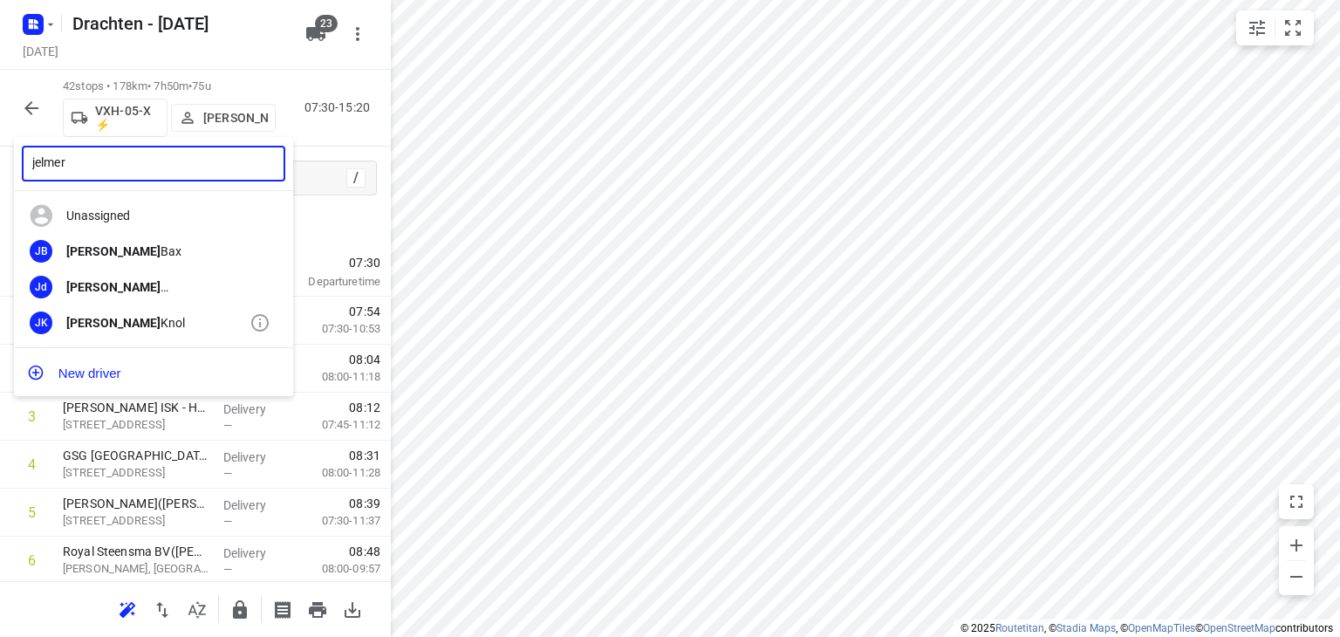
type input "jelmer"
click at [133, 325] on div "Jelmer Knol" at bounding box center [157, 323] width 183 height 14
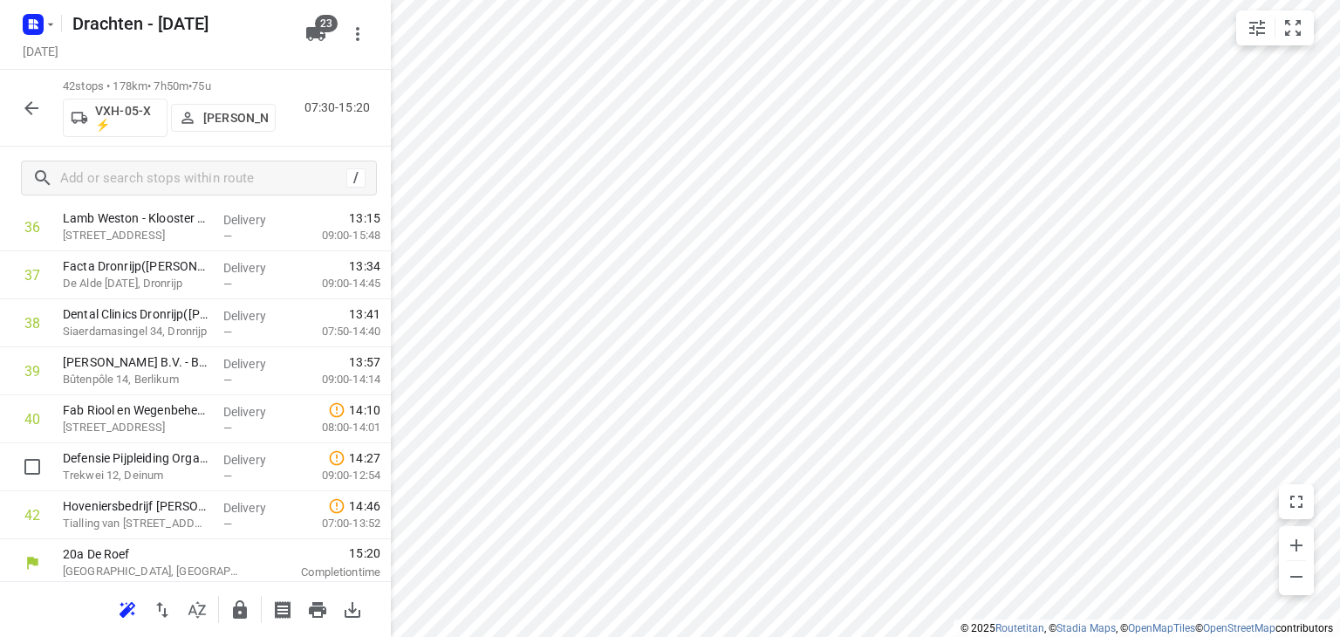
scroll to position [1779, 0]
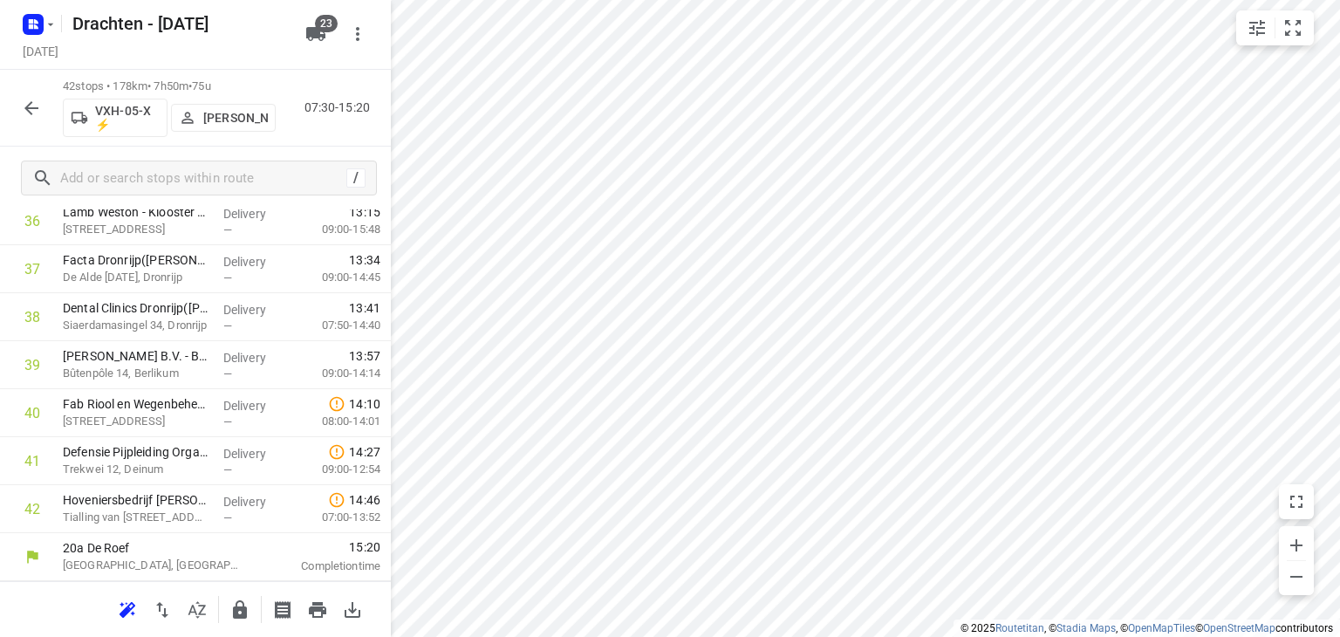
click at [34, 118] on icon "button" at bounding box center [31, 108] width 21 height 21
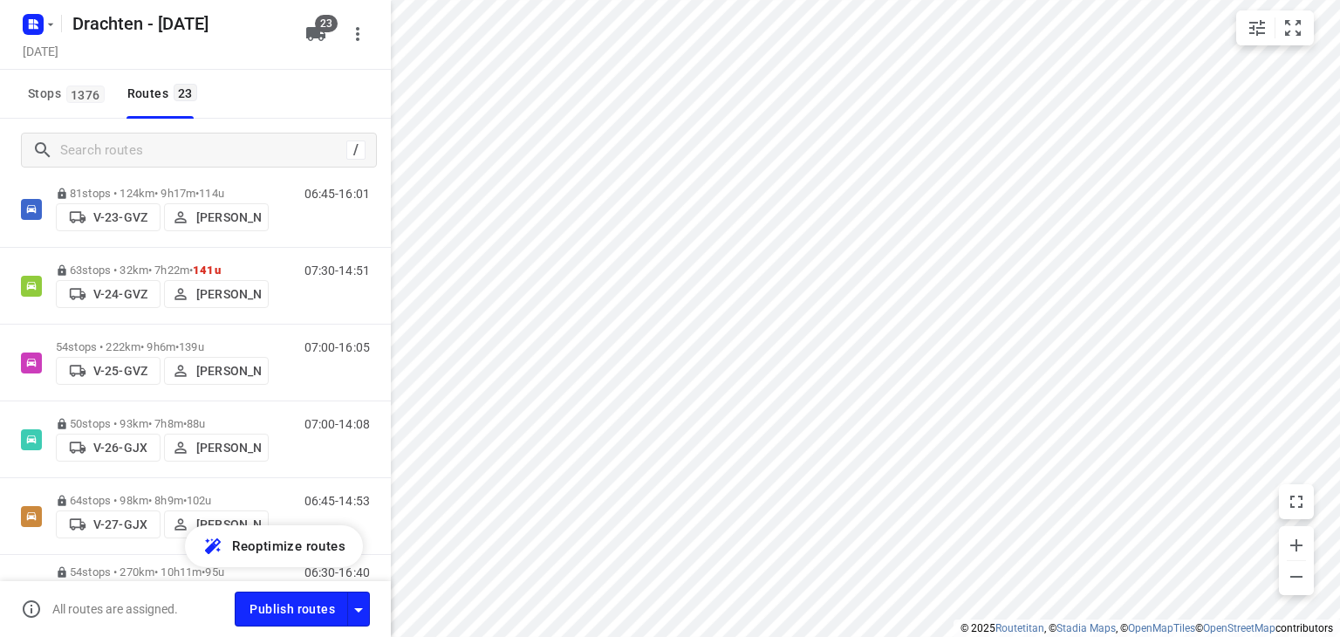
scroll to position [175, 0]
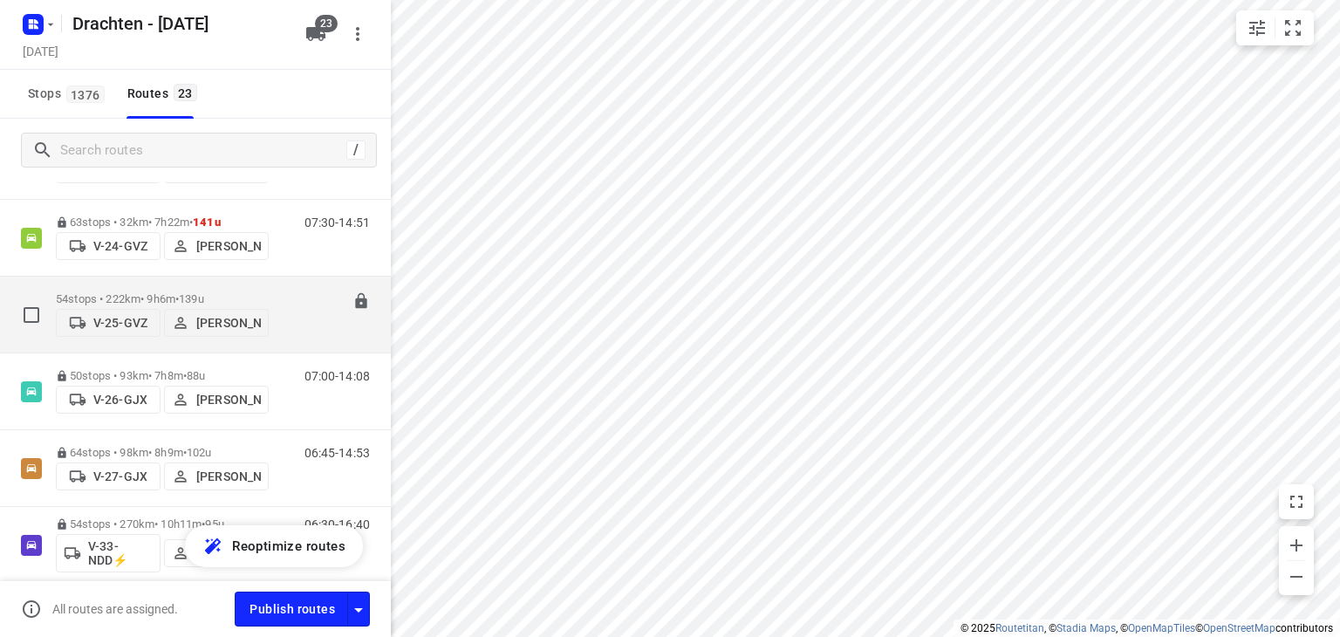
click at [247, 293] on p "54 stops • 222km • 9h6m • 139u" at bounding box center [162, 298] width 213 height 13
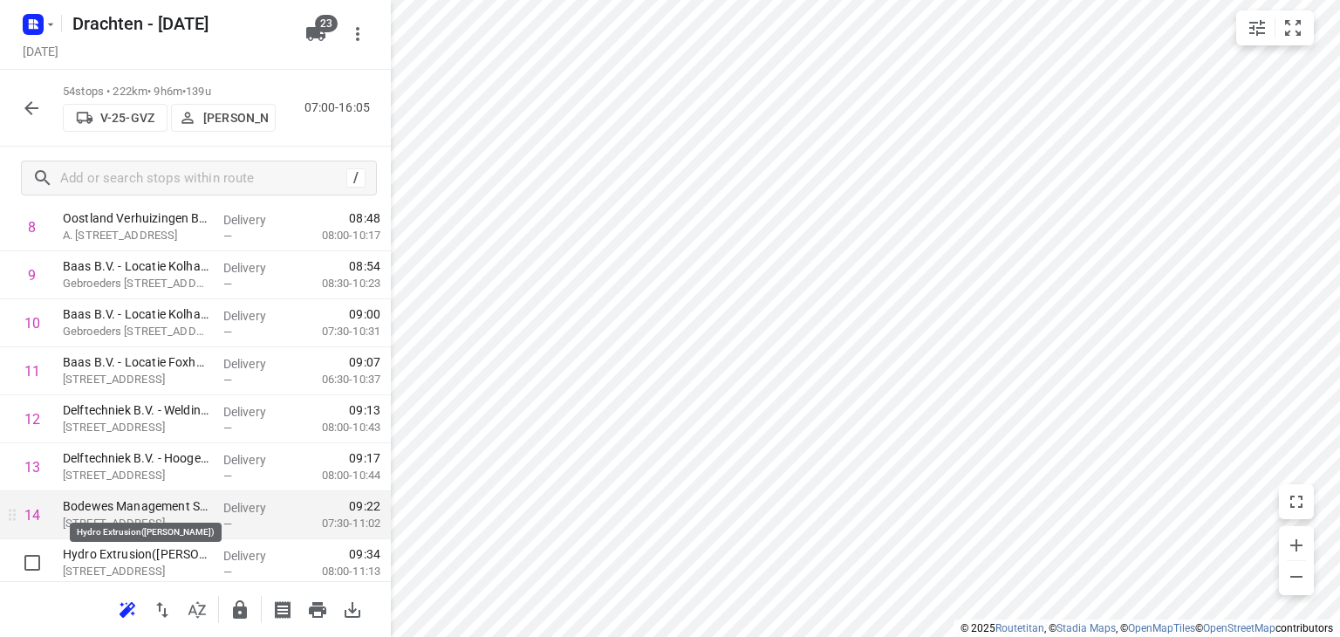
scroll to position [524, 0]
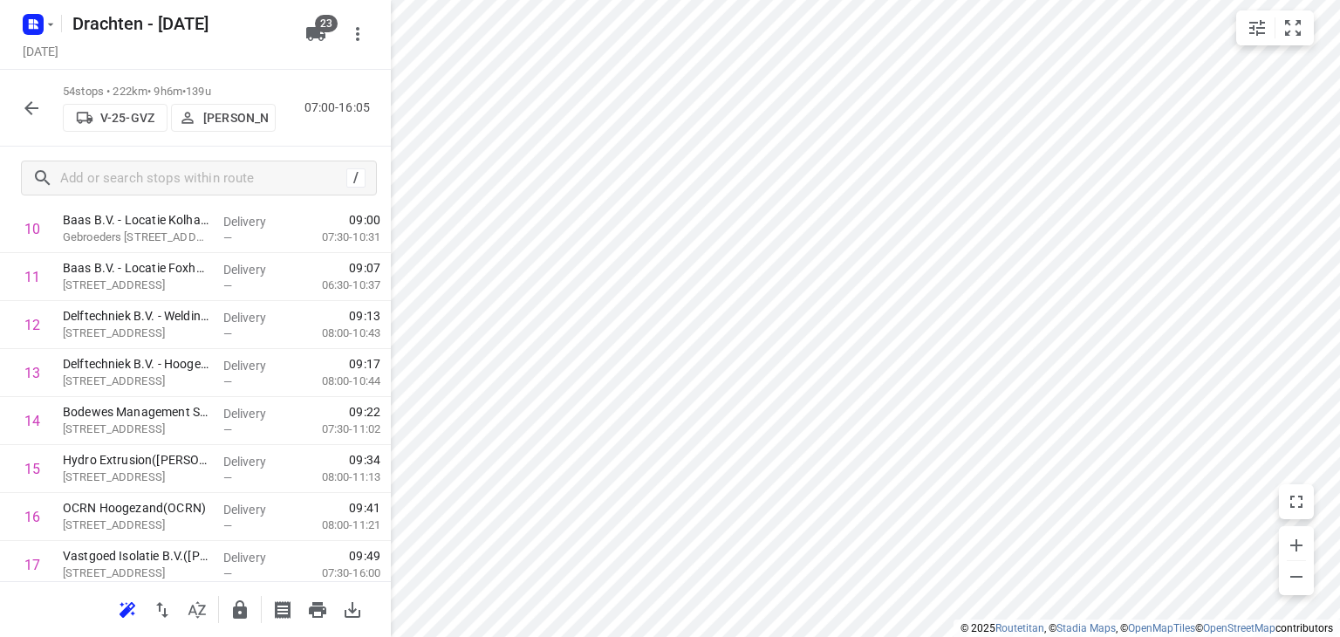
click at [22, 106] on icon "button" at bounding box center [31, 108] width 21 height 21
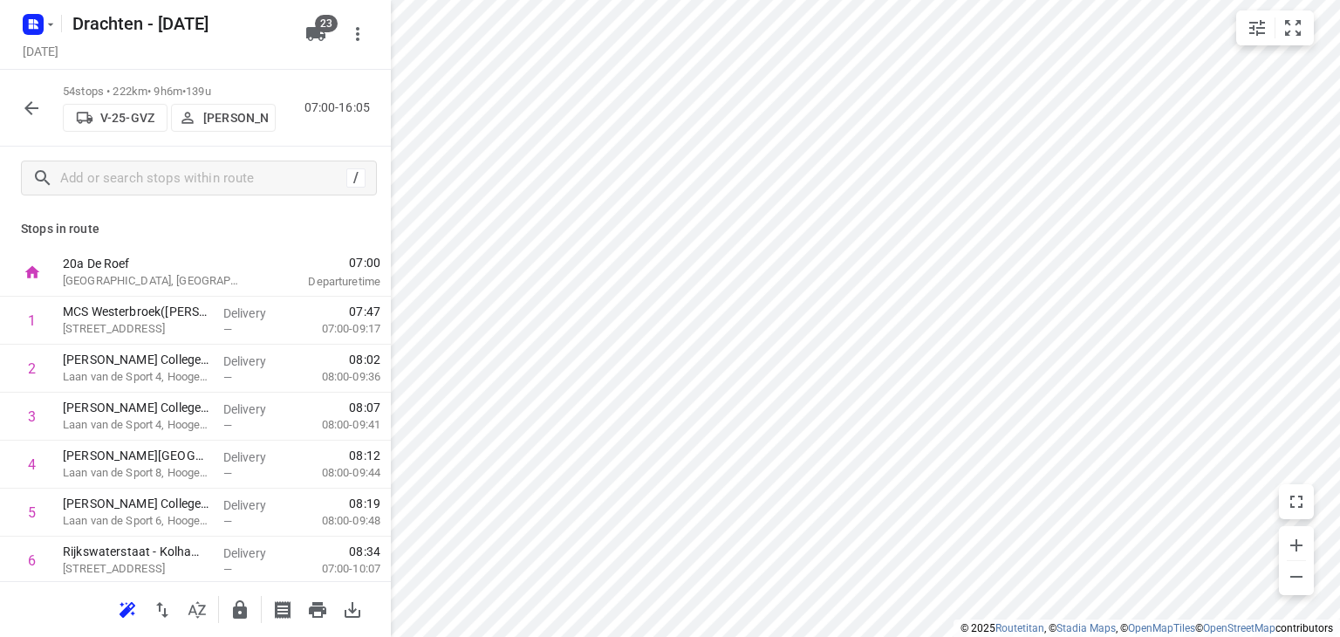
click at [42, 109] on button "button" at bounding box center [31, 108] width 35 height 35
click at [34, 103] on icon "button" at bounding box center [31, 108] width 21 height 21
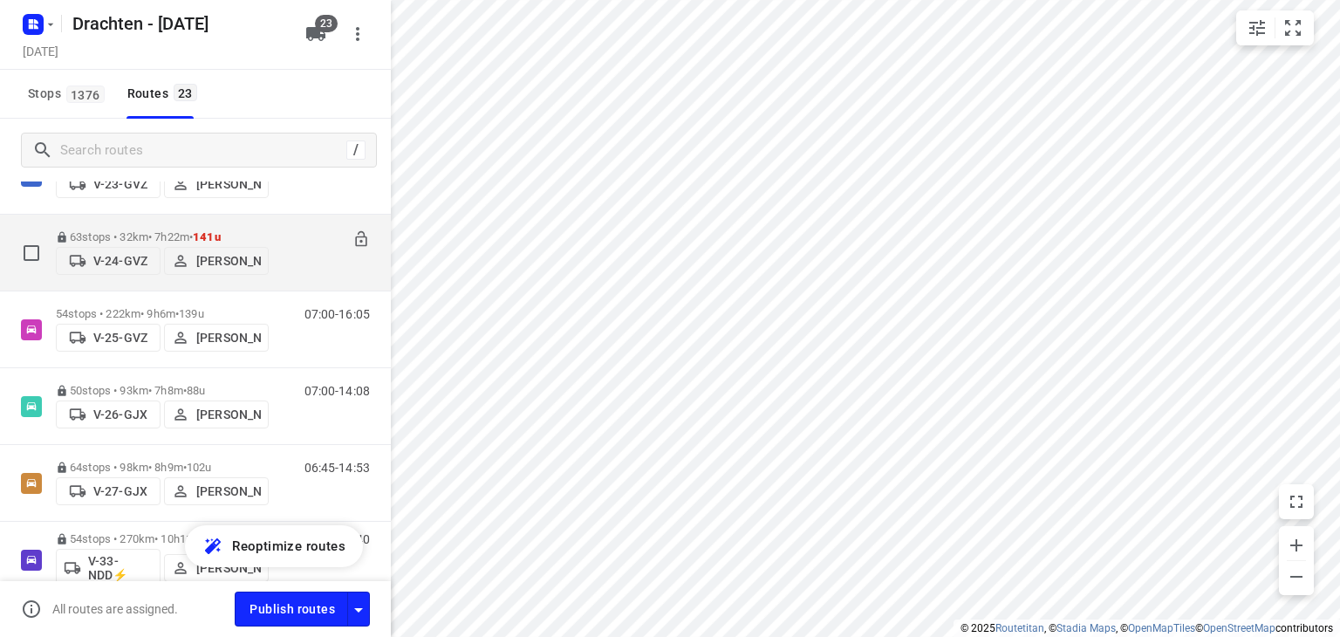
scroll to position [175, 0]
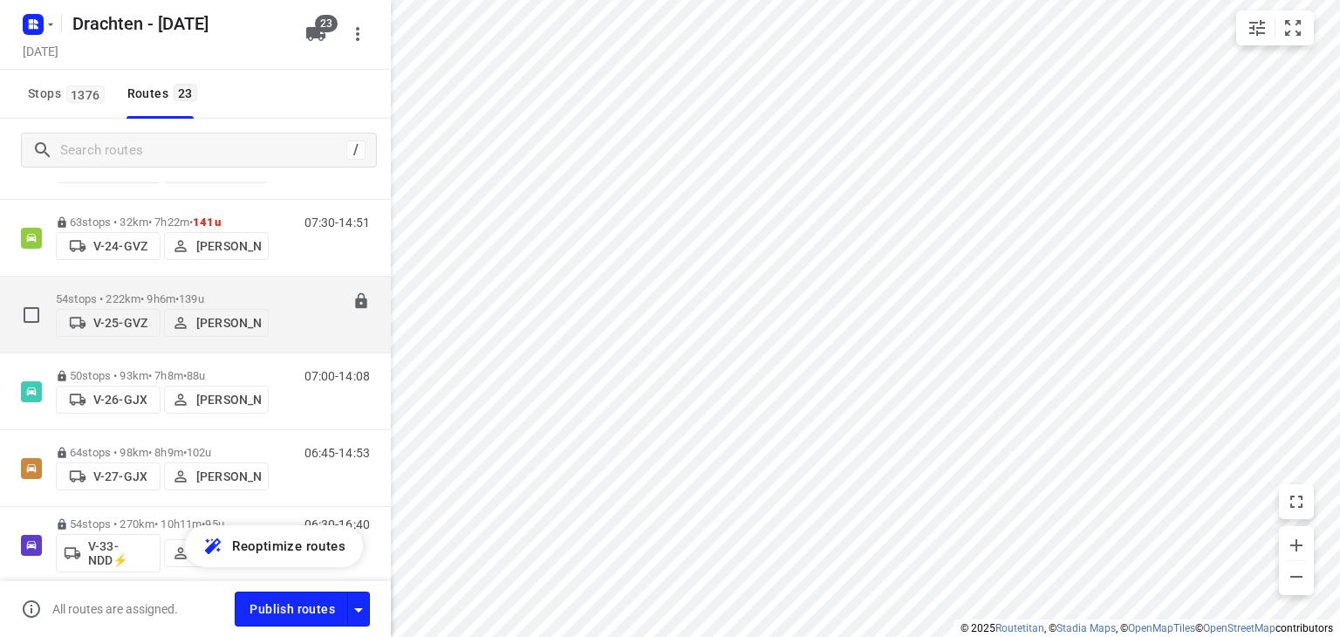
click at [224, 295] on p "54 stops • 222km • 9h6m • 139u" at bounding box center [162, 298] width 213 height 13
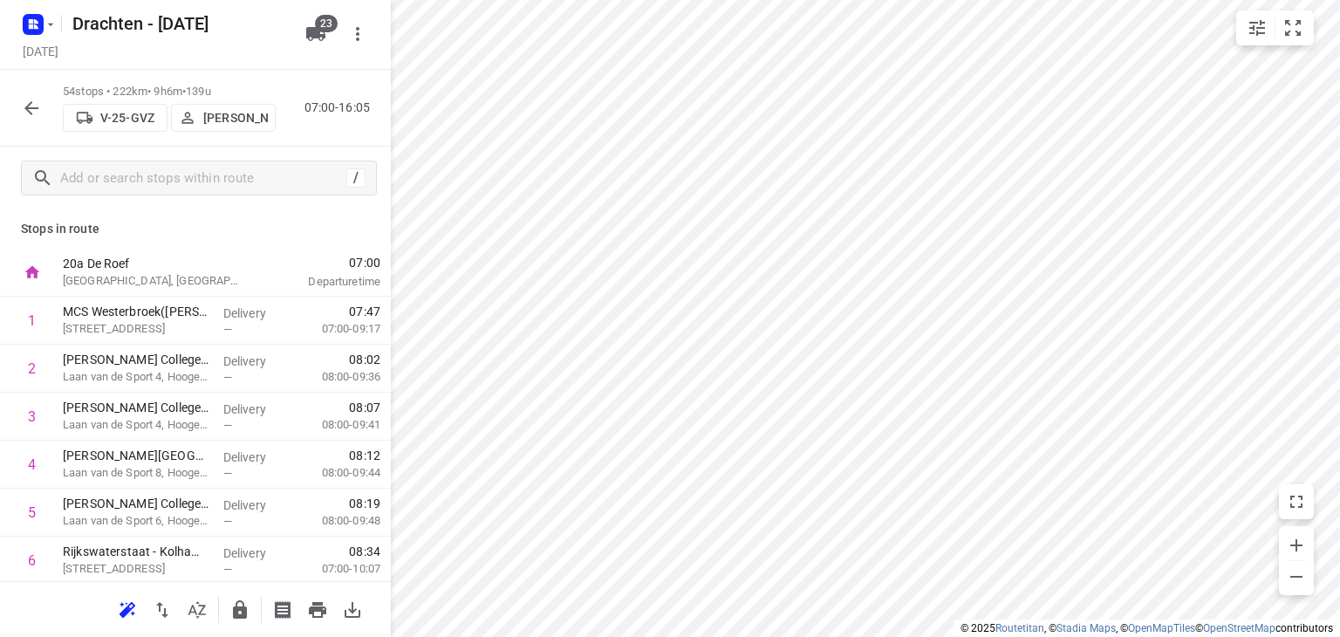
click at [31, 114] on icon "button" at bounding box center [31, 108] width 14 height 14
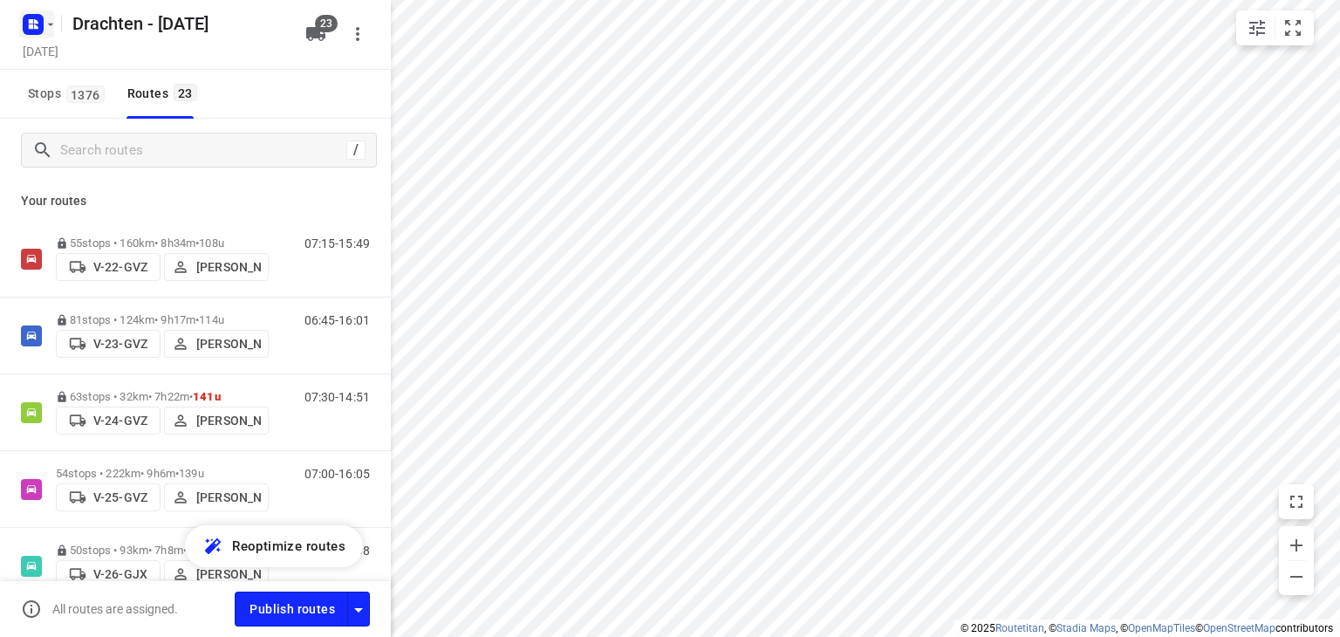
click at [40, 25] on rect "button" at bounding box center [33, 24] width 21 height 21
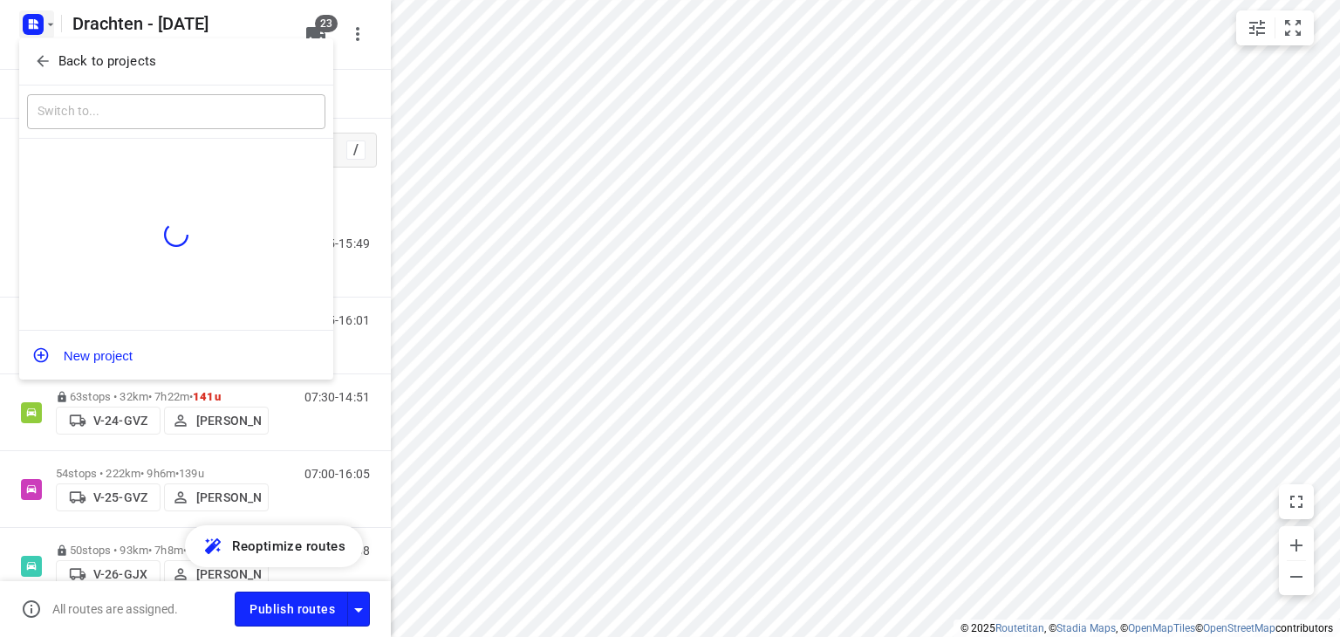
click at [105, 57] on p "Back to projects" at bounding box center [107, 61] width 98 height 20
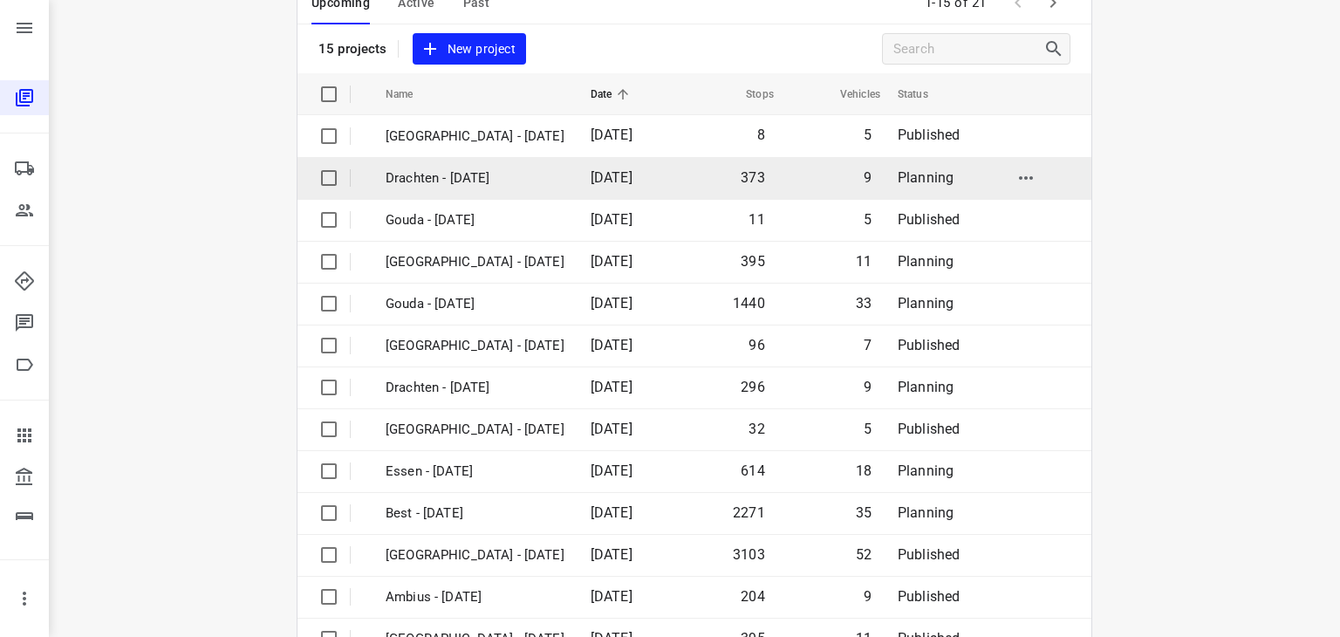
scroll to position [244, 0]
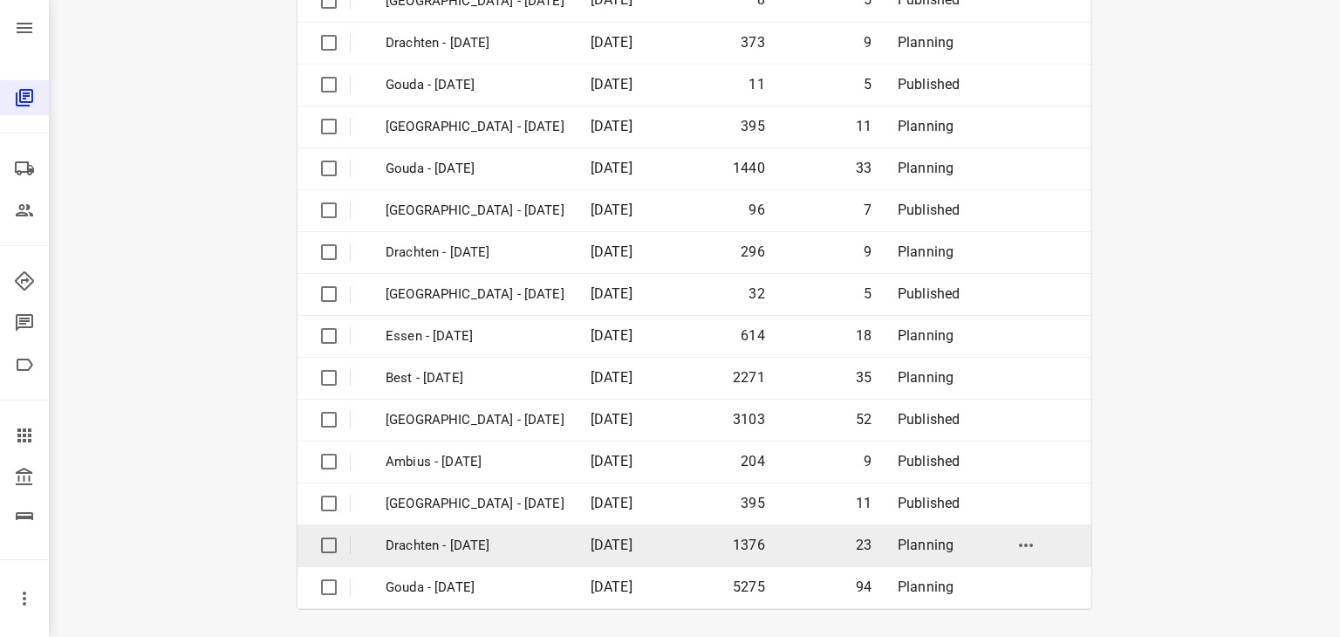
click at [480, 536] on p "Drachten - [DATE]" at bounding box center [475, 546] width 179 height 20
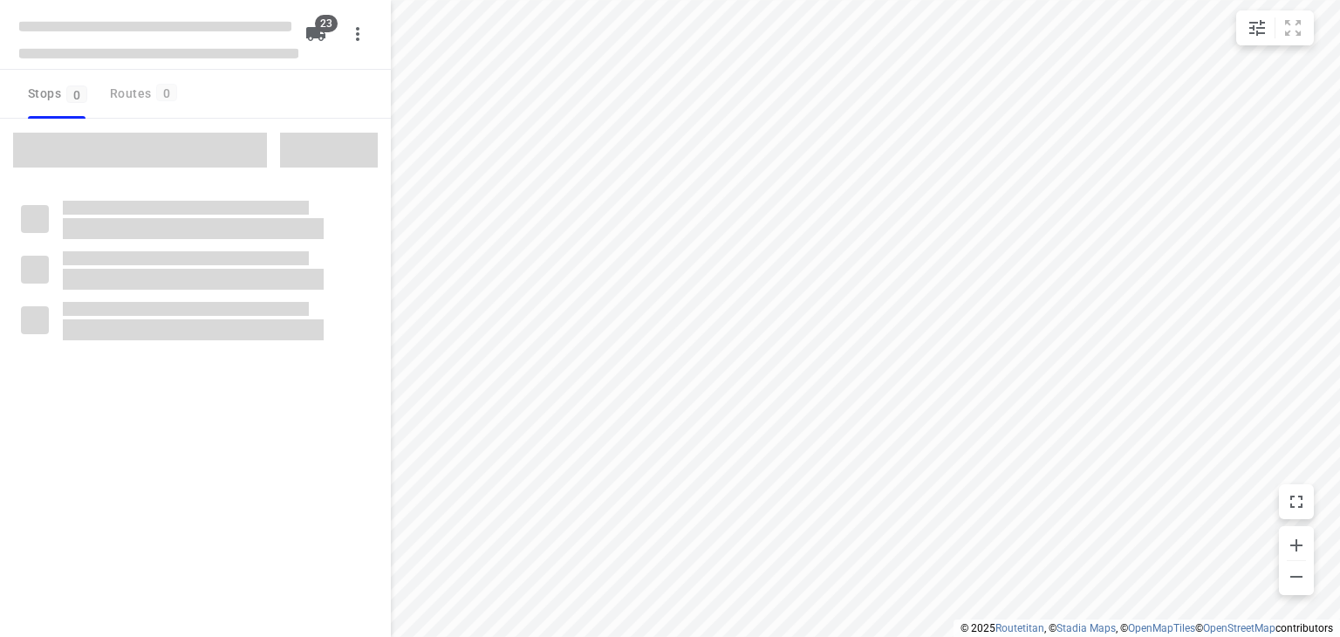
checkbox input "true"
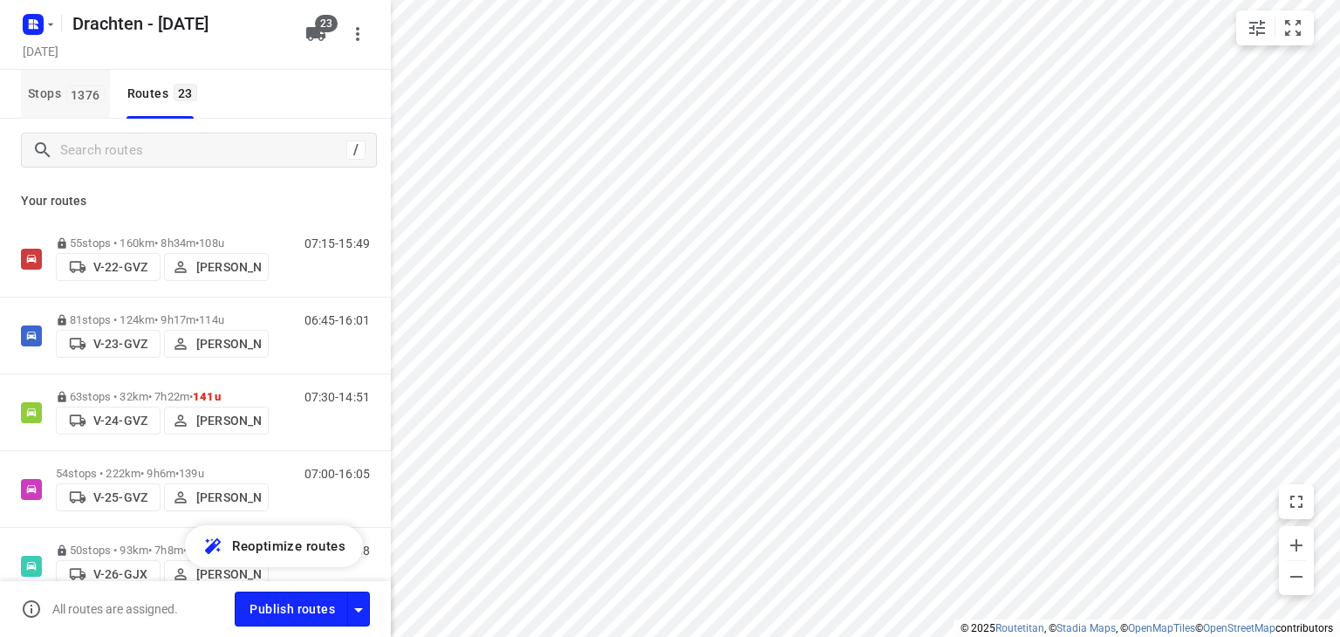
click at [52, 85] on span "Stops 1376" at bounding box center [69, 94] width 82 height 22
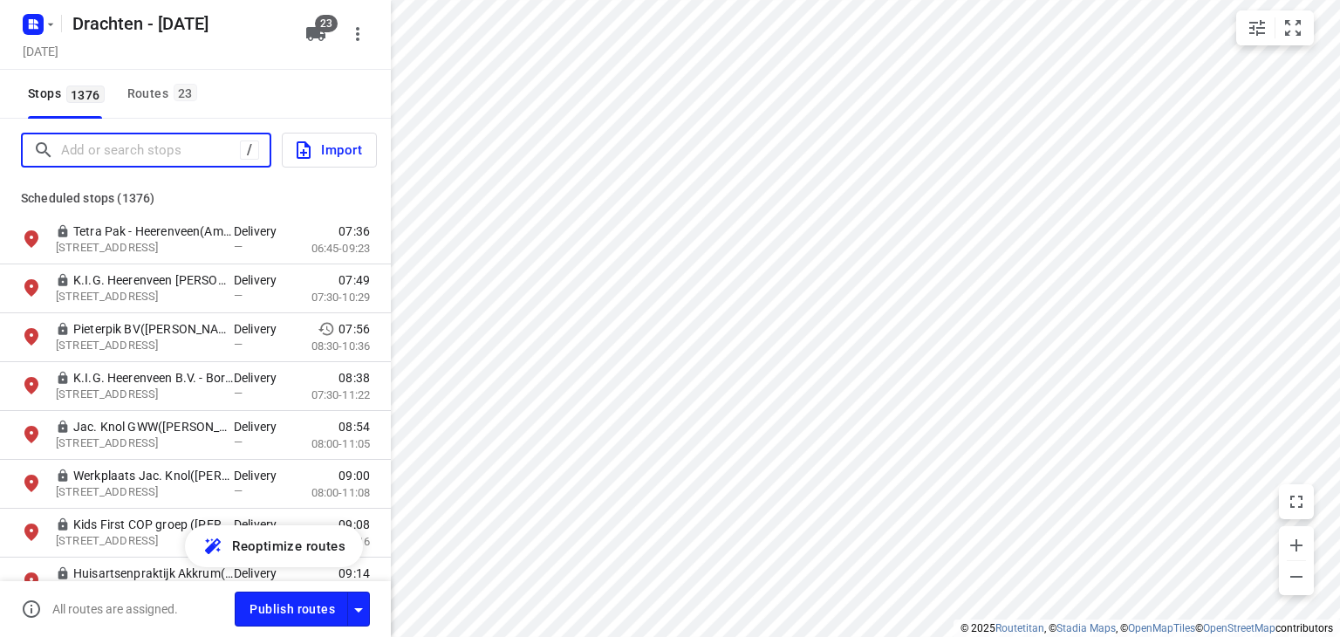
click at [112, 147] on input "Add or search stops" at bounding box center [150, 150] width 179 height 27
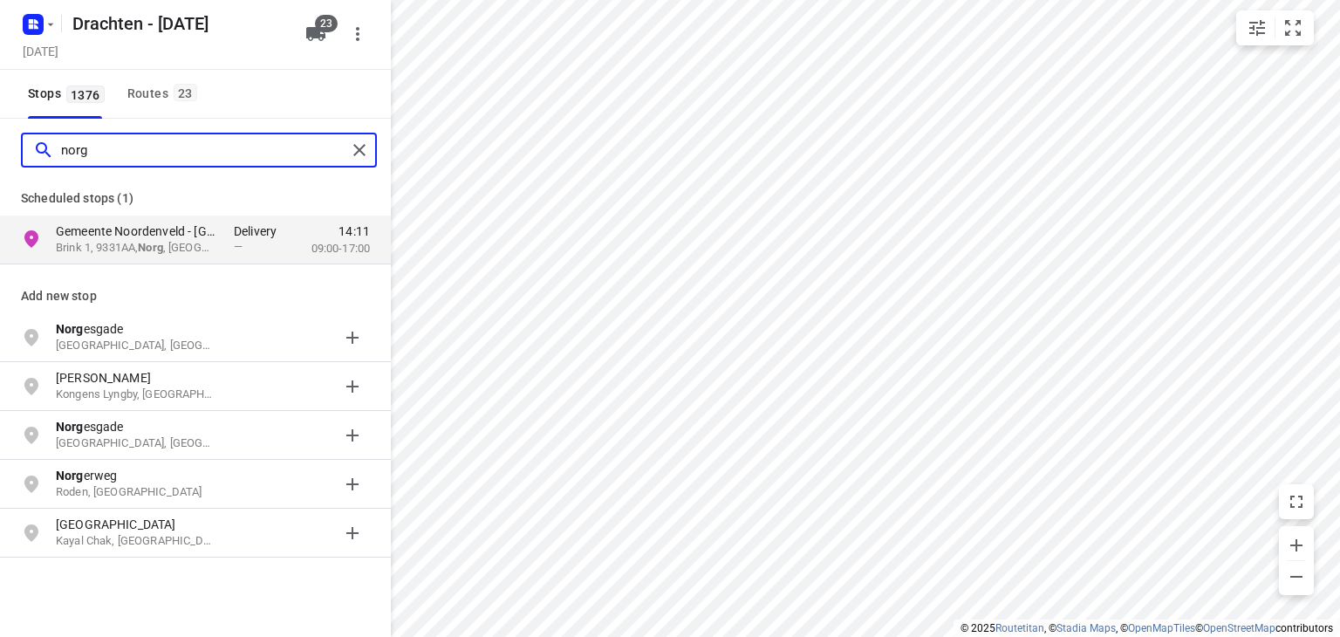
type input "norg"
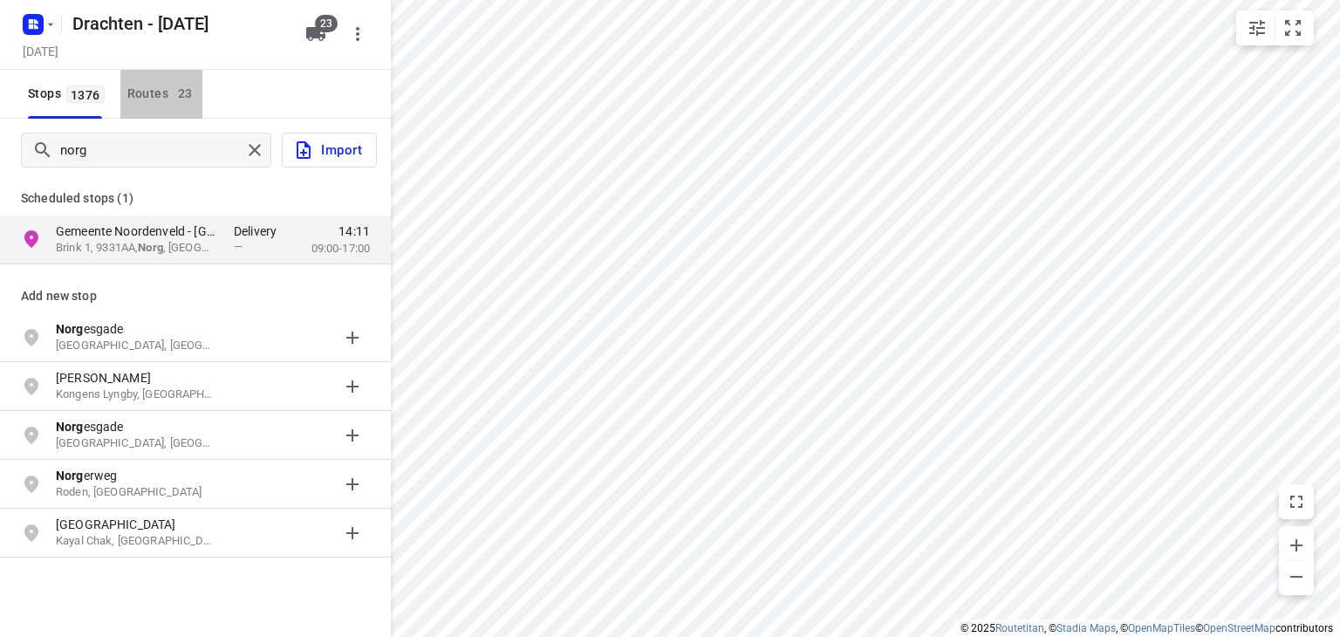
click at [151, 105] on button "Routes 23" at bounding box center [161, 94] width 82 height 49
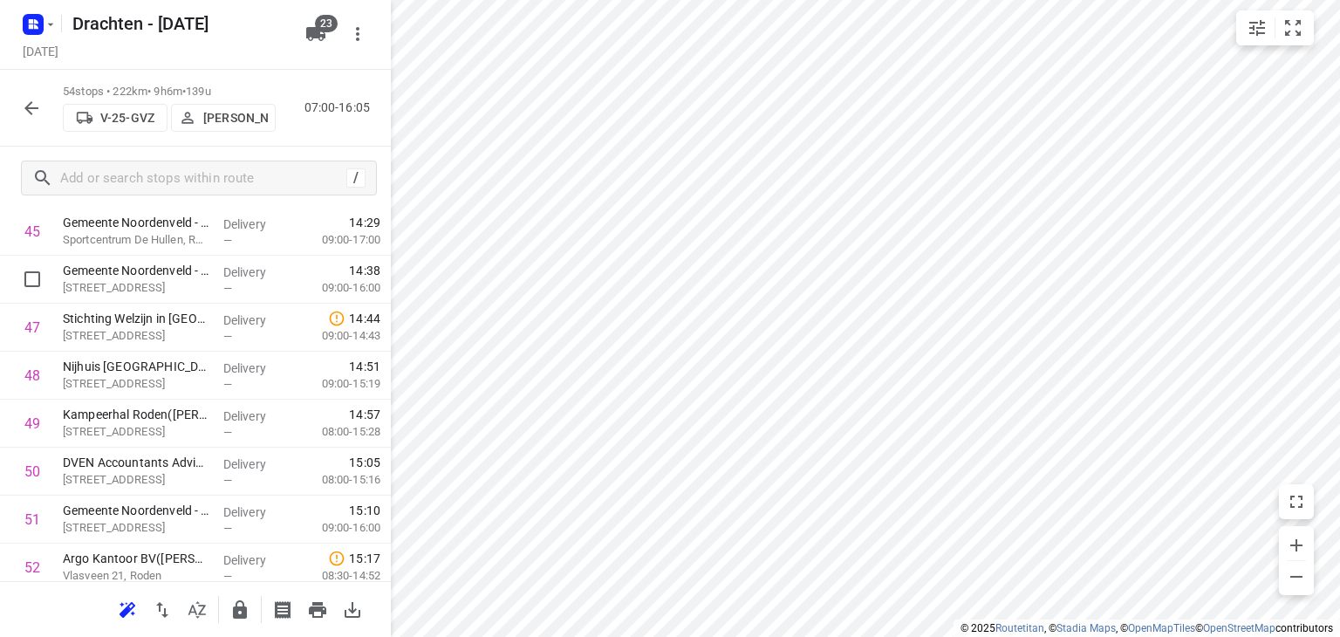
scroll to position [1919, 0]
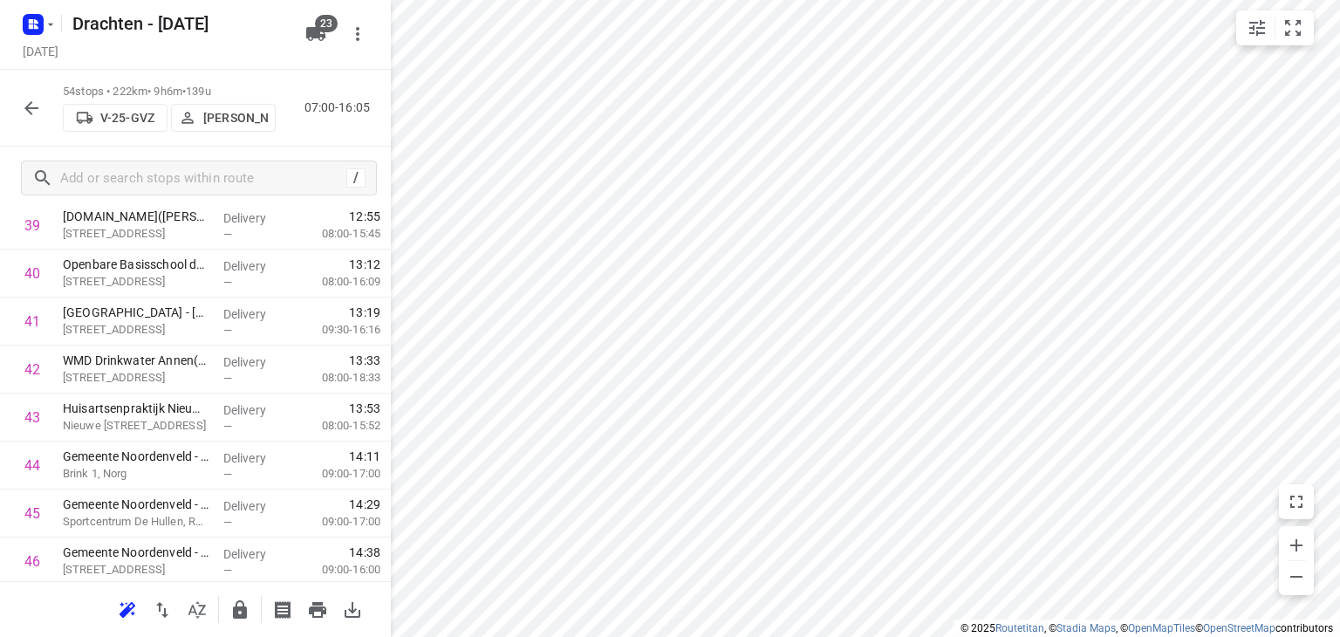
click at [45, 113] on button "button" at bounding box center [31, 108] width 35 height 35
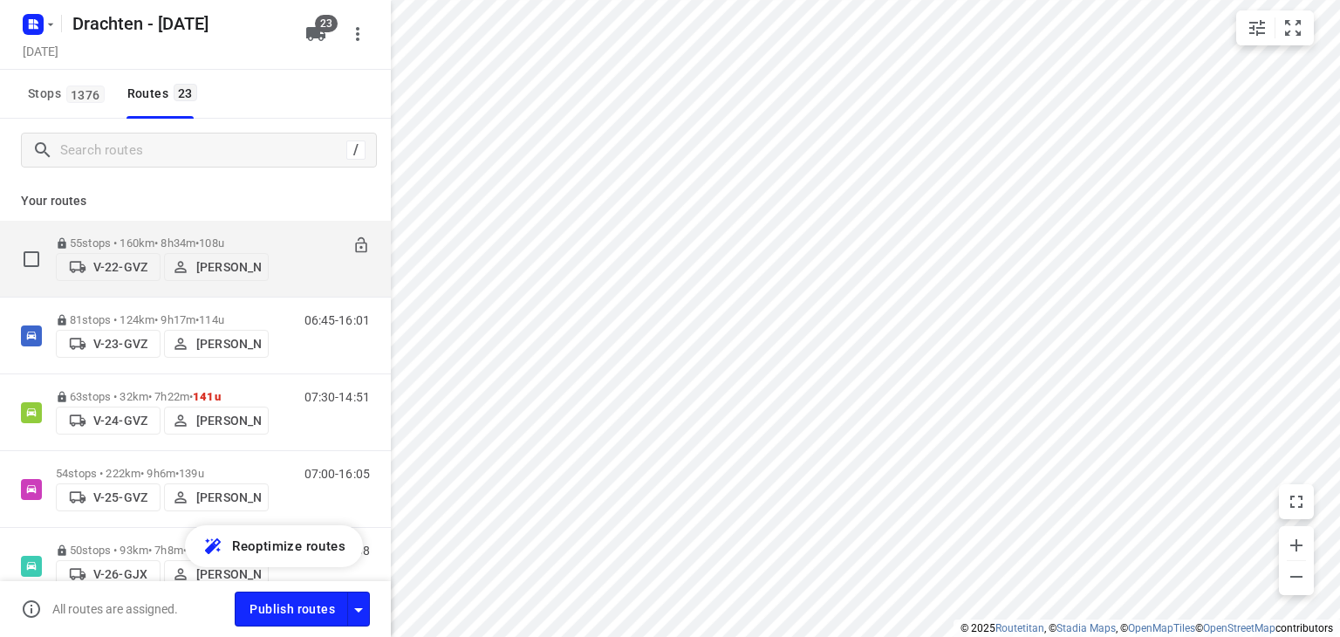
click at [216, 228] on div "55 stops • 160km • 8h34m • 108u V-22-GVZ Jelle Veenstra" at bounding box center [162, 259] width 213 height 62
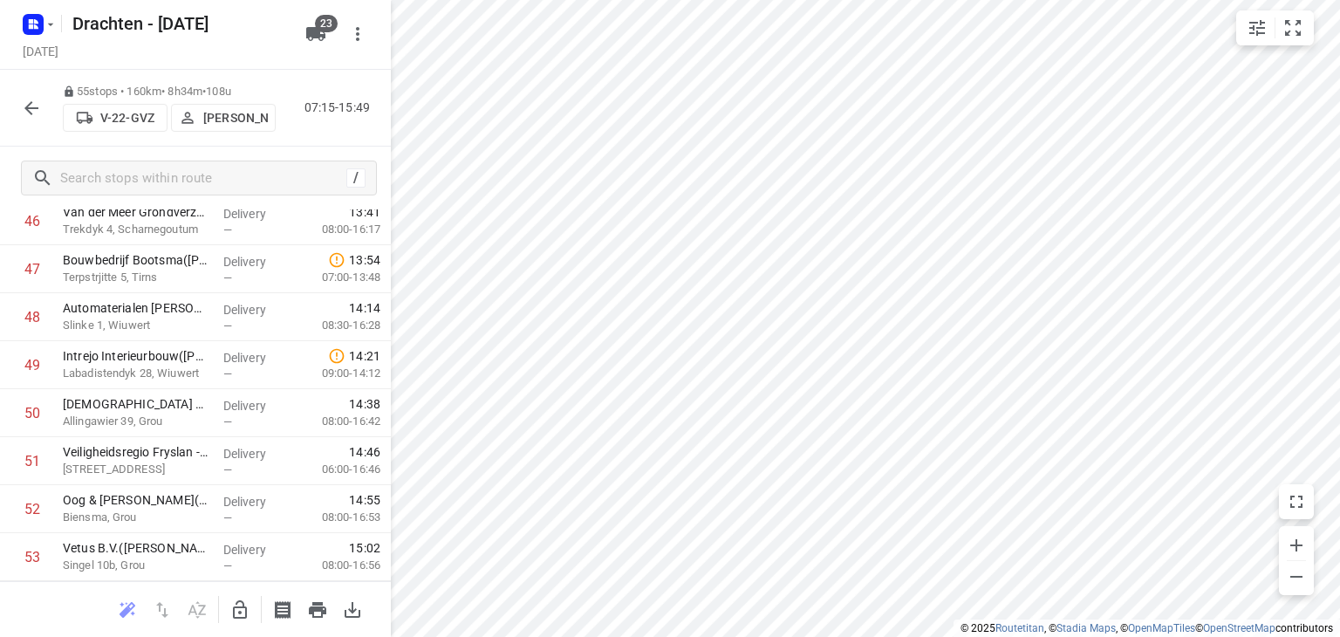
scroll to position [2403, 0]
click at [31, 103] on icon "button" at bounding box center [31, 108] width 21 height 21
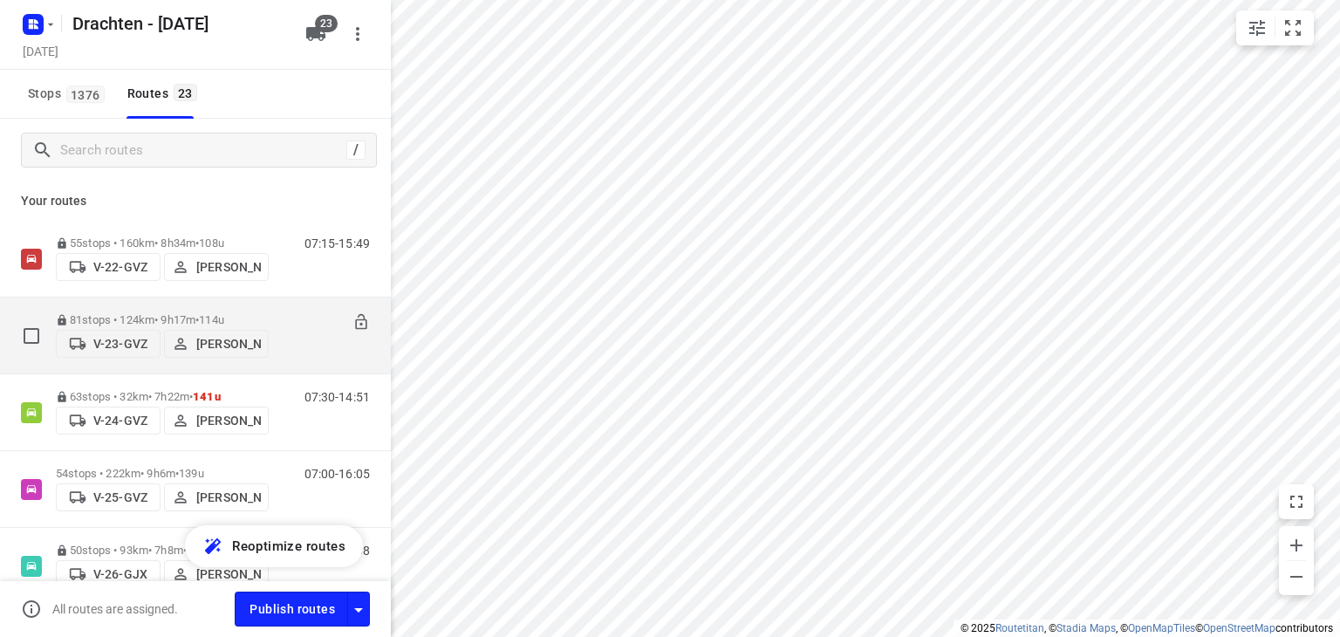
click at [216, 313] on span "114u" at bounding box center [211, 319] width 25 height 13
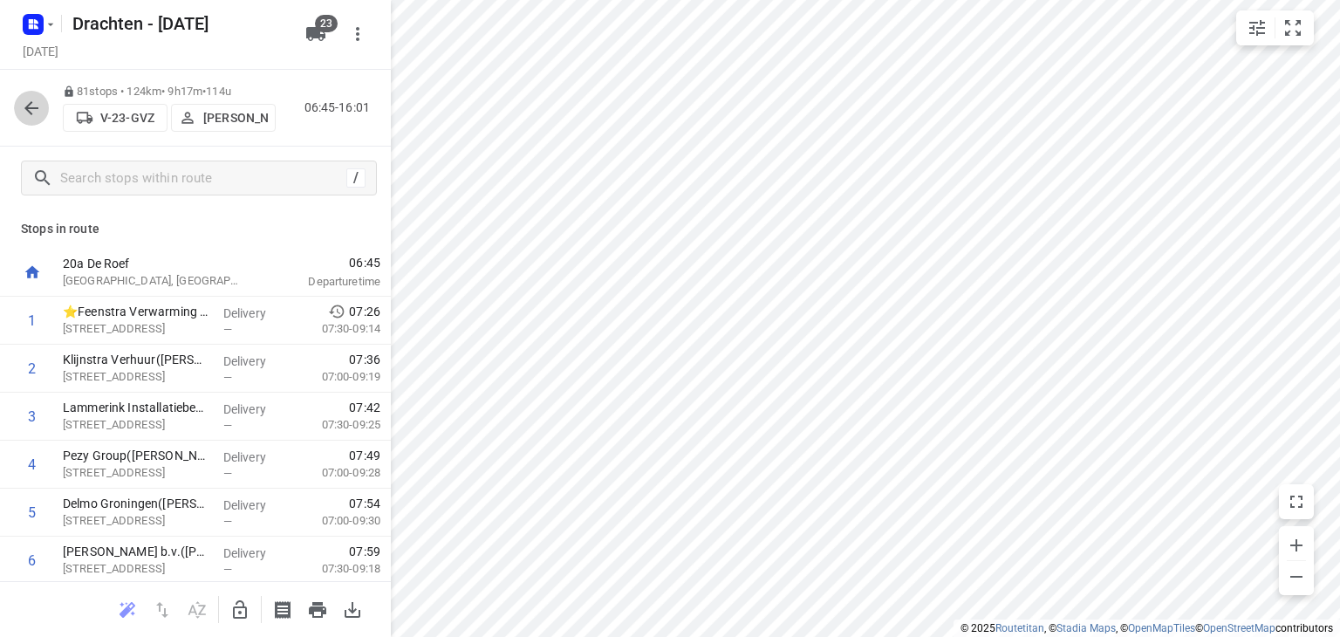
click at [17, 114] on button "button" at bounding box center [31, 108] width 35 height 35
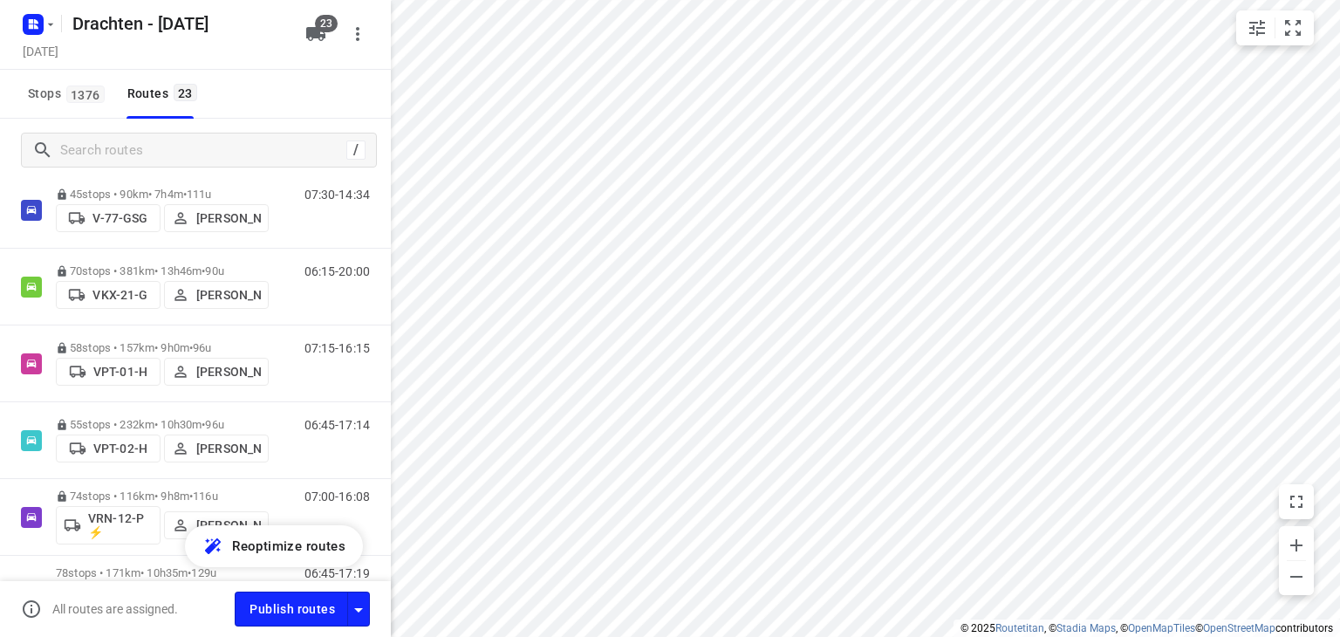
scroll to position [1475, 0]
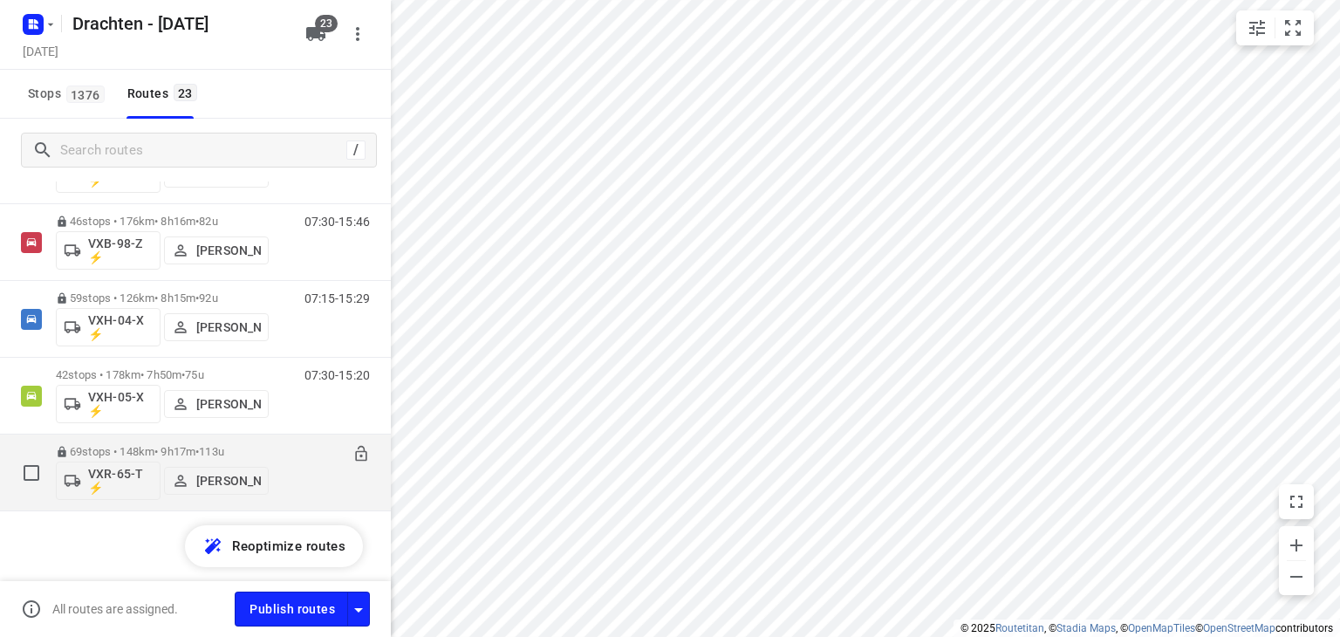
click at [241, 443] on div "69 stops • 148km • 9h17m • 113u VXR-65-T ⚡ Harry Van der Laan" at bounding box center [162, 472] width 213 height 72
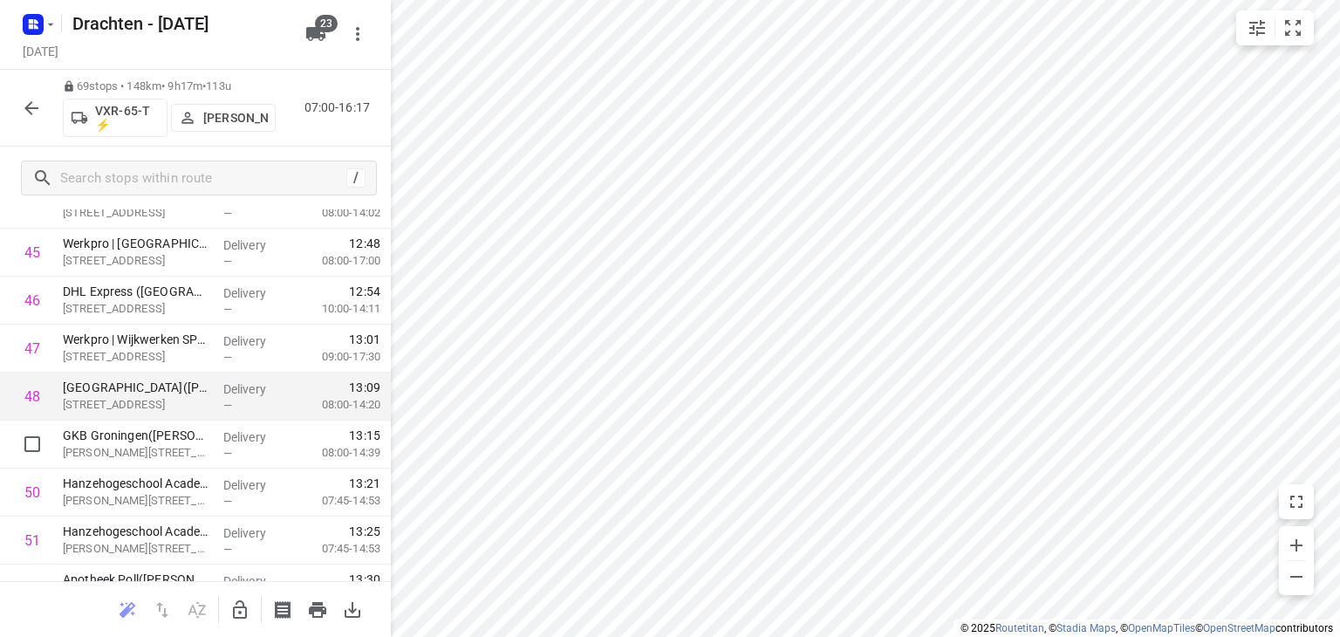
scroll to position [2181, 0]
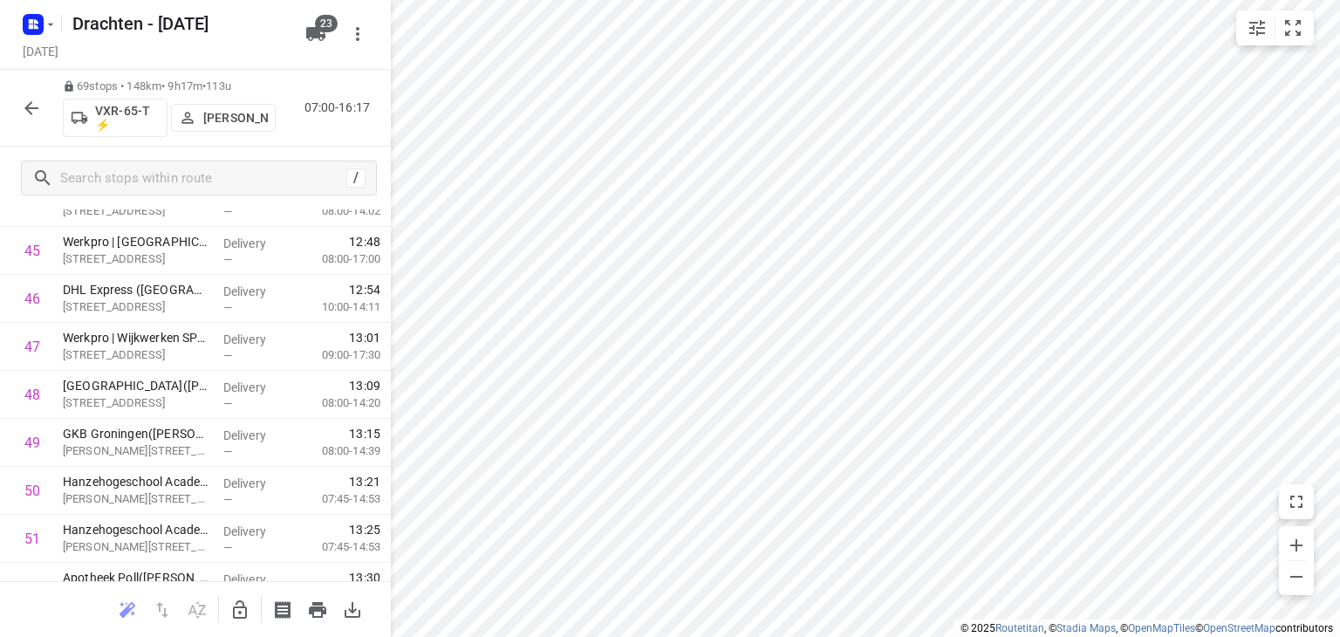
click at [26, 113] on icon "button" at bounding box center [31, 108] width 21 height 21
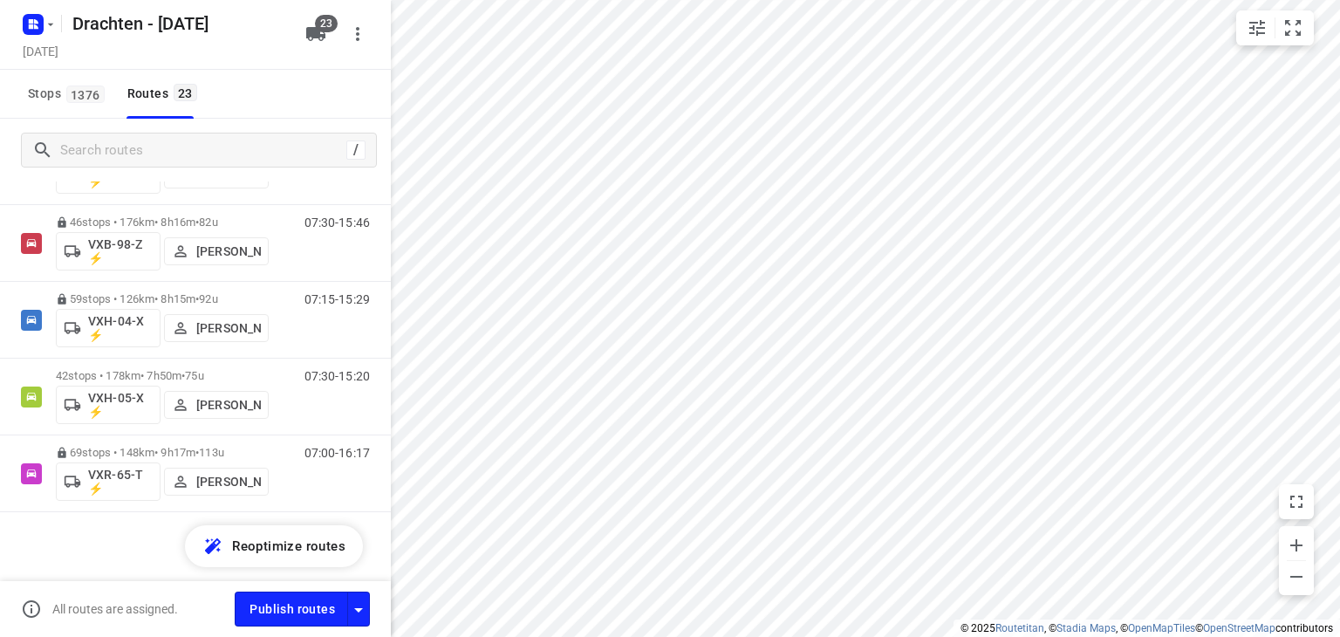
scroll to position [1475, 0]
click at [359, 601] on icon "button" at bounding box center [358, 609] width 21 height 21
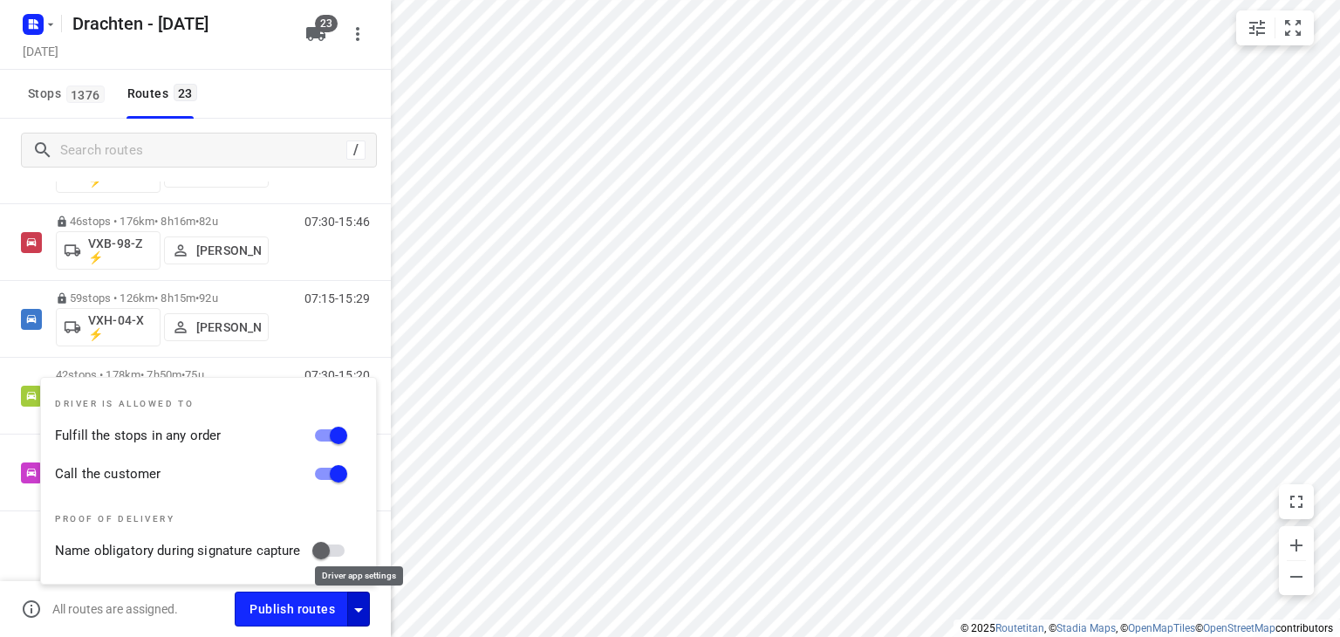
click at [359, 605] on icon "button" at bounding box center [358, 609] width 21 height 21
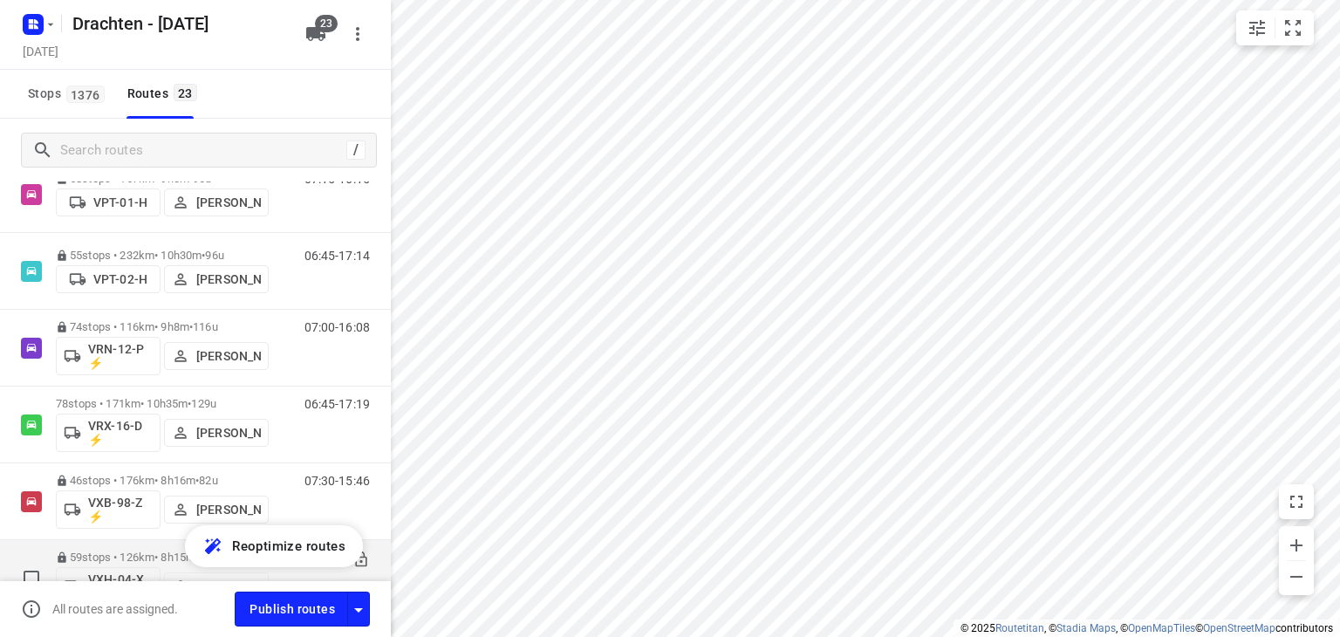
scroll to position [1214, 0]
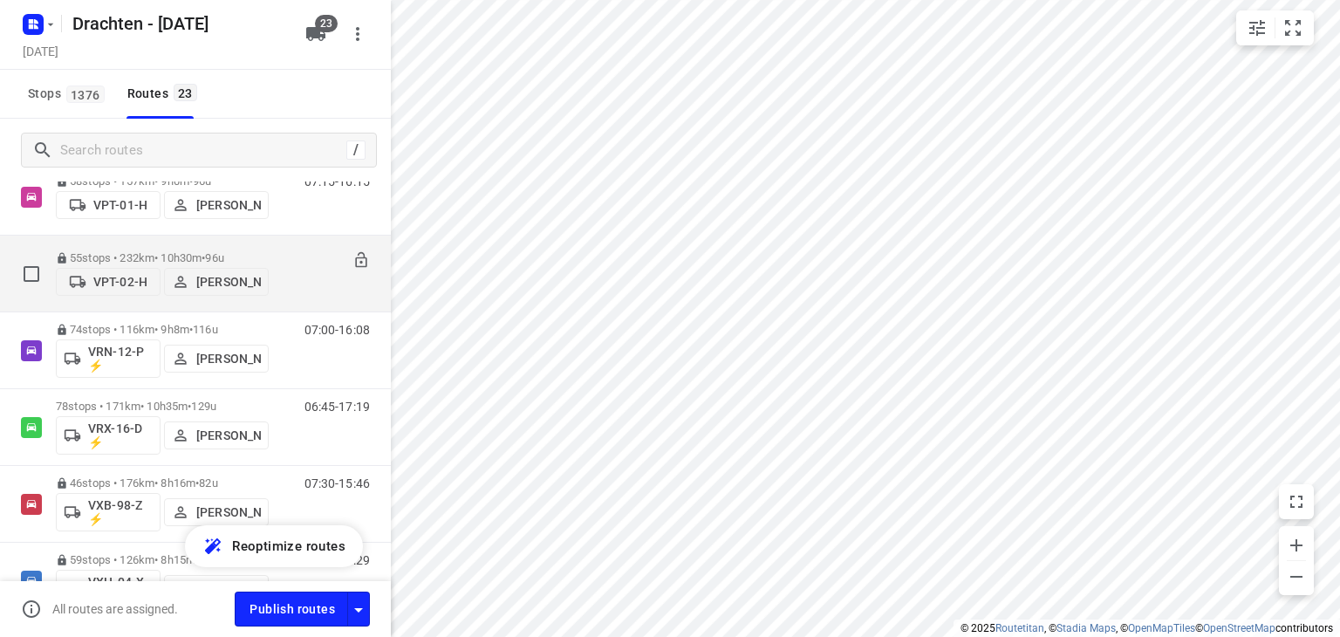
click at [203, 251] on p "55 stops • 232km • 10h30m • 96u" at bounding box center [162, 257] width 213 height 13
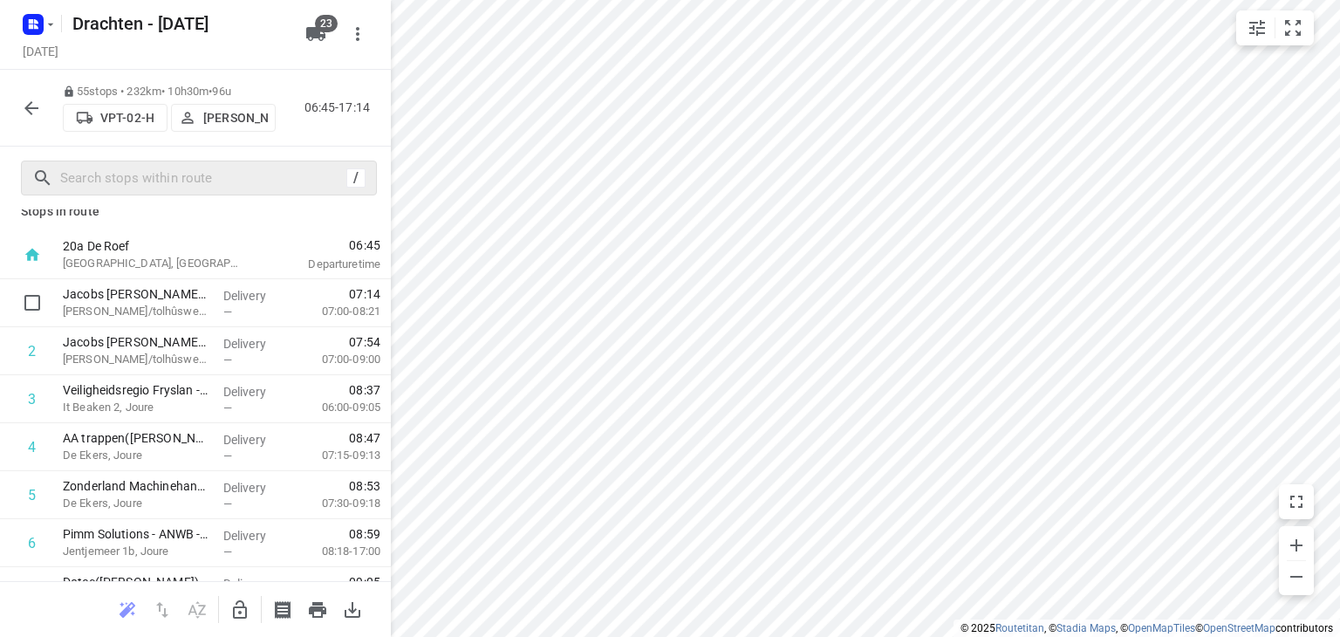
scroll to position [0, 0]
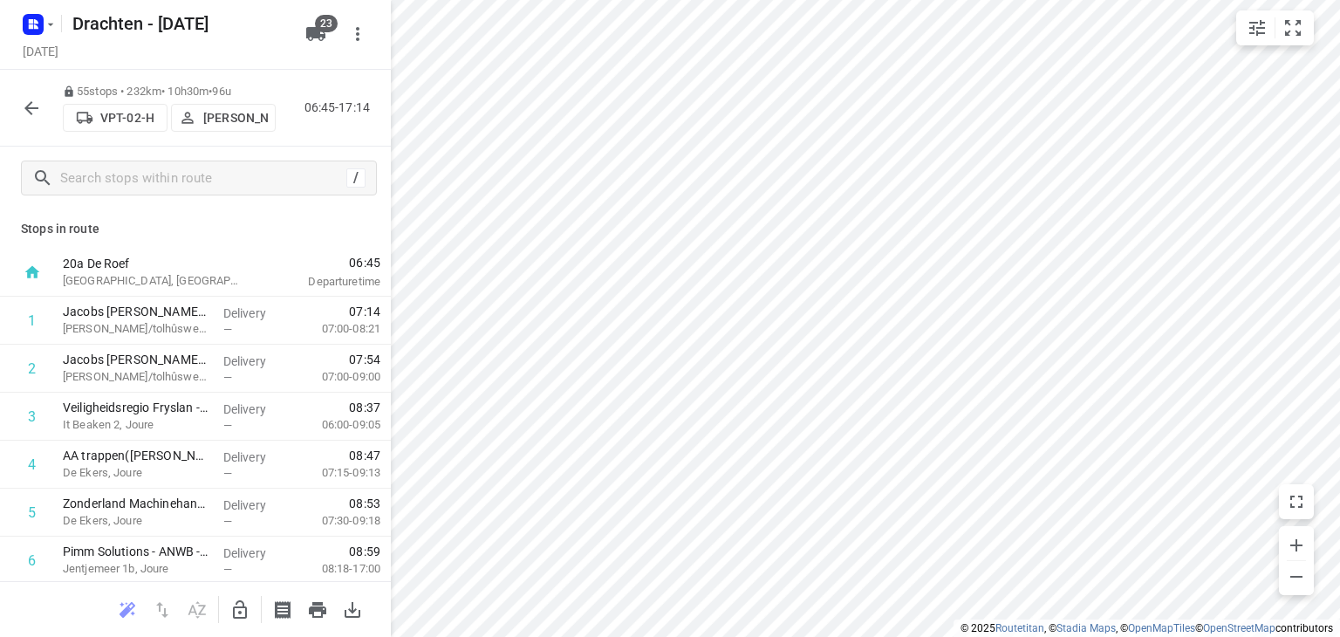
click at [28, 112] on icon "button" at bounding box center [31, 108] width 14 height 14
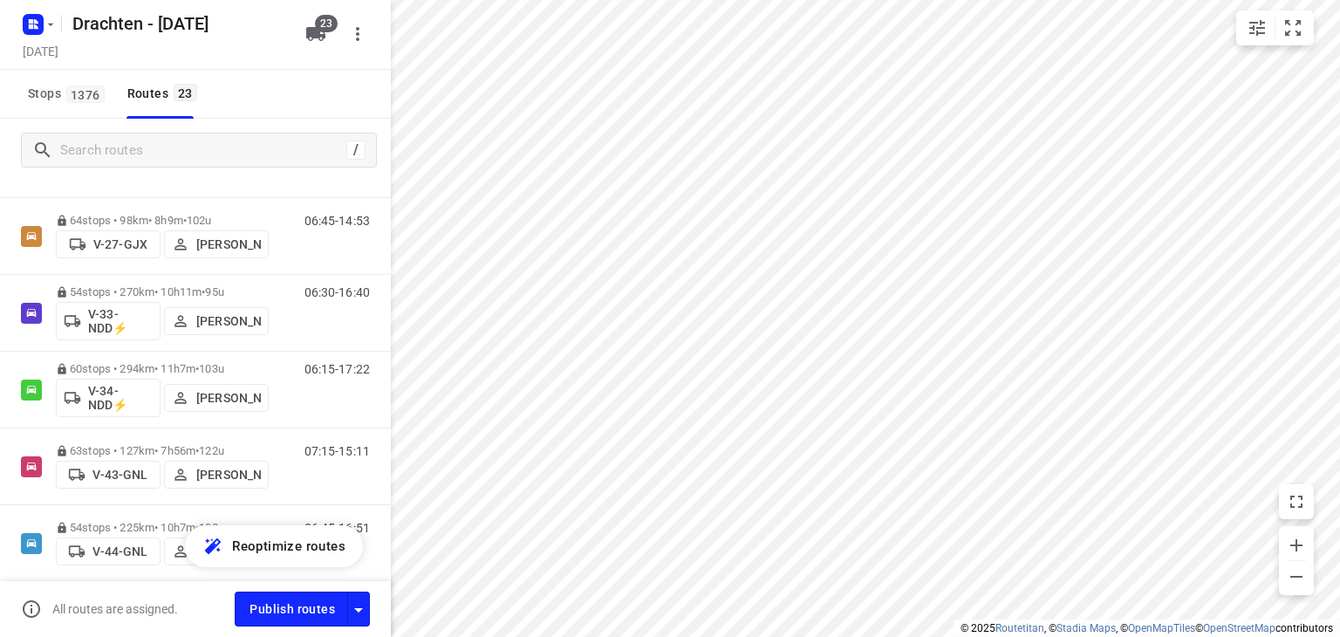
scroll to position [414, 0]
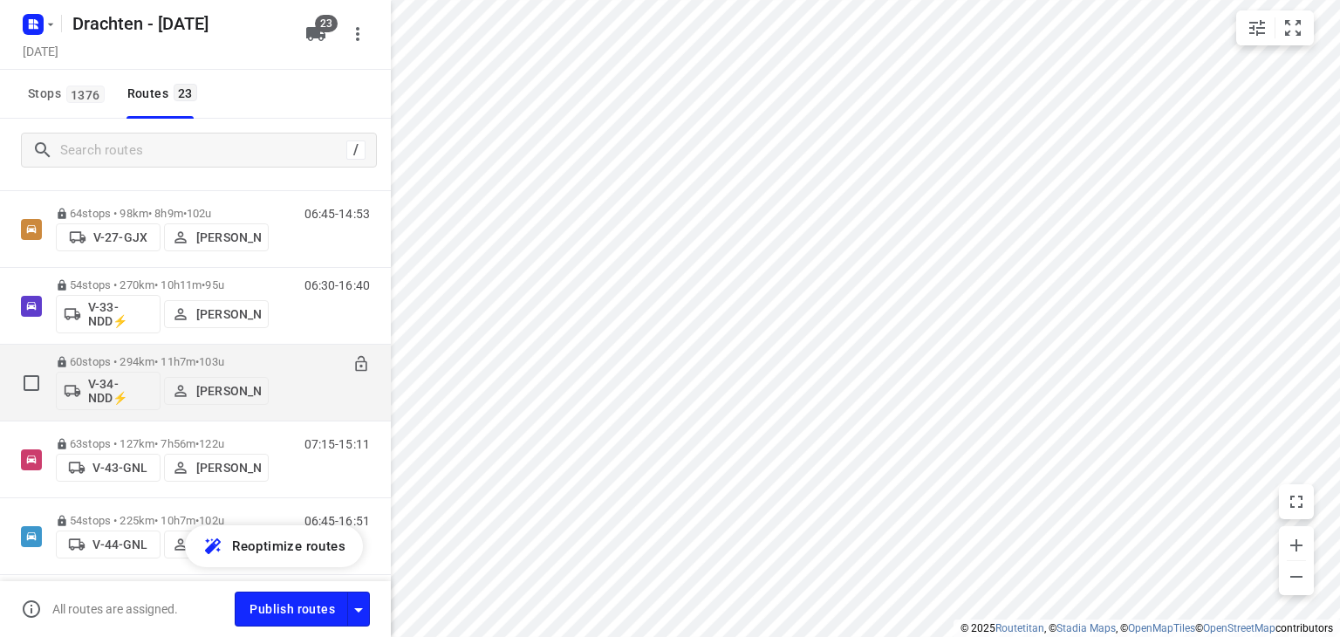
click at [298, 352] on div "60 stops • 294km • 11h7m • 103u V-34-NDD⚡ Jos Kaspers 06:15-17:22" at bounding box center [223, 382] width 335 height 72
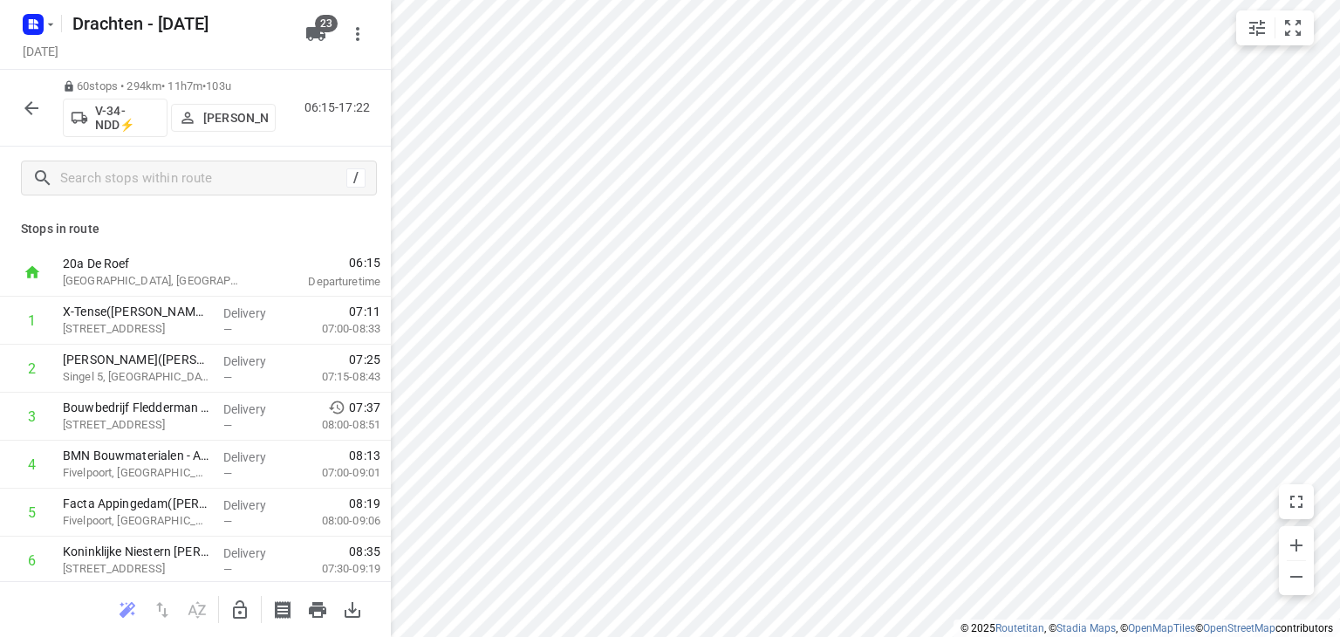
click at [38, 109] on icon "button" at bounding box center [31, 108] width 21 height 21
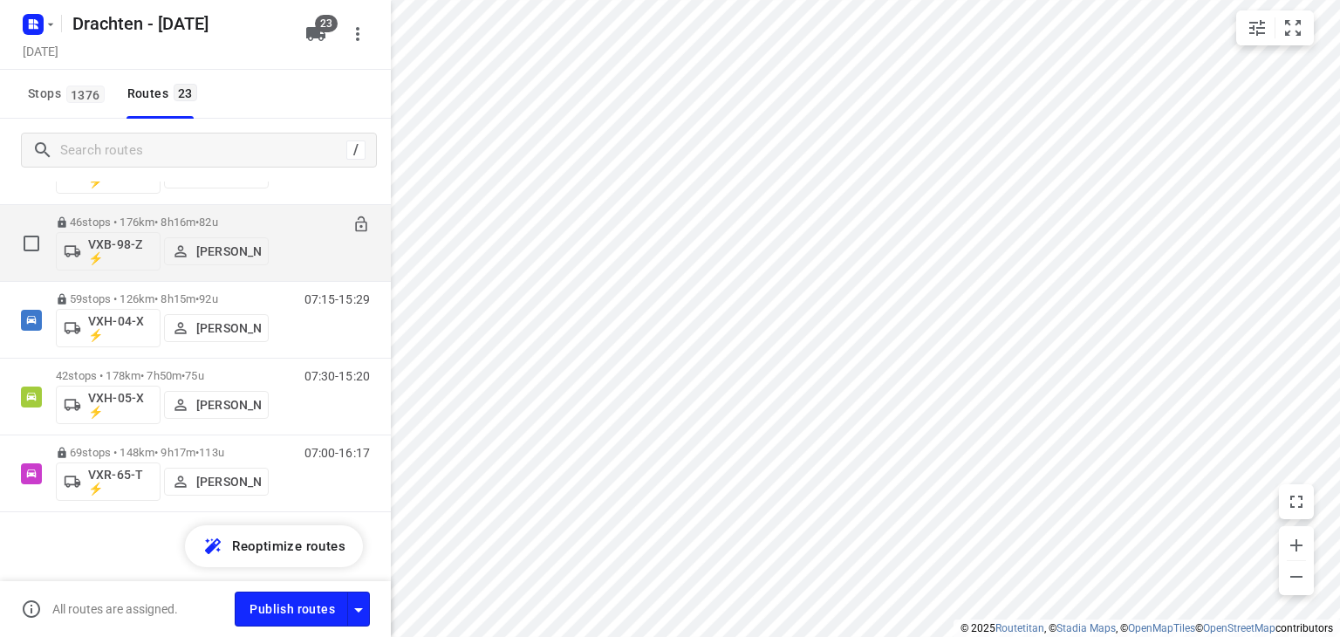
scroll to position [1475, 0]
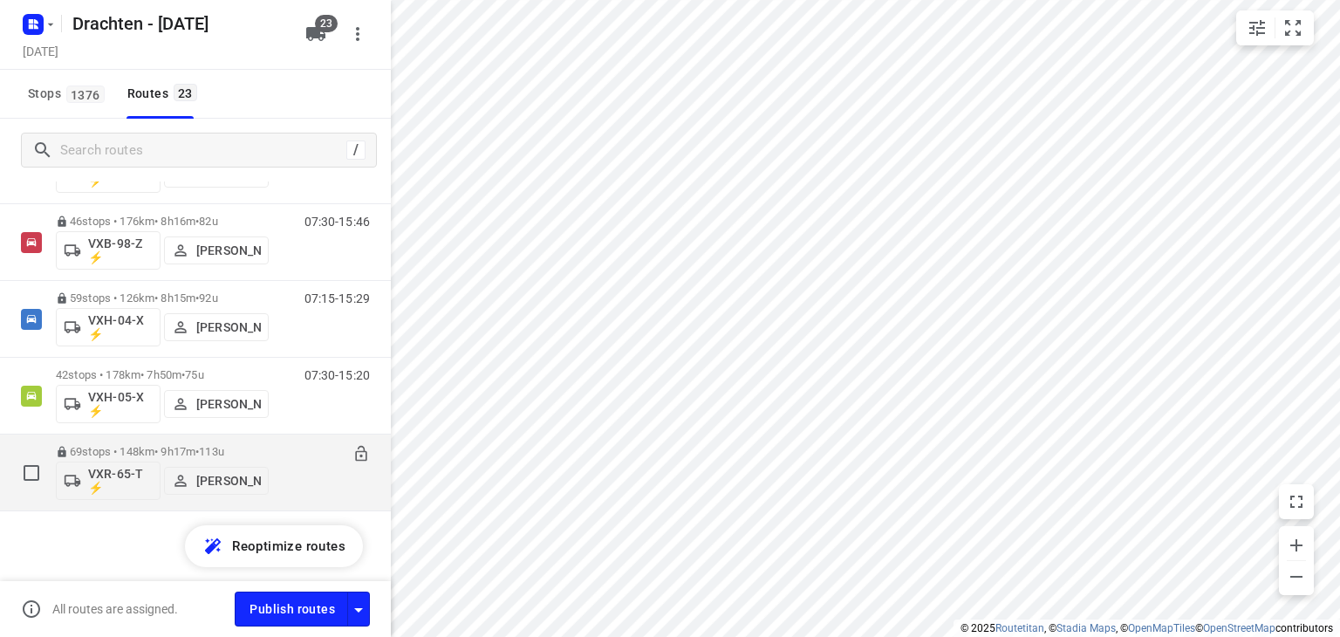
click at [192, 451] on p "69 stops • 148km • 9h17m • 113u" at bounding box center [162, 451] width 213 height 13
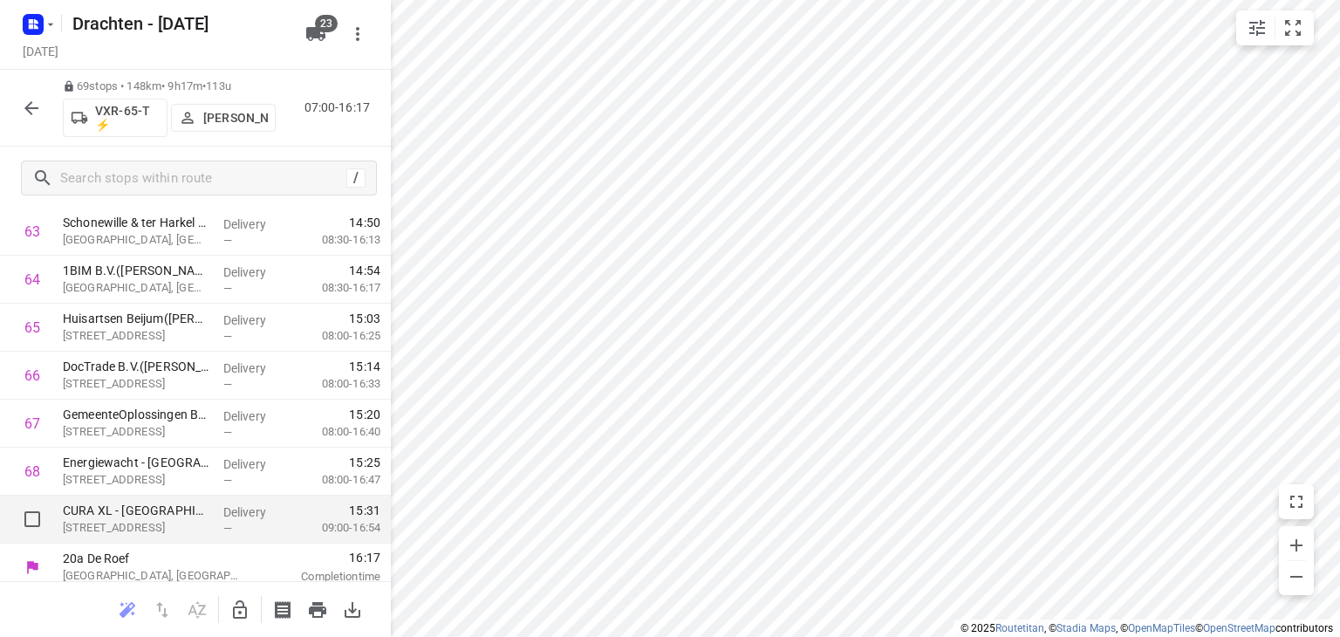
scroll to position [3075, 0]
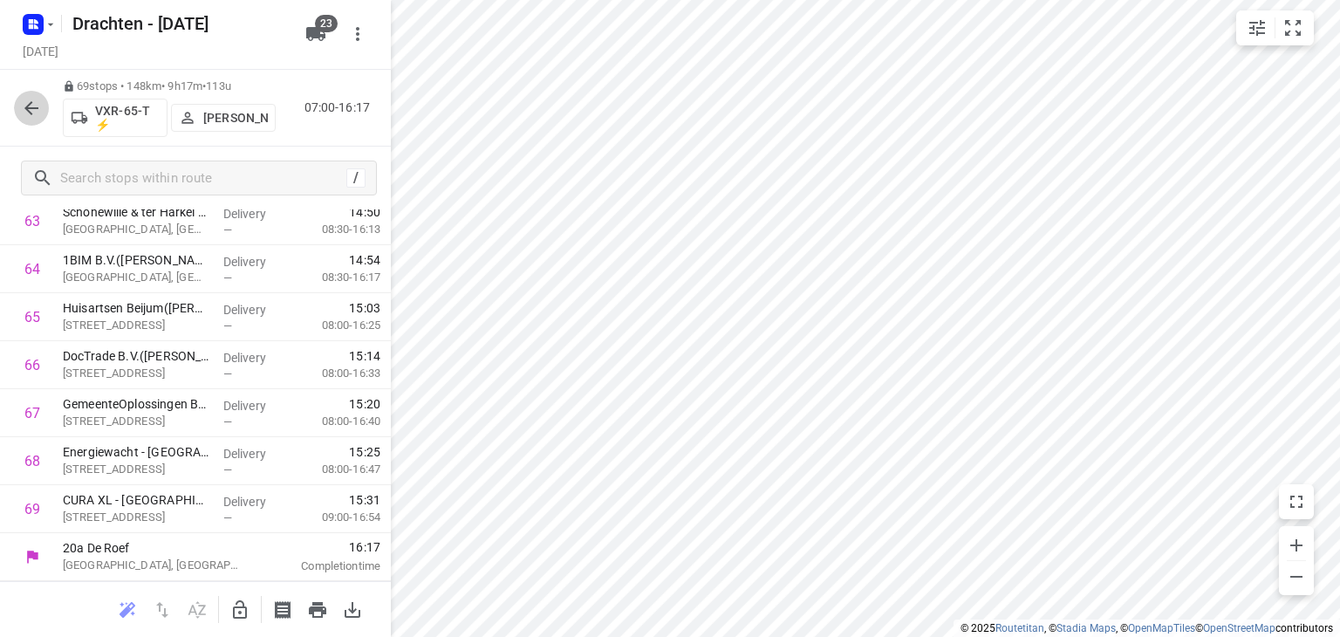
click at [22, 115] on icon "button" at bounding box center [31, 108] width 21 height 21
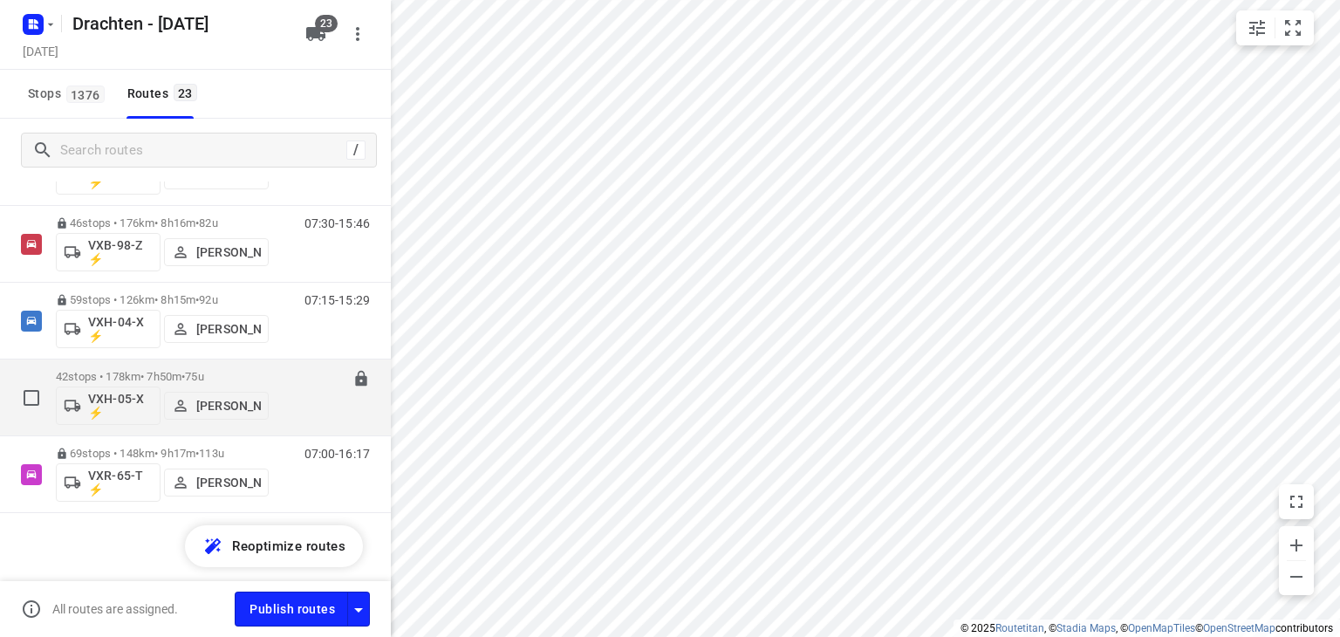
scroll to position [1475, 0]
click at [153, 377] on p "42 stops • 178km • 7h50m • 75u" at bounding box center [162, 374] width 213 height 13
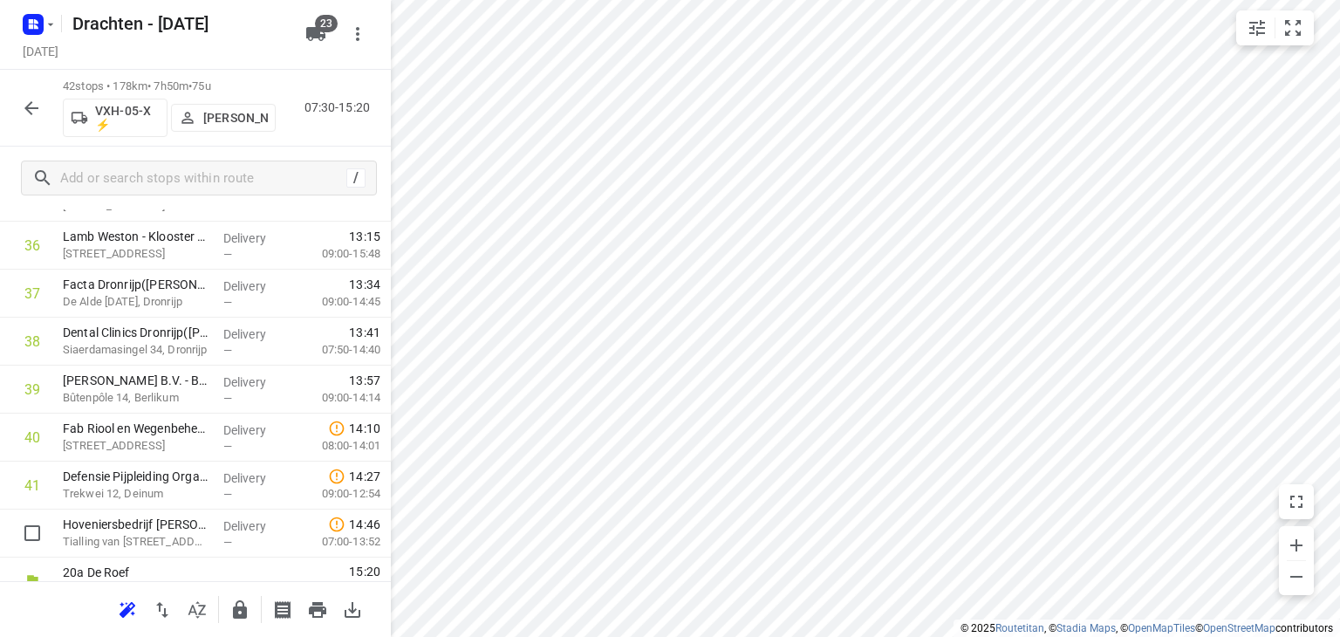
scroll to position [1779, 0]
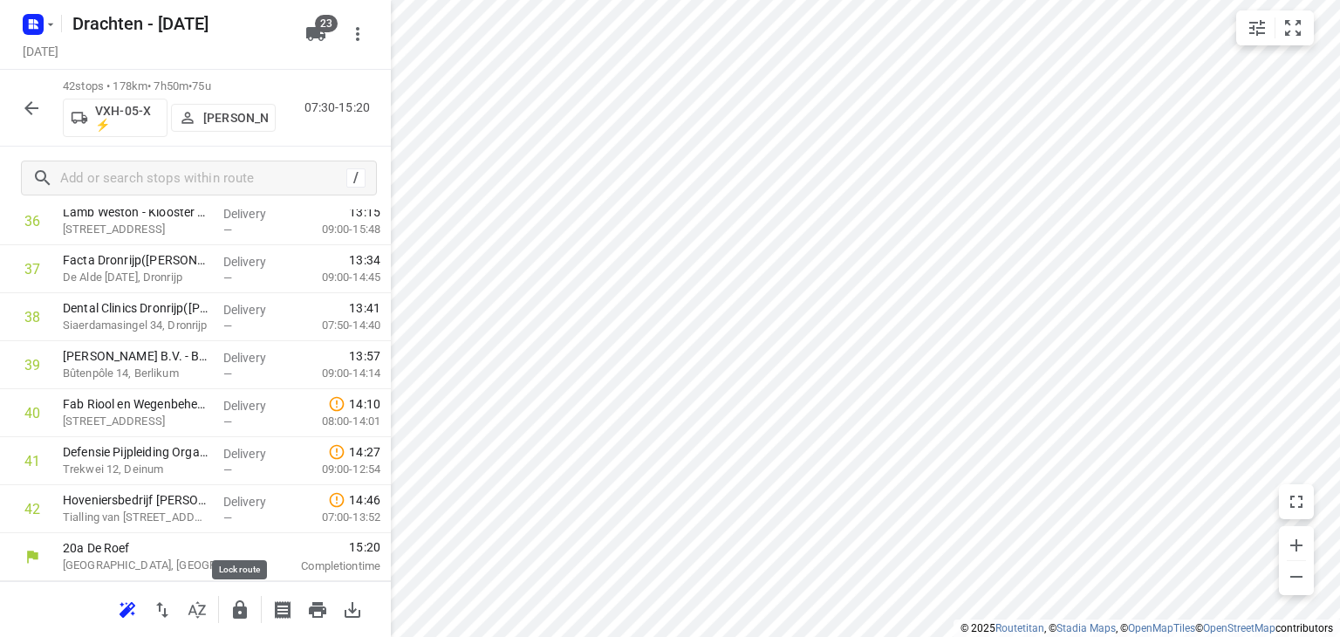
click at [234, 605] on icon "button" at bounding box center [239, 609] width 21 height 21
click at [38, 95] on button "button" at bounding box center [31, 108] width 35 height 35
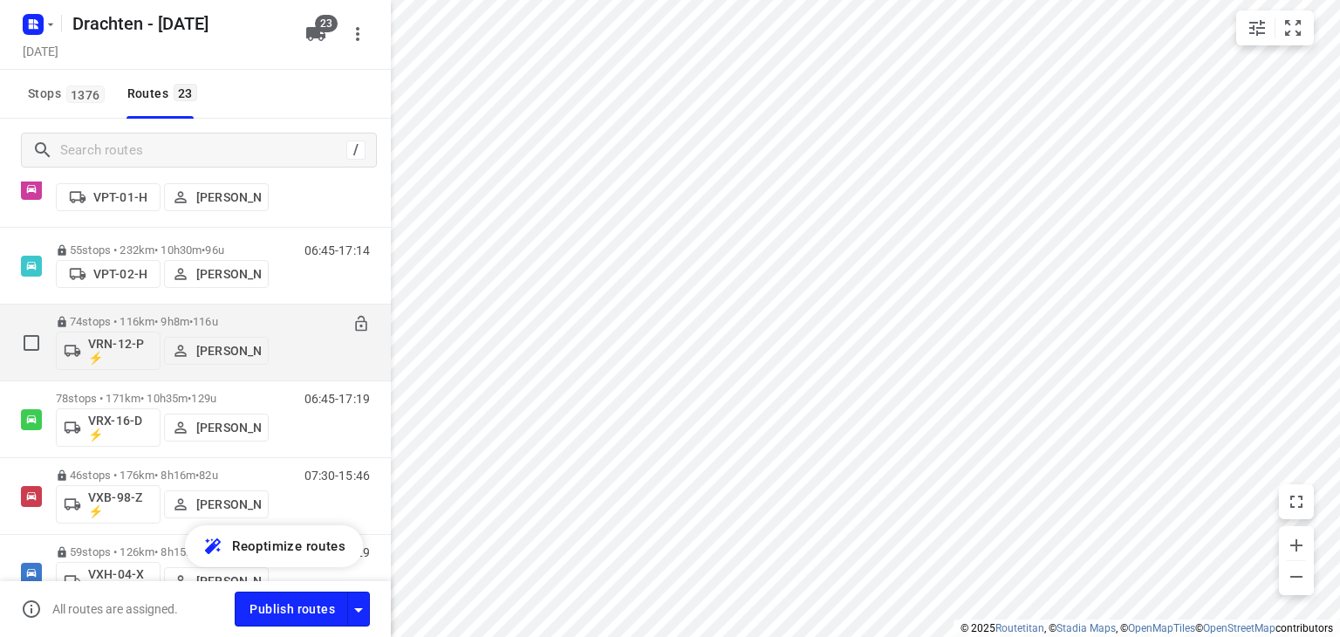
scroll to position [1475, 0]
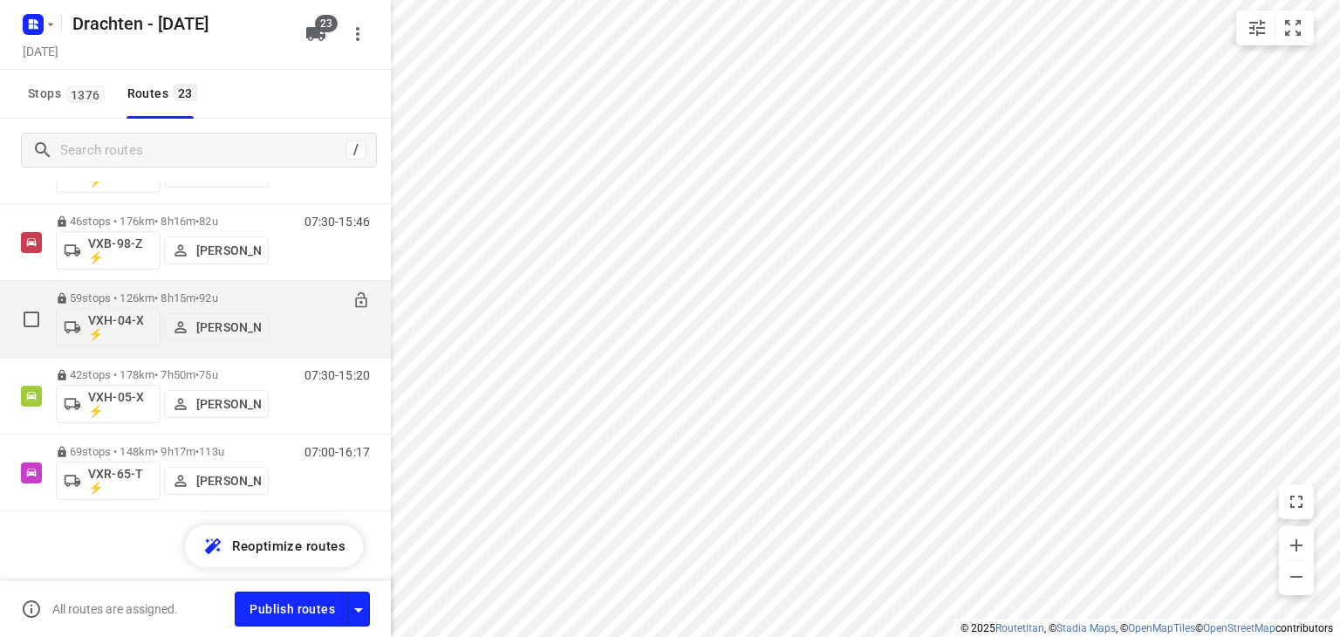
click at [133, 289] on div "59 stops • 126km • 8h15m • 92u VXH-04-X ⚡ Dirk van den Berg" at bounding box center [162, 319] width 213 height 72
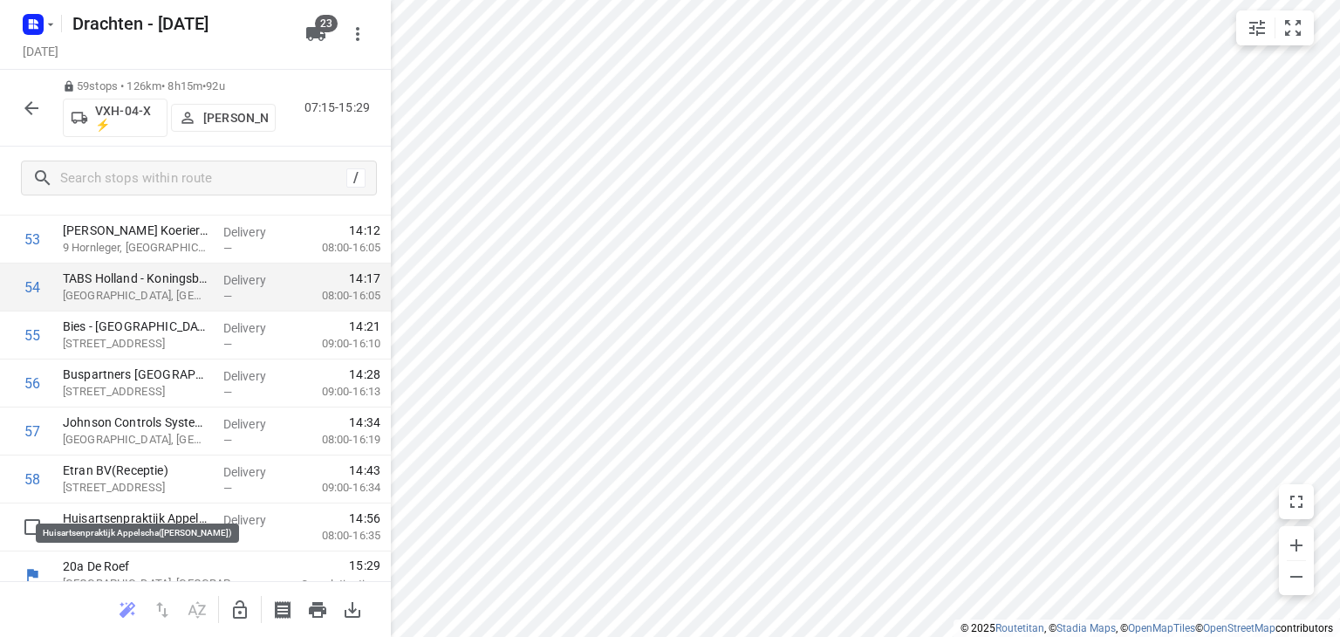
scroll to position [2595, 0]
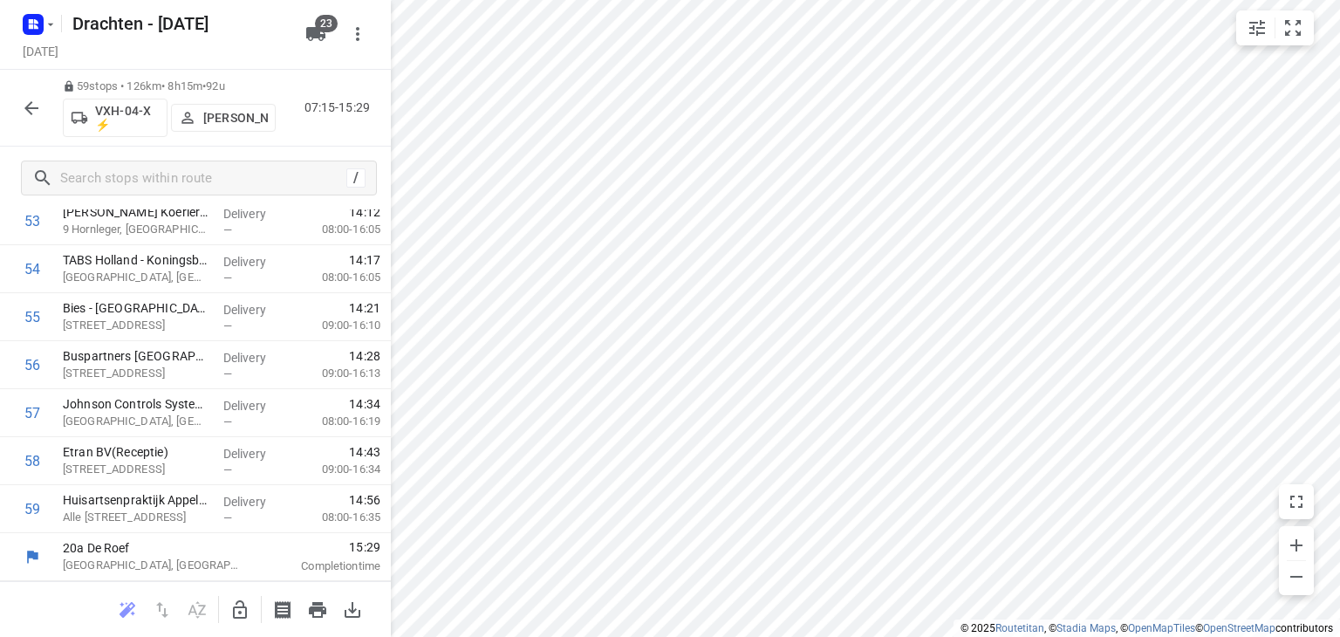
click at [25, 99] on icon "button" at bounding box center [31, 108] width 21 height 21
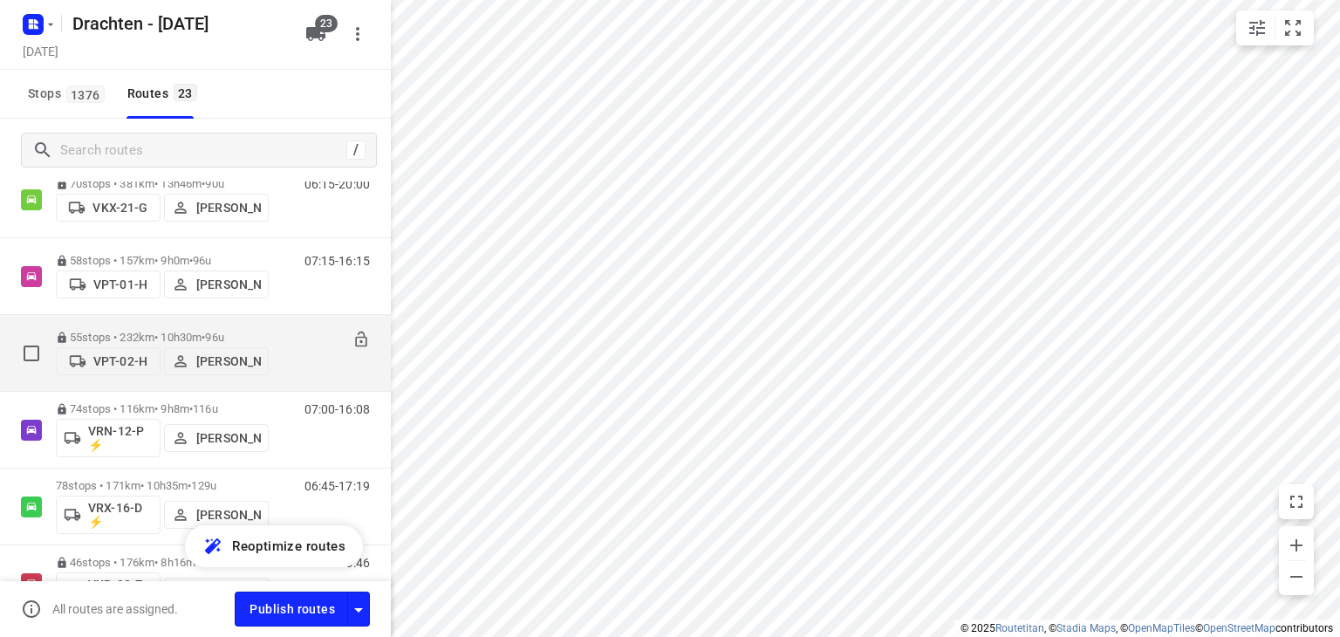
scroll to position [1475, 0]
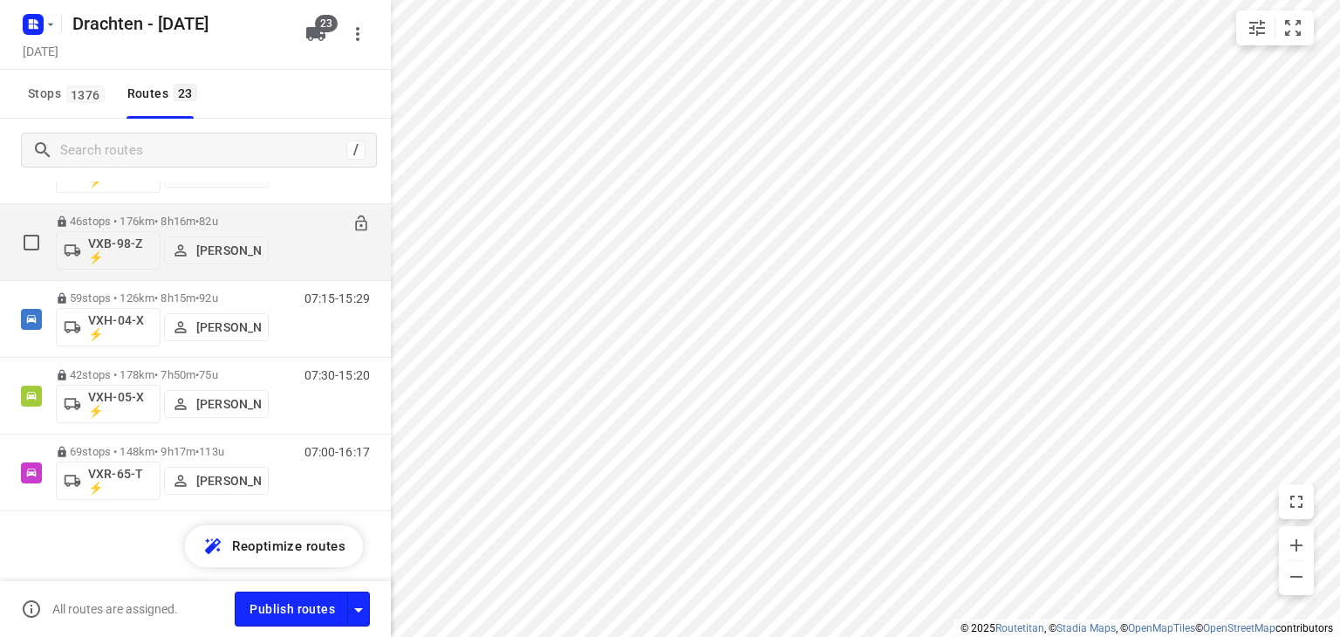
click at [178, 216] on p "46 stops • 176km • 8h16m • 82u" at bounding box center [162, 221] width 213 height 13
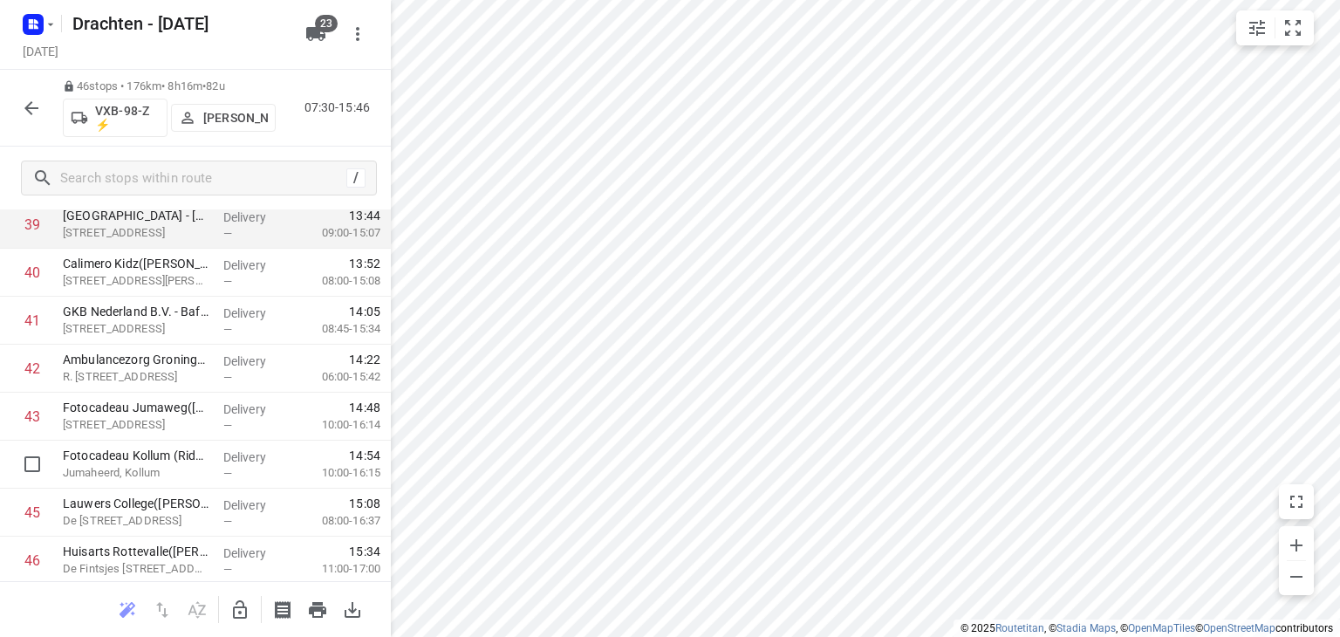
scroll to position [1971, 0]
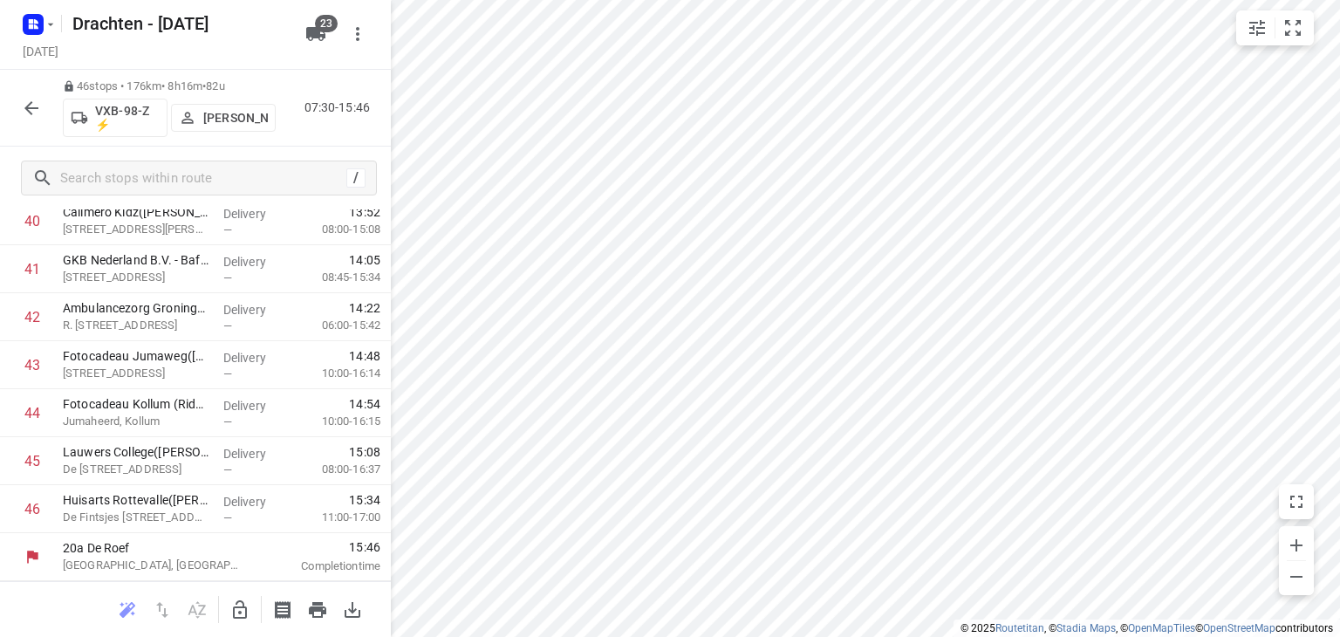
click at [38, 113] on icon "button" at bounding box center [31, 108] width 21 height 21
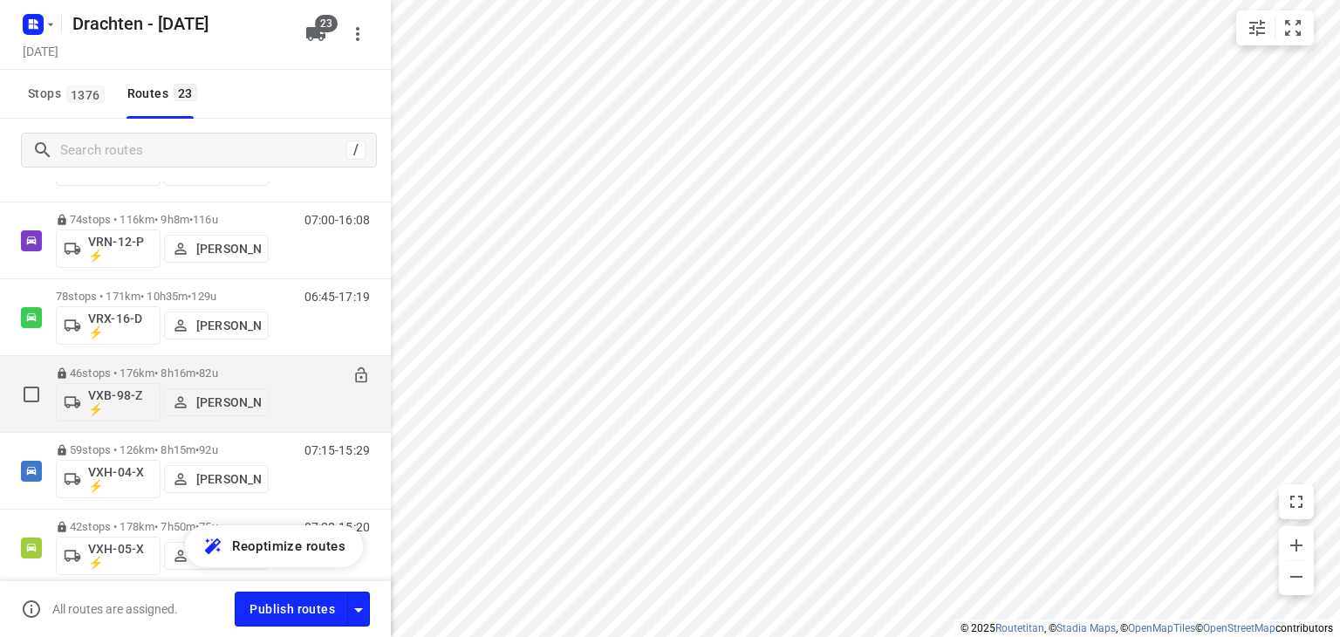
scroll to position [1301, 0]
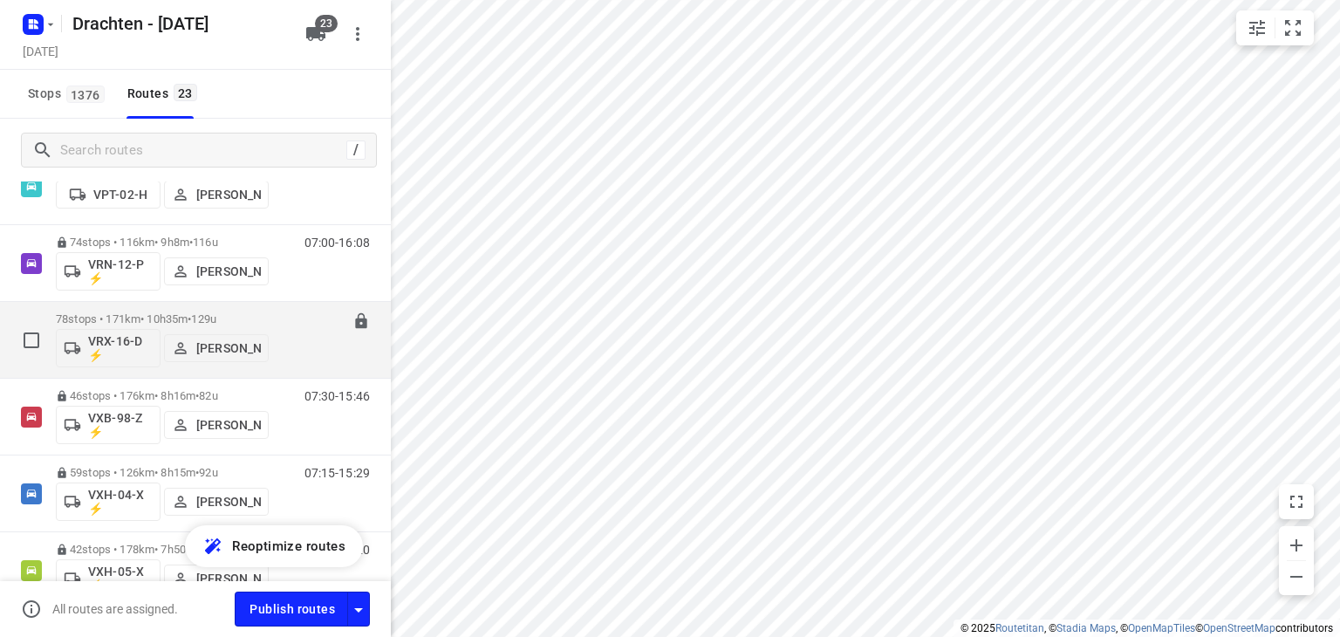
click at [154, 318] on p "78 stops • 171km • 10h35m • 129u" at bounding box center [162, 318] width 213 height 13
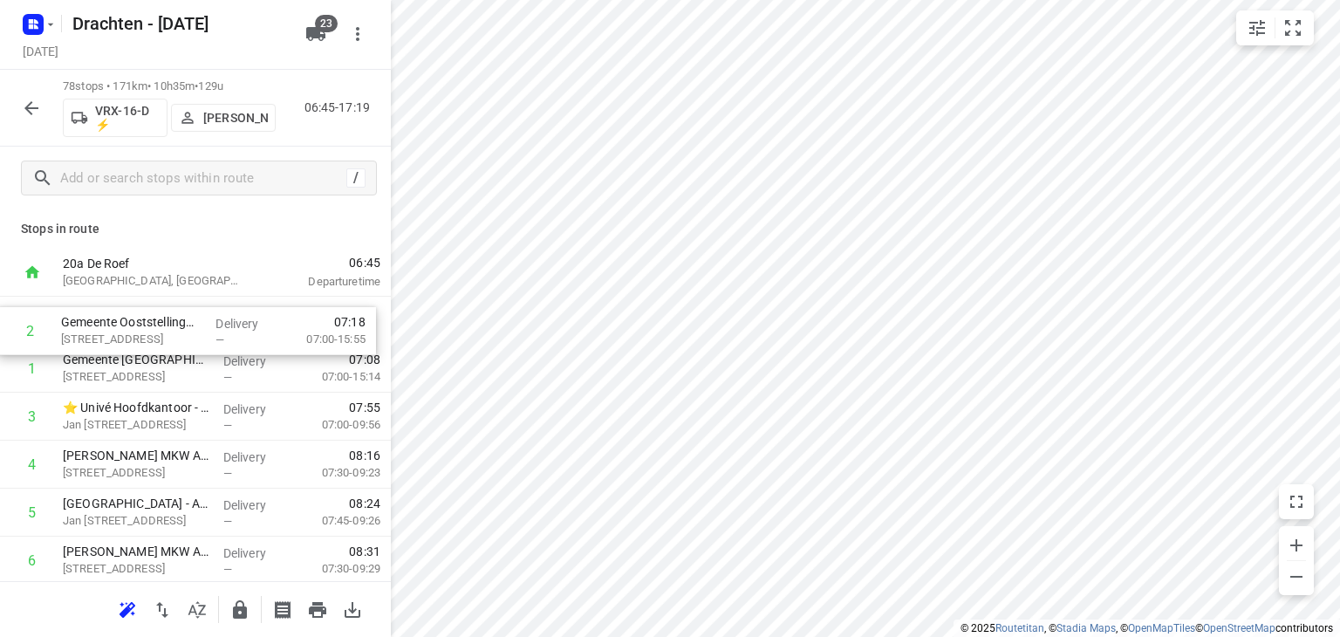
drag, startPoint x: 141, startPoint y: 367, endPoint x: 139, endPoint y: 325, distance: 42.0
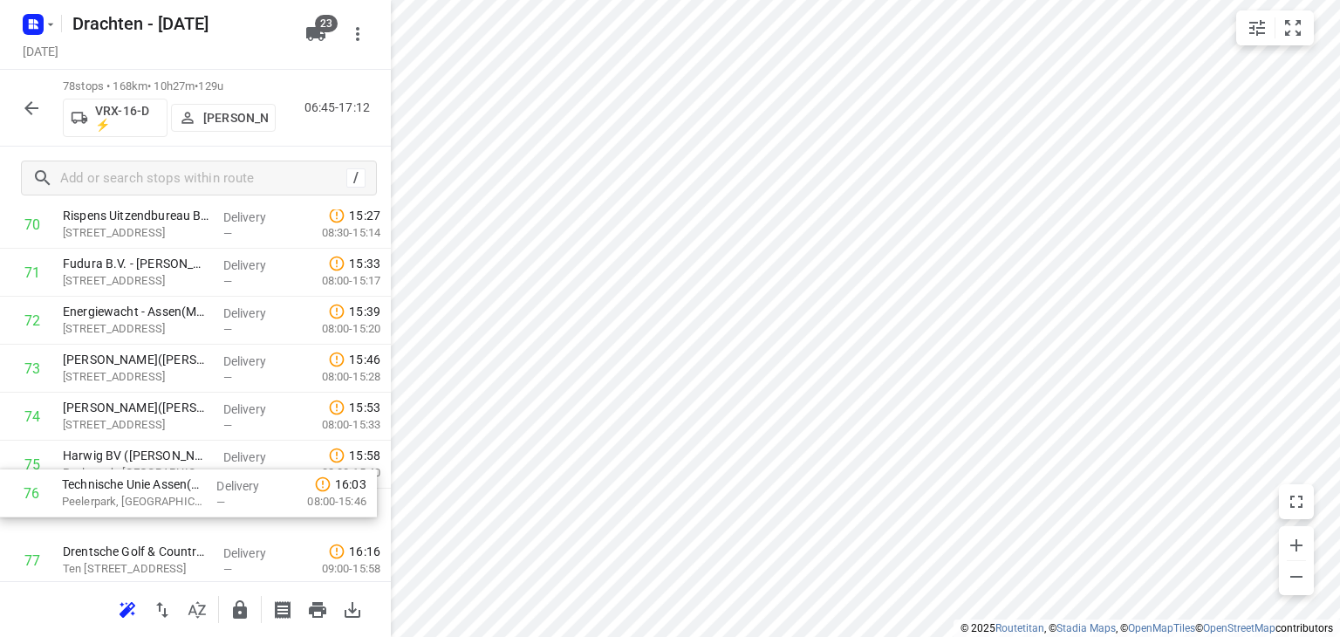
scroll to position [3414, 0]
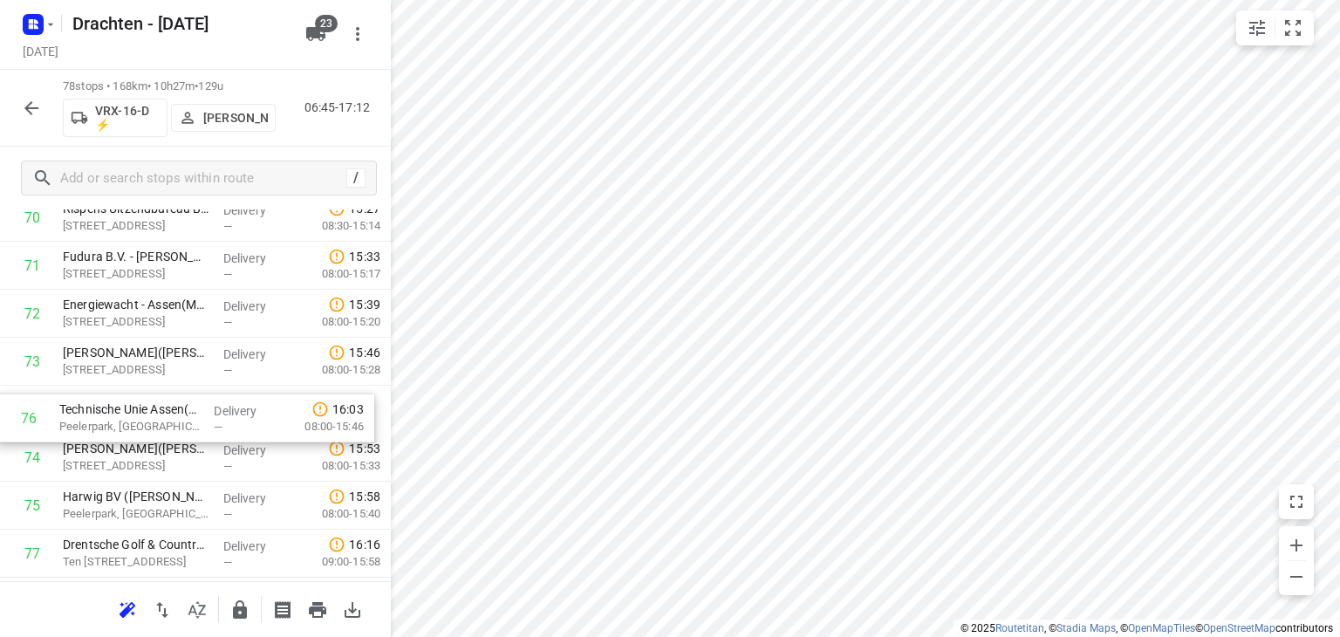
drag, startPoint x: 172, startPoint y: 527, endPoint x: 168, endPoint y: 423, distance: 103.9
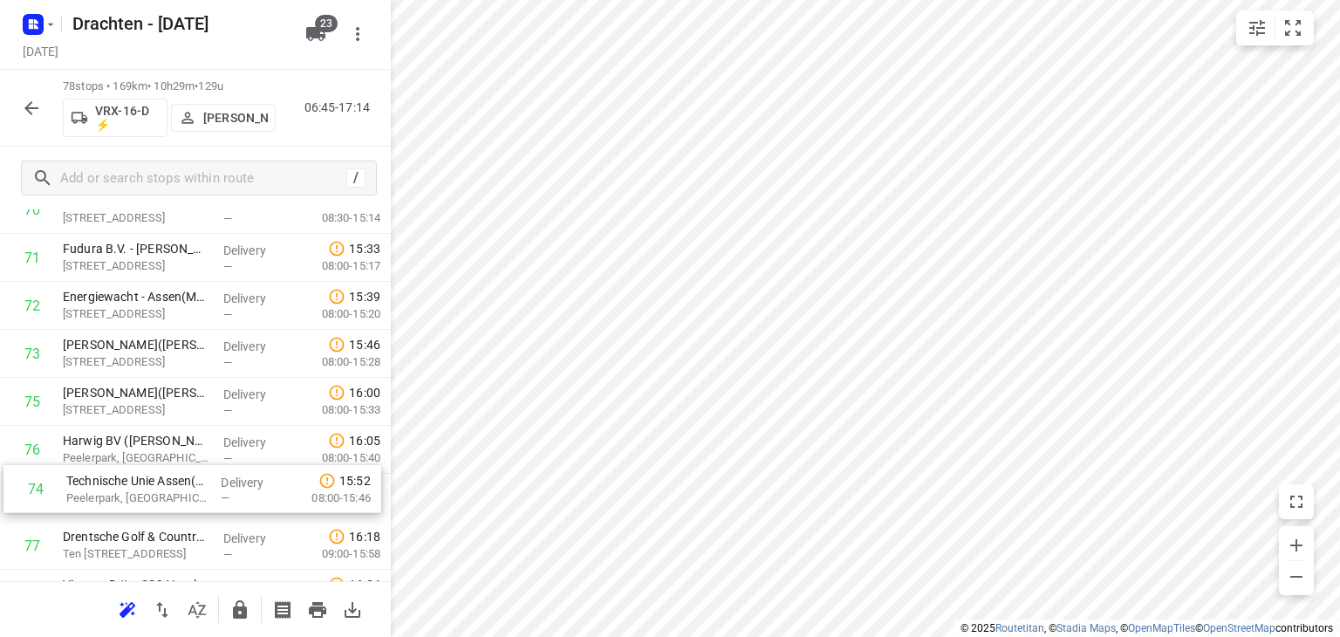
drag, startPoint x: 168, startPoint y: 411, endPoint x: 172, endPoint y: 496, distance: 84.7
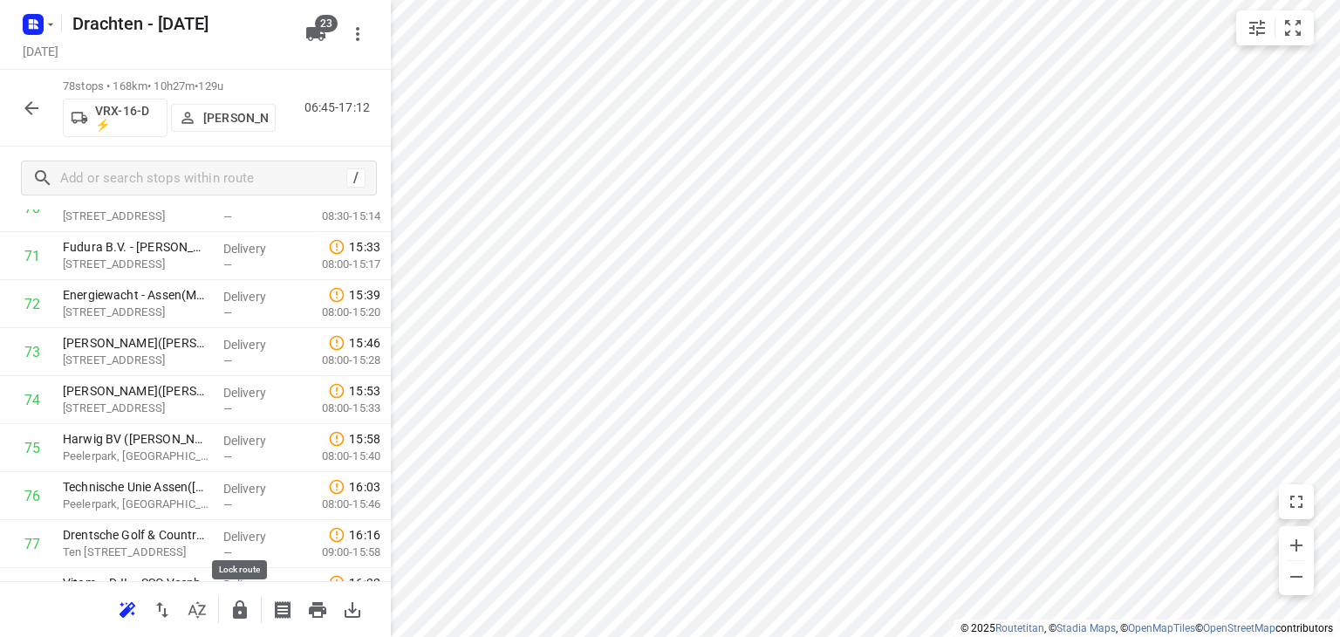
click at [237, 613] on icon "button" at bounding box center [240, 609] width 14 height 18
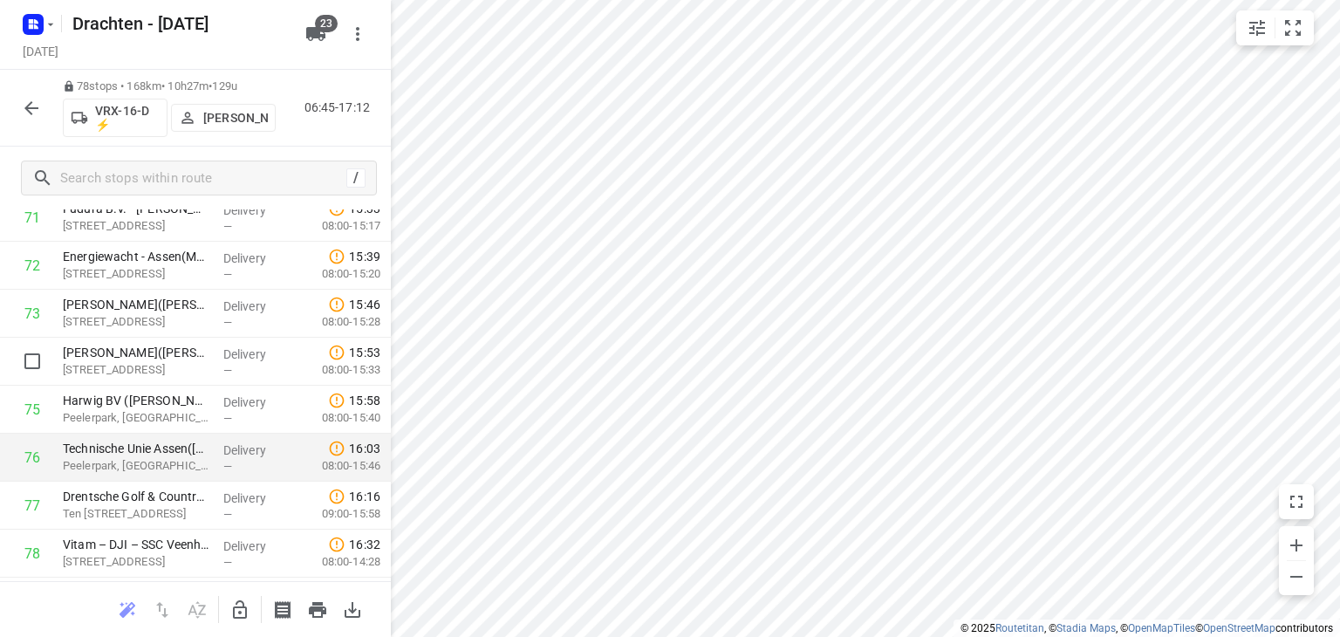
scroll to position [3507, 0]
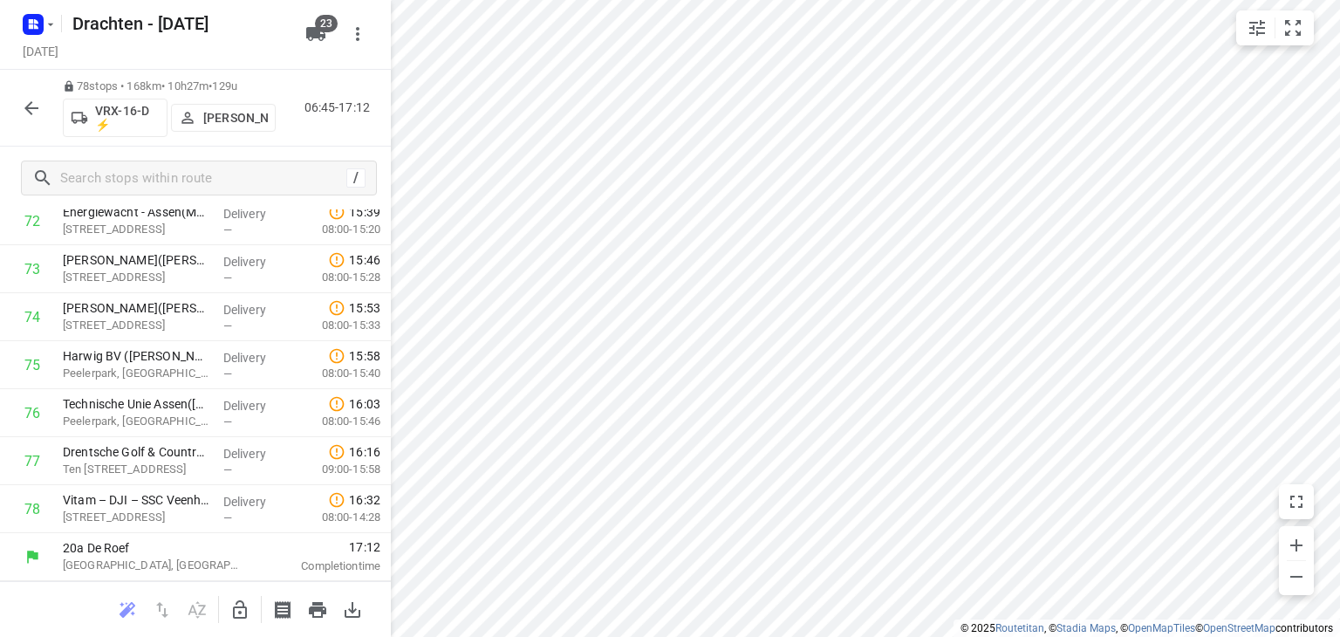
click at [32, 99] on icon "button" at bounding box center [31, 108] width 21 height 21
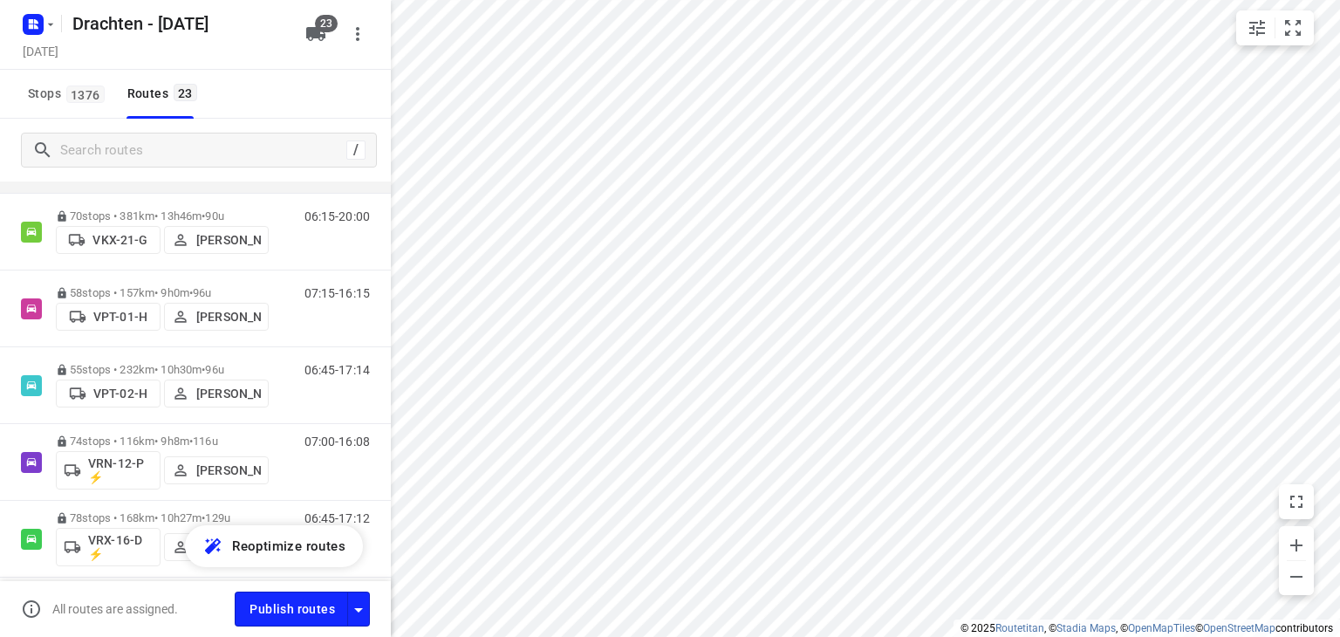
scroll to position [1222, 0]
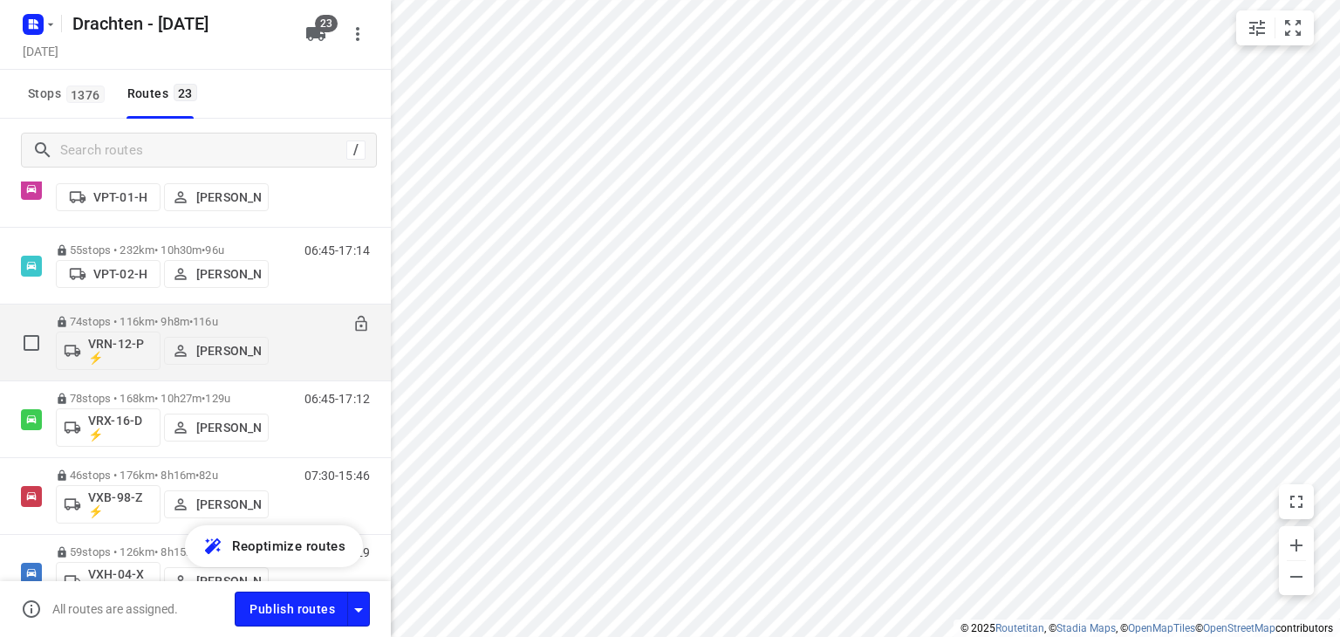
click at [143, 315] on p "74 stops • 116km • 9h8m • 116u" at bounding box center [162, 321] width 213 height 13
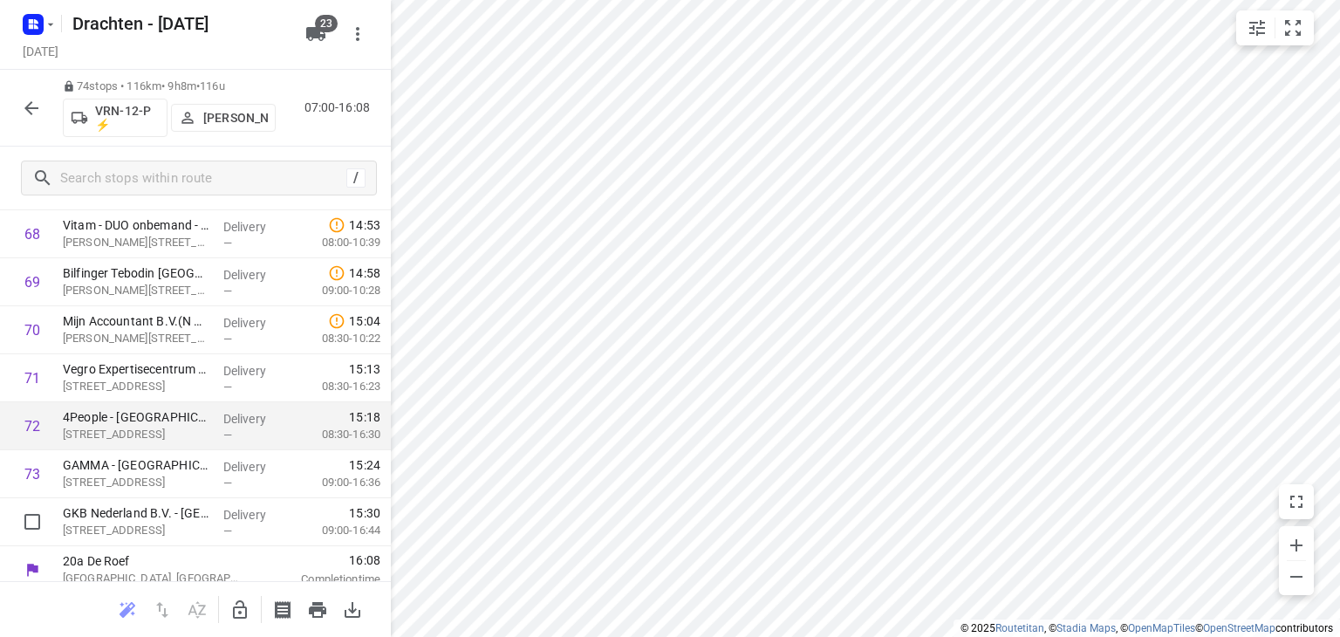
scroll to position [3315, 0]
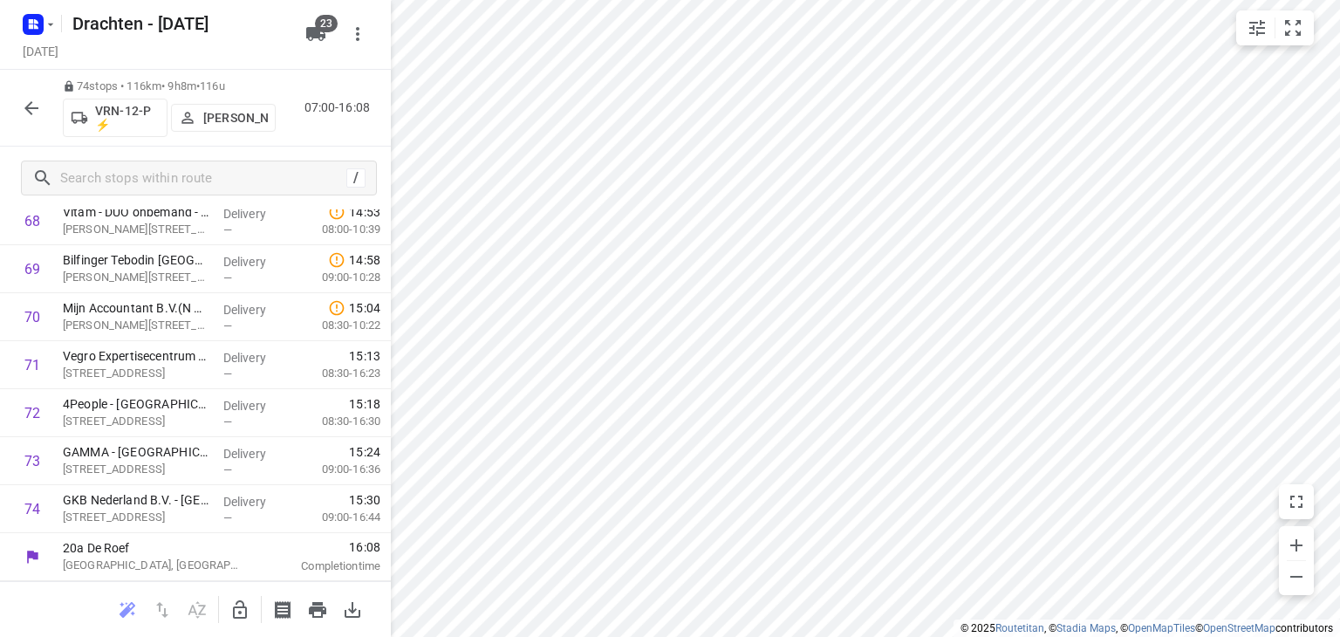
click at [33, 106] on icon "button" at bounding box center [31, 108] width 21 height 21
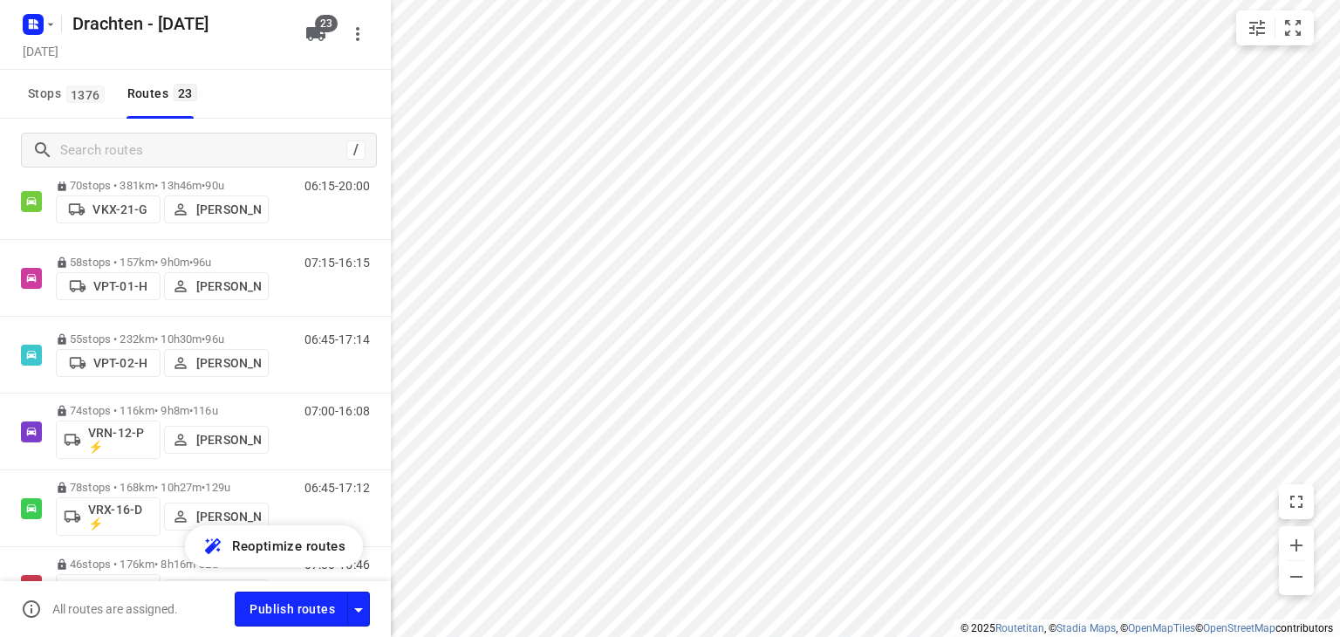
scroll to position [1134, 0]
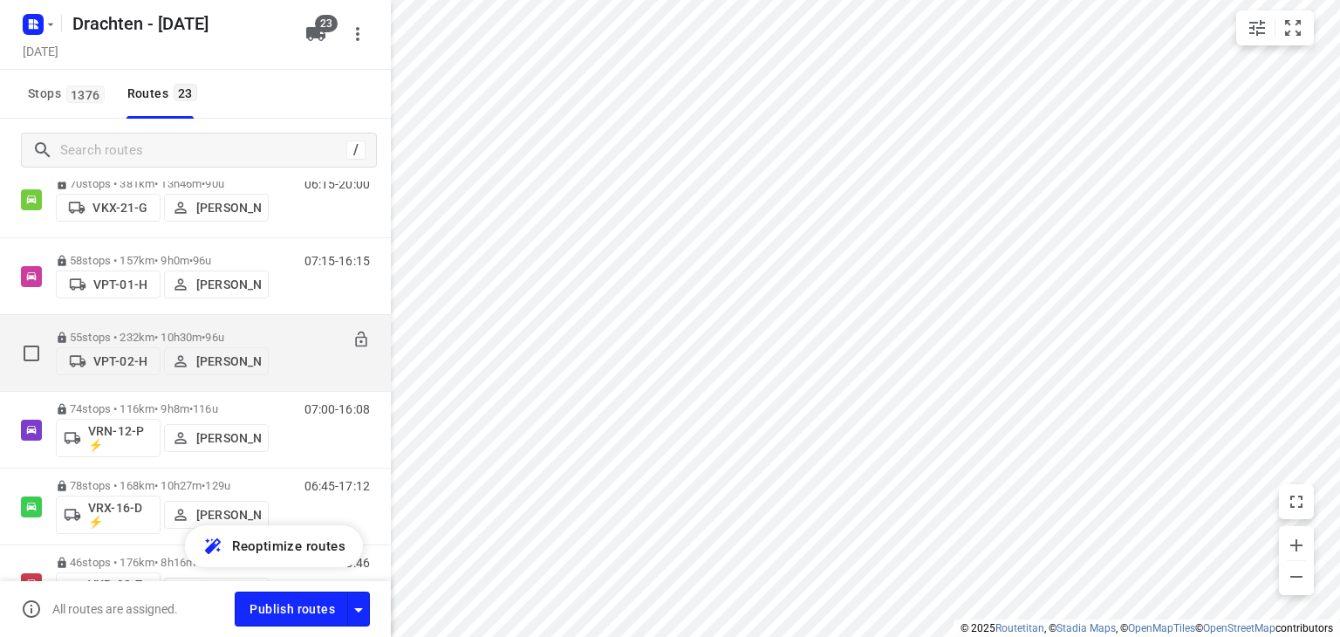
click at [136, 334] on p "55 stops • 232km • 10h30m • 96u" at bounding box center [162, 337] width 213 height 13
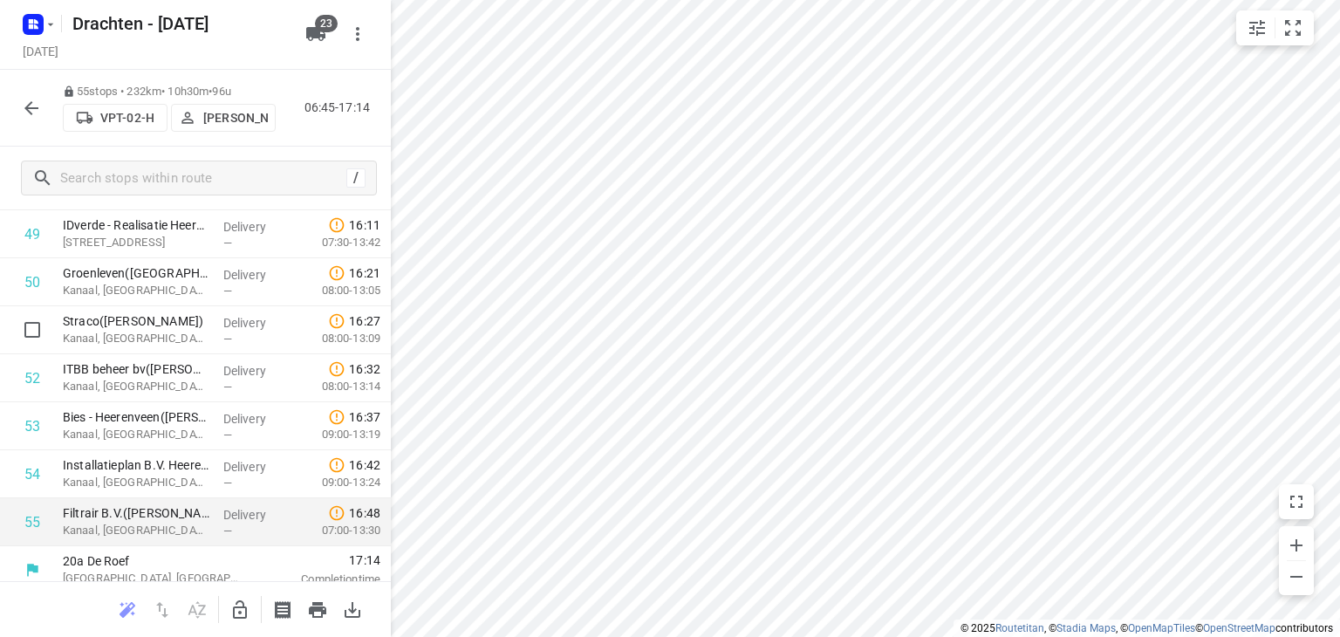
scroll to position [2403, 0]
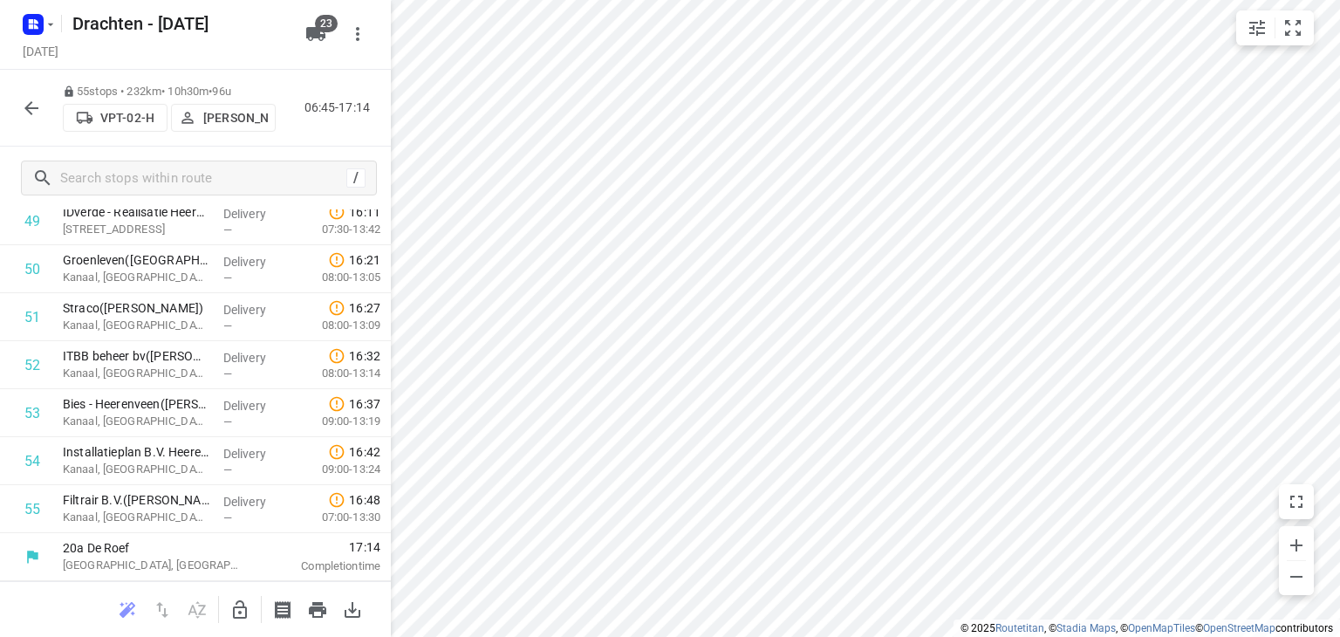
click at [35, 109] on icon "button" at bounding box center [31, 108] width 21 height 21
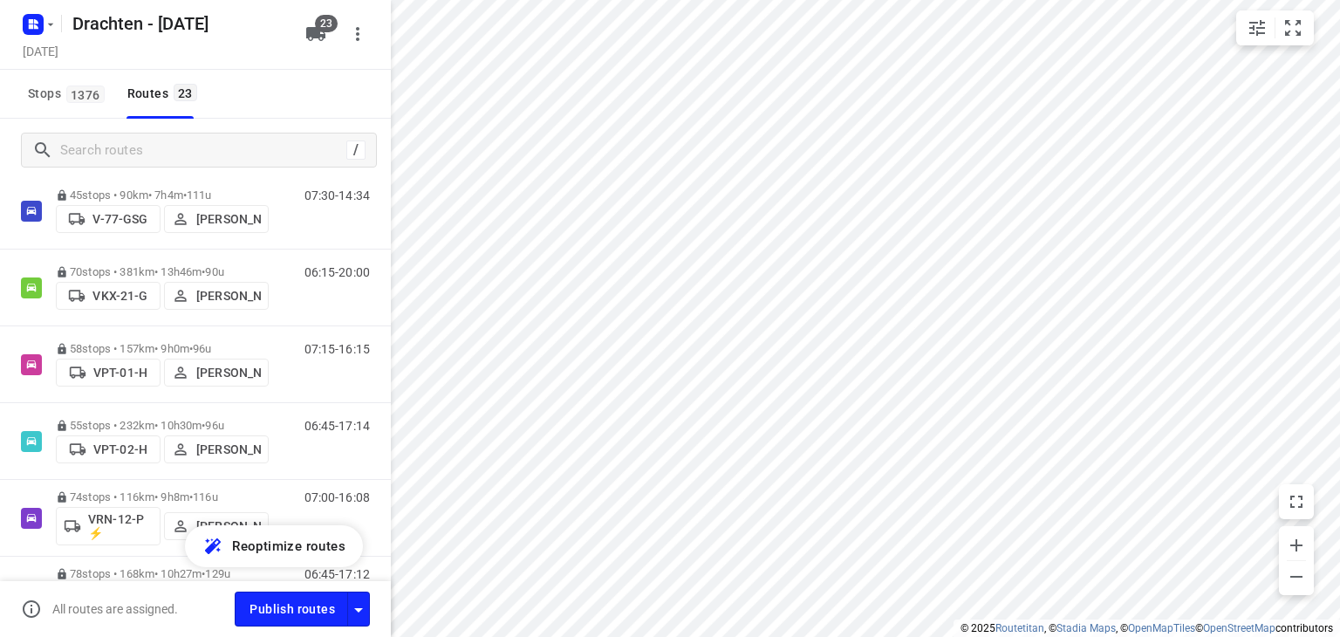
scroll to position [1047, 0]
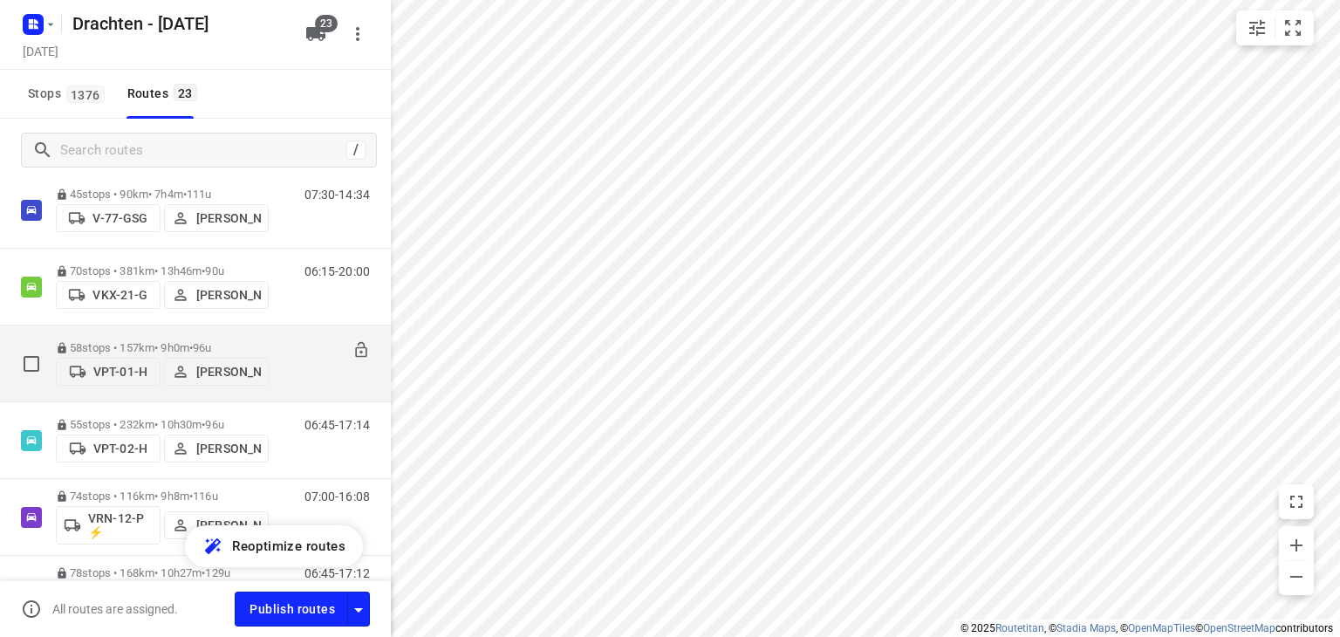
click at [141, 341] on p "58 stops • 157km • 9h0m • 96u" at bounding box center [162, 347] width 213 height 13
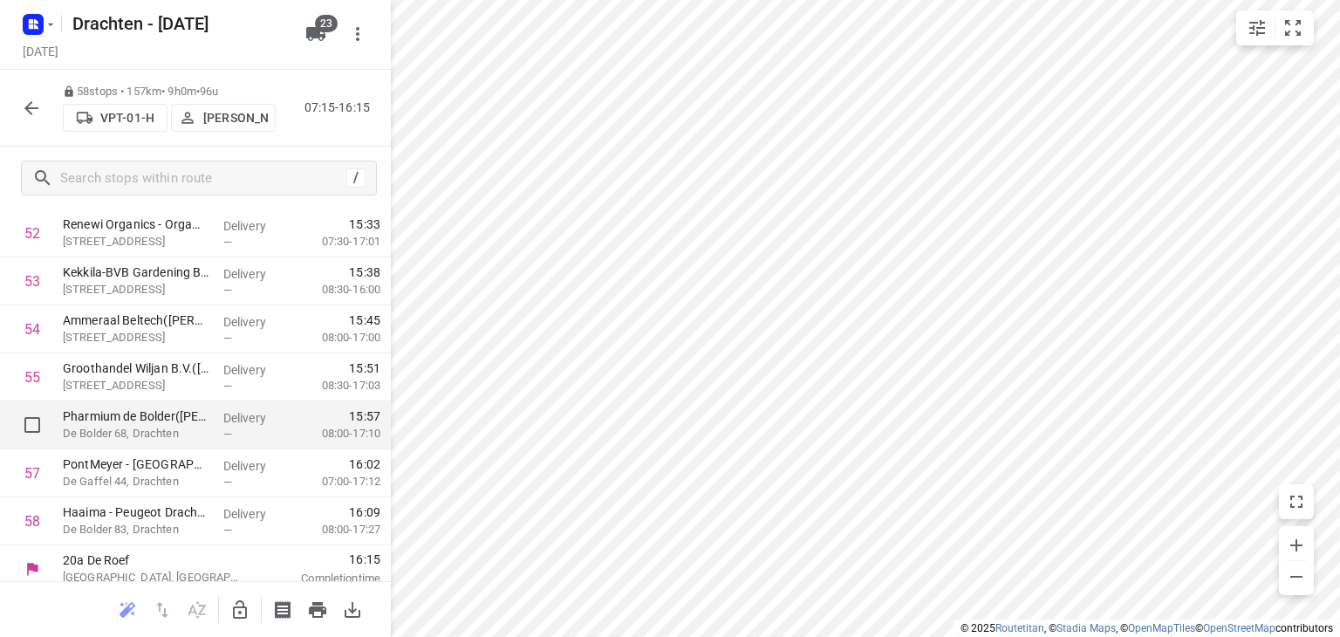
scroll to position [2547, 0]
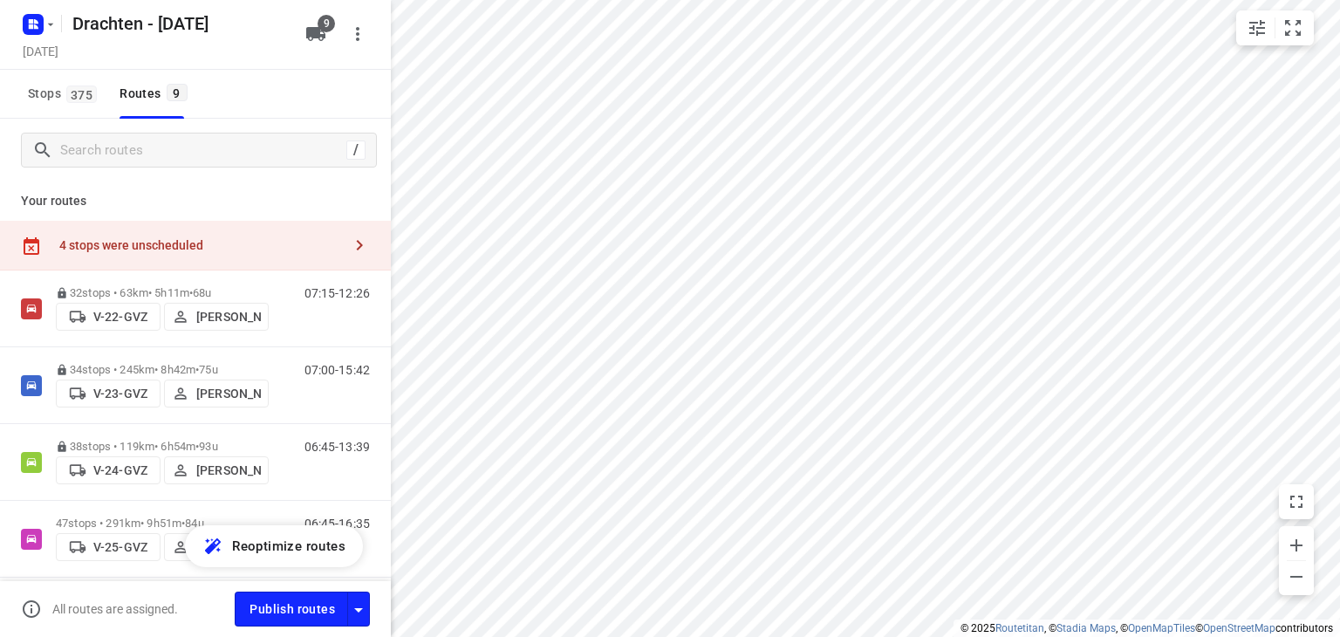
click at [300, 249] on div "4 stops were unscheduled" at bounding box center [200, 245] width 283 height 14
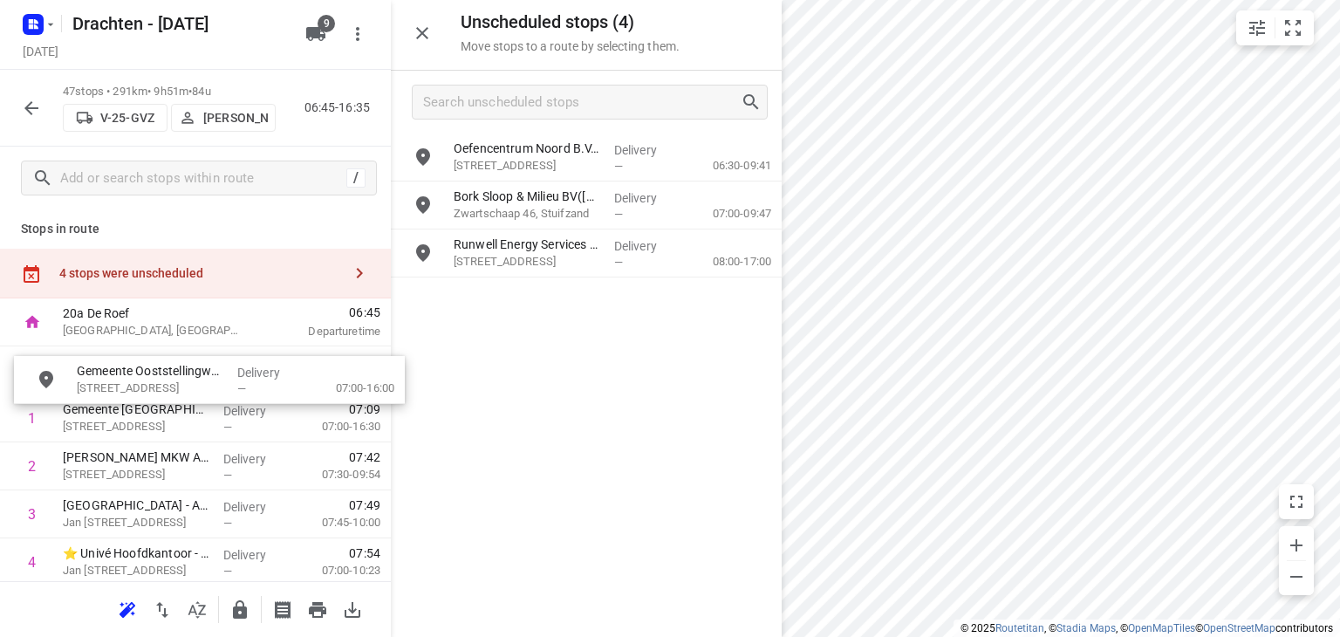
drag, startPoint x: 588, startPoint y: 291, endPoint x: 206, endPoint y: 372, distance: 390.7
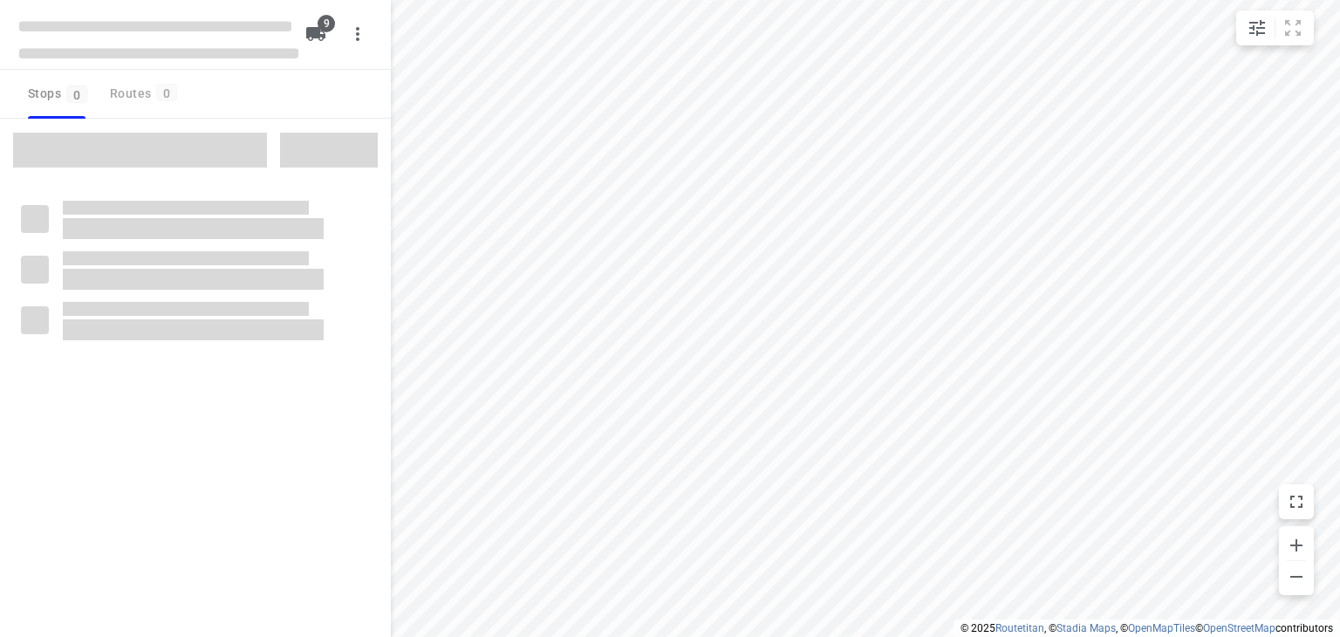
checkbox input "true"
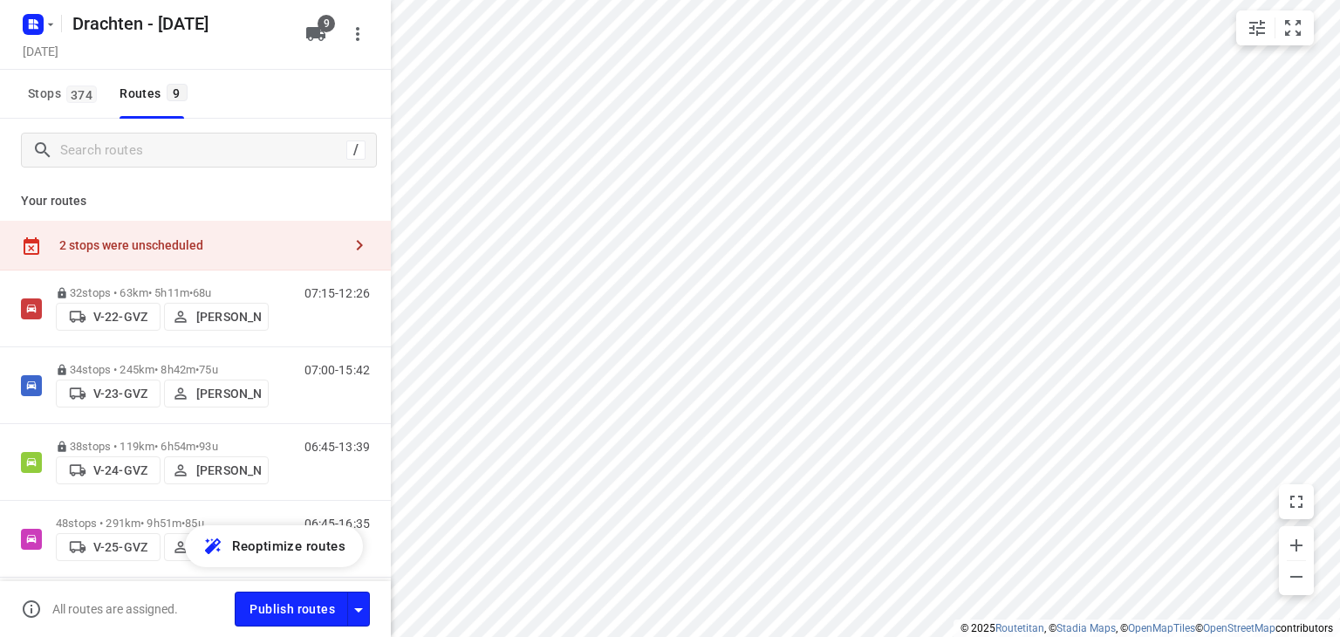
click at [276, 243] on div "2 stops were unscheduled" at bounding box center [200, 245] width 283 height 14
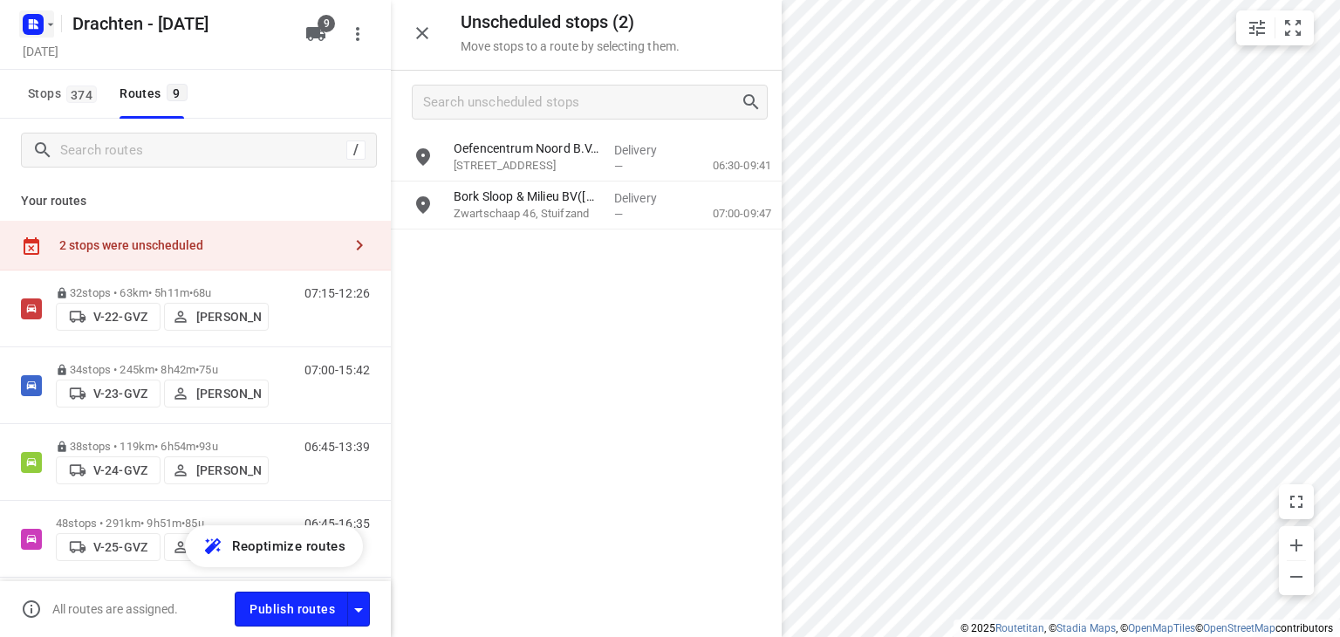
click at [24, 19] on rect "button" at bounding box center [33, 24] width 21 height 21
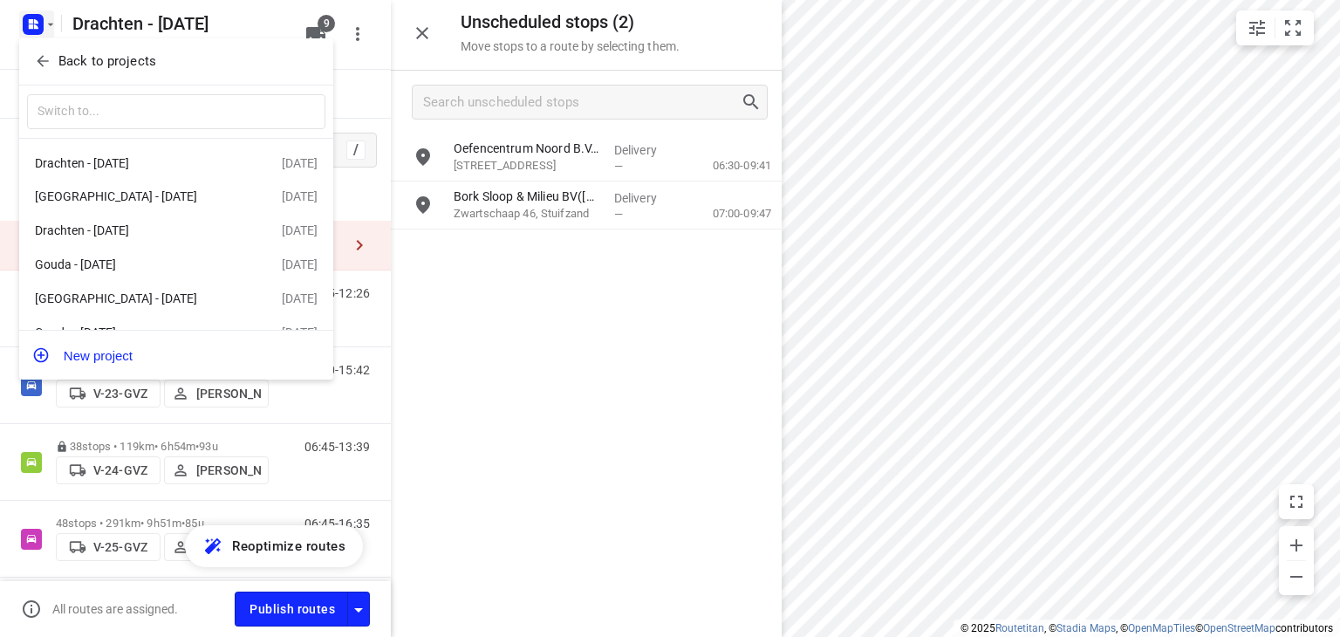
click at [80, 53] on p "Back to projects" at bounding box center [107, 61] width 98 height 20
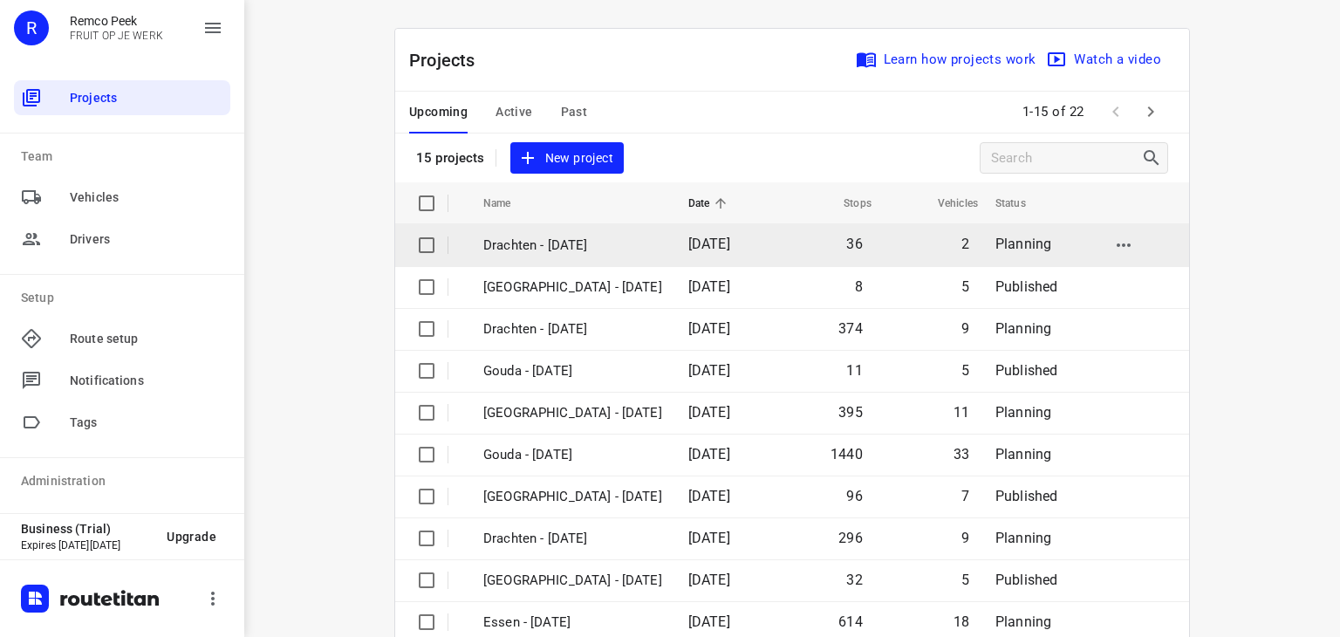
click at [524, 245] on p "Drachten - [DATE]" at bounding box center [572, 246] width 179 height 20
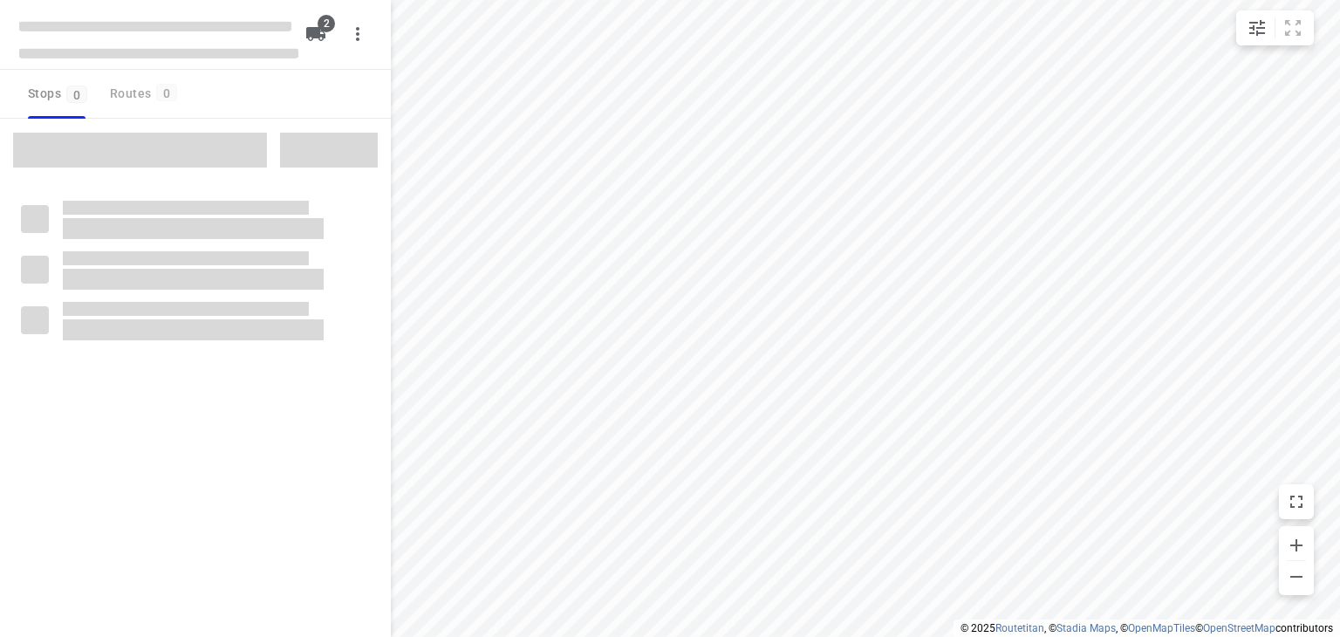
checkbox input "true"
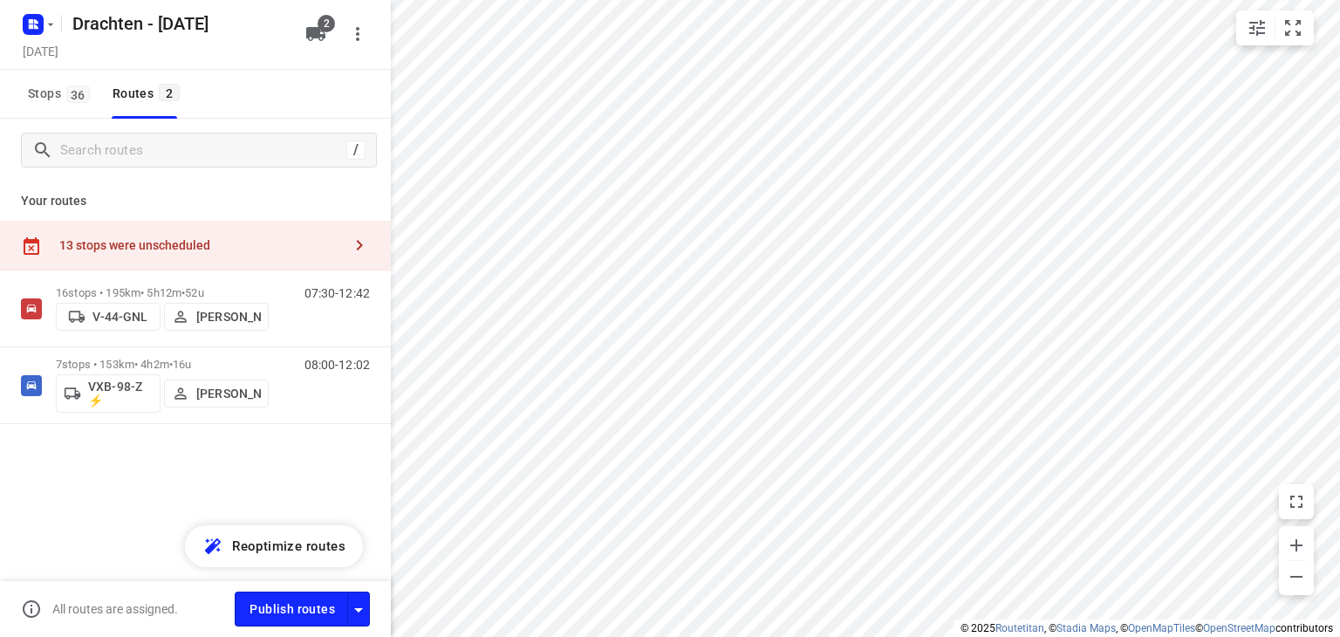
click at [263, 246] on div "13 stops were unscheduled" at bounding box center [200, 245] width 283 height 14
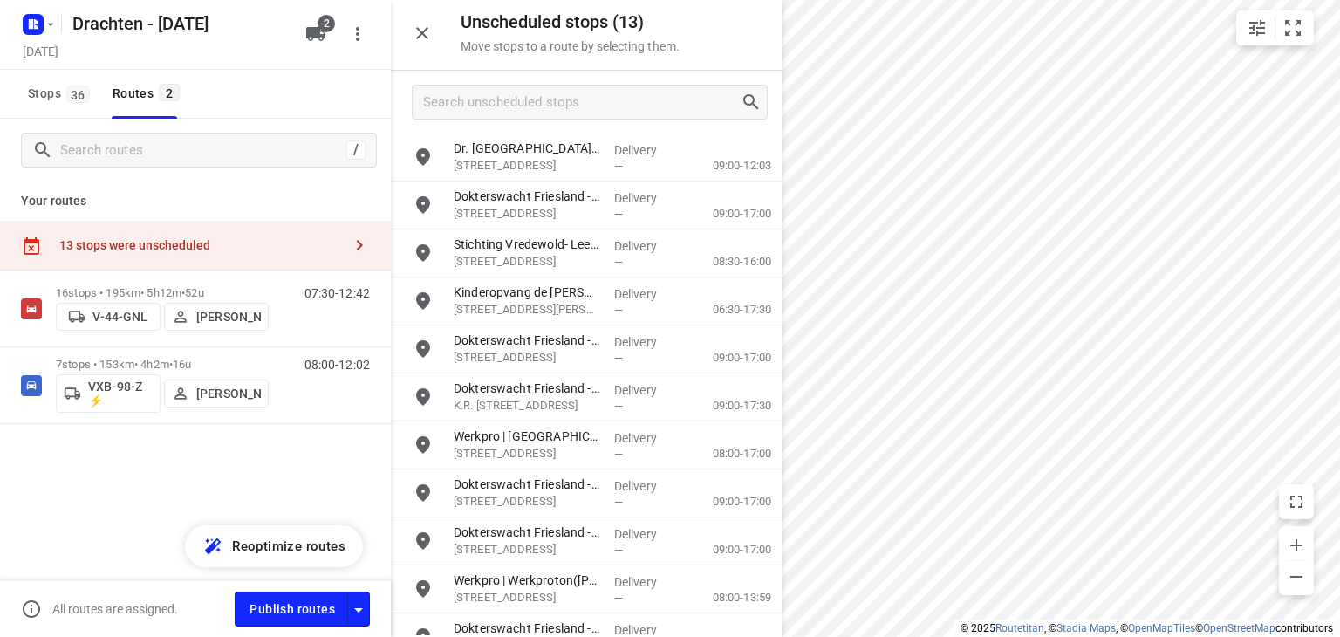
click at [416, 41] on icon "button" at bounding box center [422, 33] width 21 height 21
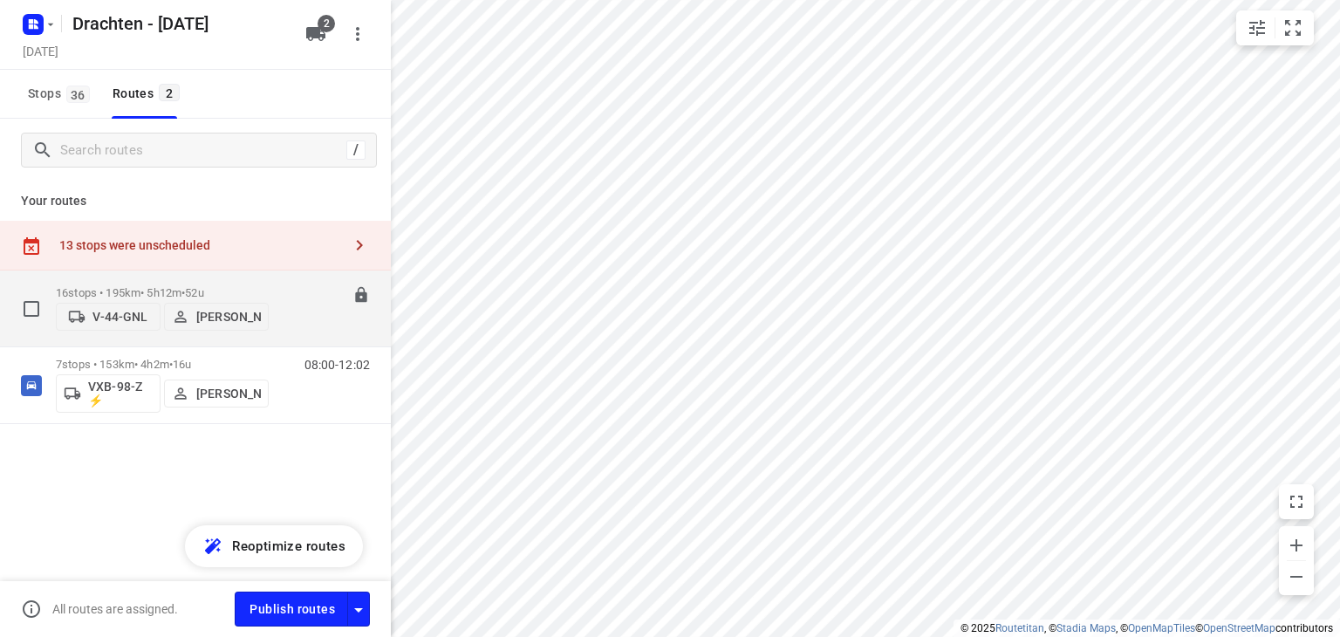
click at [259, 289] on p "16 stops • 195km • 5h12m • 52u" at bounding box center [162, 292] width 213 height 13
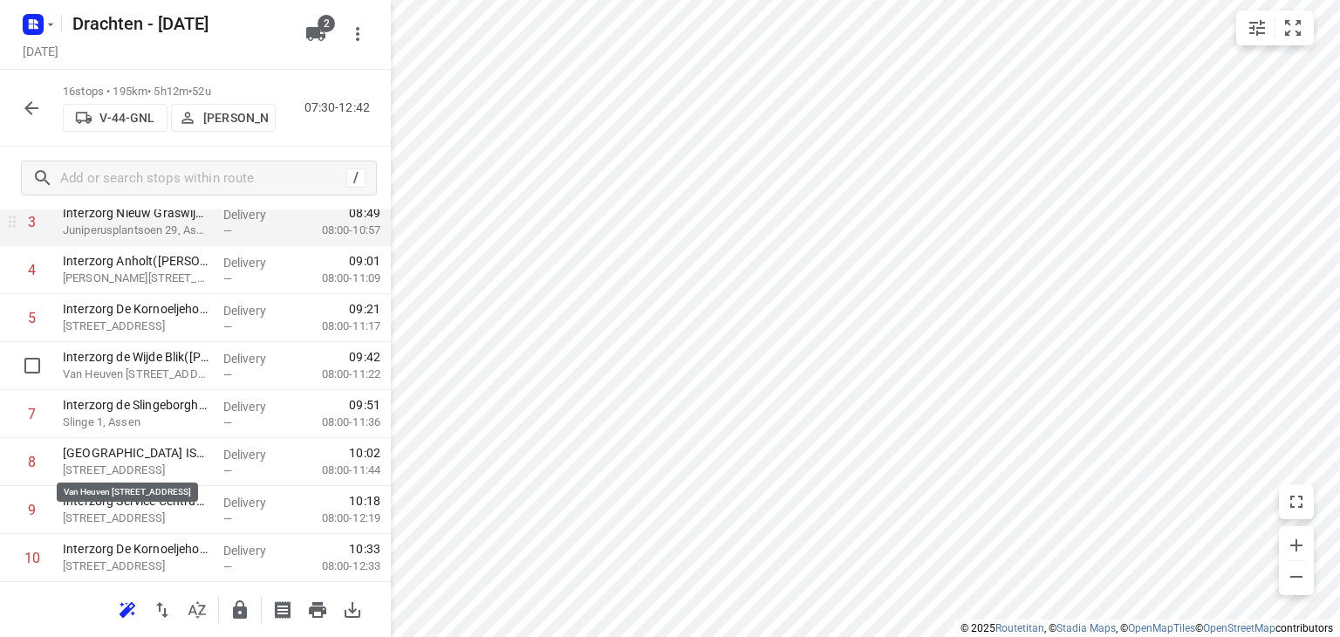
scroll to position [262, 0]
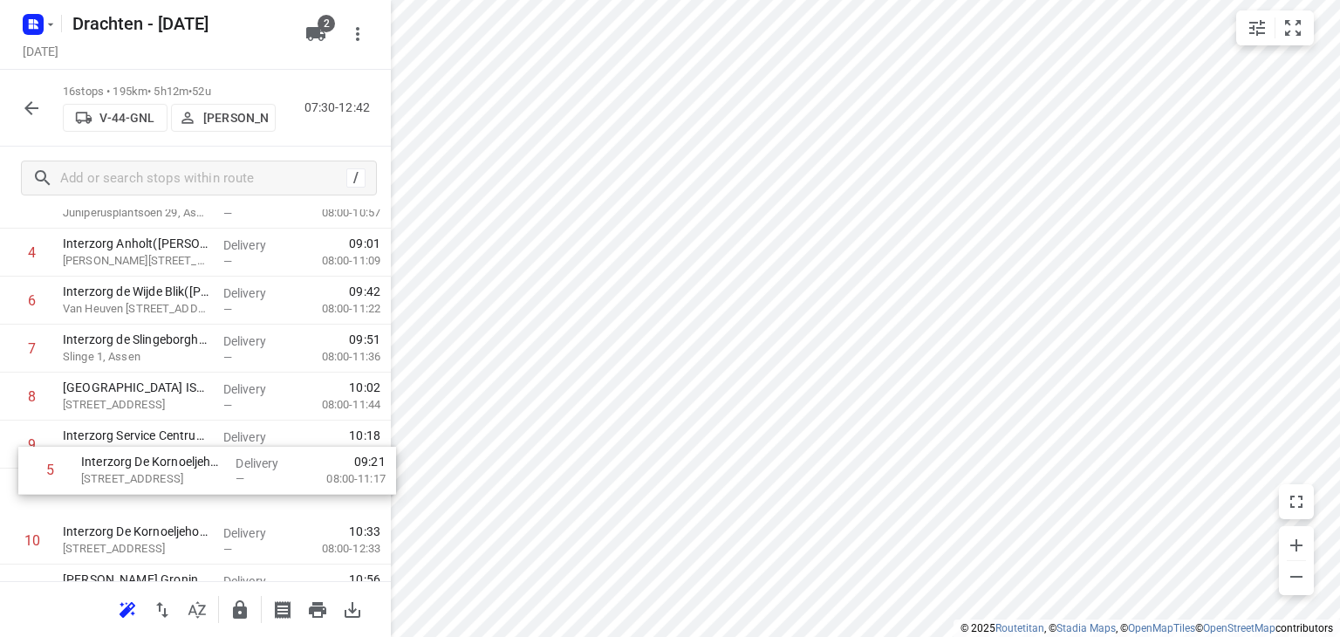
drag, startPoint x: 244, startPoint y: 318, endPoint x: 262, endPoint y: 494, distance: 176.2
click at [262, 494] on div "1 Interzorg de Driemaster([PERSON_NAME]) Pr. [STREET_ADDRESS], [PERSON_NAME] — …" at bounding box center [195, 469] width 391 height 768
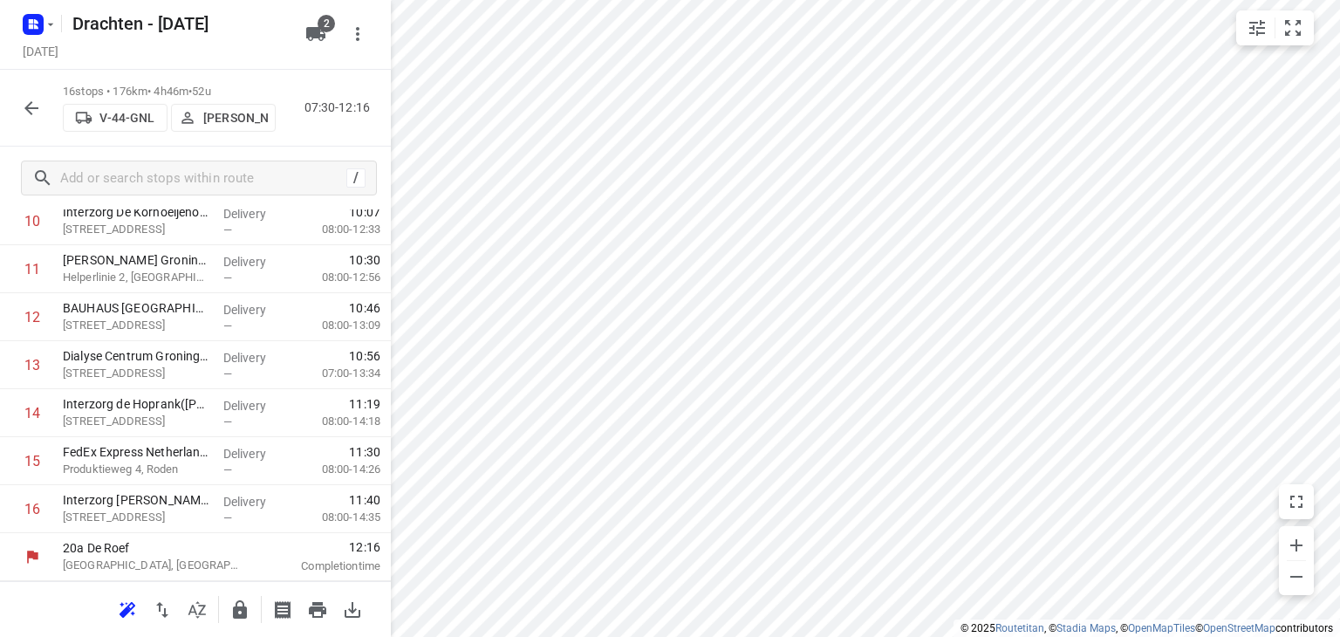
scroll to position [149, 0]
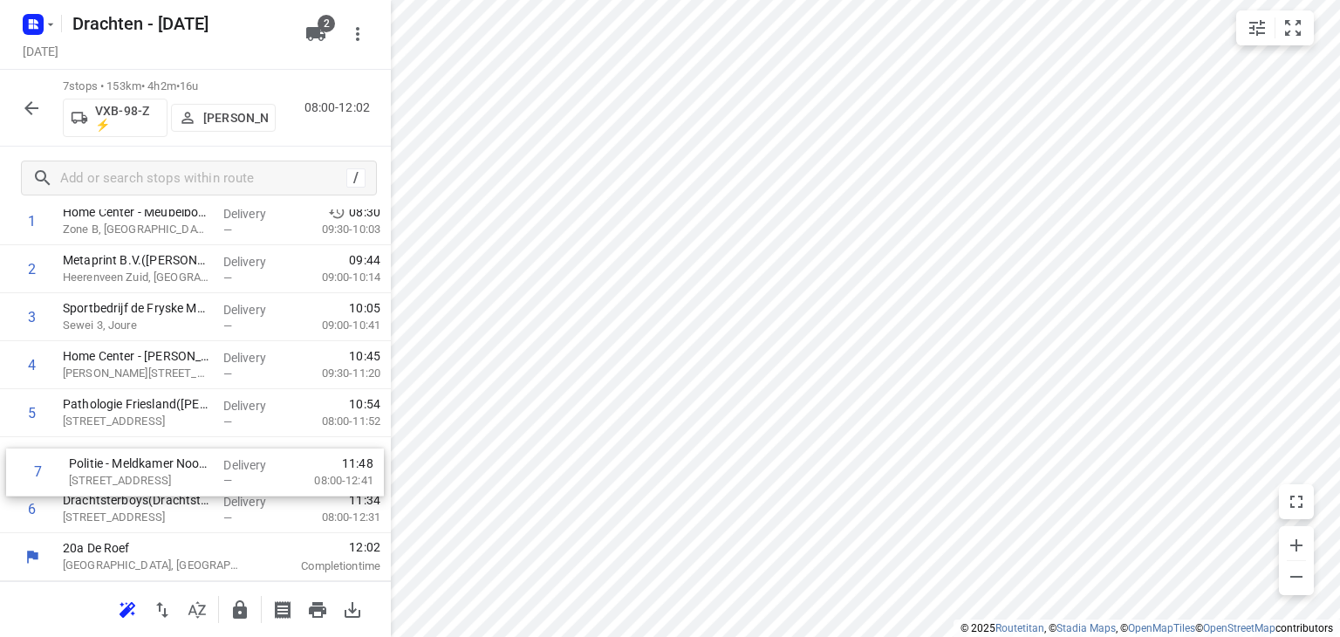
drag, startPoint x: 168, startPoint y: 503, endPoint x: 175, endPoint y: 462, distance: 42.6
click at [175, 462] on div "1 Home Center - Meubelboulevard Wolvega(Lotte de Weerd) Zone B, Wolvega Deliver…" at bounding box center [195, 365] width 391 height 336
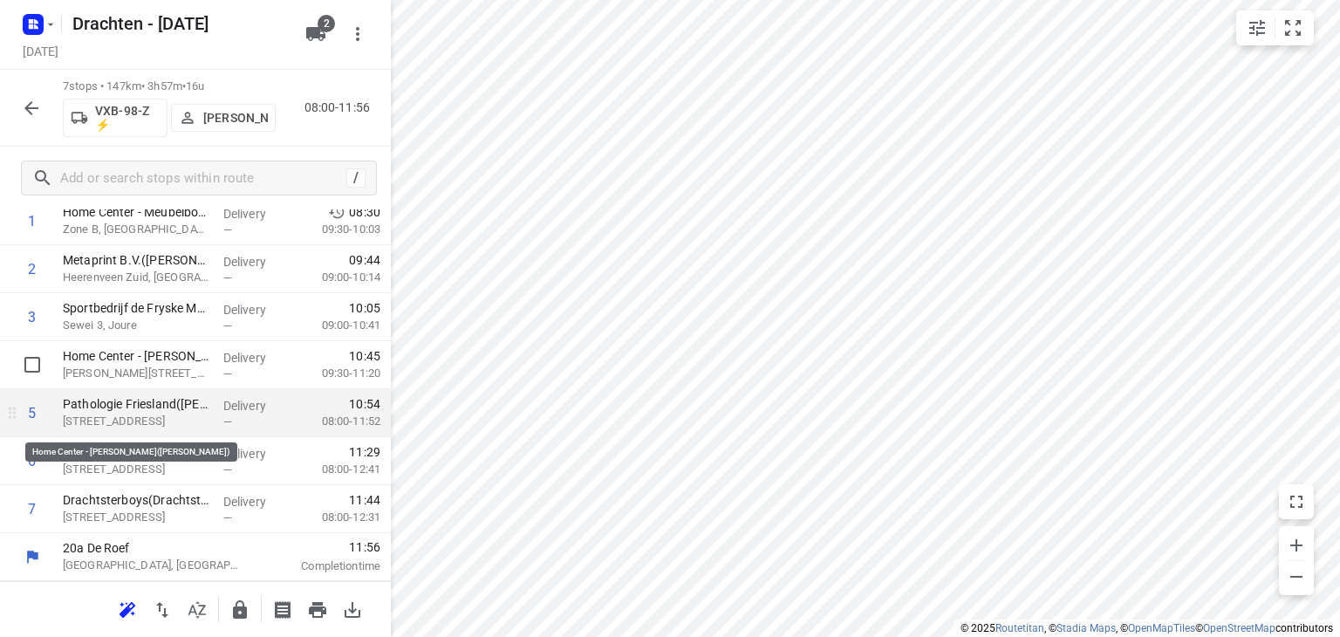
scroll to position [0, 0]
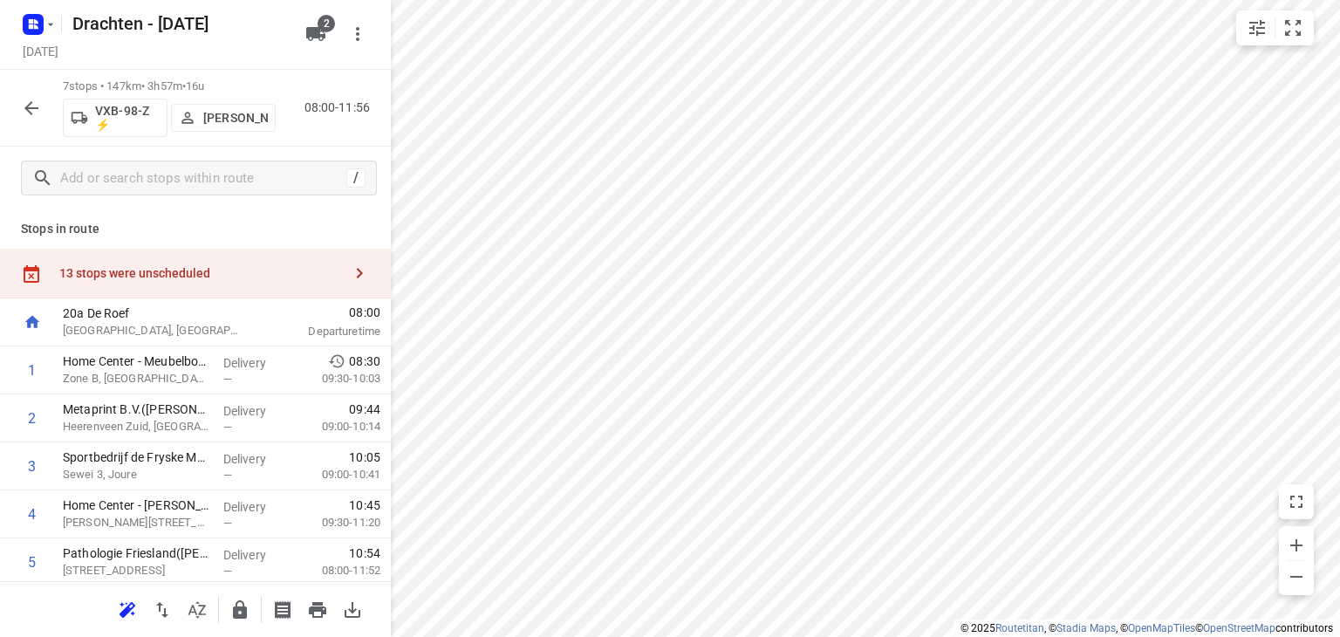
click at [156, 277] on div "13 stops were unscheduled" at bounding box center [200, 273] width 283 height 14
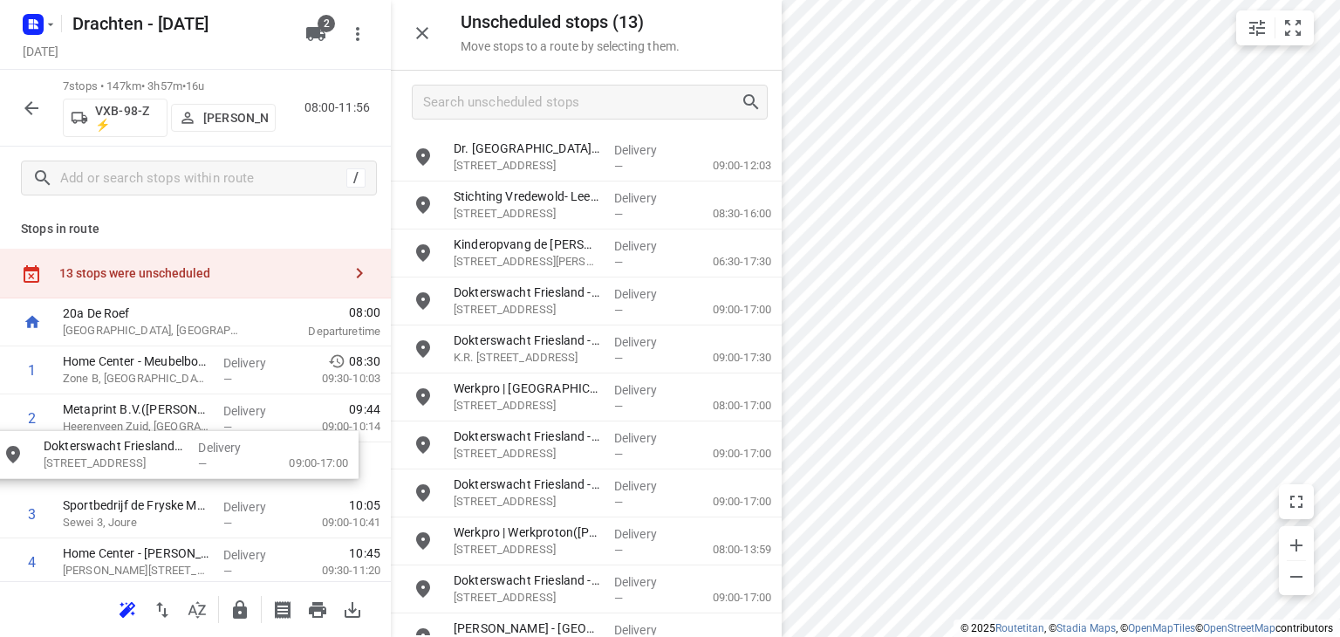
drag, startPoint x: 568, startPoint y: 218, endPoint x: 154, endPoint y: 474, distance: 486.9
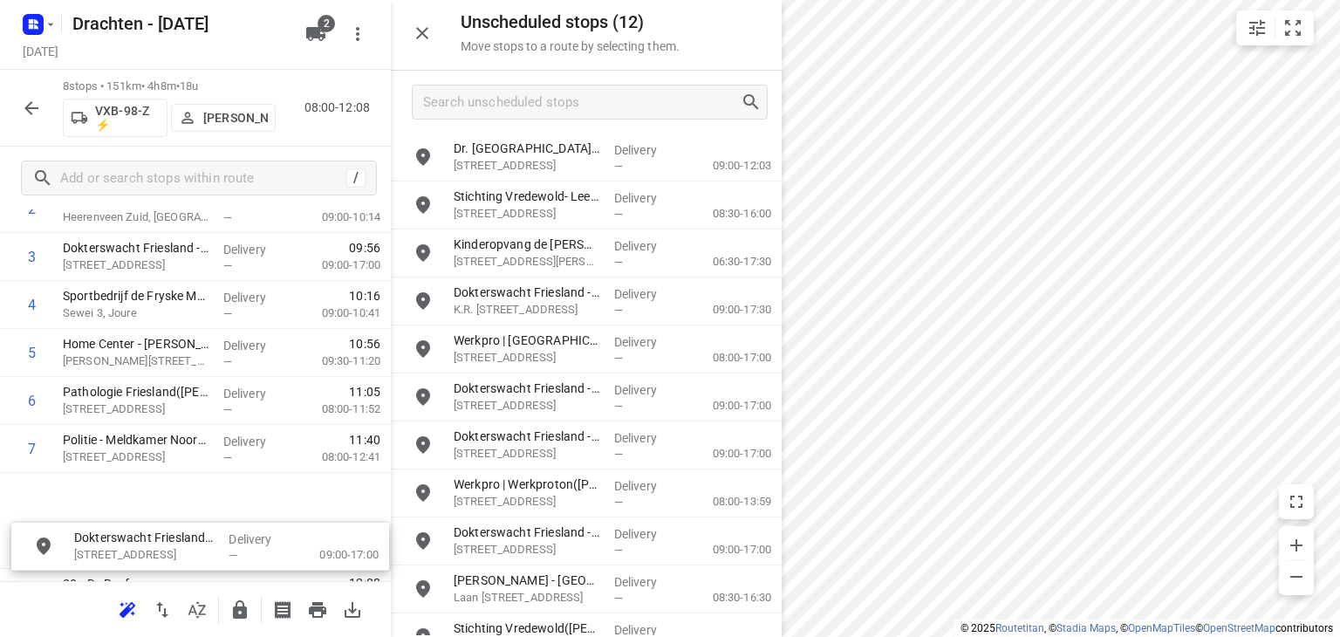
scroll to position [245, 0]
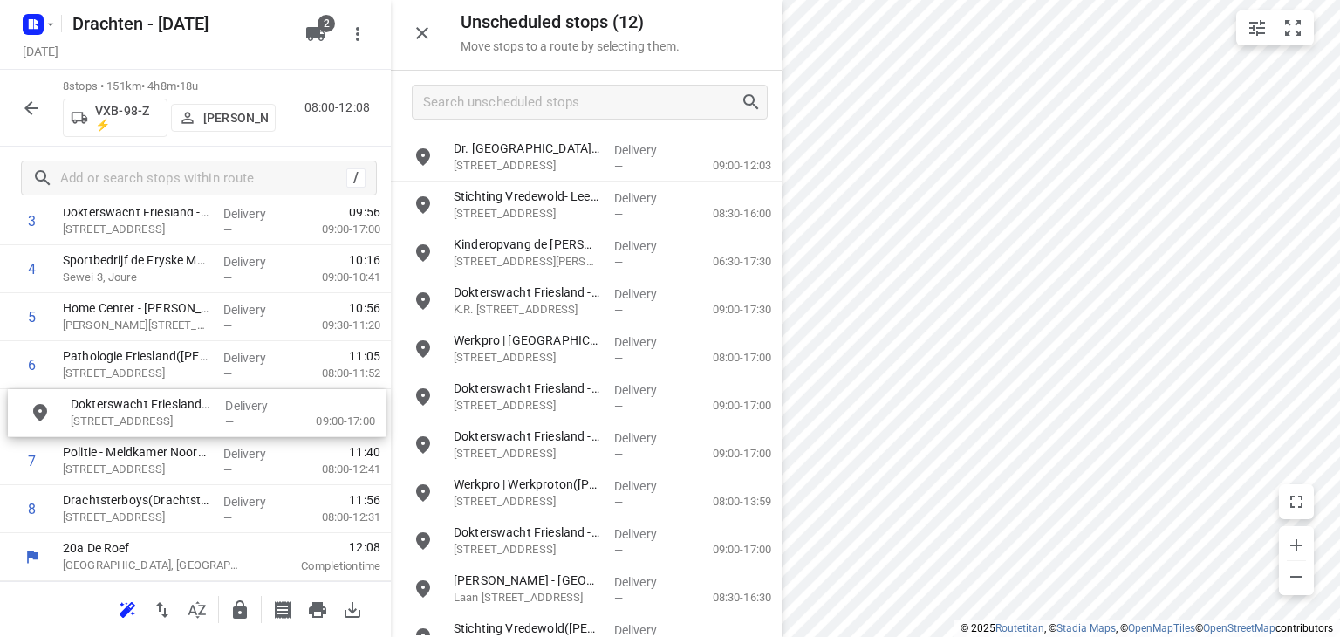
drag, startPoint x: 565, startPoint y: 308, endPoint x: 174, endPoint y: 423, distance: 408.3
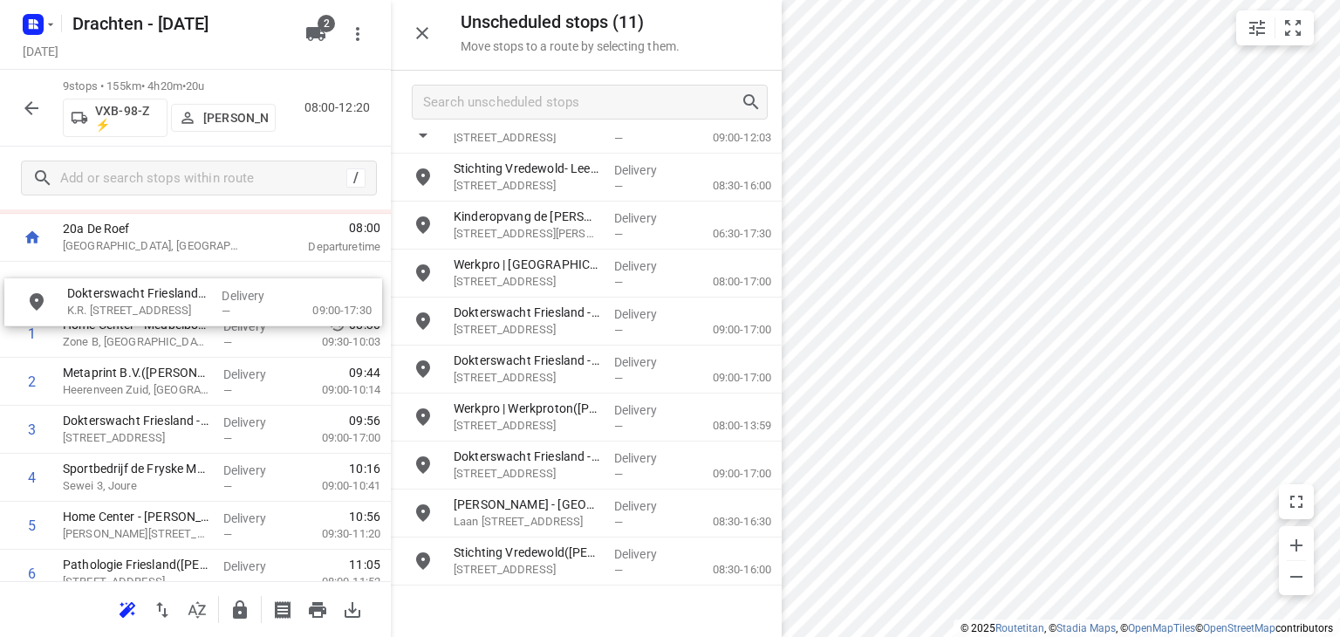
scroll to position [78, 0]
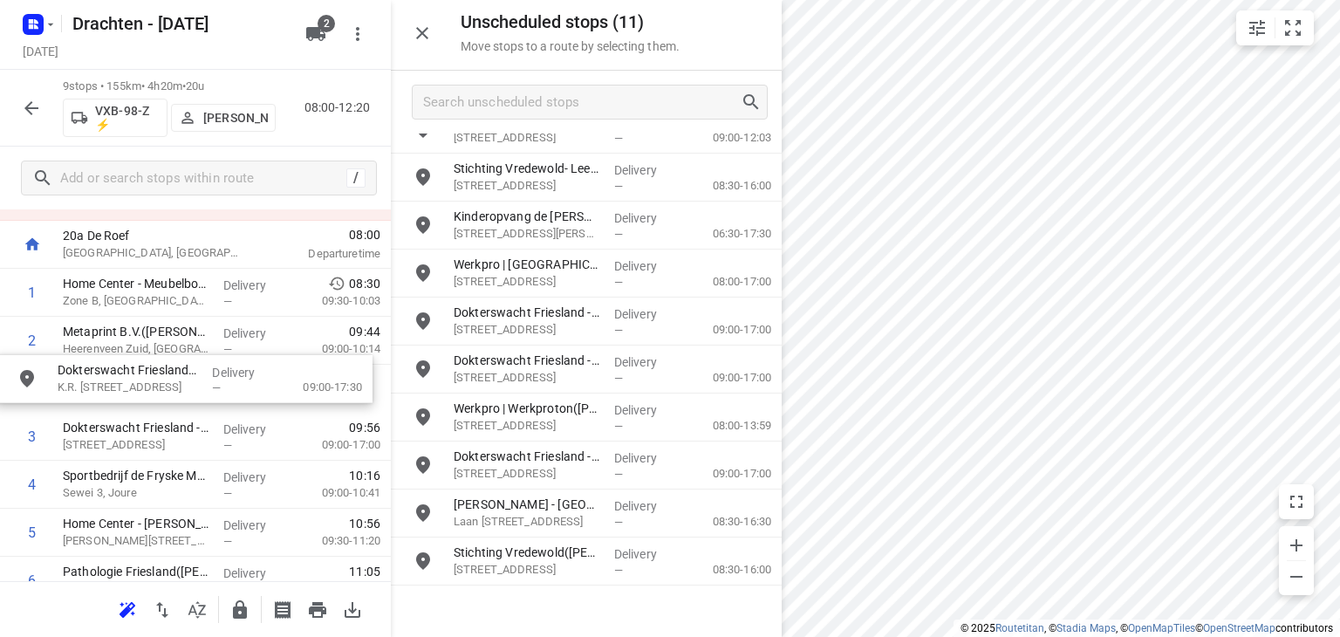
drag, startPoint x: 608, startPoint y: 286, endPoint x: 193, endPoint y: 395, distance: 429.4
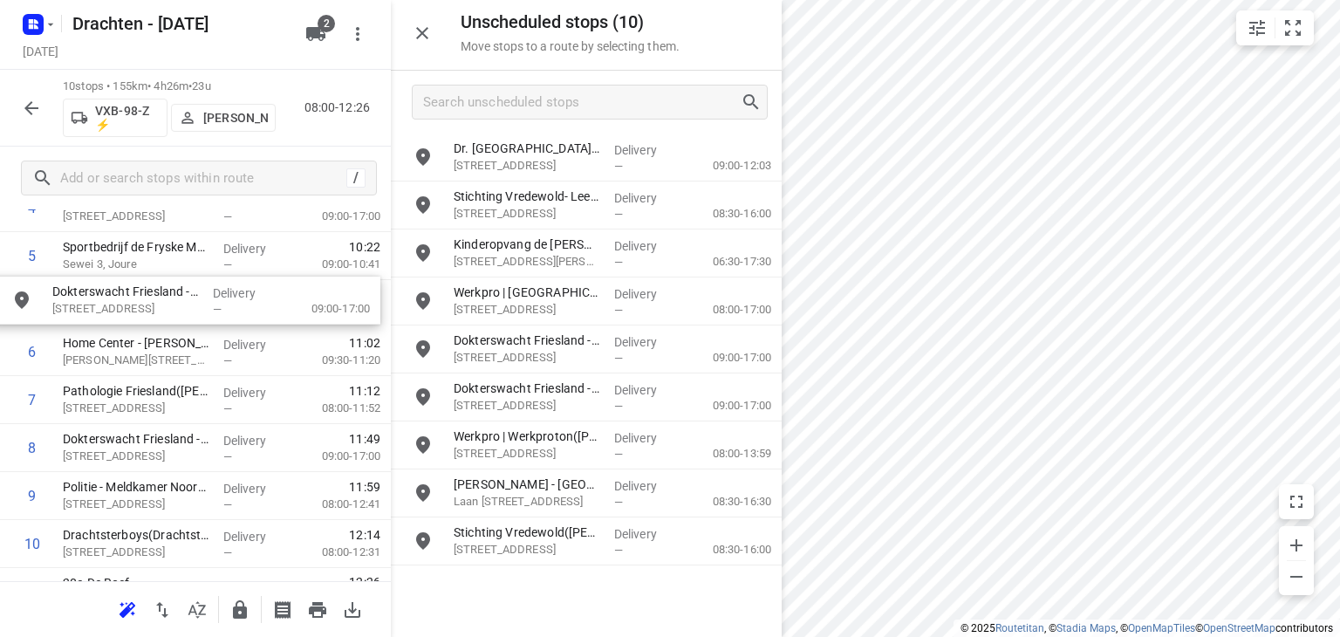
scroll to position [304, 0]
drag, startPoint x: 545, startPoint y: 505, endPoint x: 140, endPoint y: 318, distance: 446.6
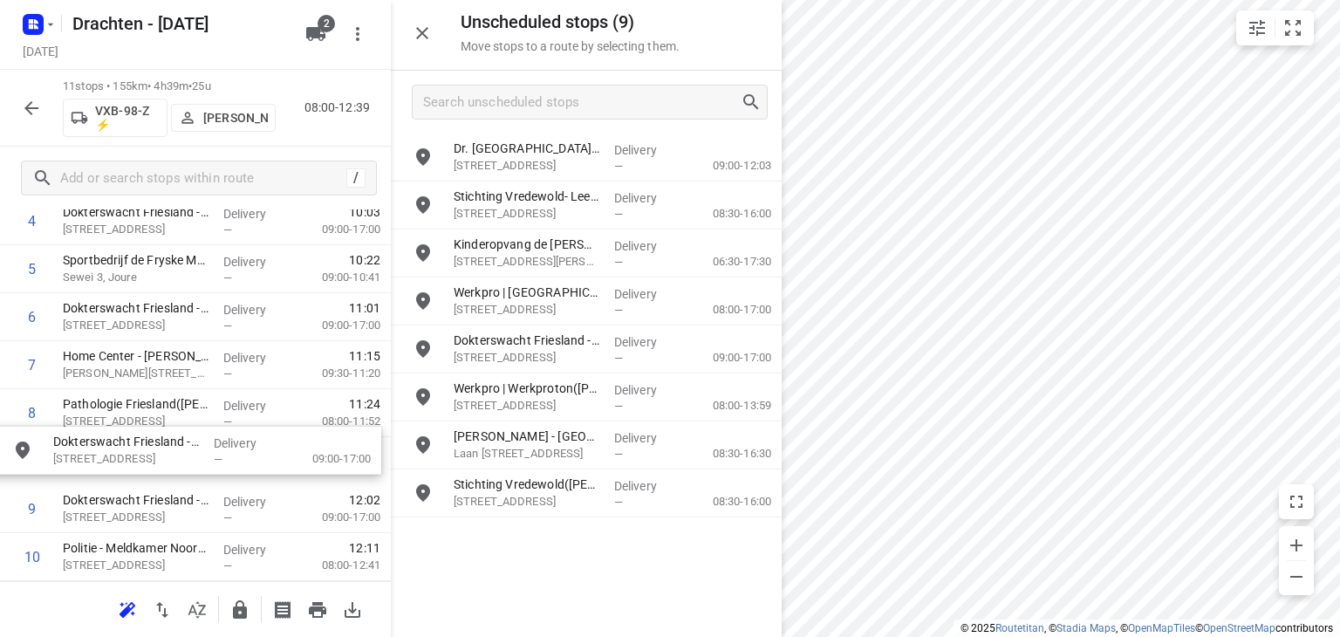
drag, startPoint x: 587, startPoint y: 346, endPoint x: 178, endPoint y: 462, distance: 425.1
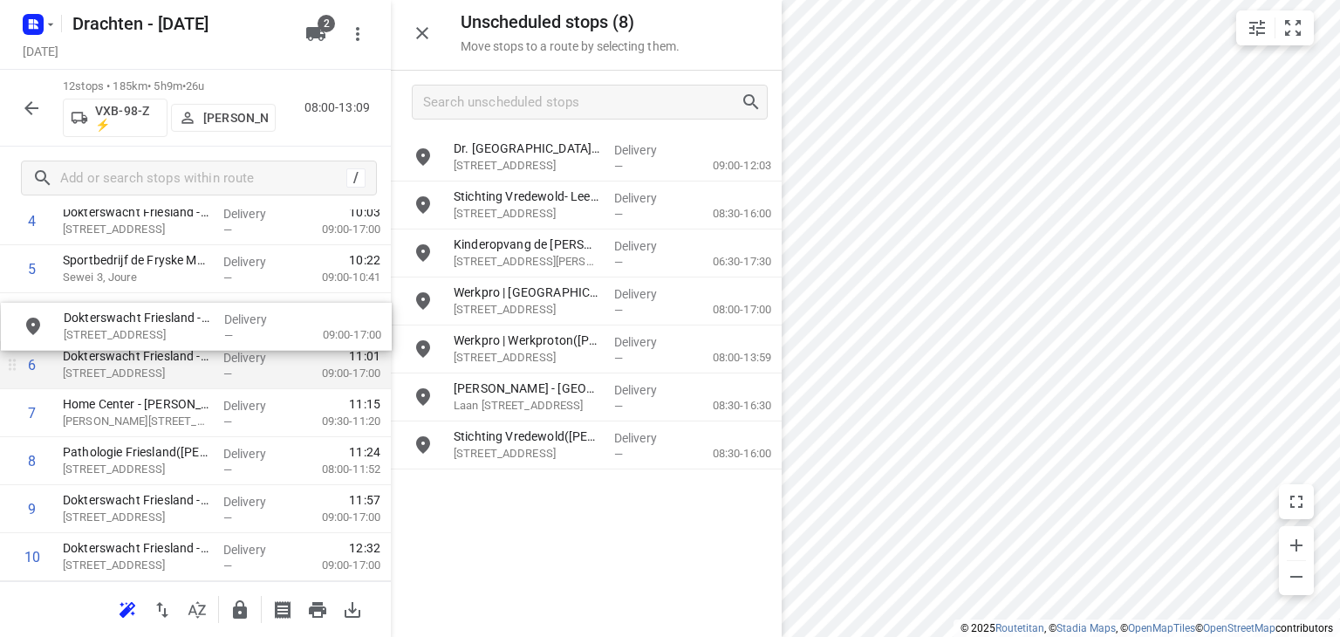
drag, startPoint x: 538, startPoint y: 367, endPoint x: 139, endPoint y: 342, distance: 400.4
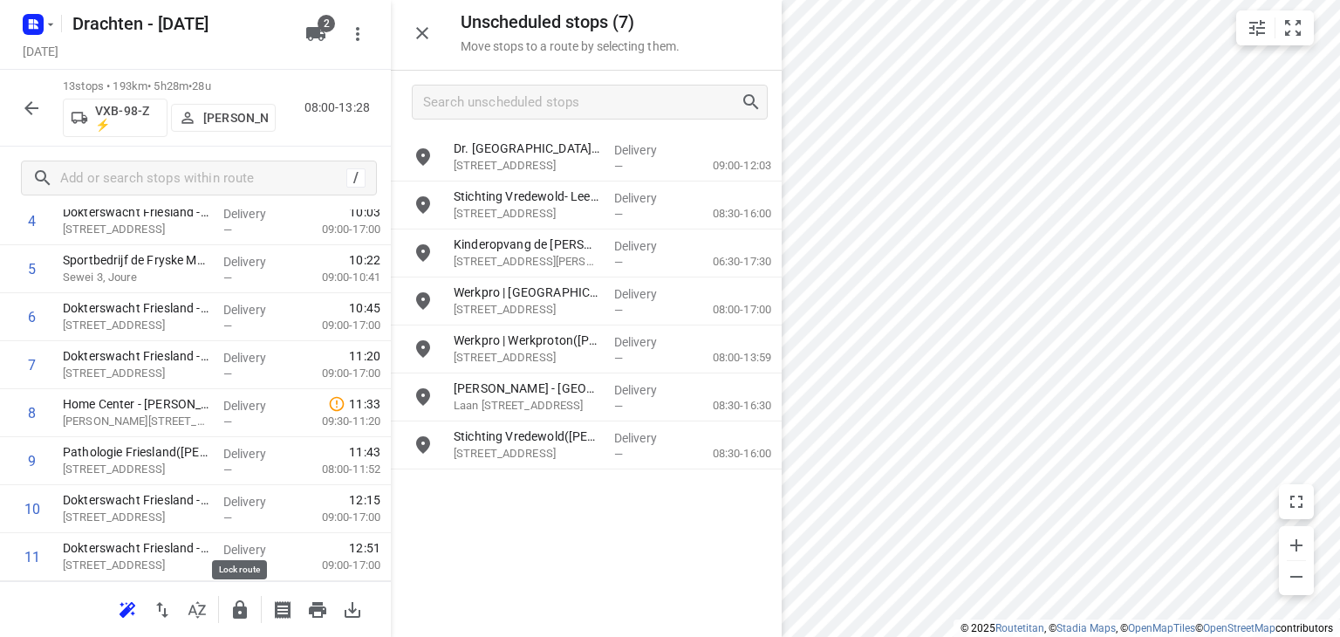
click at [225, 608] on button "button" at bounding box center [239, 609] width 35 height 35
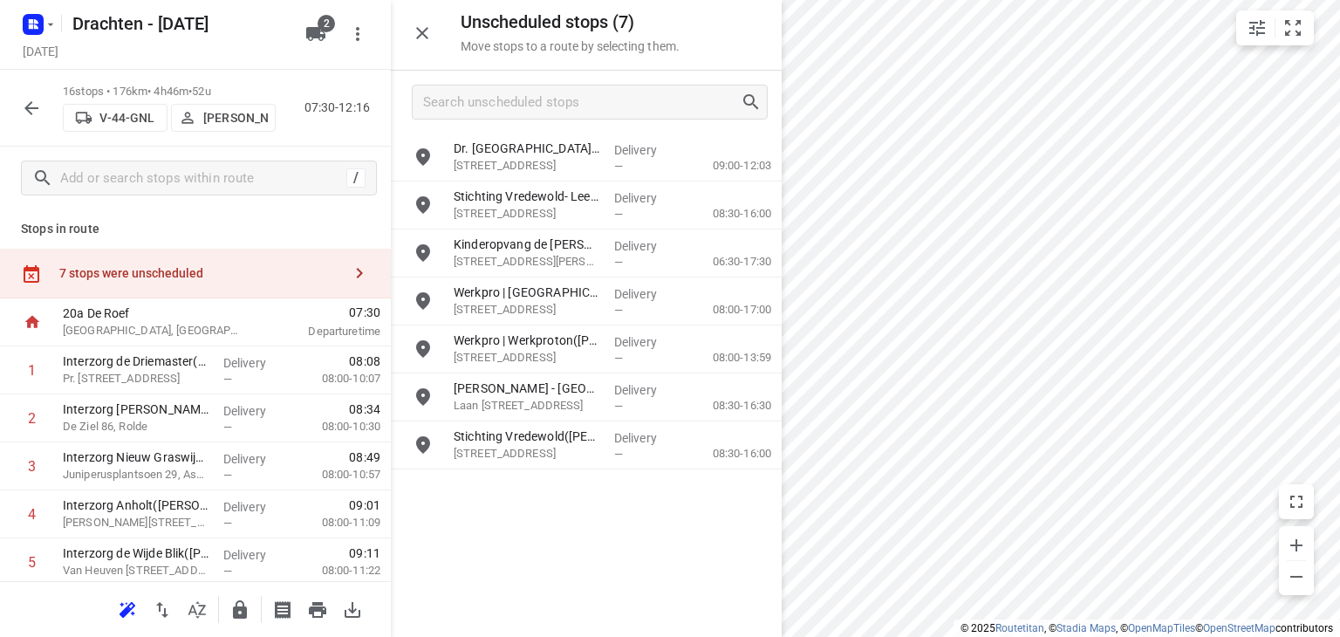
scroll to position [0, 0]
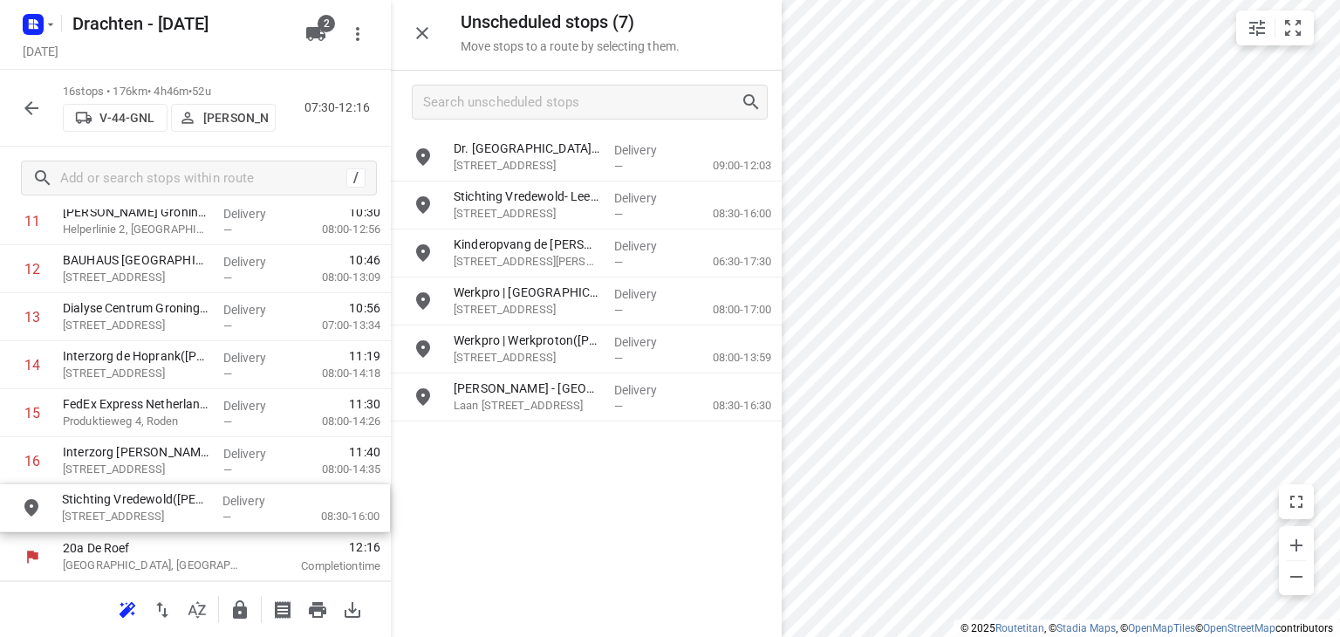
drag, startPoint x: 597, startPoint y: 453, endPoint x: 197, endPoint y: 516, distance: 404.5
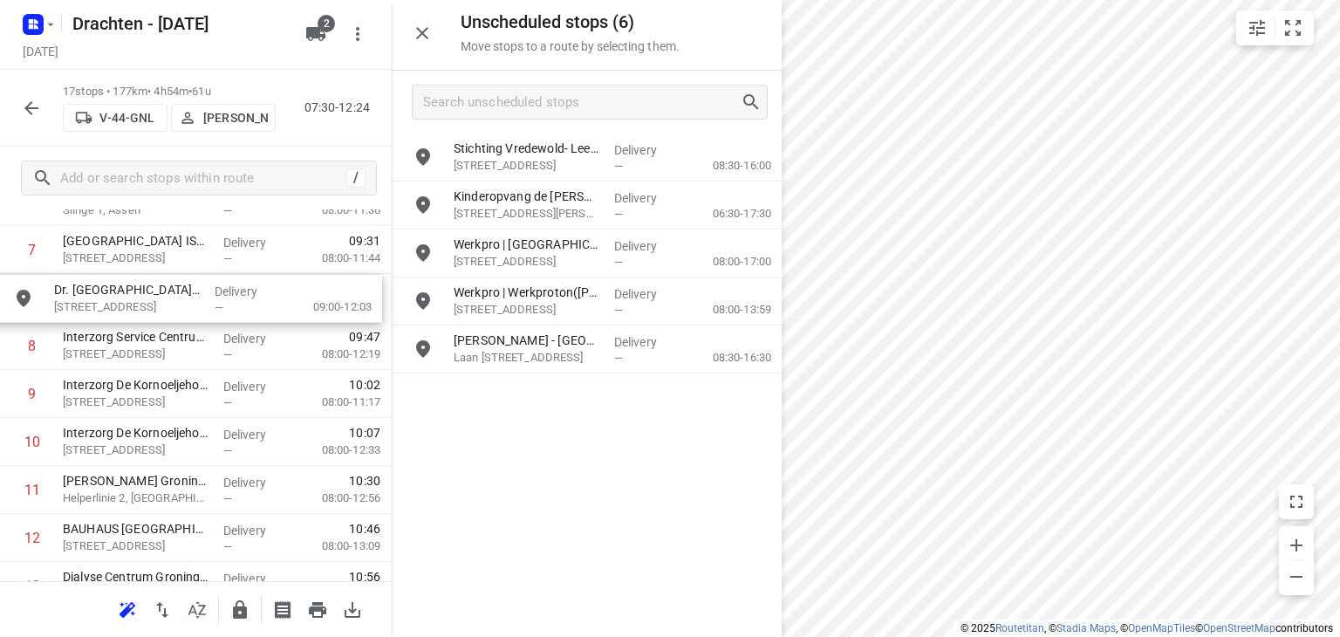
drag, startPoint x: 622, startPoint y: 159, endPoint x: 216, endPoint y: 300, distance: 430.5
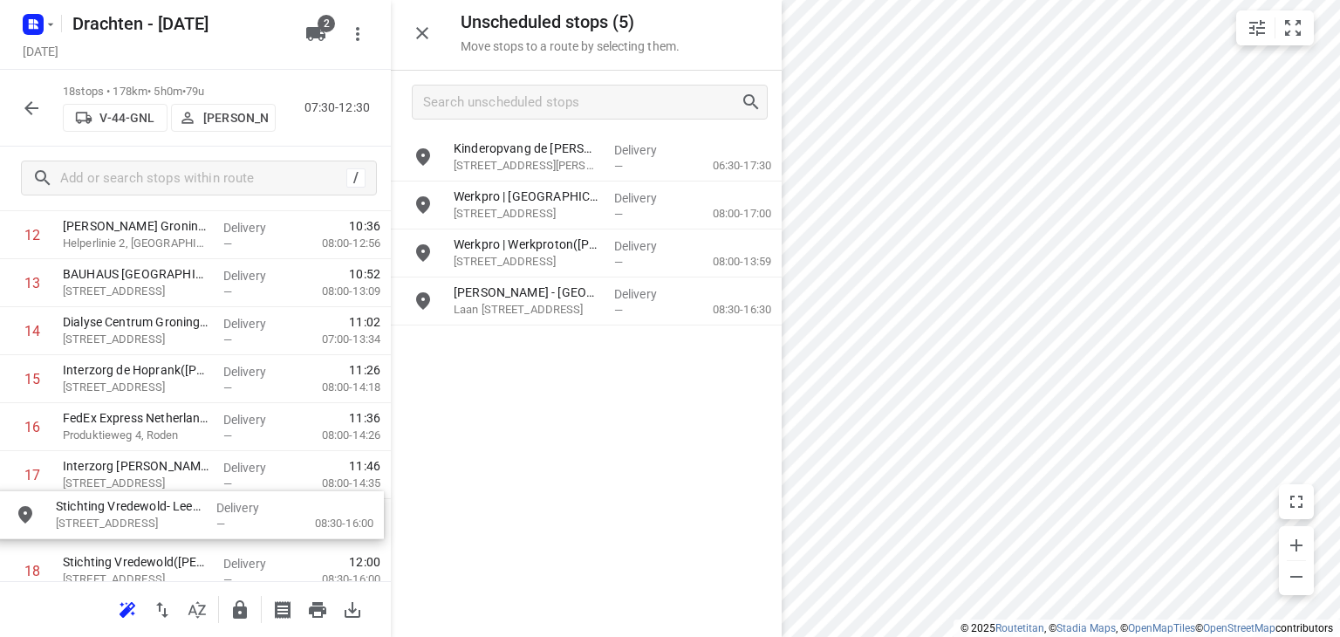
scroll to position [729, 0]
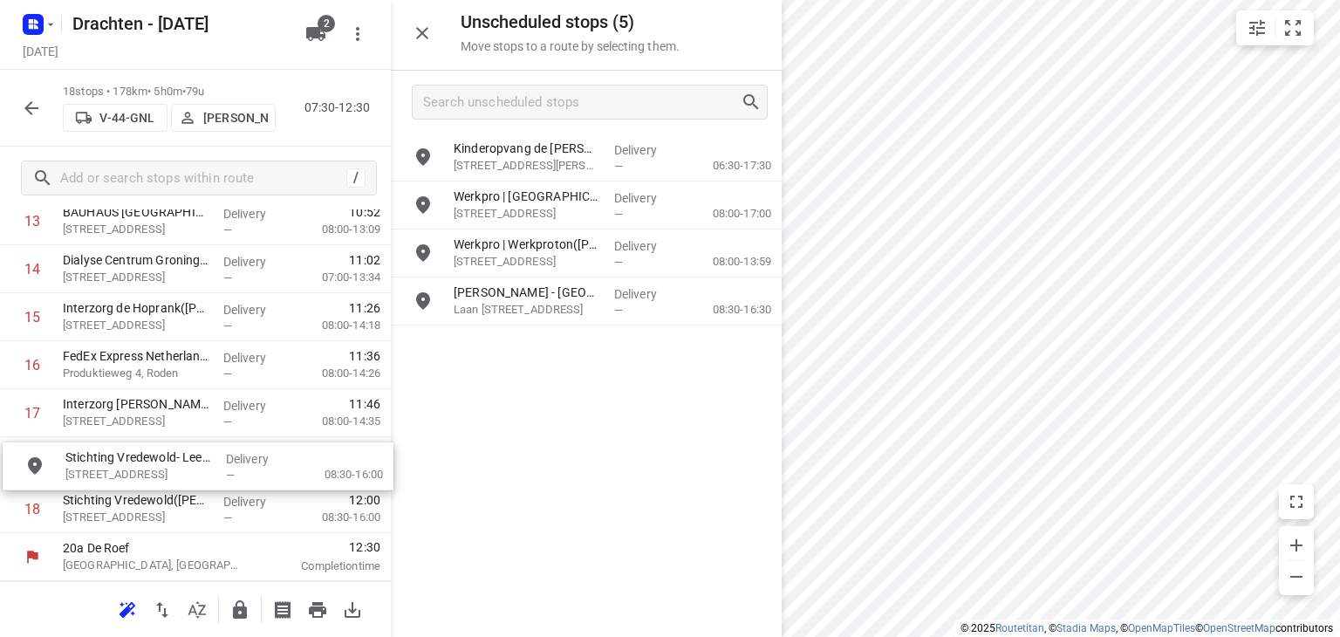
drag, startPoint x: 641, startPoint y: 168, endPoint x: 247, endPoint y: 479, distance: 502.0
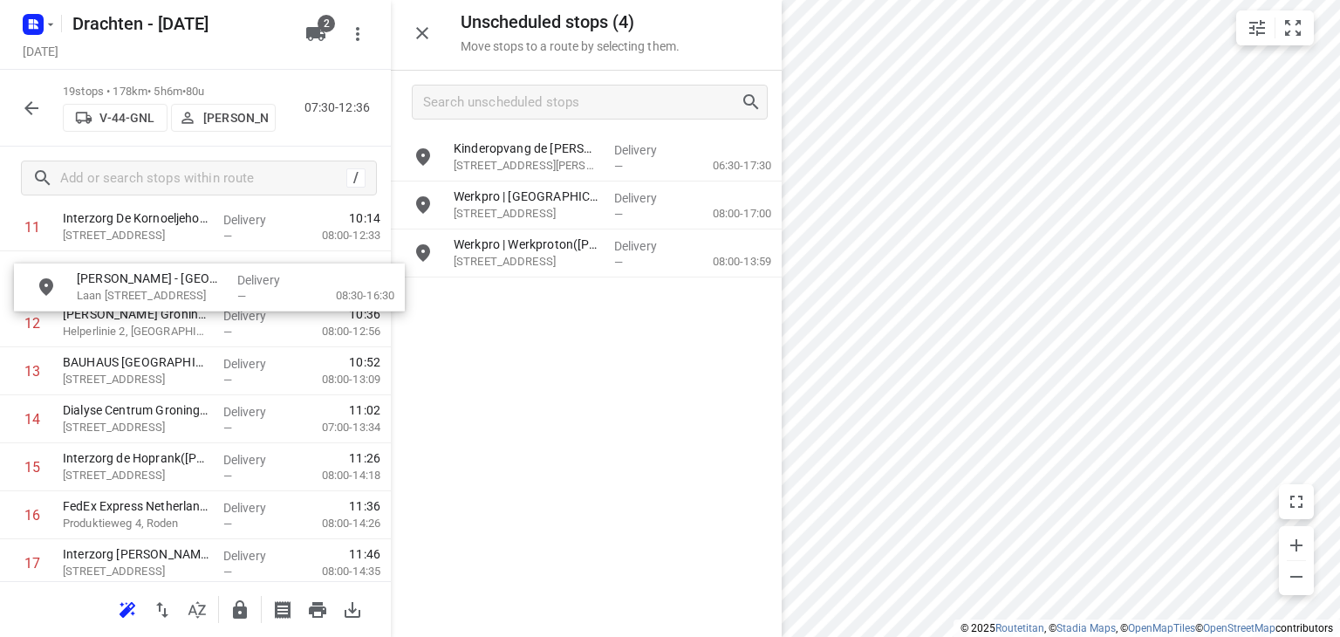
scroll to position [609, 0]
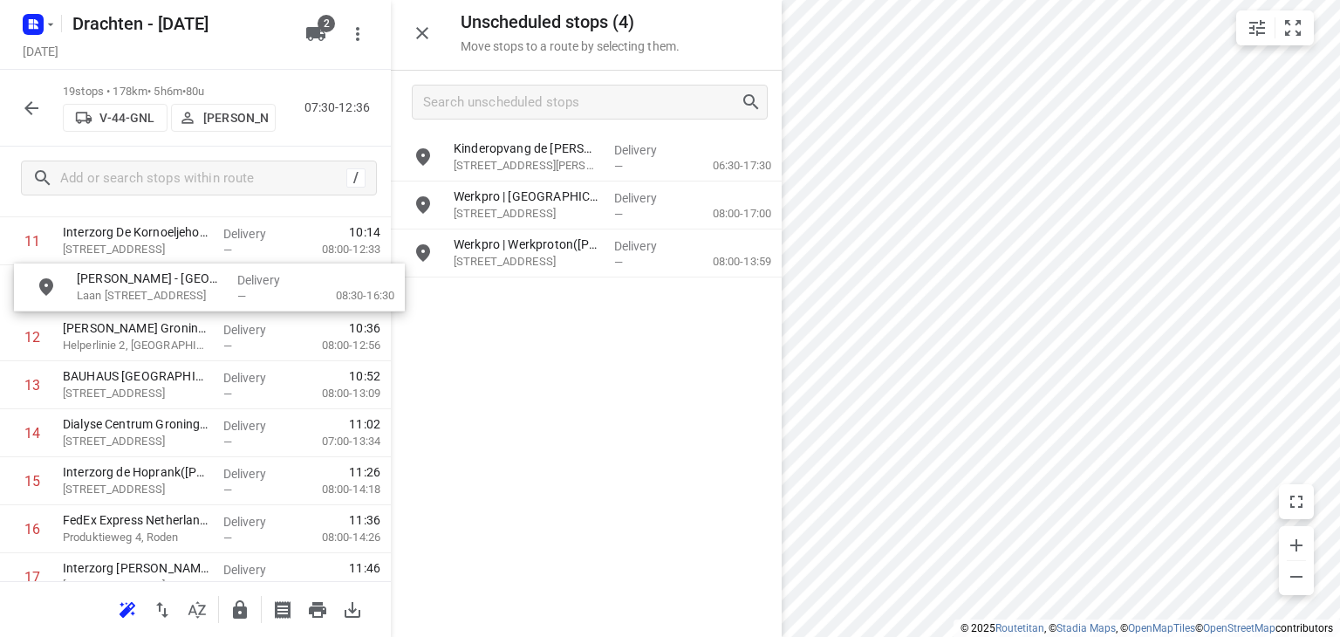
drag, startPoint x: 575, startPoint y: 314, endPoint x: 192, endPoint y: 301, distance: 383.3
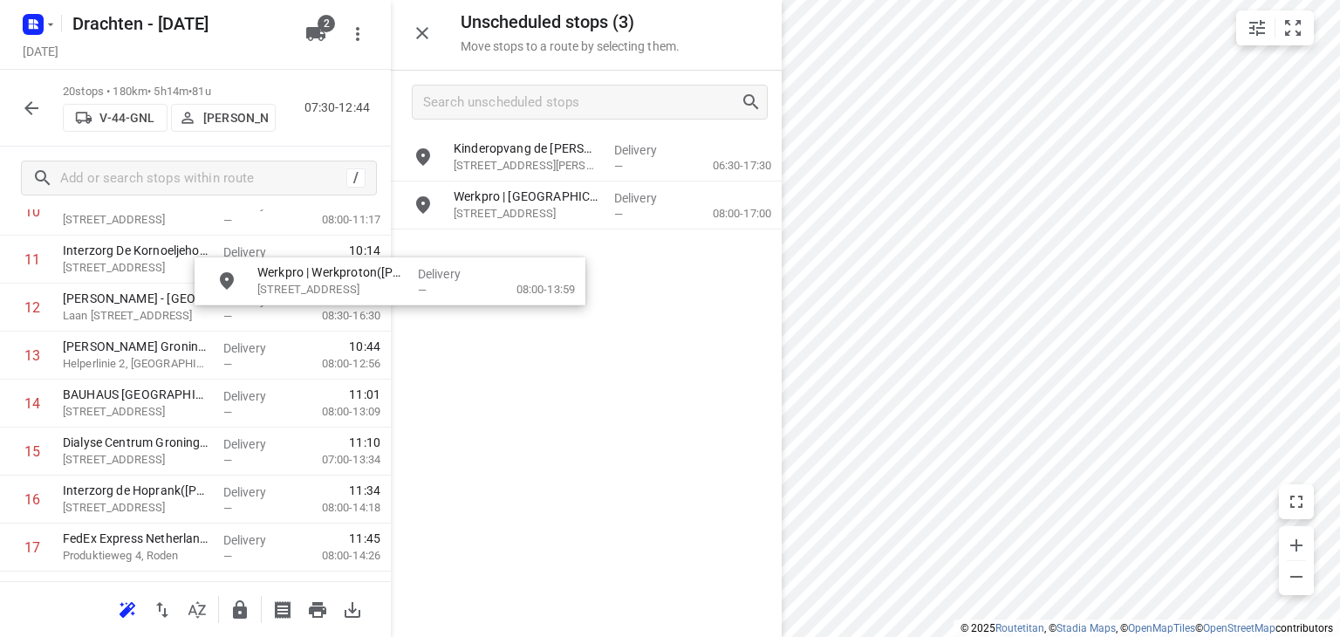
scroll to position [585, 0]
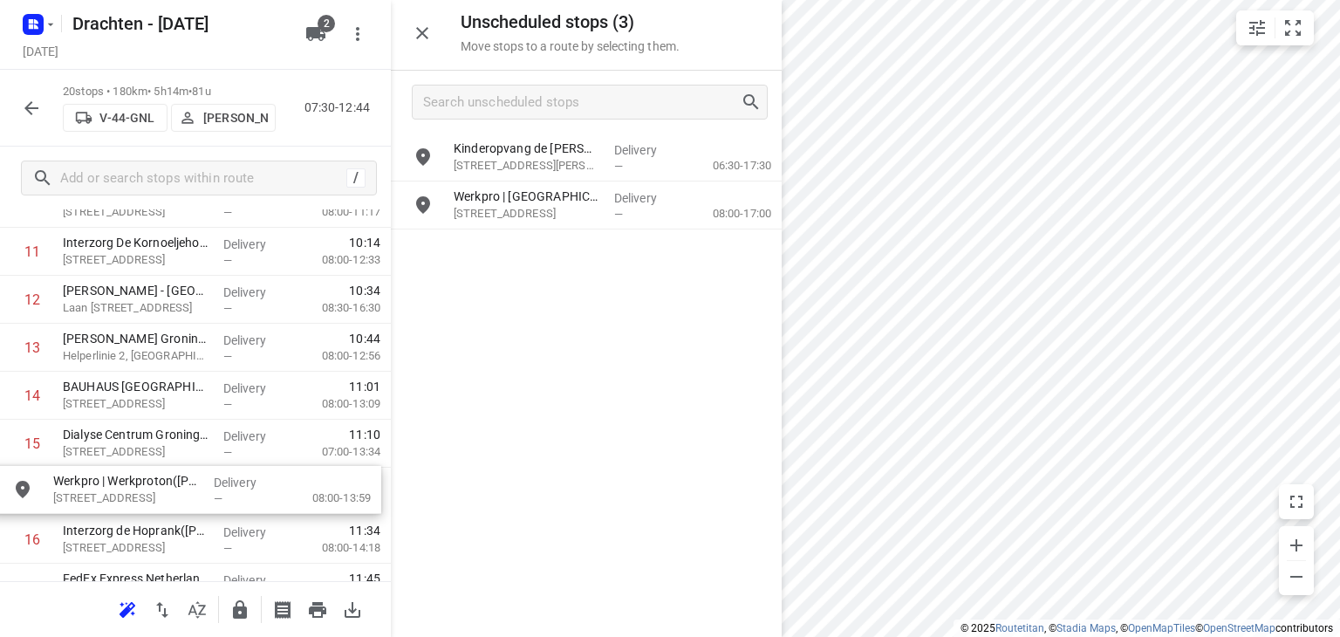
drag, startPoint x: 603, startPoint y: 270, endPoint x: 197, endPoint y: 511, distance: 471.8
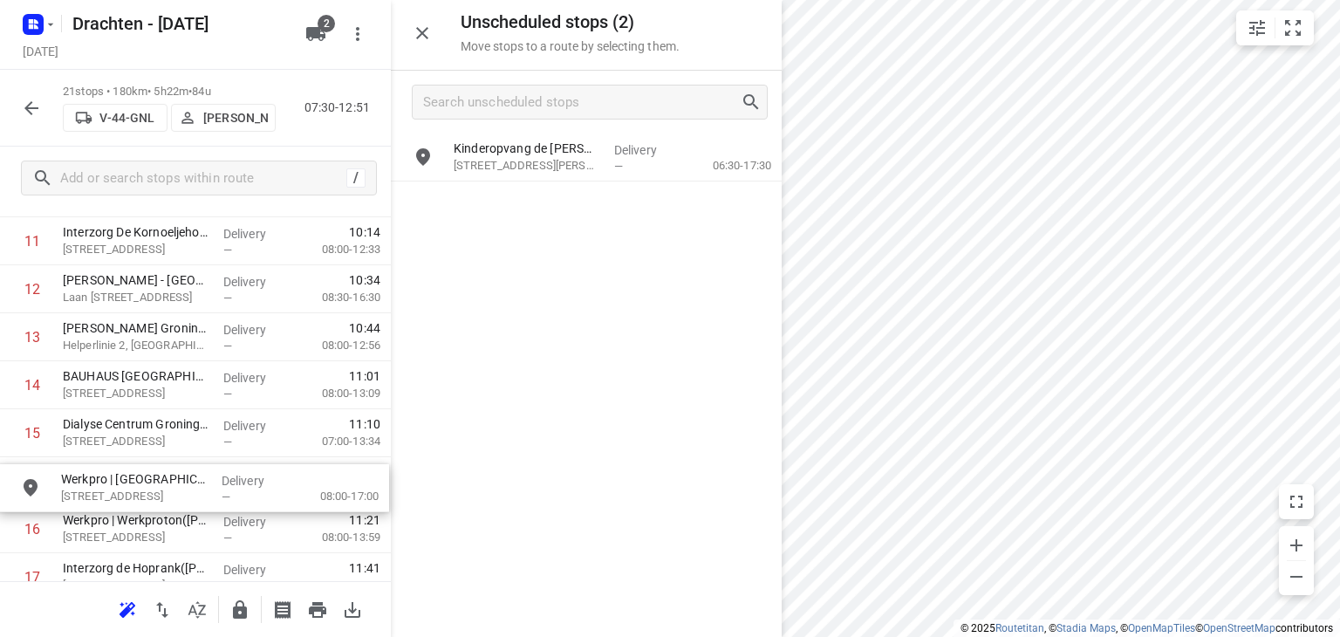
scroll to position [616, 0]
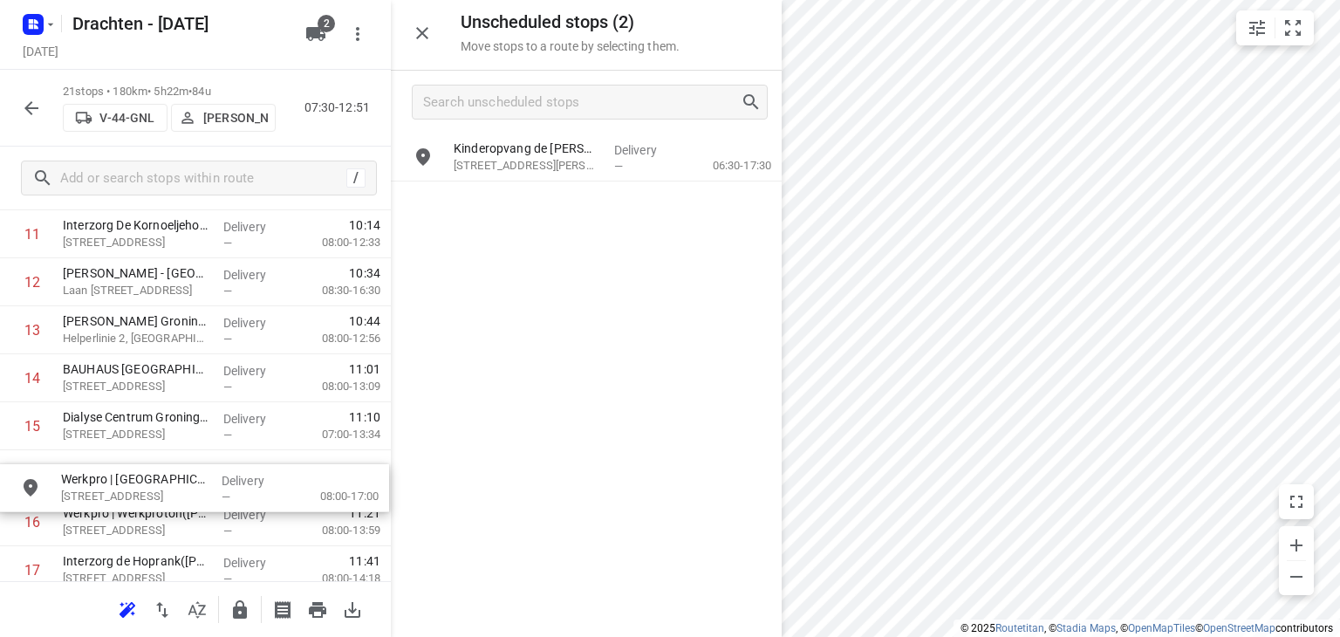
drag, startPoint x: 566, startPoint y: 214, endPoint x: 168, endPoint y: 503, distance: 492.1
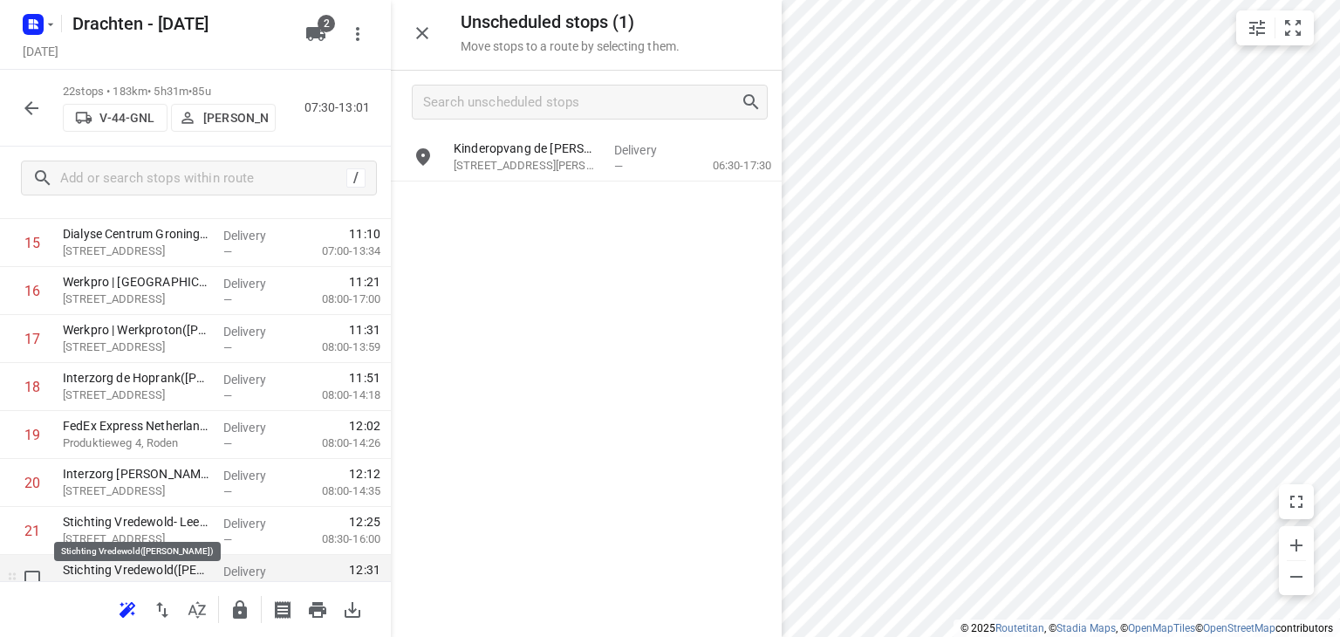
scroll to position [869, 0]
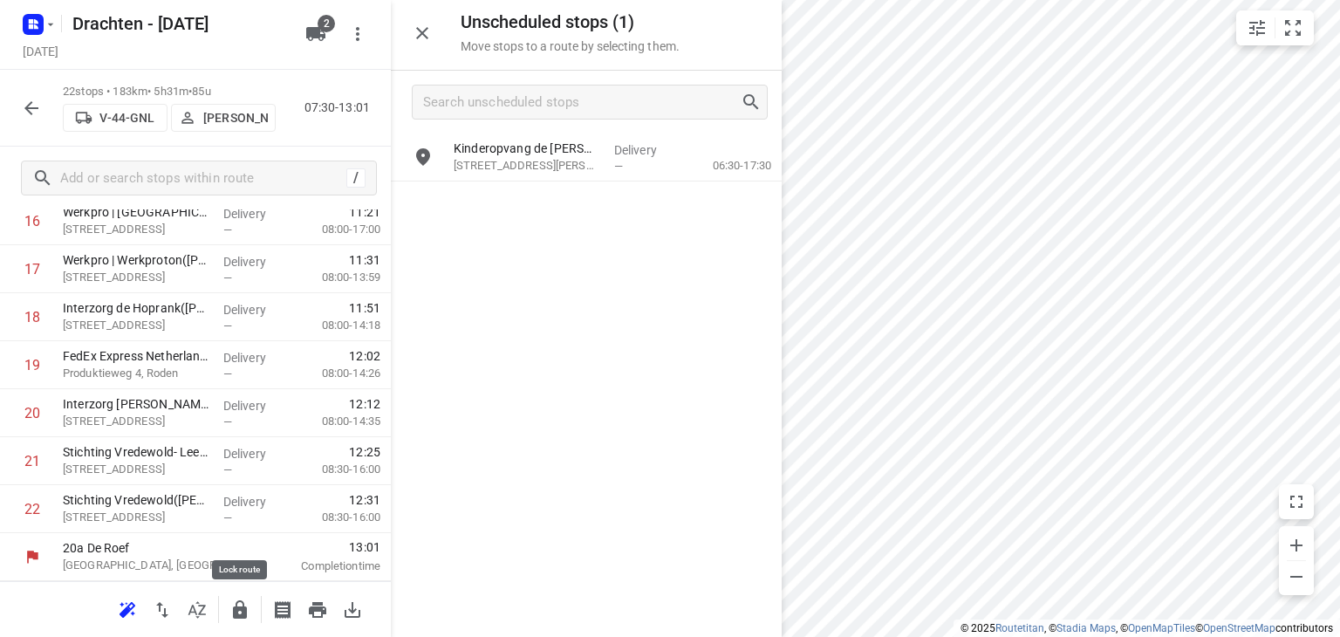
click at [242, 600] on icon "button" at bounding box center [240, 609] width 14 height 18
click at [45, 109] on button "button" at bounding box center [31, 108] width 35 height 35
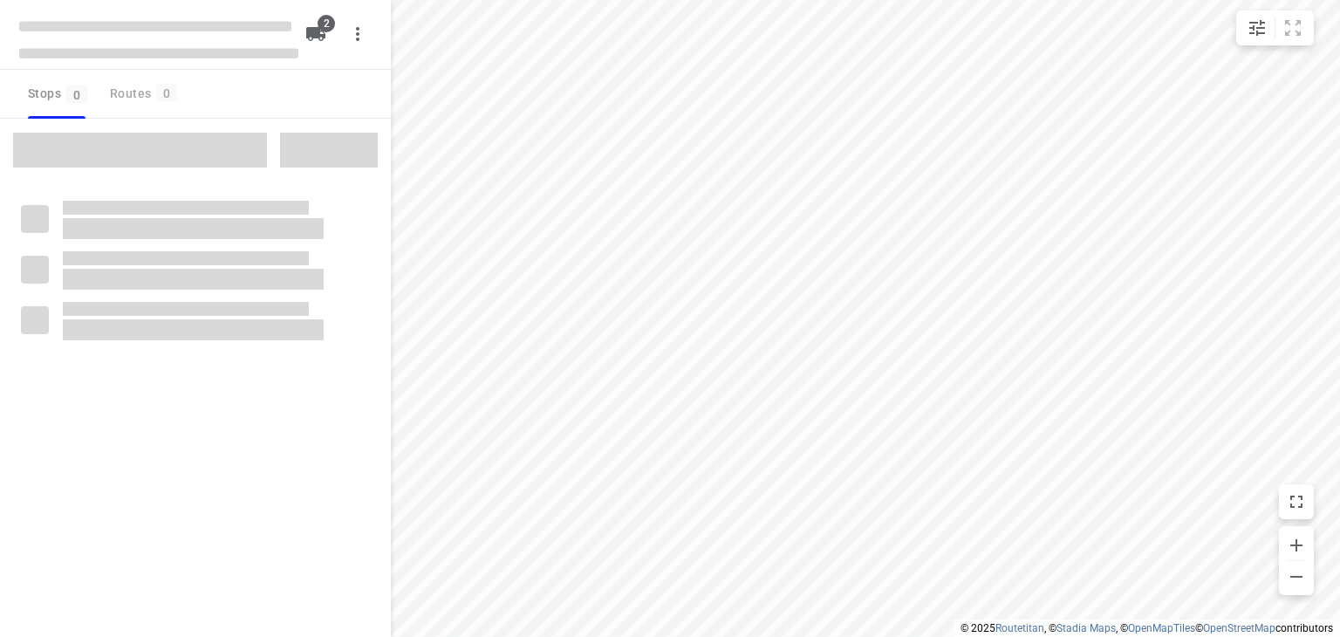
checkbox input "true"
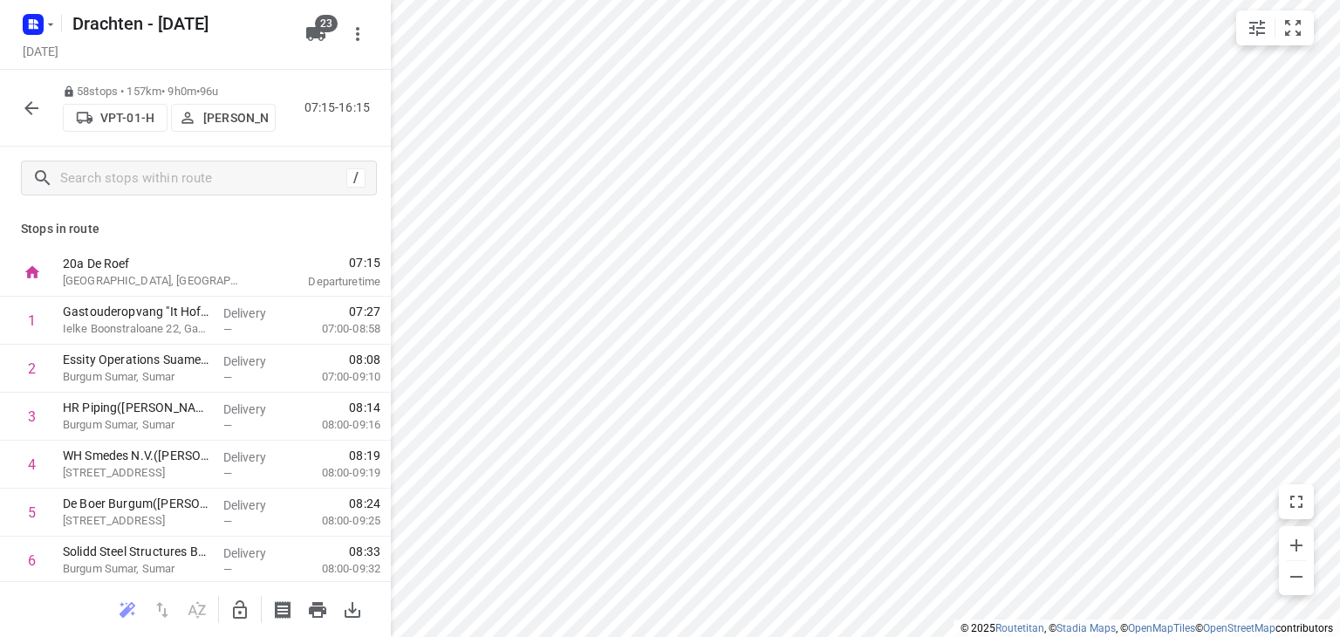
scroll to position [2547, 0]
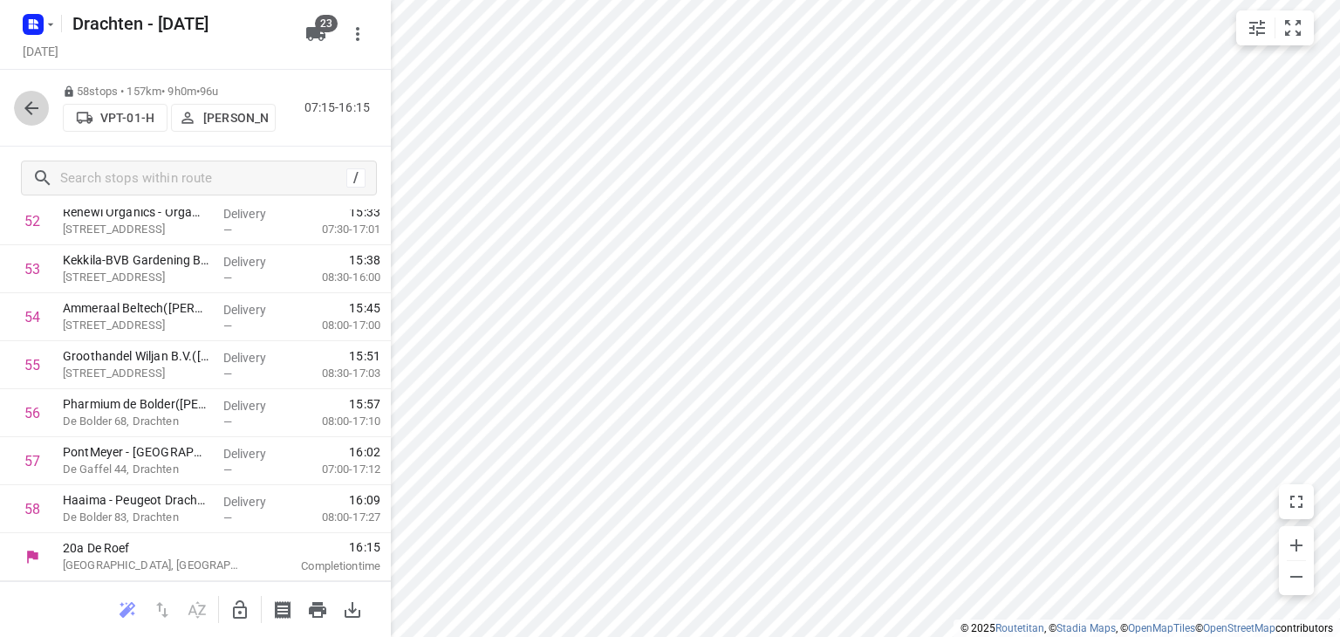
click at [22, 106] on icon "button" at bounding box center [31, 108] width 21 height 21
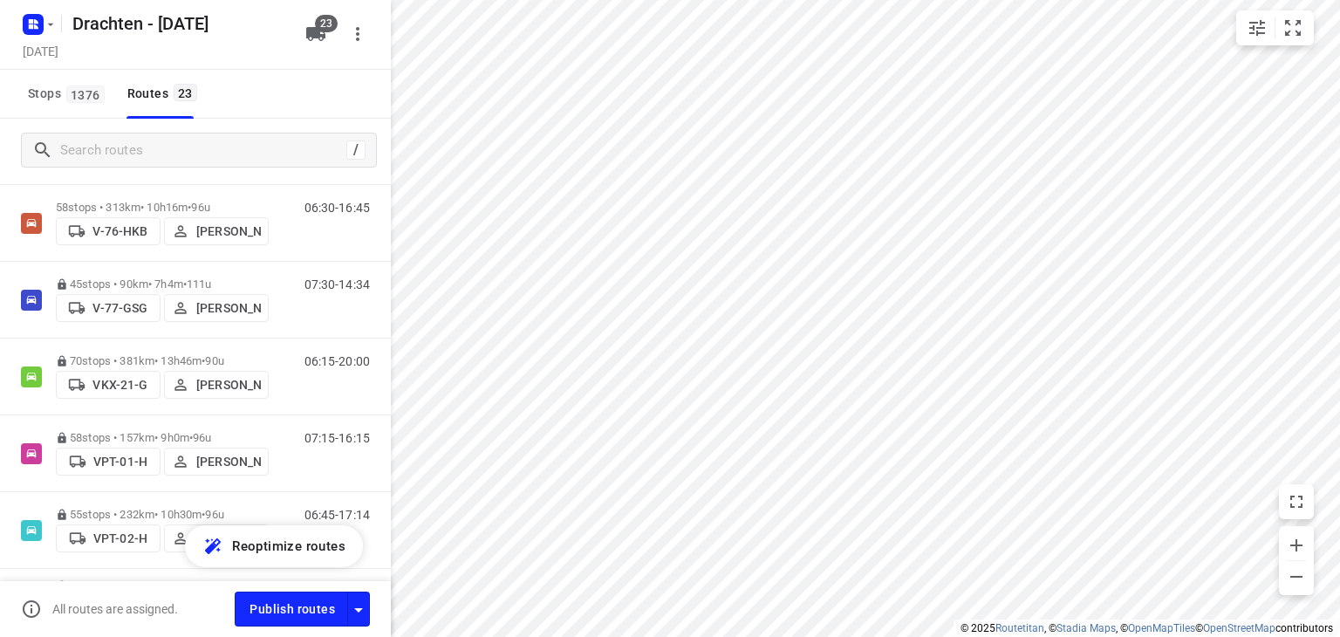
scroll to position [960, 0]
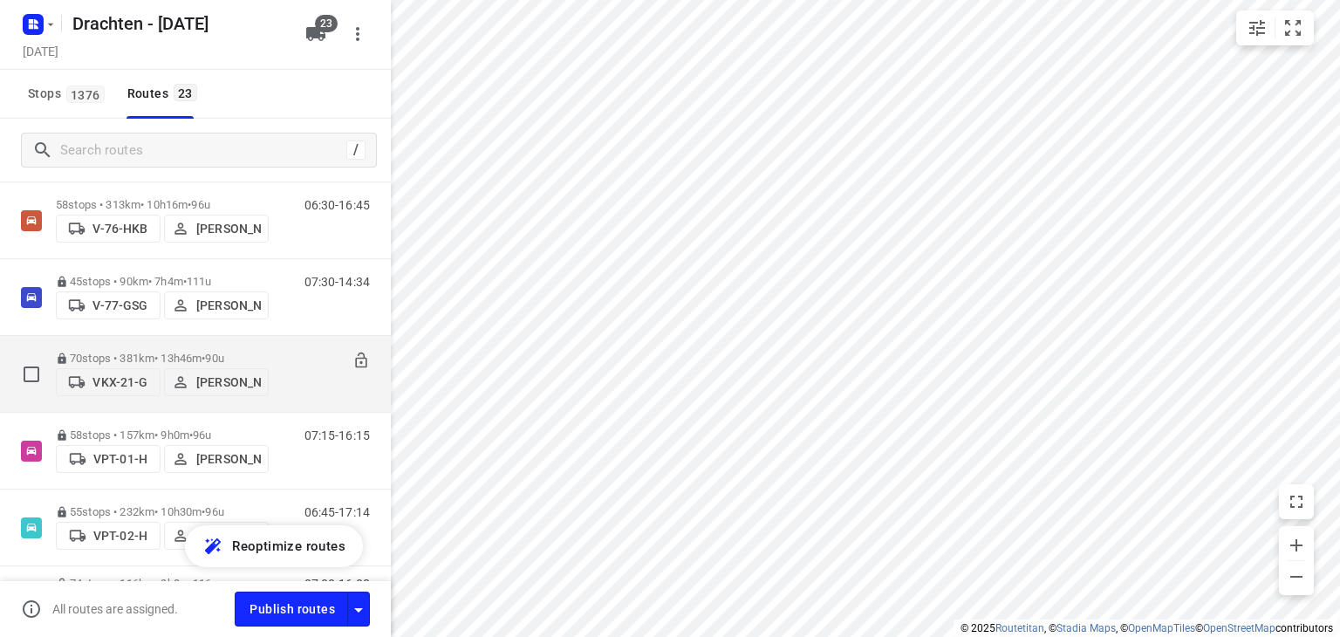
click at [136, 357] on p "70 stops • 381km • 13h46m • 90u" at bounding box center [162, 358] width 213 height 13
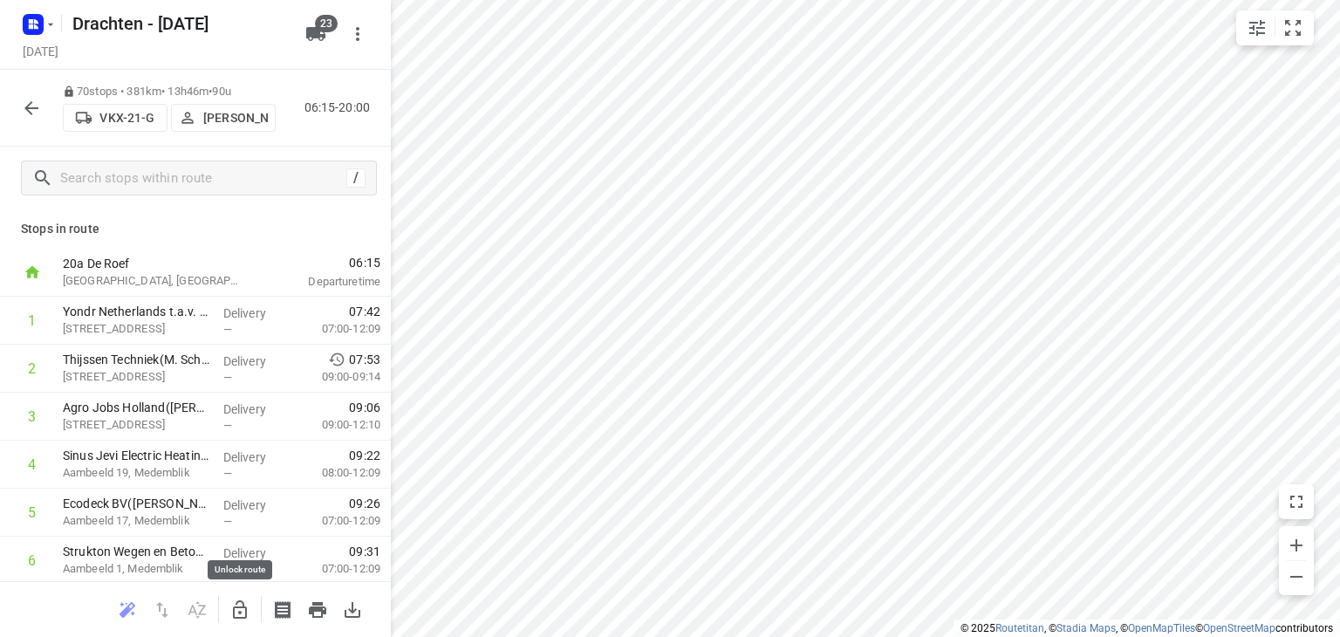
click at [228, 608] on button "button" at bounding box center [239, 609] width 35 height 35
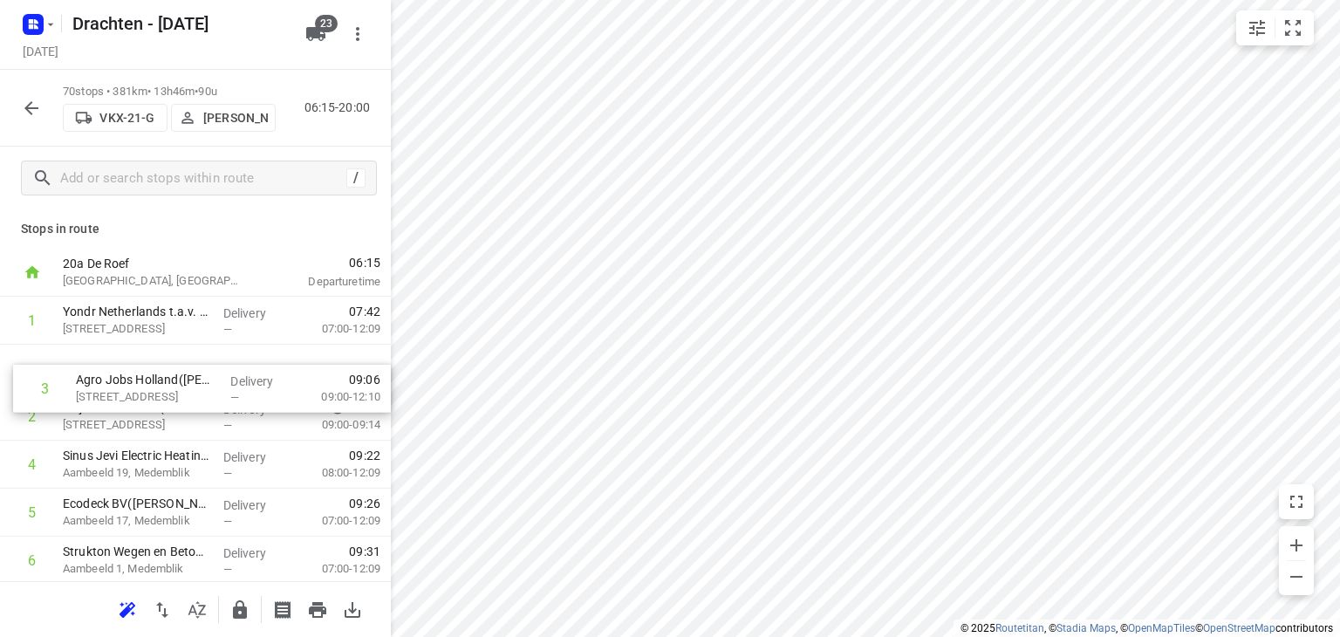
drag, startPoint x: 156, startPoint y: 426, endPoint x: 174, endPoint y: 383, distance: 46.2
drag, startPoint x: 171, startPoint y: 409, endPoint x: 178, endPoint y: 371, distance: 39.0
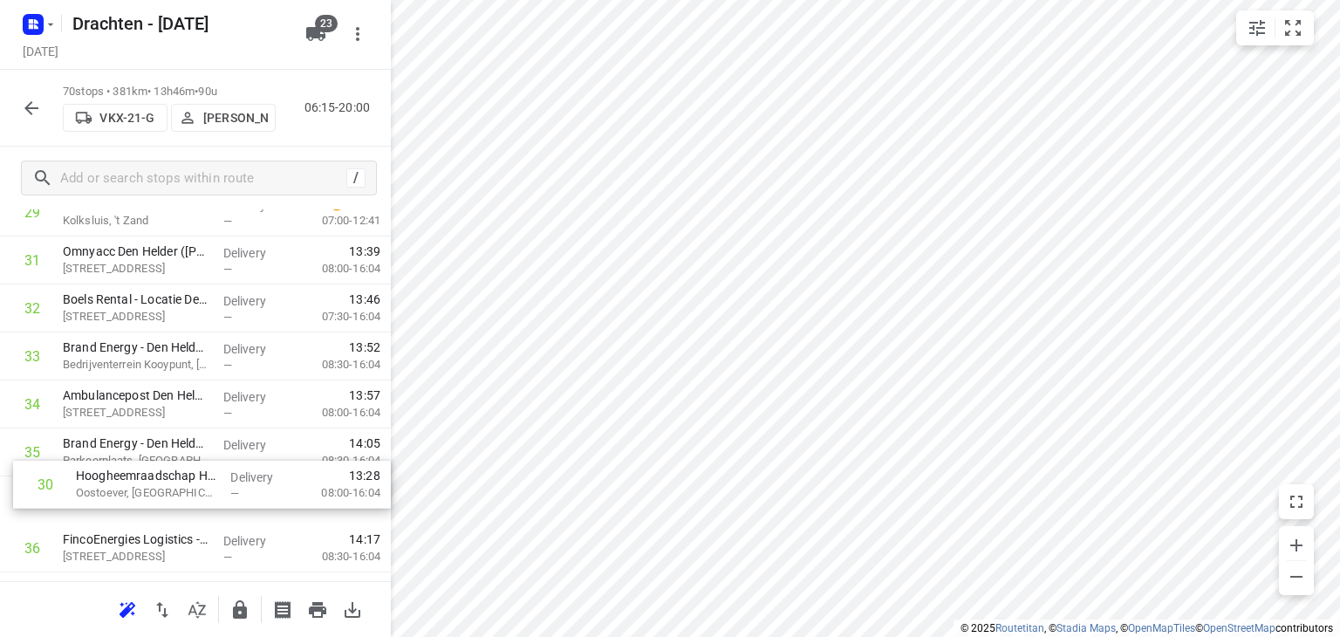
scroll to position [1454, 0]
drag, startPoint x: 192, startPoint y: 311, endPoint x: 205, endPoint y: 487, distance: 175.9
click at [205, 487] on div "1 Yondr Netherlands t.a.v. CBRE([PERSON_NAME]) [STREET_ADDRESS] Delivery — 07:4…" at bounding box center [195, 521] width 391 height 3359
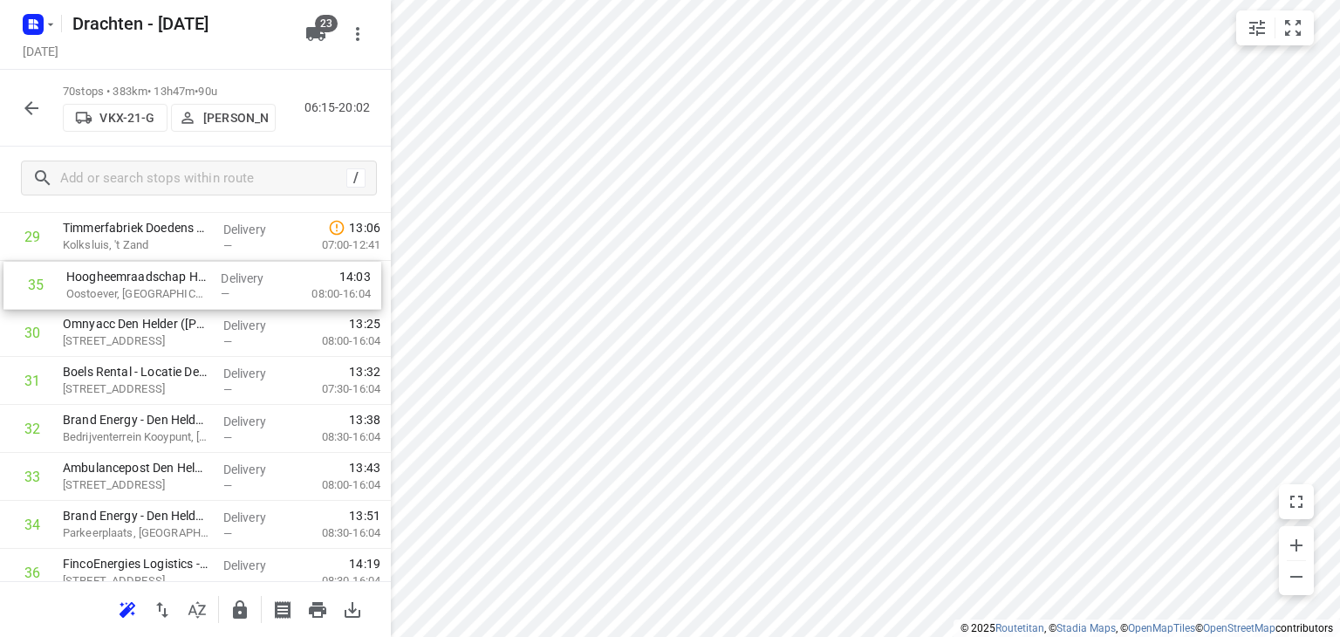
scroll to position [1406, 0]
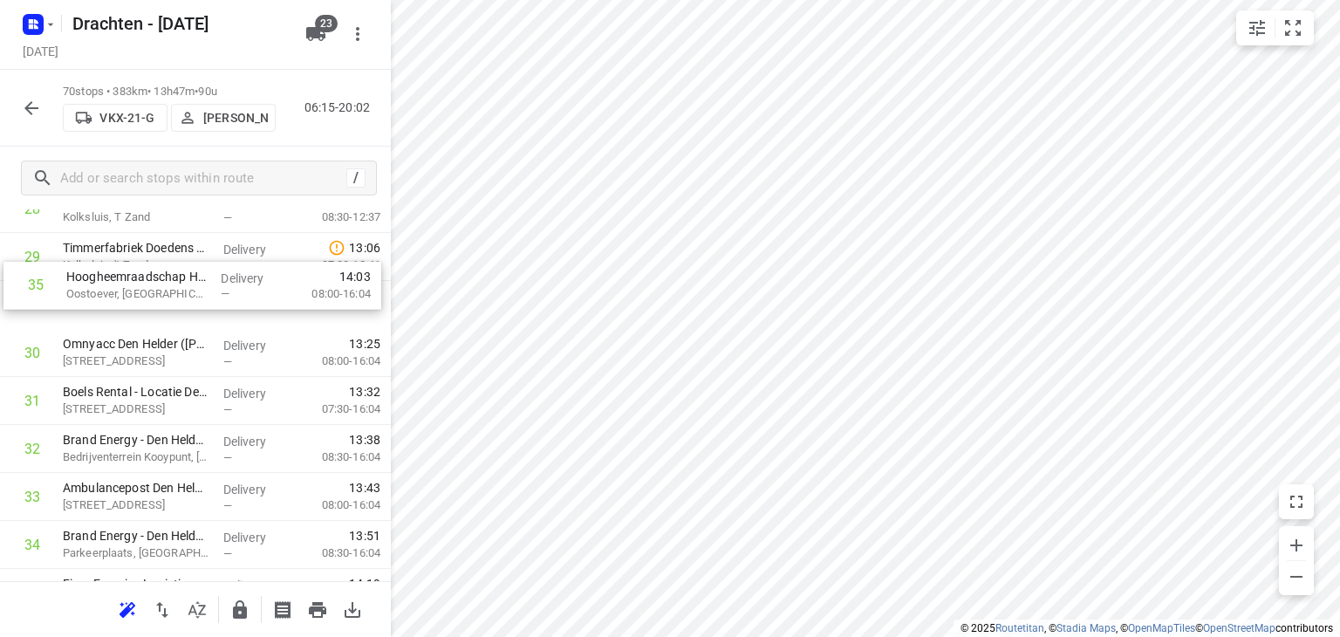
drag, startPoint x: 189, startPoint y: 508, endPoint x: 192, endPoint y: 294, distance: 213.8
click at [192, 294] on div "1 Yondr Netherlands t.a.v. CBRE([PERSON_NAME]) [STREET_ADDRESS] Delivery — 07:4…" at bounding box center [195, 569] width 391 height 3359
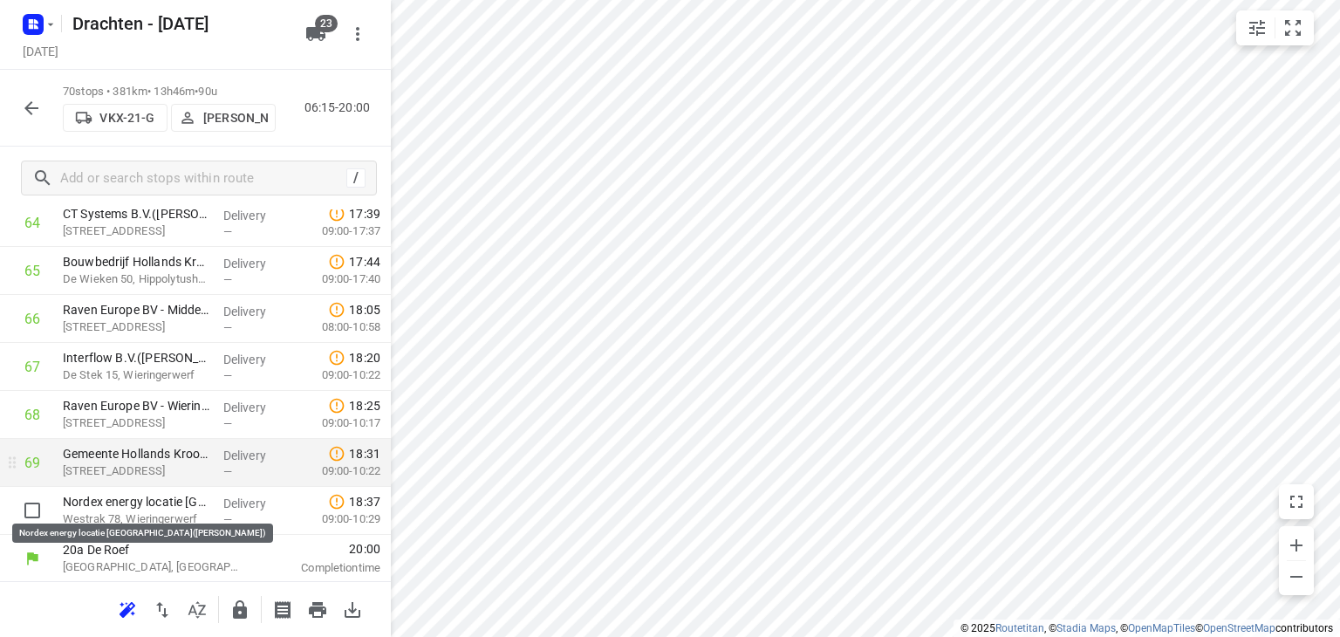
scroll to position [3123, 0]
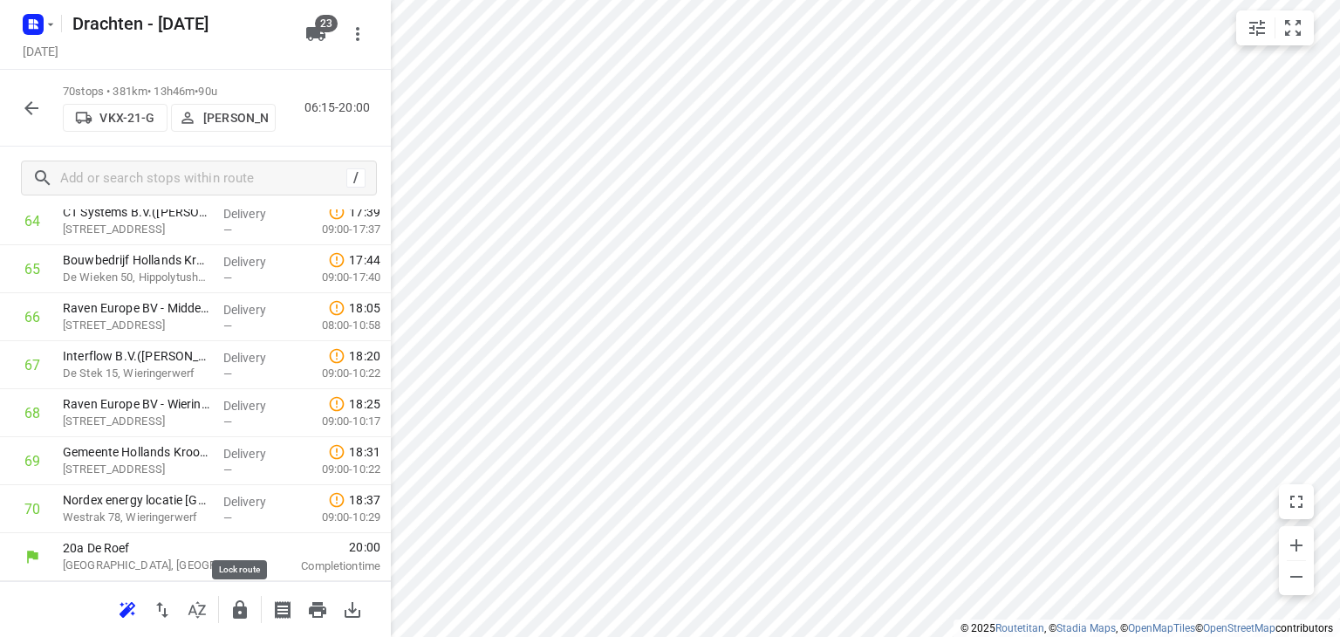
click at [249, 608] on icon "button" at bounding box center [239, 609] width 21 height 21
click at [27, 93] on button "button" at bounding box center [31, 108] width 35 height 35
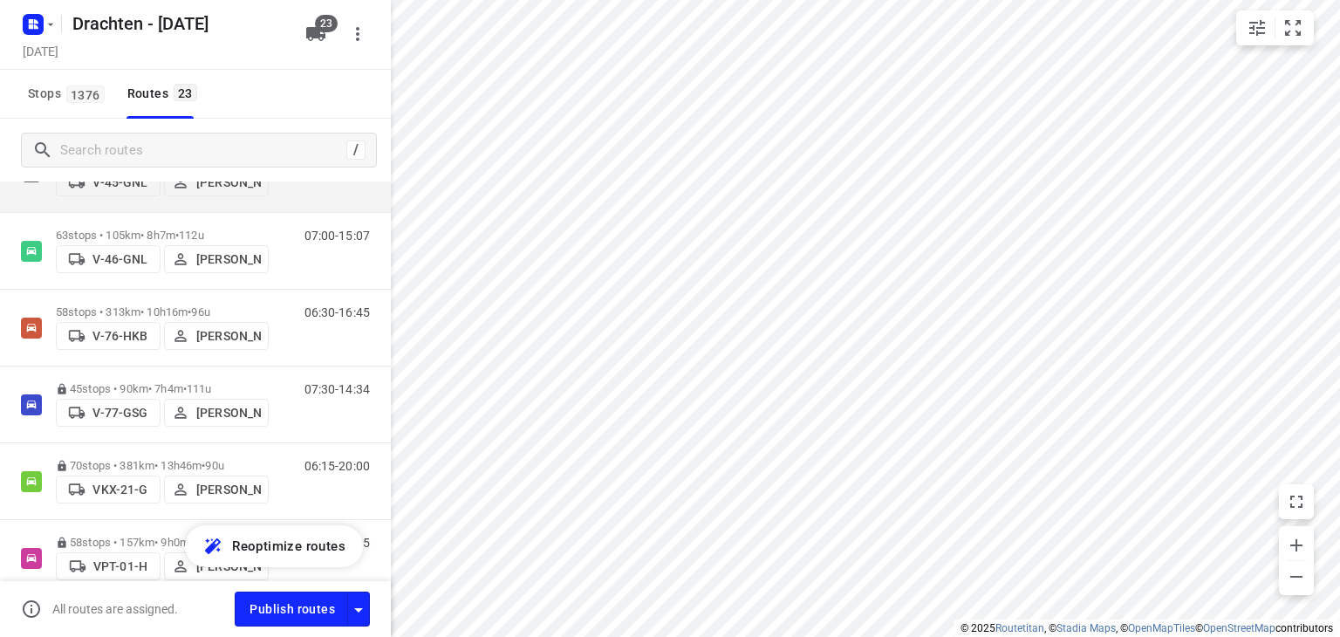
scroll to position [873, 0]
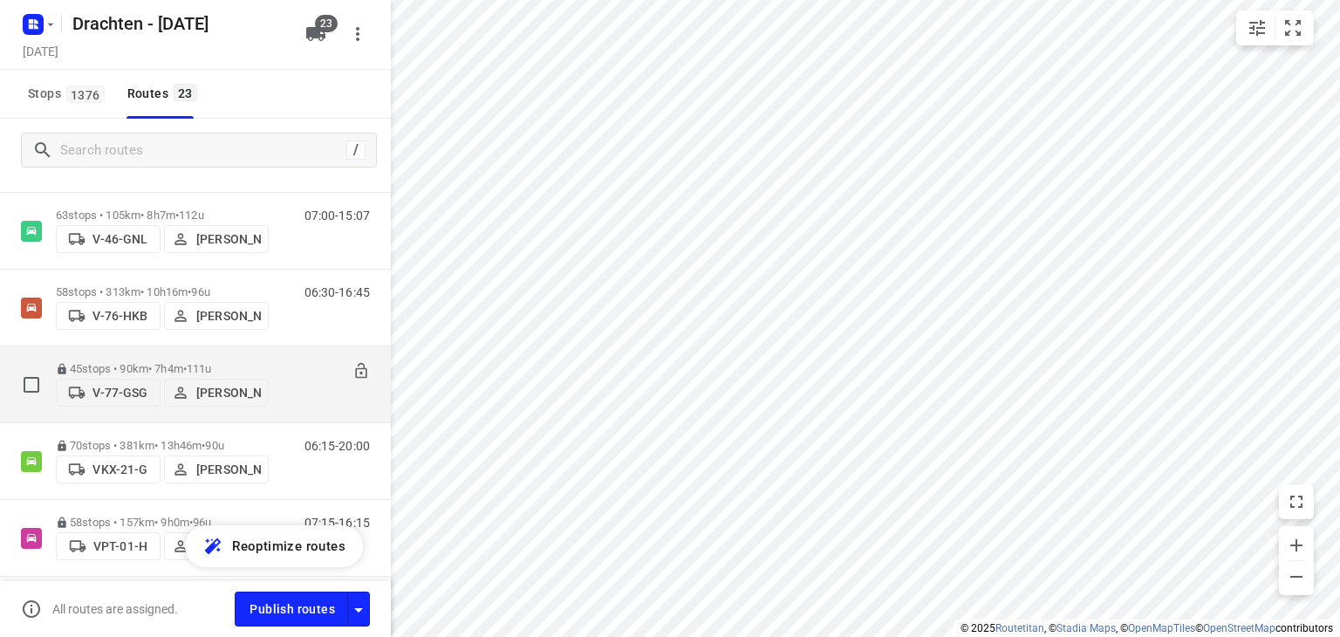
click at [161, 353] on div "45 stops • 90km • 7h4m • 111u V-77-GSG [PERSON_NAME]" at bounding box center [162, 384] width 213 height 62
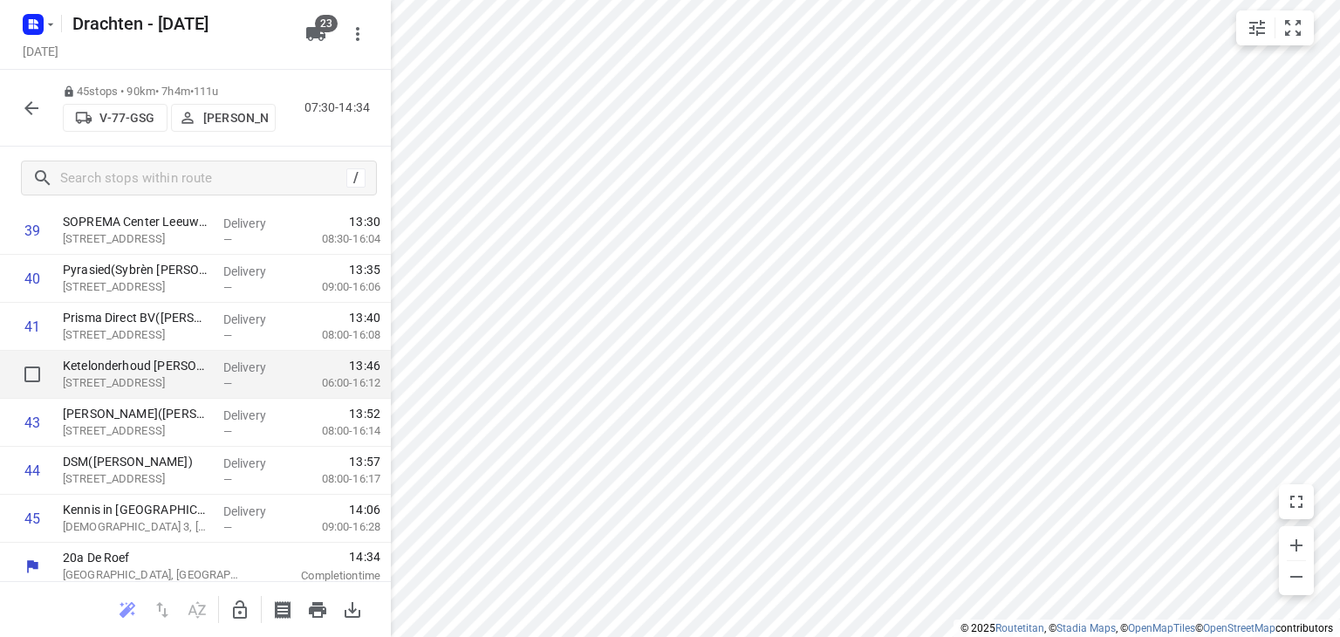
scroll to position [1923, 0]
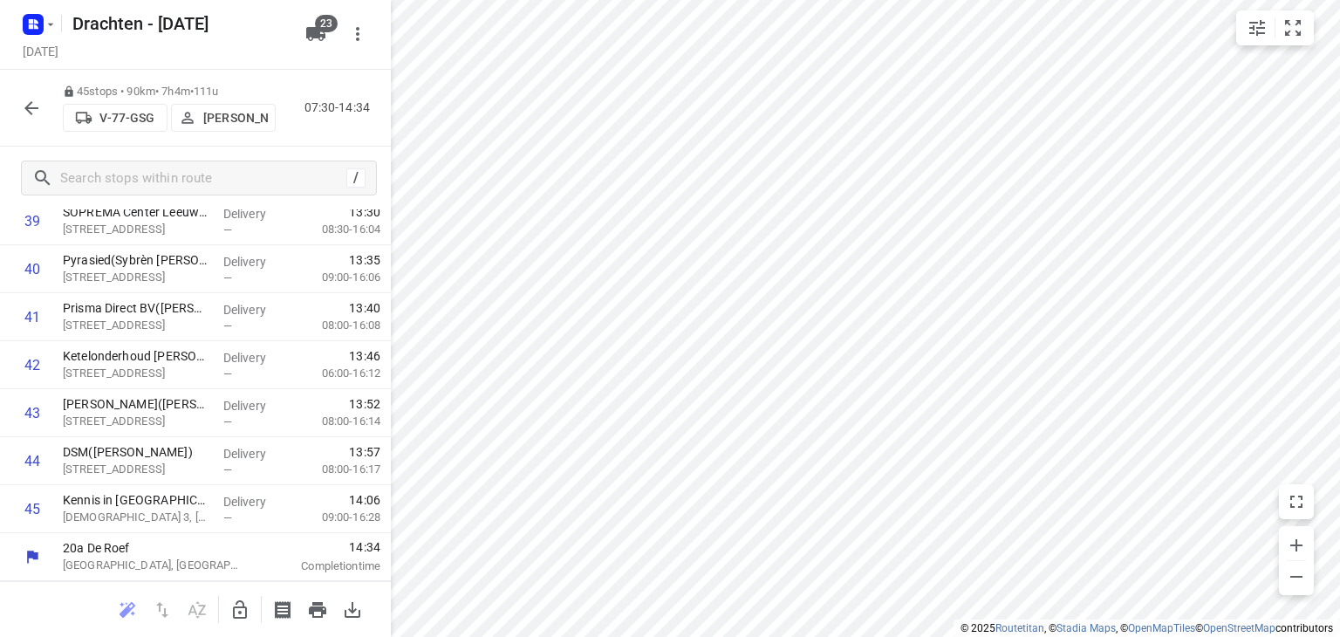
click at [43, 114] on button "button" at bounding box center [31, 108] width 35 height 35
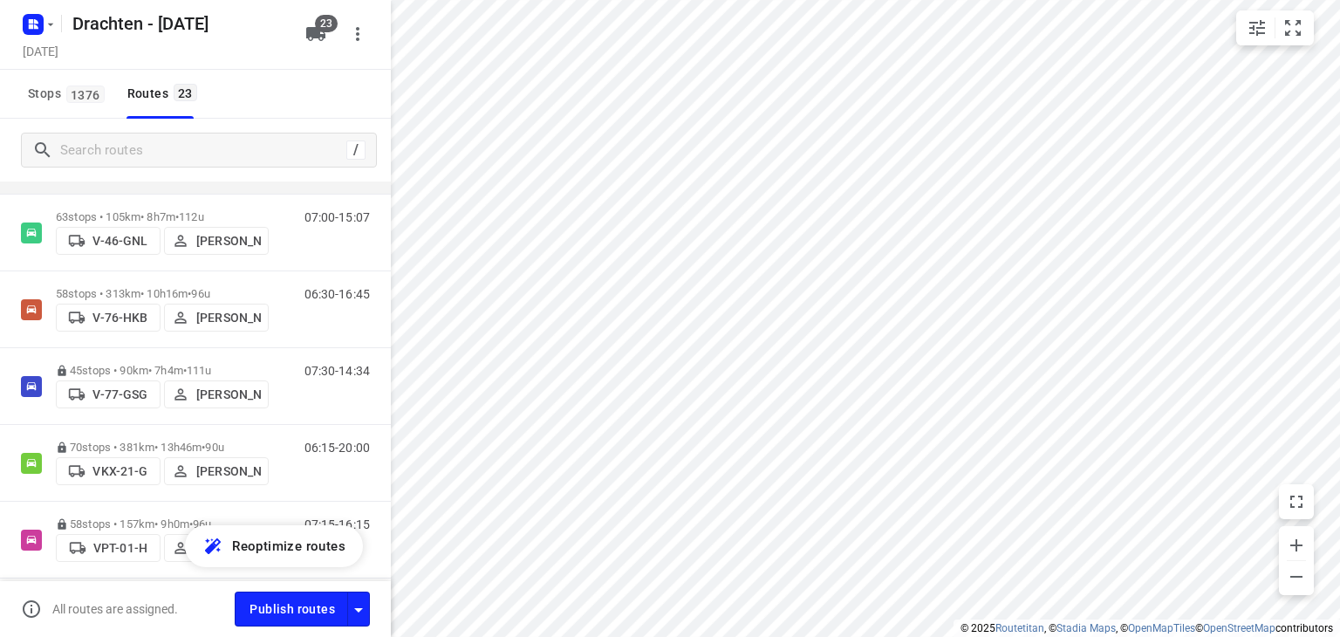
scroll to position [873, 0]
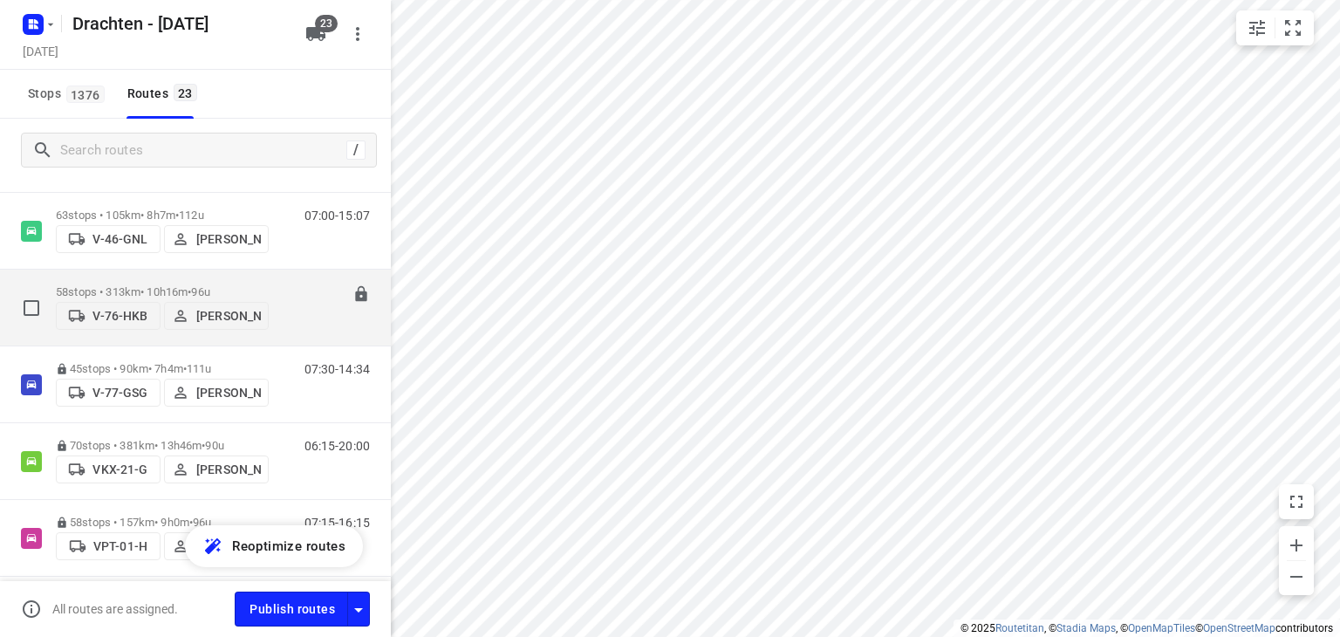
click at [156, 277] on div "58 stops • 313km • 10h16m • 96u V-76-HKB [PERSON_NAME]" at bounding box center [162, 308] width 213 height 62
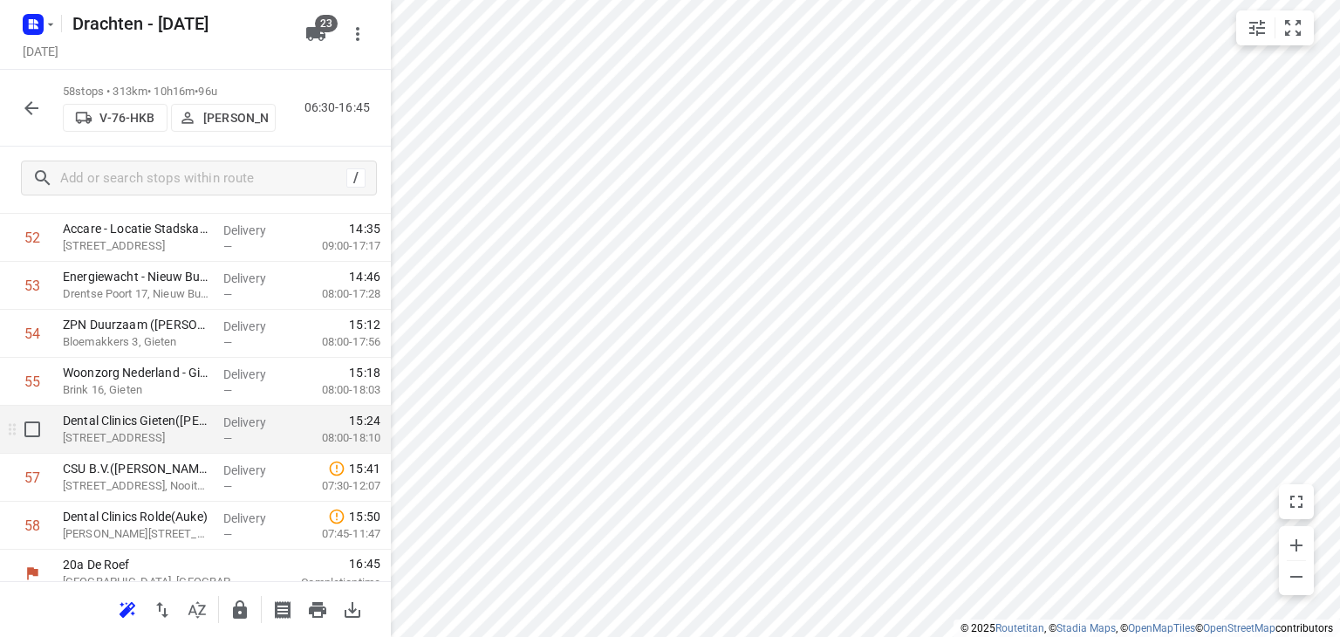
scroll to position [2547, 0]
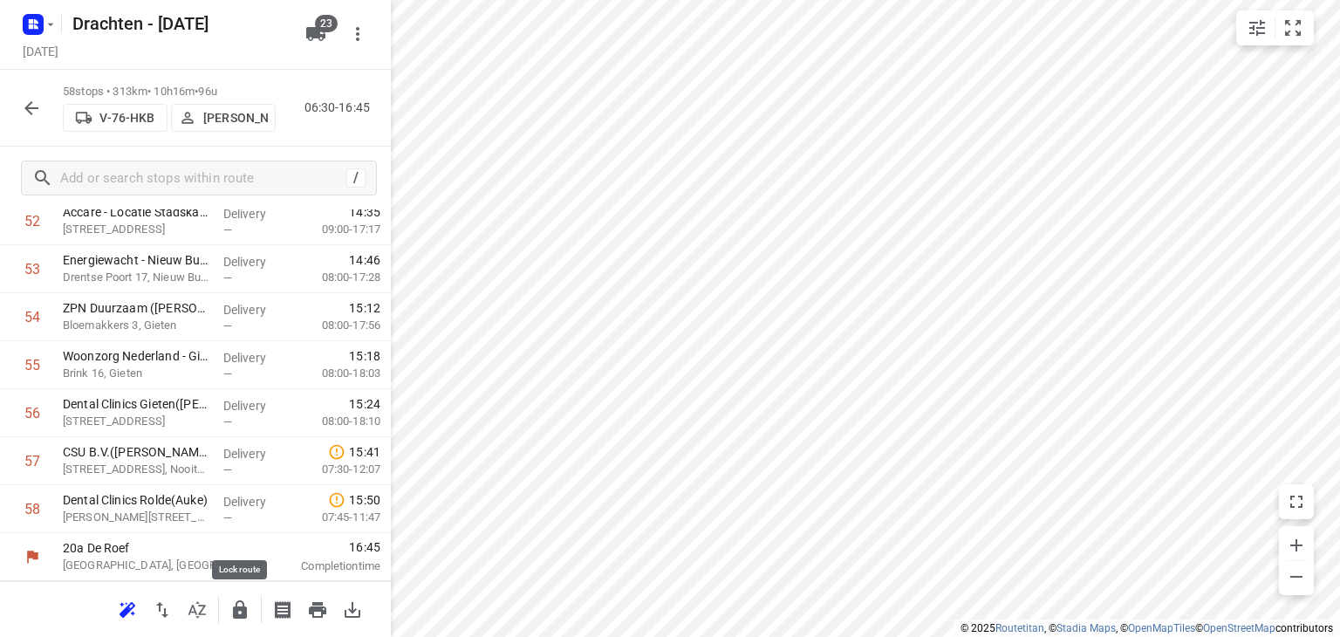
click at [247, 606] on icon "button" at bounding box center [239, 609] width 21 height 21
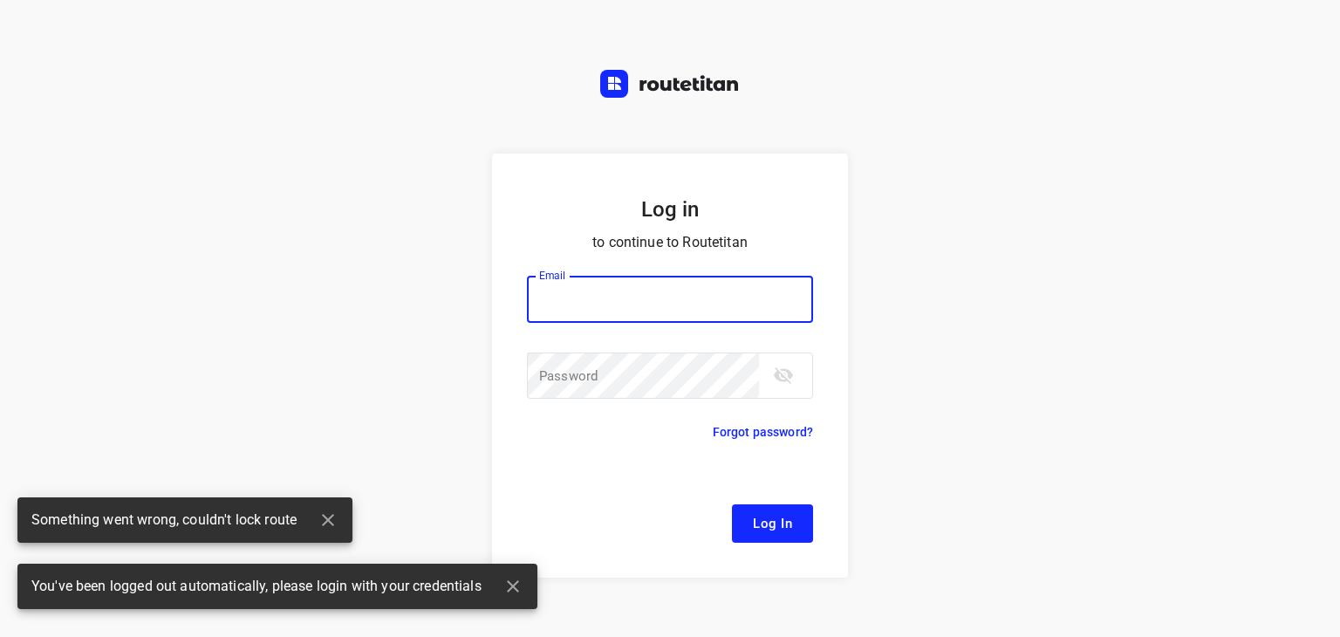
click at [583, 263] on div "Email Email ​ Password Password ​" at bounding box center [670, 339] width 286 height 168
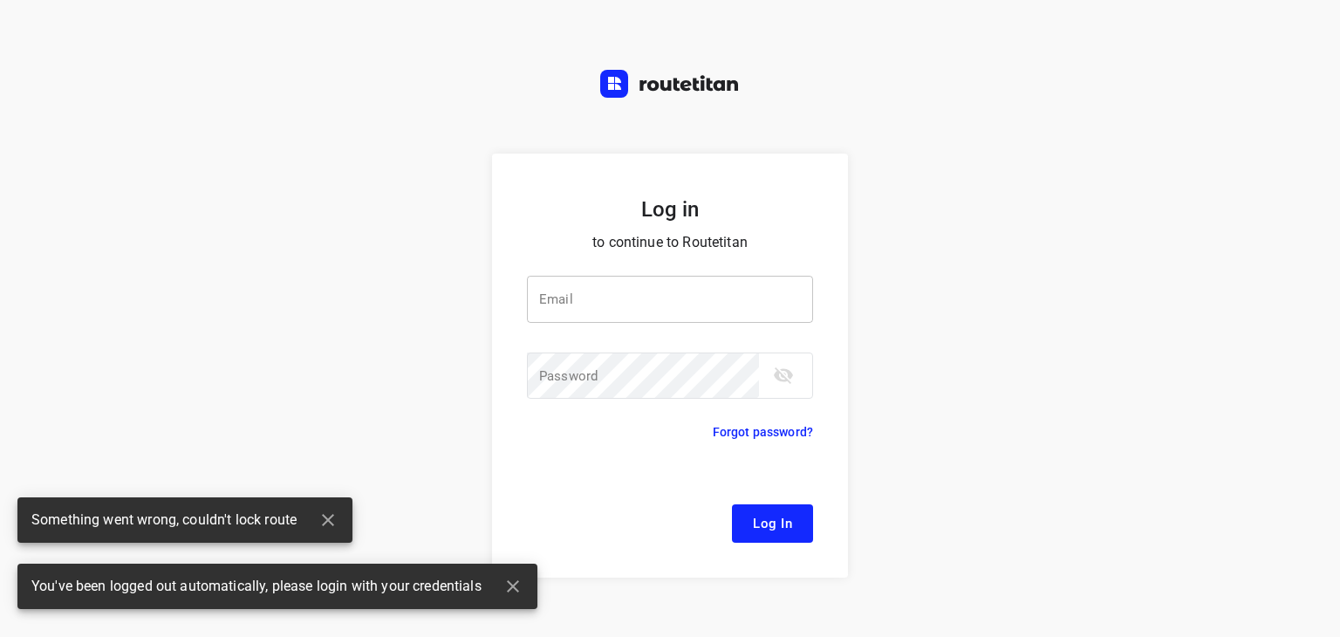
click at [588, 283] on input "email" at bounding box center [670, 299] width 286 height 47
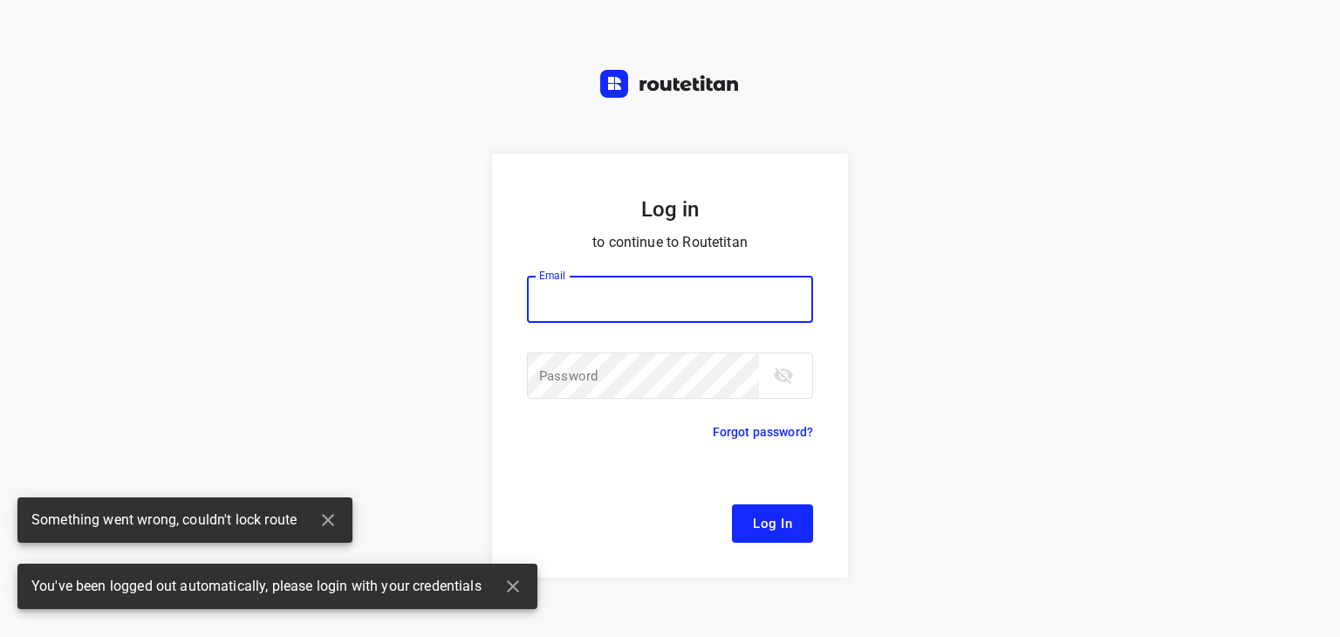
type input "[EMAIL_ADDRESS][DOMAIN_NAME]"
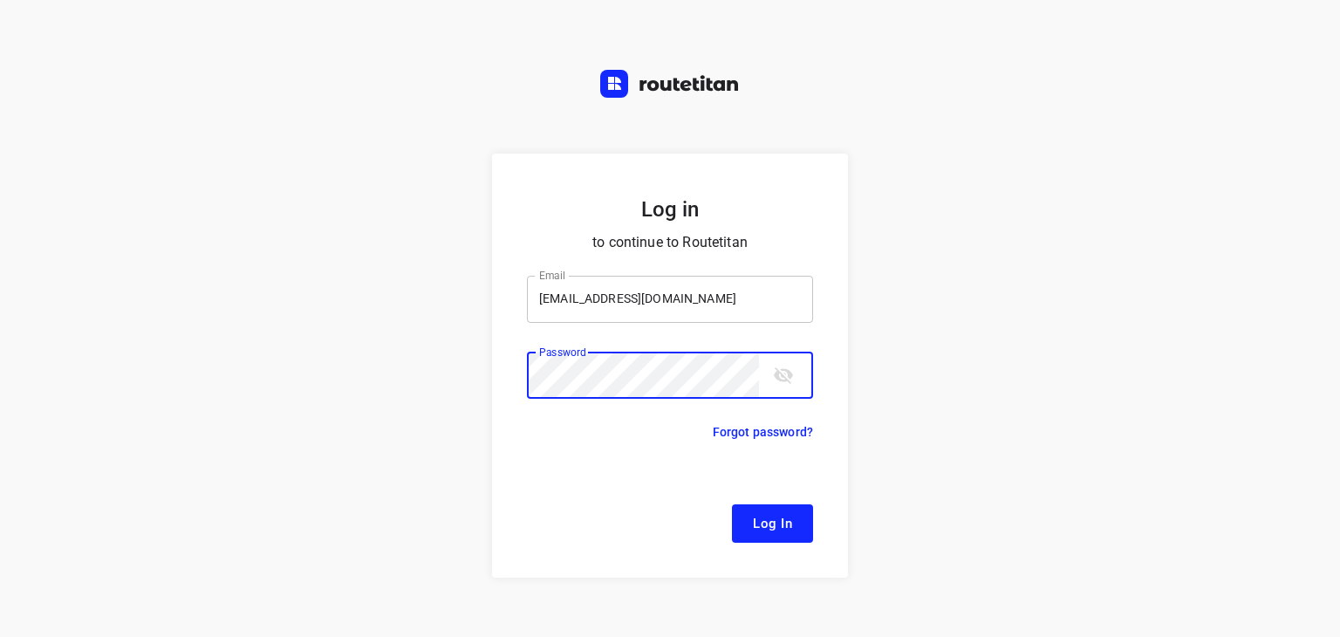
click at [732, 504] on button "Log In" at bounding box center [772, 523] width 81 height 38
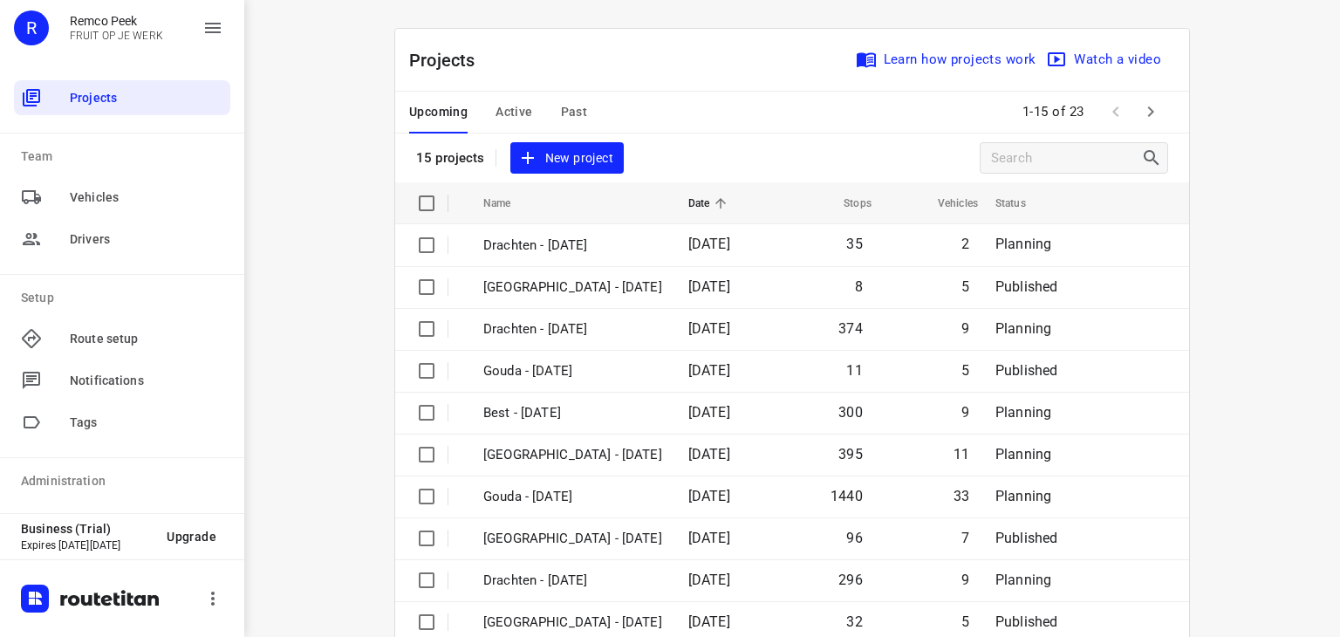
click at [1147, 106] on icon "button" at bounding box center [1150, 111] width 21 height 21
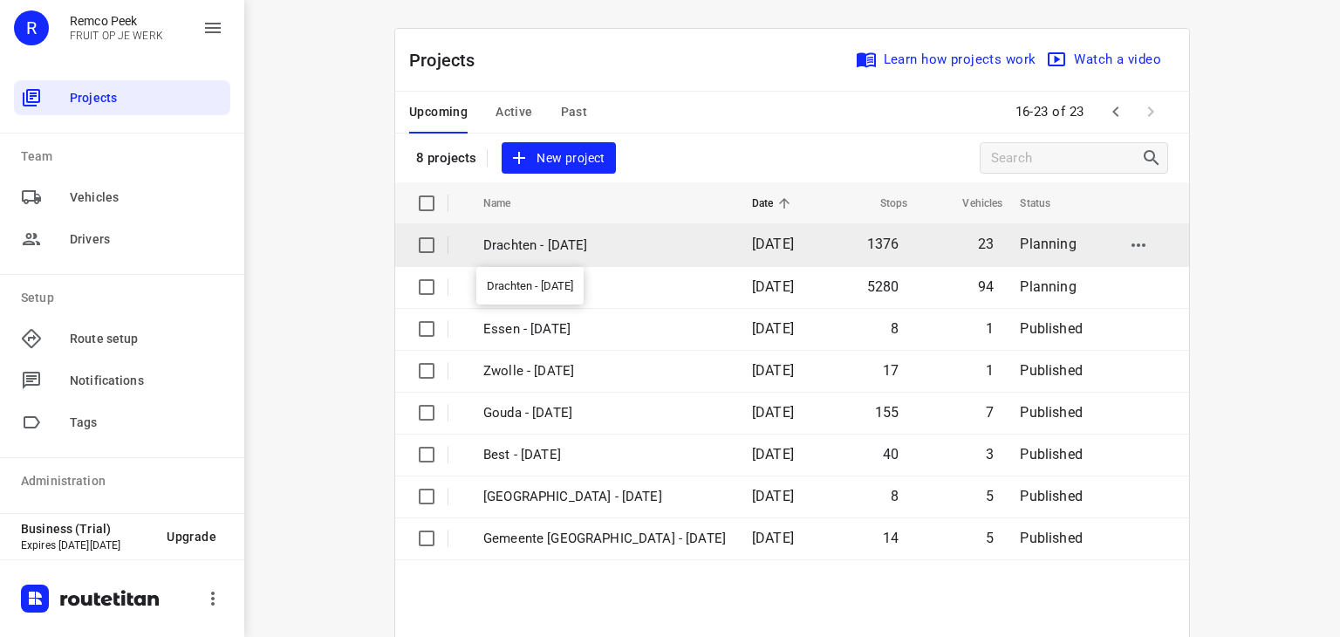
click at [563, 250] on p "Drachten - [DATE]" at bounding box center [604, 246] width 243 height 20
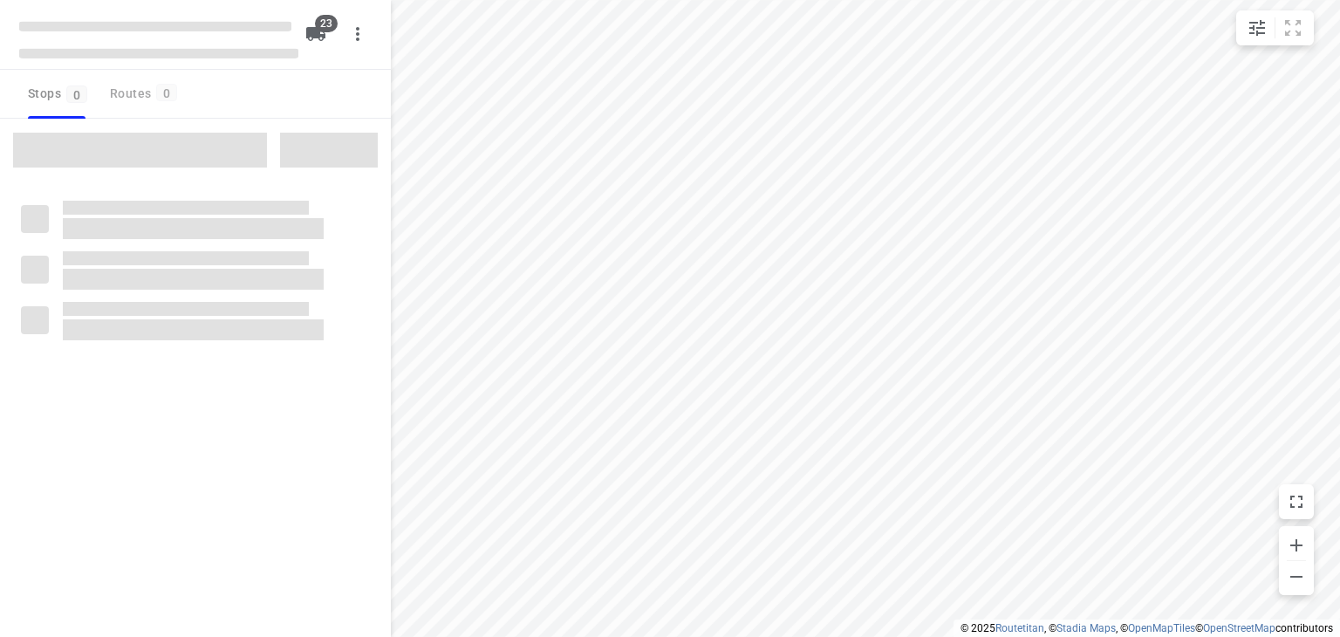
checkbox input "true"
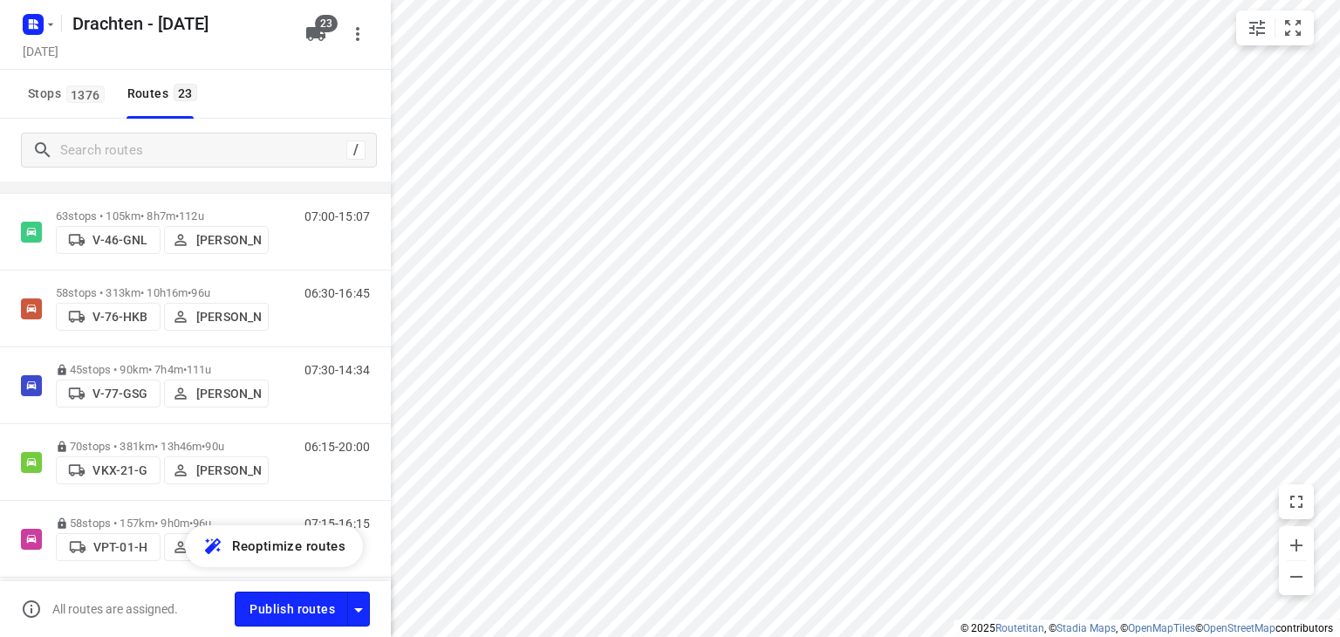
scroll to position [873, 0]
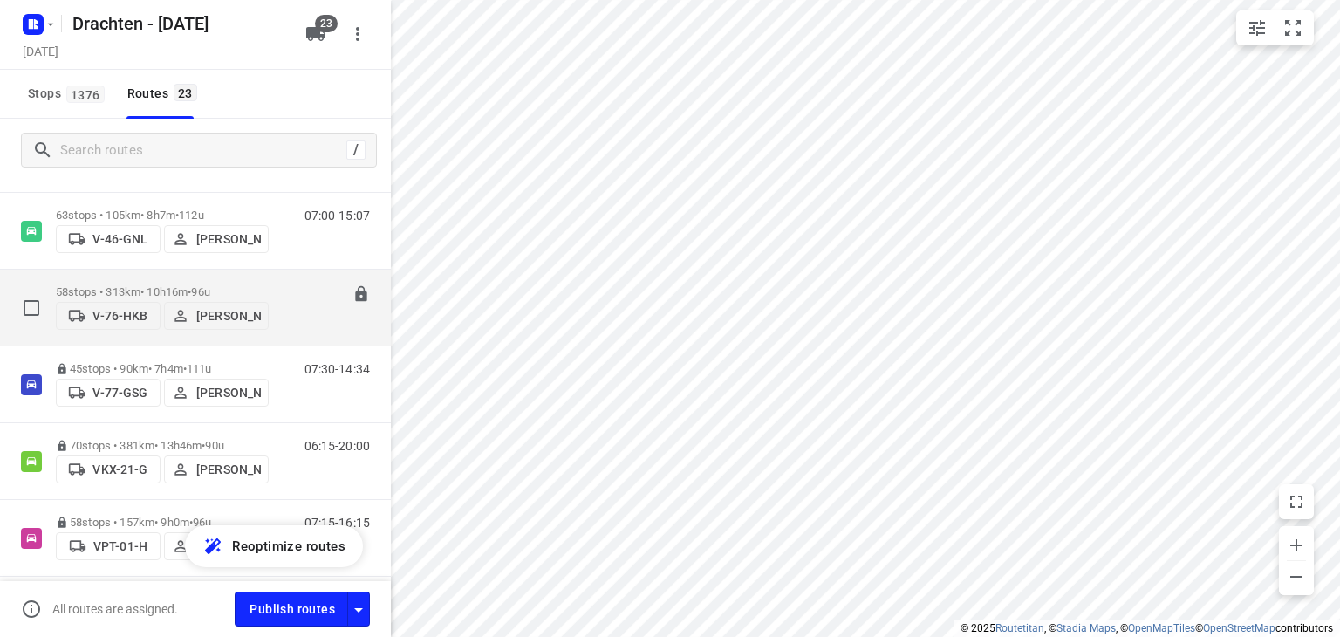
click at [238, 277] on div "58 stops • 313km • 10h16m • 96u V-76-HKB [PERSON_NAME]" at bounding box center [162, 308] width 213 height 62
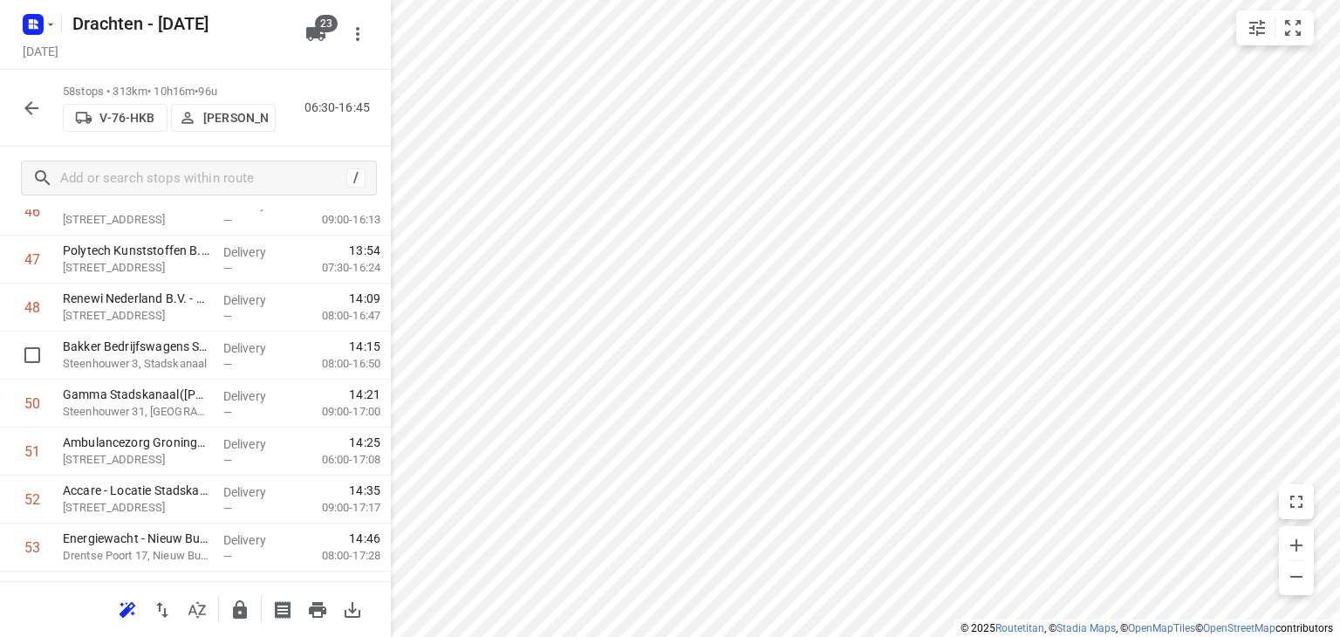
scroll to position [2547, 0]
